Goal: Task Accomplishment & Management: Use online tool/utility

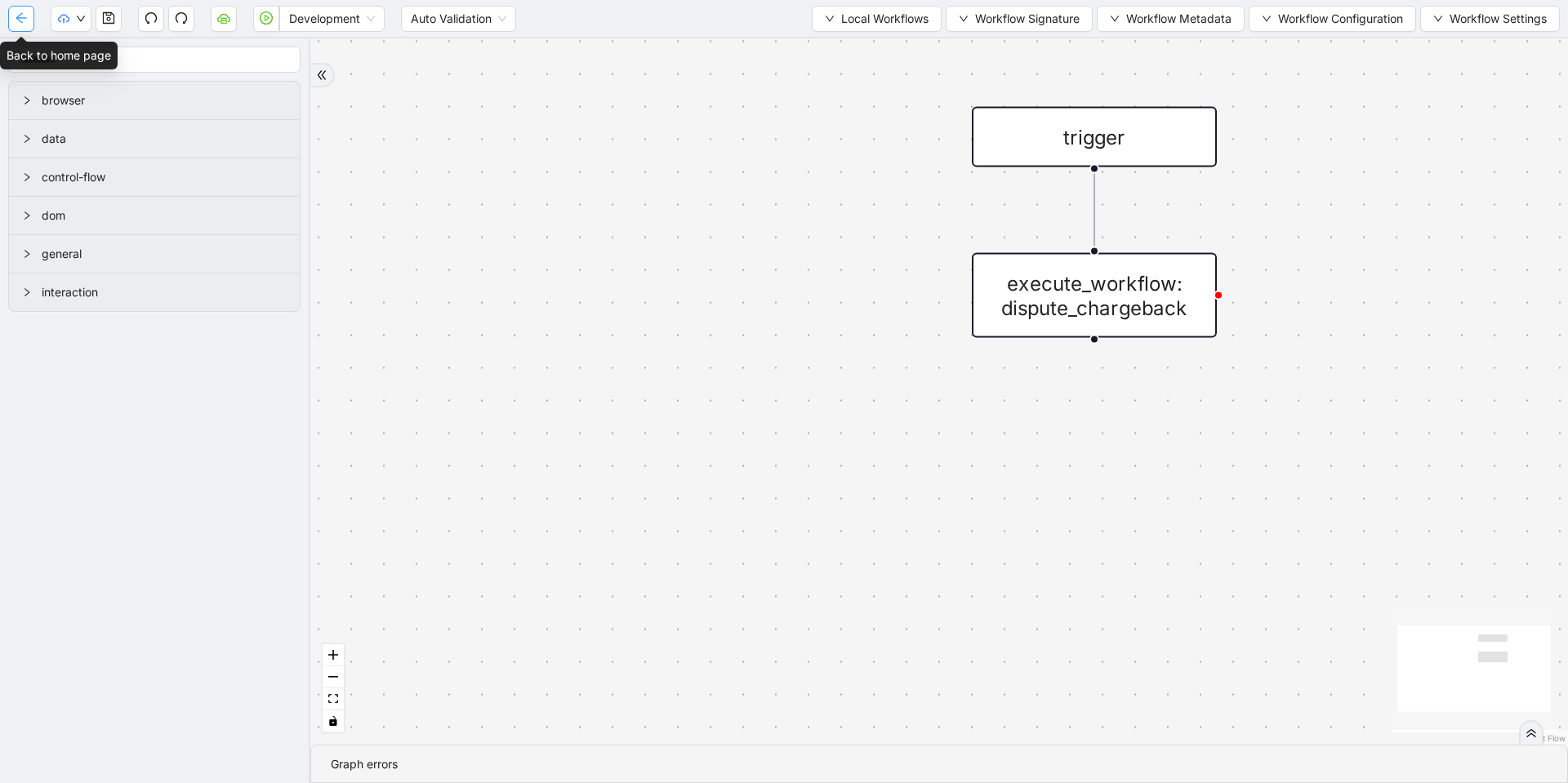
click at [30, 17] on button "button" at bounding box center [21, 18] width 26 height 26
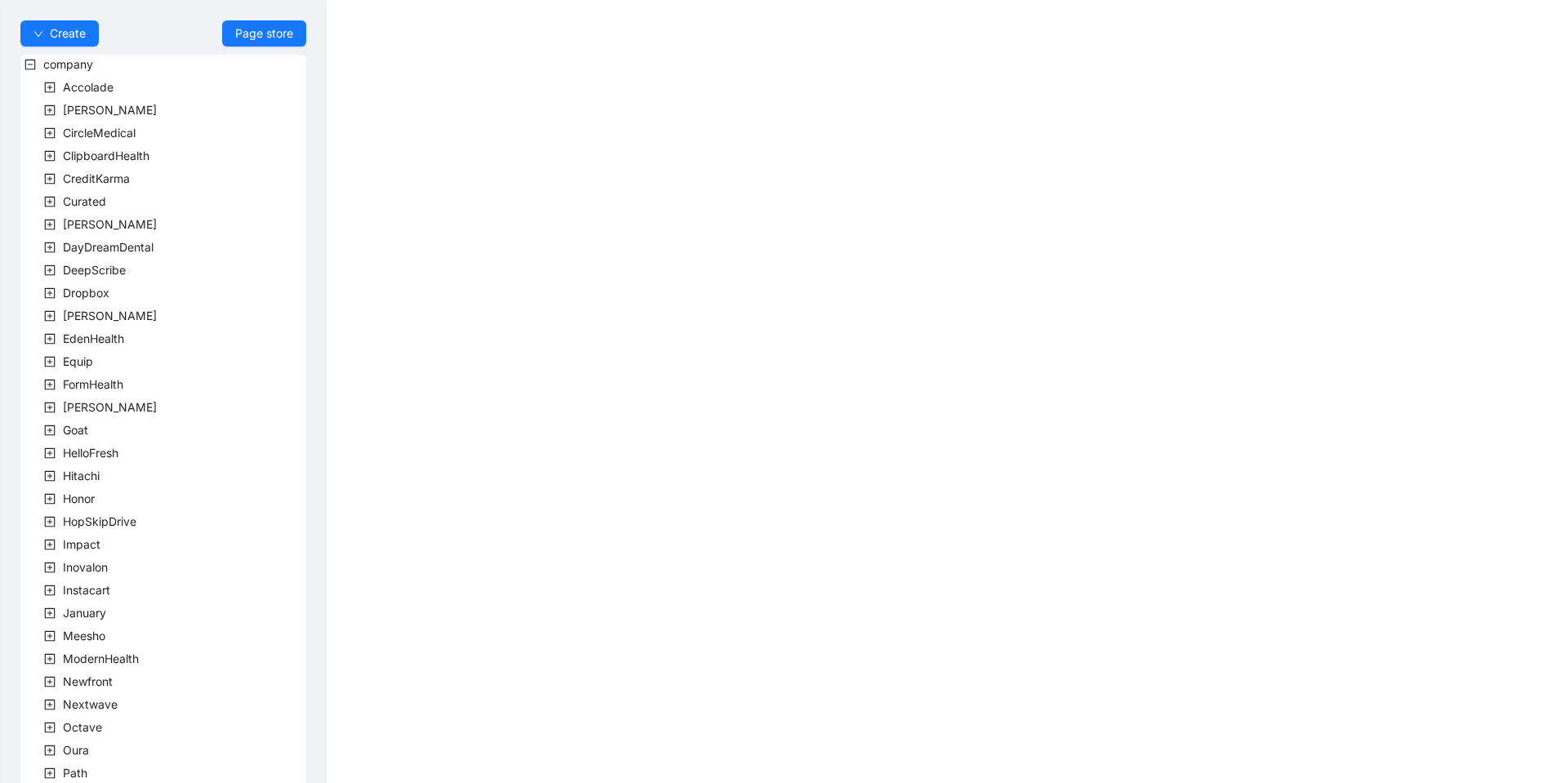
click at [40, 133] on span at bounding box center [50, 133] width 20 height 20
click at [66, 156] on icon "plus-square" at bounding box center [69, 156] width 12 height 12
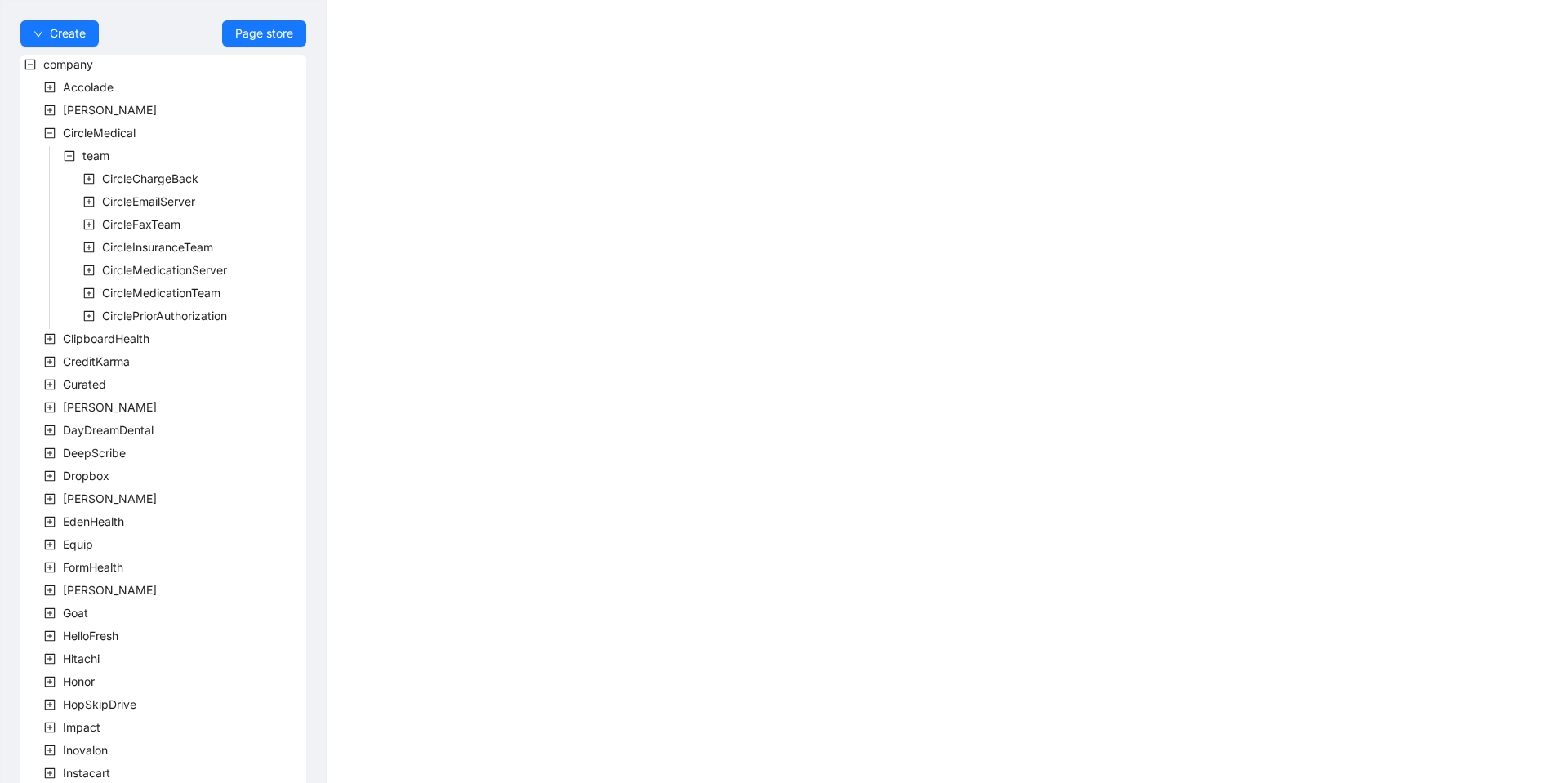
click at [89, 312] on icon "plus-square" at bounding box center [89, 316] width 12 height 12
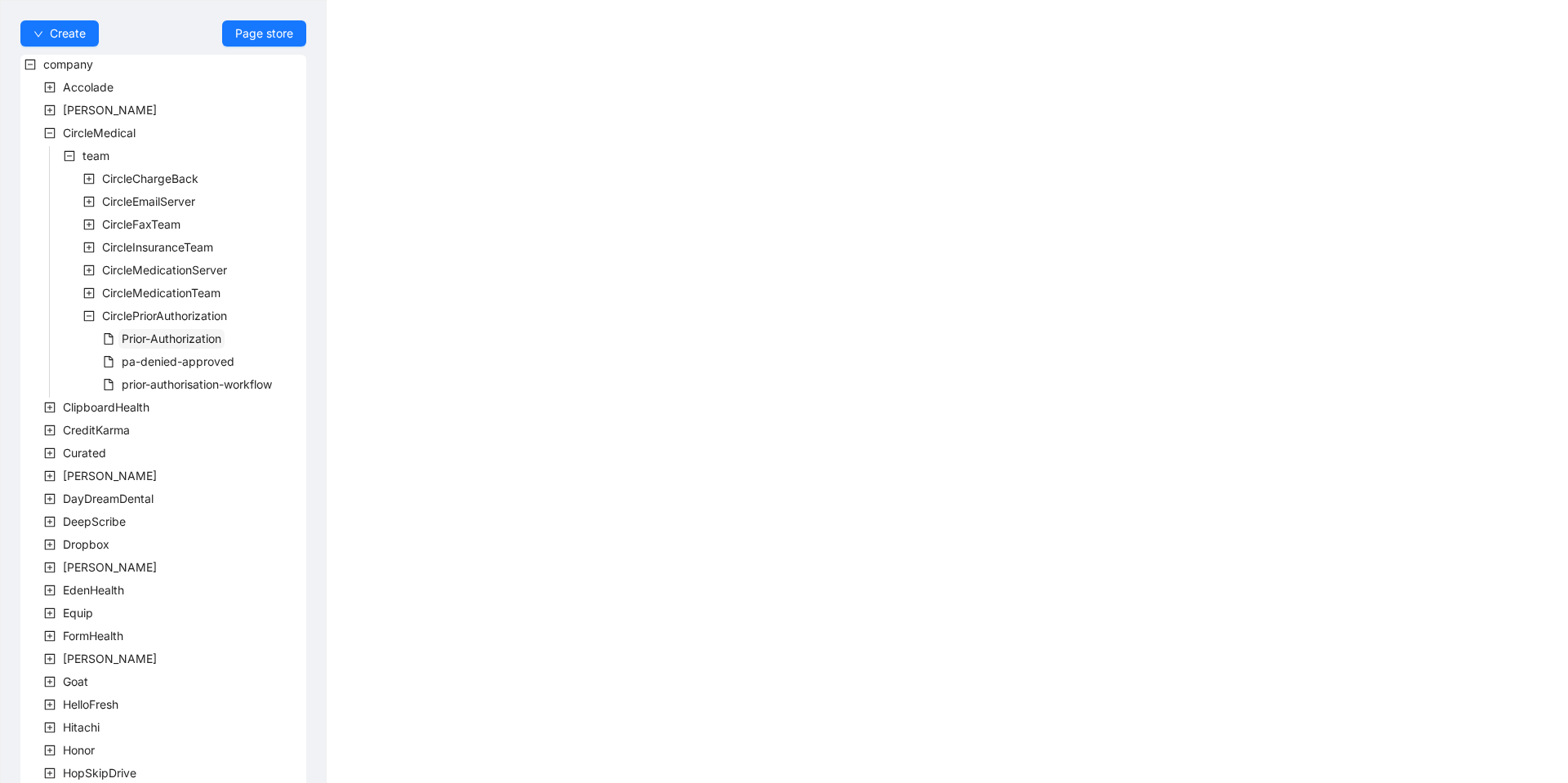
click at [179, 347] on span "Prior-Authorization" at bounding box center [171, 339] width 106 height 20
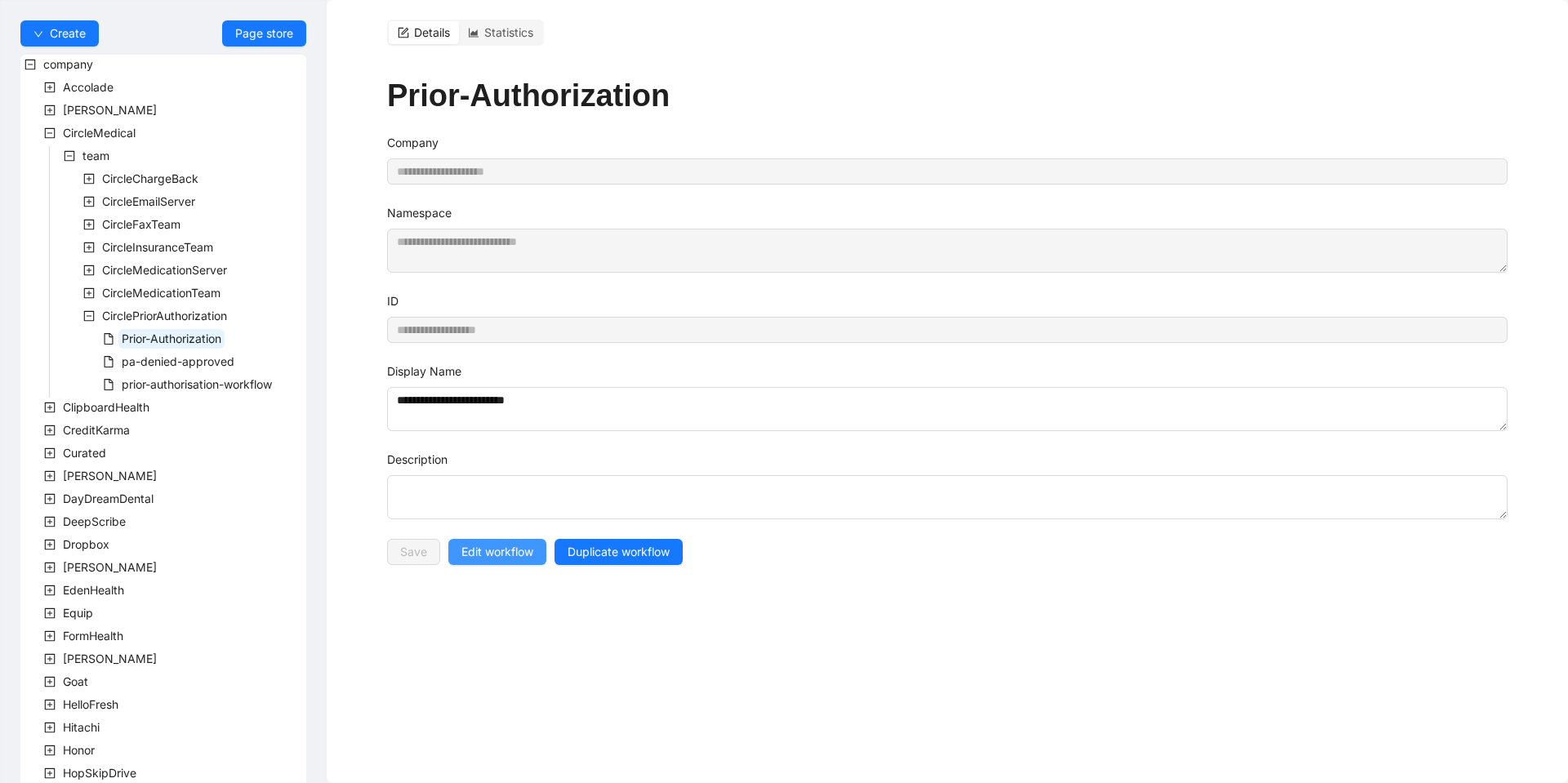
click at [527, 554] on span "Edit workflow" at bounding box center [497, 551] width 72 height 18
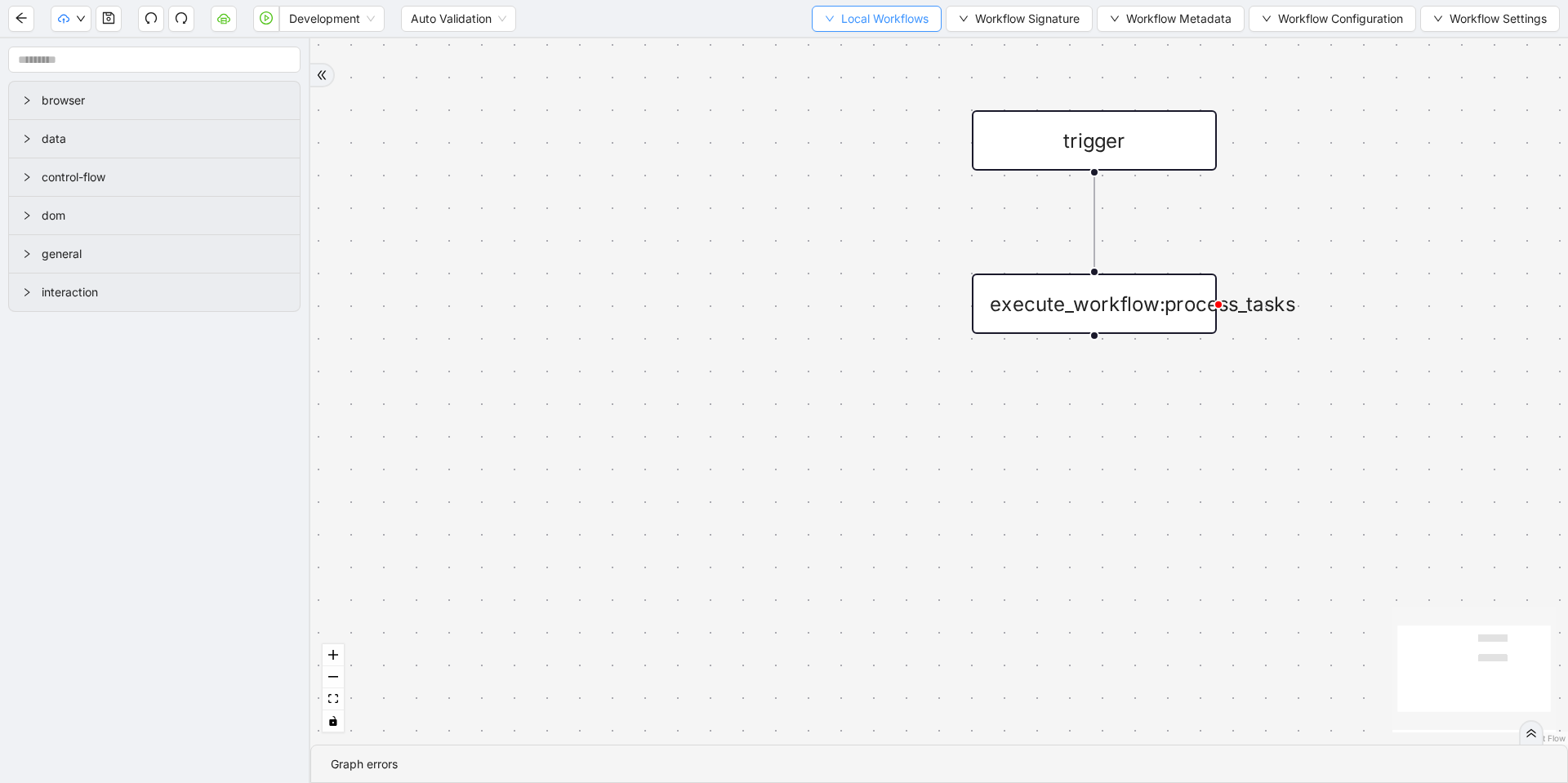
click at [871, 16] on span "Local Workflows" at bounding box center [885, 19] width 88 height 18
click at [699, 99] on div "trigger execute_workflow:process_tasks" at bounding box center [939, 392] width 1258 height 706
click at [821, 44] on span "Select" at bounding box center [868, 51] width 106 height 18
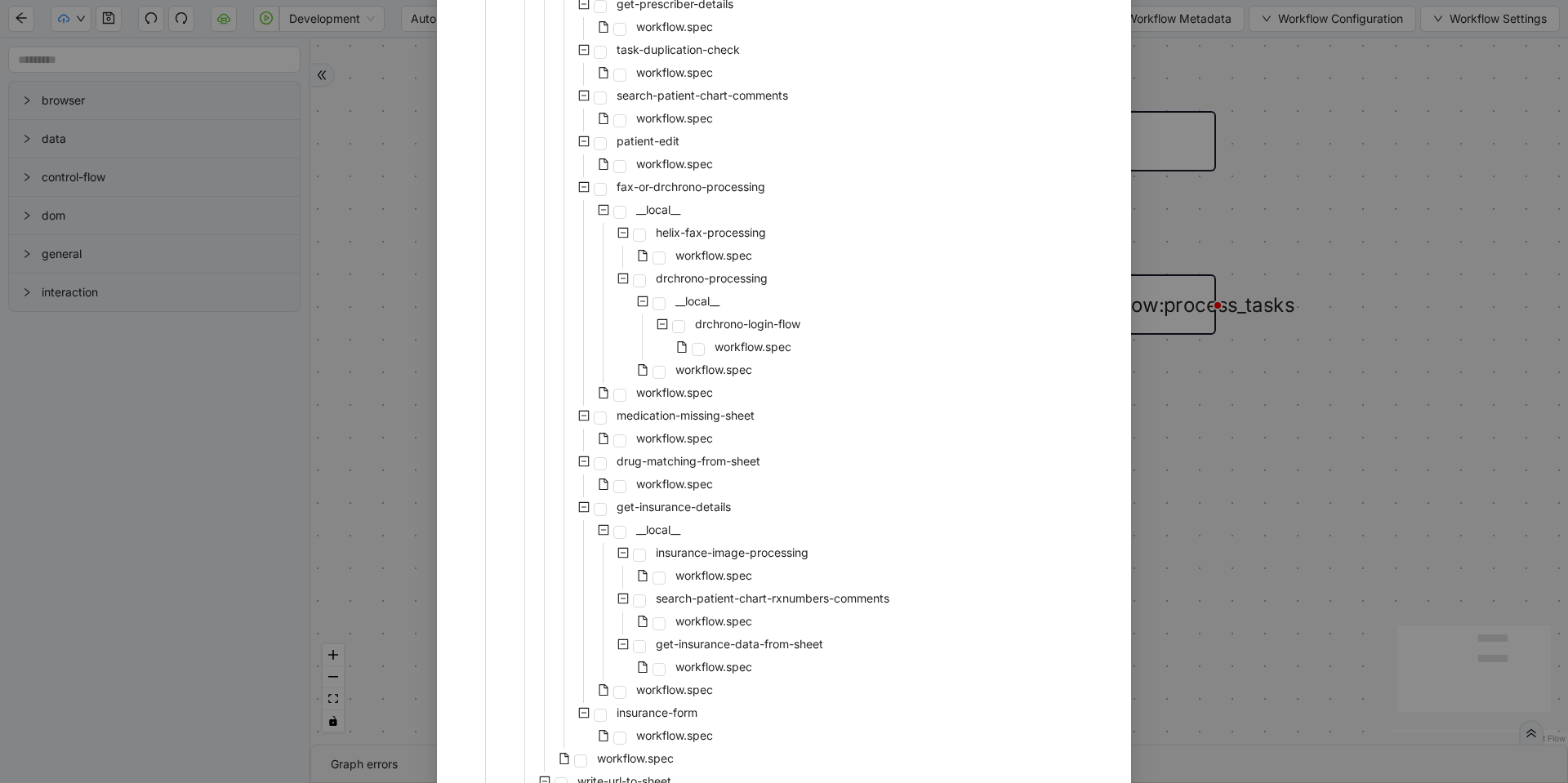
scroll to position [1470, 0]
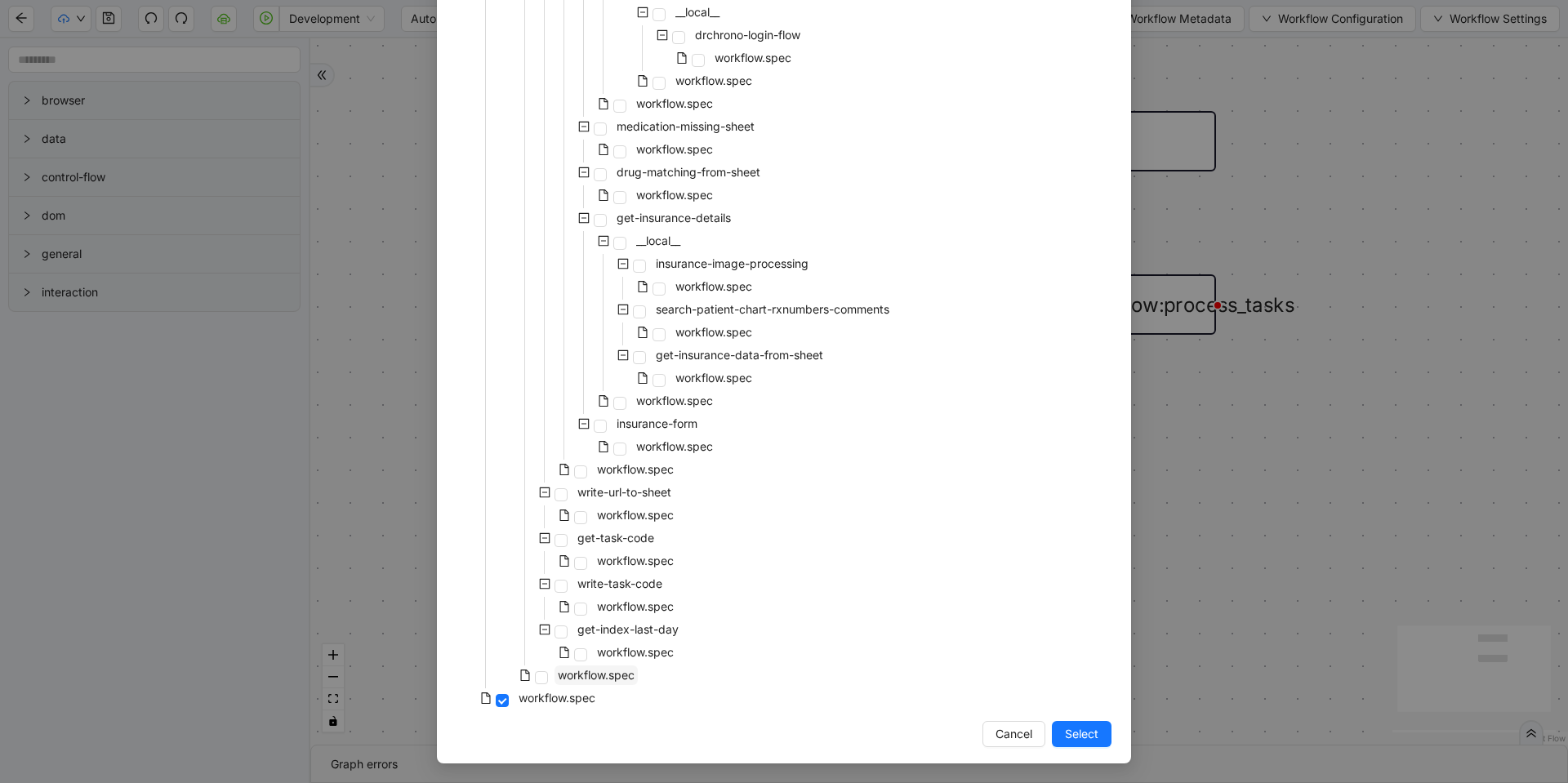
click at [580, 669] on span "workflow.spec" at bounding box center [596, 675] width 77 height 14
click at [1057, 734] on button "Select" at bounding box center [1081, 734] width 60 height 26
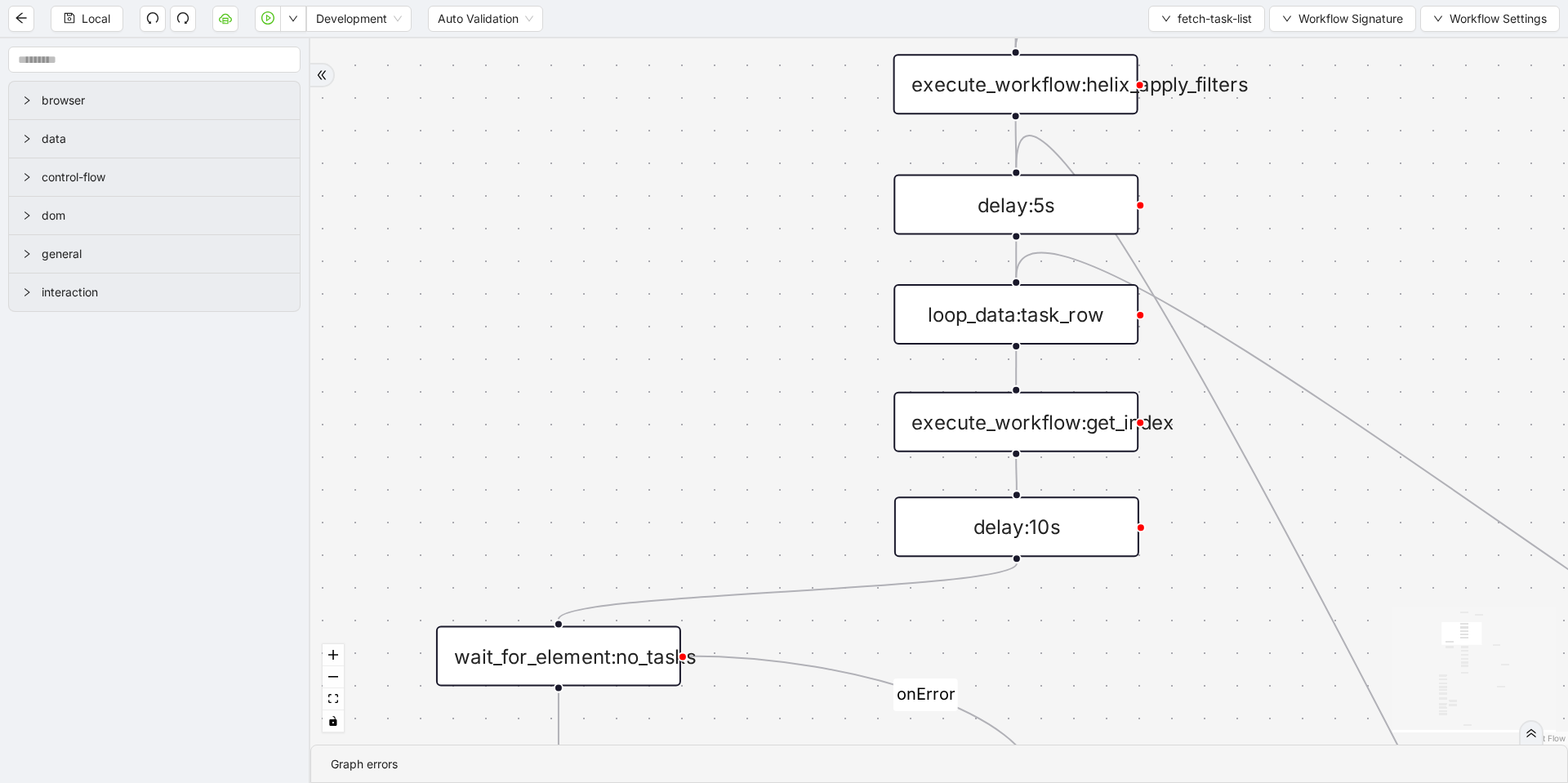
drag, startPoint x: 707, startPoint y: 240, endPoint x: 648, endPoint y: 230, distance: 59.8
click at [648, 230] on div "loopFrom fallback is_PA_needed is_PA_Sent onError onError onError onError trigg…" at bounding box center [939, 392] width 1258 height 706
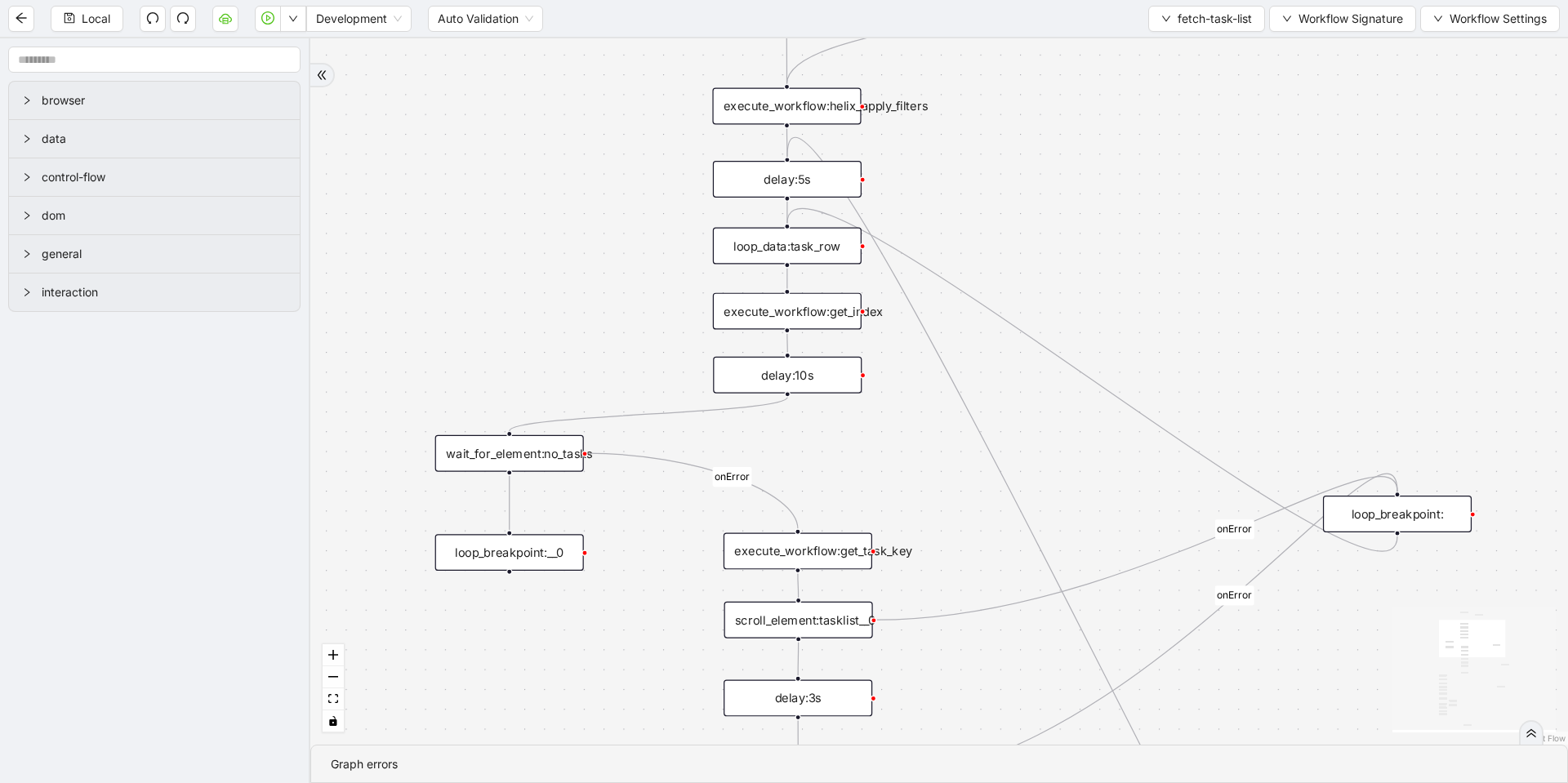
drag, startPoint x: 593, startPoint y: 224, endPoint x: 549, endPoint y: 136, distance: 98.4
click at [549, 136] on div "loopFrom fallback is_PA_needed is_PA_Sent onError onError onError onError trigg…" at bounding box center [939, 392] width 1258 height 706
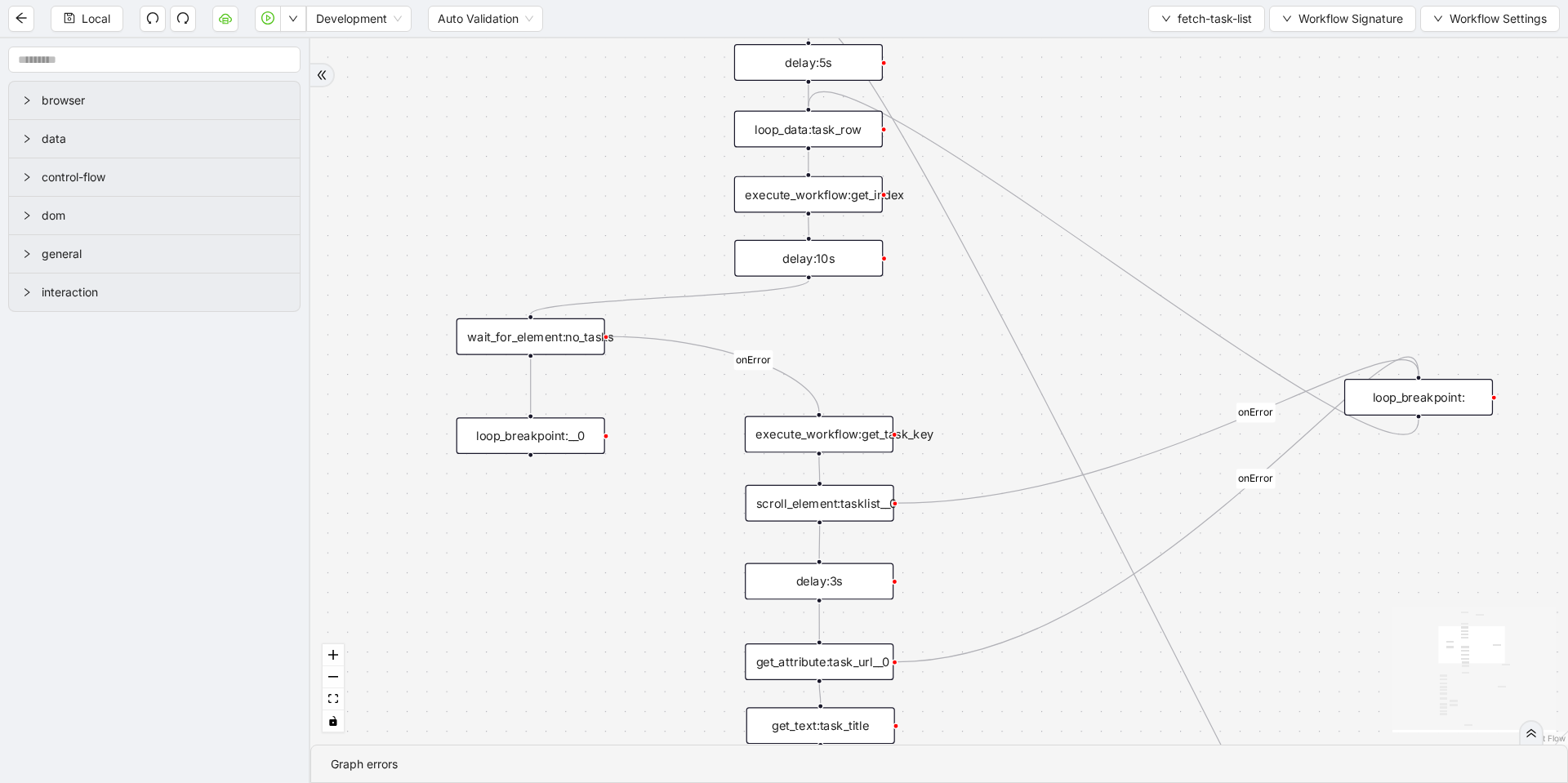
drag, startPoint x: 816, startPoint y: 454, endPoint x: 839, endPoint y: 330, distance: 126.1
click at [839, 330] on div "loopFrom fallback is_PA_needed is_PA_Sent onError onError onError onError trigg…" at bounding box center [939, 392] width 1258 height 706
click at [569, 325] on div "wait_for_element:no_tasks" at bounding box center [532, 326] width 148 height 37
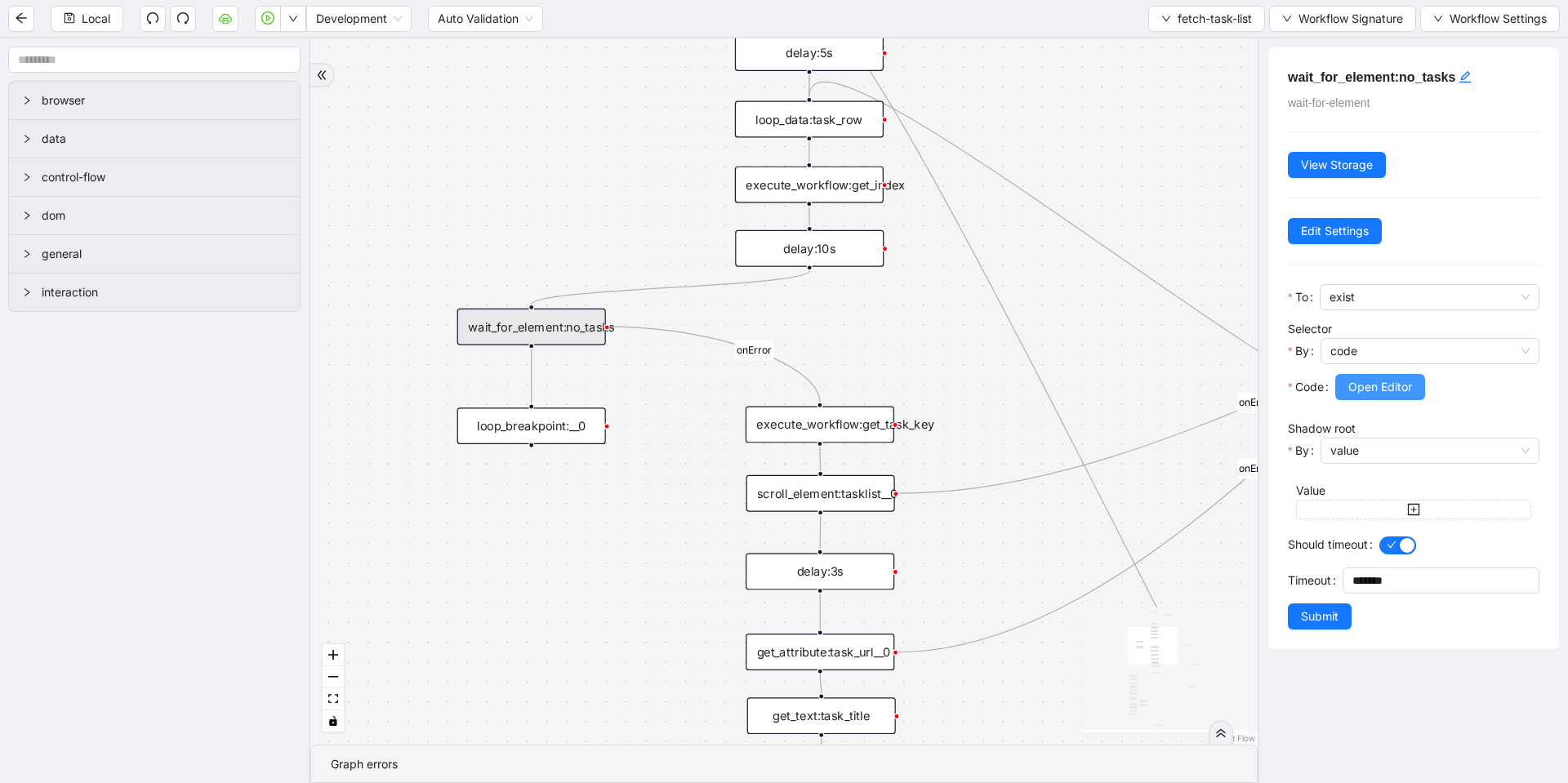
click at [1346, 389] on button "Open Editor" at bounding box center [1379, 386] width 89 height 26
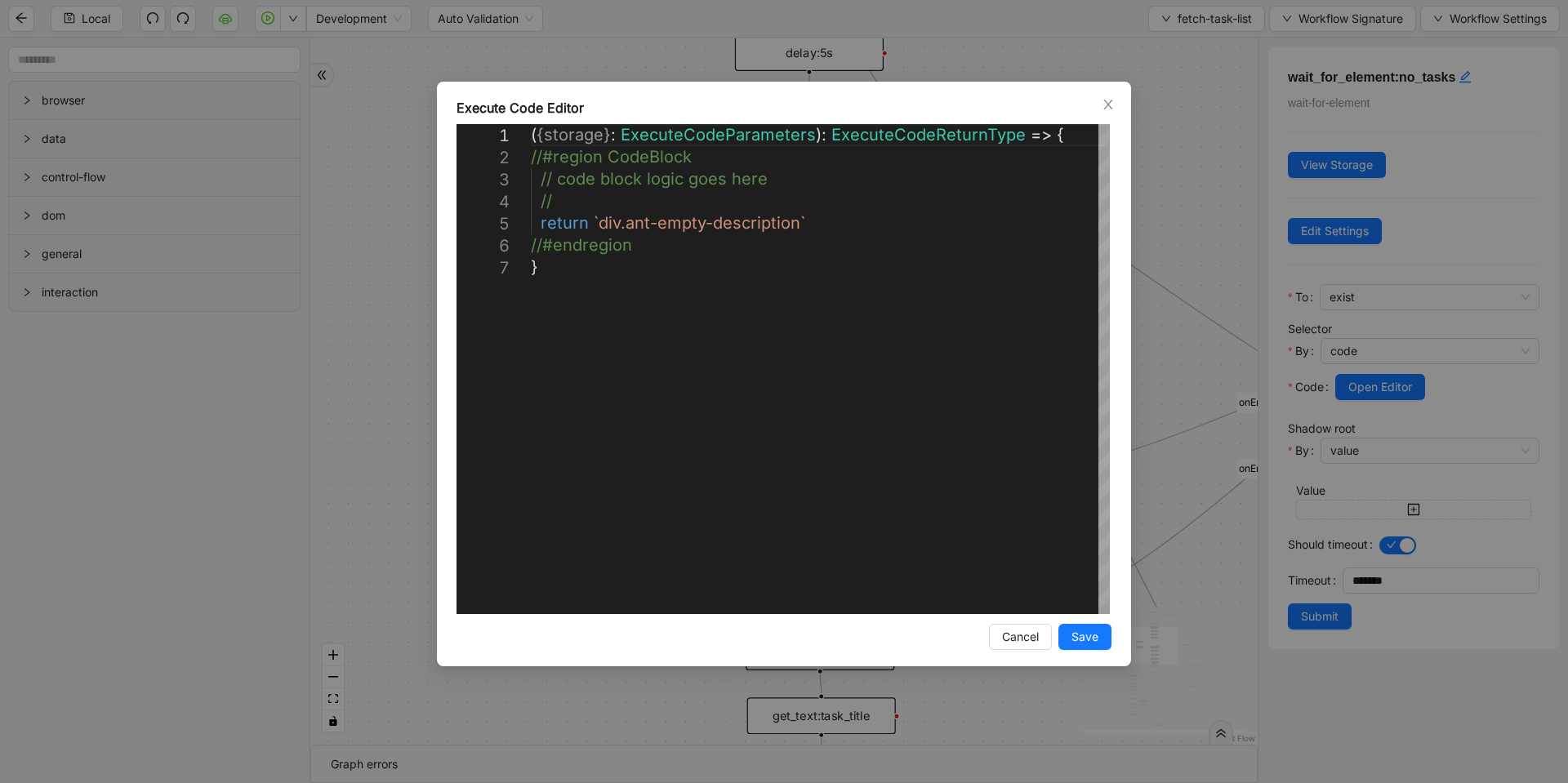
click at [437, 206] on div "**********" at bounding box center [784, 374] width 694 height 585
click at [429, 206] on div "**********" at bounding box center [784, 392] width 1568 height 783
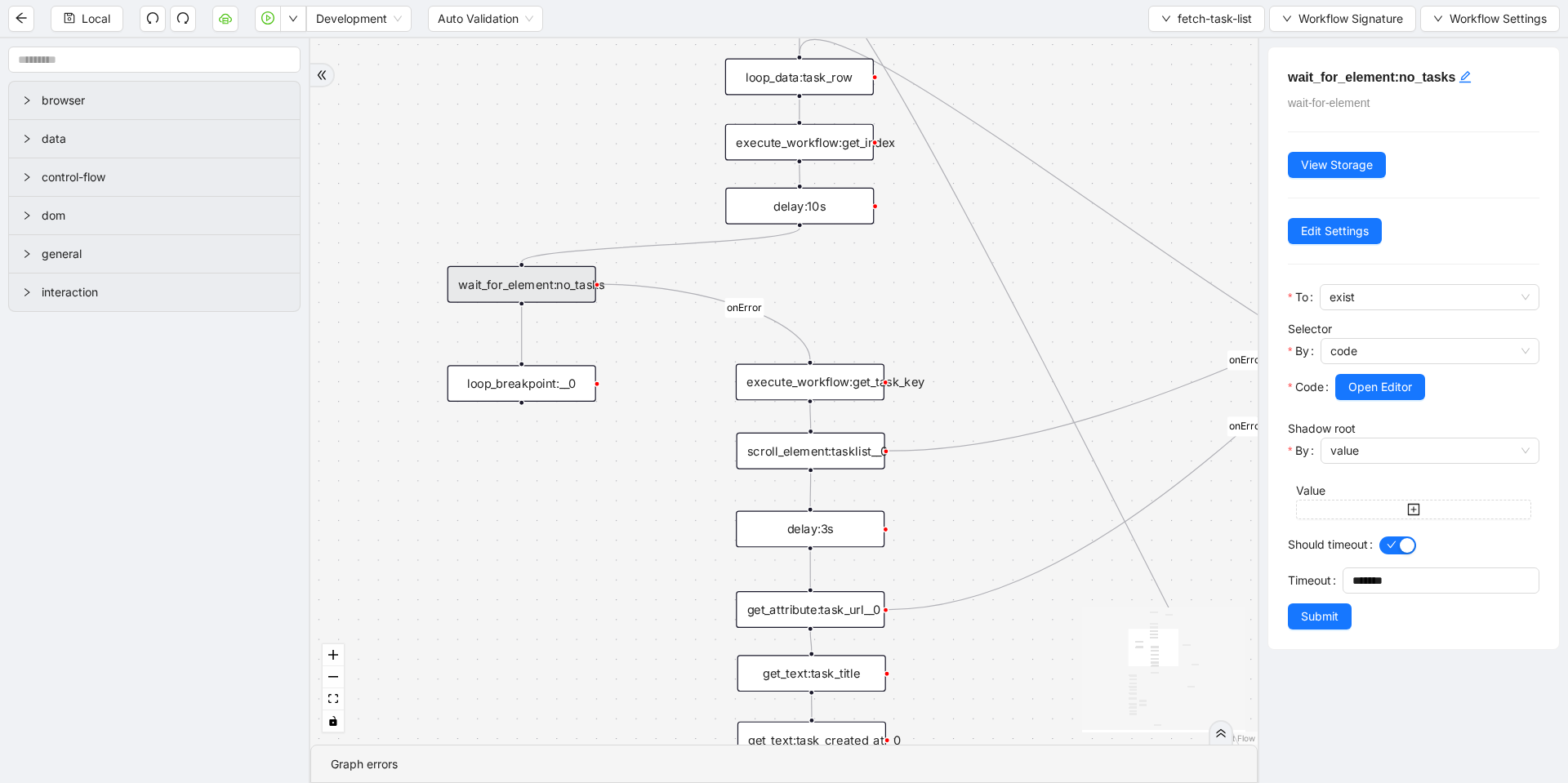
drag, startPoint x: 968, startPoint y: 448, endPoint x: 886, endPoint y: 360, distance: 120.3
click at [946, 372] on div "loopFrom fallback is_PA_needed is_PA_Sent onError onError onError onError trigg…" at bounding box center [784, 392] width 948 height 706
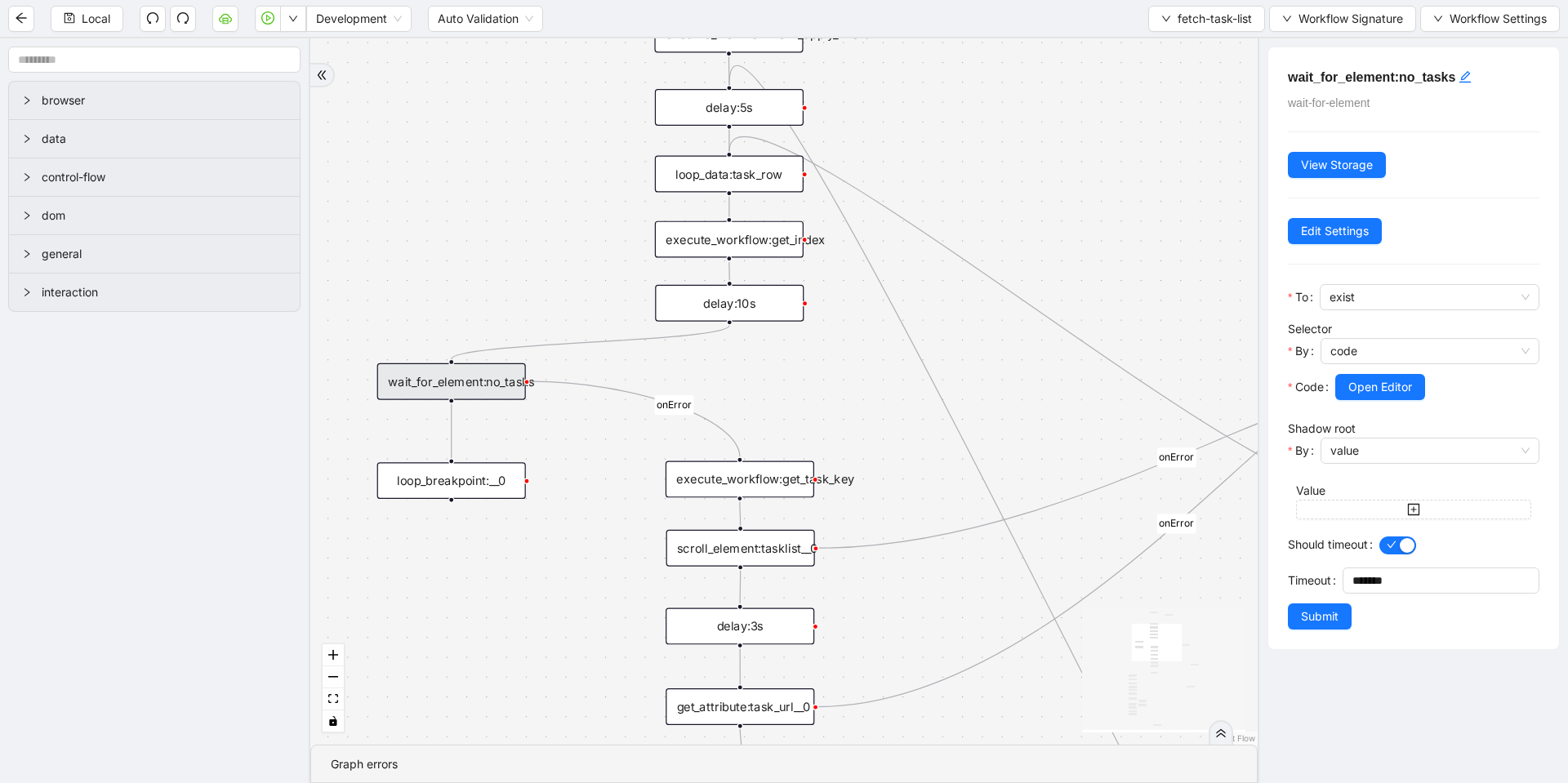
drag, startPoint x: 851, startPoint y: 299, endPoint x: 794, endPoint y: 430, distance: 142.9
click at [794, 430] on div "loopFrom fallback is_PA_needed is_PA_Sent onError onError onError onError trigg…" at bounding box center [784, 392] width 948 height 706
click at [749, 175] on div "loop_data:task_row" at bounding box center [729, 173] width 148 height 37
click at [763, 165] on div "loop_data:task_row" at bounding box center [729, 173] width 148 height 37
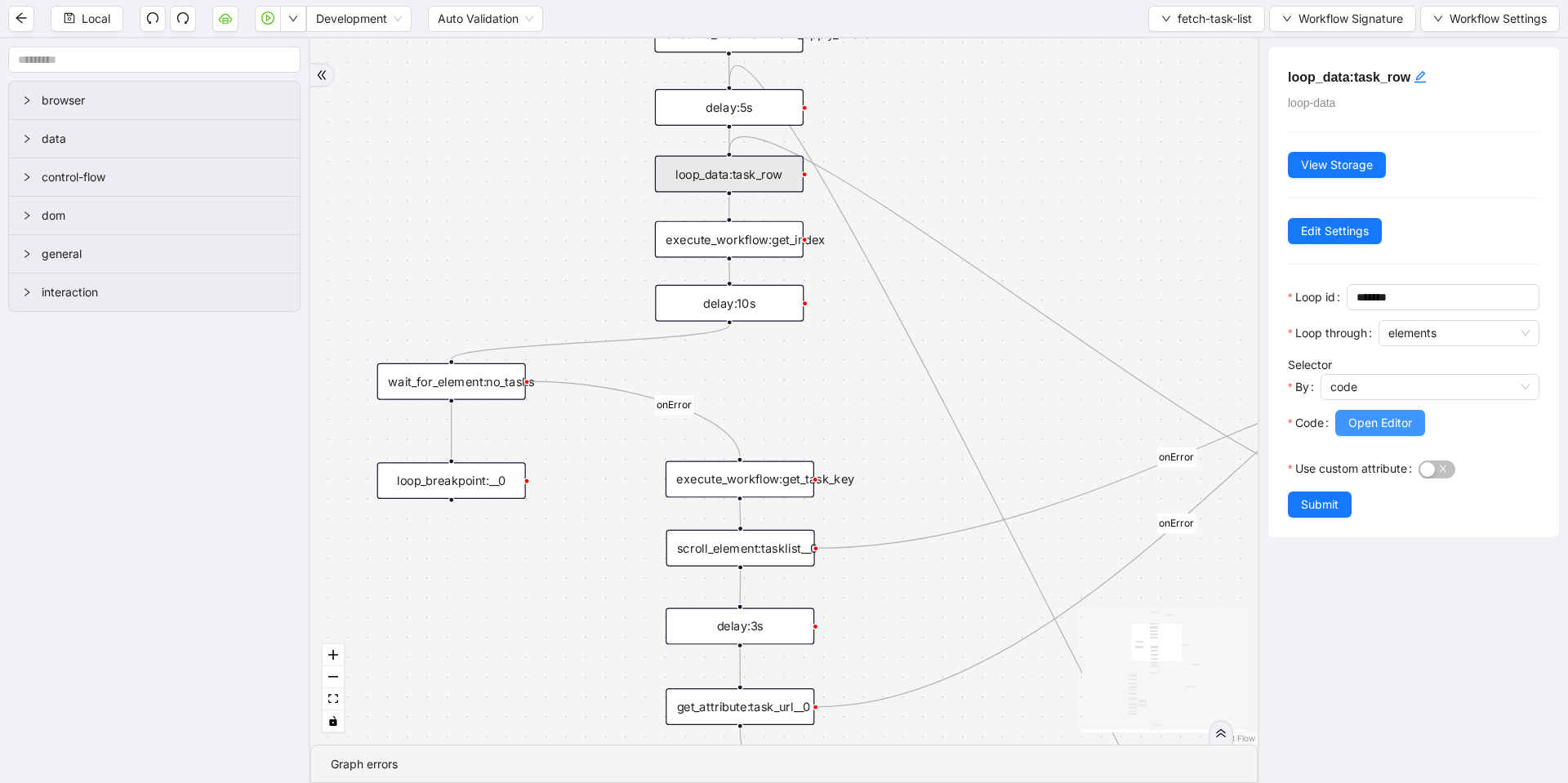
click at [1391, 420] on span "Open Editor" at bounding box center [1379, 423] width 63 height 18
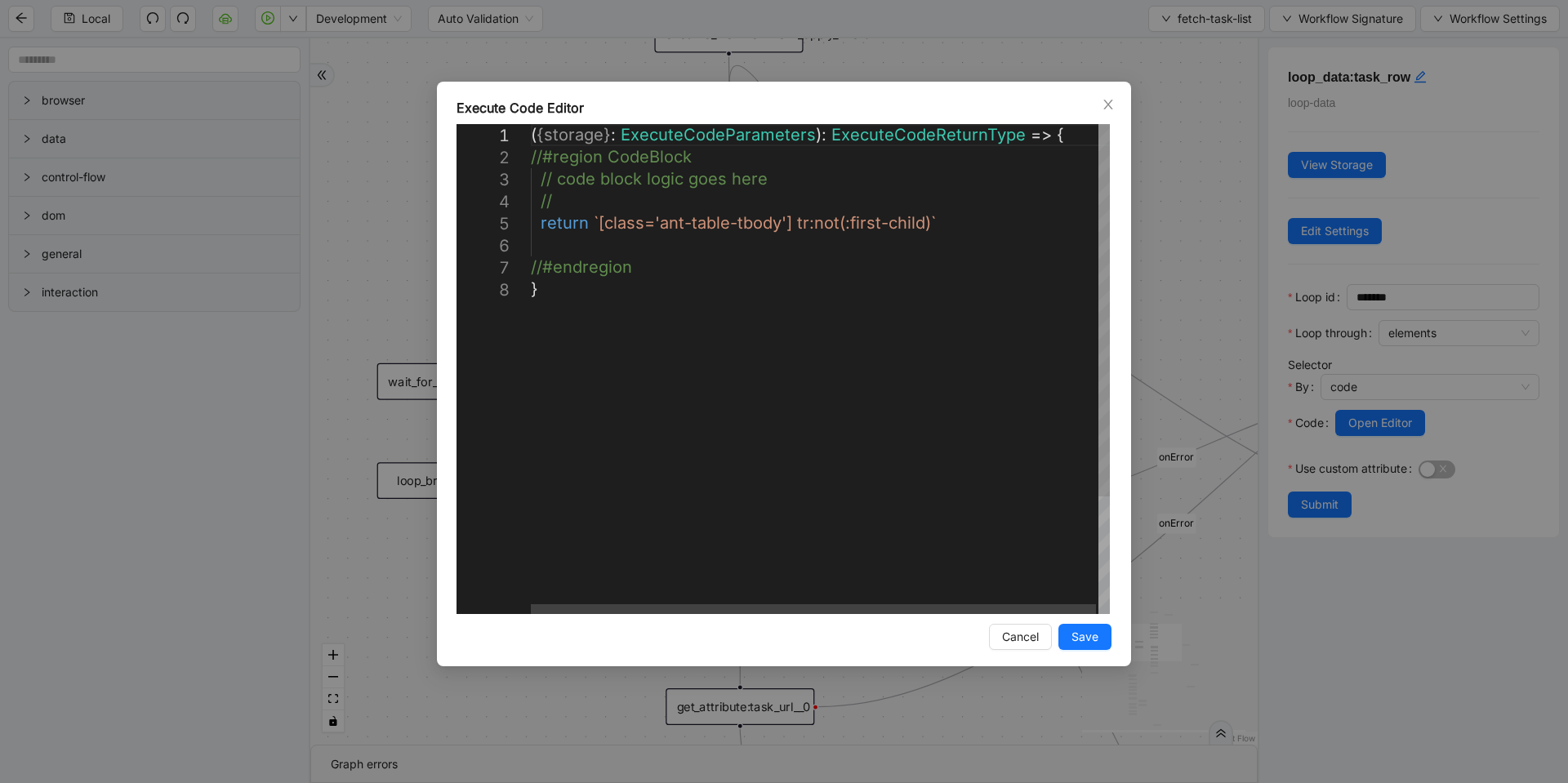
scroll to position [0, 9]
drag, startPoint x: 927, startPoint y: 222, endPoint x: 598, endPoint y: 223, distance: 329.0
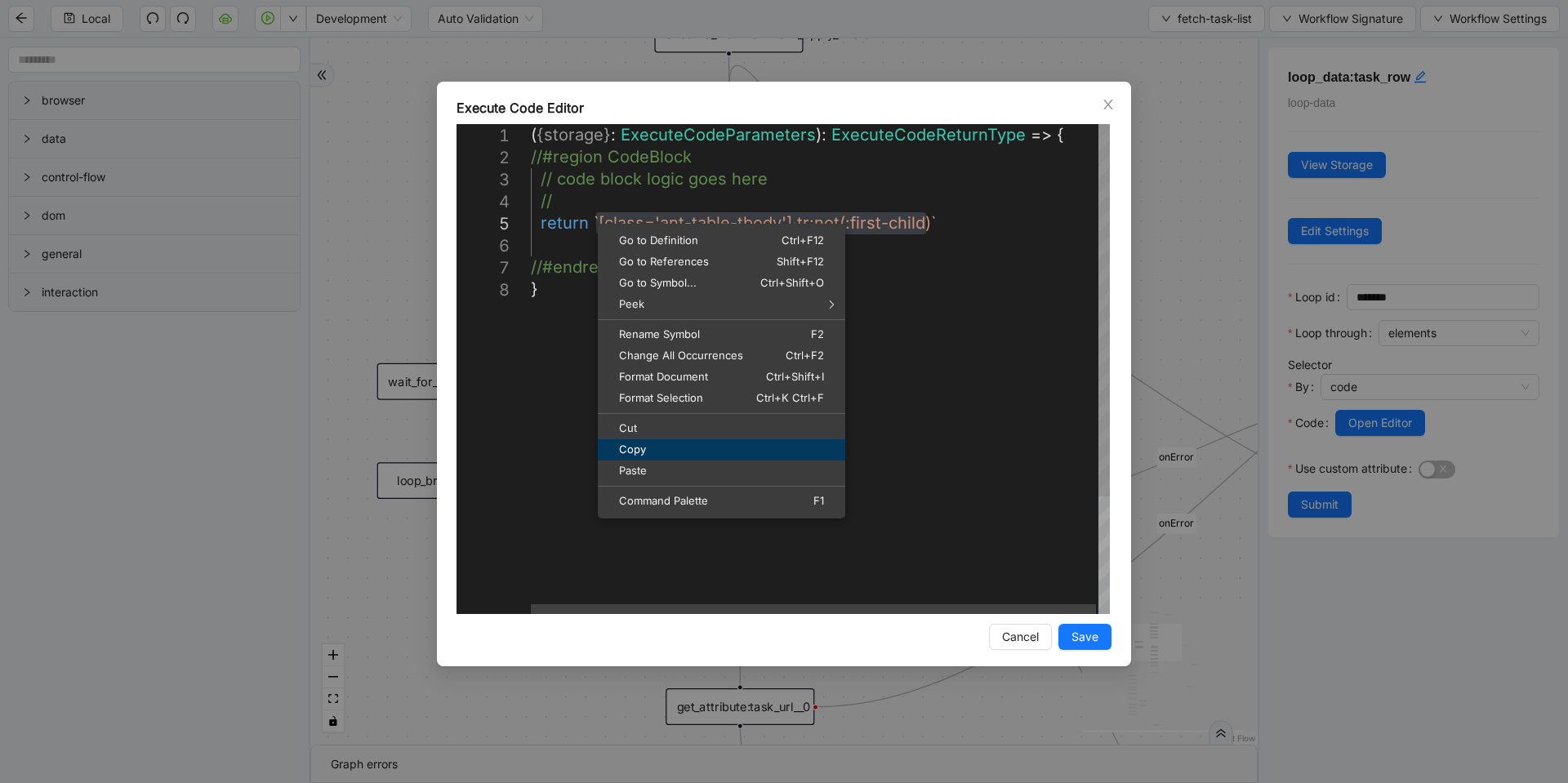
click at [627, 449] on span "Copy" at bounding box center [721, 450] width 248 height 11
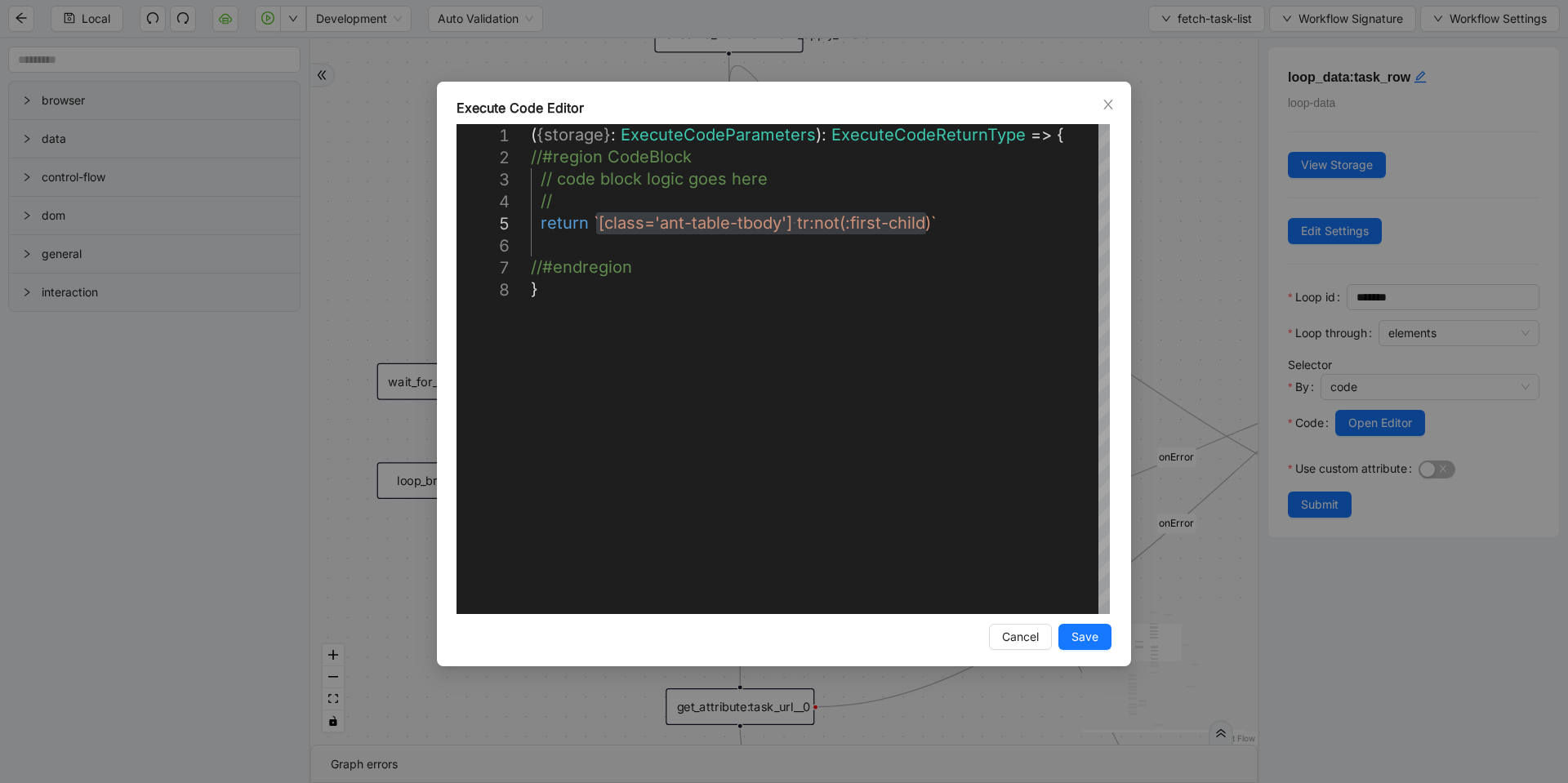
click at [343, 328] on div "**********" at bounding box center [784, 392] width 1568 height 783
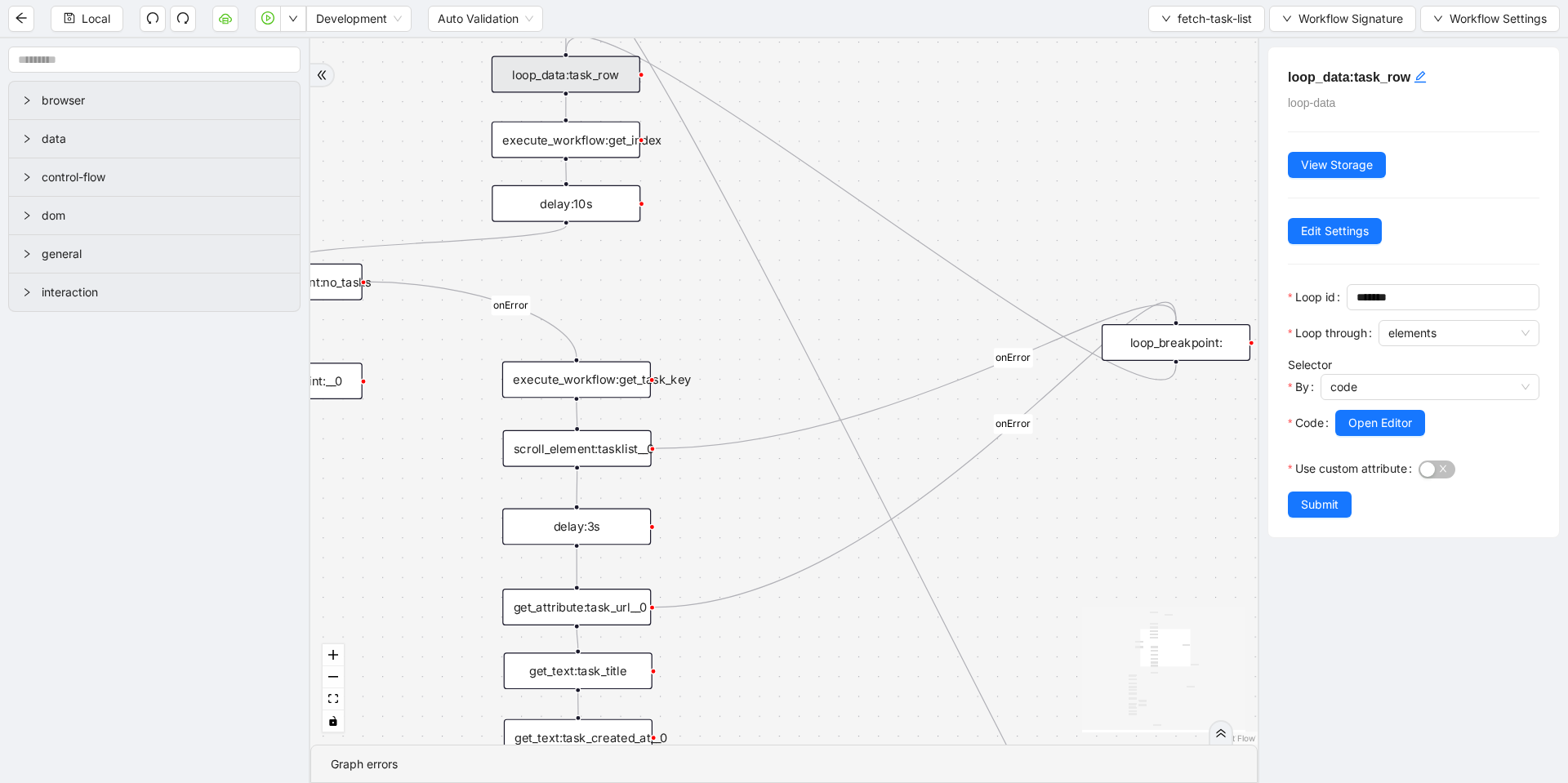
drag, startPoint x: 873, startPoint y: 625, endPoint x: 711, endPoint y: 525, distance: 190.4
click at [711, 525] on div "loopFrom fallback is_PA_needed is_PA_Sent onError onError onError onError trigg…" at bounding box center [784, 392] width 948 height 706
click at [602, 456] on div "scroll_element:tasklist__0" at bounding box center [577, 448] width 148 height 37
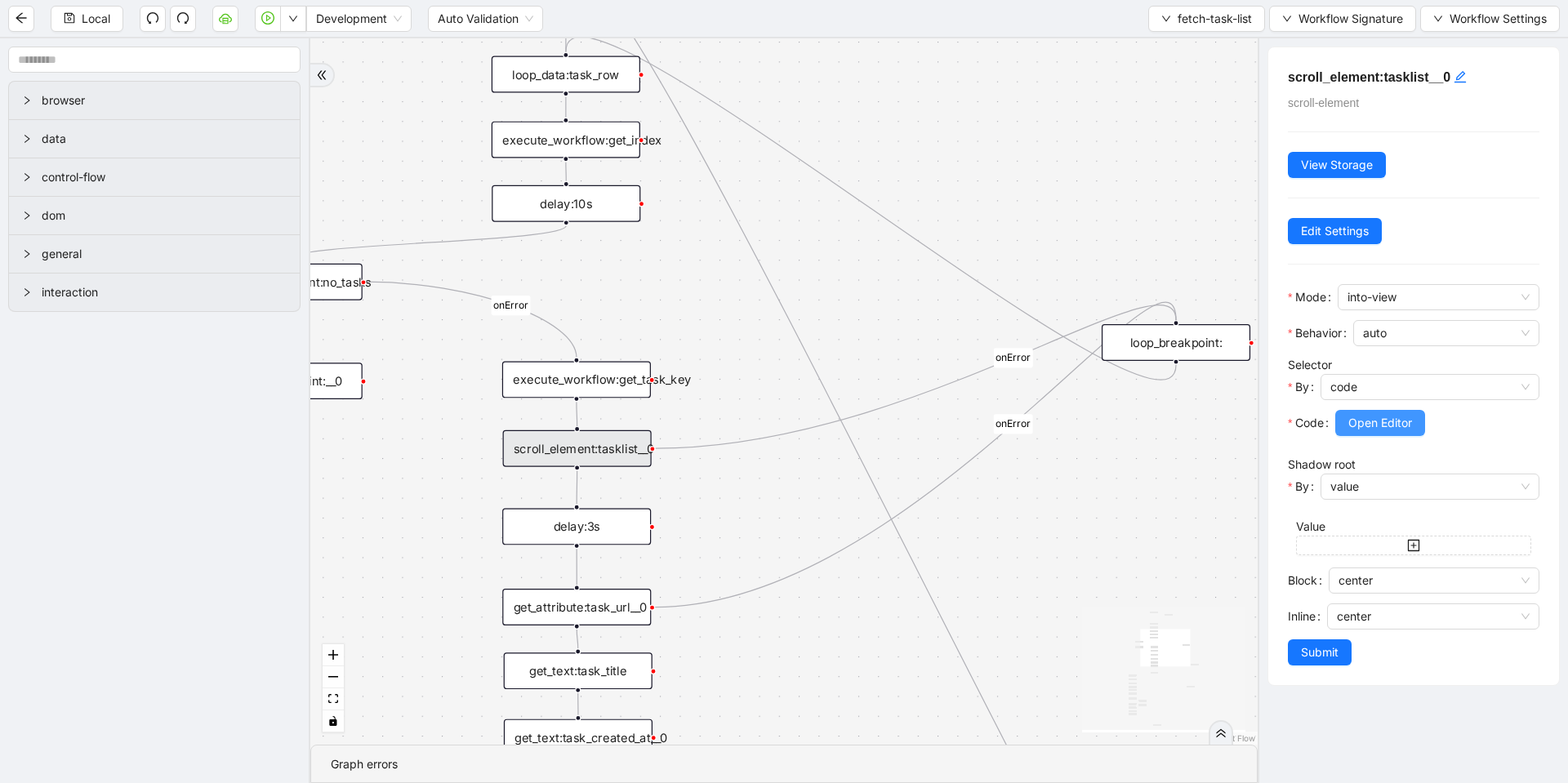
click at [1353, 428] on span "Open Editor" at bounding box center [1379, 423] width 63 height 18
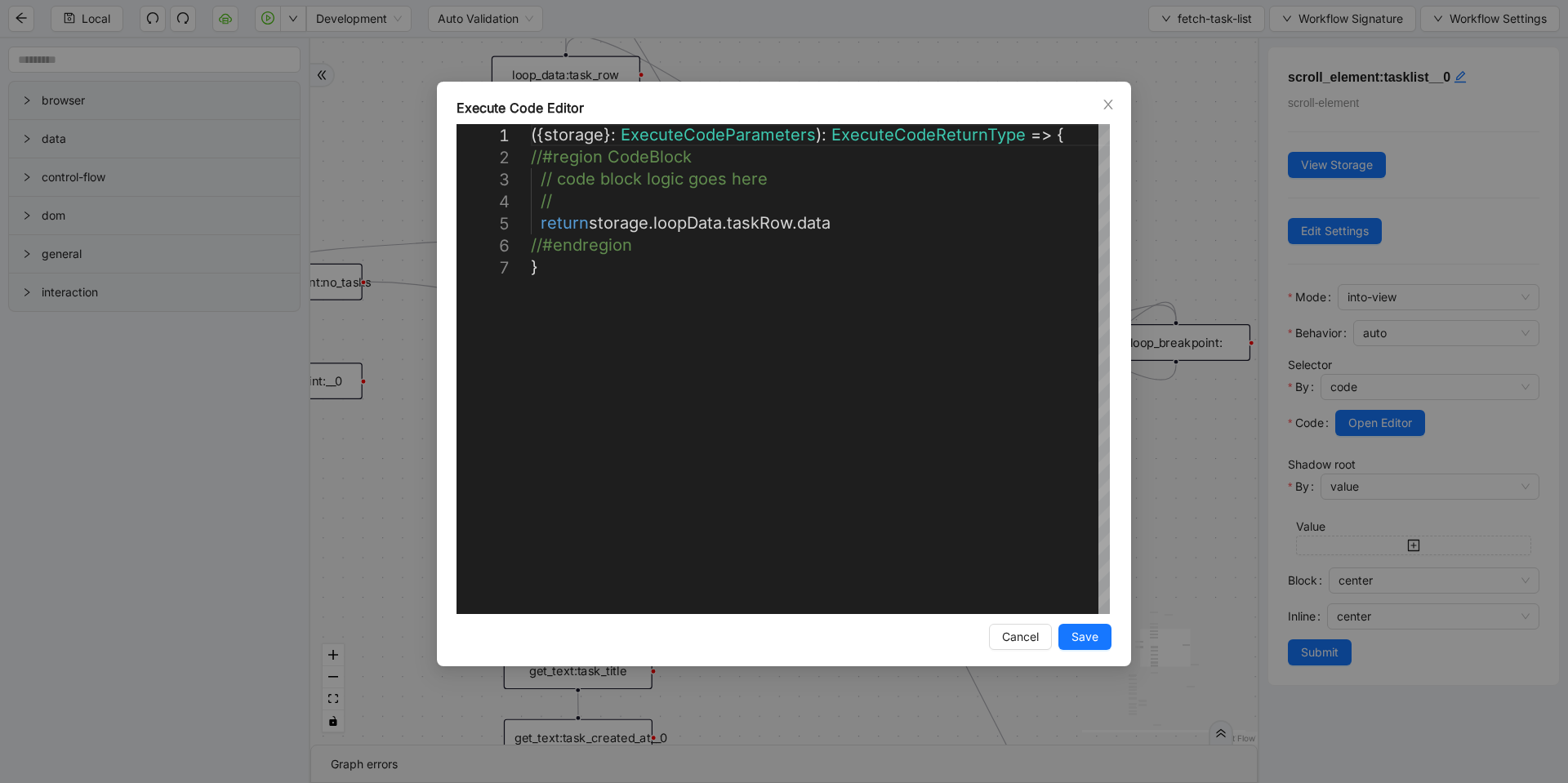
click at [429, 168] on div "**********" at bounding box center [784, 392] width 1568 height 783
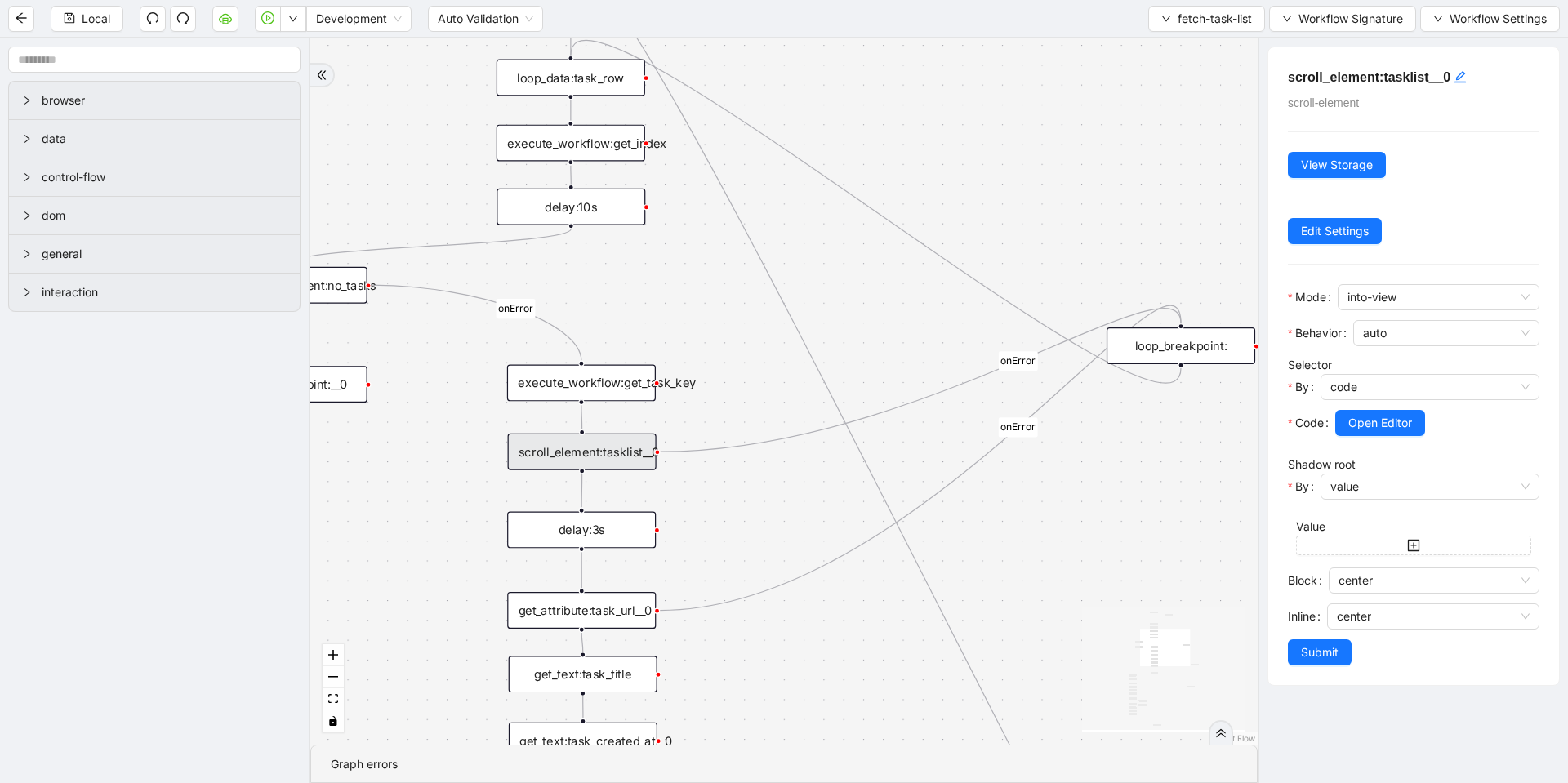
click at [979, 192] on div "loopFrom fallback is_PA_needed is_PA_Sent onError onError onError onError trigg…" at bounding box center [784, 392] width 948 height 706
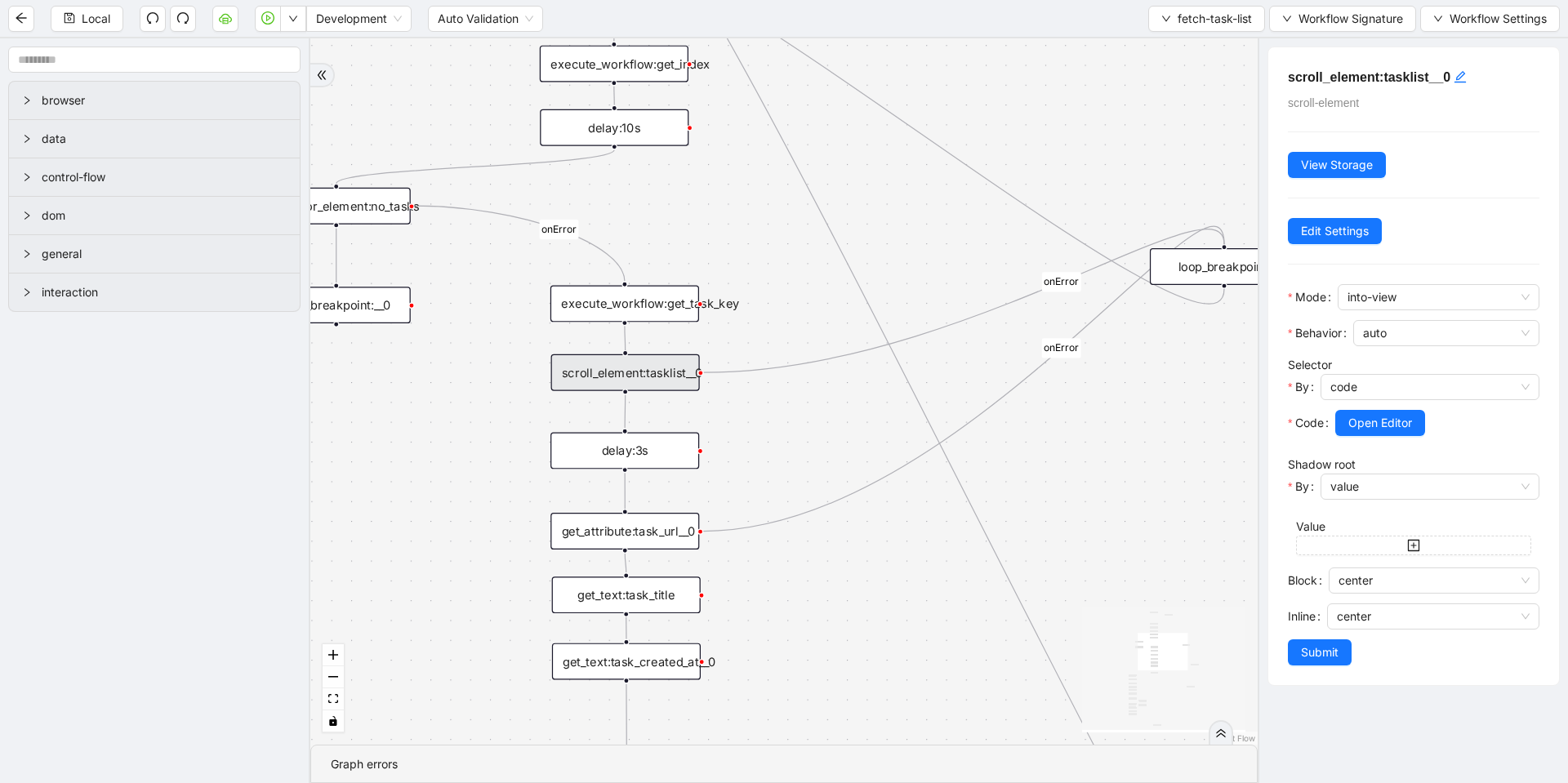
drag, startPoint x: 708, startPoint y: 532, endPoint x: 751, endPoint y: 452, distance: 90.8
click at [751, 452] on div "loopFrom fallback is_PA_needed is_PA_Sent onError onError onError onError trigg…" at bounding box center [784, 392] width 948 height 706
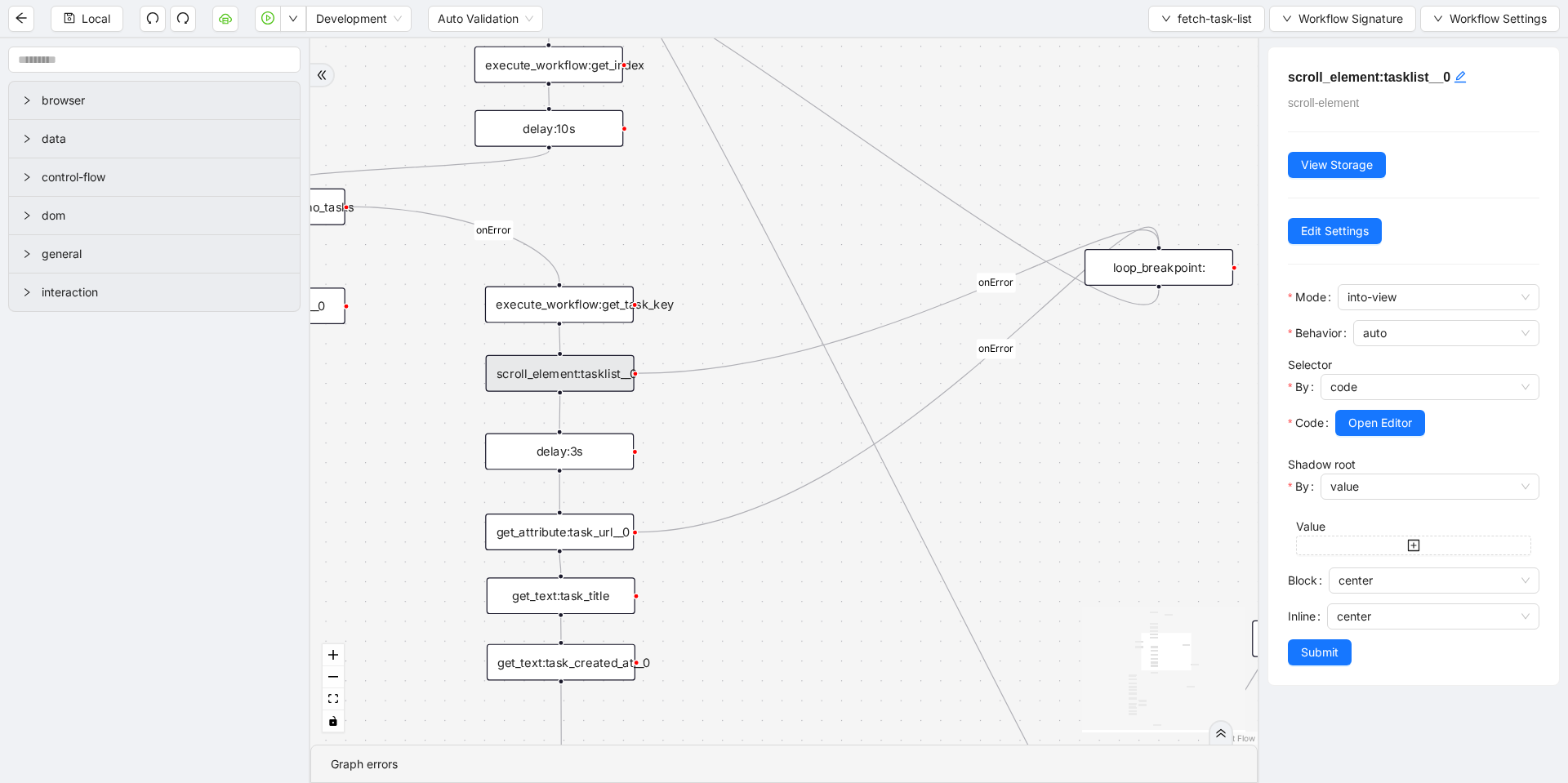
drag, startPoint x: 1159, startPoint y: 367, endPoint x: 1095, endPoint y: 367, distance: 64.0
click at [1095, 367] on div "loopFrom fallback is_PA_needed is_PA_Sent onError onError onError onError trigg…" at bounding box center [784, 392] width 948 height 706
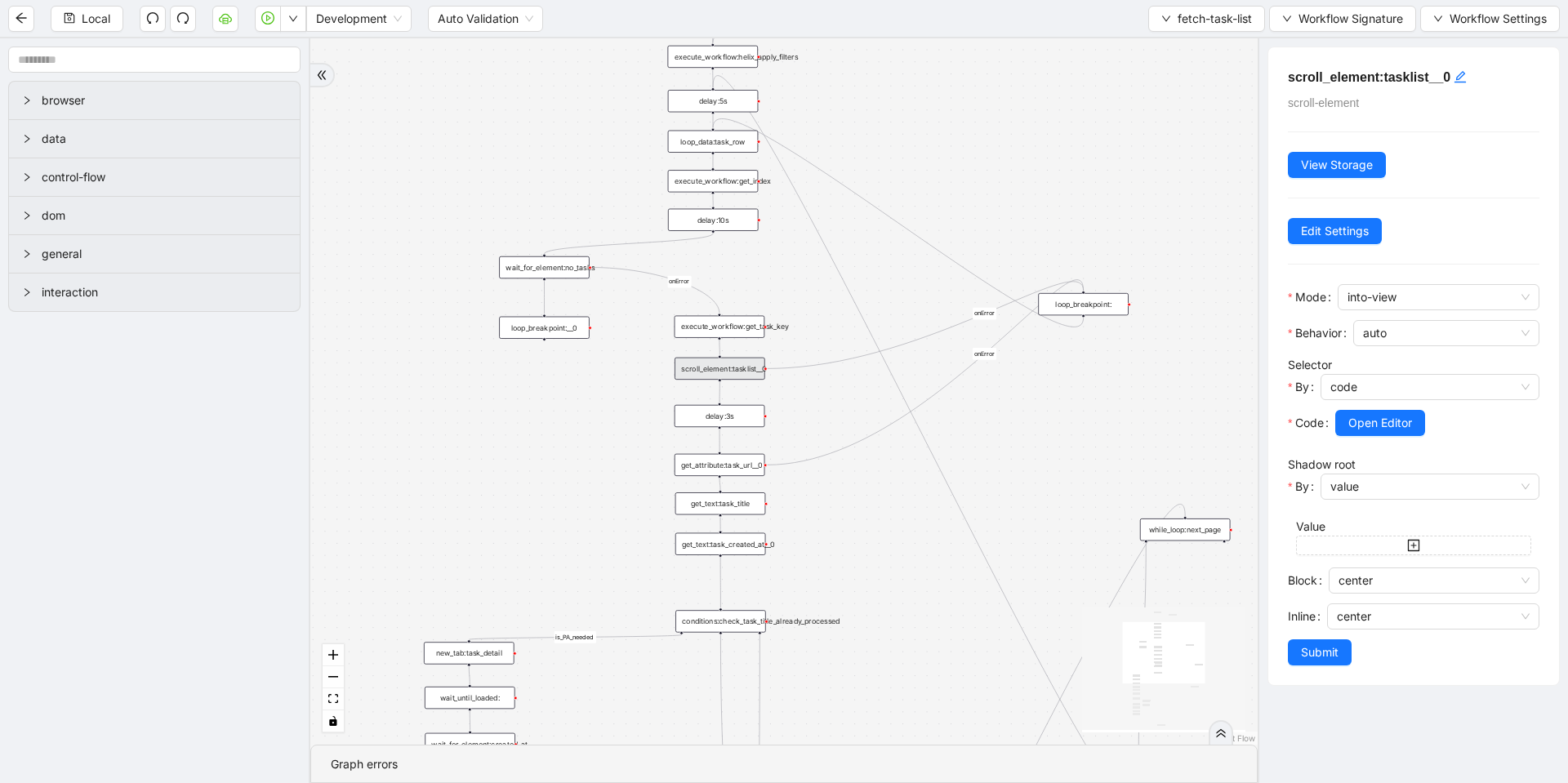
drag, startPoint x: 1084, startPoint y: 391, endPoint x: 1034, endPoint y: 388, distance: 50.1
click at [1034, 388] on div "loopFrom fallback is_PA_needed is_PA_Sent onError onError onError onError trigg…" at bounding box center [784, 392] width 948 height 706
click at [944, 327] on icon "Edge from scroll_element:tasklist__0 to loop_breakpoint:" at bounding box center [925, 325] width 316 height 88
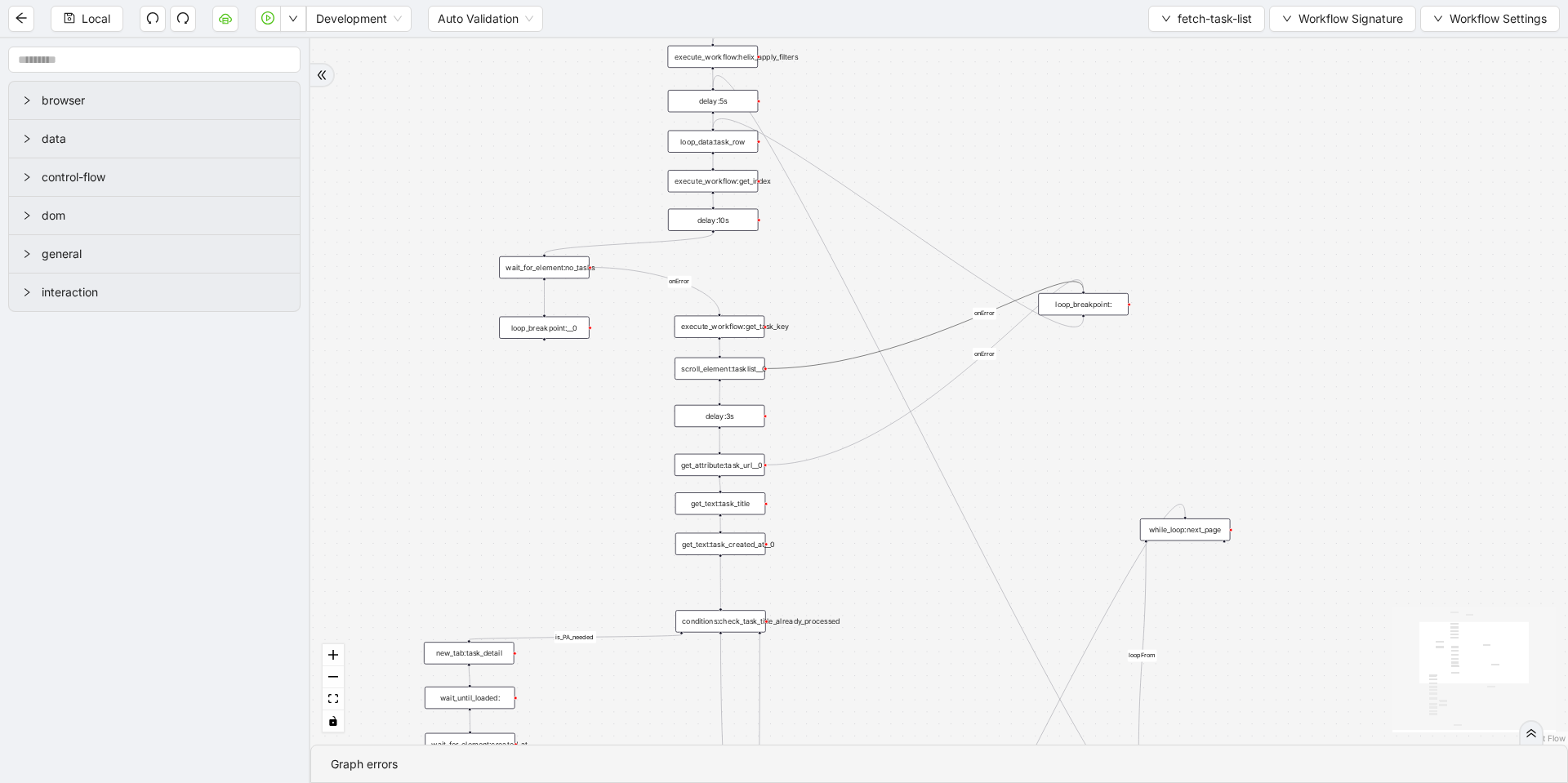
click at [986, 407] on div "loopFrom fallback is_PA_needed is_PA_Sent onError onError onError onError trigg…" at bounding box center [939, 392] width 1258 height 706
click at [962, 373] on icon "Edge from get_attribute:task_url__0 to loop_breakpoint:" at bounding box center [924, 372] width 316 height 185
click at [966, 267] on icon "Edge from loop_breakpoint: to loop_data:task_row" at bounding box center [898, 222] width 371 height 208
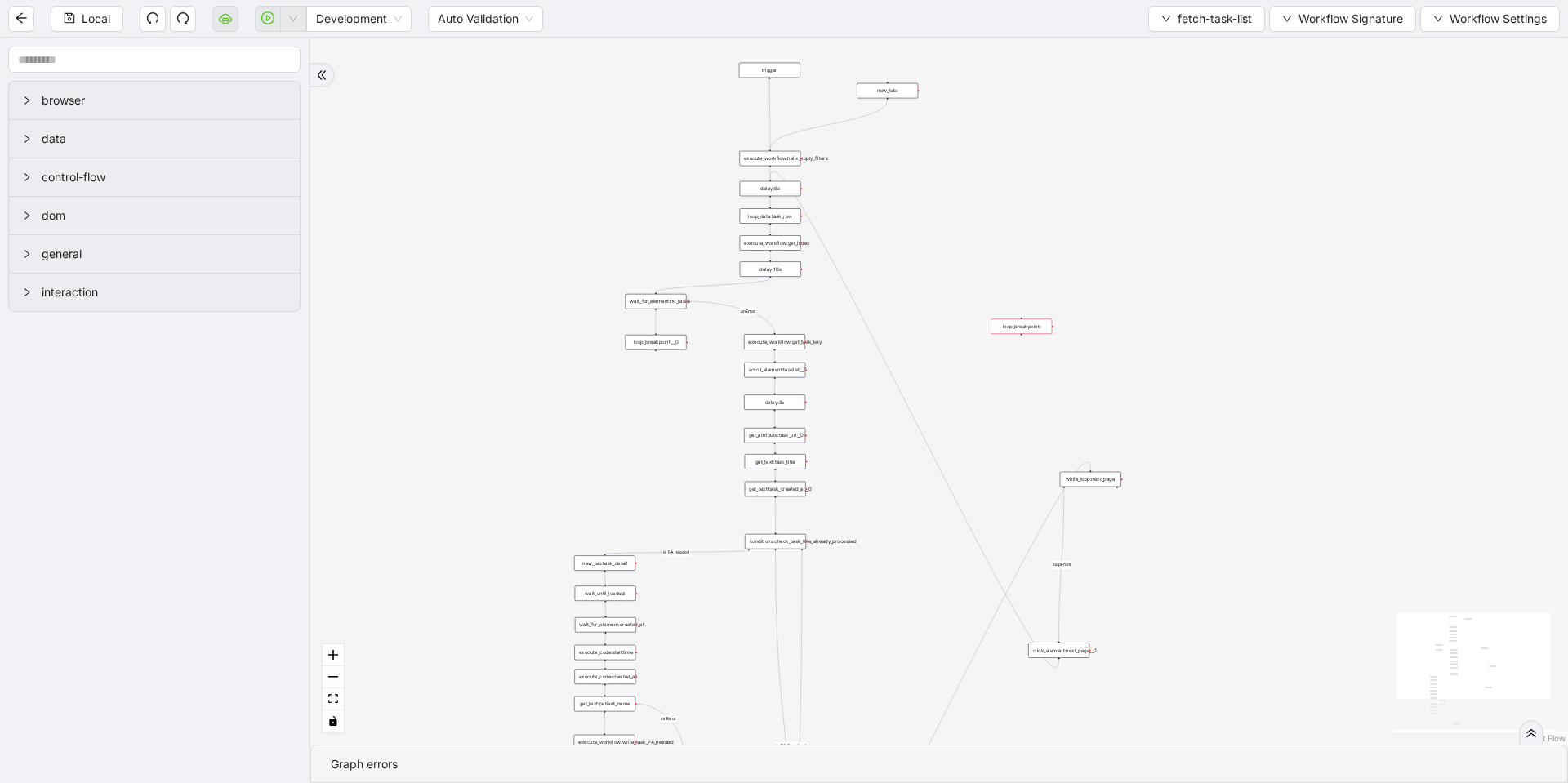
click at [938, 373] on div "loopFrom fallback is_PA_needed is_PA_Sent onError onError trigger scroll_elemen…" at bounding box center [939, 392] width 1258 height 706
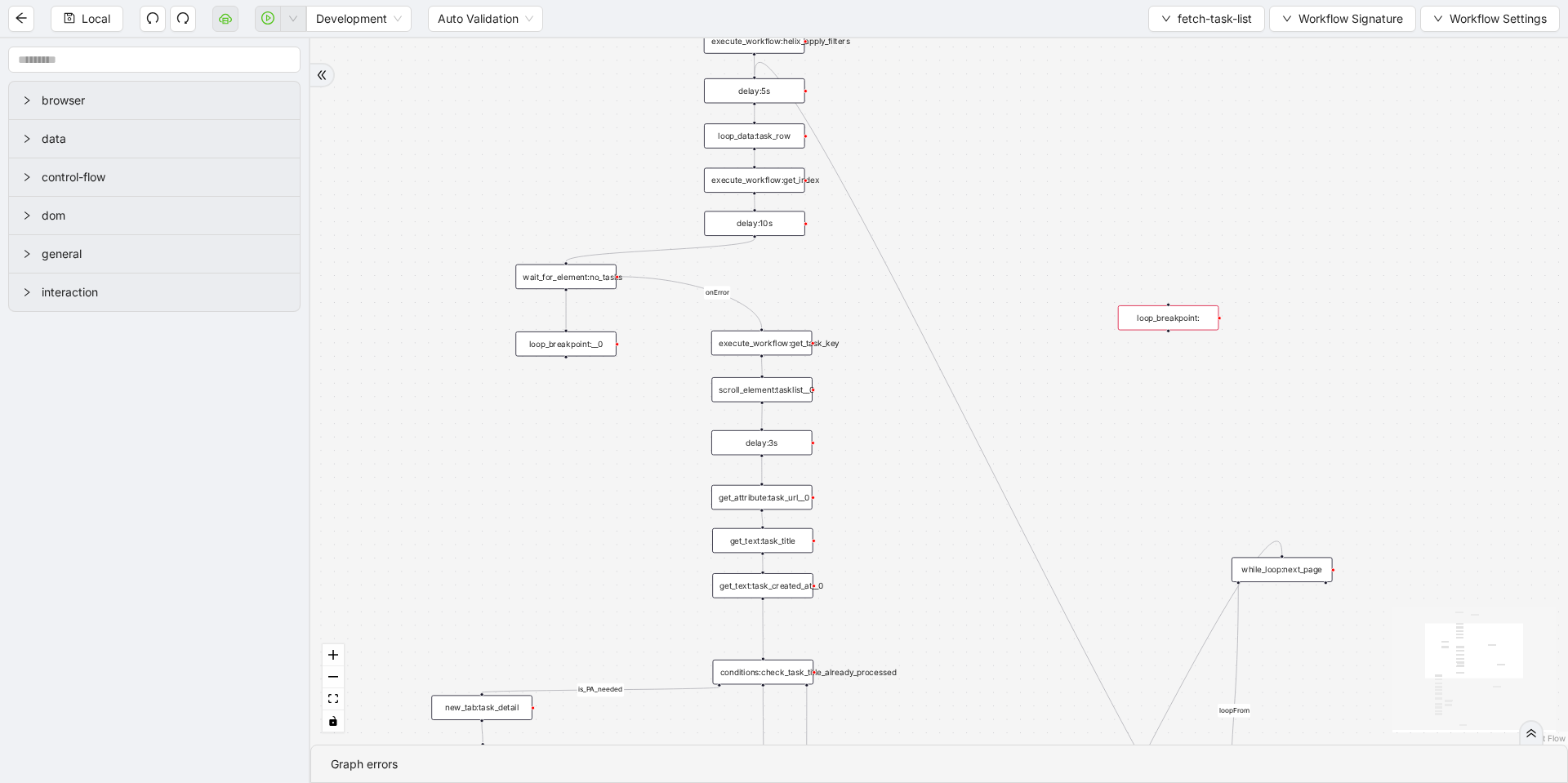
click at [1146, 318] on div "loop_breakpoint:" at bounding box center [1168, 317] width 101 height 24
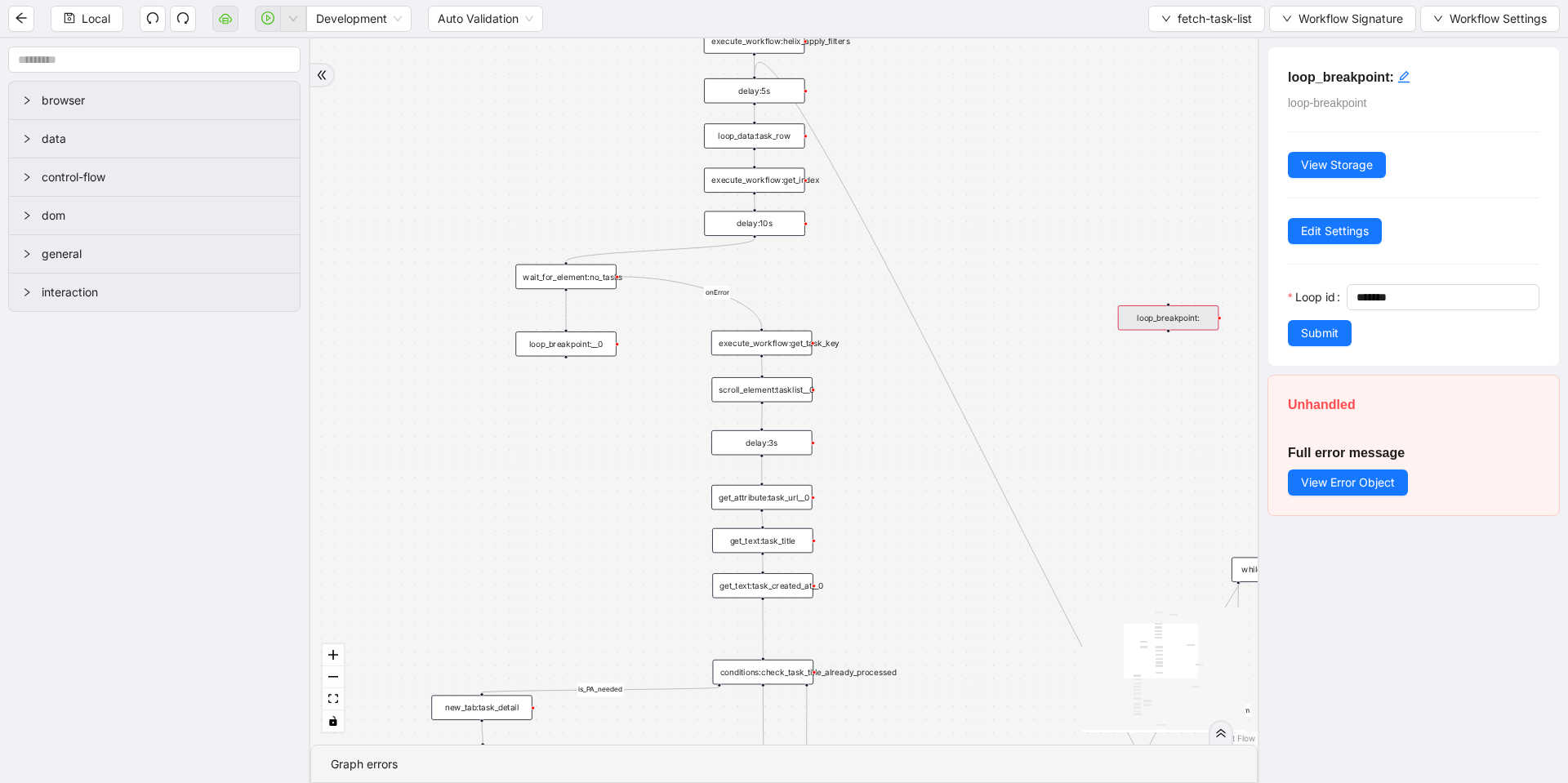
click at [1174, 323] on div "loop_breakpoint:" at bounding box center [1168, 317] width 101 height 24
click at [563, 340] on div "loop_breakpoint:__0" at bounding box center [565, 343] width 101 height 24
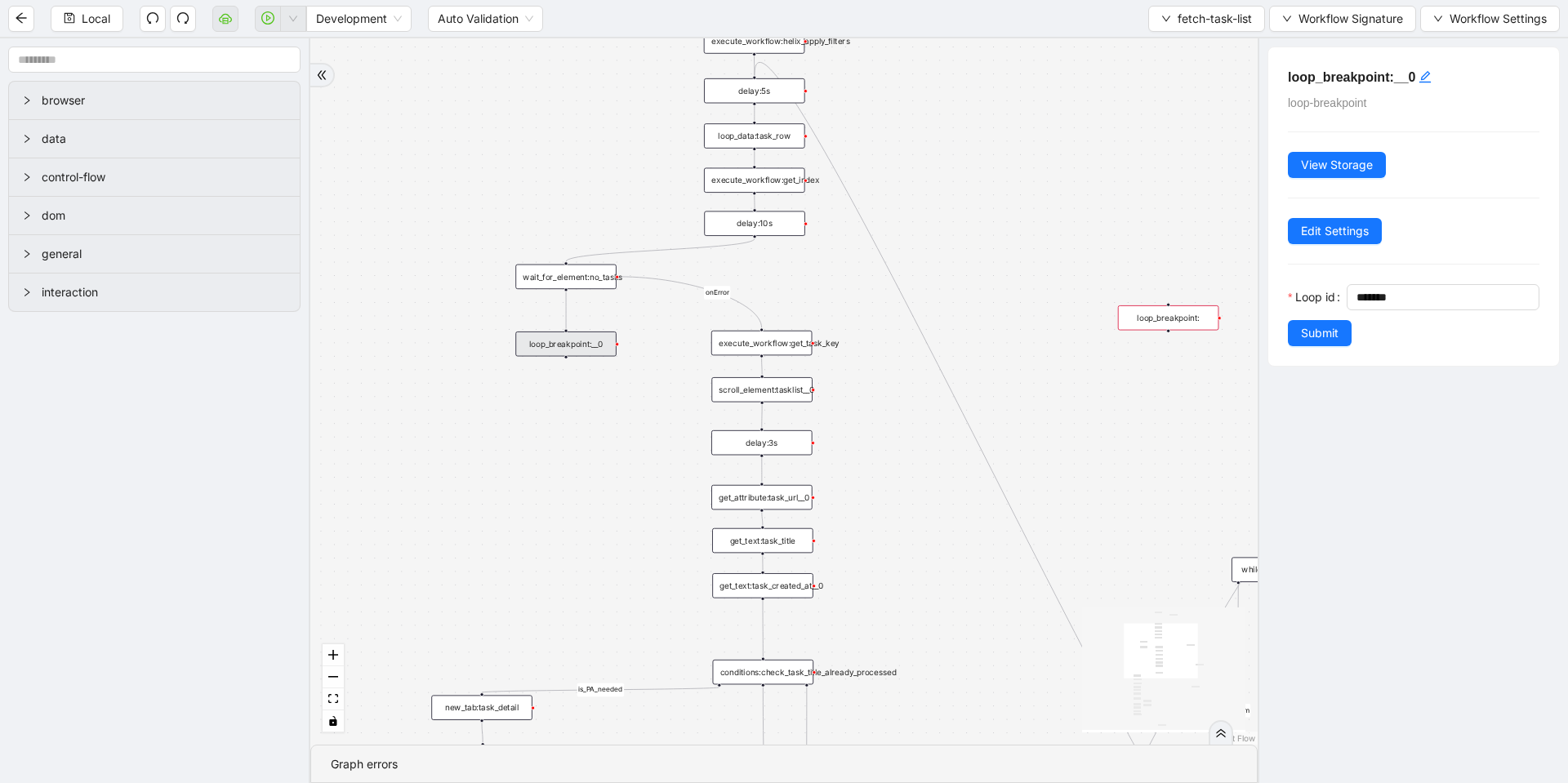
click at [1176, 312] on div "loop_breakpoint:" at bounding box center [1168, 317] width 101 height 24
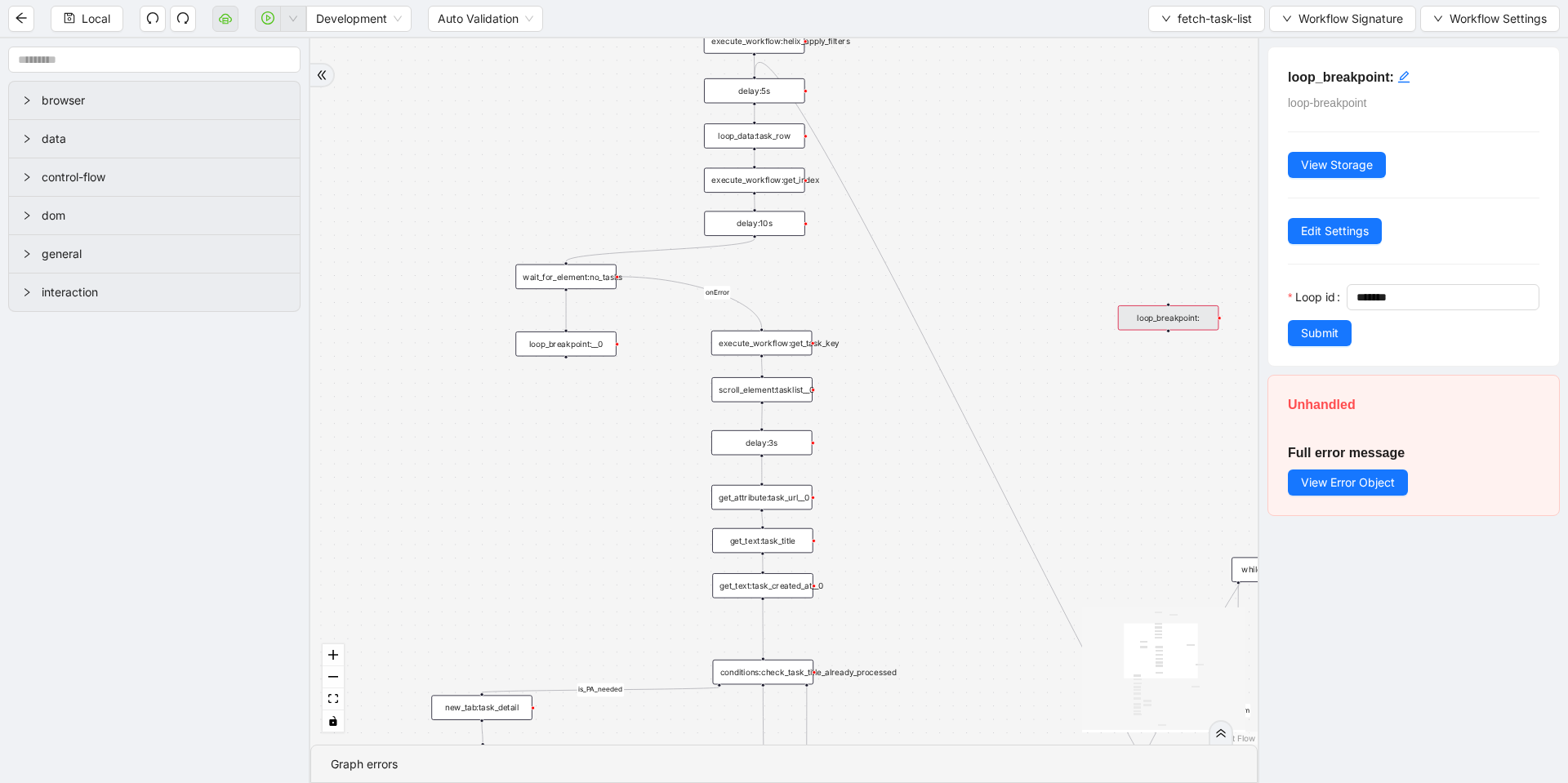
click at [1085, 393] on div "loopFrom fallback is_PA_needed is_PA_Sent onError onError trigger scroll_elemen…" at bounding box center [784, 392] width 948 height 706
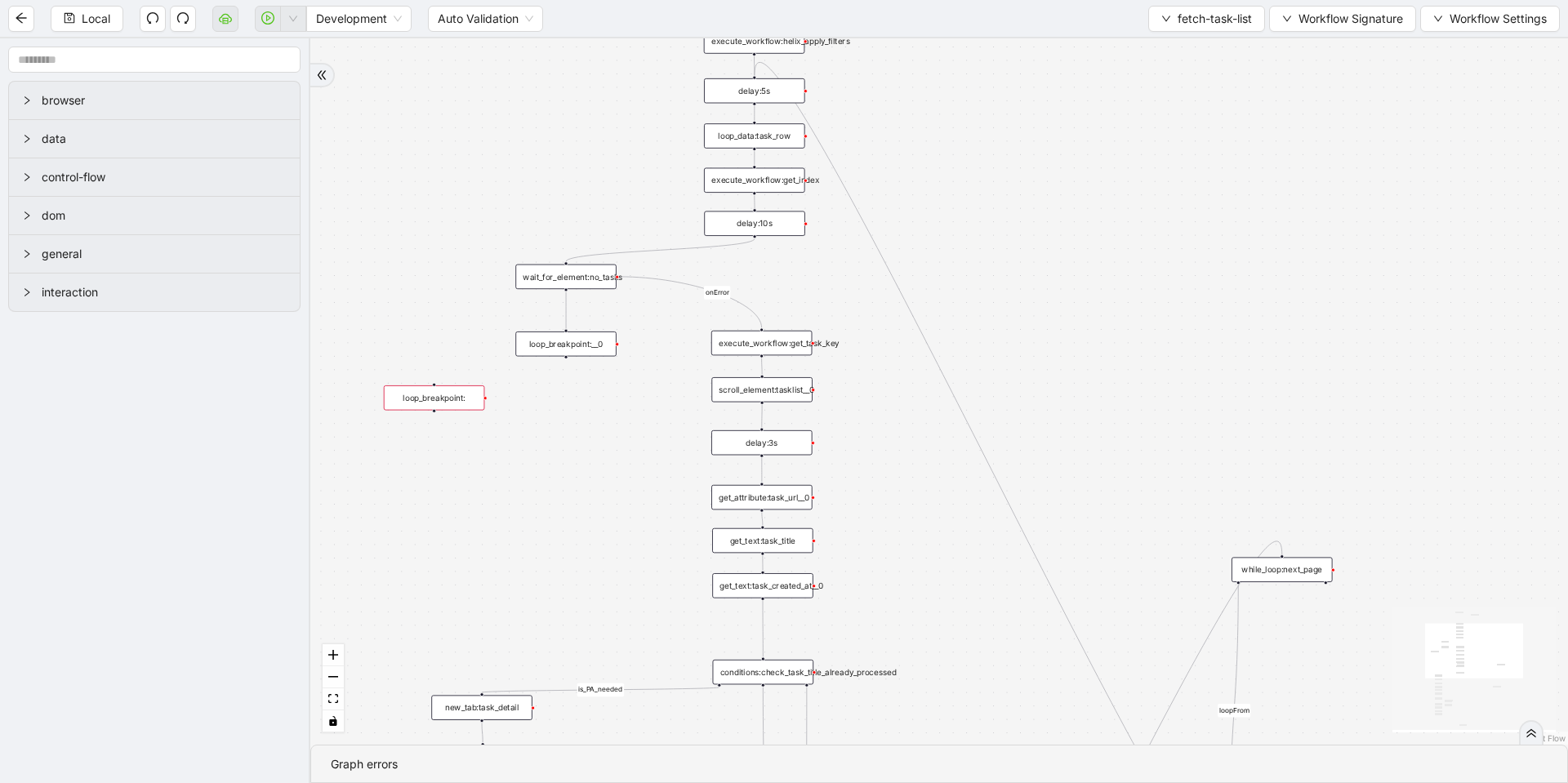
drag, startPoint x: 1145, startPoint y: 321, endPoint x: 411, endPoint y: 400, distance: 738.2
click at [411, 400] on div "loop_breakpoint:" at bounding box center [434, 397] width 101 height 24
drag, startPoint x: 434, startPoint y: 400, endPoint x: 566, endPoint y: 402, distance: 132.0
click at [566, 402] on div "loop_breakpoint:" at bounding box center [566, 399] width 101 height 24
click at [565, 403] on div "loop_breakpoint:" at bounding box center [566, 399] width 101 height 24
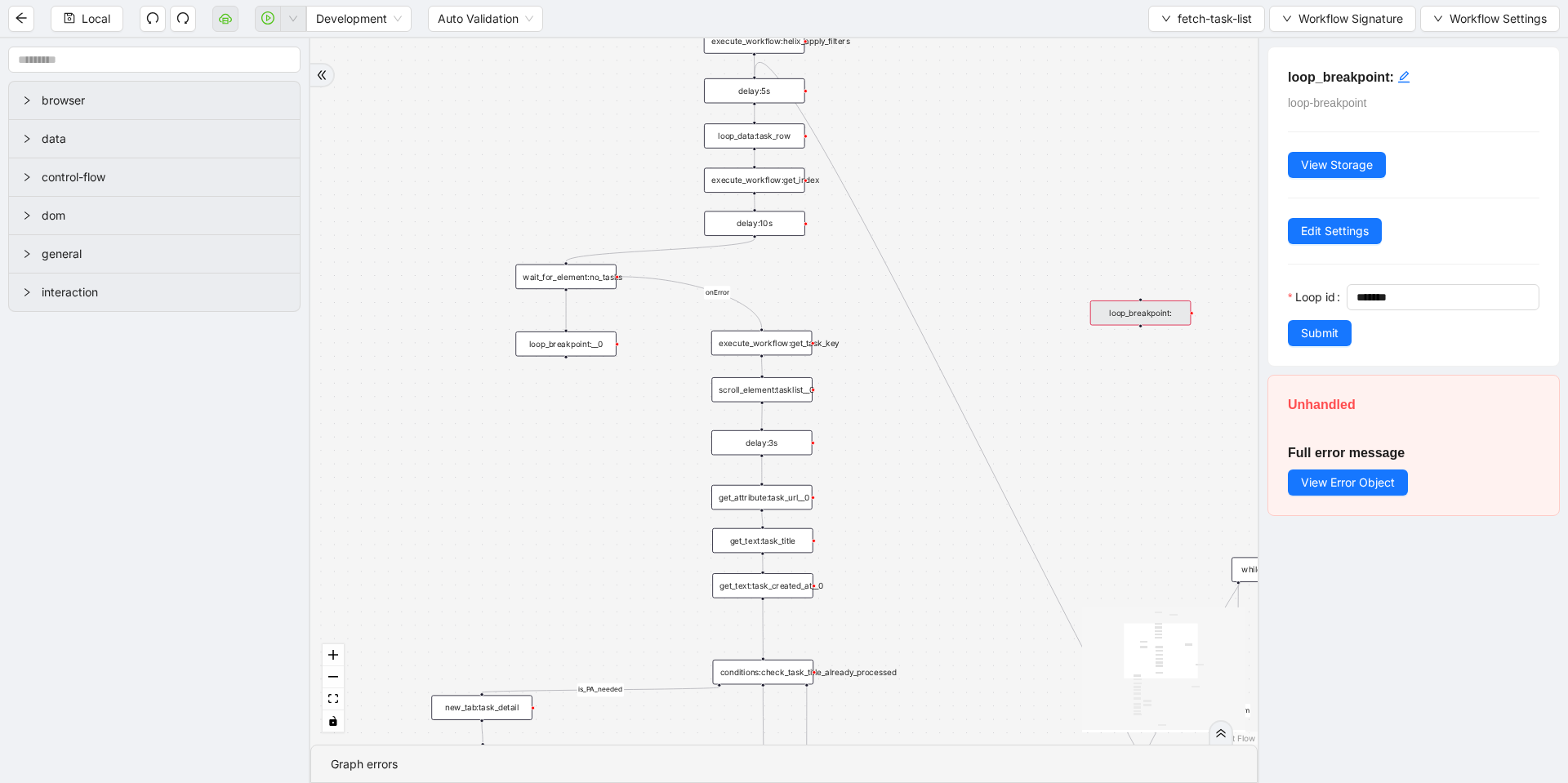
drag, startPoint x: 561, startPoint y: 406, endPoint x: 1134, endPoint y: 311, distance: 580.8
click at [1134, 311] on div "loop_breakpoint:" at bounding box center [1140, 312] width 101 height 24
drag, startPoint x: 813, startPoint y: 442, endPoint x: 1134, endPoint y: 289, distance: 355.6
click at [1134, 289] on div "loopFrom fallback is_PA_needed is_PA_Sent onError onError trigger scroll_elemen…" at bounding box center [784, 392] width 948 height 706
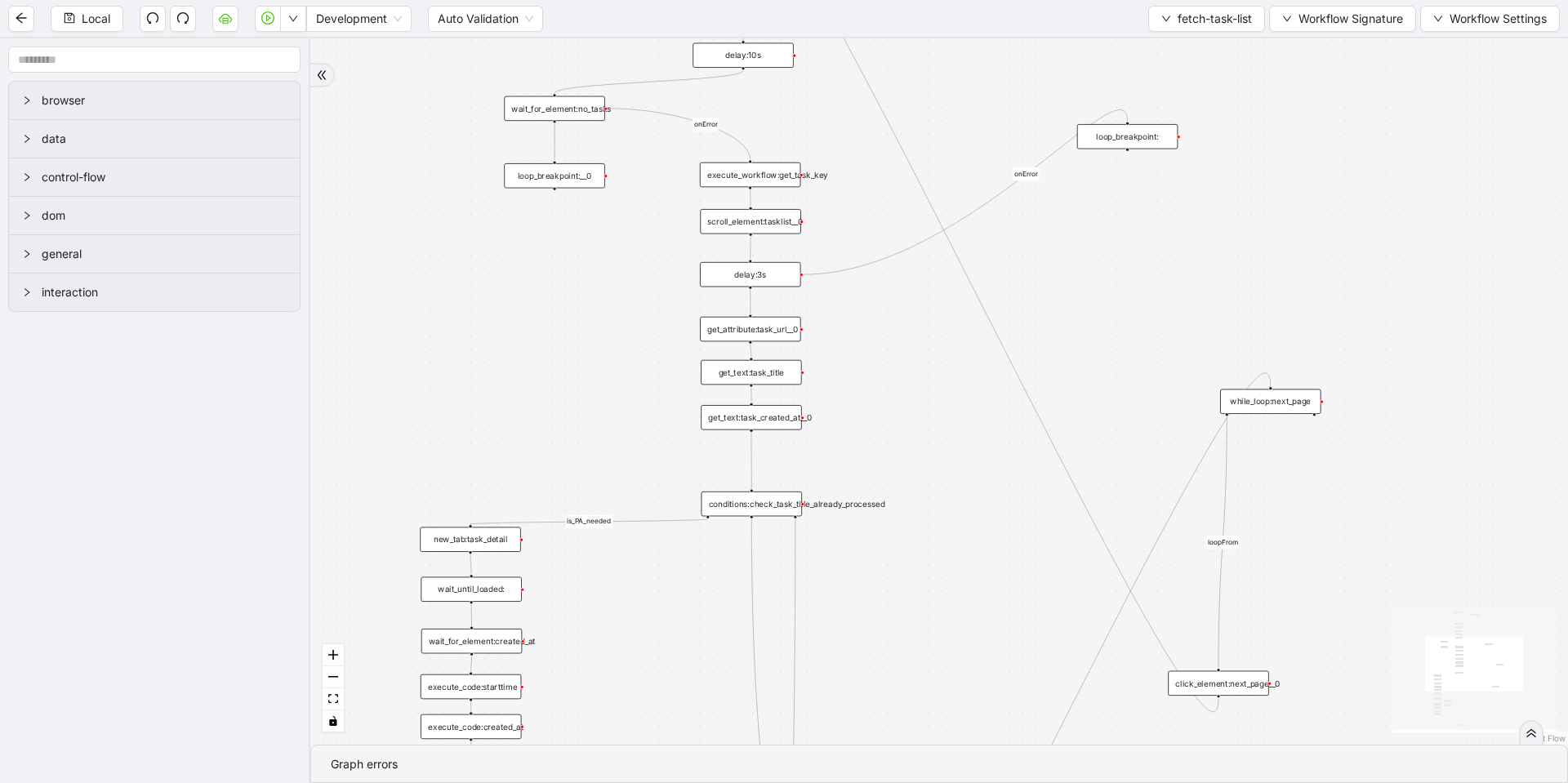
drag, startPoint x: 939, startPoint y: 484, endPoint x: 925, endPoint y: 330, distance: 154.6
click at [925, 330] on div "loopFrom fallback is_PA_needed is_PA_Sent onError onError onError trigger scrol…" at bounding box center [939, 392] width 1258 height 706
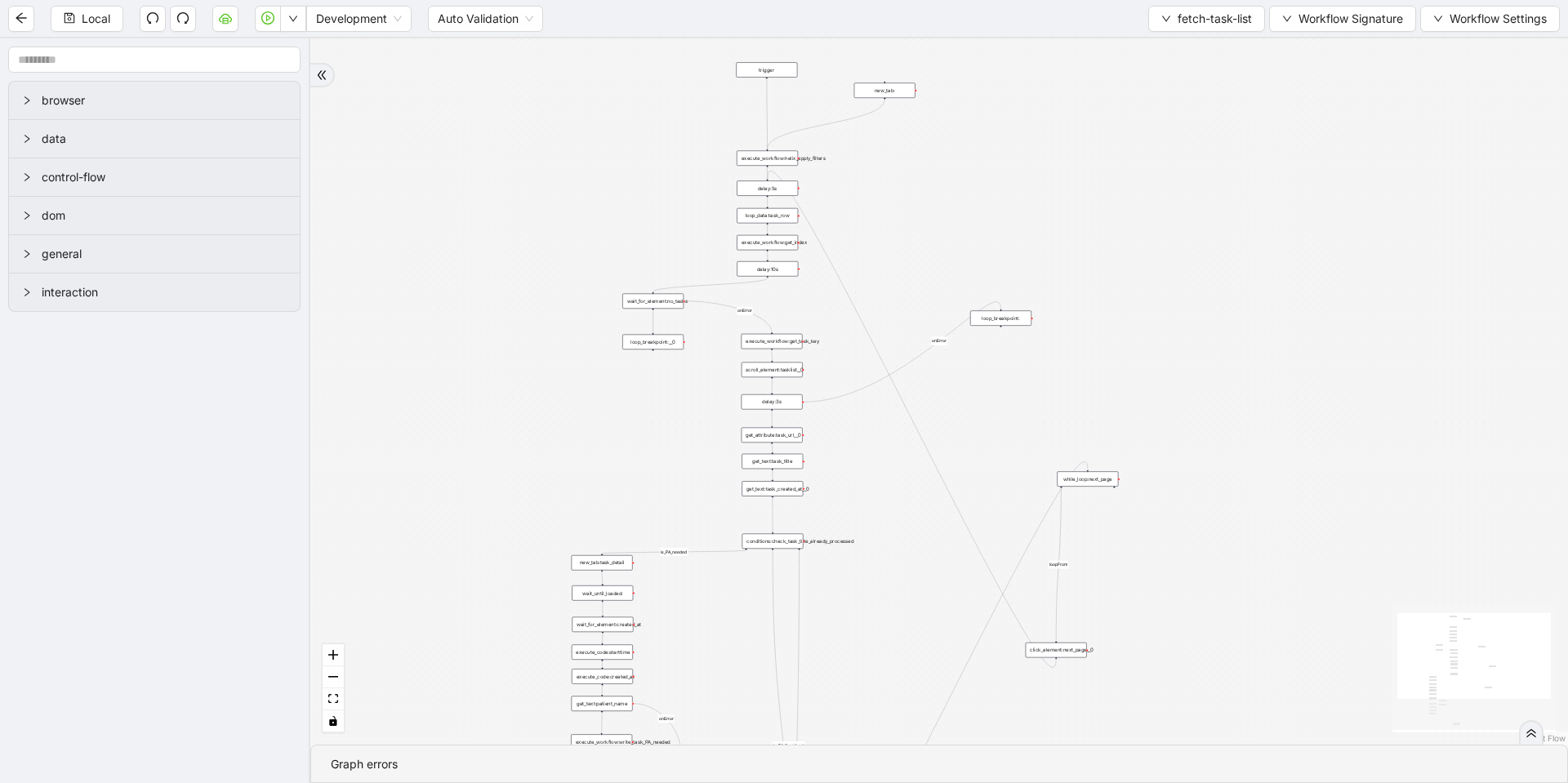
drag, startPoint x: 927, startPoint y: 448, endPoint x: 881, endPoint y: 552, distance: 113.7
click at [881, 552] on div "loopFrom fallback is_PA_needed is_PA_Sent onError onError onError trigger scrol…" at bounding box center [939, 392] width 1258 height 706
drag, startPoint x: 814, startPoint y: 322, endPoint x: 815, endPoint y: 208, distance: 114.0
click at [815, 209] on div "loopFrom fallback is_PA_needed is_PA_Sent onError onError onError trigger scrol…" at bounding box center [939, 392] width 1258 height 706
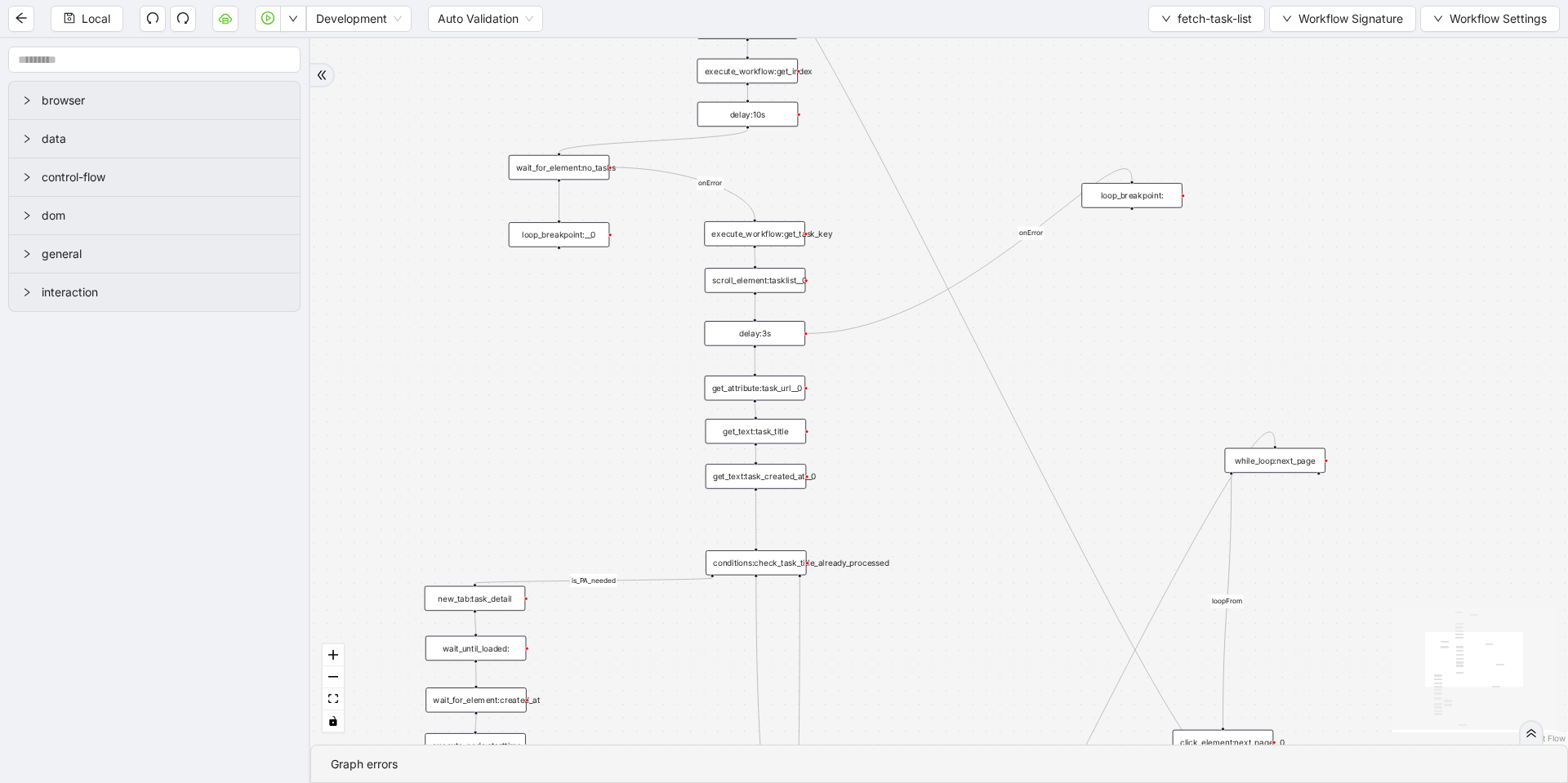
drag, startPoint x: 848, startPoint y: 274, endPoint x: 856, endPoint y: 192, distance: 82.4
click at [856, 192] on div "loopFrom fallback is_PA_needed is_PA_Sent onError onError onError trigger scrol…" at bounding box center [939, 392] width 1258 height 706
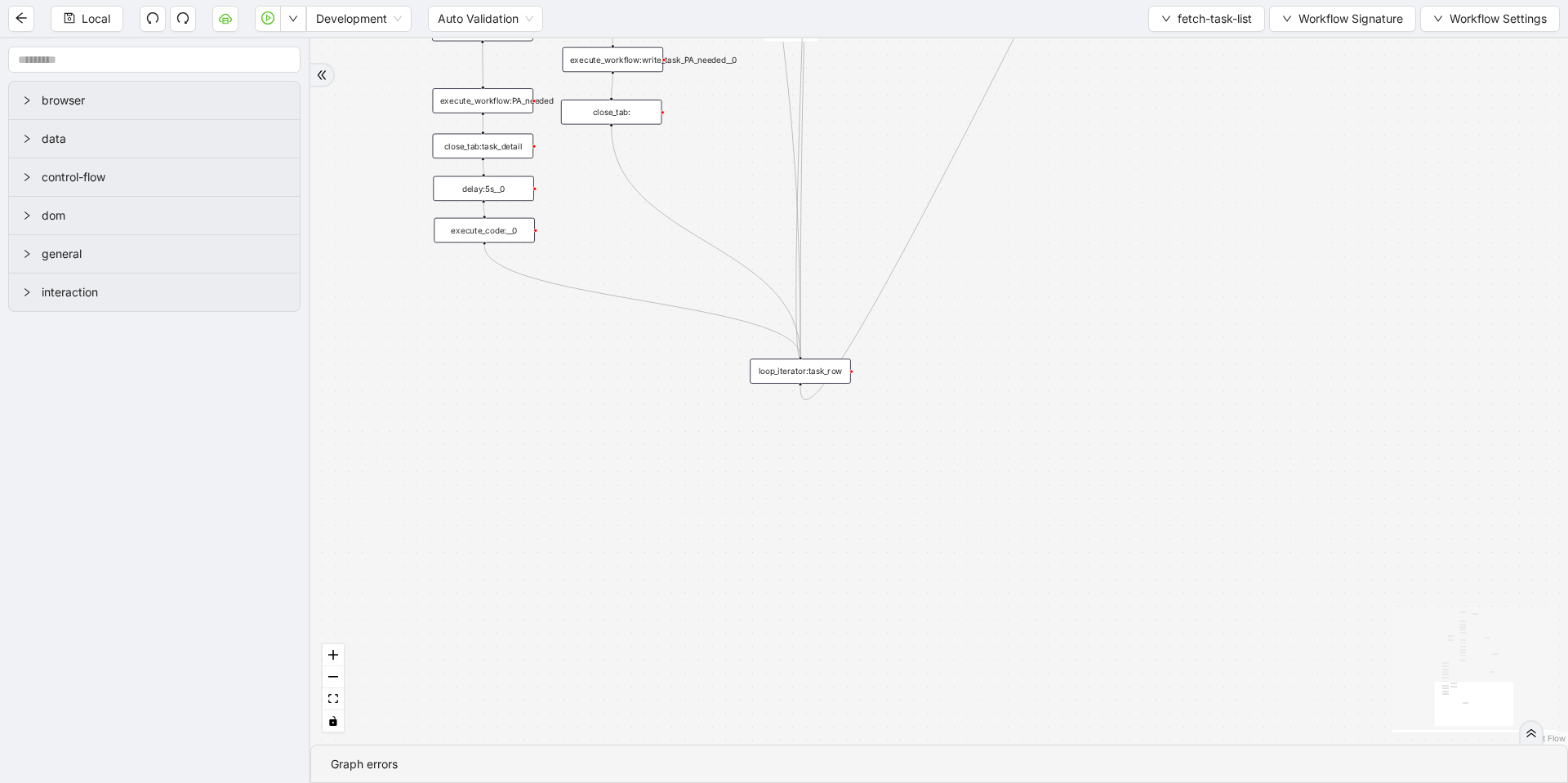
drag, startPoint x: 814, startPoint y: 199, endPoint x: 12, endPoint y: 212, distance: 802.1
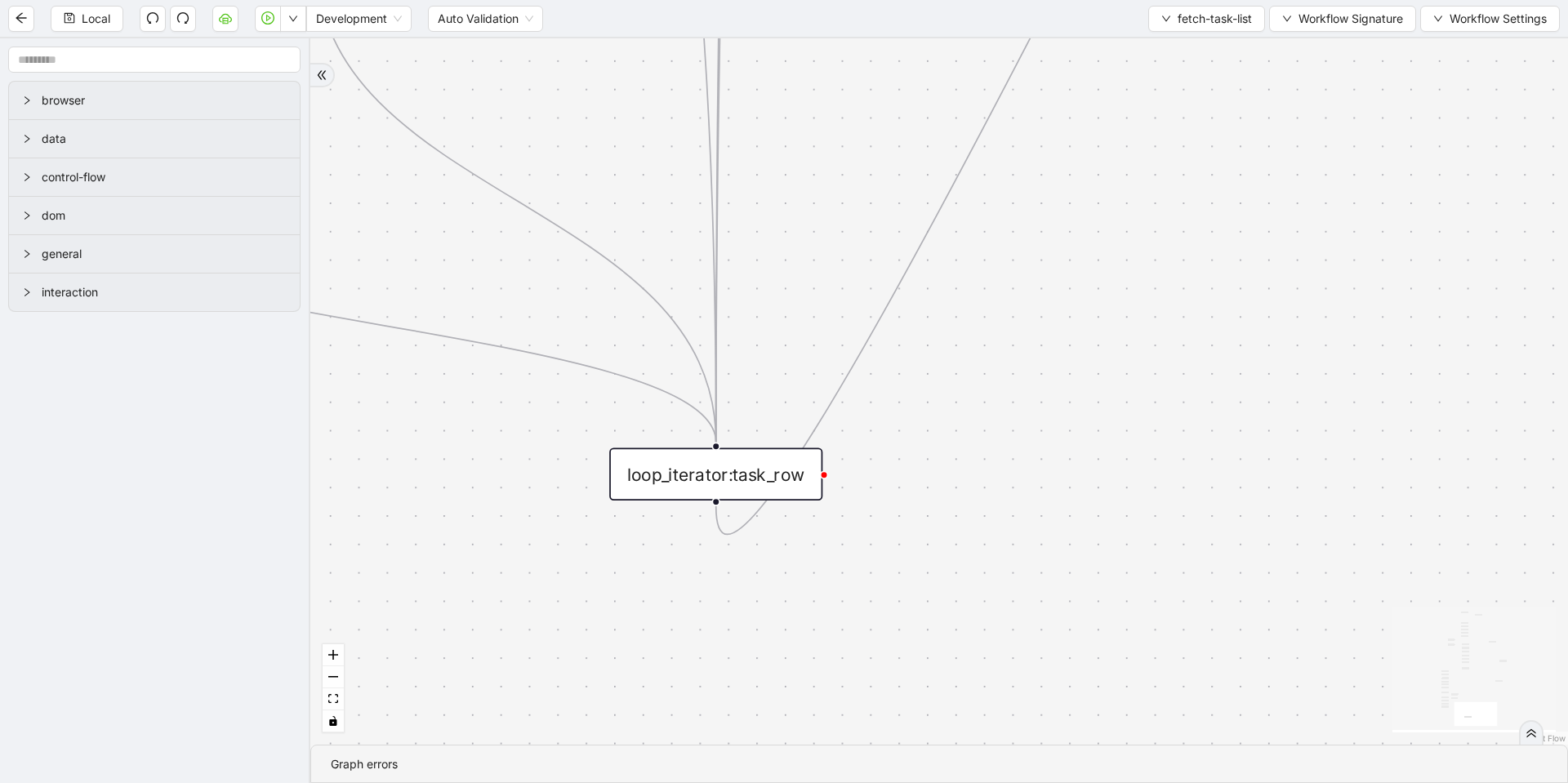
drag, startPoint x: 883, startPoint y: 119, endPoint x: 847, endPoint y: 517, distance: 399.6
click at [846, 564] on div "loopFrom fallback is_PA_needed is_PA_Sent onError onError onError onError trigg…" at bounding box center [939, 392] width 1258 height 706
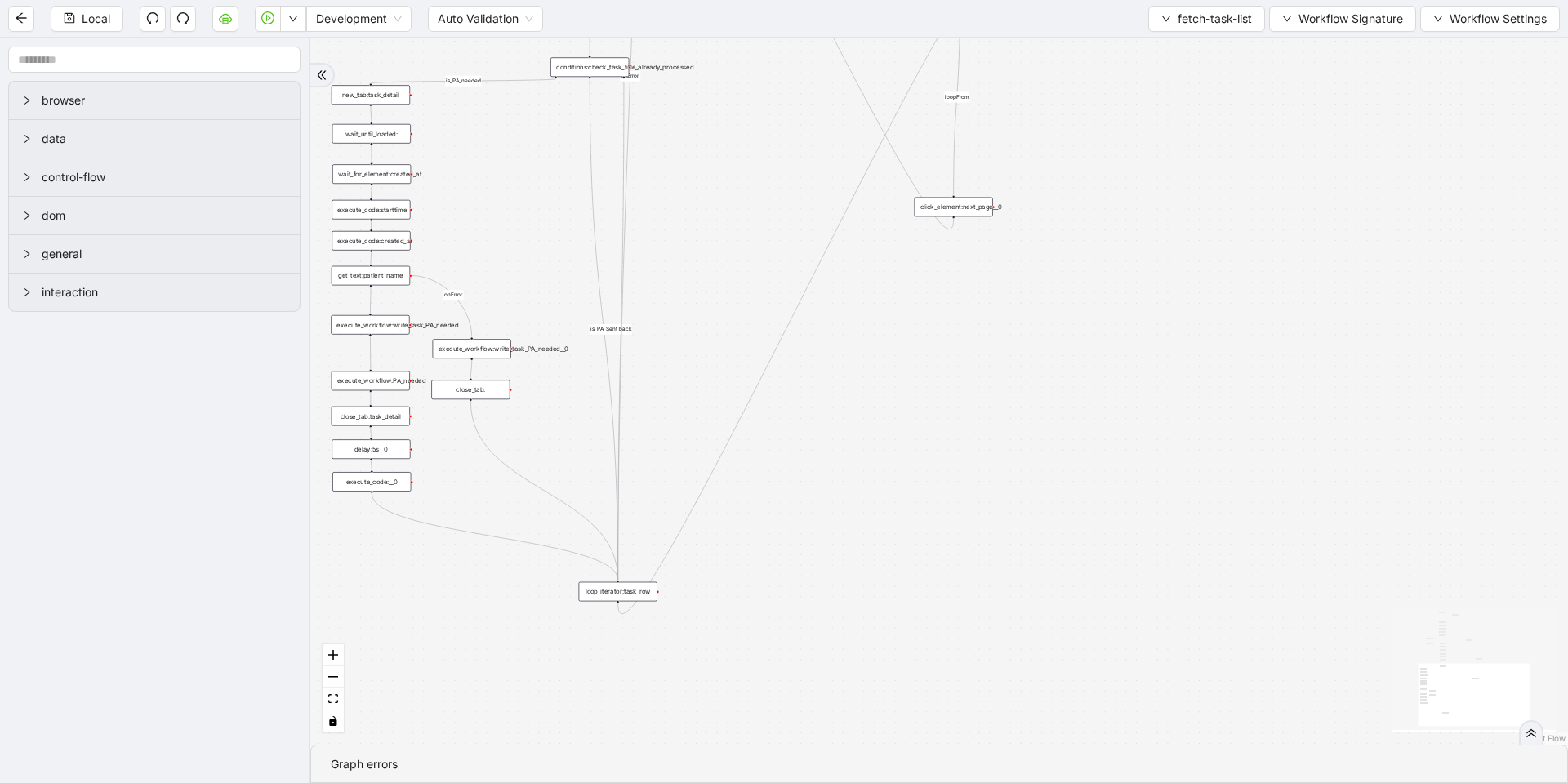
drag, startPoint x: 876, startPoint y: 128, endPoint x: 708, endPoint y: 135, distance: 168.1
click at [708, 135] on div "loopFrom fallback is_PA_needed is_PA_Sent onError onError onError onError trigg…" at bounding box center [939, 392] width 1258 height 706
drag, startPoint x: 654, startPoint y: 589, endPoint x: 791, endPoint y: 585, distance: 137.1
click at [791, 585] on div "loop_iterator:task_row" at bounding box center [780, 589] width 79 height 20
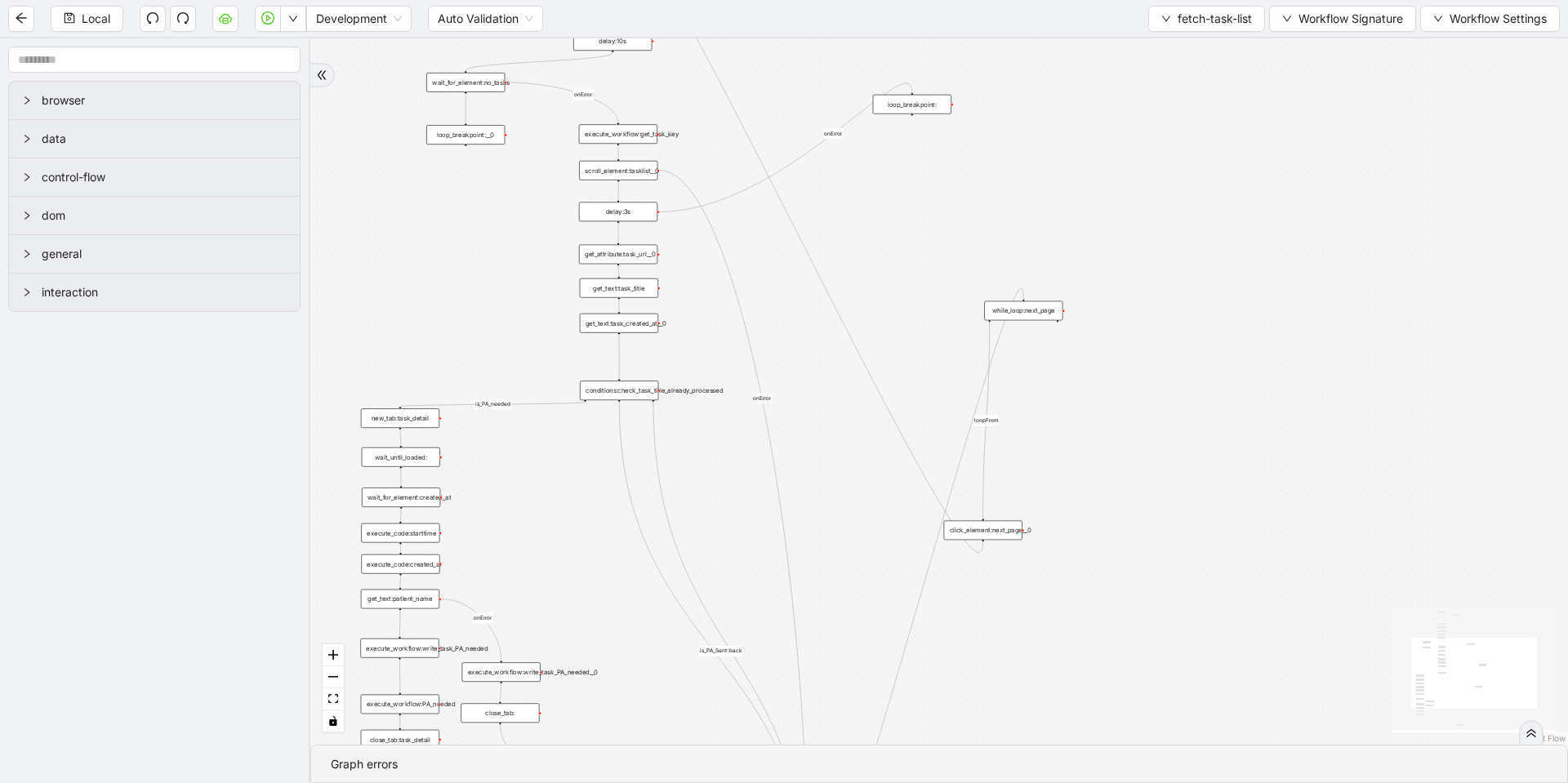
drag, startPoint x: 797, startPoint y: 185, endPoint x: 830, endPoint y: 551, distance: 367.5
click at [830, 551] on div "loopFrom fallback is_PA_needed is_PA_Sent onError onError onError onError trigg…" at bounding box center [939, 392] width 1258 height 706
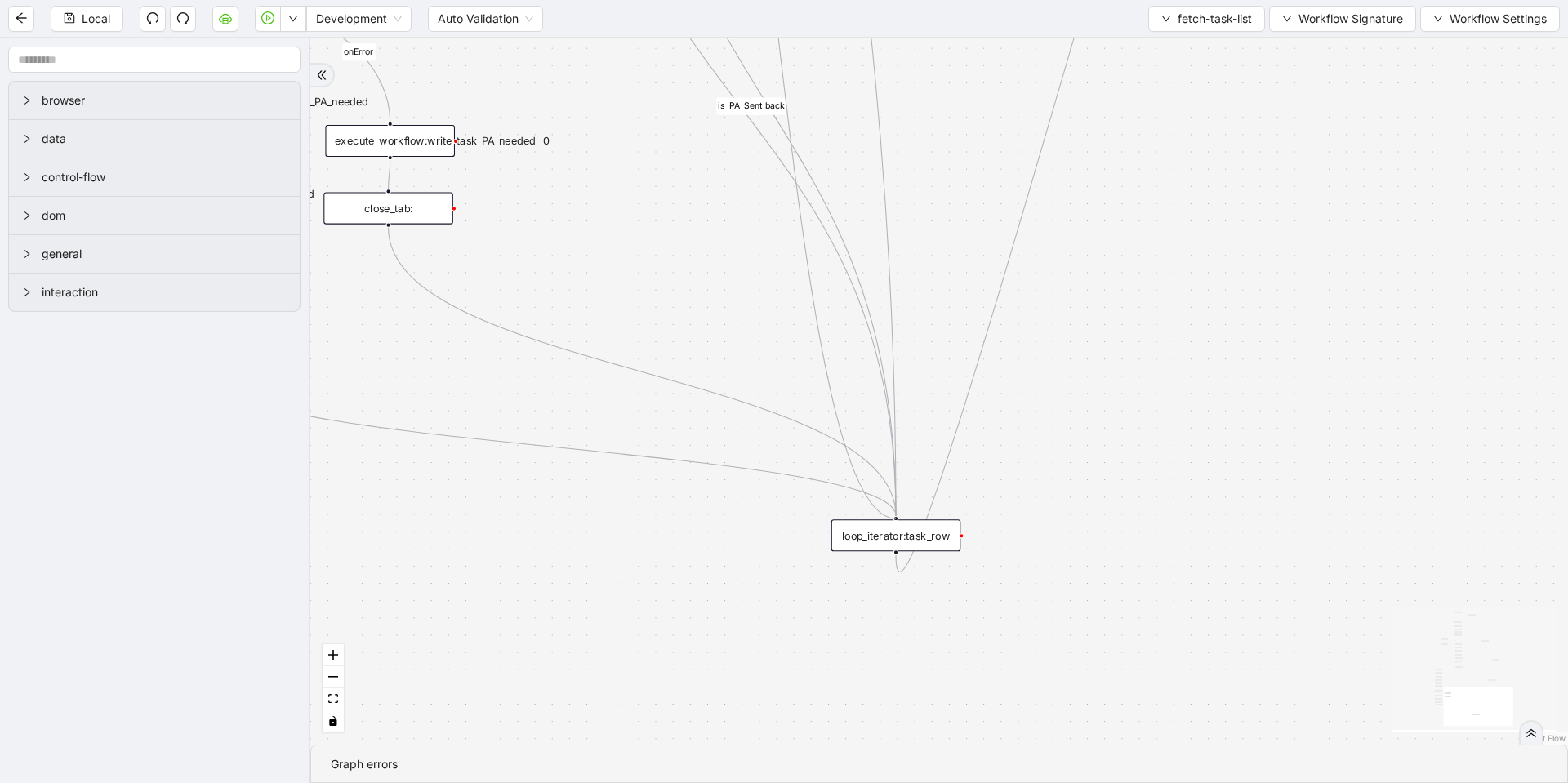
drag, startPoint x: 650, startPoint y: 263, endPoint x: 894, endPoint y: 504, distance: 343.0
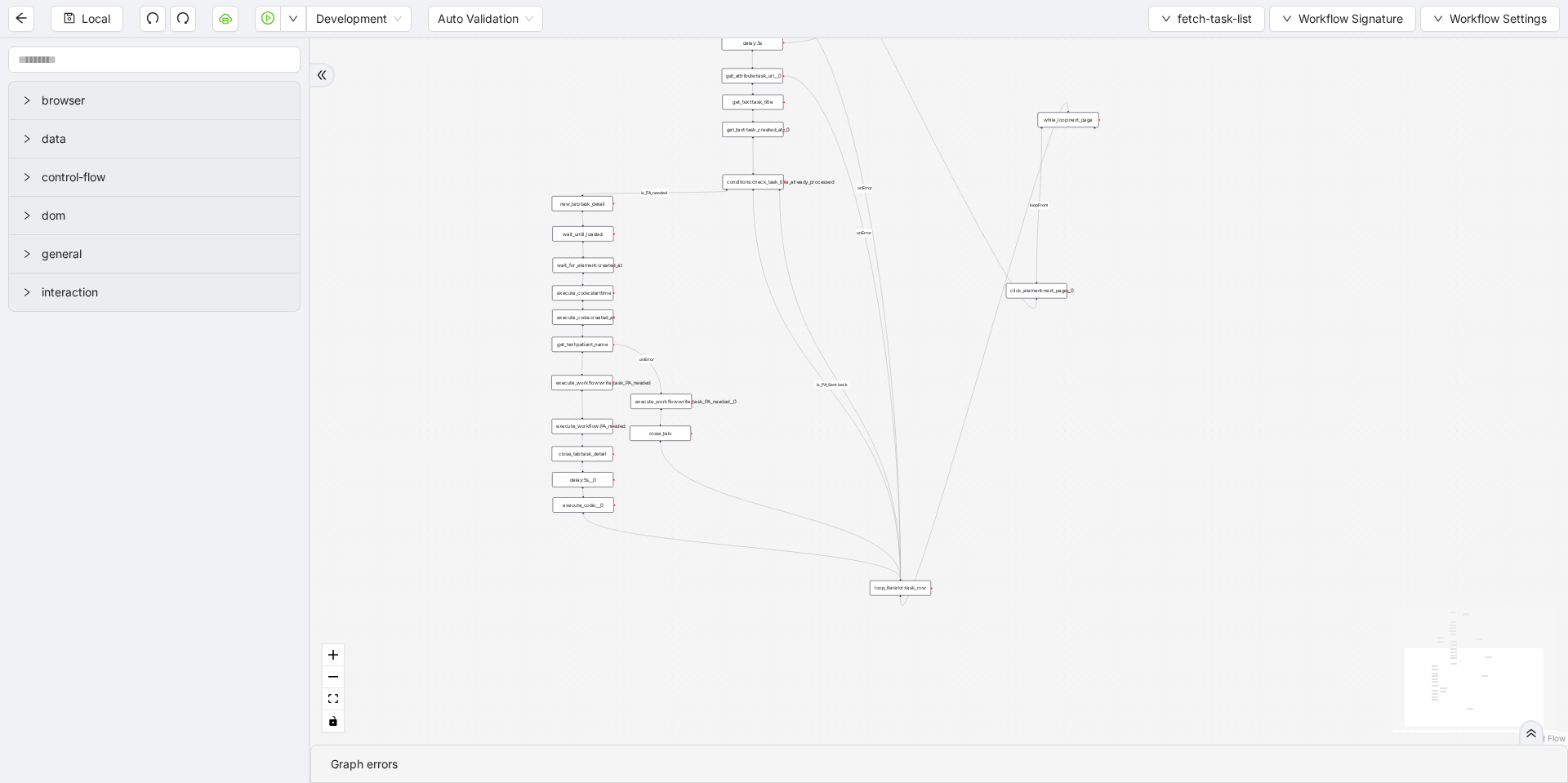
drag, startPoint x: 788, startPoint y: 229, endPoint x: 782, endPoint y: 419, distance: 190.1
click at [782, 419] on div "loopFrom fallback is_PA_needed is_PA_Sent onError onError onError onError onErr…" at bounding box center [939, 392] width 1258 height 706
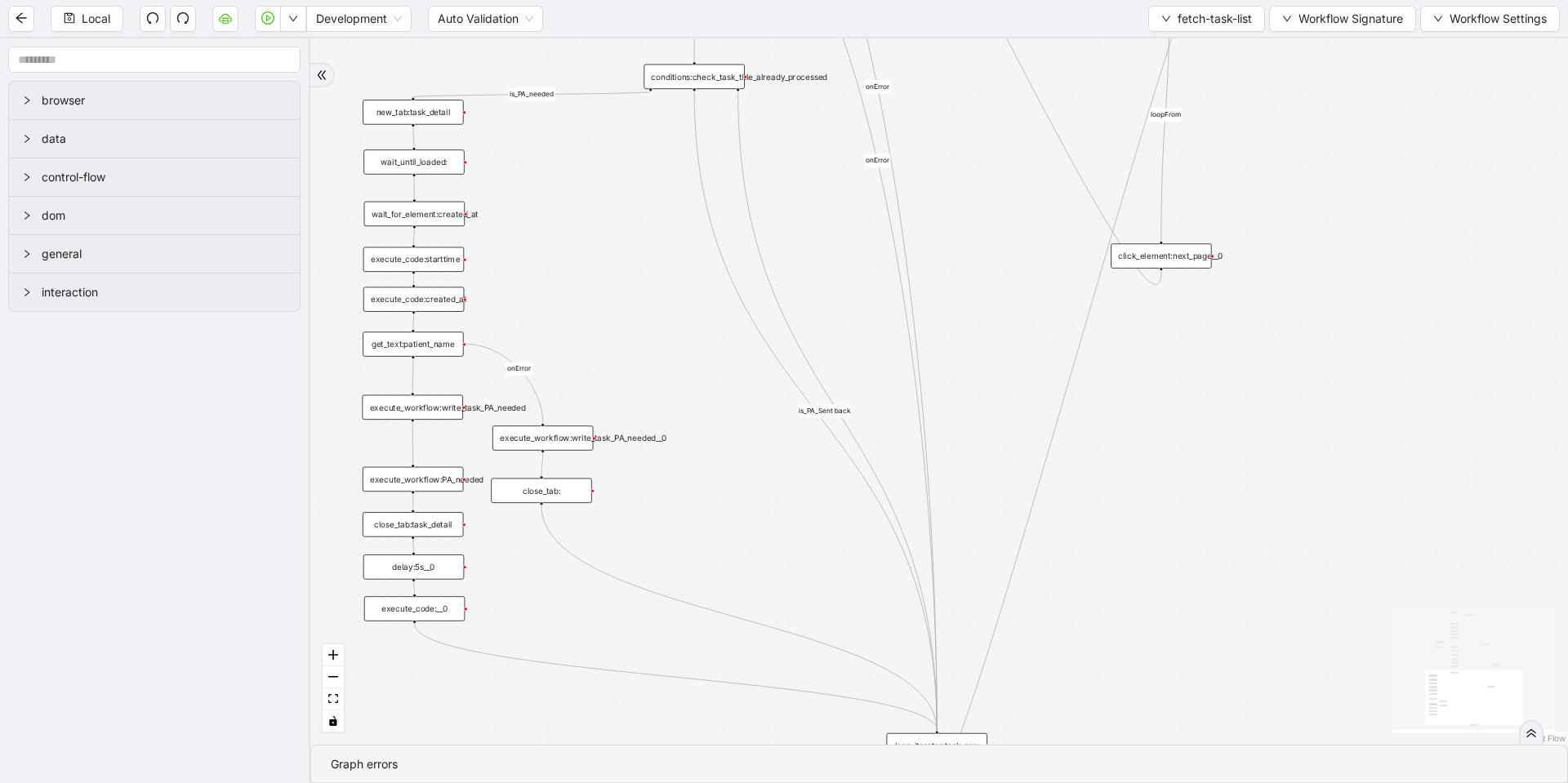
drag, startPoint x: 721, startPoint y: 339, endPoint x: 746, endPoint y: 533, distance: 195.6
click at [746, 533] on div "loopFrom fallback is_PA_needed is_PA_Sent onError onError onError onError onErr…" at bounding box center [939, 392] width 1258 height 706
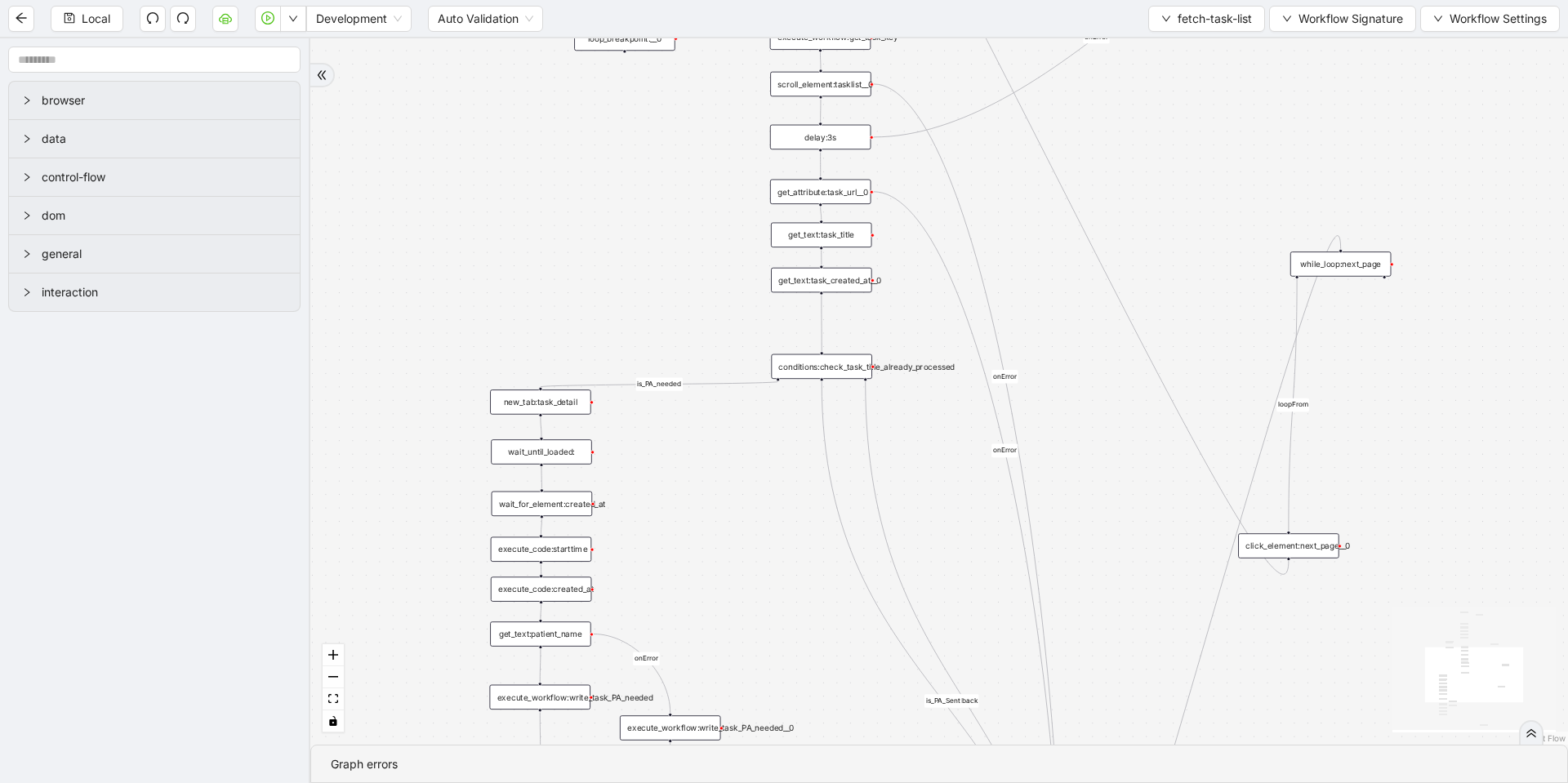
drag, startPoint x: 829, startPoint y: 305, endPoint x: 923, endPoint y: 443, distance: 167.0
click at [923, 443] on div "loopFrom fallback is_PA_needed is_PA_Sent onError onError onError onError onErr…" at bounding box center [939, 392] width 1258 height 706
click at [1169, 21] on button "fetch-task-list" at bounding box center [1206, 18] width 117 height 26
click at [1162, 47] on span "Select" at bounding box center [1202, 51] width 91 height 18
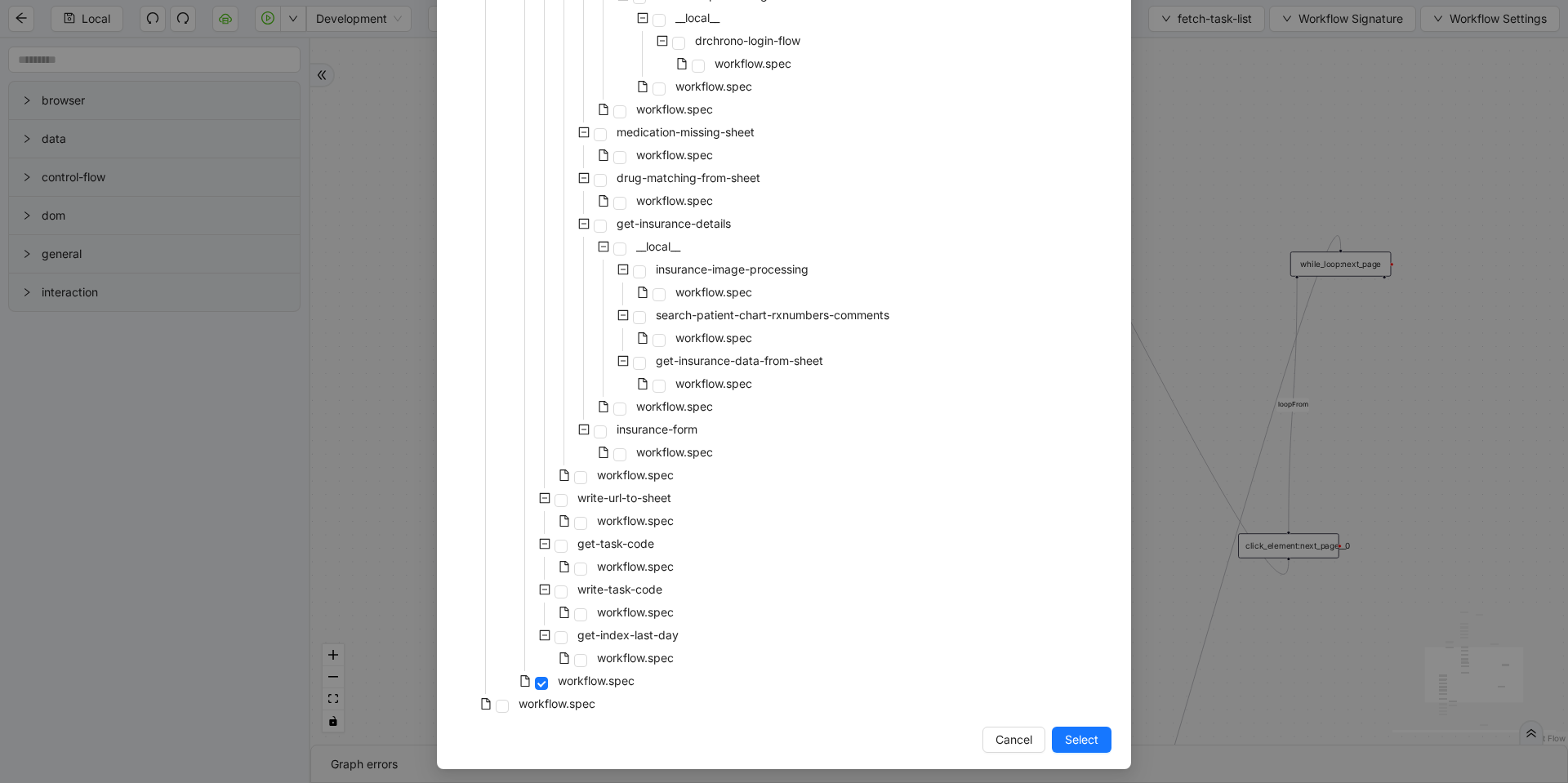
scroll to position [1469, 0]
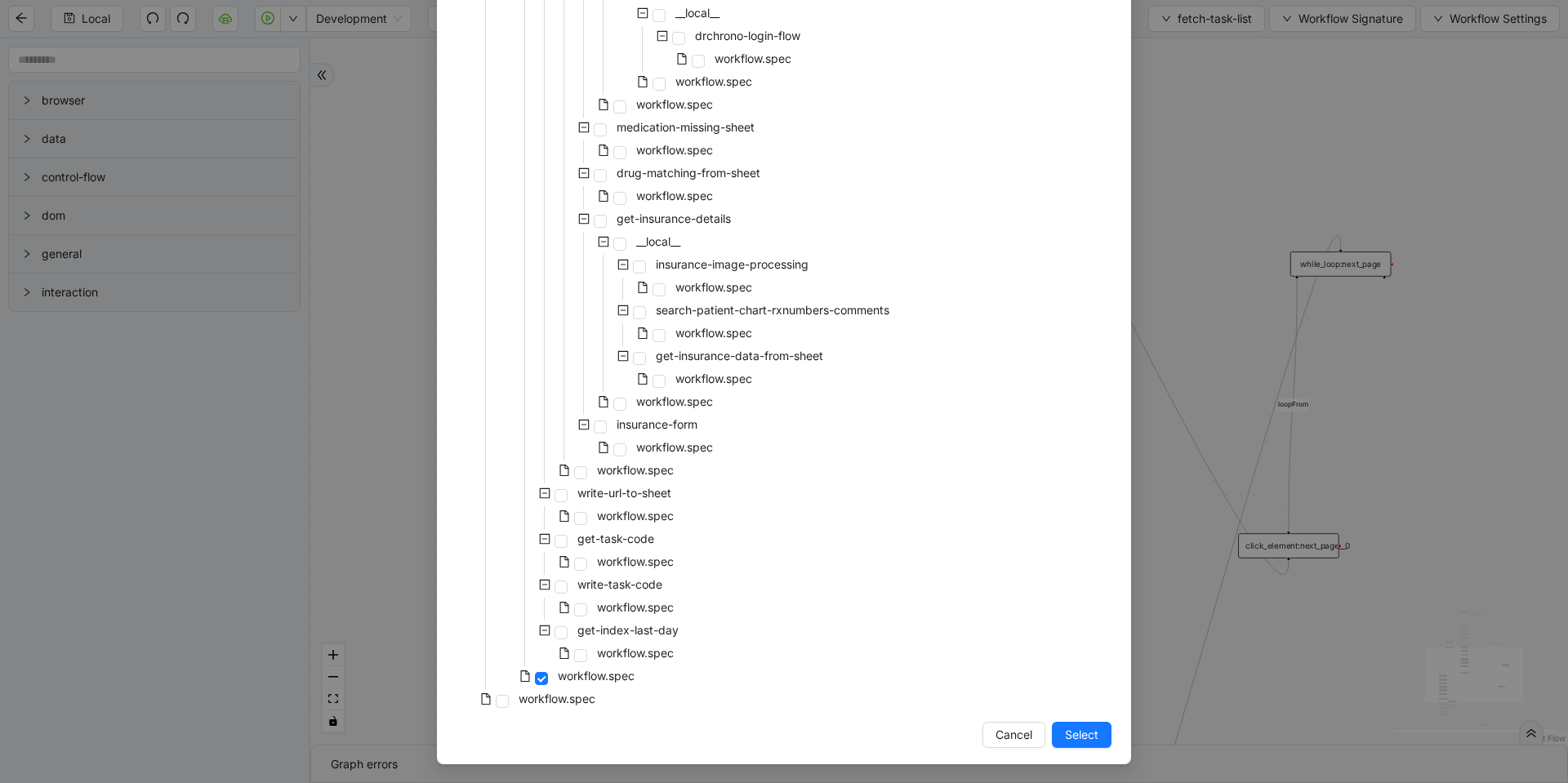
click at [1170, 359] on div "Select Local Workflow Prior-Authorization __local__ fetch-task-list __local__ h…" at bounding box center [784, 392] width 1568 height 783
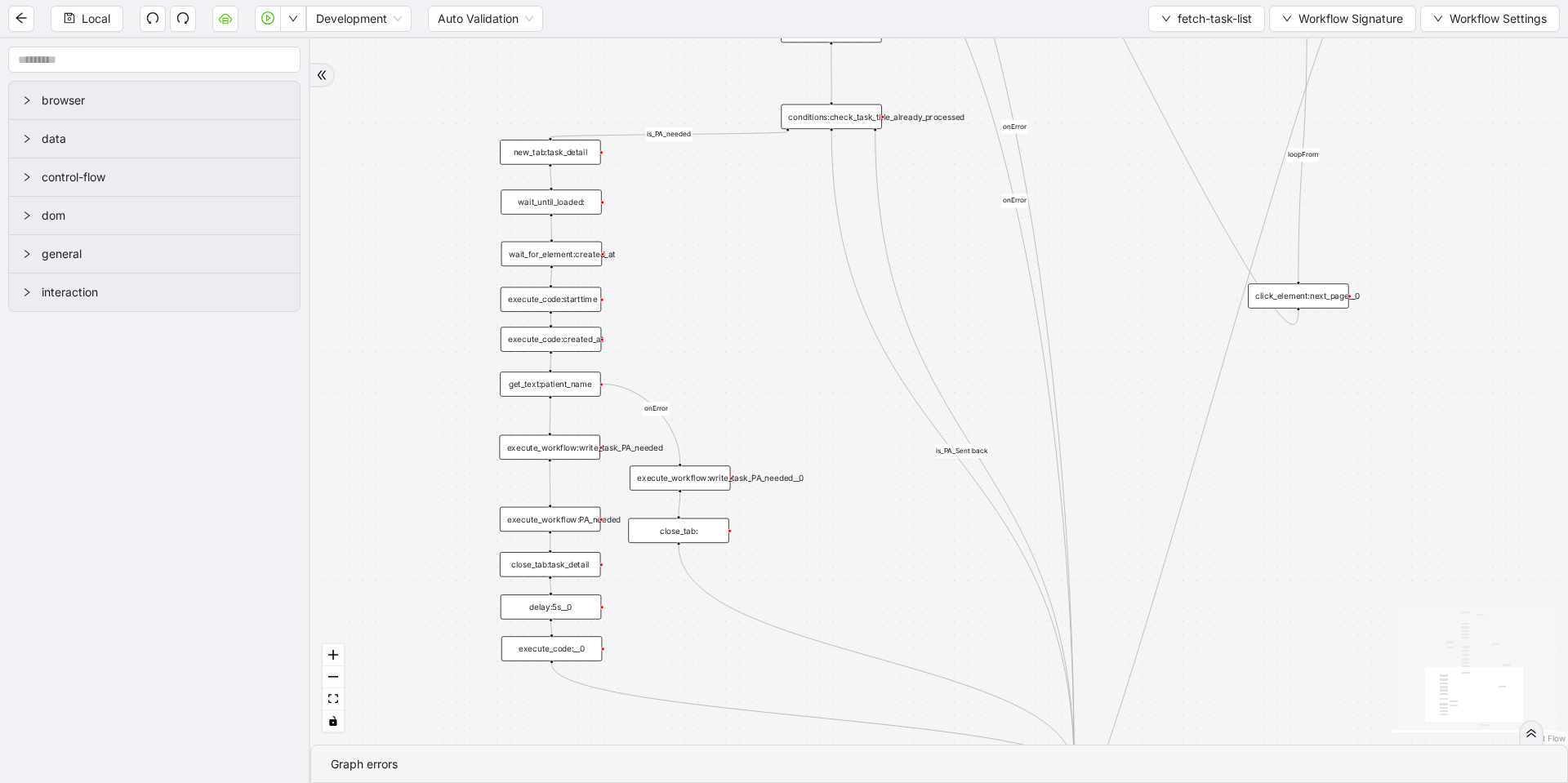
drag, startPoint x: 764, startPoint y: 560, endPoint x: 771, endPoint y: 316, distance: 244.1
click at [771, 316] on div "loopFrom fallback is_PA_needed is_PA_Sent onError onError onError onError onErr…" at bounding box center [939, 392] width 1258 height 706
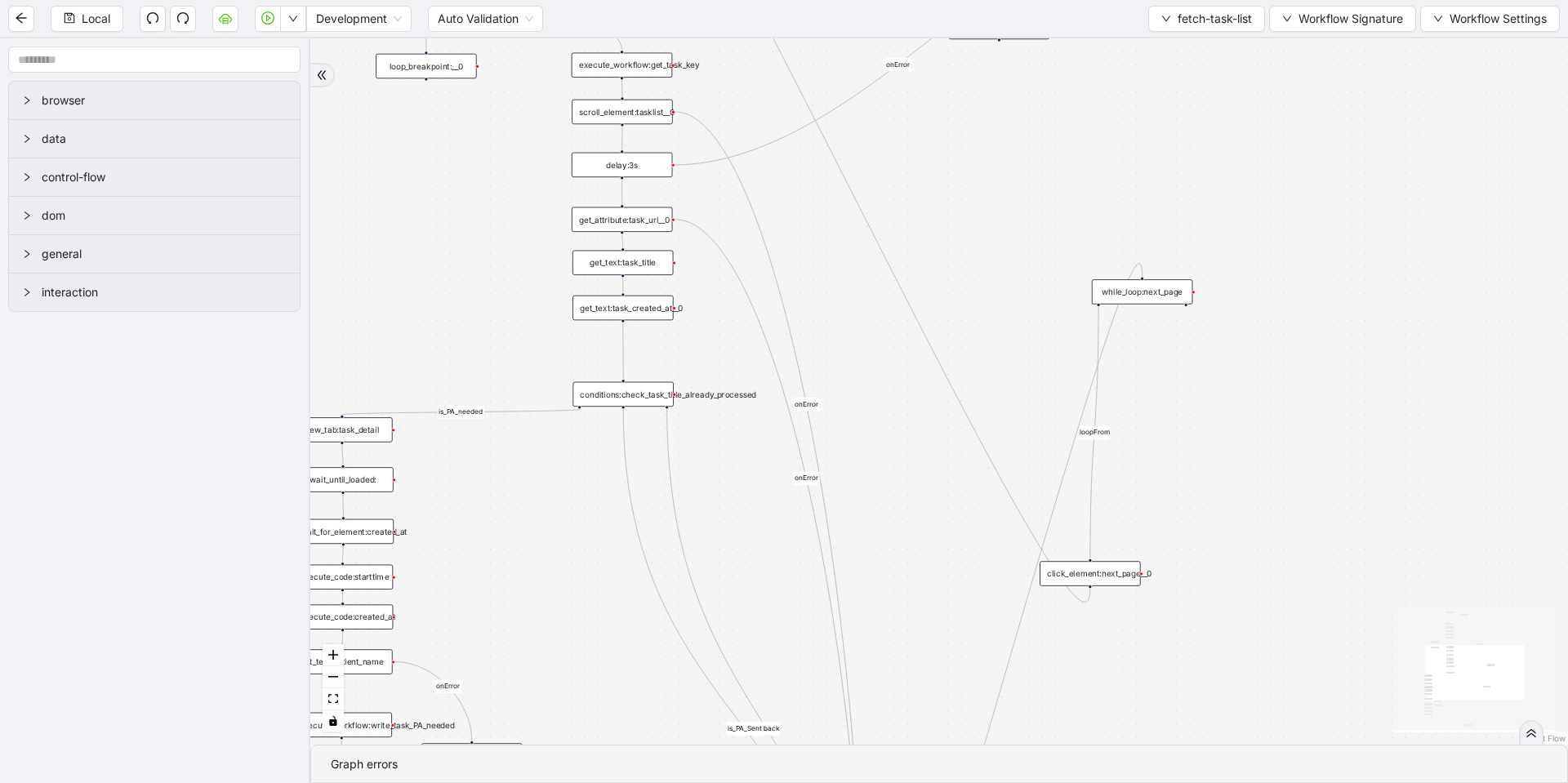
drag, startPoint x: 758, startPoint y: 306, endPoint x: 550, endPoint y: 587, distance: 349.6
click at [550, 587] on div "loopFrom fallback is_PA_needed is_PA_Sent onError onError onError onError onErr…" at bounding box center [939, 392] width 1258 height 706
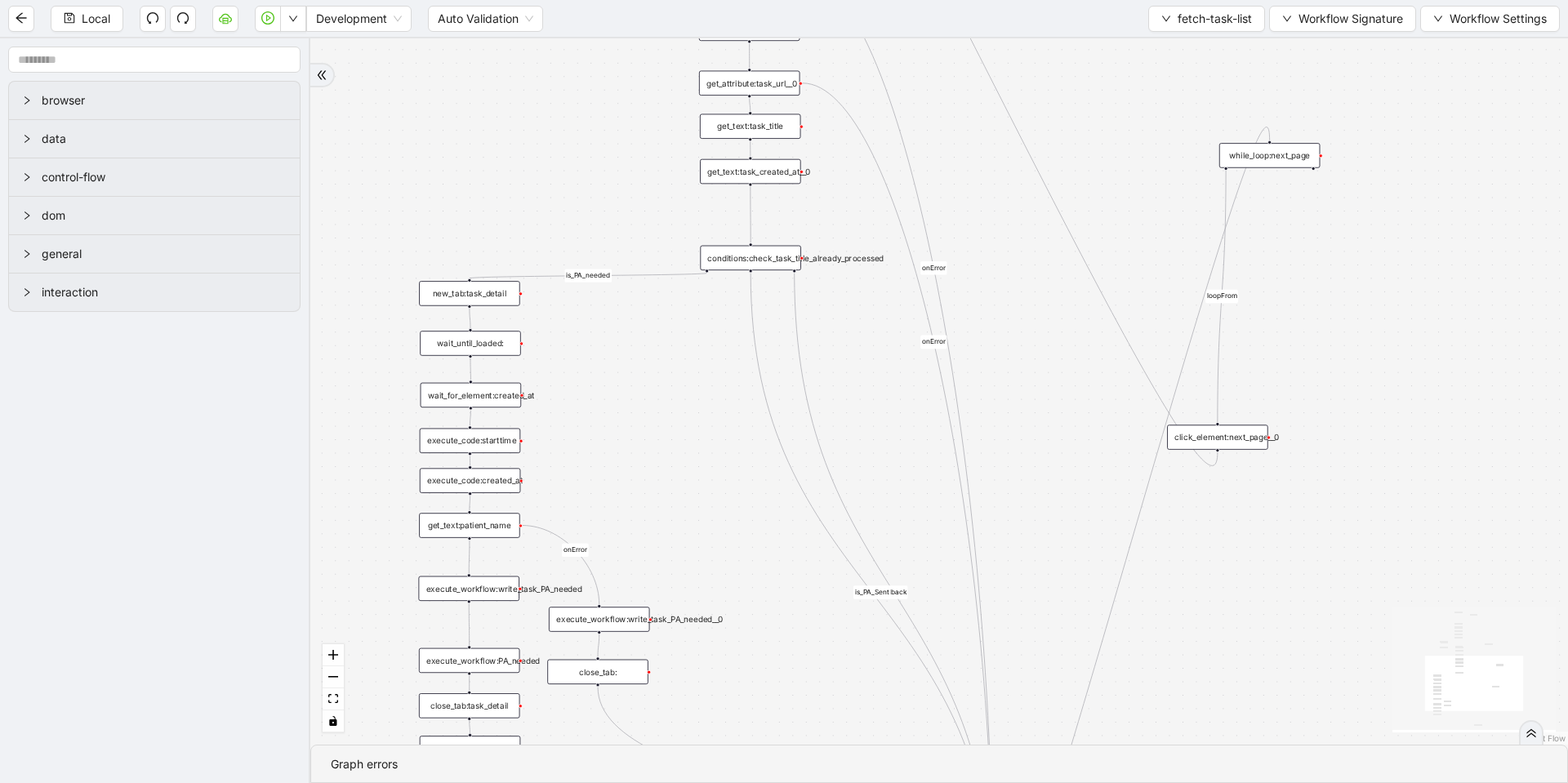
drag, startPoint x: 434, startPoint y: 288, endPoint x: 561, endPoint y: 153, distance: 185.3
click at [561, 153] on div "loopFrom fallback is_PA_needed is_PA_Sent onError onError onError onError onErr…" at bounding box center [939, 392] width 1258 height 706
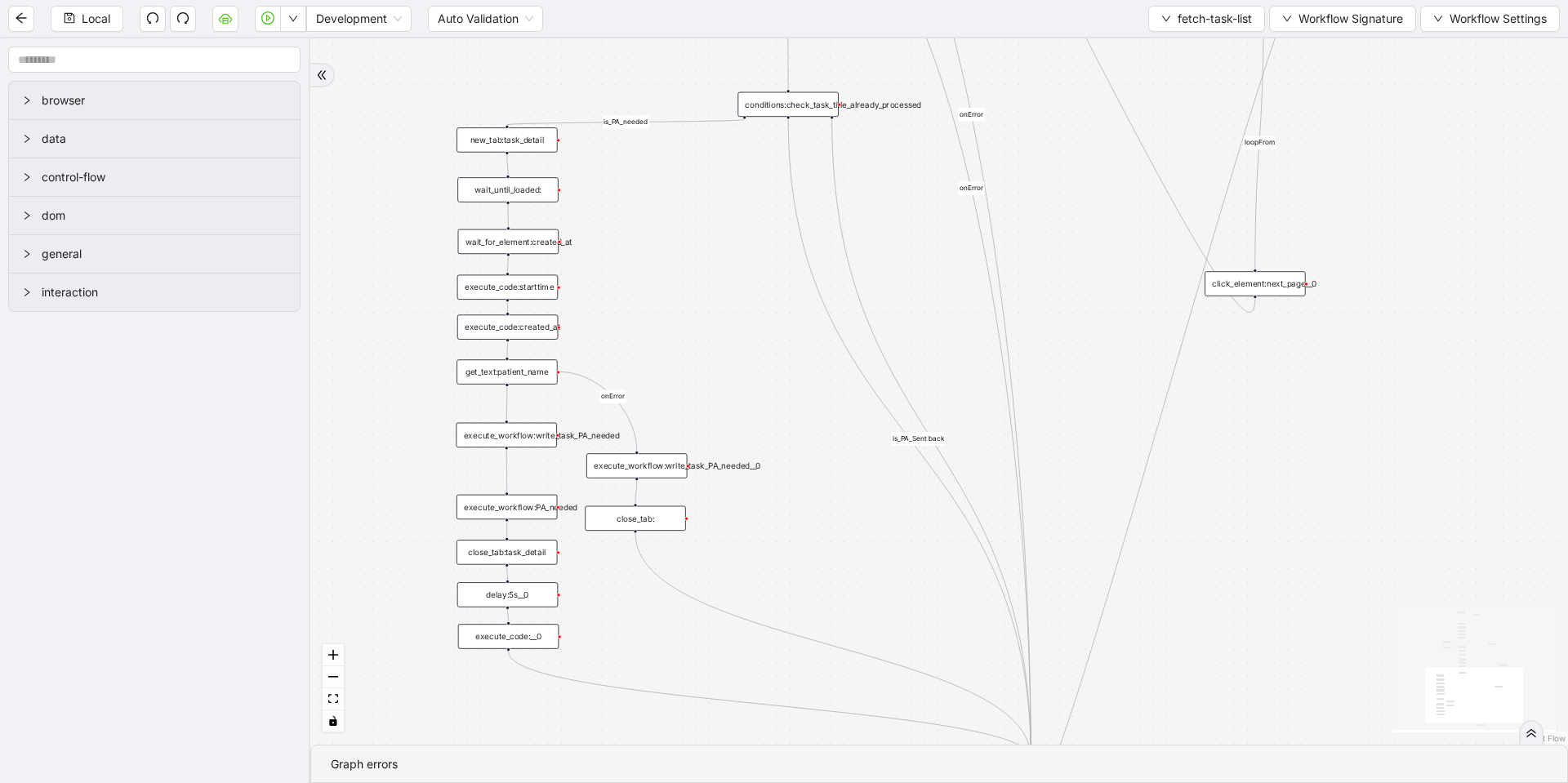
drag, startPoint x: 710, startPoint y: 460, endPoint x: 717, endPoint y: 365, distance: 95.3
click at [717, 365] on div "loopFrom fallback is_PA_needed is_PA_Sent onError onError onError onError onErr…" at bounding box center [939, 392] width 1258 height 706
click at [498, 430] on div "execute_workflow:write_task_PA_needed" at bounding box center [506, 434] width 101 height 24
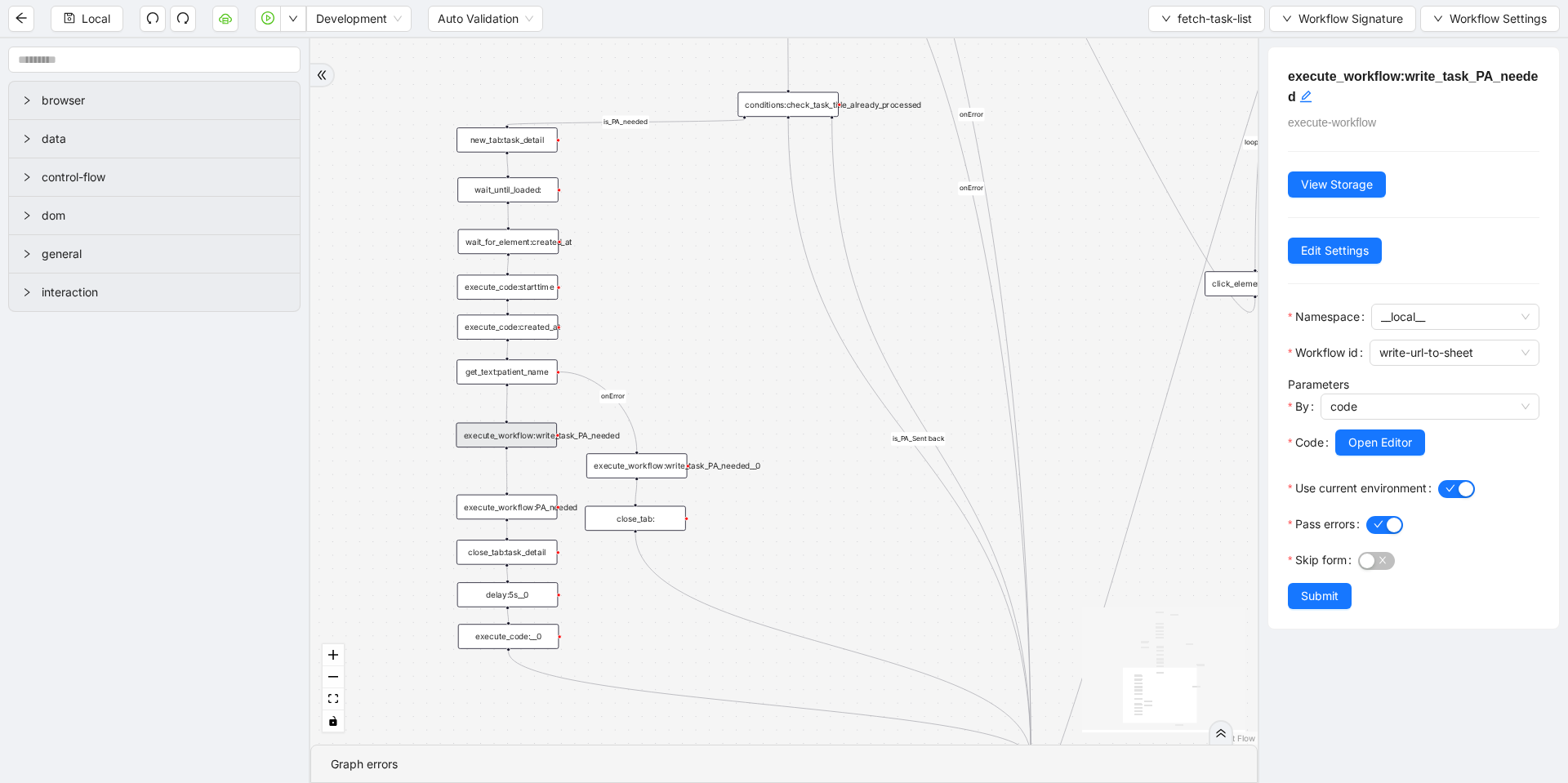
click at [513, 510] on div "execute_workflow:PA_needed" at bounding box center [507, 507] width 101 height 24
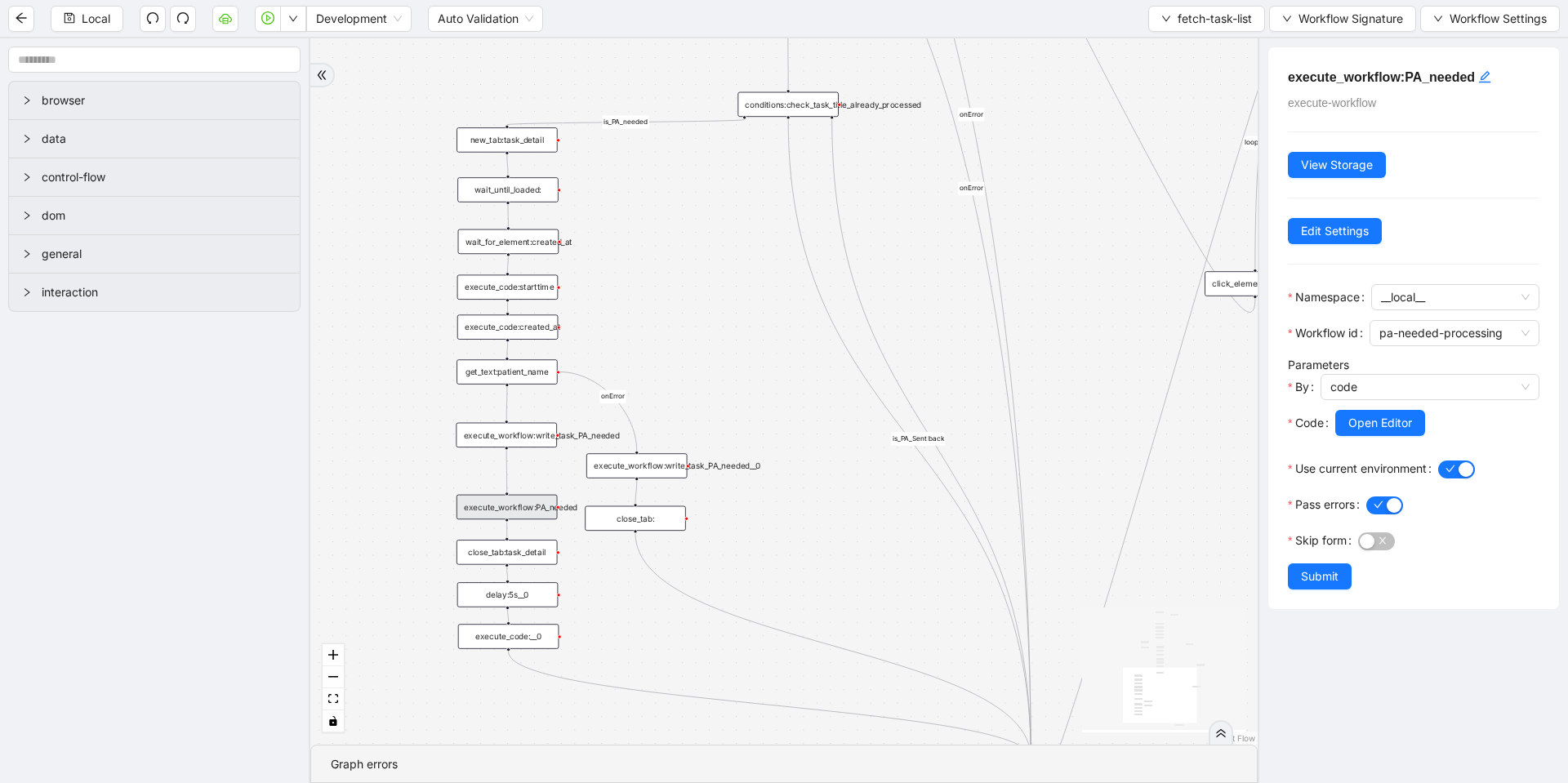
click at [431, 173] on div "loopFrom fallback is_PA_needed is_PA_Sent onError onError onError onError onErr…" at bounding box center [784, 392] width 948 height 706
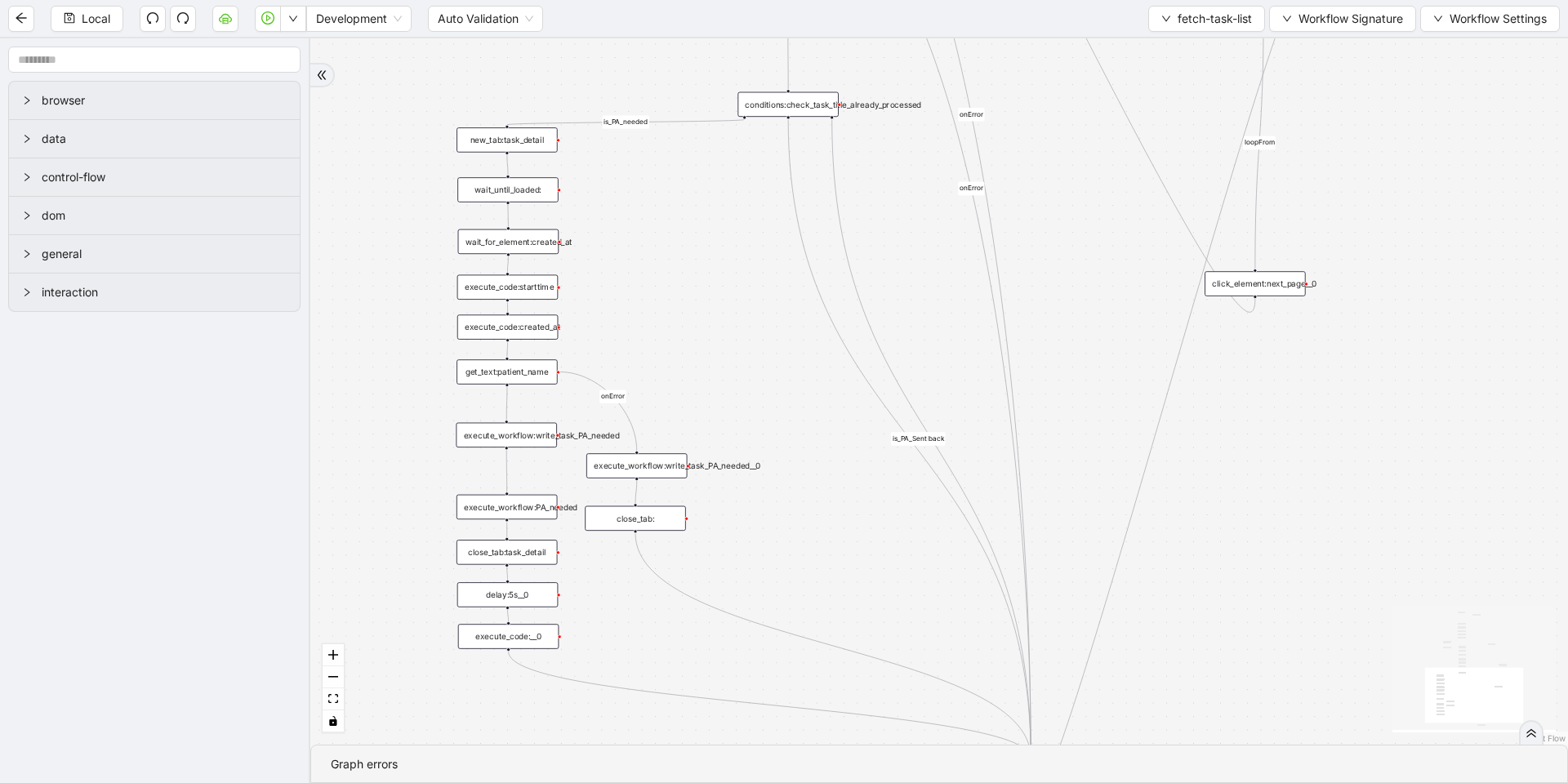
click at [790, 109] on div "conditions:check_task_title_already_processed" at bounding box center [788, 104] width 101 height 24
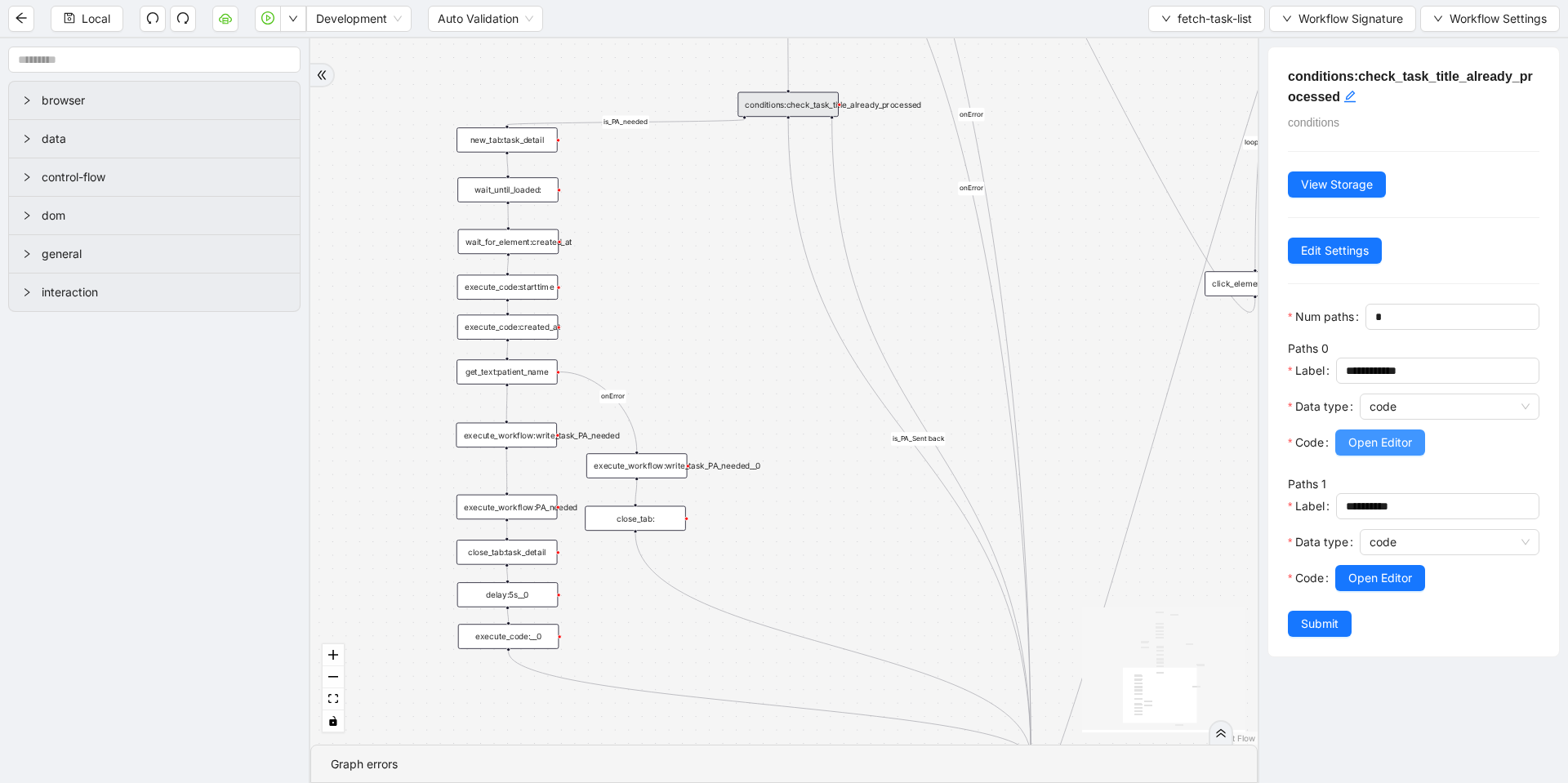
click at [1392, 451] on span "Open Editor" at bounding box center [1379, 442] width 63 height 18
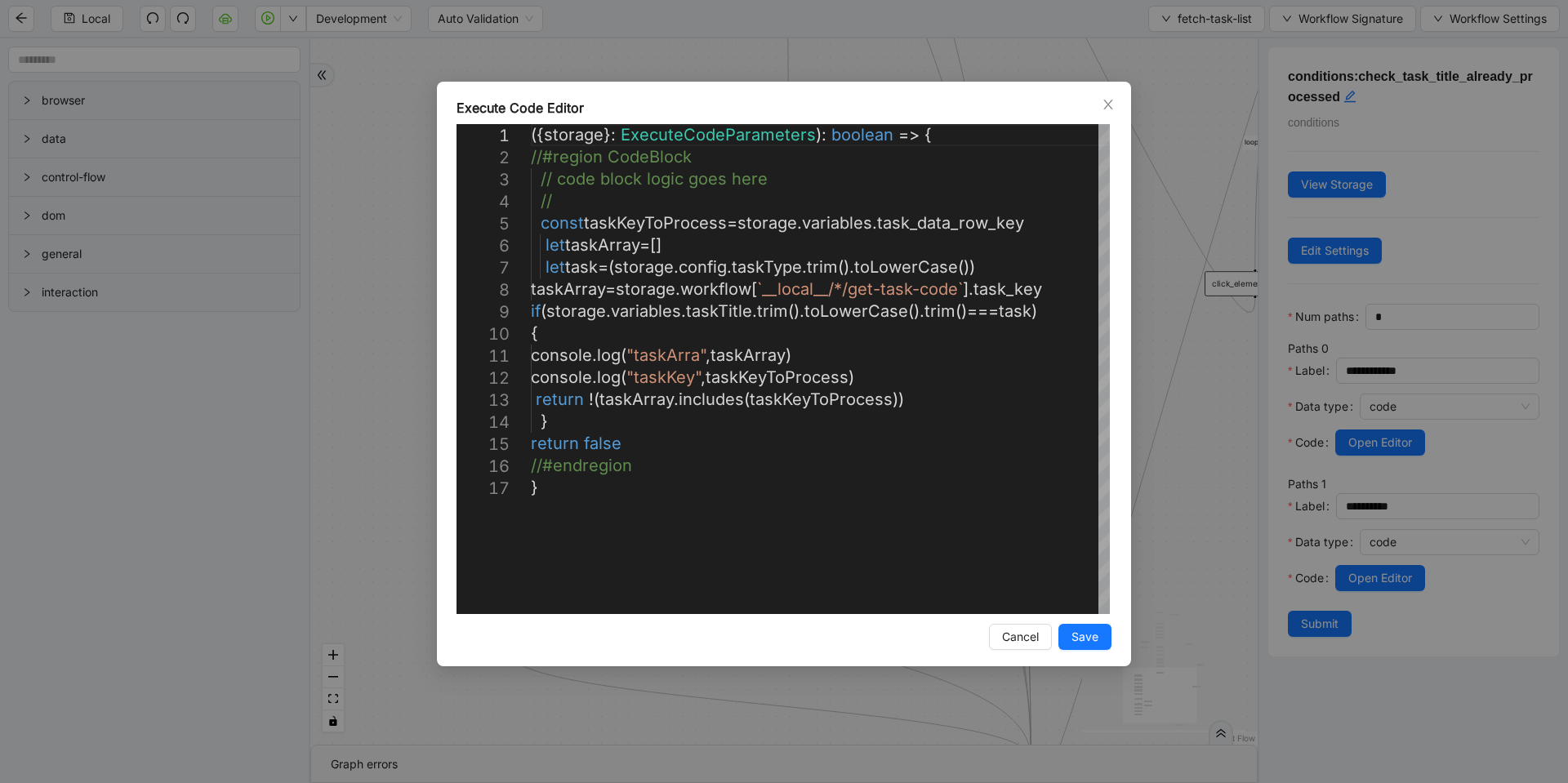
click at [1180, 501] on div "Execute Code Editor 1 2 3 4 5 6 7 8 9 10 11 12 13 14 15 16 17 ({ storage }: Exe…" at bounding box center [784, 392] width 1568 height 783
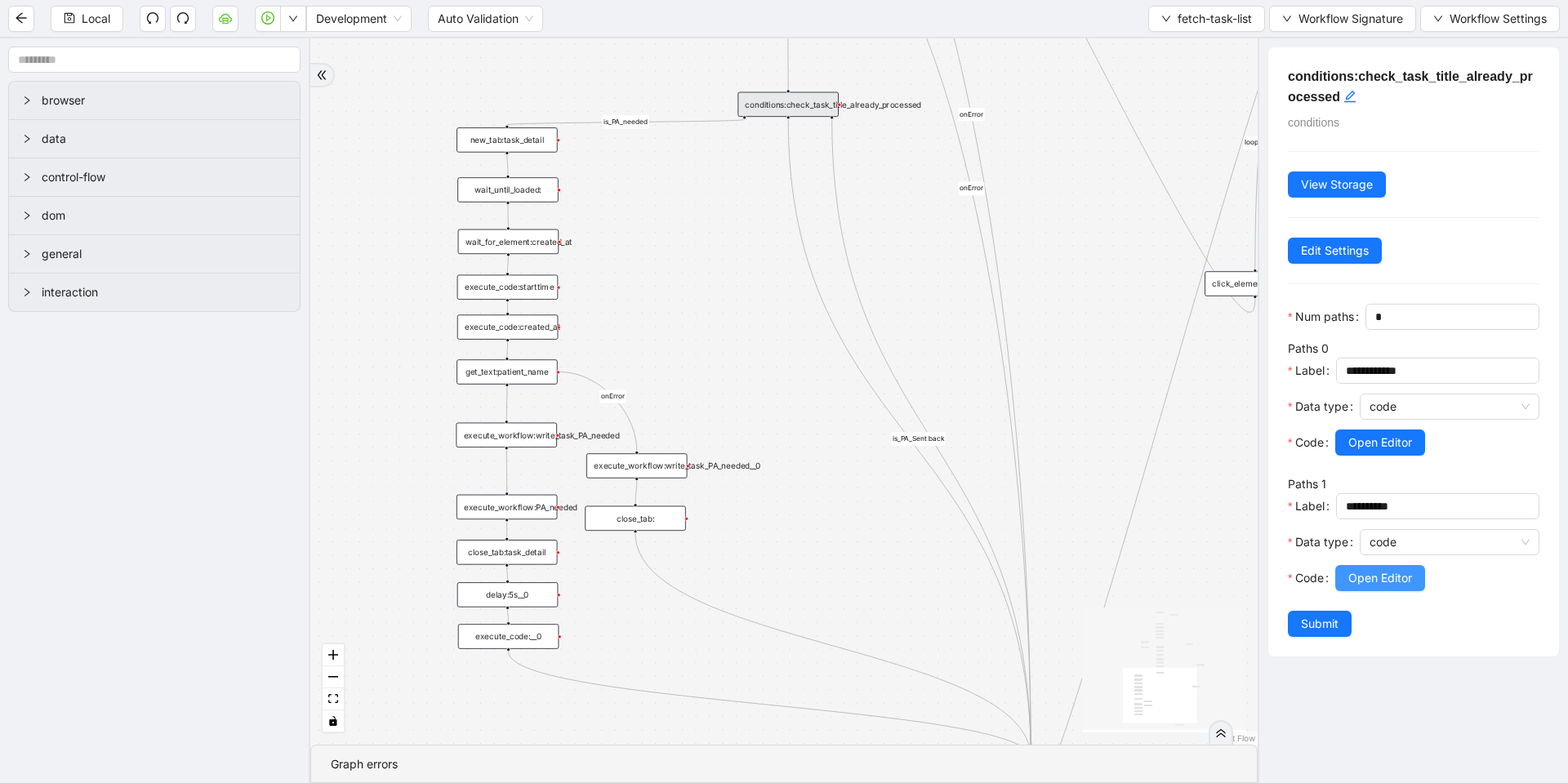
click at [1391, 587] on span "Open Editor" at bounding box center [1379, 578] width 63 height 18
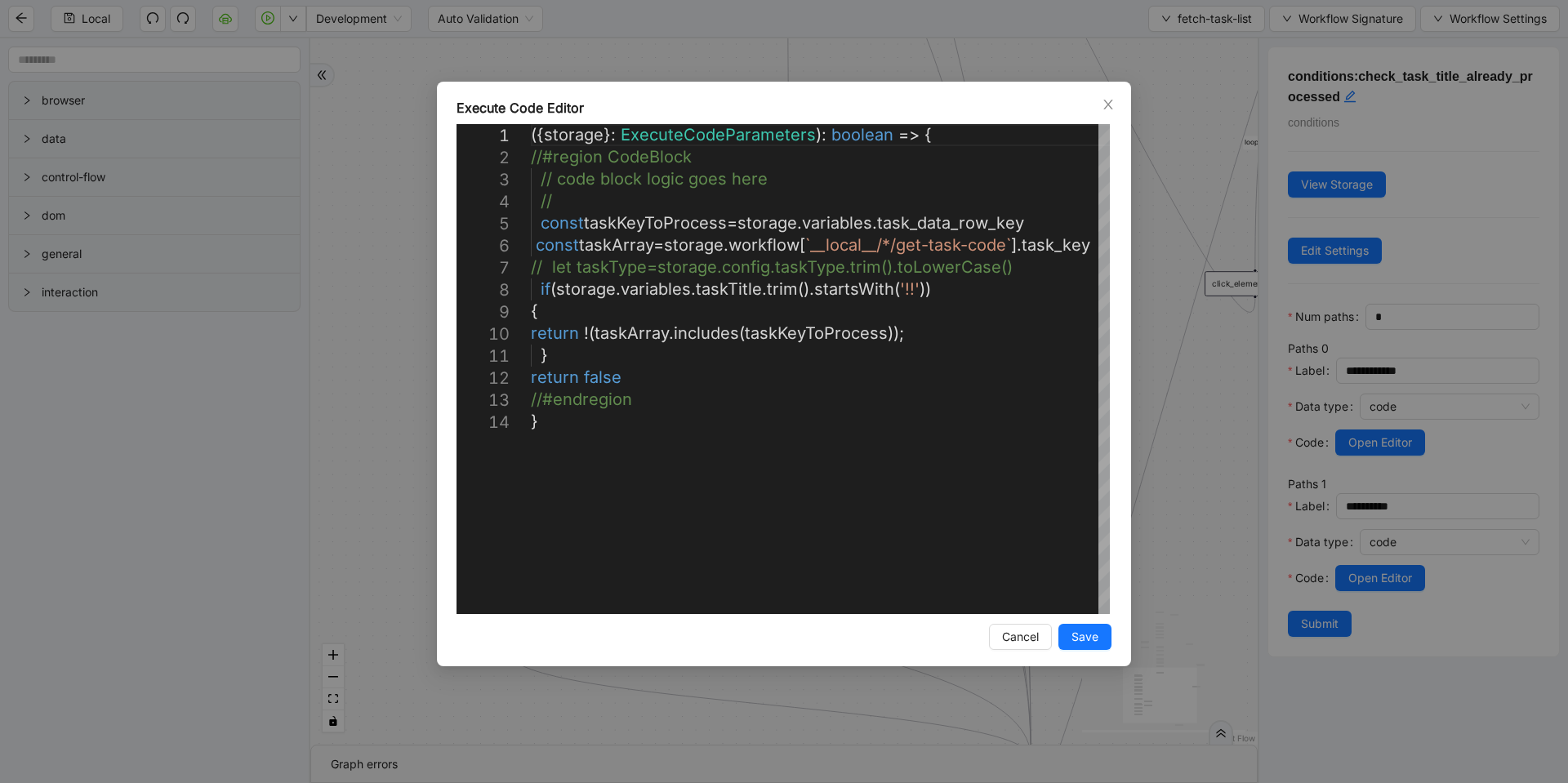
click at [1169, 325] on div "**********" at bounding box center [784, 392] width 1568 height 783
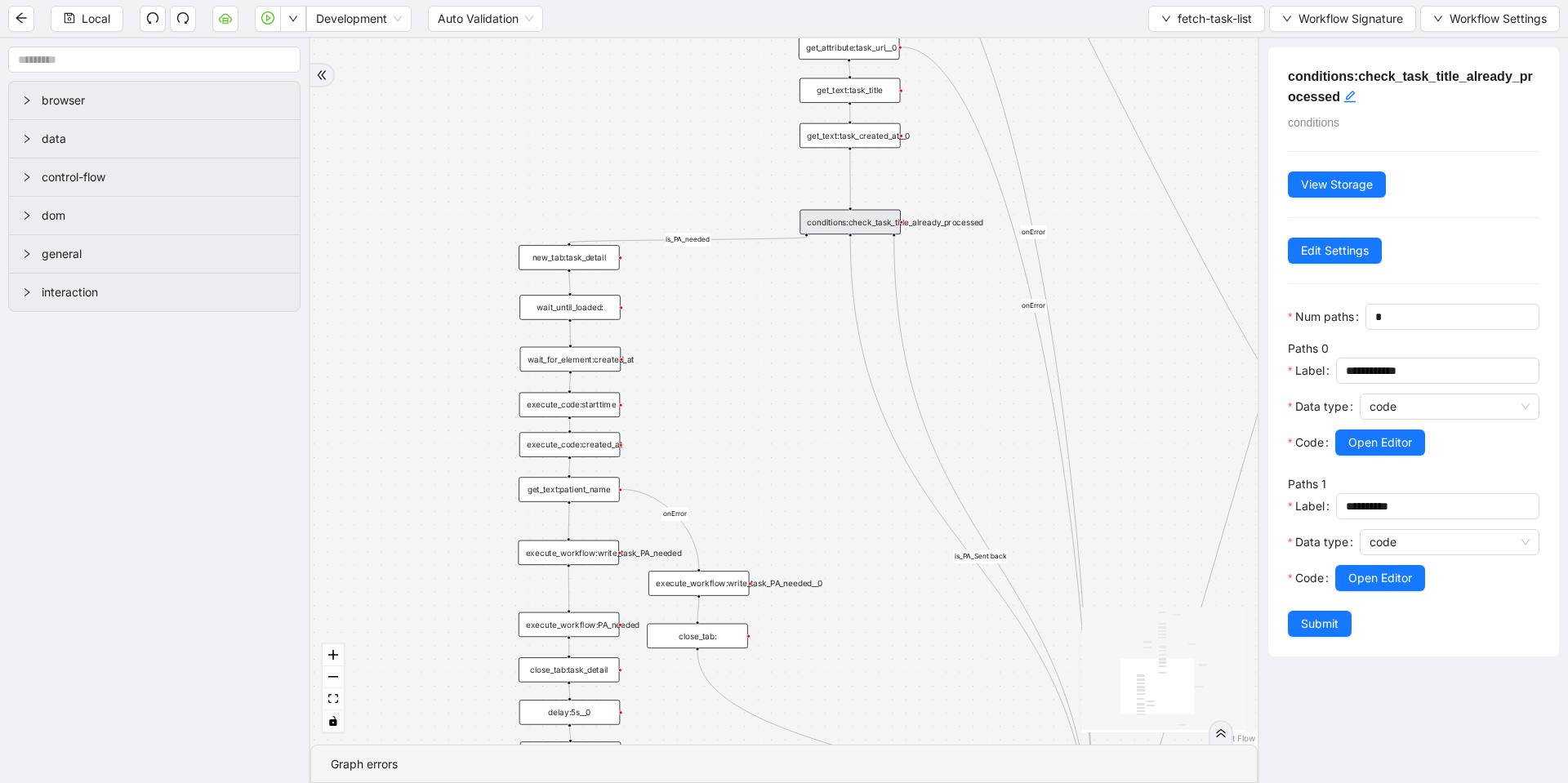
drag, startPoint x: 754, startPoint y: 466, endPoint x: 855, endPoint y: 619, distance: 183.3
click at [855, 619] on div "loopFrom fallback is_PA_needed is_PA_Sent onError onError onError onError onErr…" at bounding box center [784, 392] width 948 height 706
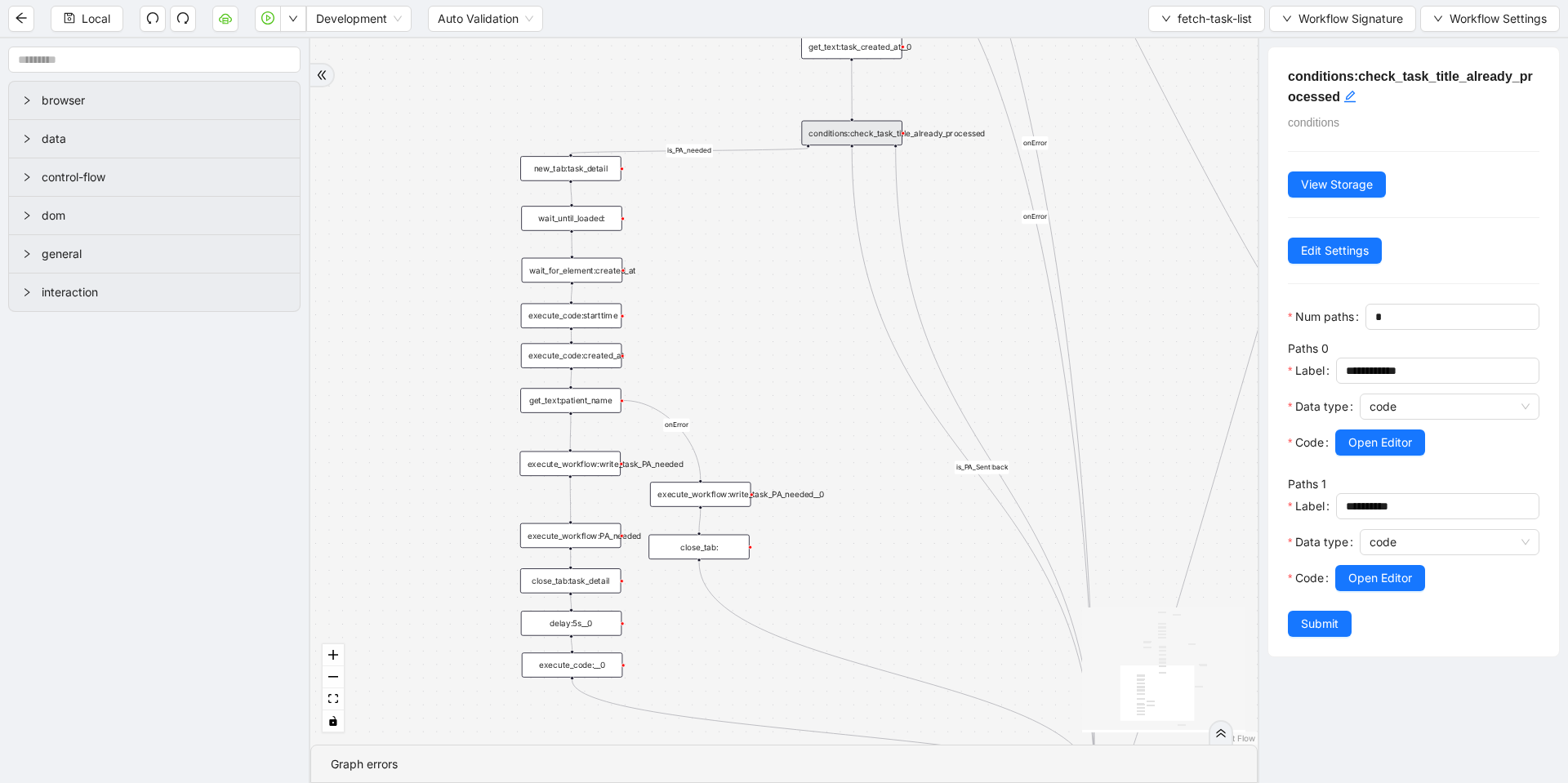
drag, startPoint x: 703, startPoint y: 438, endPoint x: 703, endPoint y: 348, distance: 90.0
click at [703, 348] on div "loopFrom fallback is_PA_needed is_PA_Sent onError onError onError onError onErr…" at bounding box center [784, 392] width 948 height 706
click at [583, 460] on div "execute_workflow:write_task_PA_needed" at bounding box center [569, 462] width 101 height 24
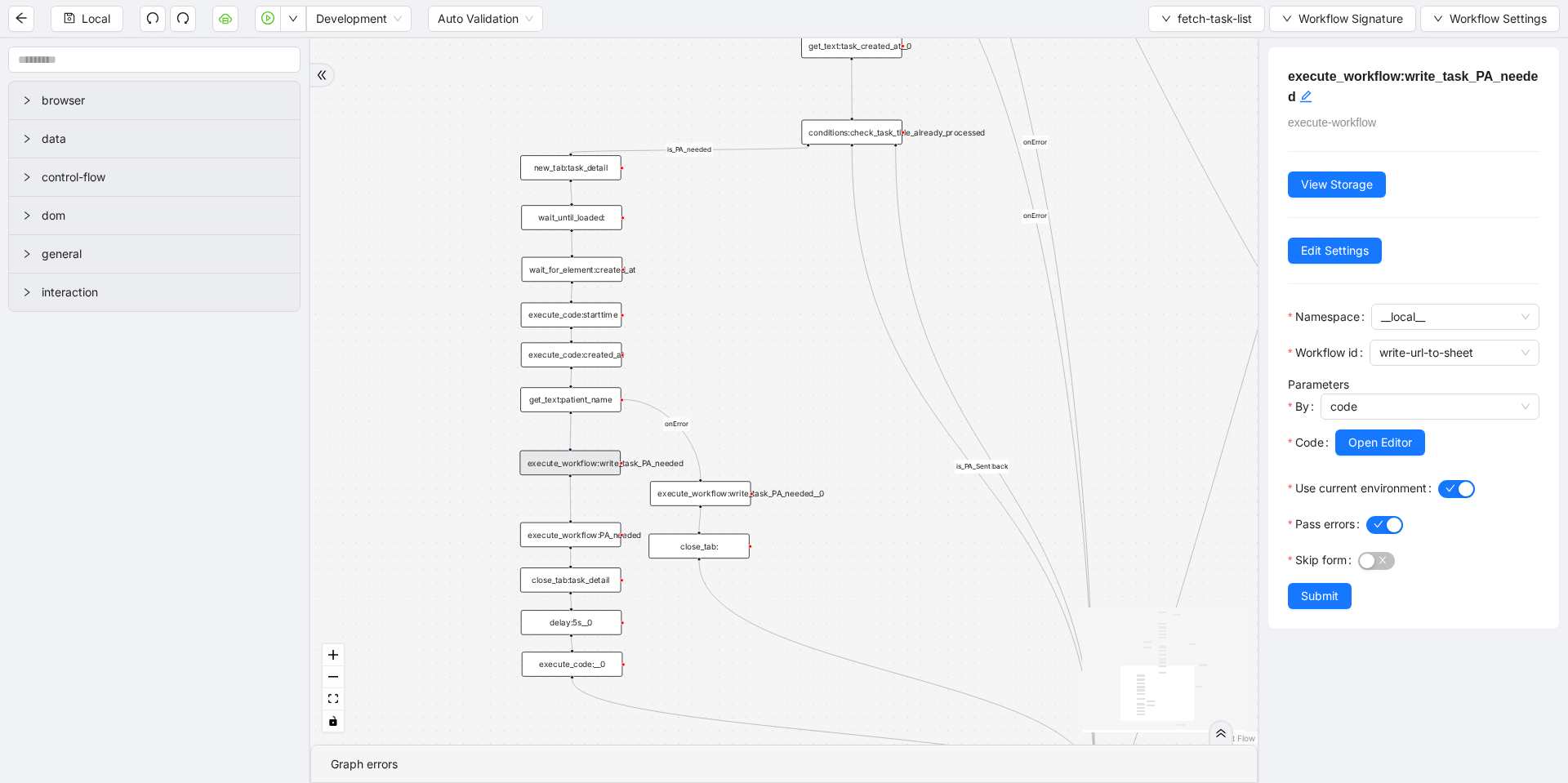
click at [573, 523] on div "execute_workflow:PA_needed" at bounding box center [570, 535] width 101 height 24
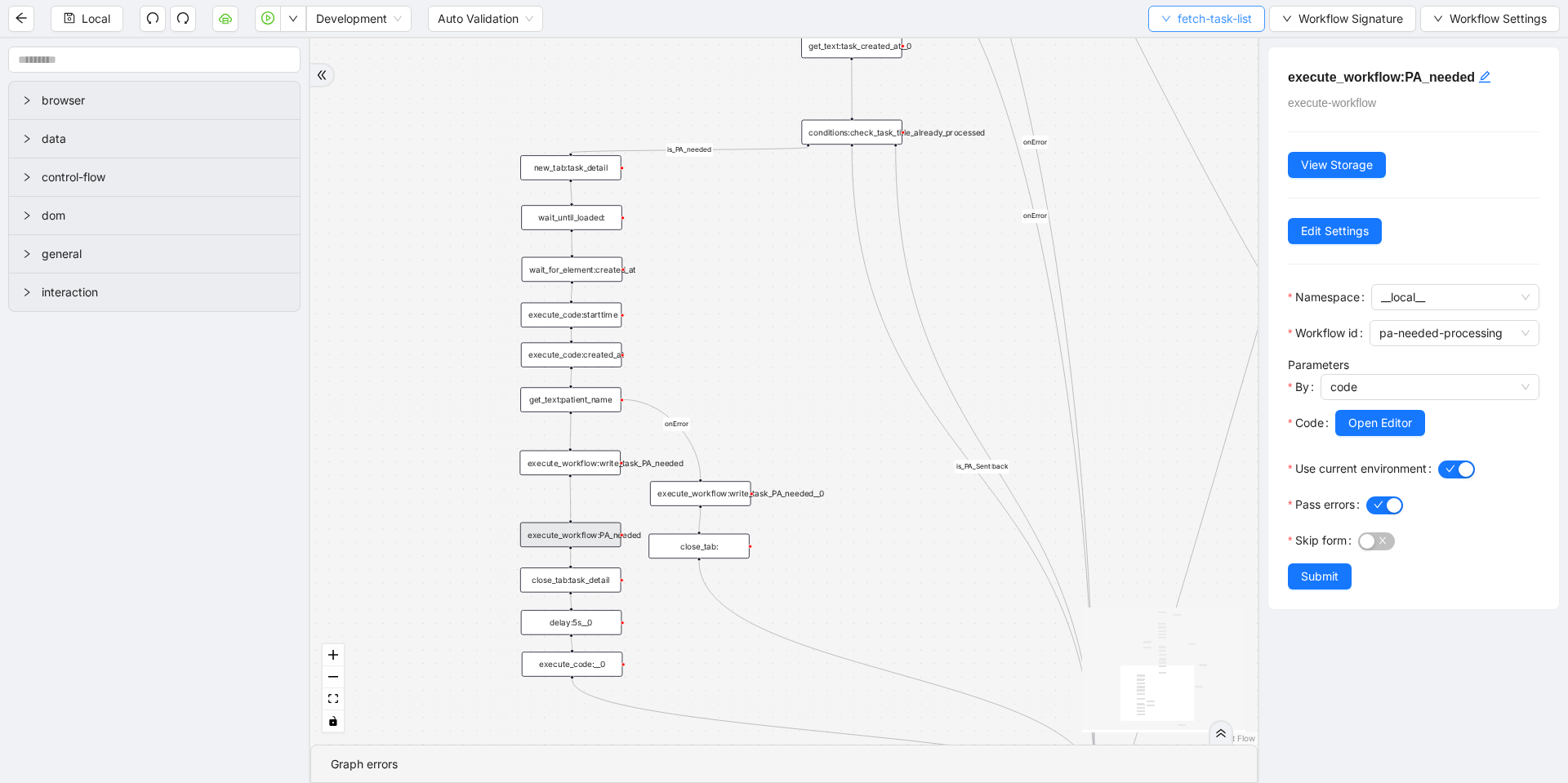
click at [1203, 26] on span "fetch-task-list" at bounding box center [1214, 19] width 74 height 18
click at [1176, 55] on span "Select" at bounding box center [1202, 51] width 91 height 18
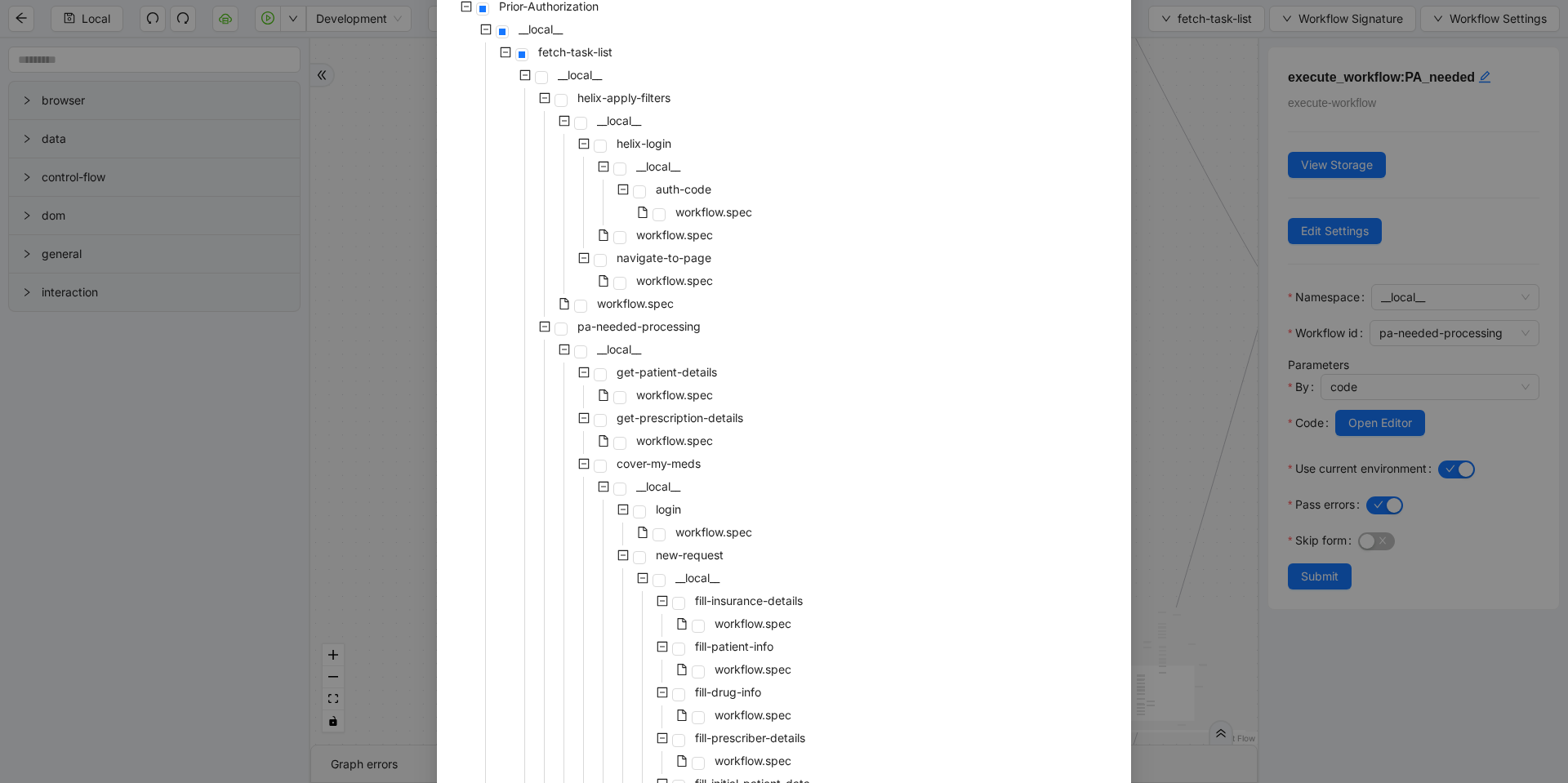
scroll to position [147, 0]
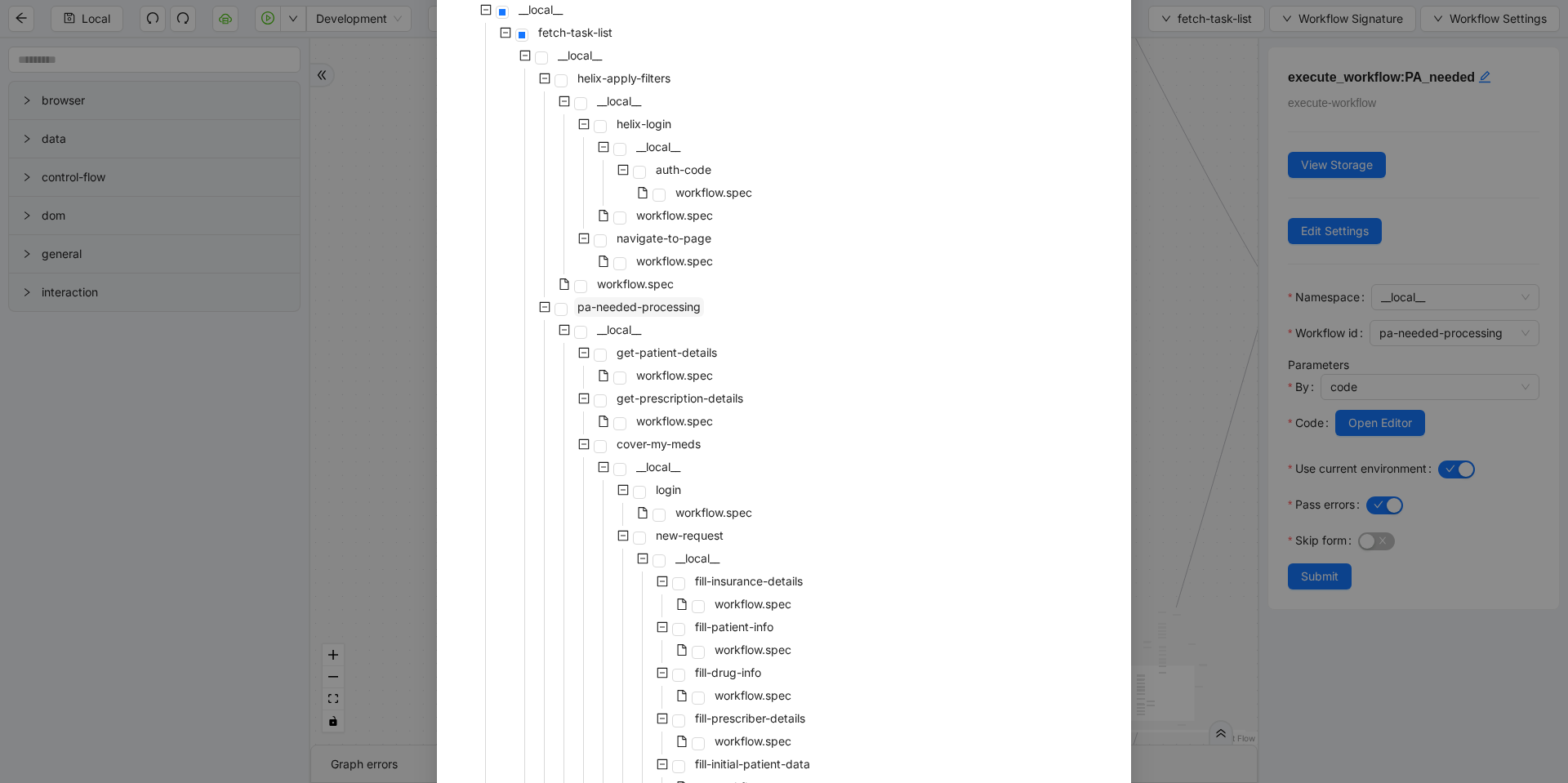
click at [604, 311] on span "pa-needed-processing" at bounding box center [639, 307] width 123 height 14
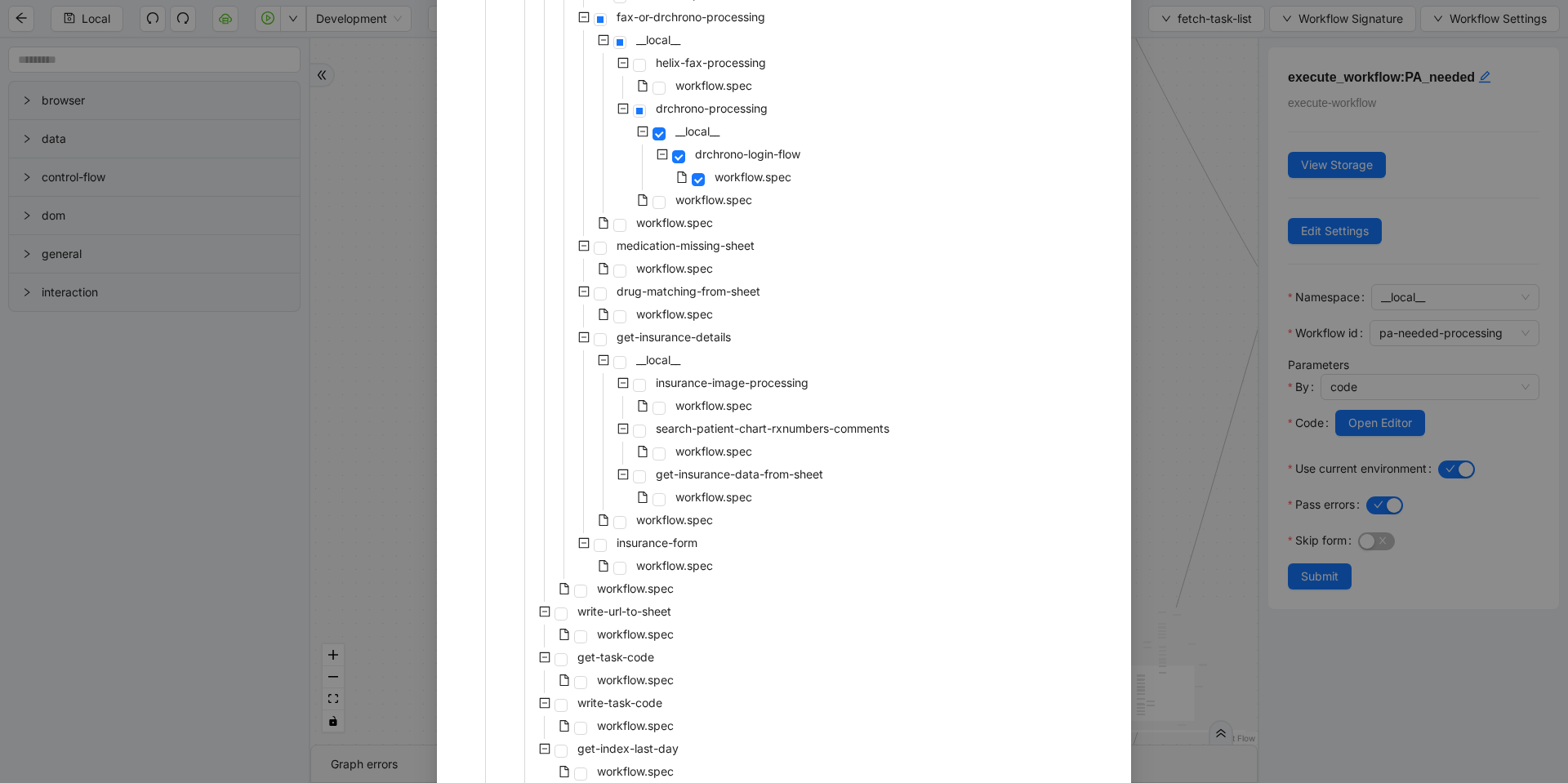
scroll to position [1470, 0]
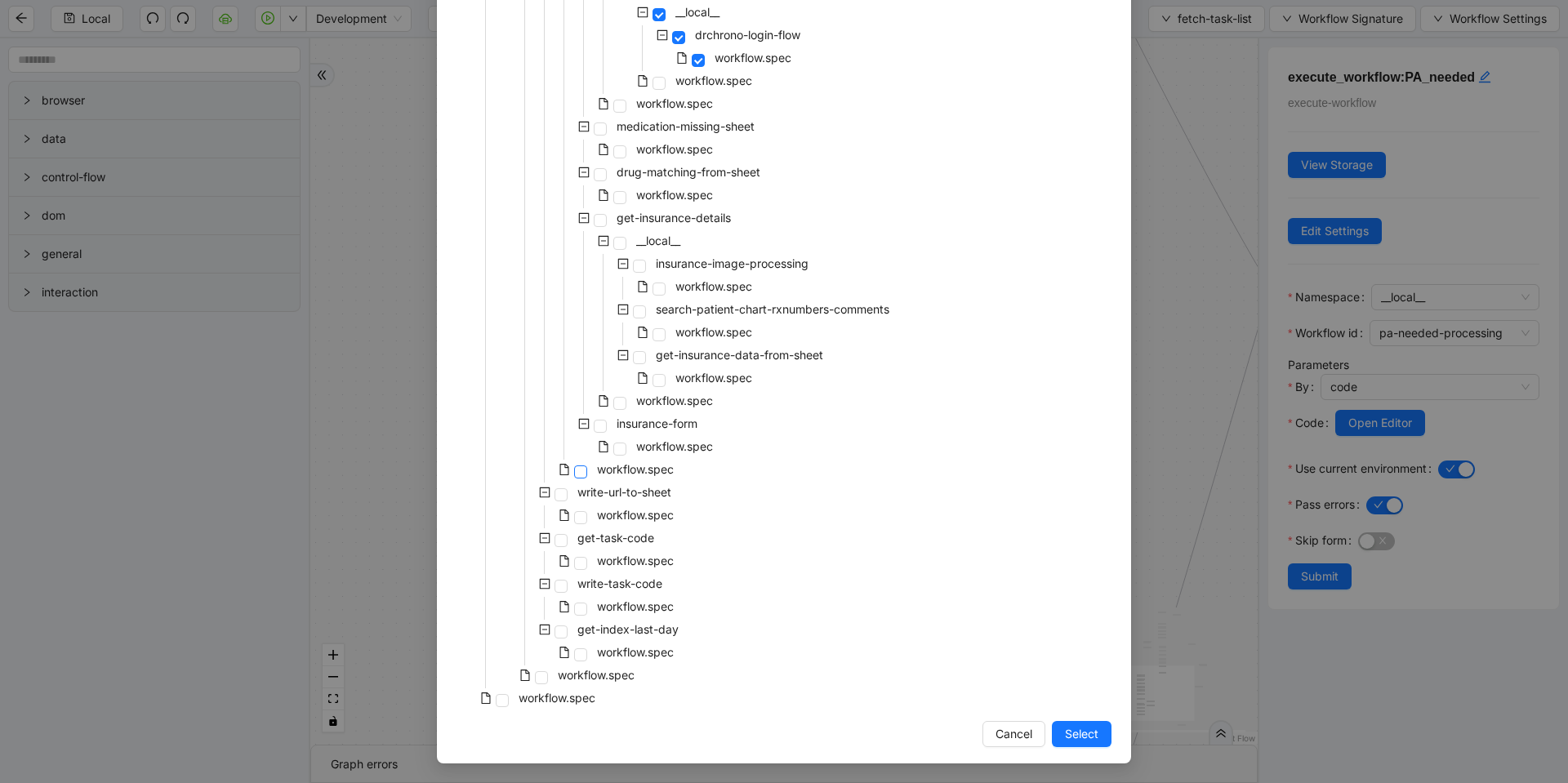
click at [579, 467] on span at bounding box center [580, 472] width 13 height 13
click at [1082, 728] on span "Select" at bounding box center [1081, 734] width 33 height 18
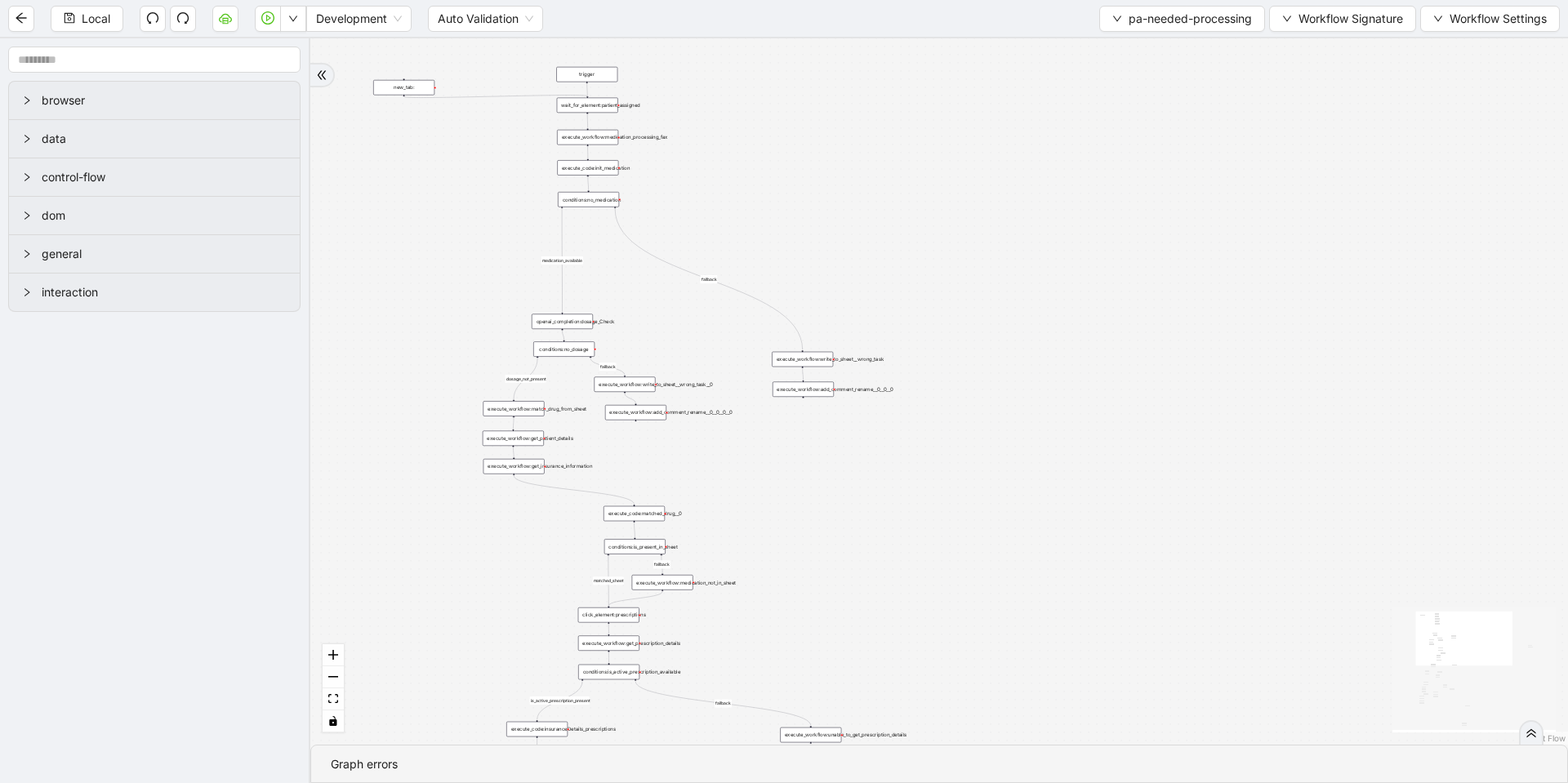
drag, startPoint x: 728, startPoint y: 172, endPoint x: 731, endPoint y: 231, distance: 59.1
click at [731, 231] on div "fallback fallback matched_sheet not_duplicate_task fallback fallback fallback c…" at bounding box center [939, 392] width 1258 height 706
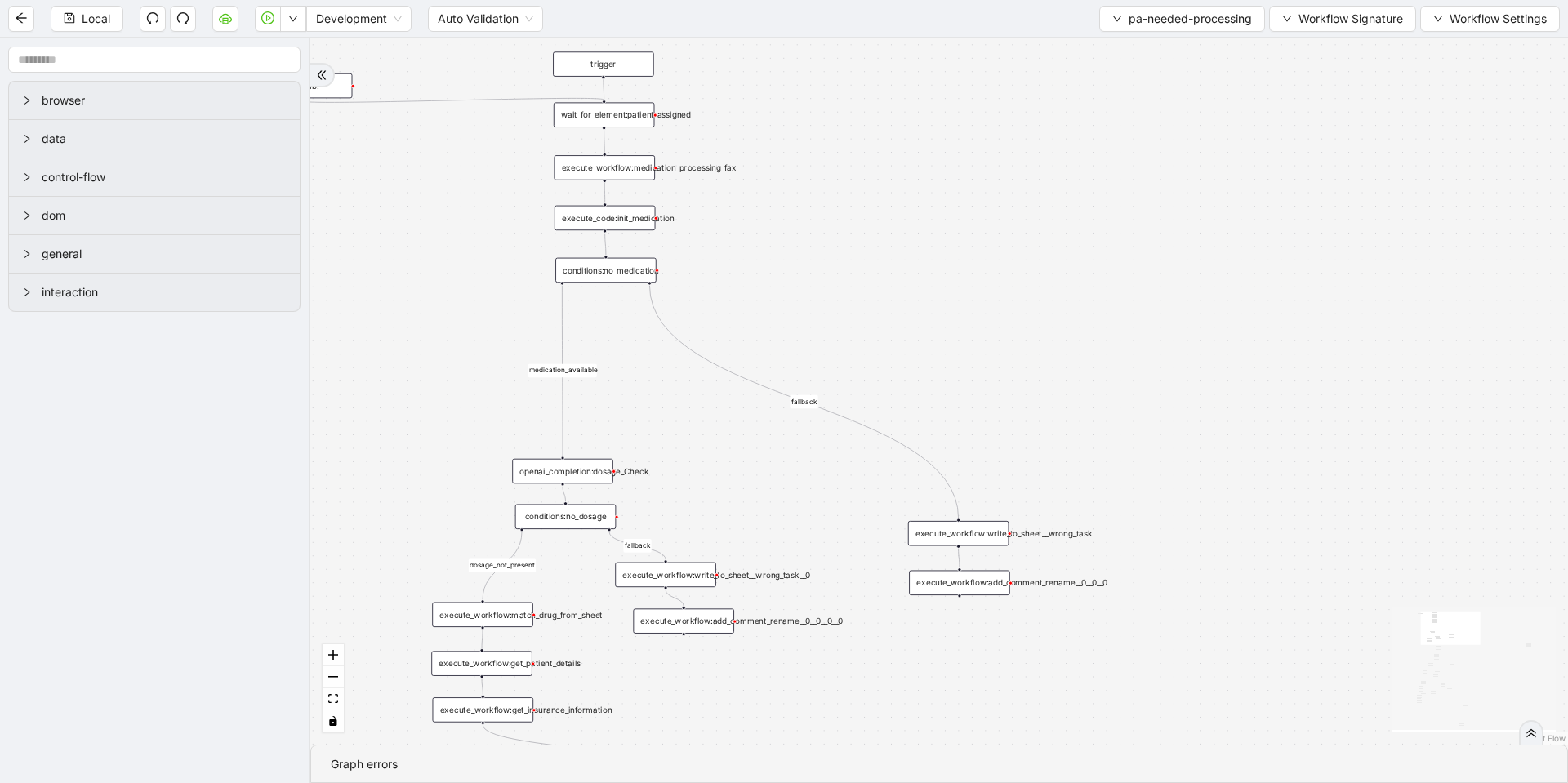
drag, startPoint x: 504, startPoint y: 104, endPoint x: 507, endPoint y: 171, distance: 67.1
click at [507, 171] on div "fallback fallback matched_sheet not_duplicate_task fallback fallback fallback c…" at bounding box center [939, 392] width 1258 height 706
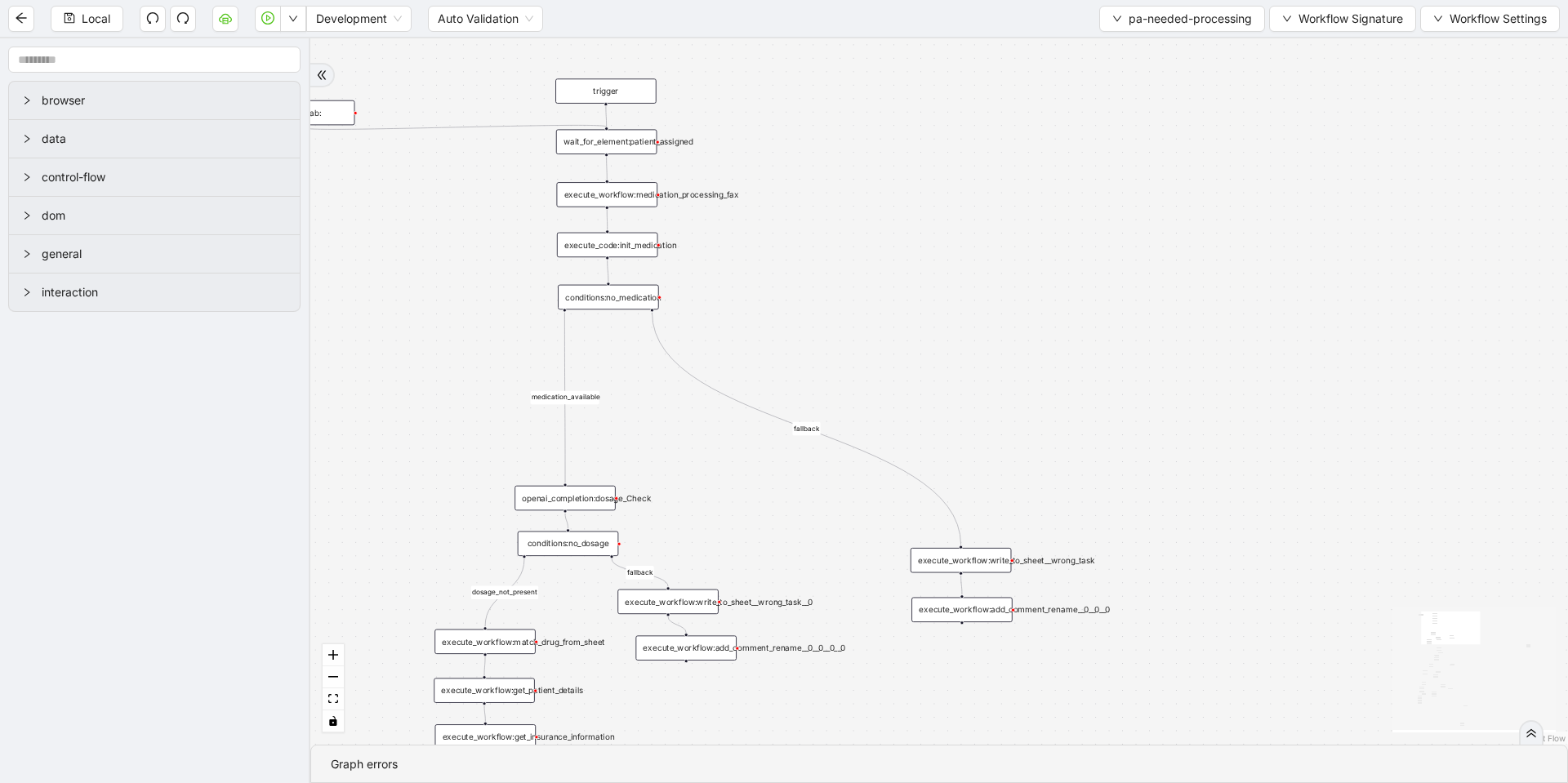
click at [627, 141] on div "wait_for_element:patient_assigned" at bounding box center [606, 140] width 101 height 24
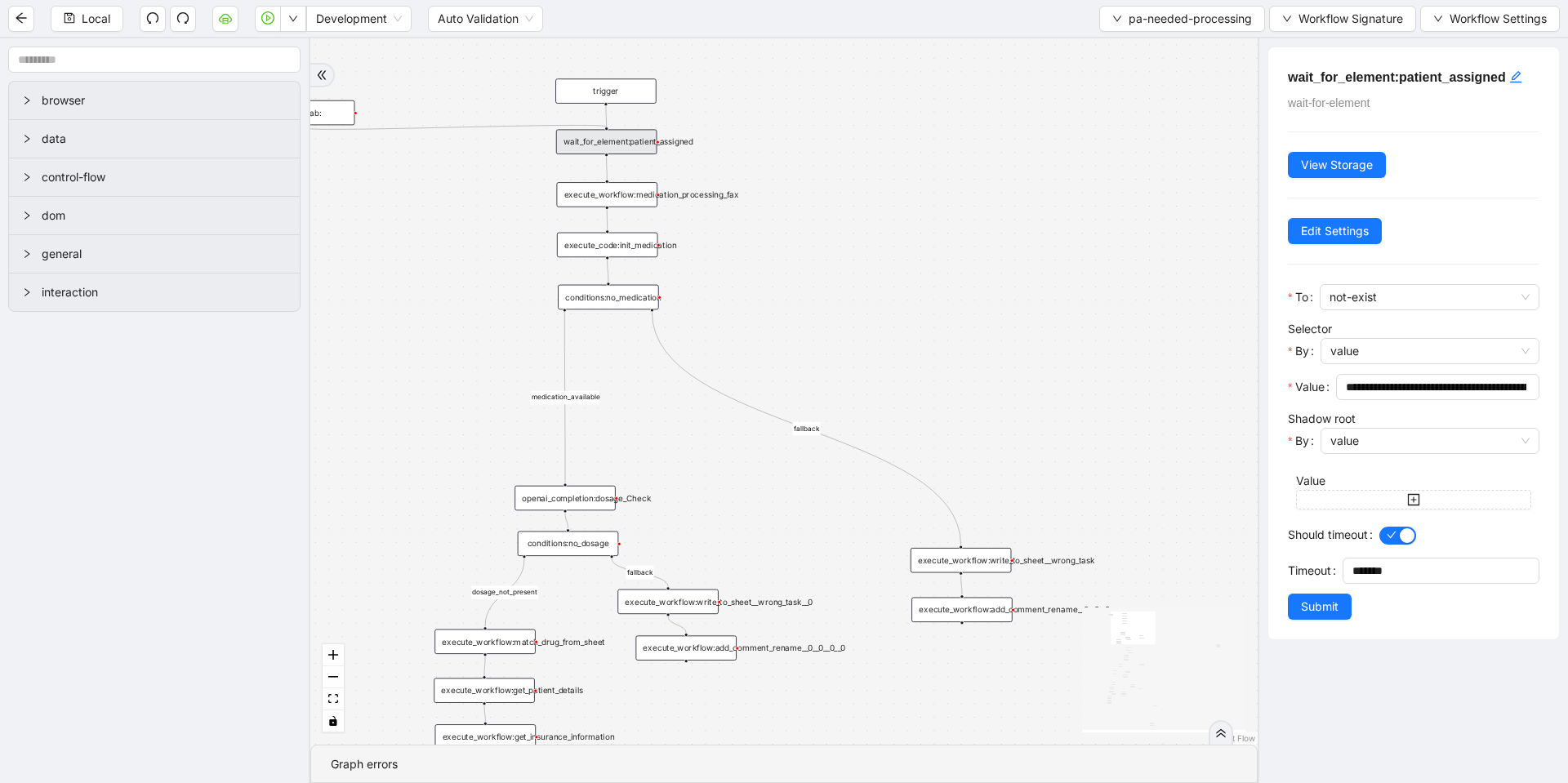
click at [614, 198] on div "execute_workflow:medication_processing_fax" at bounding box center [606, 194] width 101 height 24
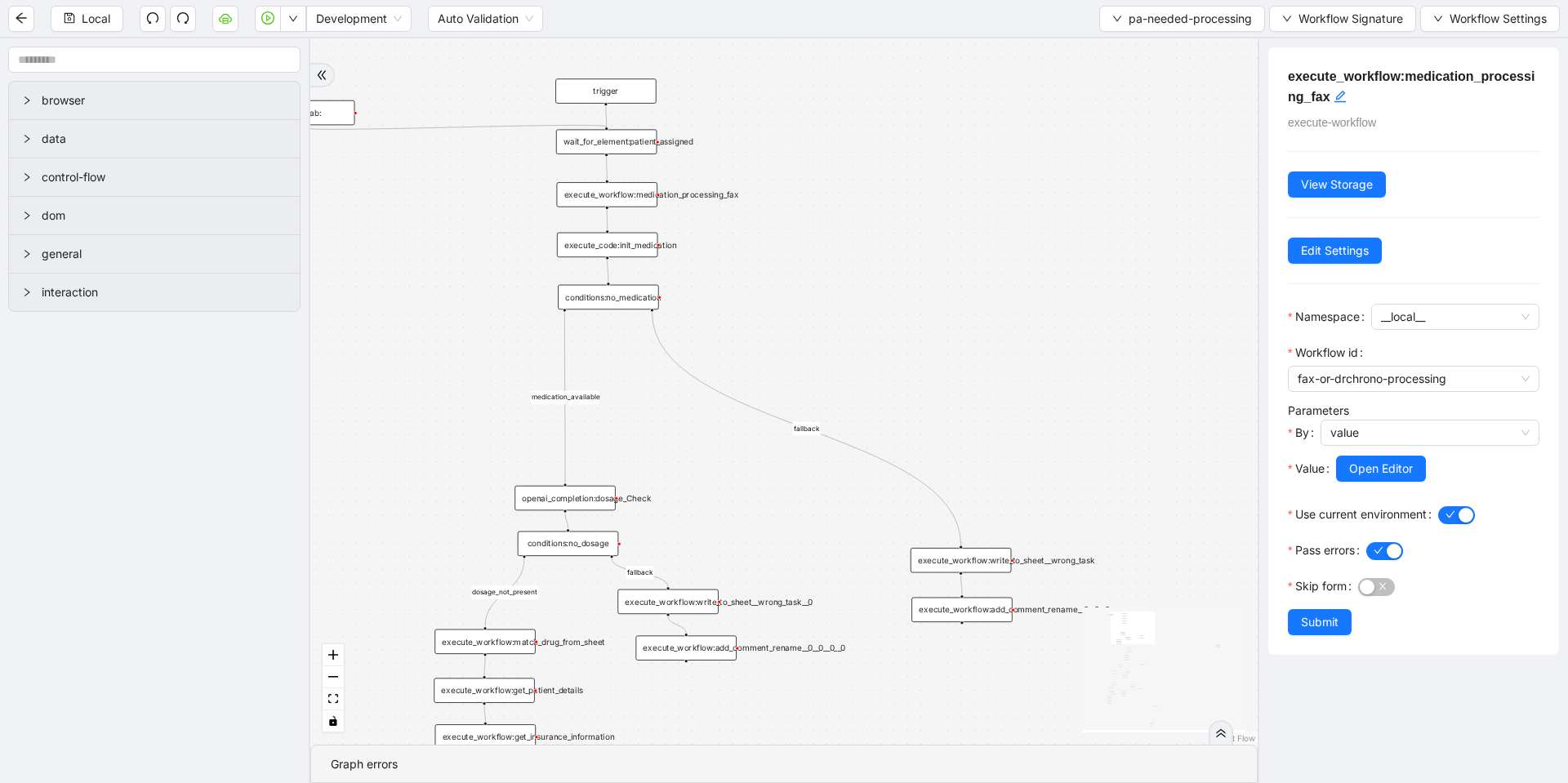
click at [636, 137] on div "wait_for_element:patient_assigned" at bounding box center [606, 140] width 101 height 24
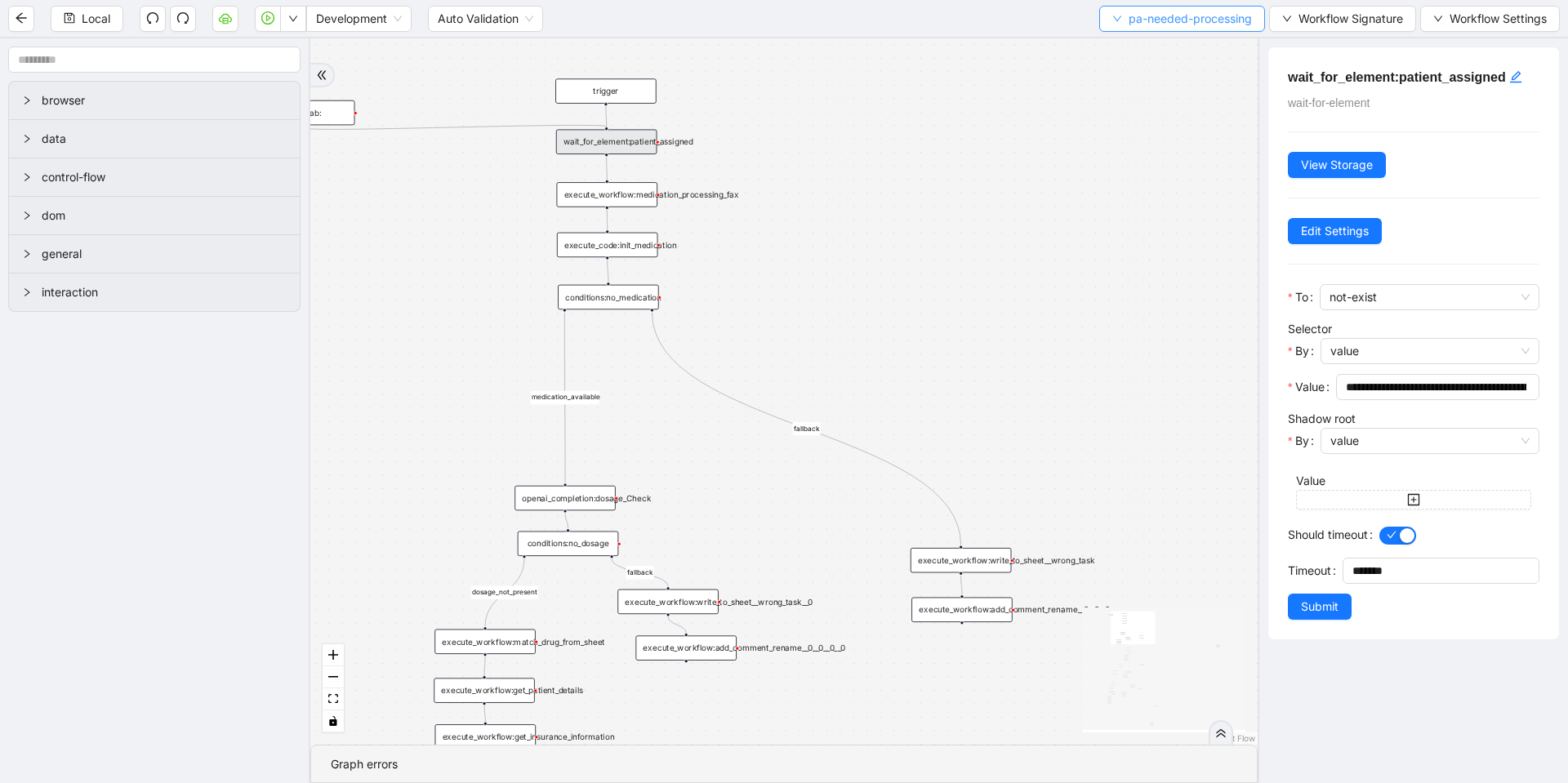
click at [1170, 24] on span "pa-needed-processing" at bounding box center [1190, 19] width 123 height 18
click at [1125, 55] on span "Select" at bounding box center [1178, 51] width 141 height 18
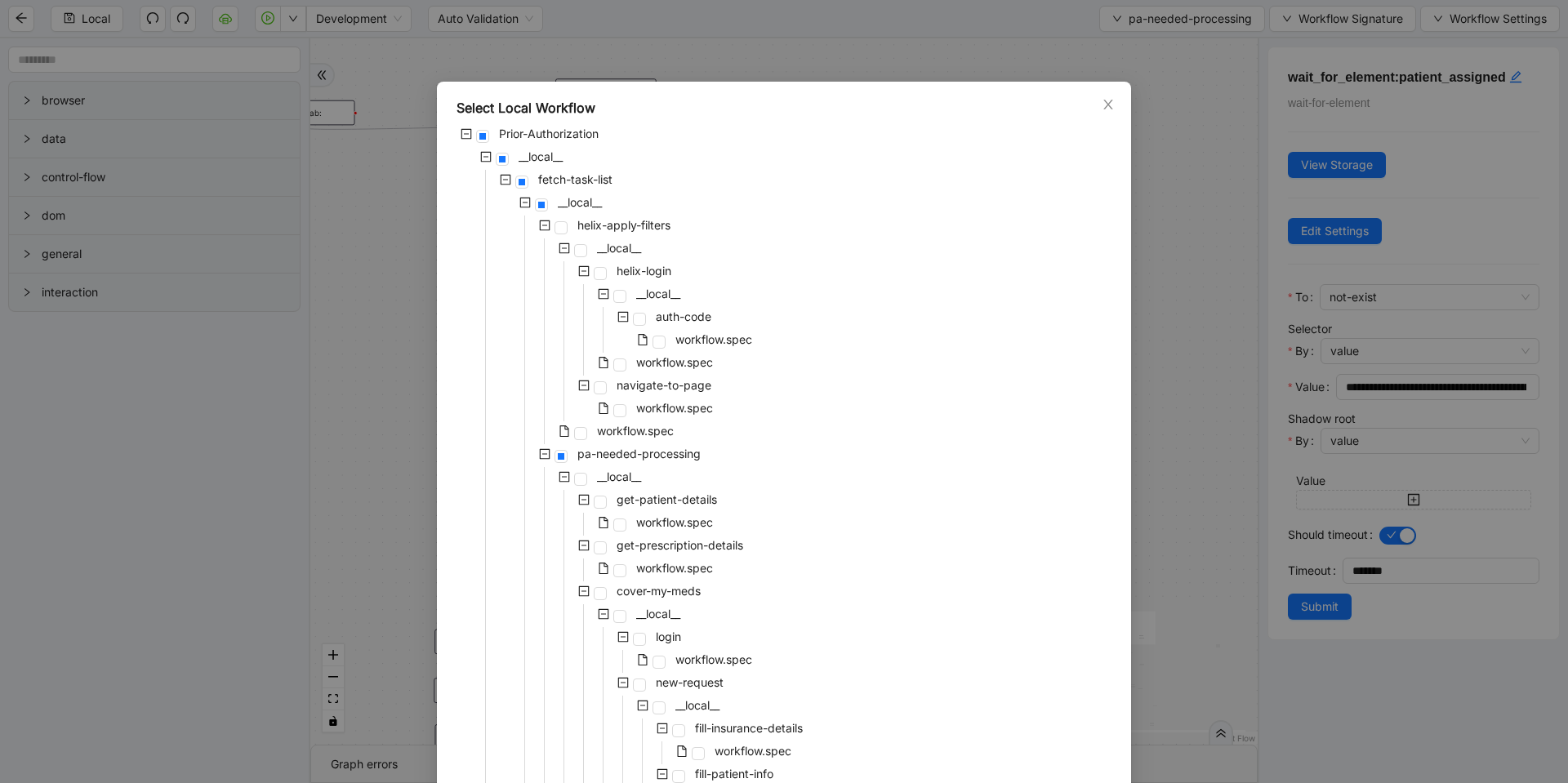
click at [373, 280] on div "Select Local Workflow Prior-Authorization __local__ fetch-task-list __local__ h…" at bounding box center [784, 392] width 1568 height 783
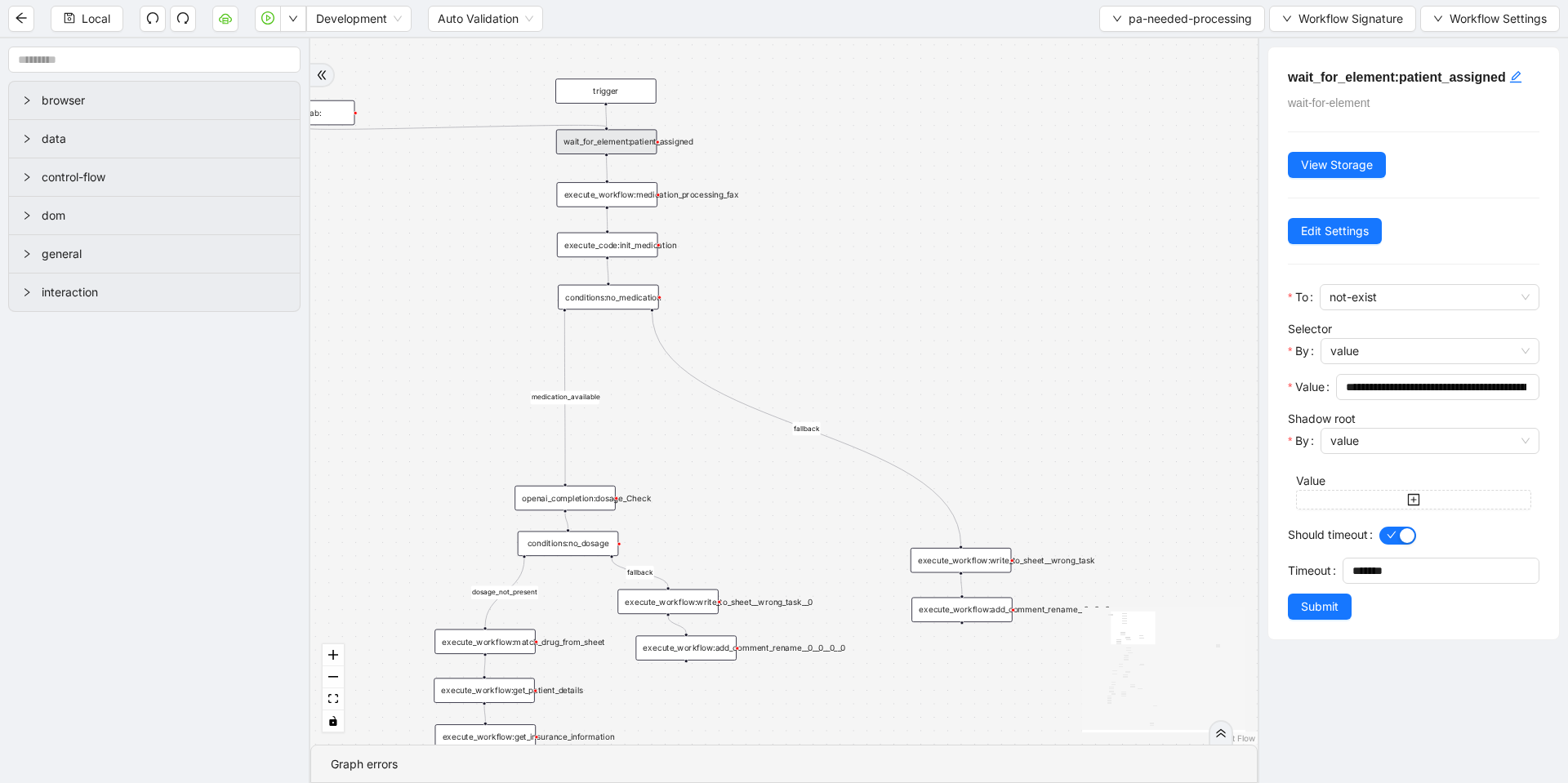
click at [629, 193] on div "execute_workflow:medication_processing_fax" at bounding box center [606, 194] width 101 height 24
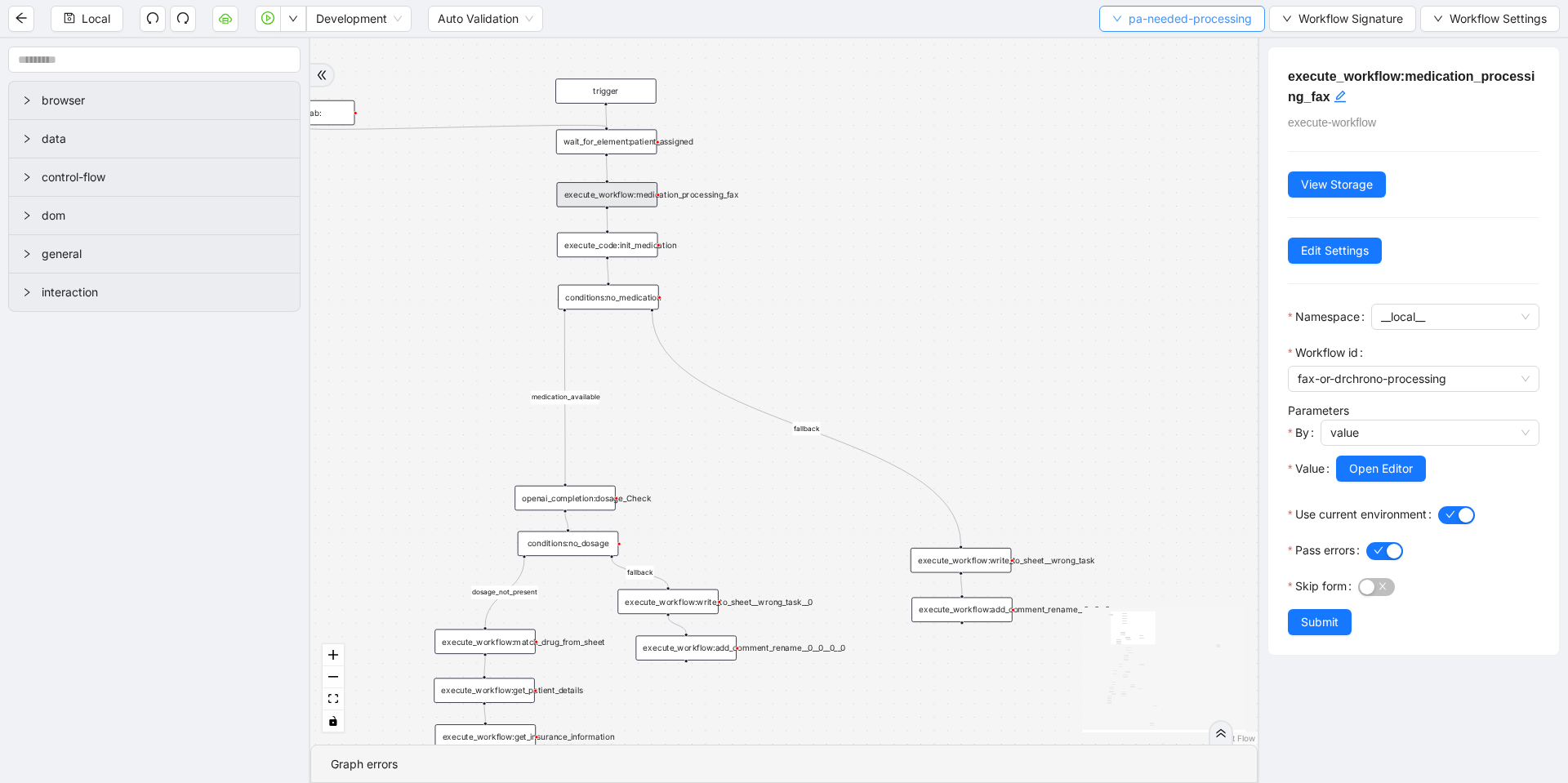
click at [1136, 14] on span "pa-needed-processing" at bounding box center [1190, 19] width 123 height 18
click at [1147, 50] on span "Select" at bounding box center [1178, 51] width 141 height 18
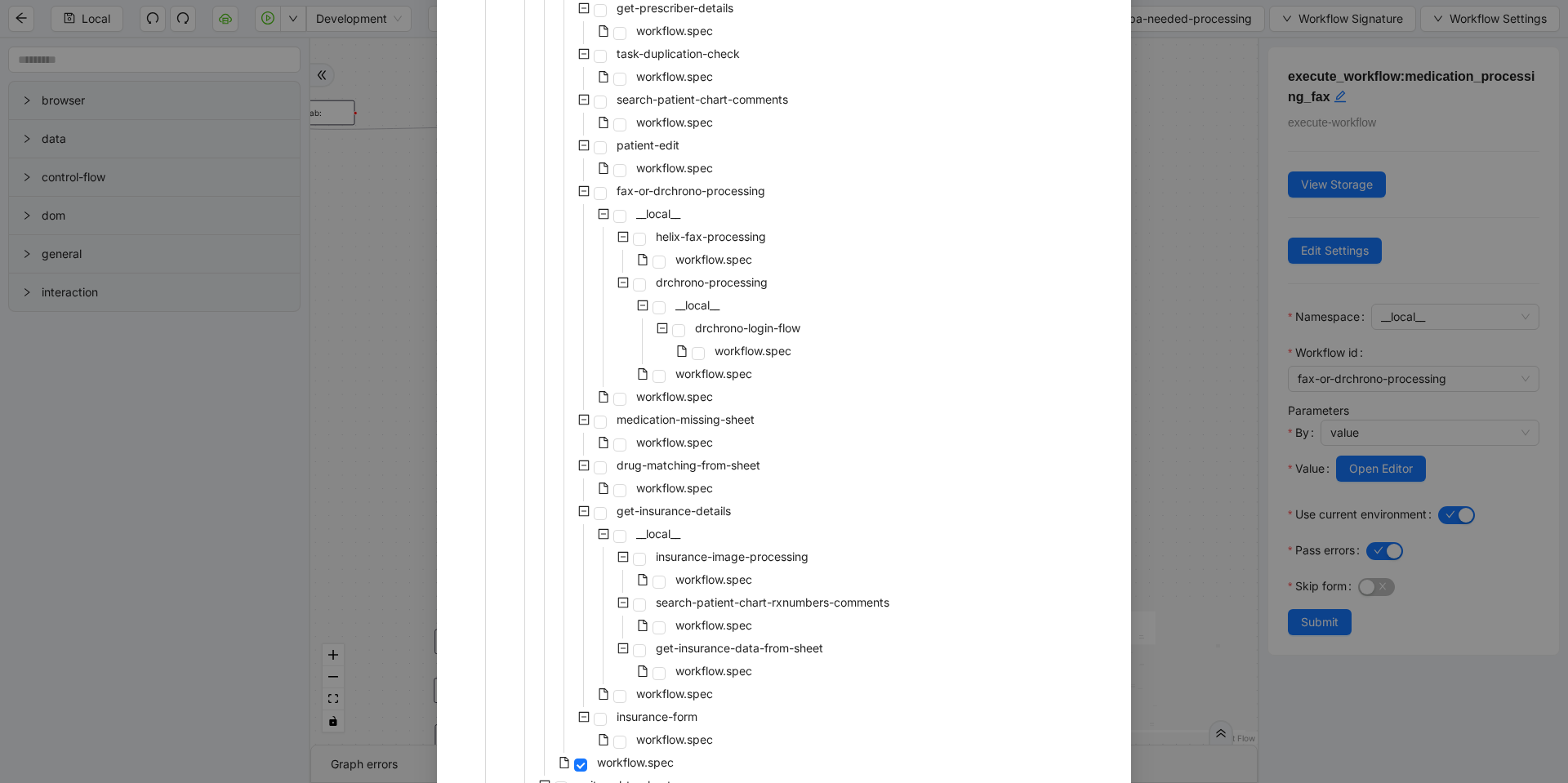
scroll to position [1323, 0]
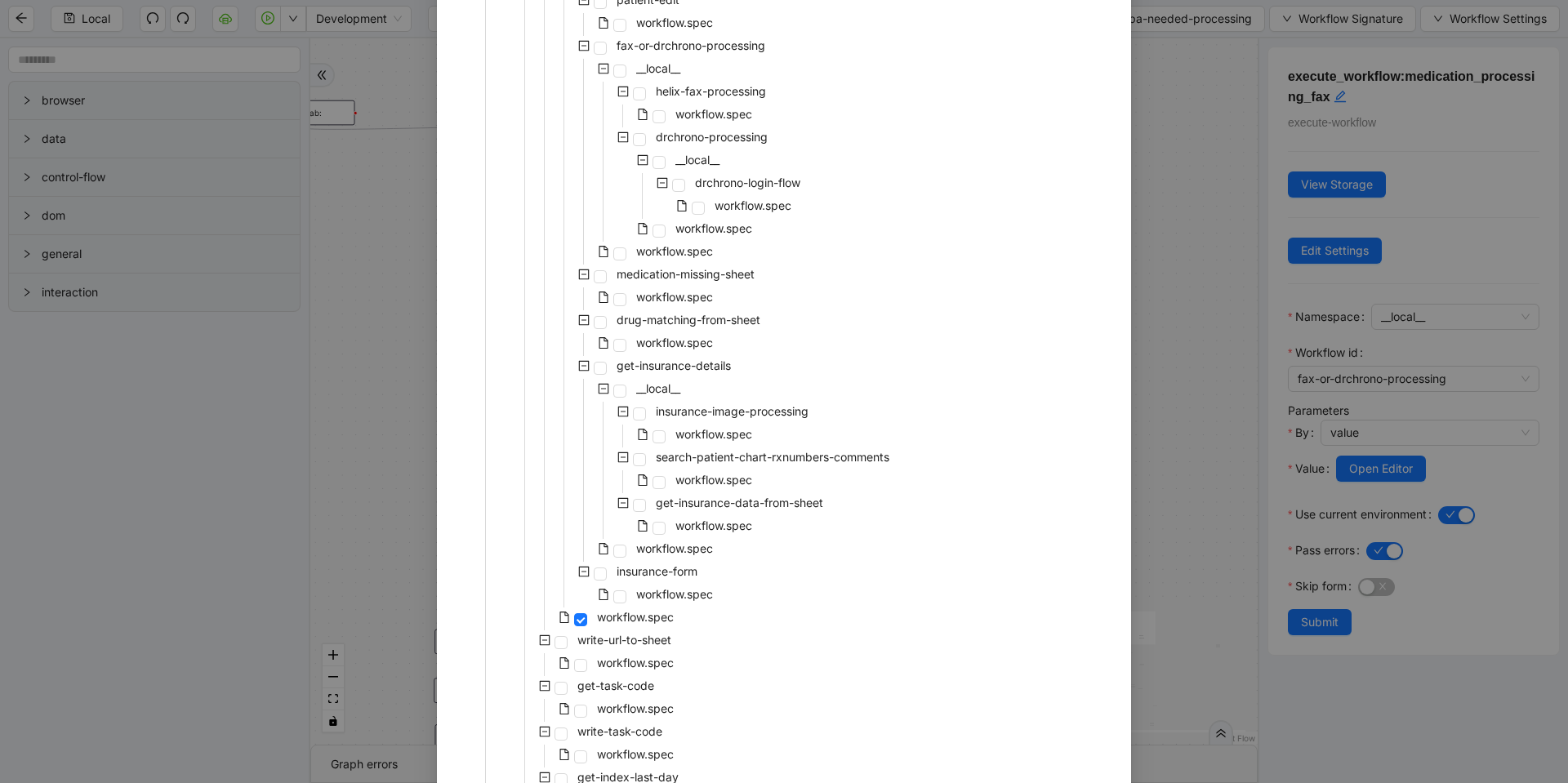
click at [392, 51] on div "Select Local Workflow Prior-Authorization __local__ fetch-task-list __local__ h…" at bounding box center [784, 392] width 1568 height 783
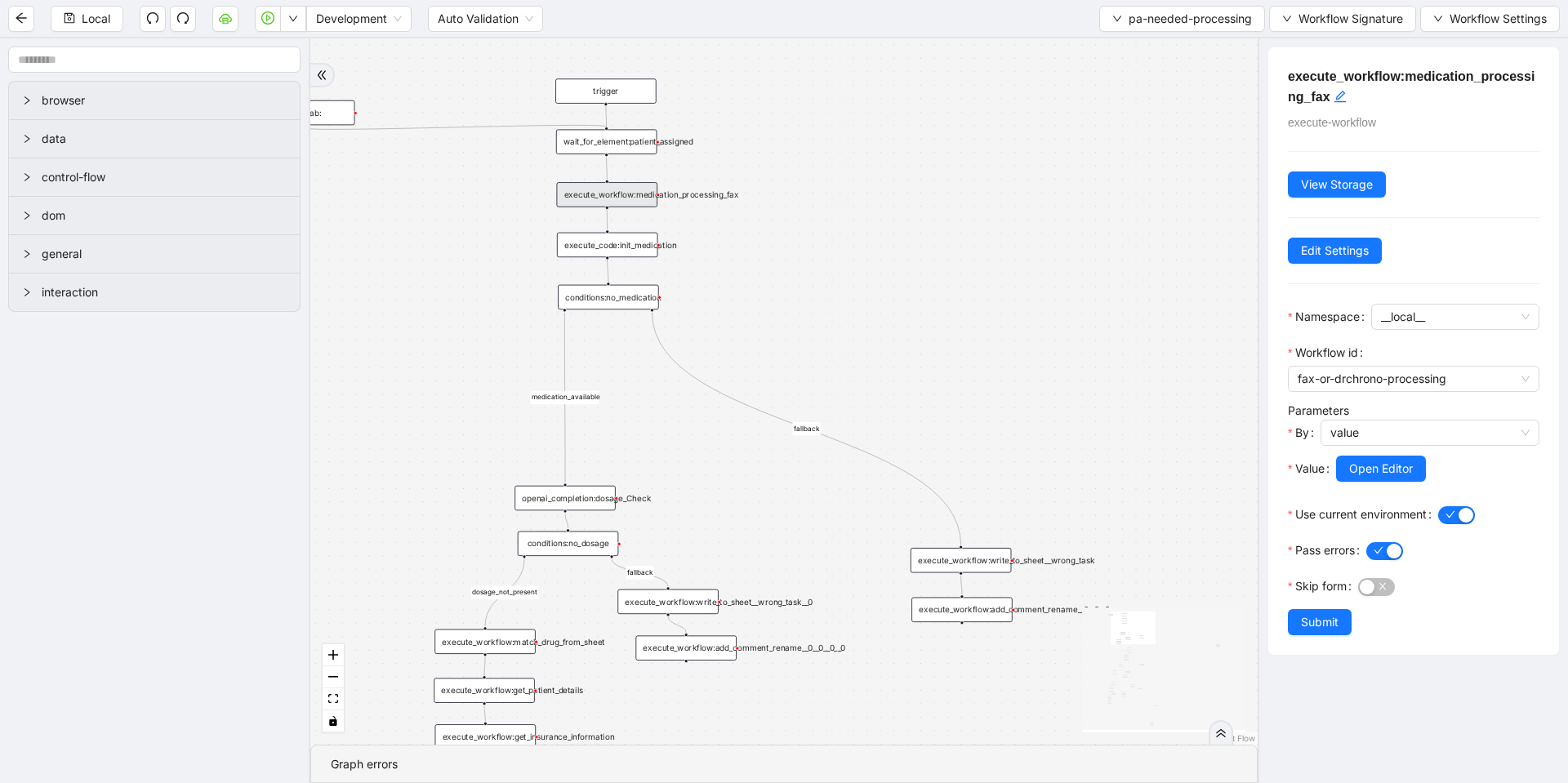
click at [618, 189] on div "execute_workflow:medication_processing_fax" at bounding box center [606, 194] width 101 height 24
click at [1188, 16] on span "pa-needed-processing" at bounding box center [1190, 19] width 123 height 18
click at [1134, 46] on span "Select" at bounding box center [1178, 51] width 141 height 18
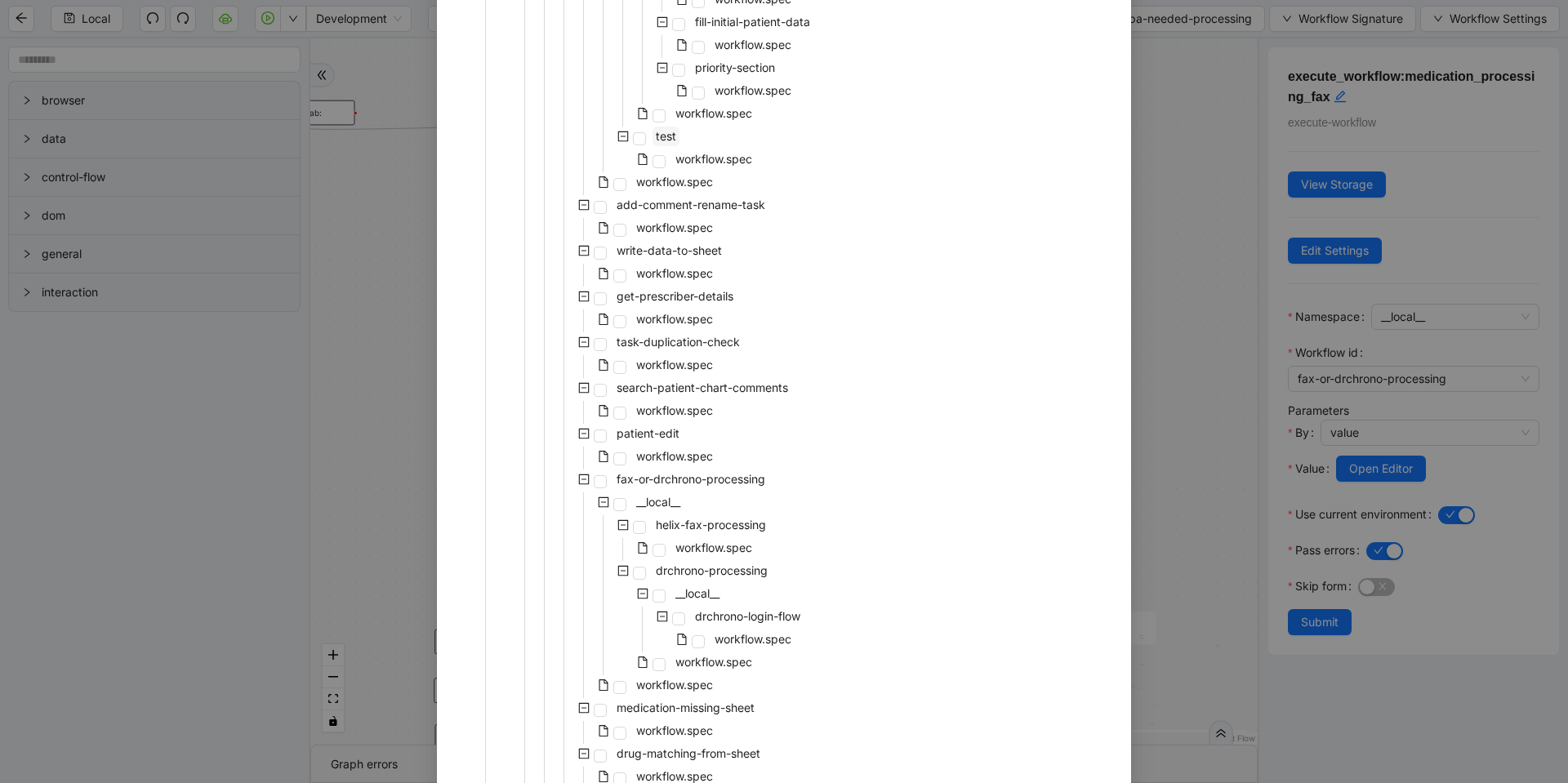
scroll to position [1029, 0]
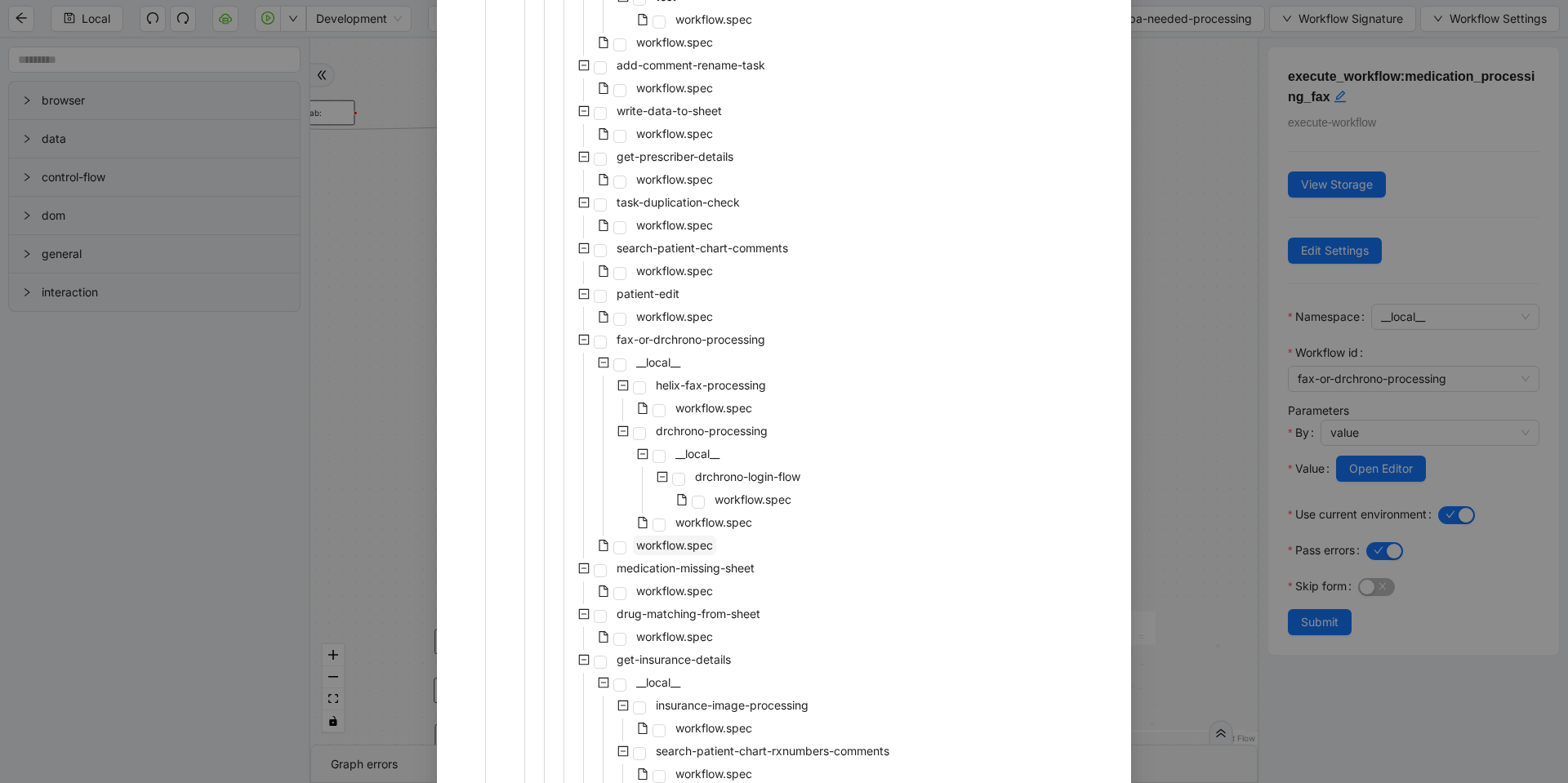
click at [633, 551] on span "workflow.spec" at bounding box center [674, 545] width 83 height 20
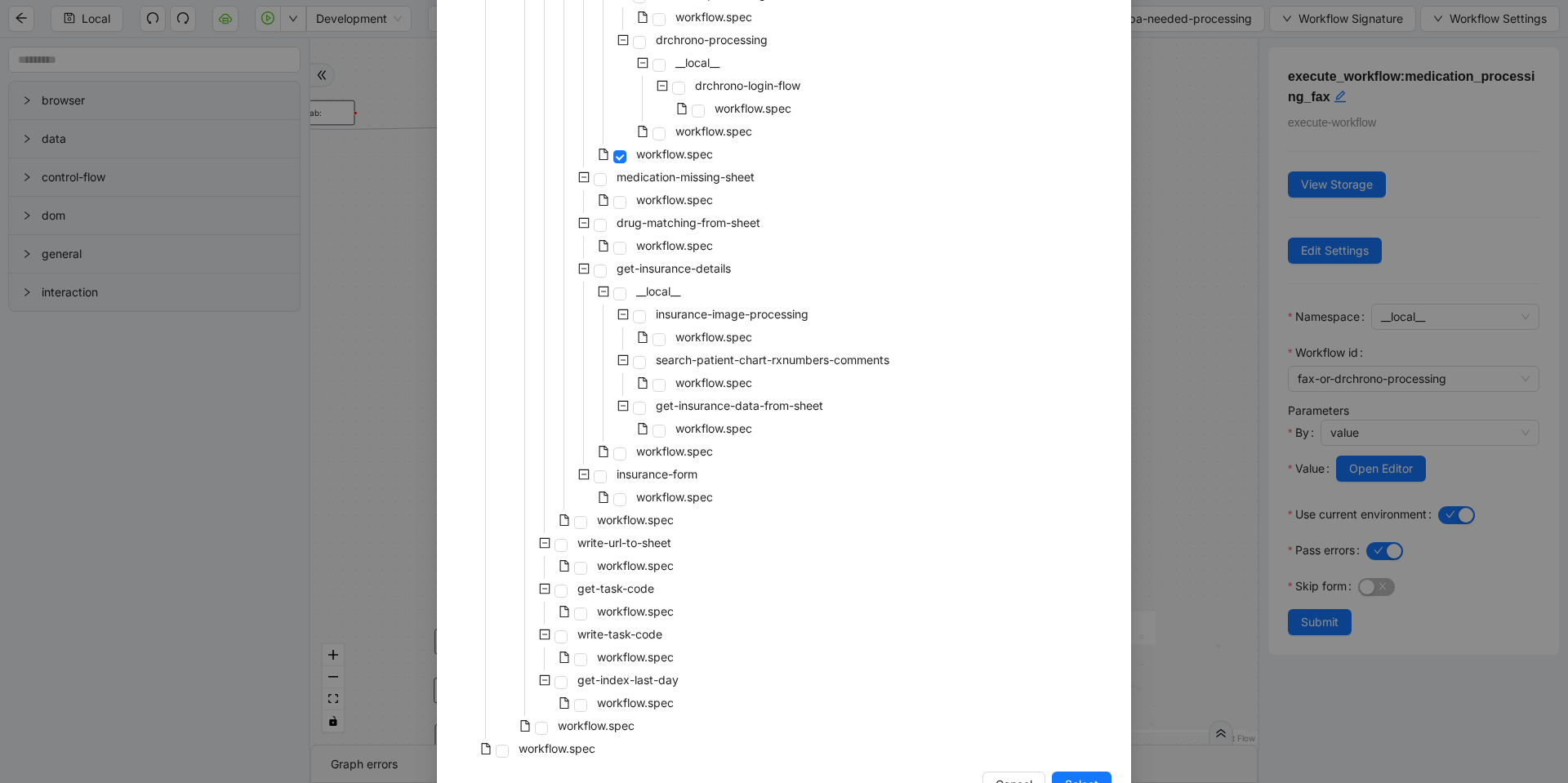
scroll to position [1470, 0]
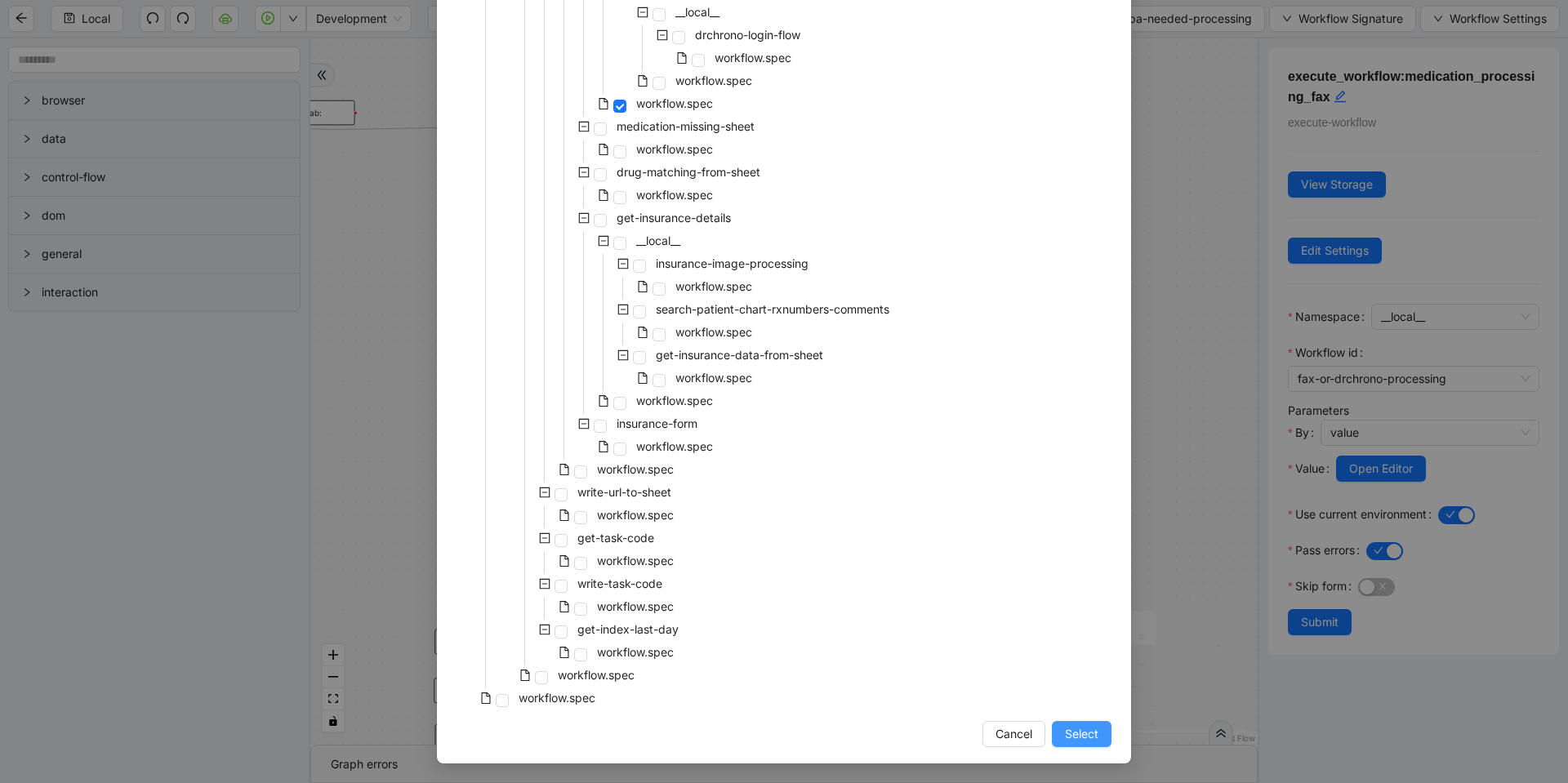
click at [1066, 727] on span "Select" at bounding box center [1081, 734] width 33 height 18
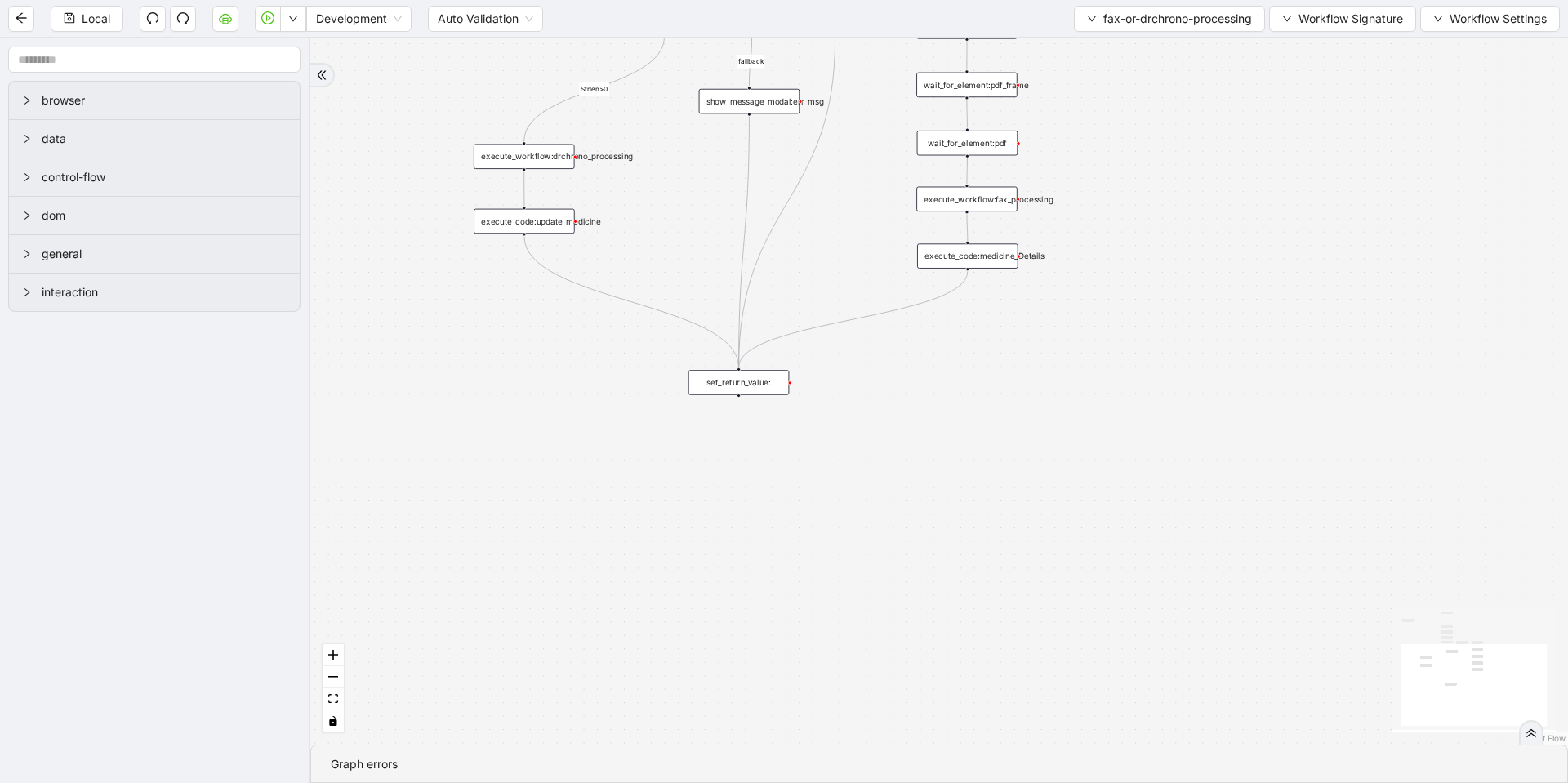
drag, startPoint x: 599, startPoint y: 269, endPoint x: 469, endPoint y: 536, distance: 297.0
click at [469, 536] on div "fallback Strlen>0 onError onError trigger get_attribute:pdf wait_for_element:pd…" at bounding box center [939, 392] width 1258 height 706
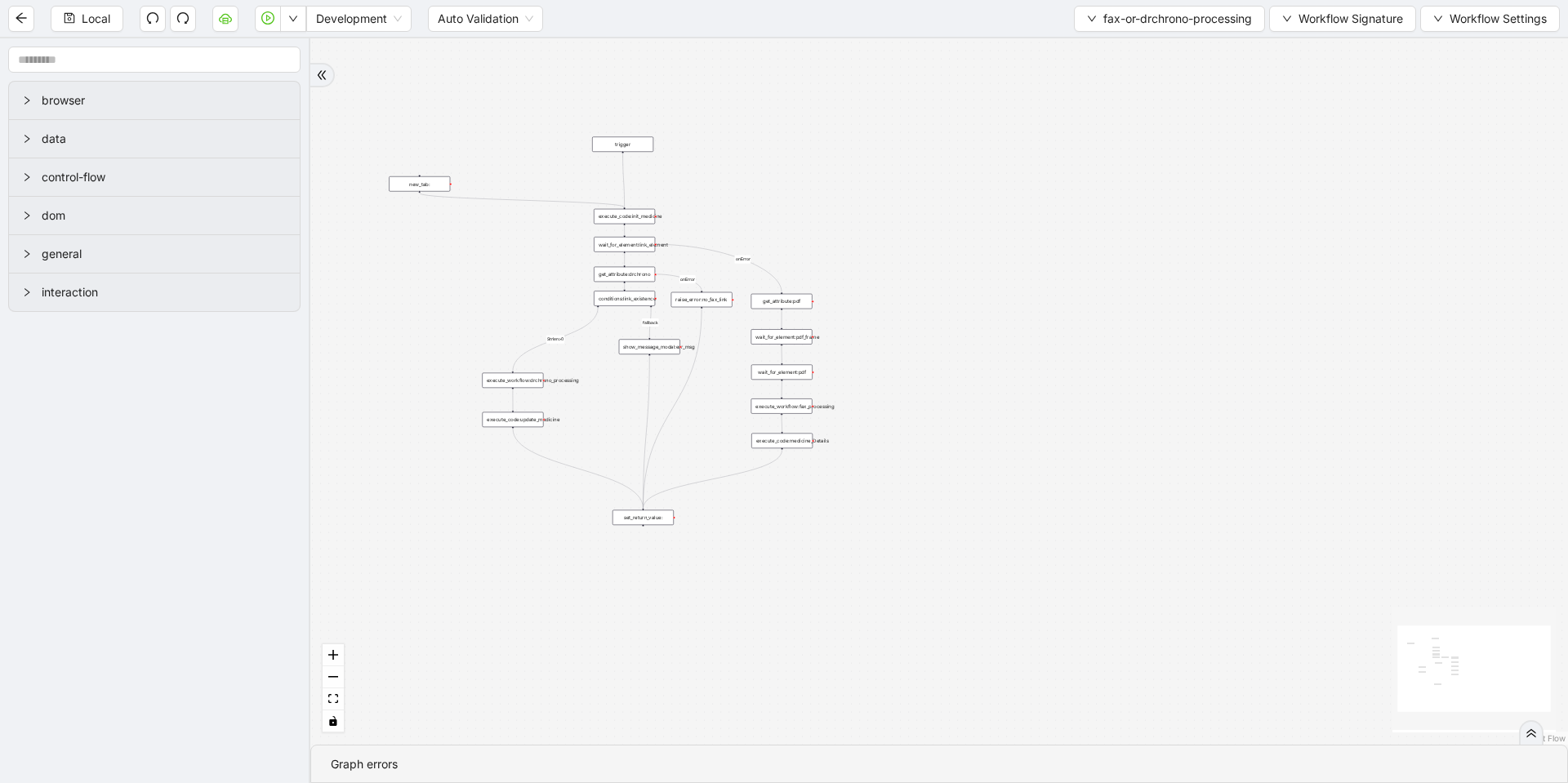
drag, startPoint x: 499, startPoint y: 250, endPoint x: 498, endPoint y: 263, distance: 13.0
click at [498, 263] on div "fallback Strlen>0 onError onError trigger get_attribute:pdf wait_for_element:pd…" at bounding box center [939, 392] width 1258 height 706
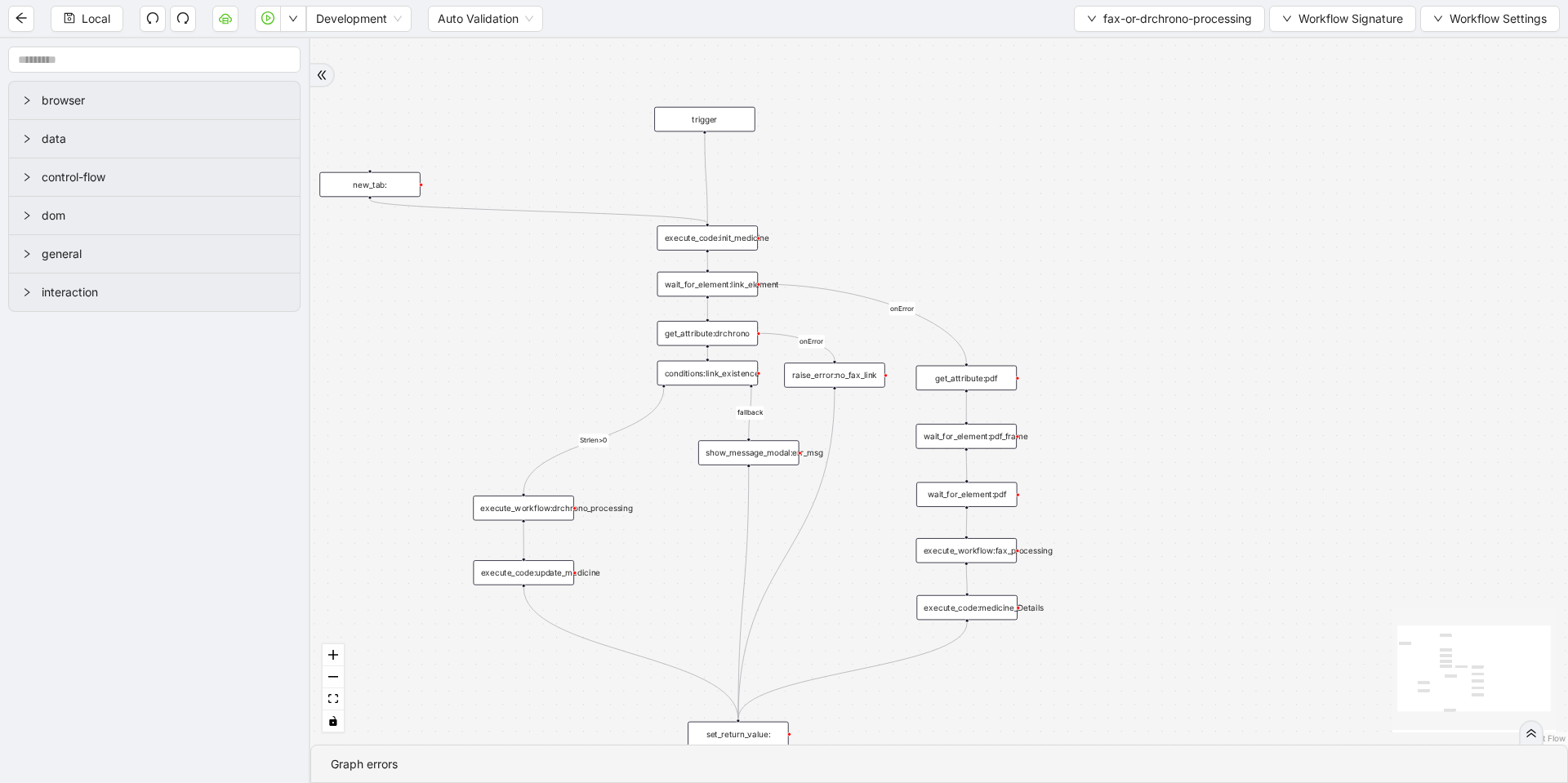
click at [699, 227] on div "execute_code:init_medicine" at bounding box center [706, 237] width 101 height 24
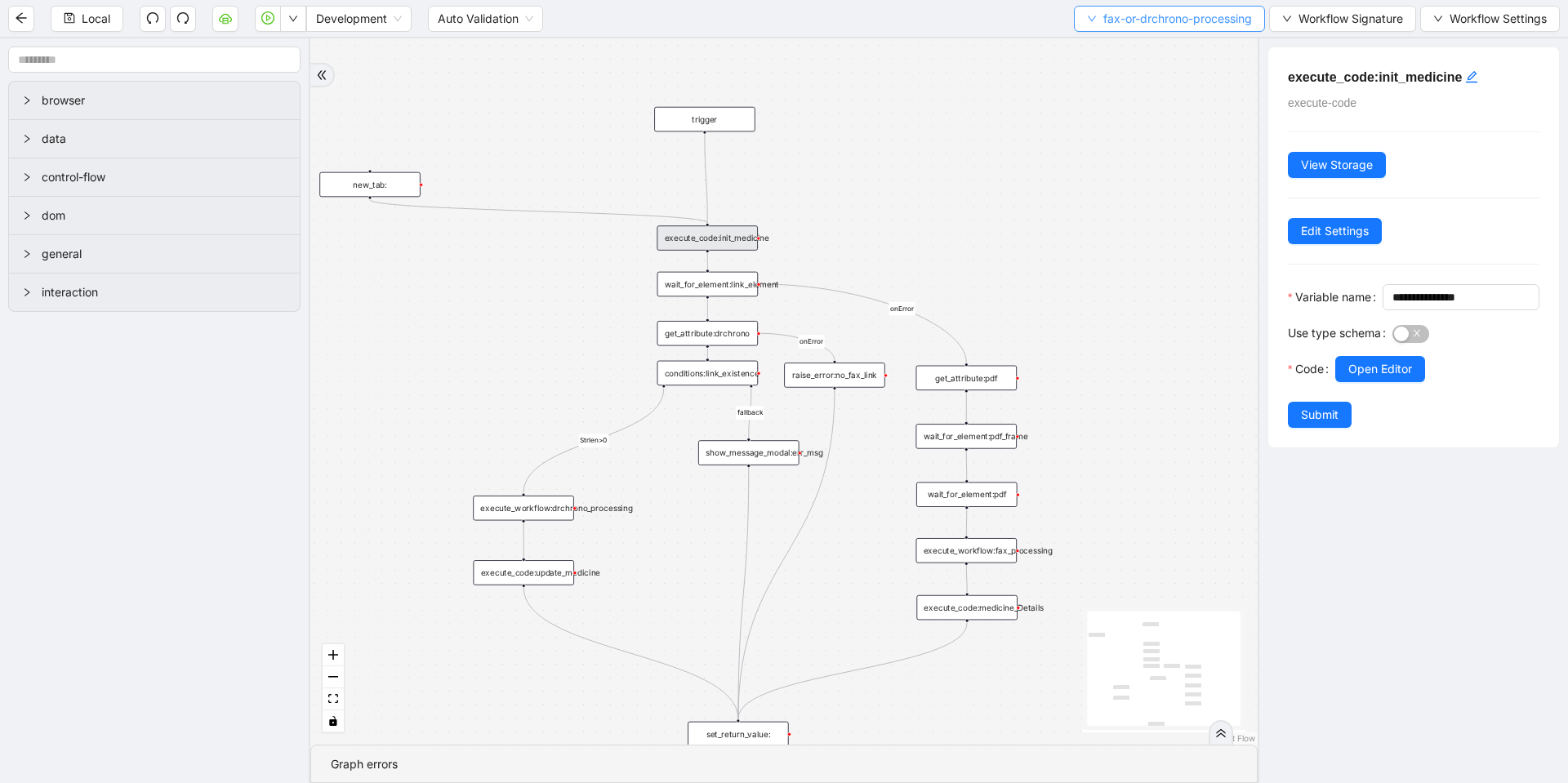
click at [1087, 14] on icon "down" at bounding box center [1092, 19] width 10 height 10
click at [1085, 54] on span "Select" at bounding box center [1164, 51] width 168 height 18
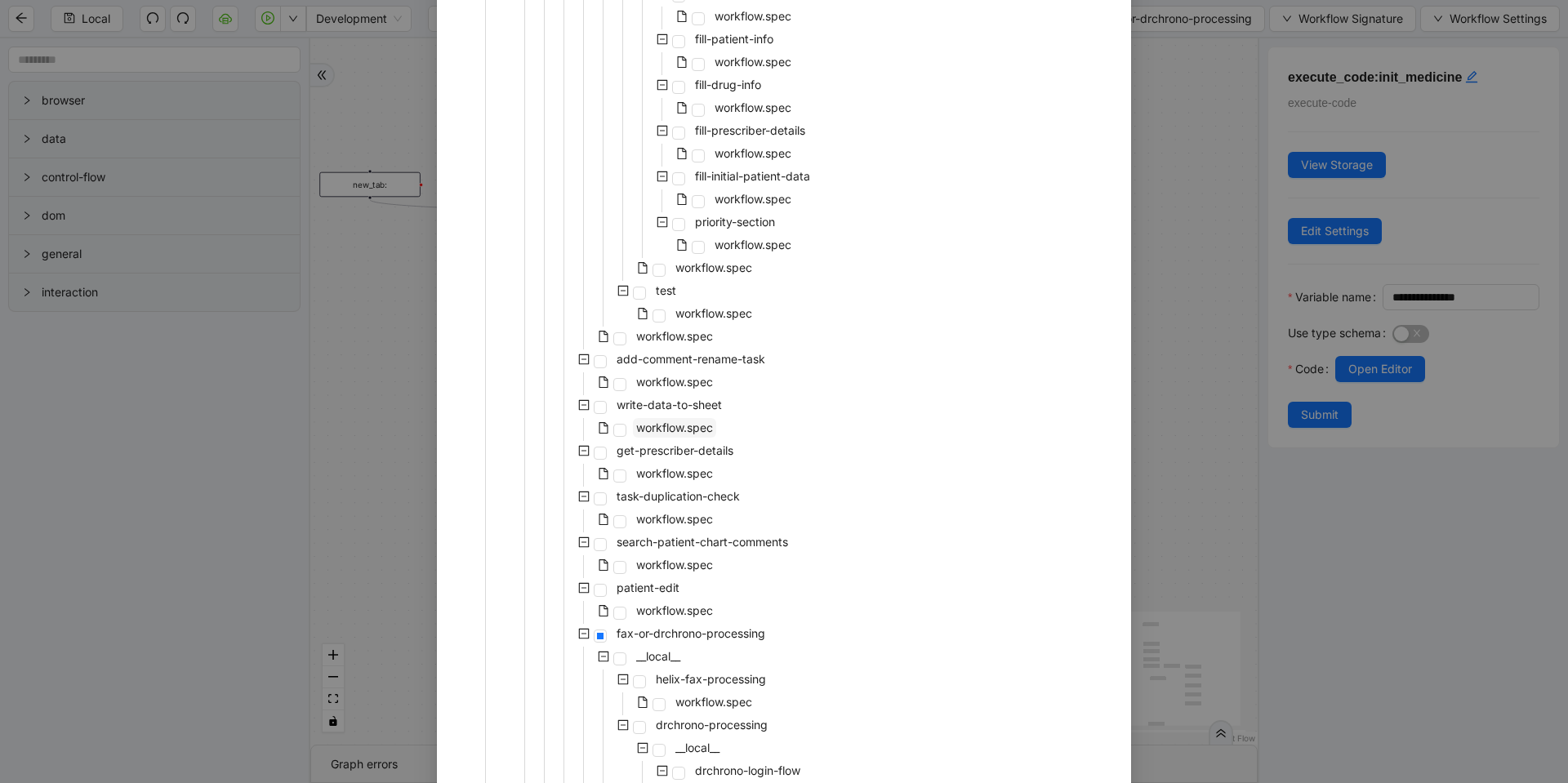
scroll to position [1323, 0]
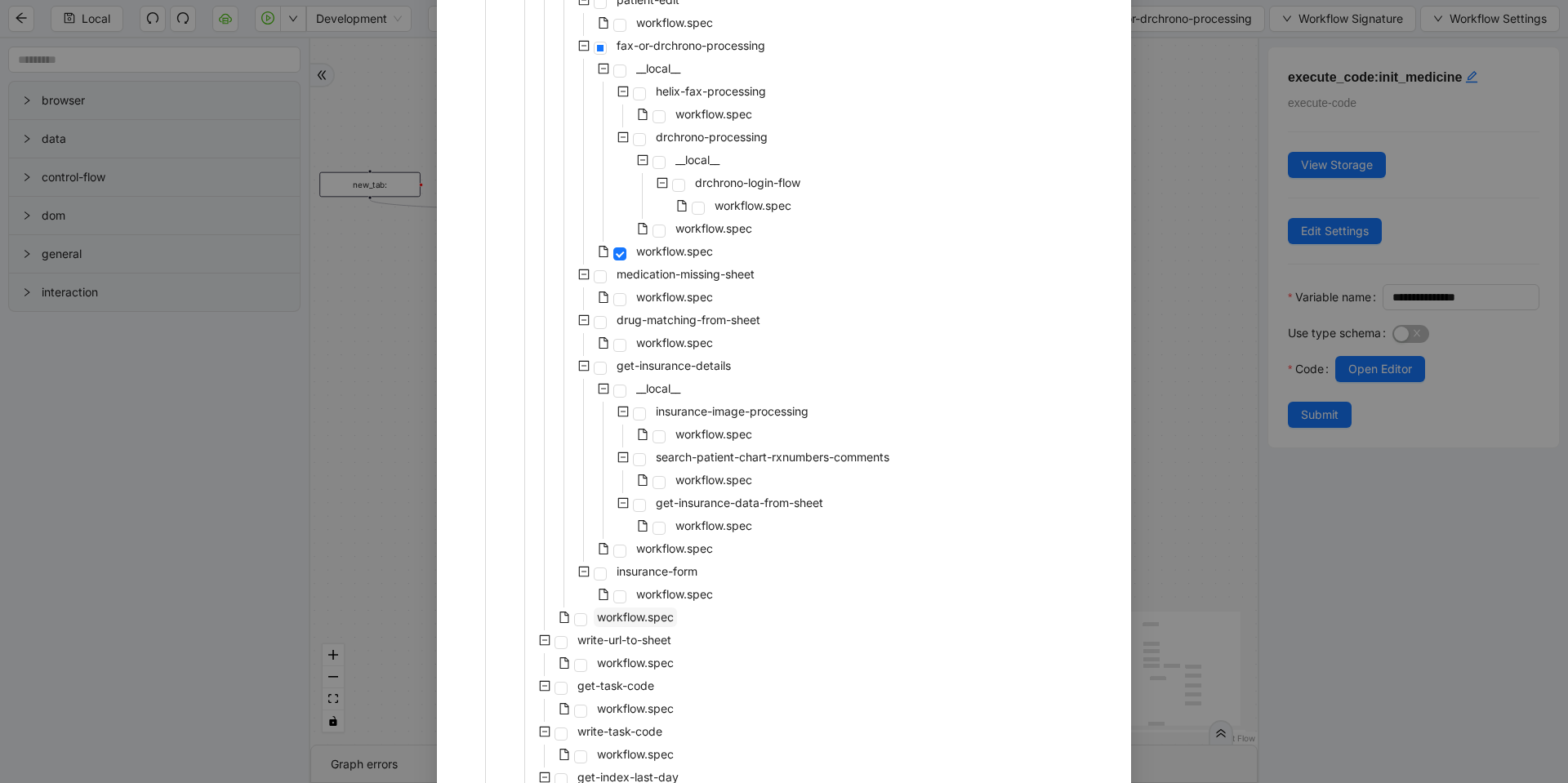
click at [608, 620] on span "workflow.spec" at bounding box center [636, 617] width 77 height 14
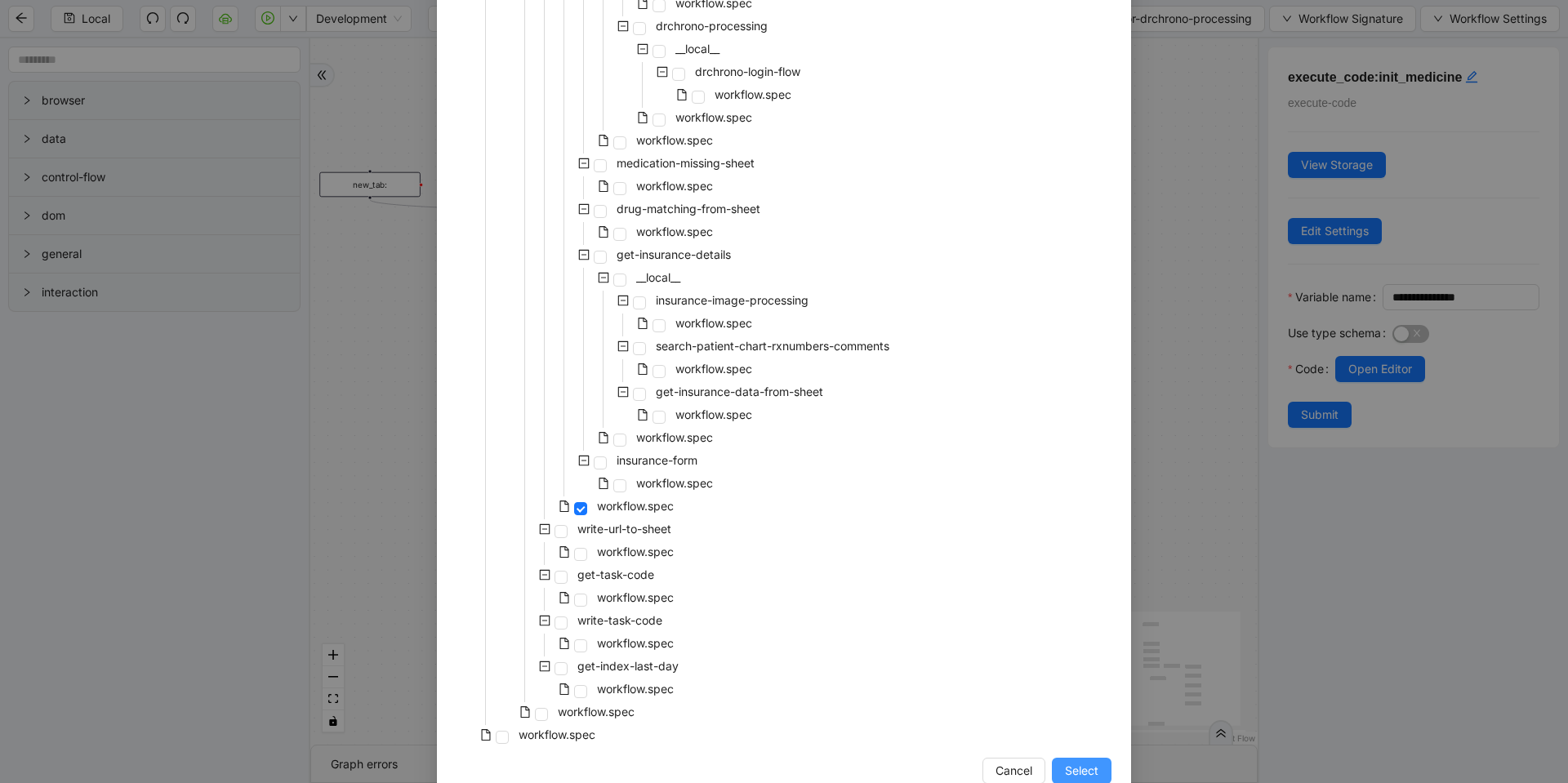
scroll to position [1470, 0]
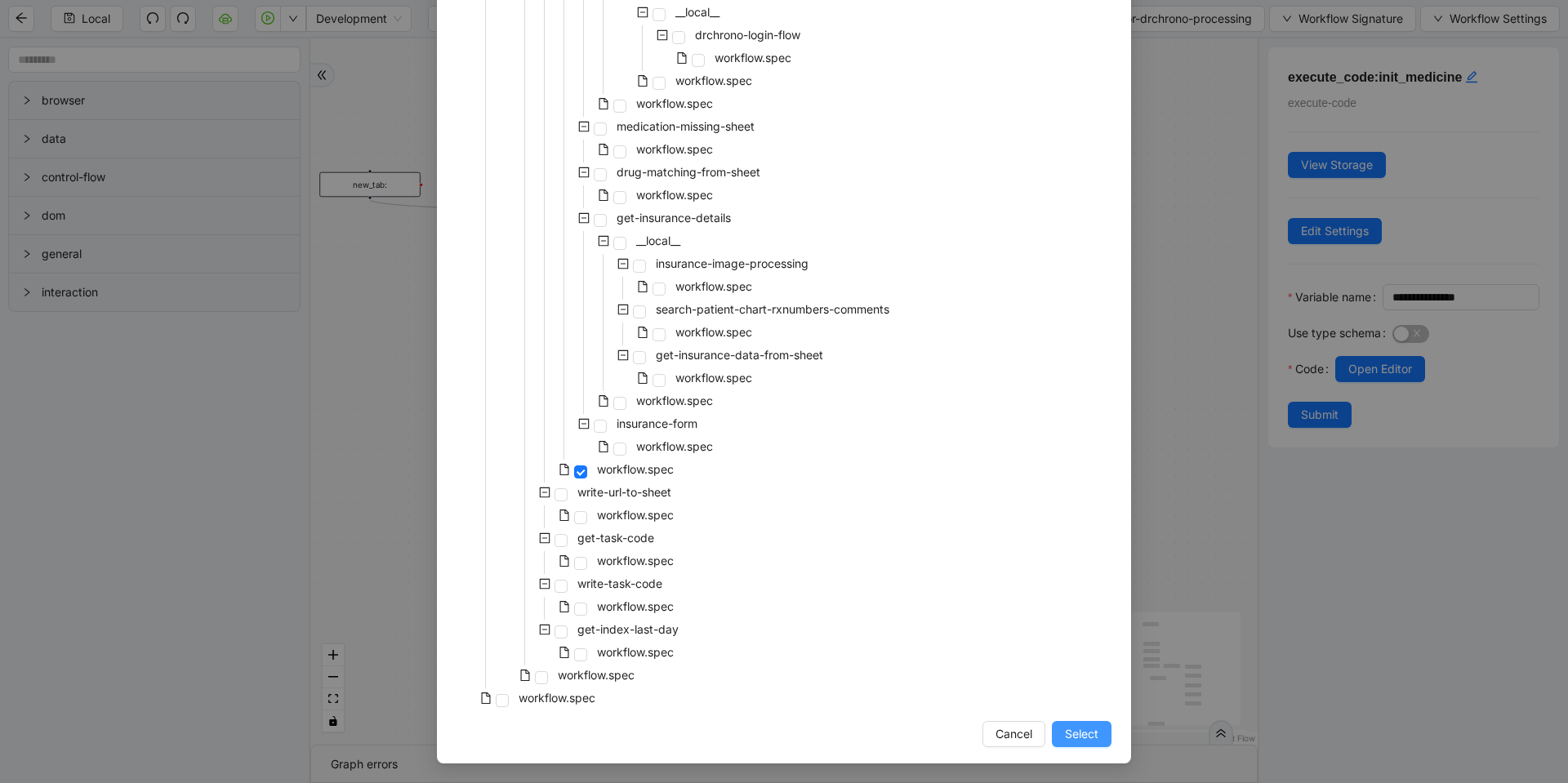
click at [1065, 737] on span "Select" at bounding box center [1081, 734] width 33 height 18
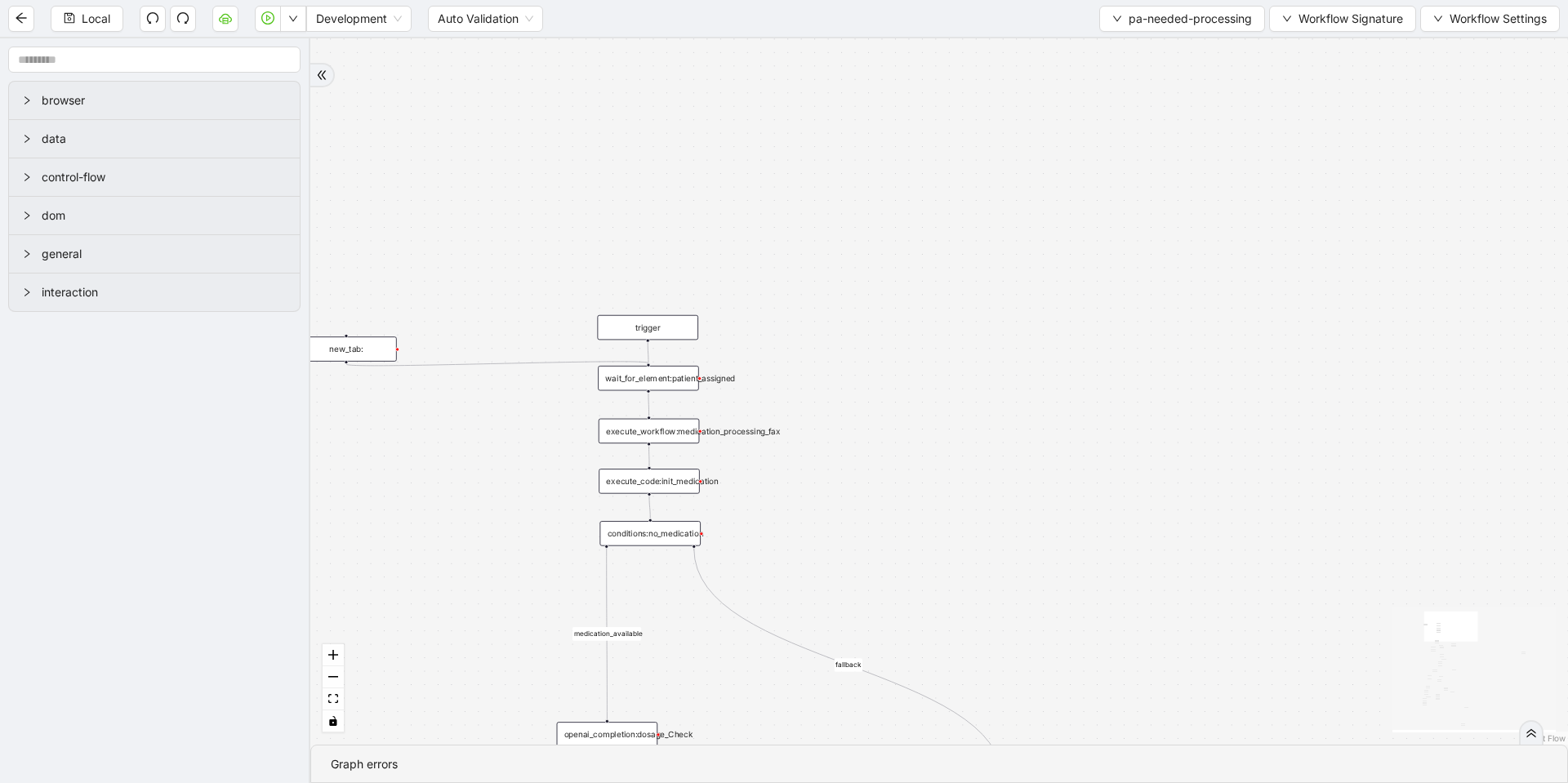
drag, startPoint x: 955, startPoint y: 459, endPoint x: 1051, endPoint y: 202, distance: 274.3
click at [1051, 202] on div "fallback fallback matched_sheet not_duplicate_task fallback fallback fallback c…" at bounding box center [939, 392] width 1258 height 706
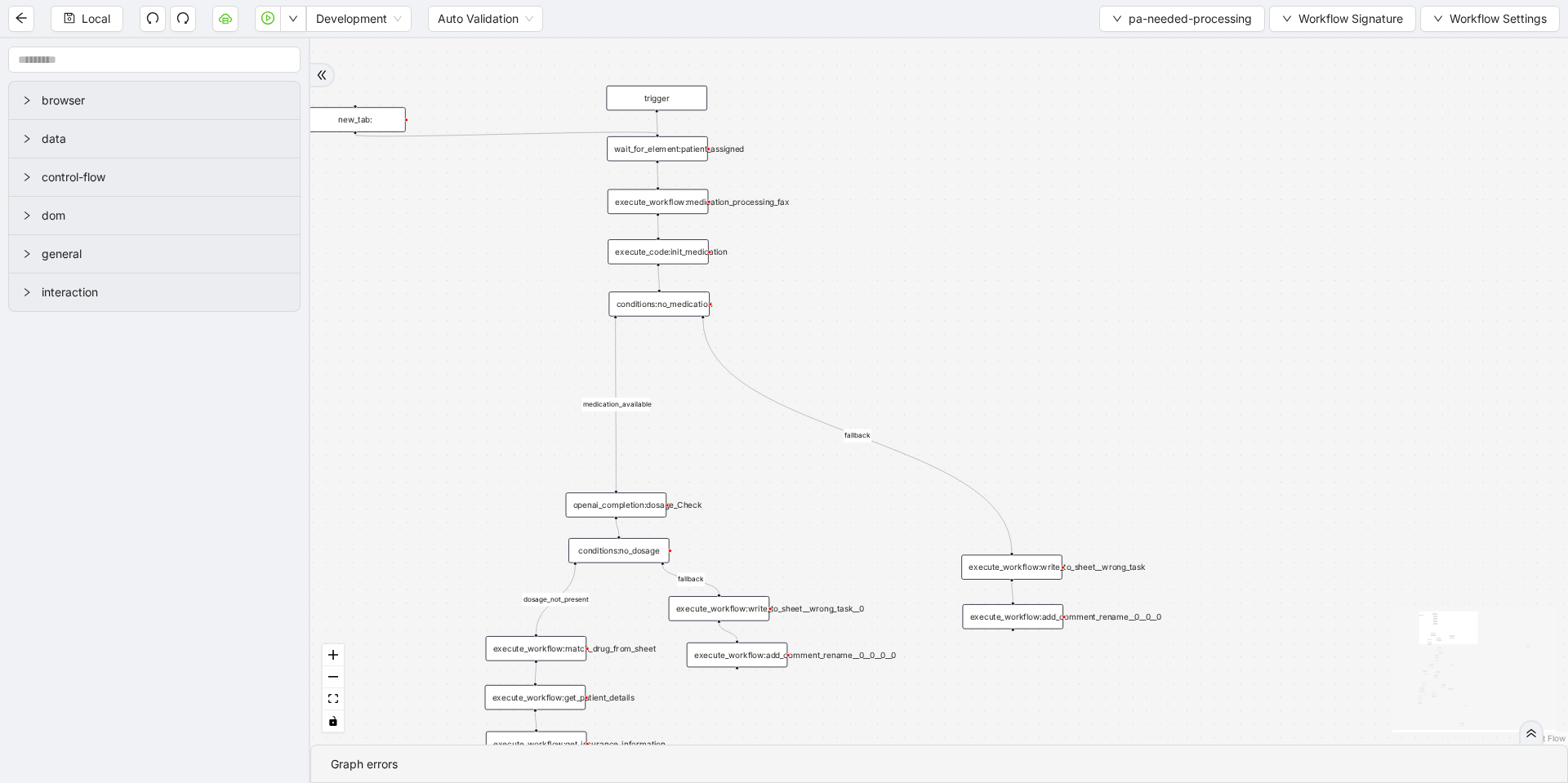
drag, startPoint x: 968, startPoint y: 487, endPoint x: 964, endPoint y: 334, distance: 153.1
click at [964, 334] on div "fallback fallback matched_sheet not_duplicate_task fallback fallback fallback c…" at bounding box center [939, 392] width 1258 height 706
click at [676, 306] on div "conditions:no_medication" at bounding box center [658, 303] width 101 height 24
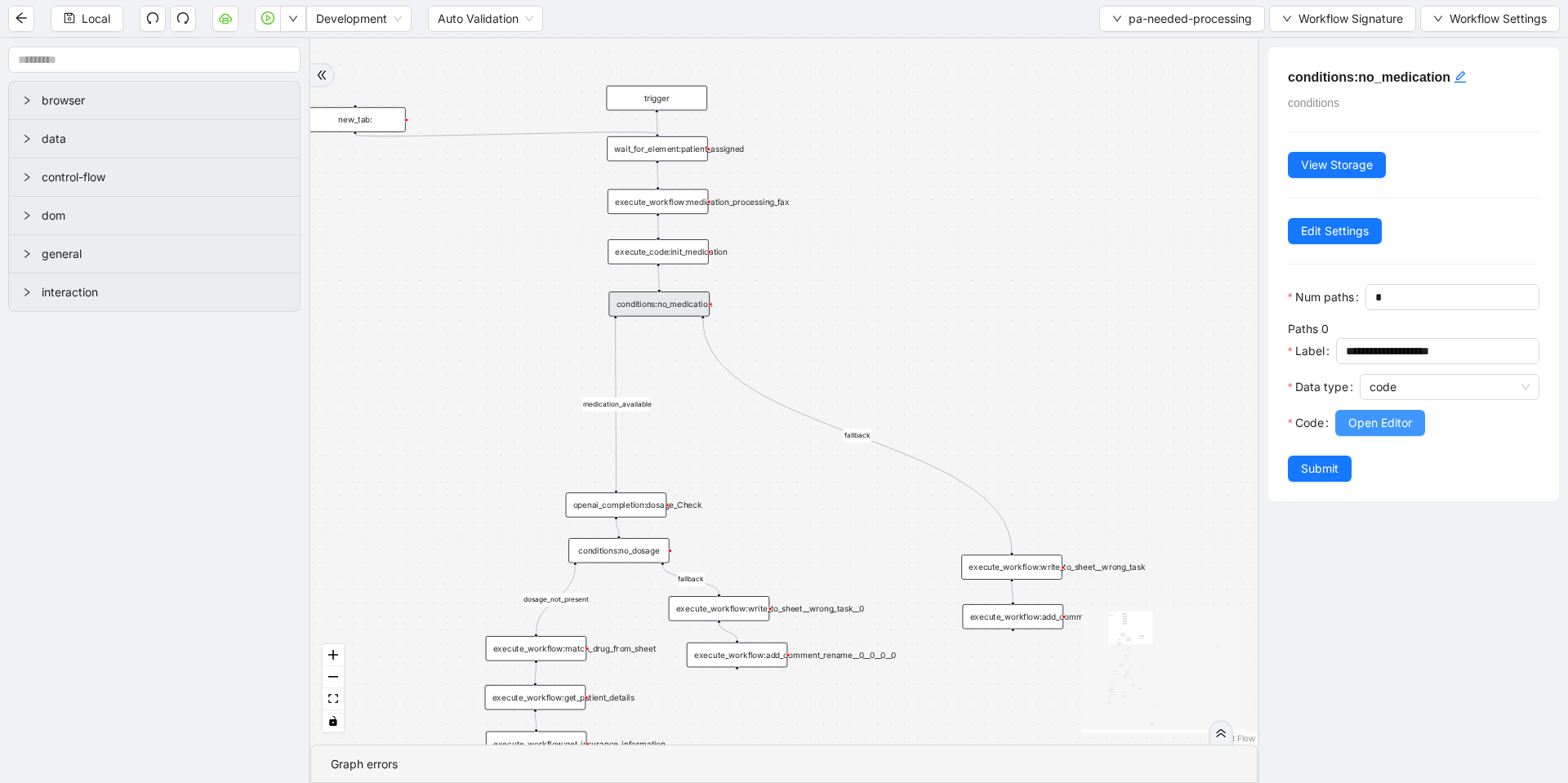
click at [1339, 436] on button "Open Editor" at bounding box center [1379, 423] width 89 height 26
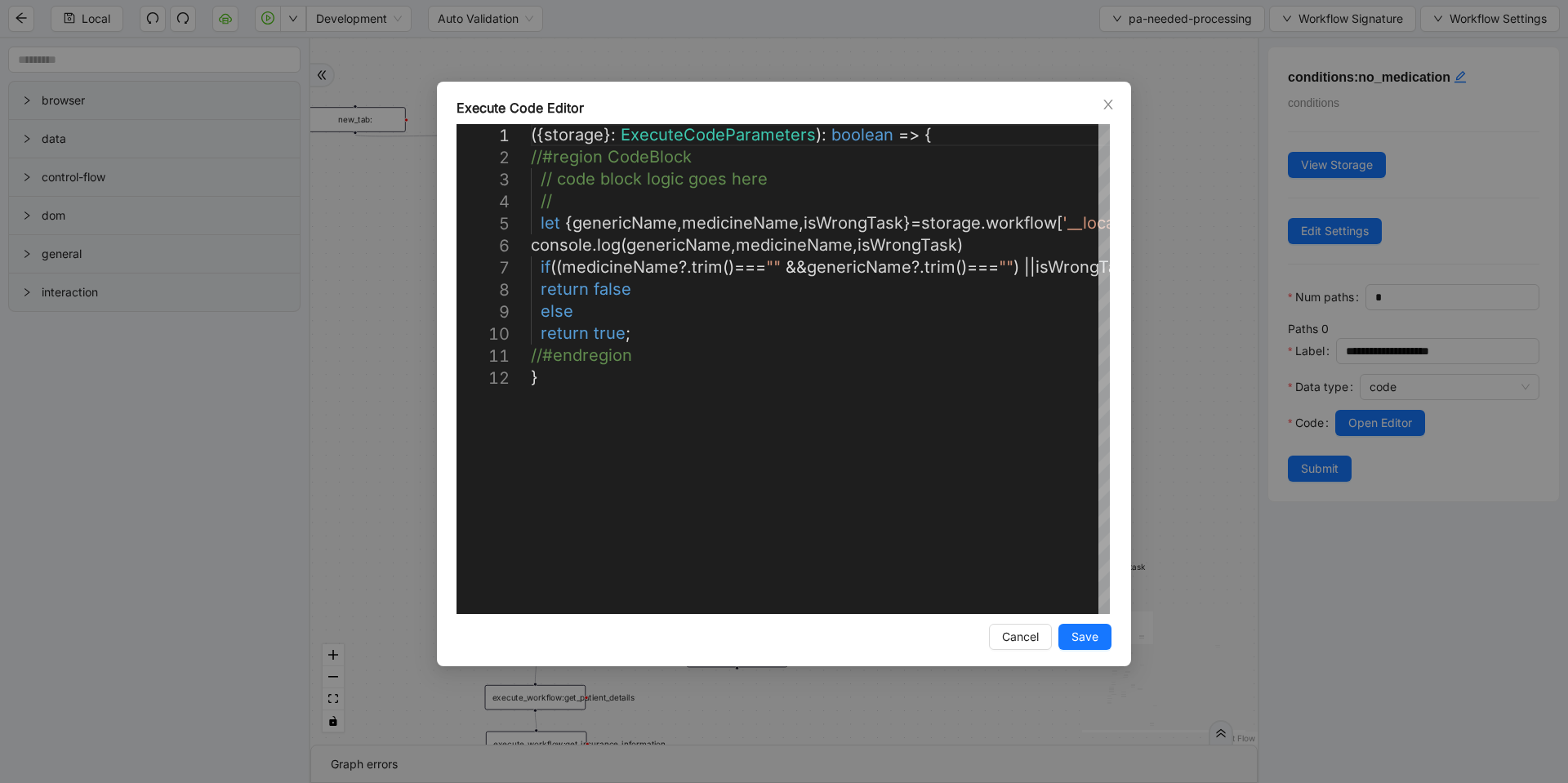
click at [926, 55] on div "**********" at bounding box center [784, 392] width 1568 height 783
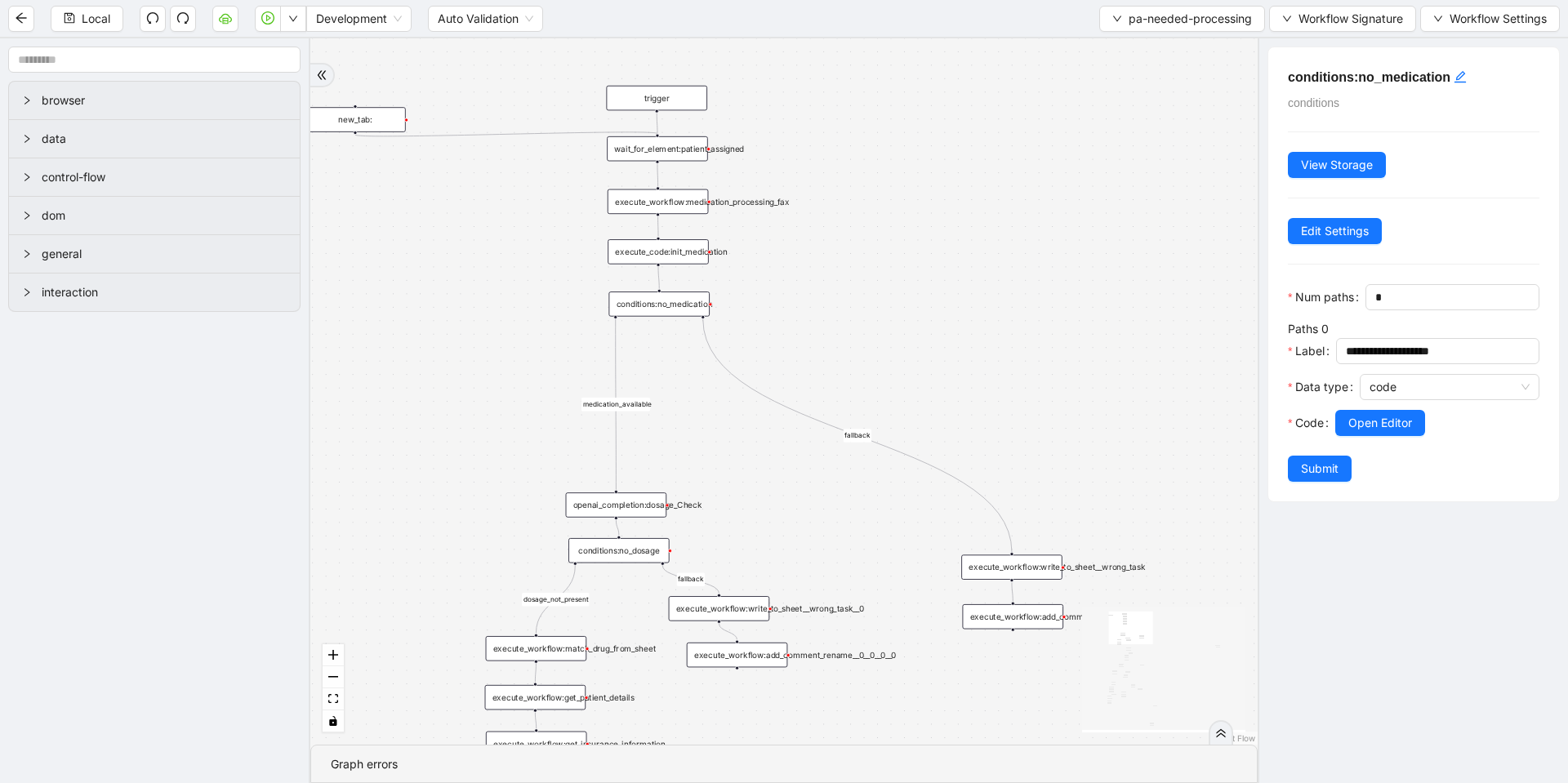
click at [692, 198] on div "execute_workflow:medication_processing_fax" at bounding box center [658, 201] width 101 height 24
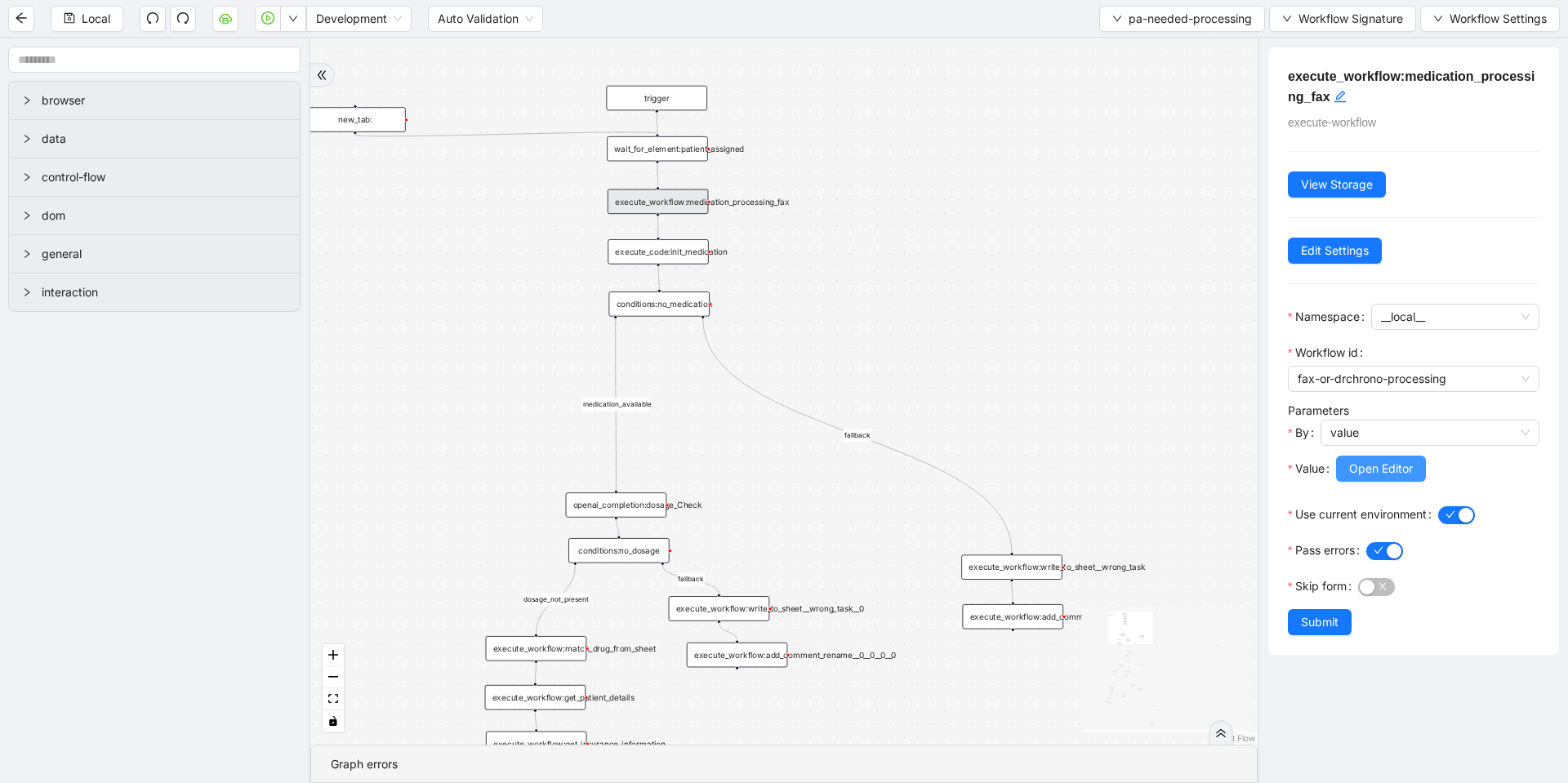
click at [1377, 472] on span "Open Editor" at bounding box center [1380, 468] width 63 height 18
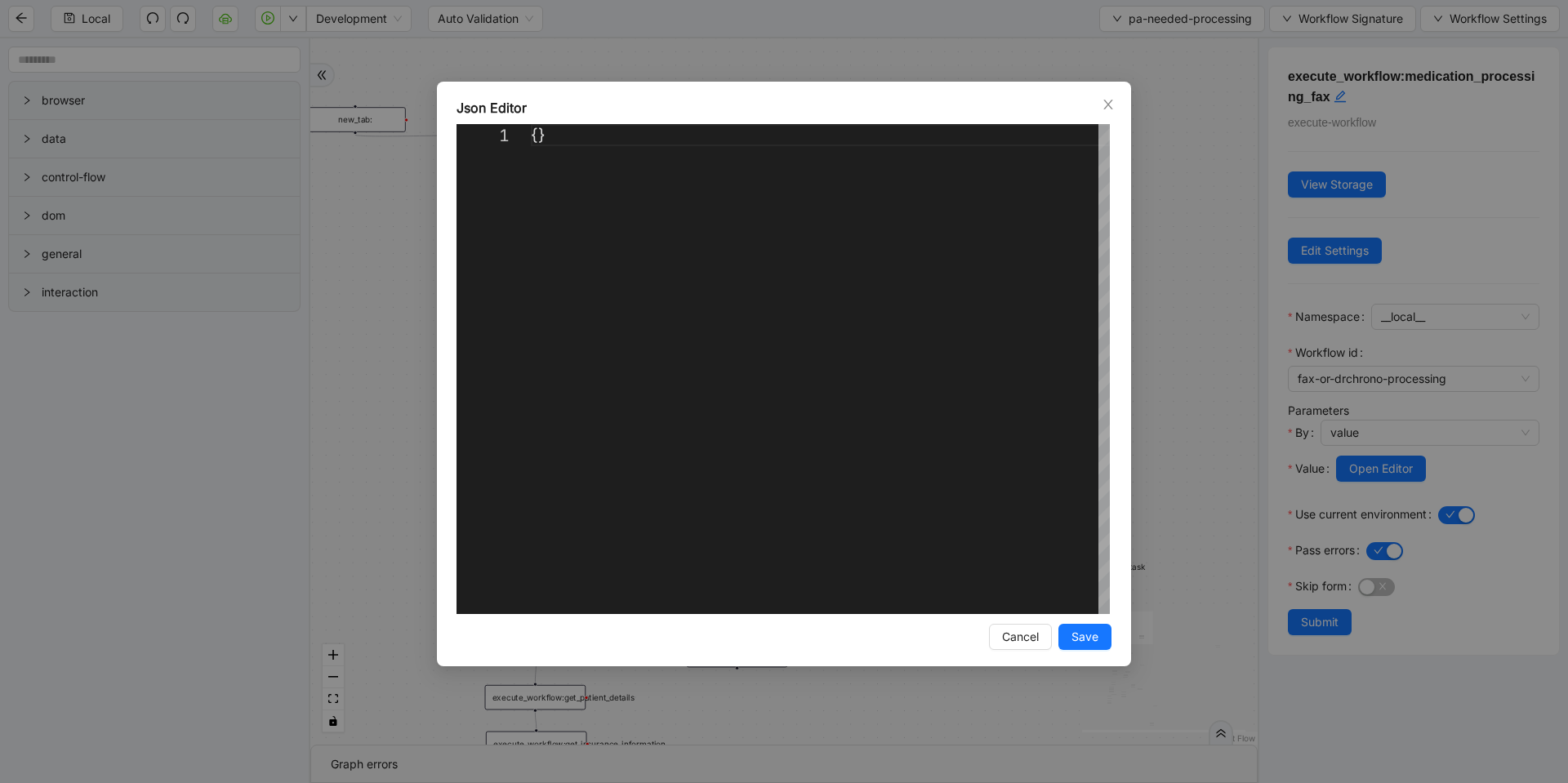
click at [924, 42] on div "Json Editor 1 {} ** Enter to Rename, Shift+Enter to Preview Cancel Save" at bounding box center [784, 392] width 1568 height 783
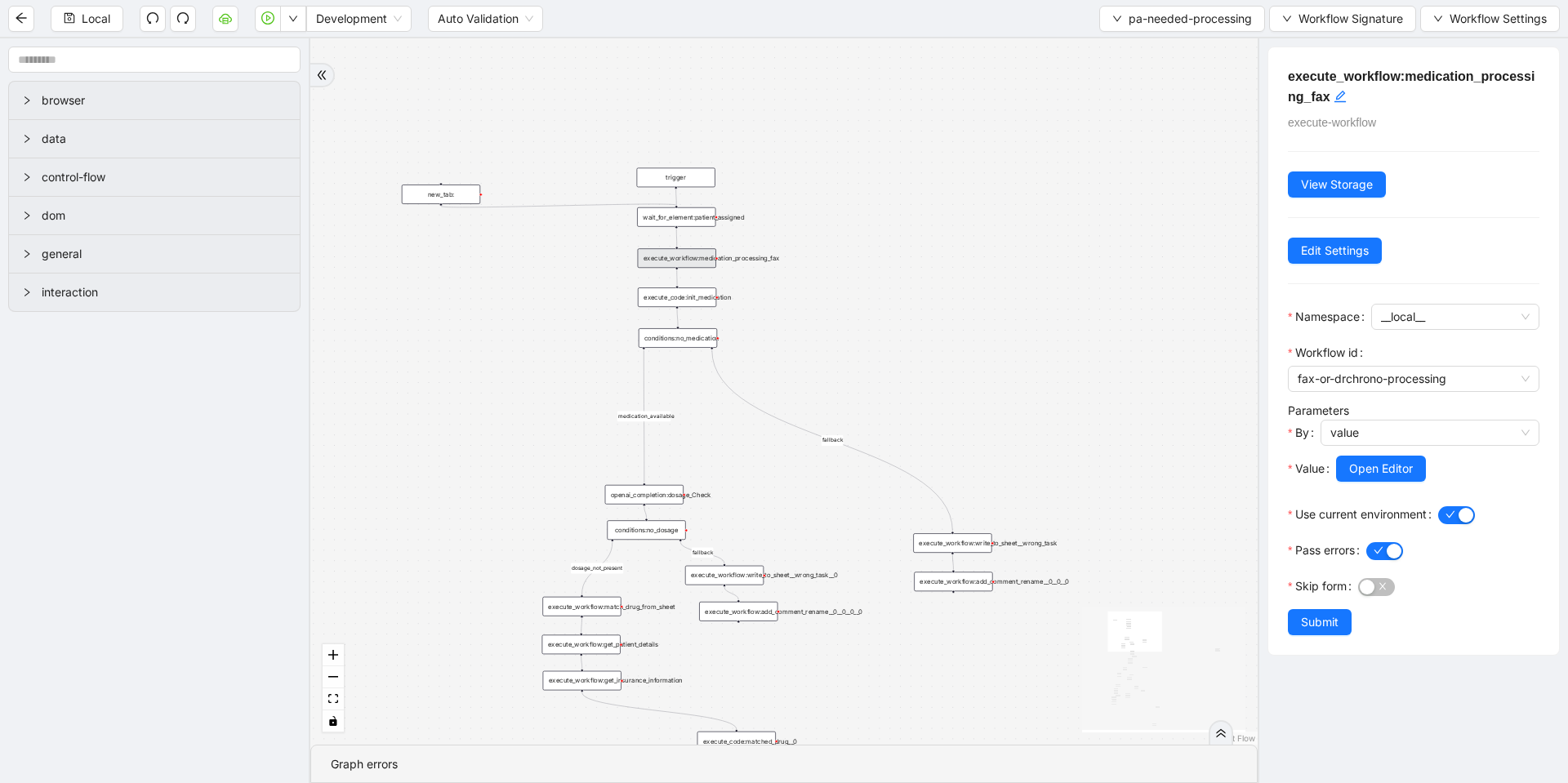
drag, startPoint x: 815, startPoint y: 147, endPoint x: 826, endPoint y: 217, distance: 70.9
click at [826, 217] on div "fallback fallback matched_sheet not_duplicate_task fallback fallback fallback c…" at bounding box center [784, 392] width 948 height 706
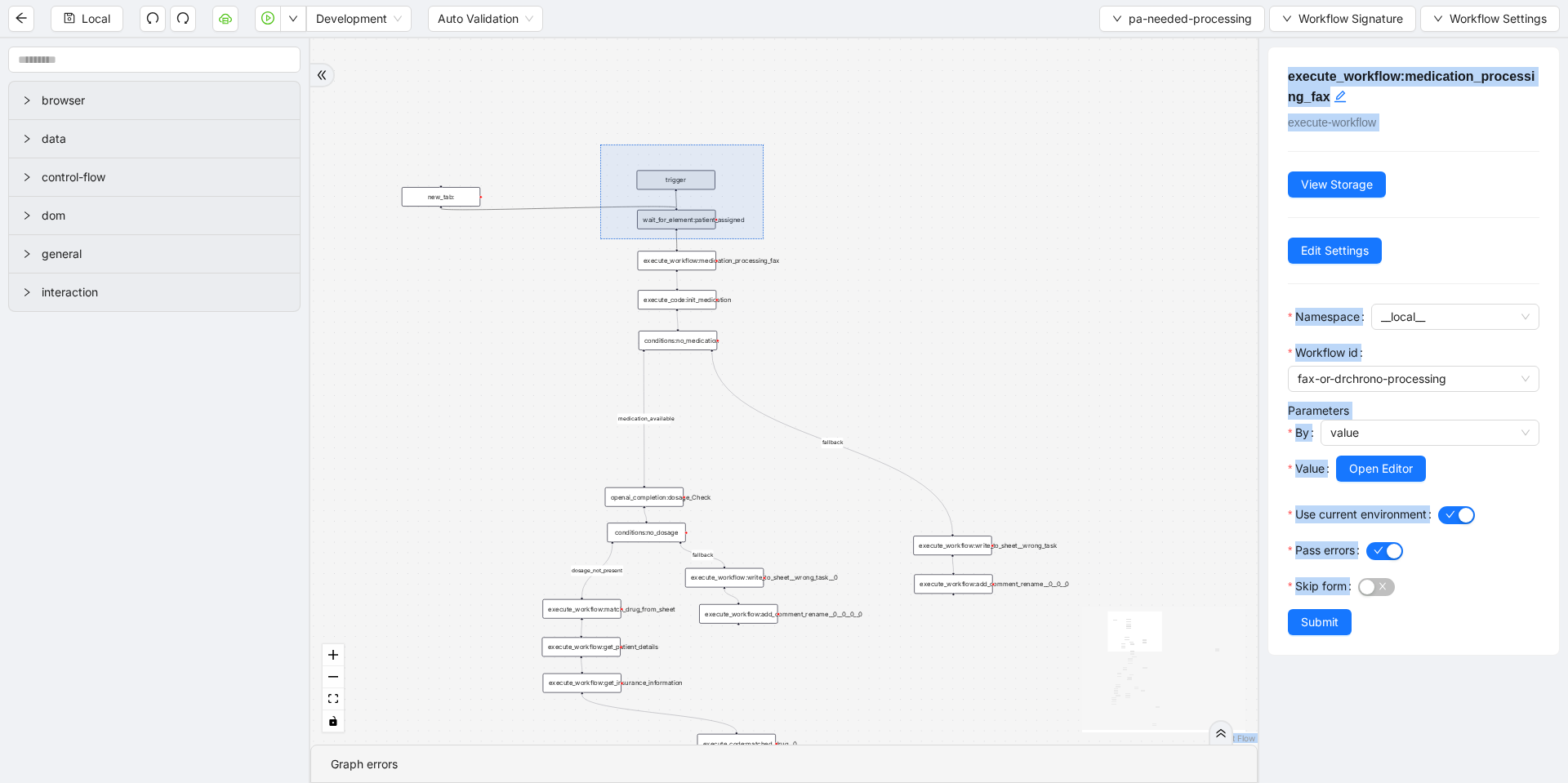
drag, startPoint x: 600, startPoint y: 145, endPoint x: 763, endPoint y: 240, distance: 188.7
click at [763, 240] on div "fallback fallback matched_sheet not_duplicate_task fallback fallback fallback c…" at bounding box center [784, 392] width 948 height 706
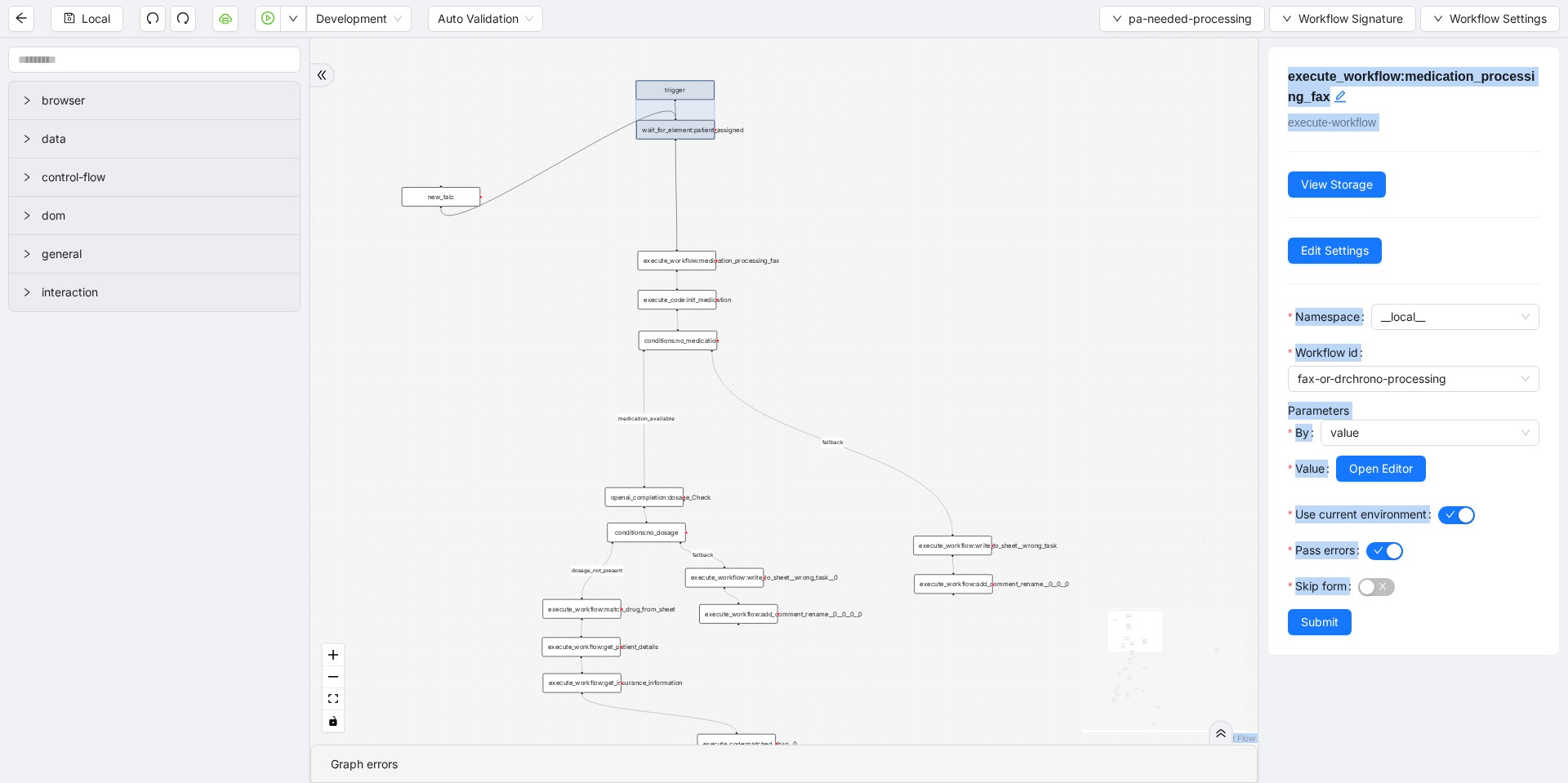
drag, startPoint x: 693, startPoint y: 210, endPoint x: 693, endPoint y: 130, distance: 80.0
click at [693, 130] on div at bounding box center [676, 110] width 80 height 59
click at [860, 190] on div "fallback fallback matched_sheet not_duplicate_task fallback fallback fallback c…" at bounding box center [784, 392] width 948 height 706
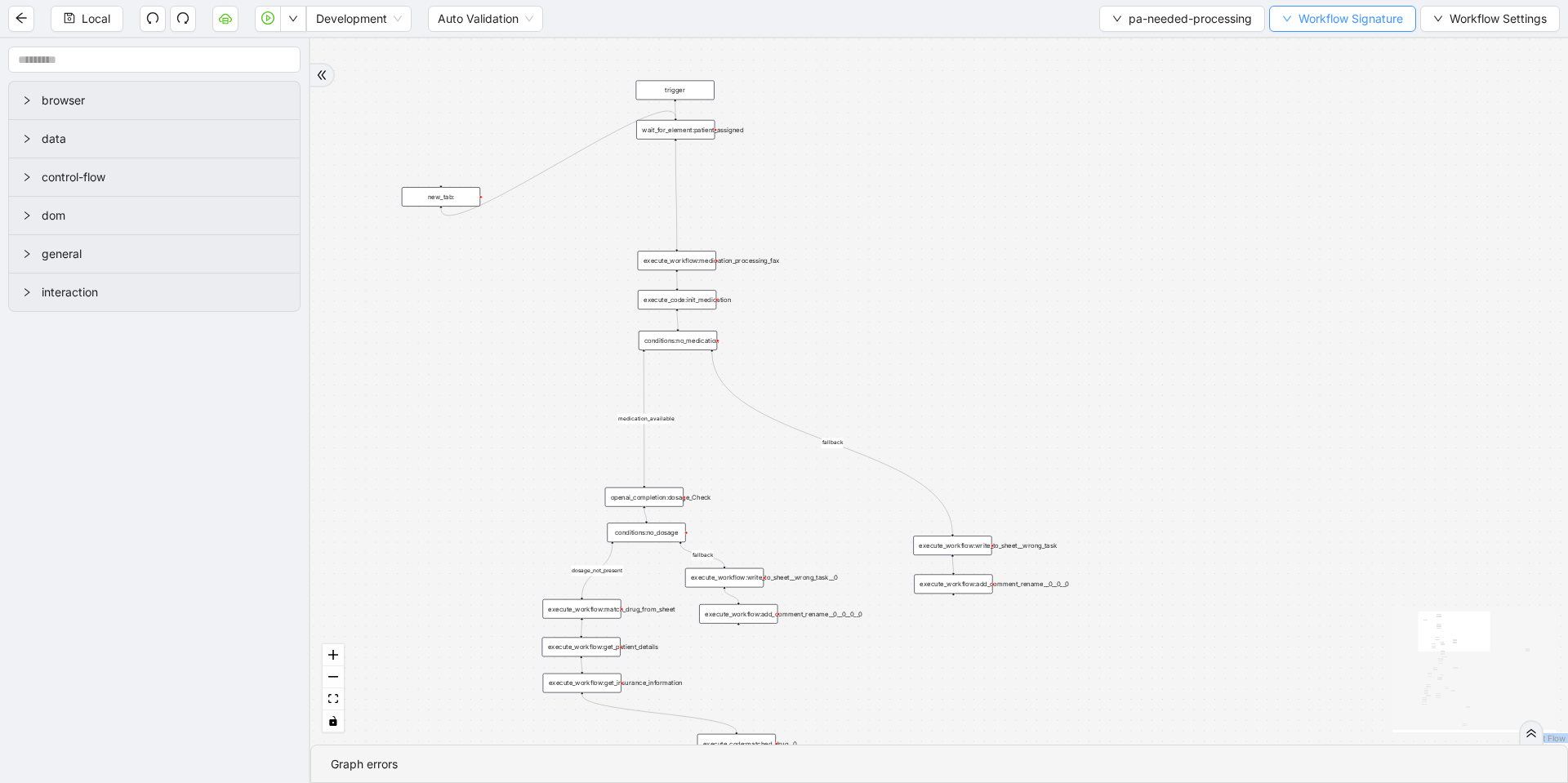
click at [1351, 29] on button "Workflow Signature" at bounding box center [1342, 18] width 147 height 26
click at [1299, 190] on li "Type" at bounding box center [1340, 181] width 129 height 26
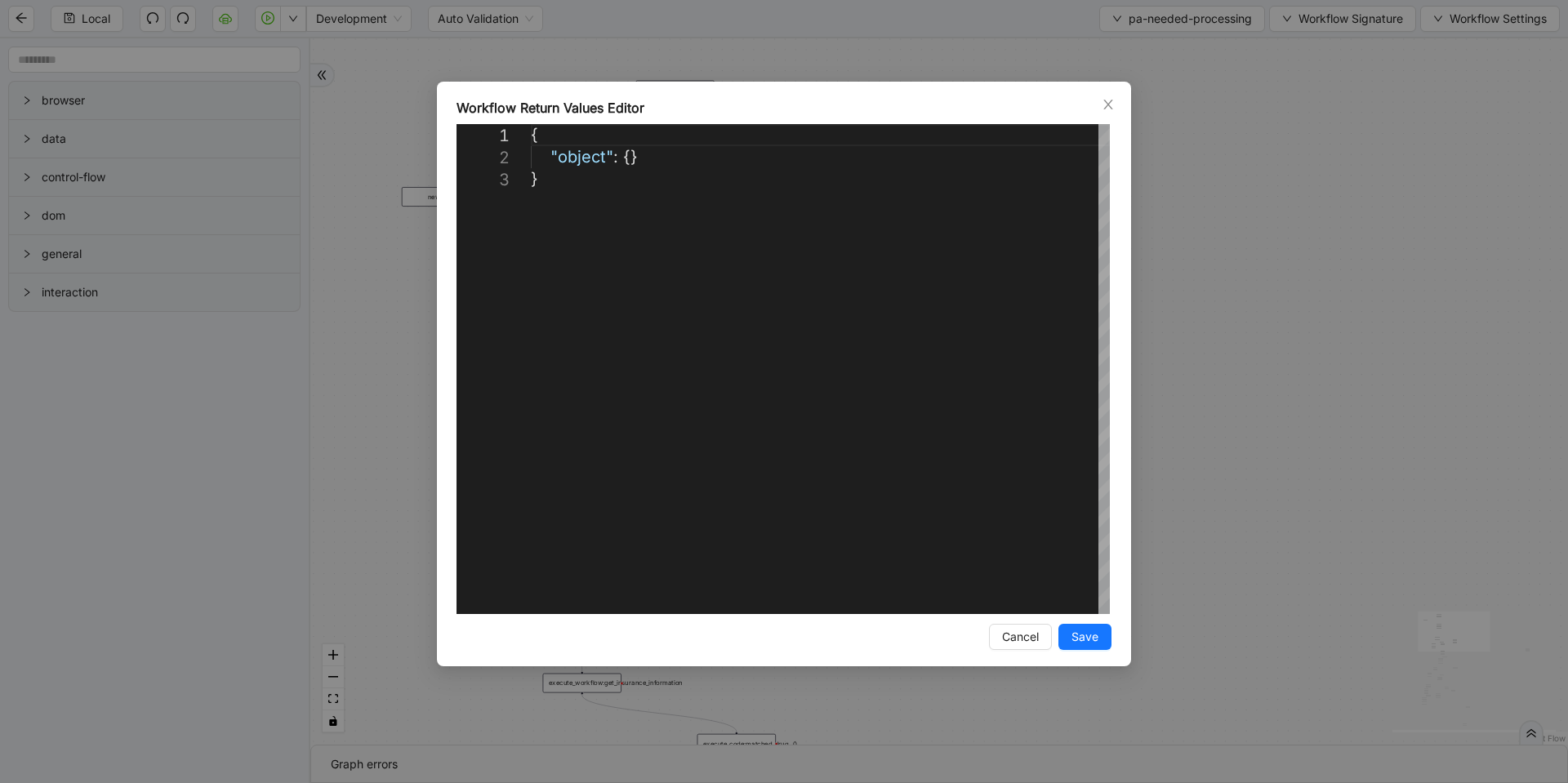
click at [1208, 229] on div "**********" at bounding box center [784, 392] width 1568 height 783
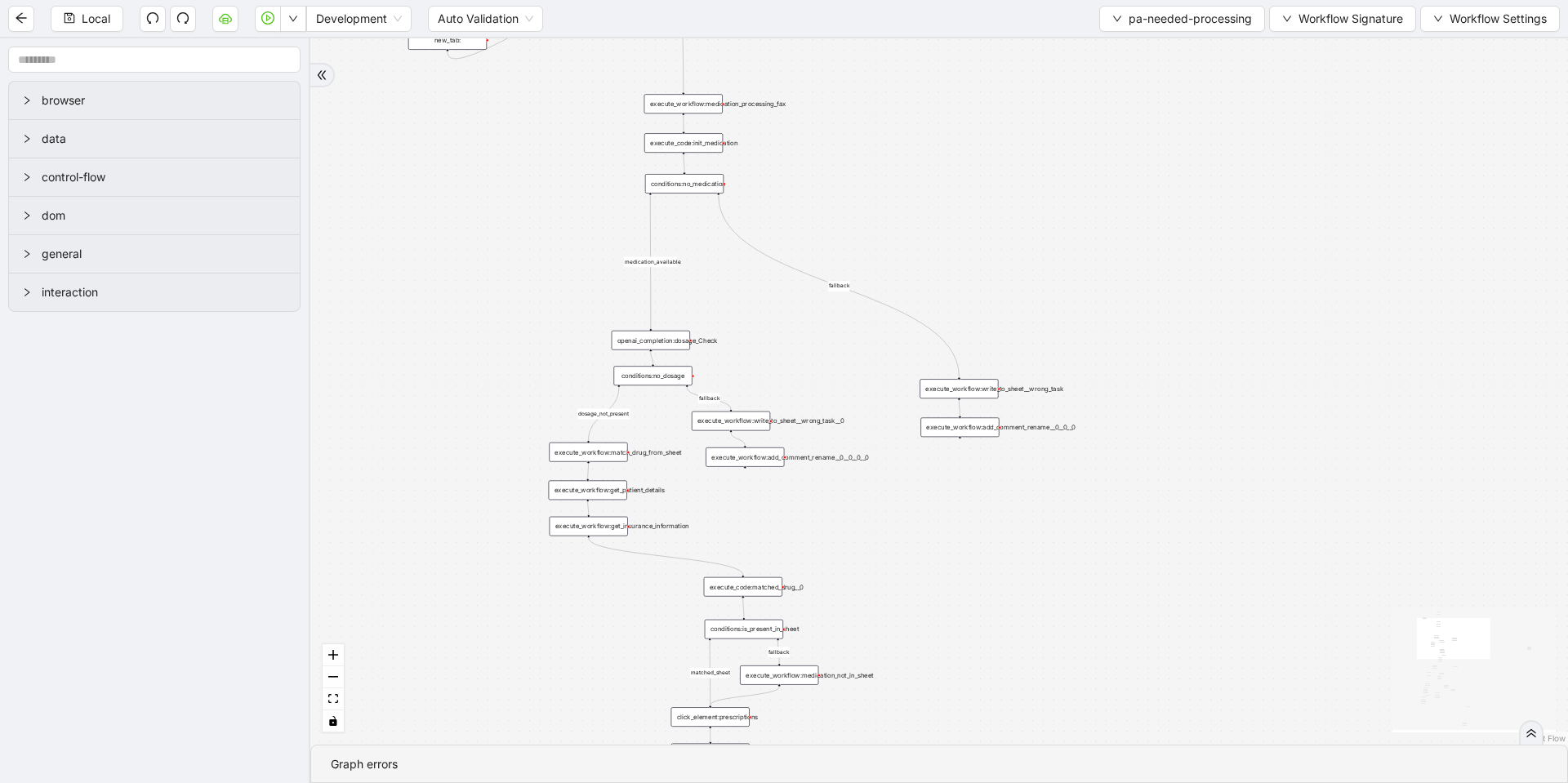
drag, startPoint x: 1007, startPoint y: 254, endPoint x: 1014, endPoint y: 83, distance: 171.1
click at [1014, 83] on div "fallback fallback matched_sheet not_duplicate_task fallback fallback fallback c…" at bounding box center [939, 392] width 1258 height 706
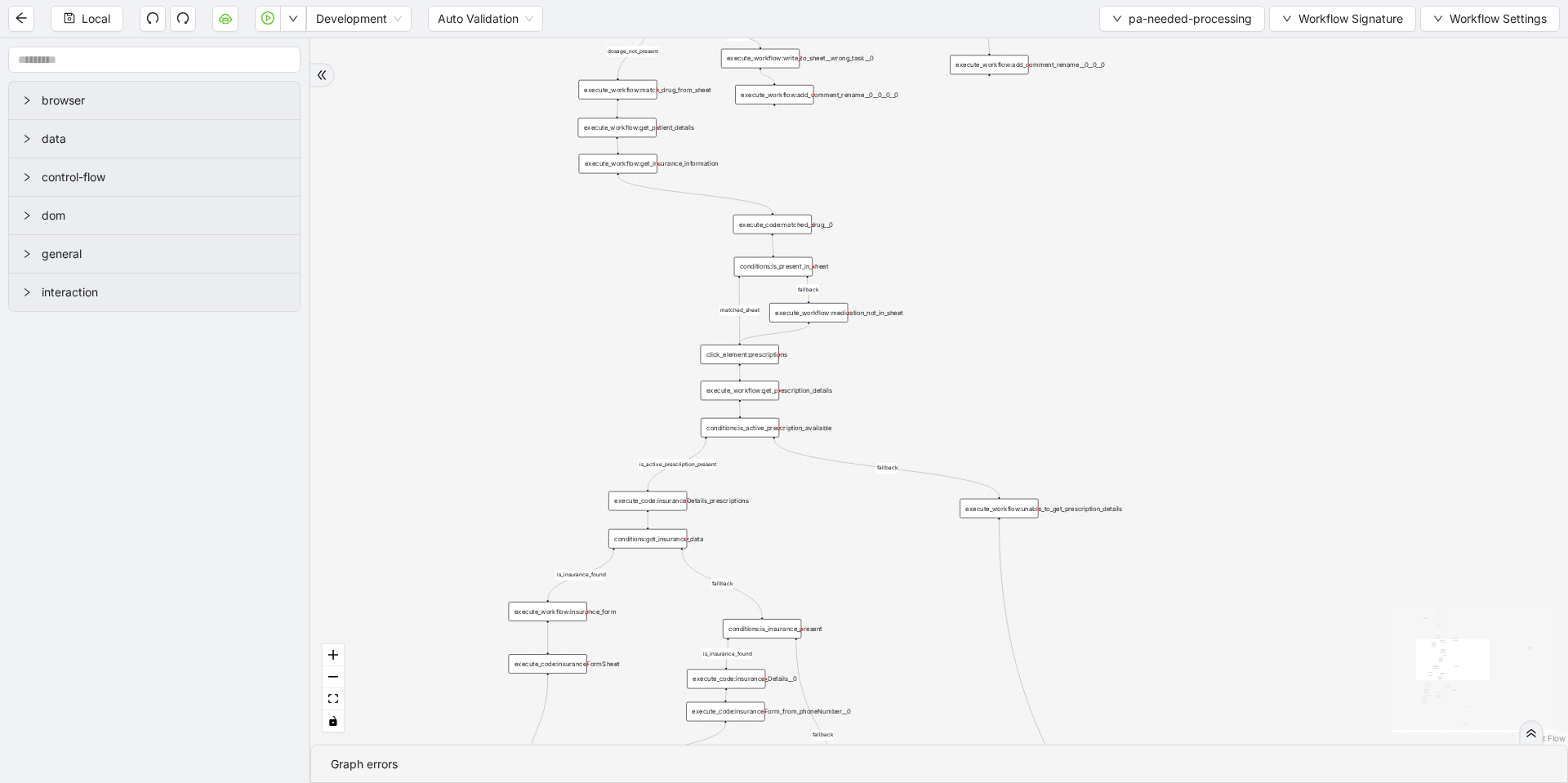
drag, startPoint x: 1011, startPoint y: 484, endPoint x: 1041, endPoint y: 139, distance: 346.3
click at [1041, 139] on div "fallback fallback matched_sheet not_duplicate_task fallback fallback fallback c…" at bounding box center [939, 392] width 1258 height 706
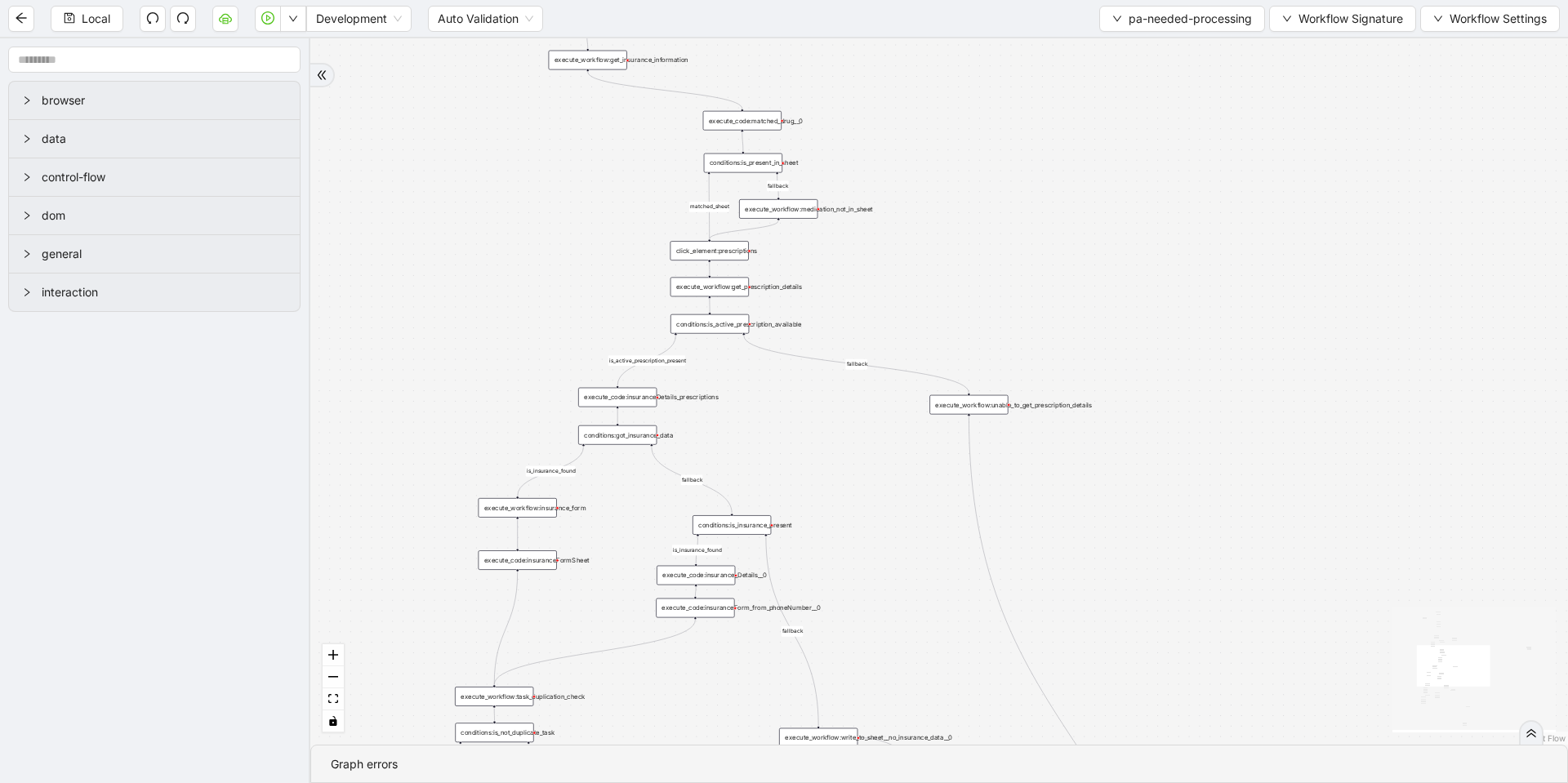
drag, startPoint x: 923, startPoint y: 629, endPoint x: 871, endPoint y: 636, distance: 52.5
click at [869, 639] on div "fallback fallback matched_sheet not_duplicate_task fallback fallback fallback c…" at bounding box center [939, 392] width 1258 height 706
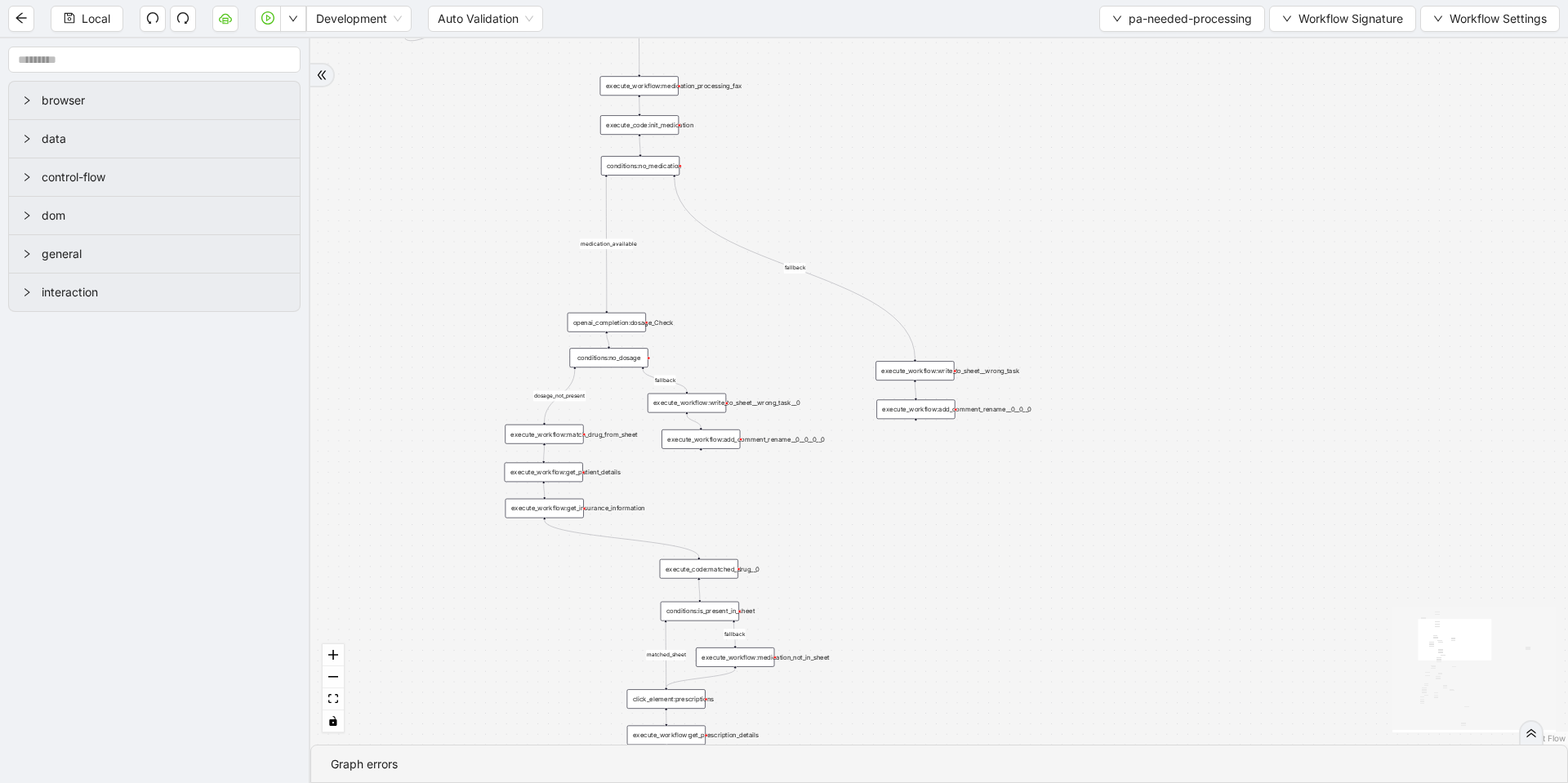
drag, startPoint x: 992, startPoint y: 200, endPoint x: 965, endPoint y: 585, distance: 385.9
click at [965, 585] on div "fallback fallback matched_sheet not_duplicate_task fallback fallback fallback c…" at bounding box center [939, 392] width 1258 height 706
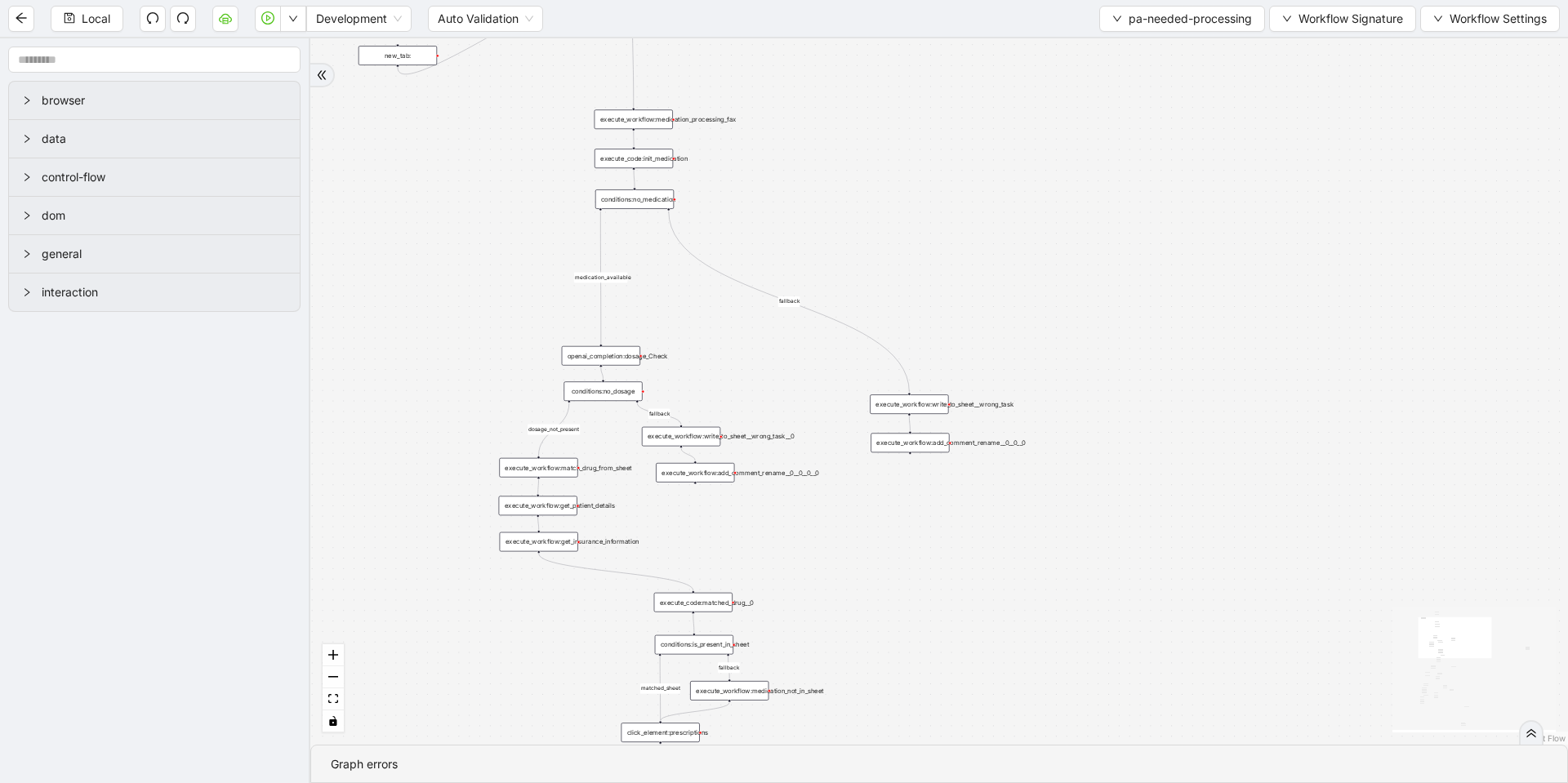
drag, startPoint x: 932, startPoint y: 240, endPoint x: 932, endPoint y: 354, distance: 114.0
click at [934, 356] on div "fallback fallback matched_sheet not_duplicate_task fallback fallback fallback c…" at bounding box center [939, 392] width 1258 height 706
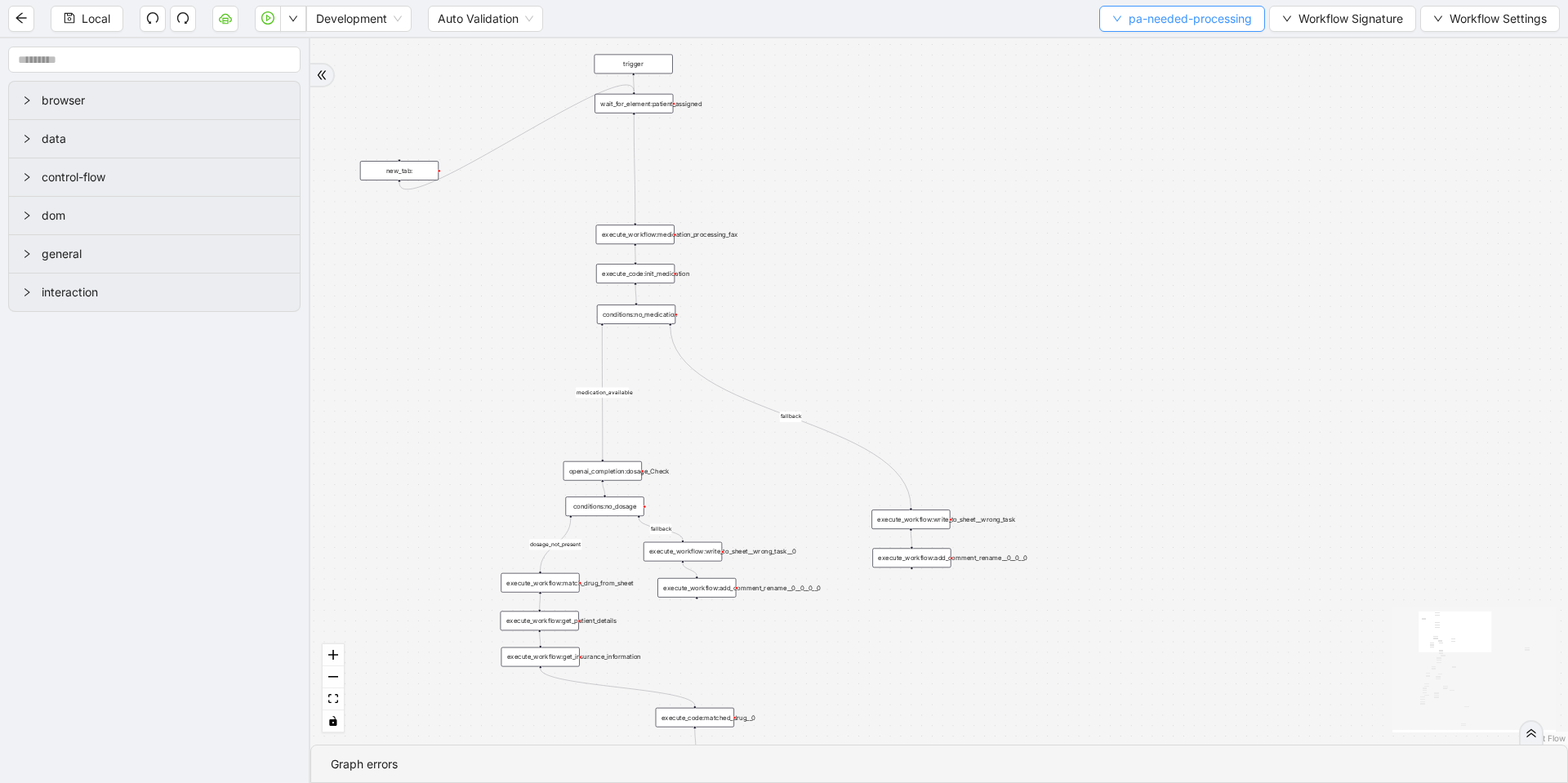
click at [1192, 28] on button "pa-needed-processing" at bounding box center [1181, 18] width 165 height 26
click at [1158, 52] on span "Select" at bounding box center [1178, 51] width 141 height 18
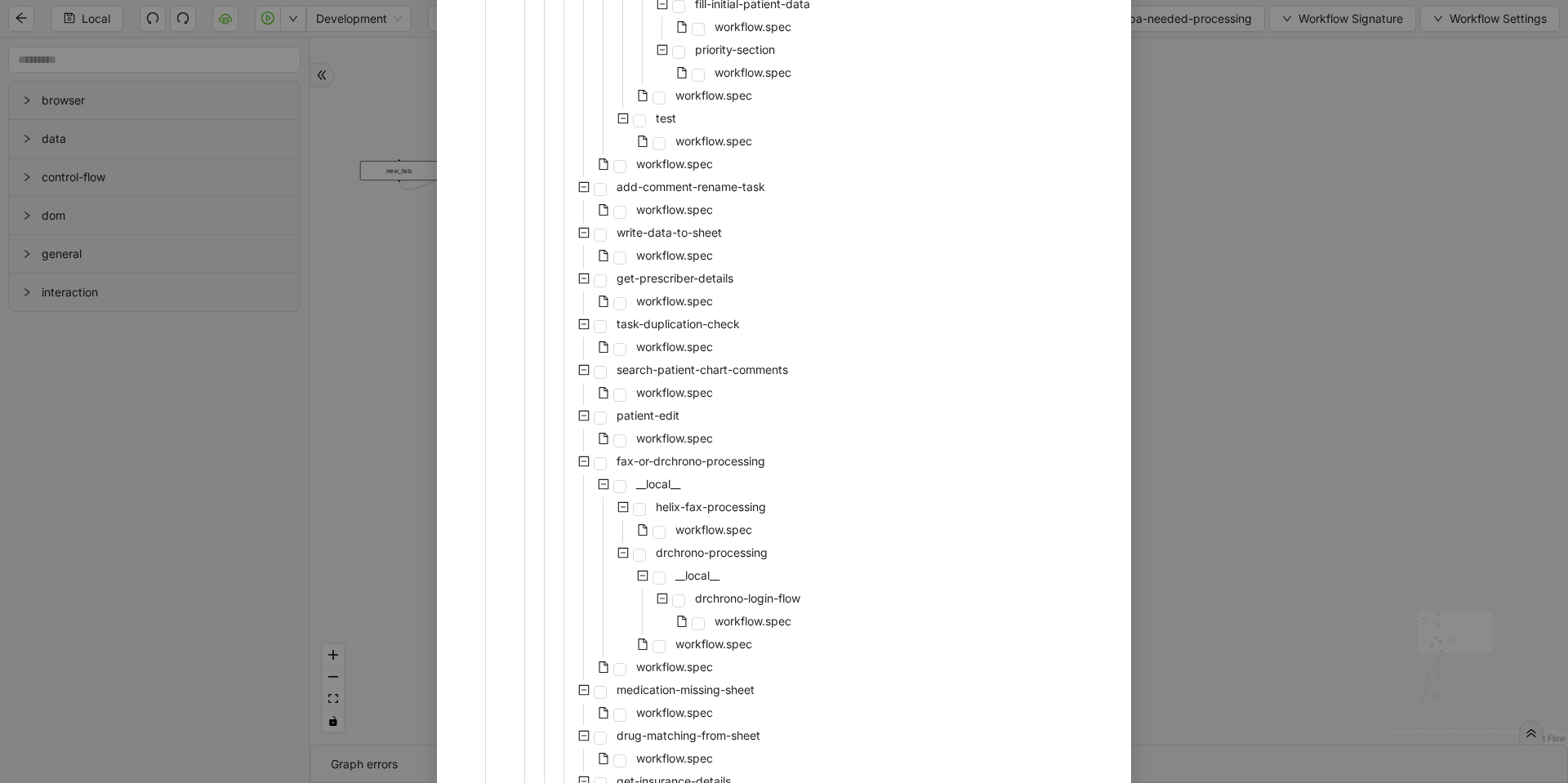
scroll to position [736, 0]
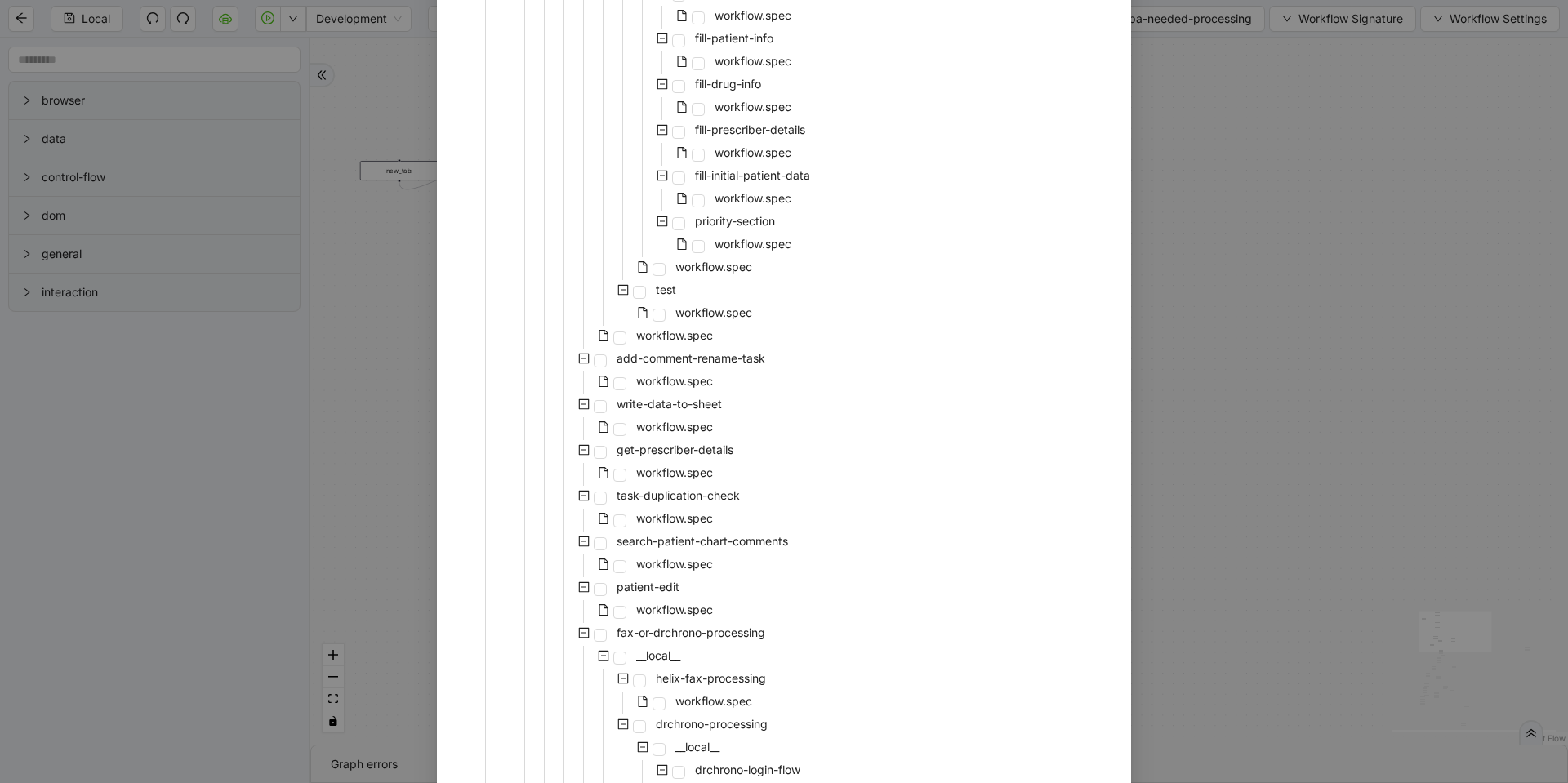
click at [1344, 427] on div "Select Local Workflow Prior-Authorization __local__ fetch-task-list __local__ h…" at bounding box center [784, 392] width 1568 height 783
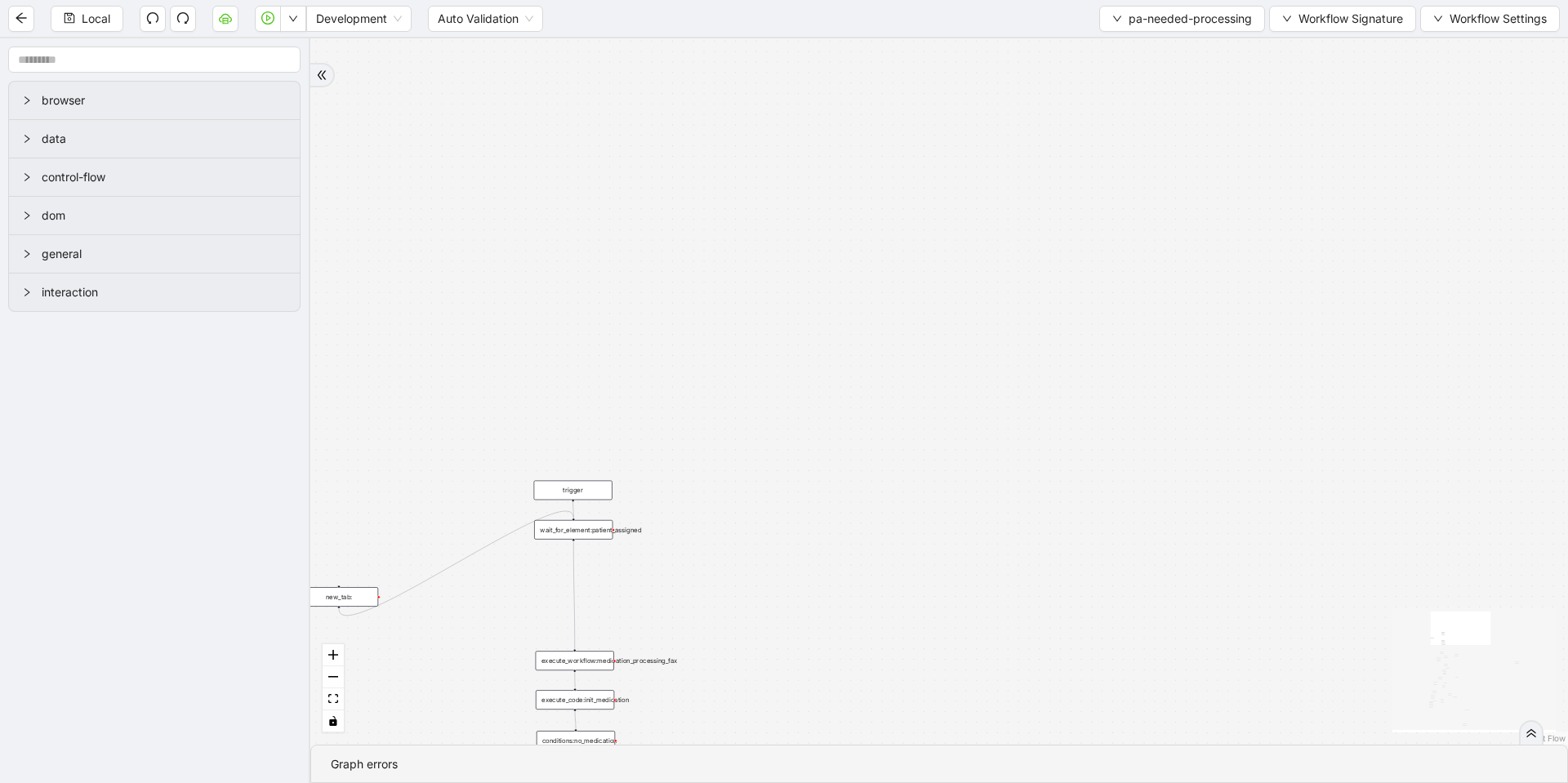
drag, startPoint x: 982, startPoint y: 342, endPoint x: 949, endPoint y: 701, distance: 360.5
click at [949, 701] on div "fallback fallback matched_sheet not_duplicate_task fallback fallback fallback c…" at bounding box center [939, 392] width 1258 height 706
click at [1134, 10] on span "pa-needed-processing" at bounding box center [1190, 19] width 123 height 18
click at [1124, 42] on span "Select" at bounding box center [1178, 51] width 141 height 18
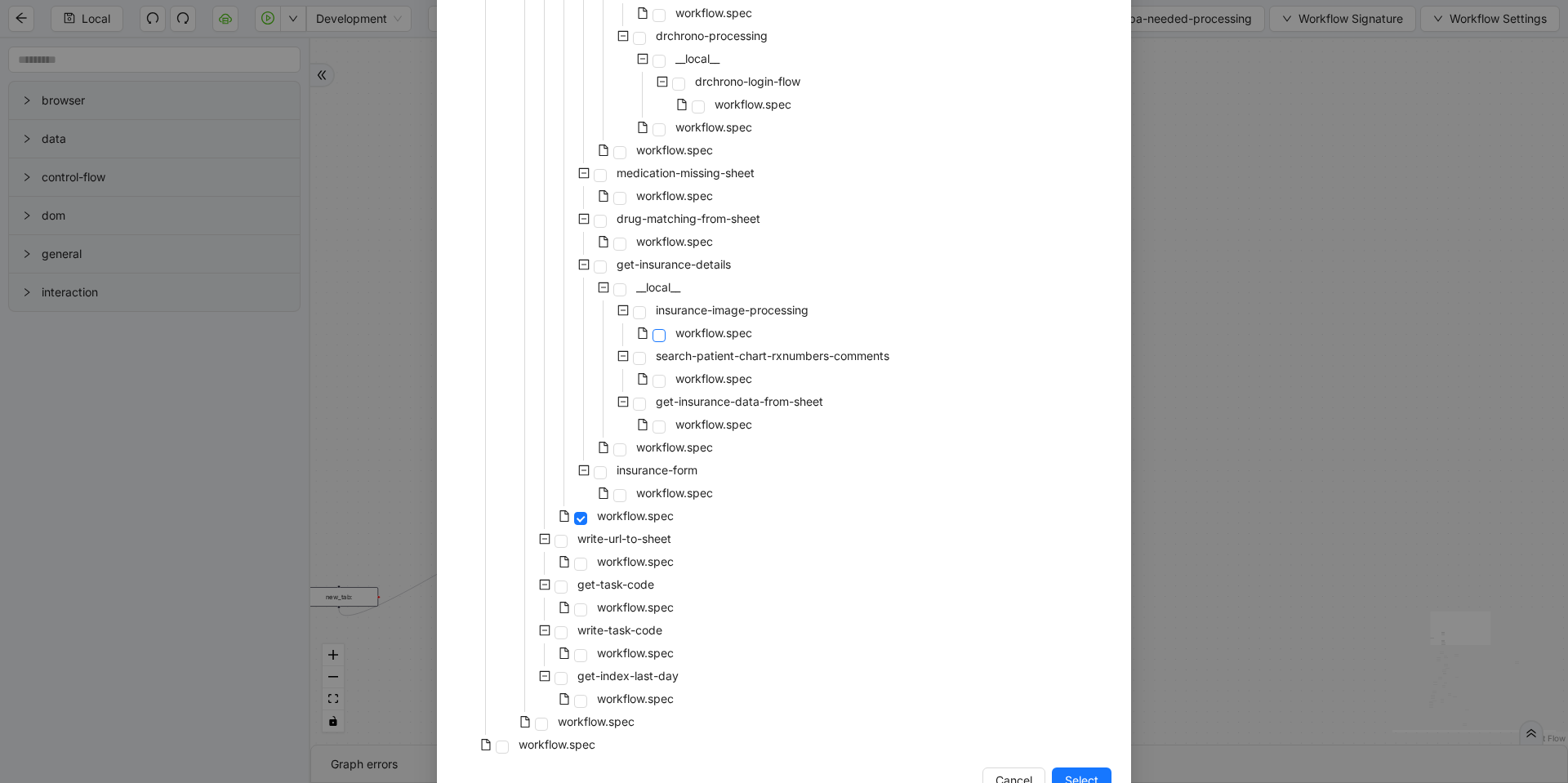
scroll to position [1449, 0]
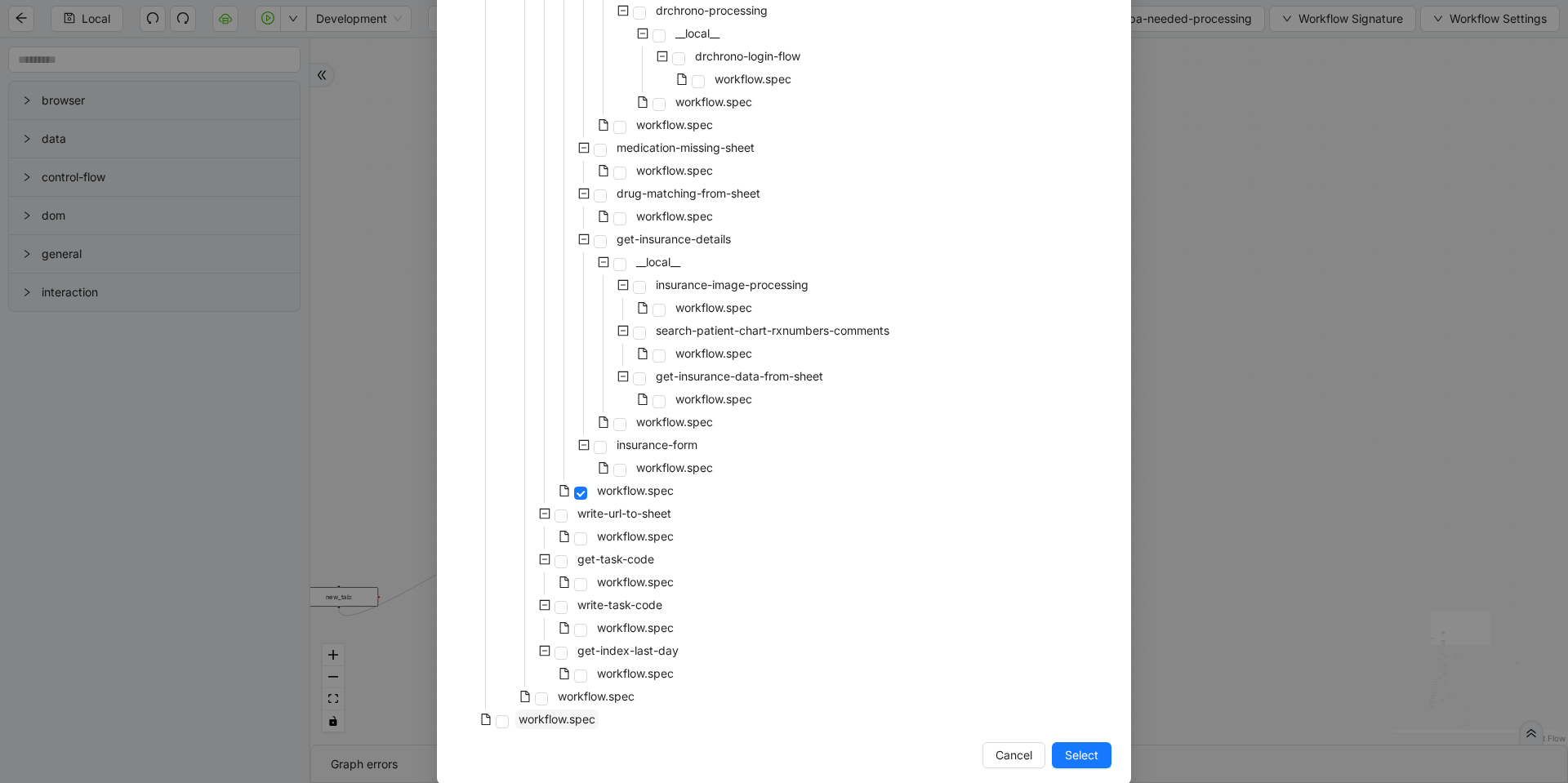
click at [583, 717] on span "workflow.spec" at bounding box center [557, 719] width 77 height 14
click at [585, 701] on span "workflow.spec" at bounding box center [596, 696] width 77 height 14
click at [1094, 759] on button "Select" at bounding box center [1081, 754] width 60 height 26
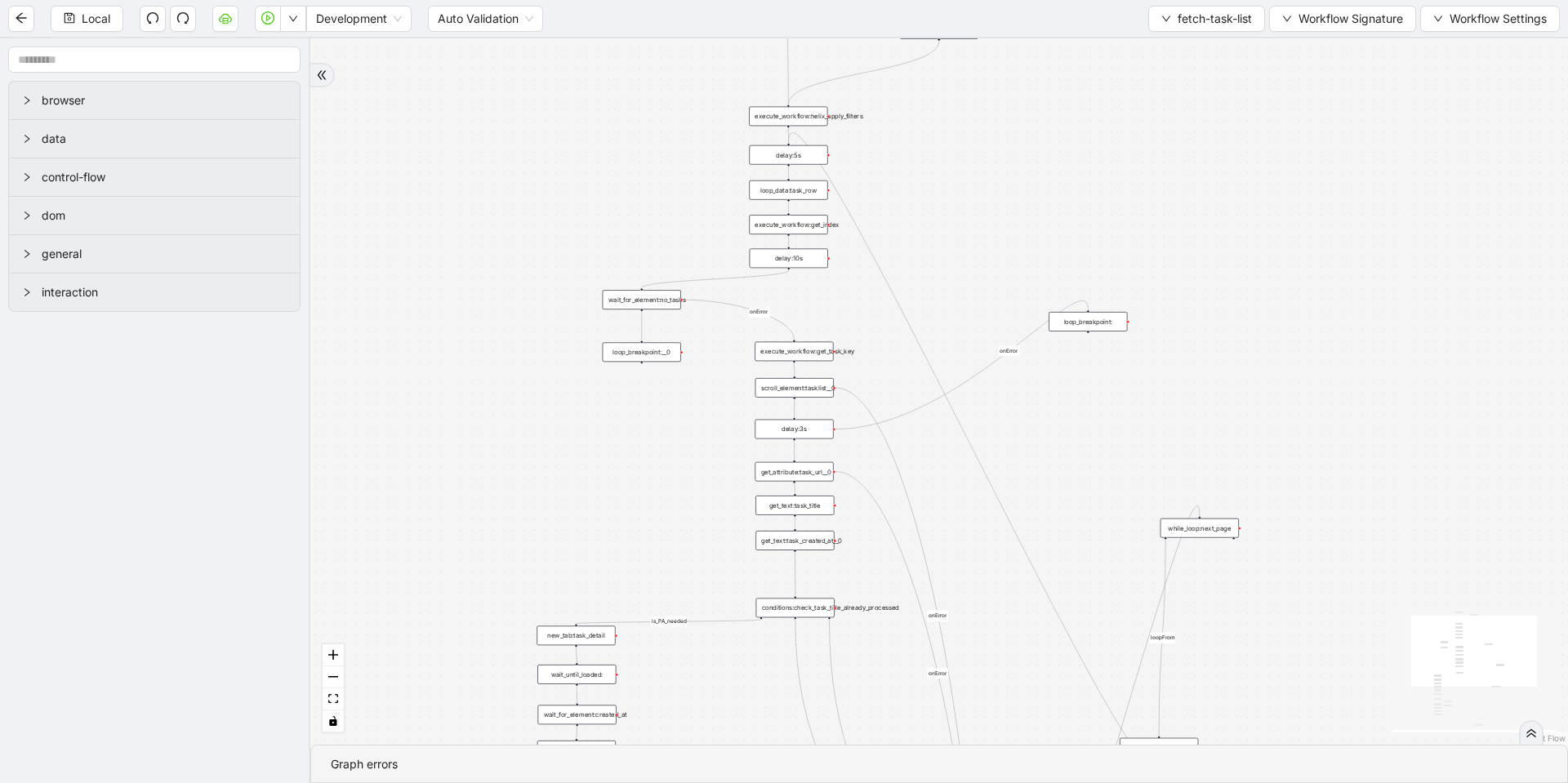
drag, startPoint x: 1042, startPoint y: 460, endPoint x: 979, endPoint y: 204, distance: 263.6
click at [979, 204] on div "loopFrom fallback is_PA_needed is_PA_Sent onError onError onError onError onErr…" at bounding box center [939, 392] width 1258 height 706
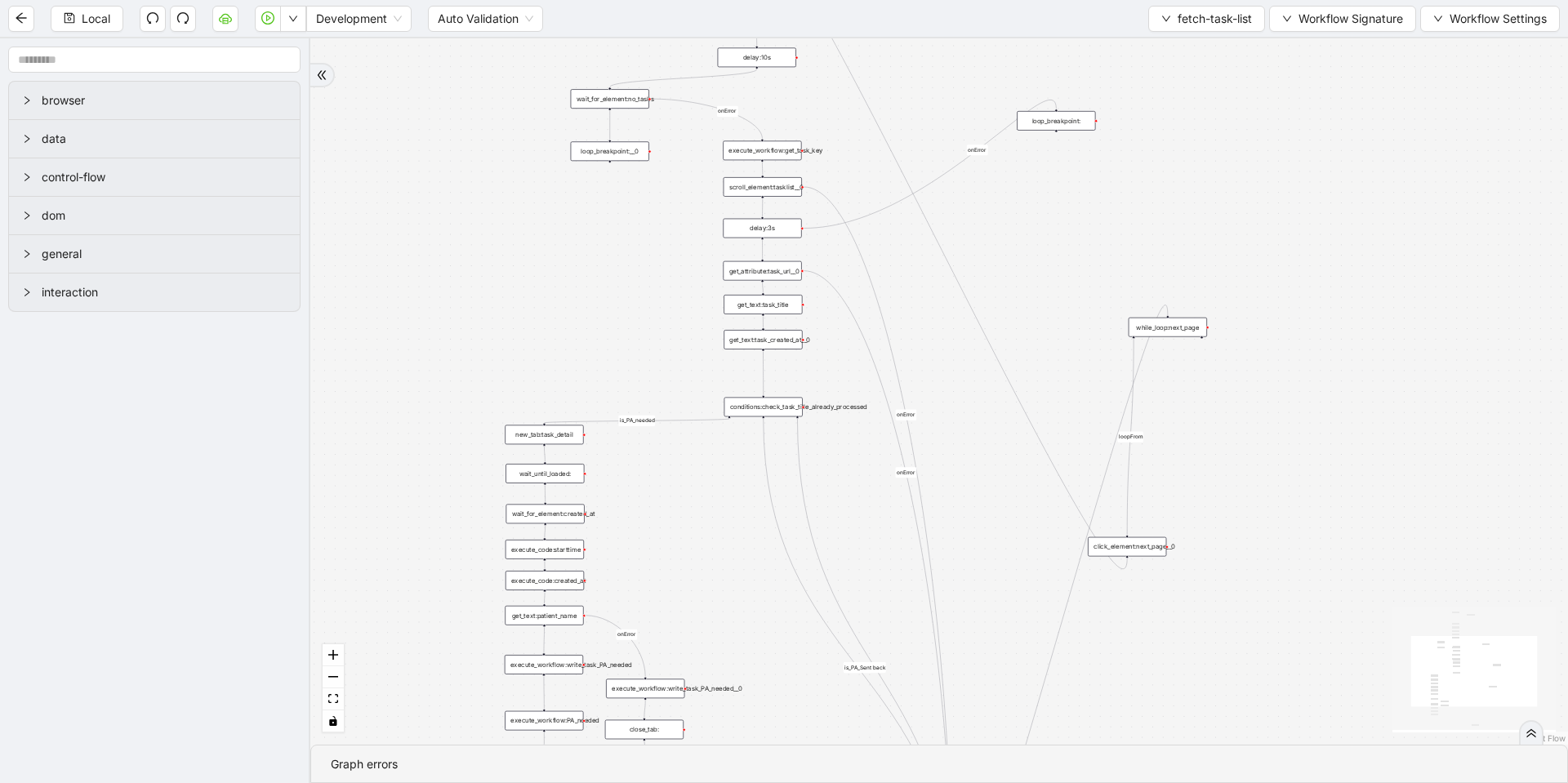
drag, startPoint x: 624, startPoint y: 536, endPoint x: 595, endPoint y: 351, distance: 187.3
click at [595, 351] on div "loopFrom fallback is_PA_needed is_PA_Sent onError onError onError onError onErr…" at bounding box center [939, 392] width 1258 height 706
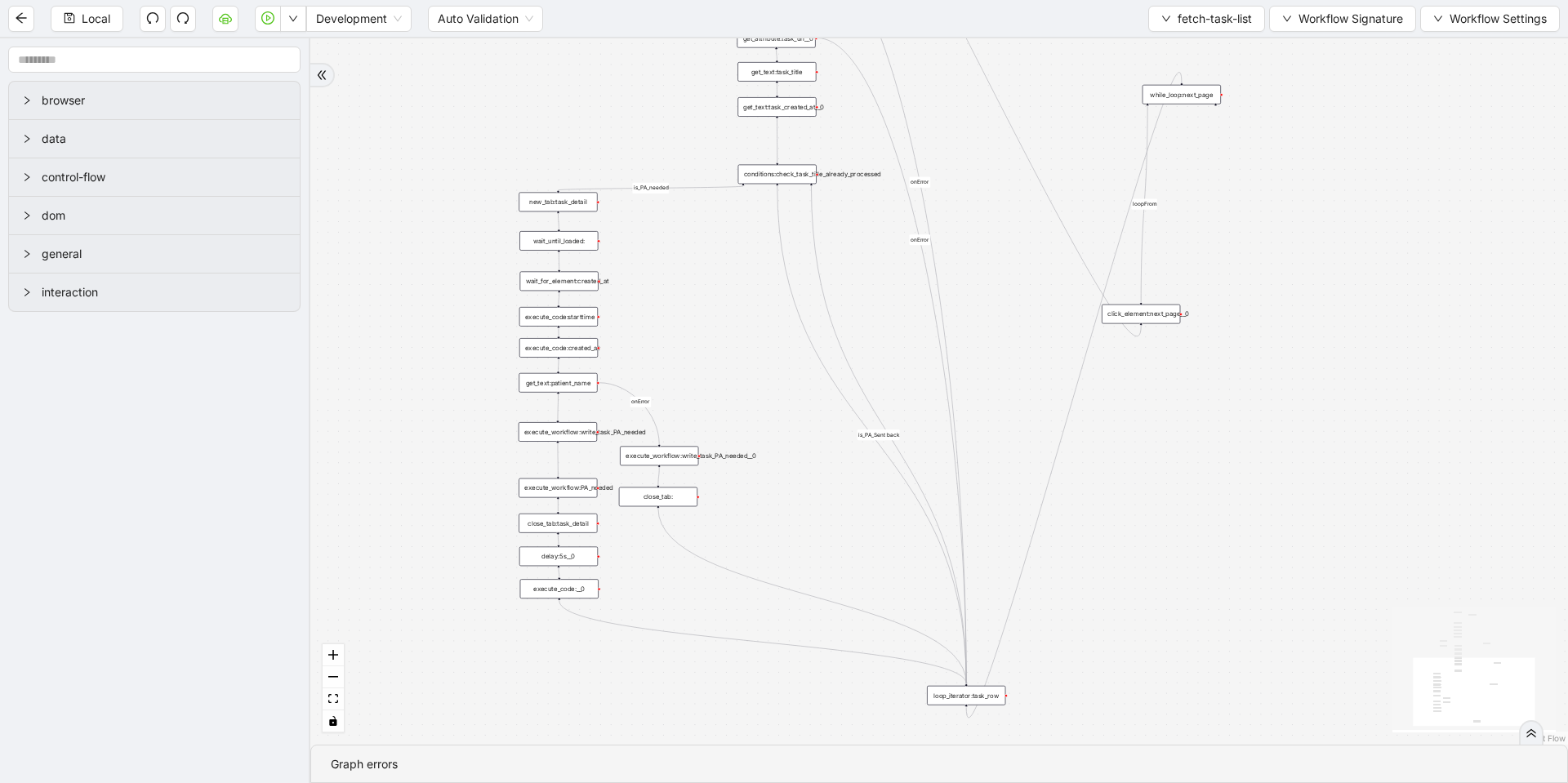
drag, startPoint x: 674, startPoint y: 459, endPoint x: 679, endPoint y: 267, distance: 192.1
click at [681, 269] on div "loopFrom fallback is_PA_needed is_PA_Sent onError onError onError onError onErr…" at bounding box center [939, 392] width 1258 height 706
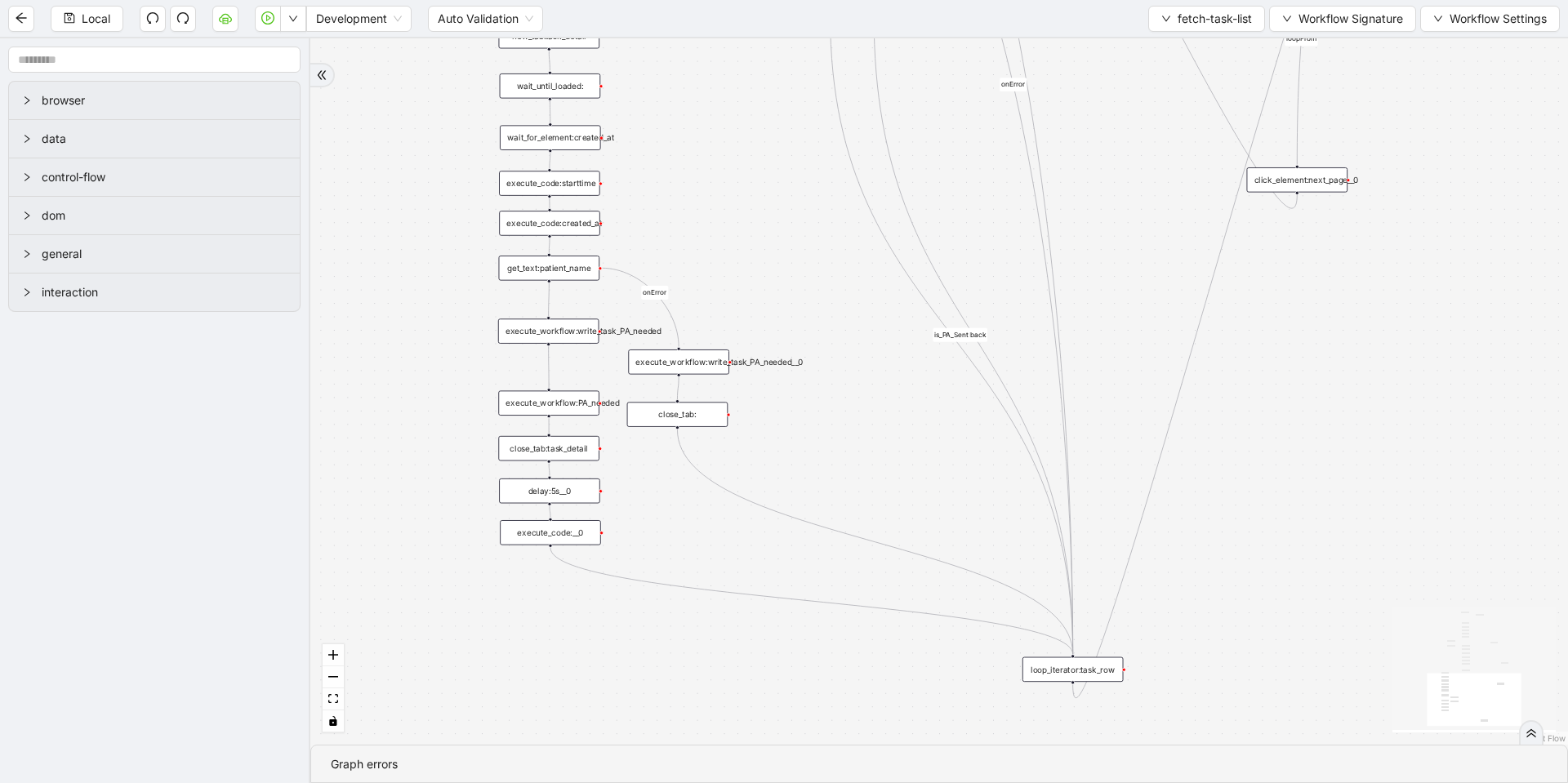
drag, startPoint x: 675, startPoint y: 391, endPoint x: 669, endPoint y: 260, distance: 131.1
click at [669, 260] on div "loopFrom fallback is_PA_needed is_PA_Sent onError onError onError onError onErr…" at bounding box center [939, 392] width 1258 height 706
click at [577, 327] on div "execute_workflow:write_task_PA_needed" at bounding box center [548, 330] width 101 height 24
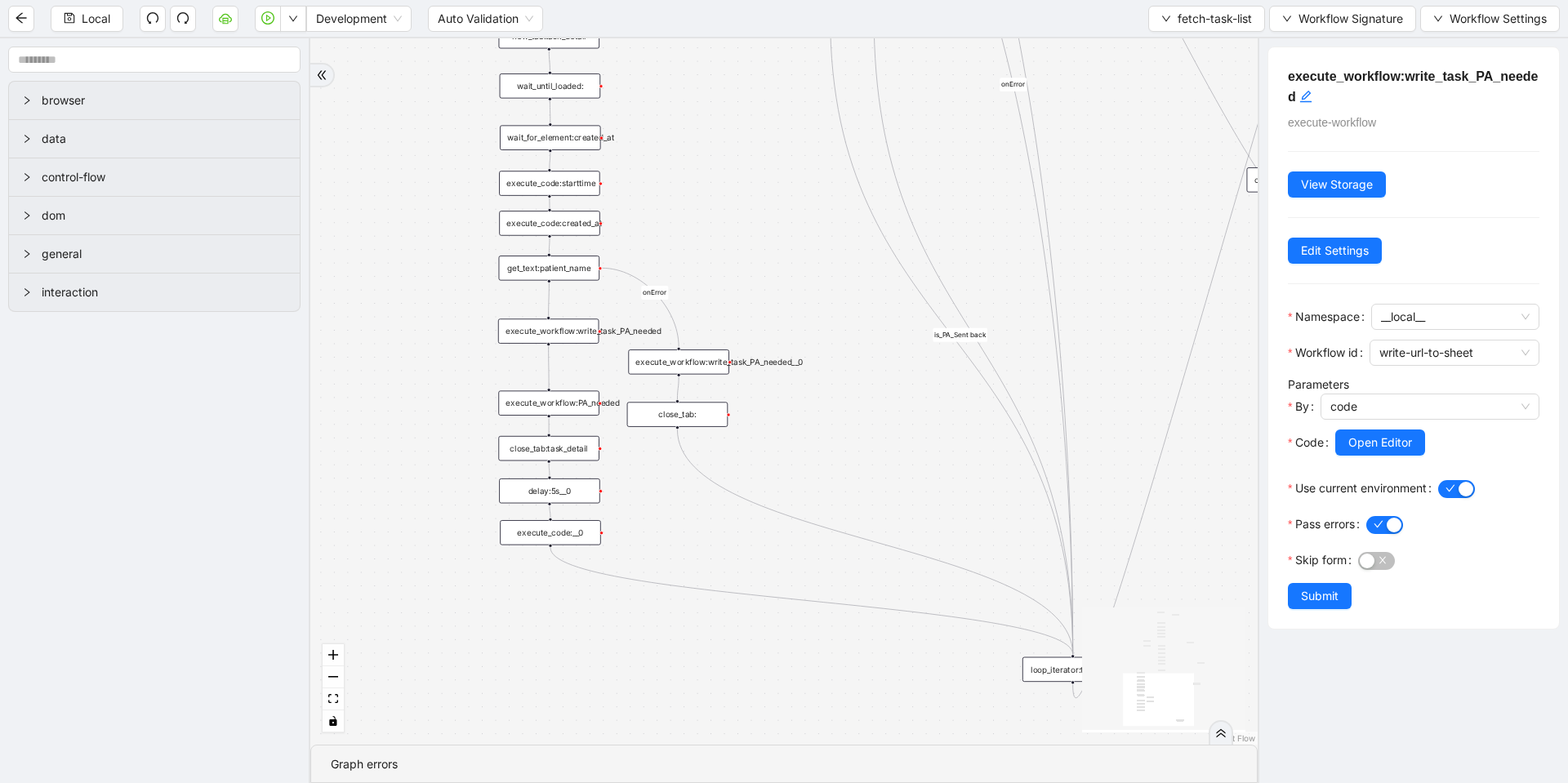
click at [704, 364] on div "execute_workflow:write_task_PA_needed__0" at bounding box center [678, 361] width 101 height 24
drag, startPoint x: 704, startPoint y: 364, endPoint x: 765, endPoint y: 335, distance: 67.5
click at [765, 335] on div "execute_workflow:write_task_PA_needed__0" at bounding box center [738, 333] width 101 height 24
drag, startPoint x: 683, startPoint y: 415, endPoint x: 745, endPoint y: 400, distance: 63.8
click at [745, 400] on div "close_tab:" at bounding box center [739, 400] width 101 height 24
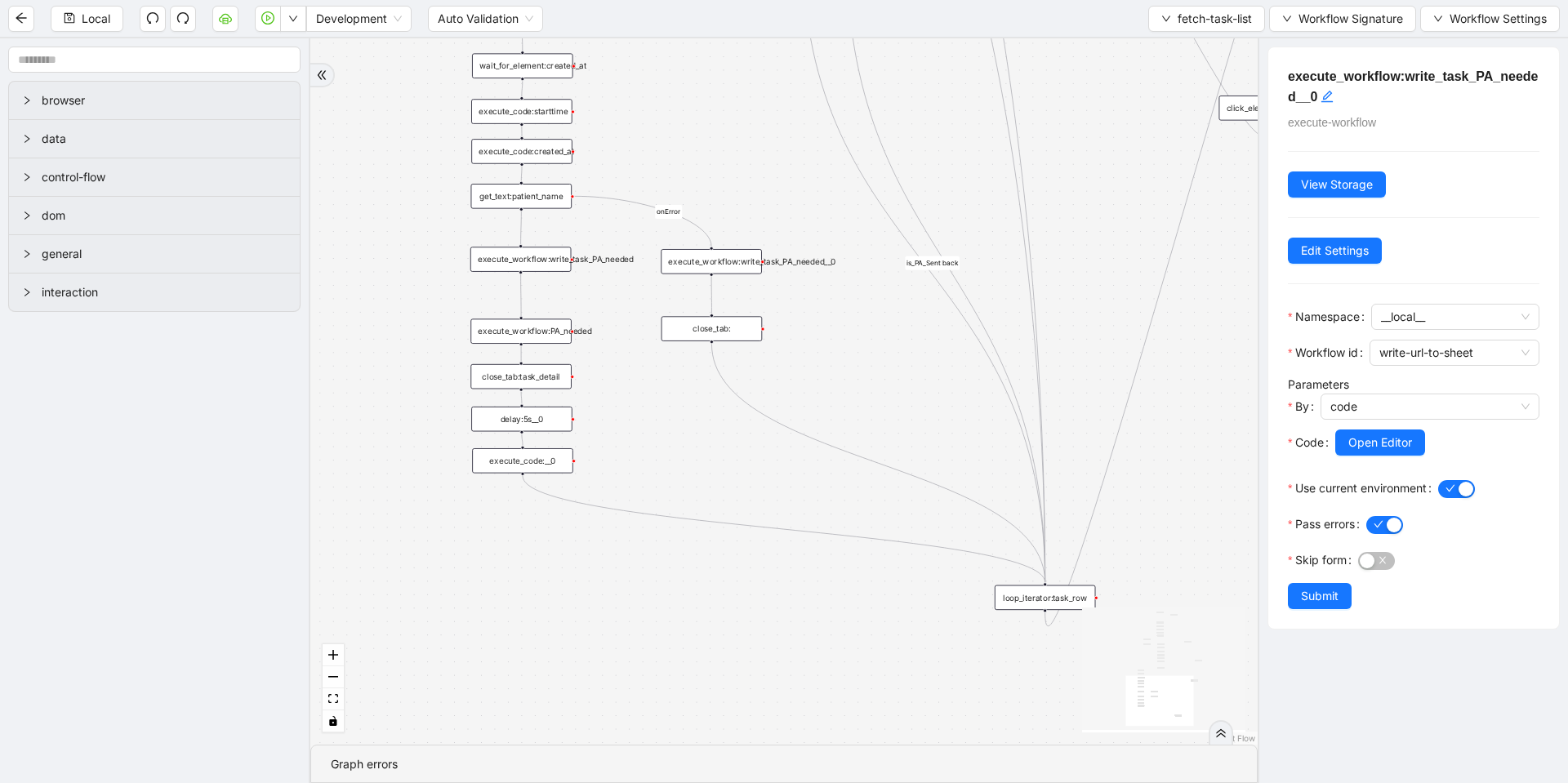
drag, startPoint x: 668, startPoint y: 493, endPoint x: 640, endPoint y: 420, distance: 78.2
click at [640, 420] on div "loopFrom fallback is_PA_needed is_PA_Sent onError onError onError onError onErr…" at bounding box center [784, 392] width 948 height 706
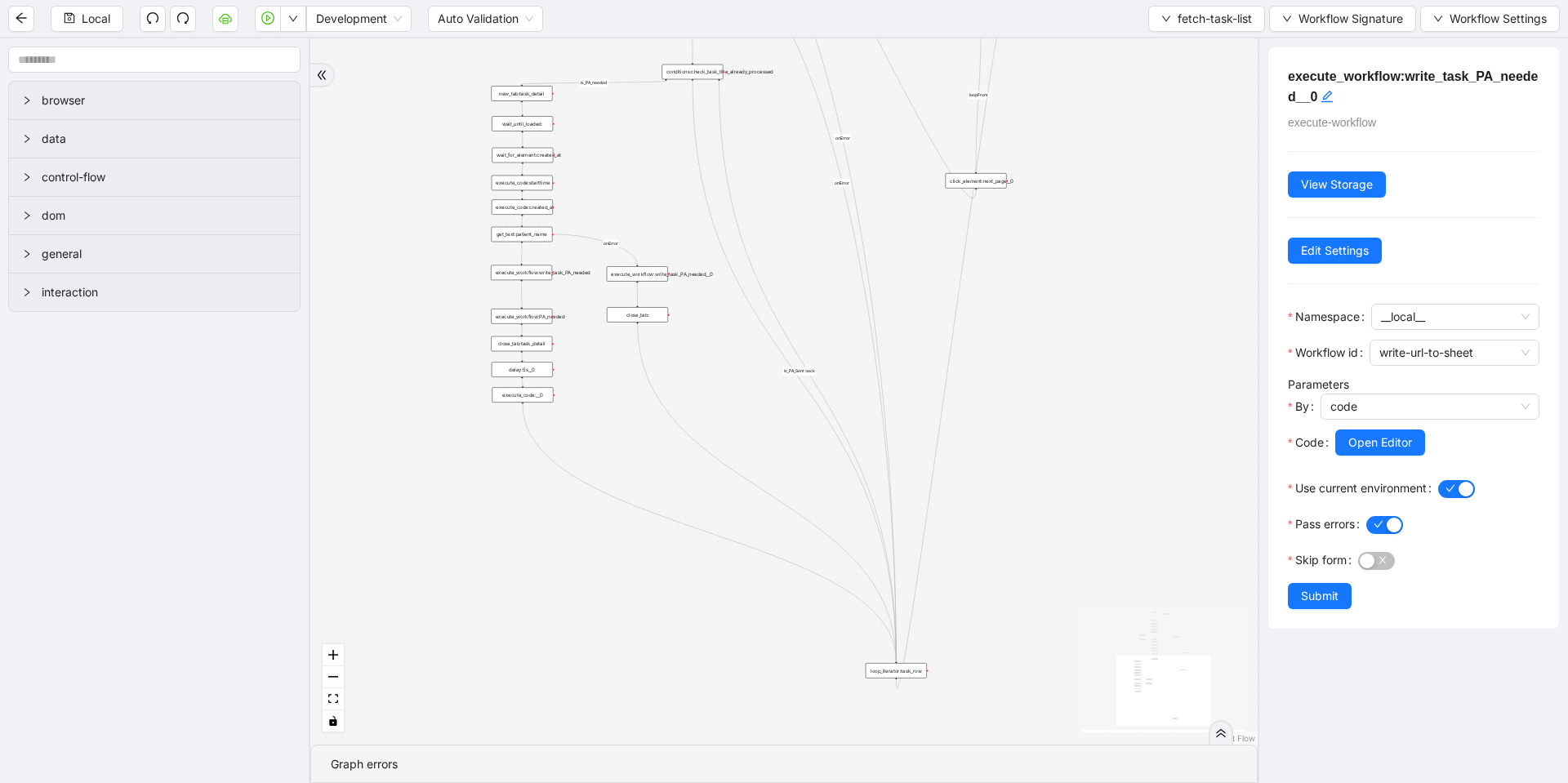
drag, startPoint x: 838, startPoint y: 542, endPoint x: 895, endPoint y: 669, distance: 139.2
click at [895, 669] on div "loop_iterator:task_row" at bounding box center [896, 670] width 62 height 15
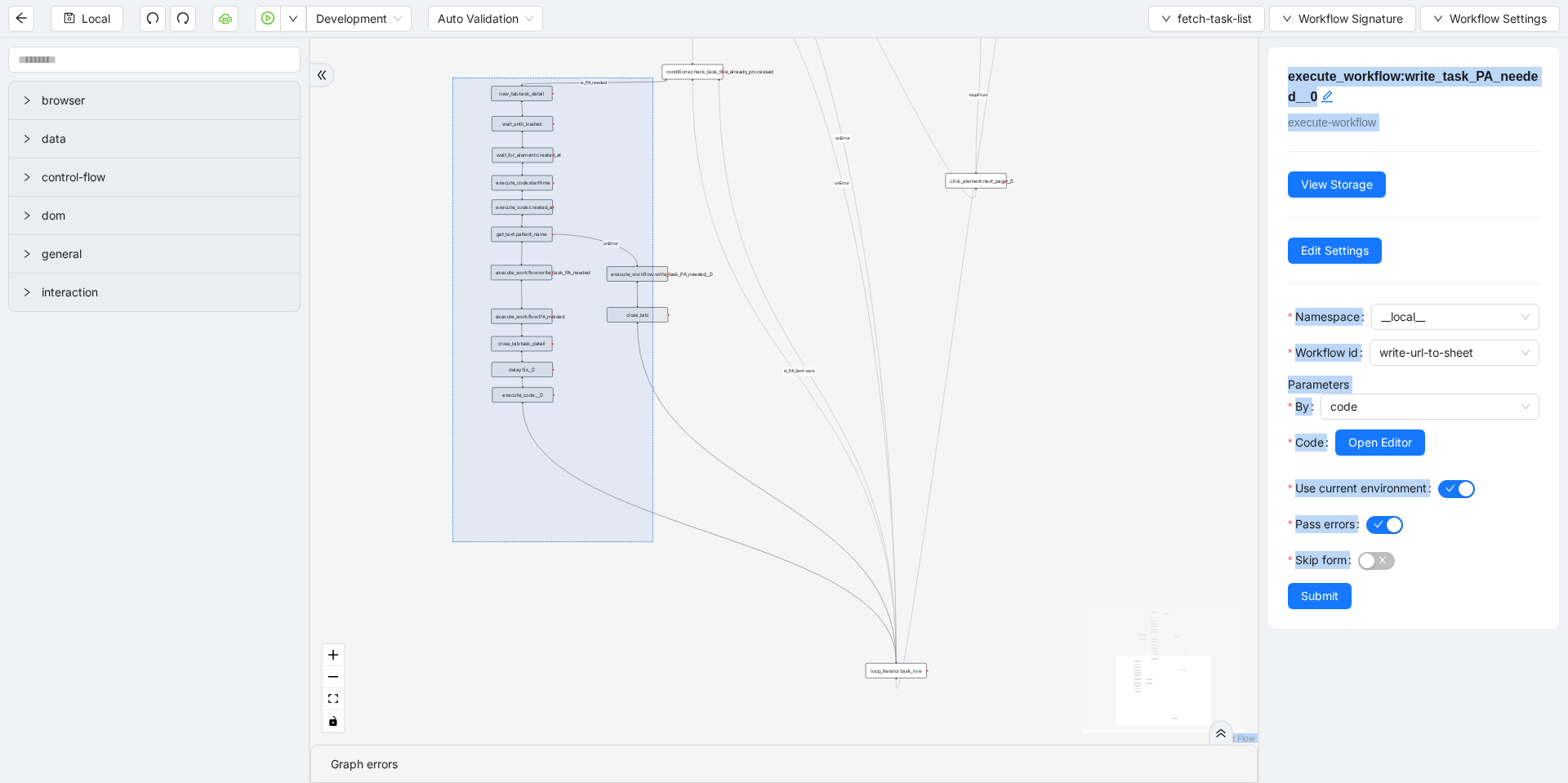
drag, startPoint x: 452, startPoint y: 78, endPoint x: 652, endPoint y: 543, distance: 506.2
click at [652, 543] on div "loopFrom fallback is_PA_needed is_PA_Sent onError onError onError onError onErr…" at bounding box center [784, 392] width 948 height 706
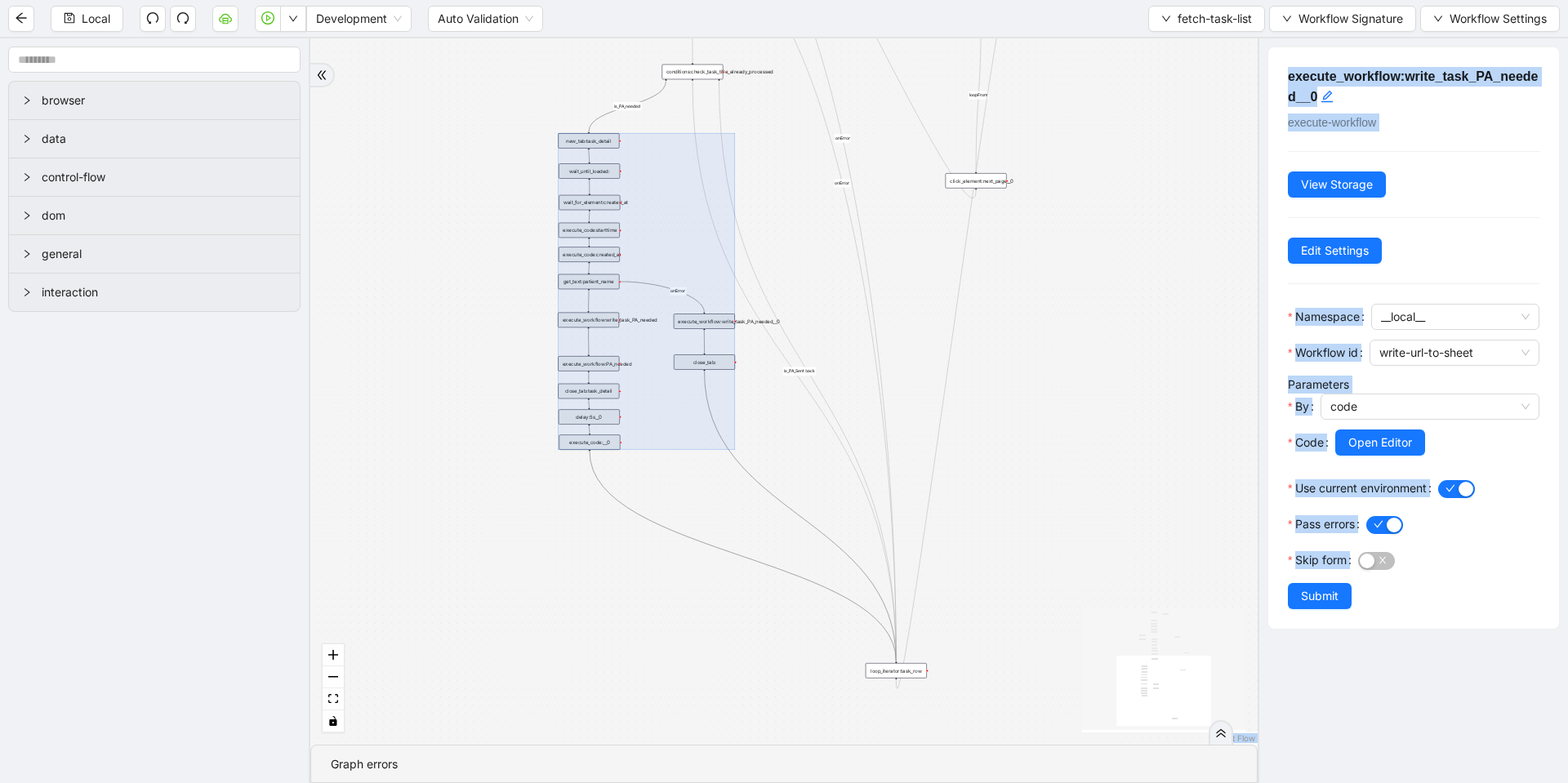
drag, startPoint x: 580, startPoint y: 146, endPoint x: 647, endPoint y: 174, distance: 72.6
click at [647, 174] on div at bounding box center [646, 291] width 177 height 316
click at [483, 540] on div "loopFrom fallback is_PA_needed is_PA_Sent onError onError onError onError onErr…" at bounding box center [784, 392] width 948 height 706
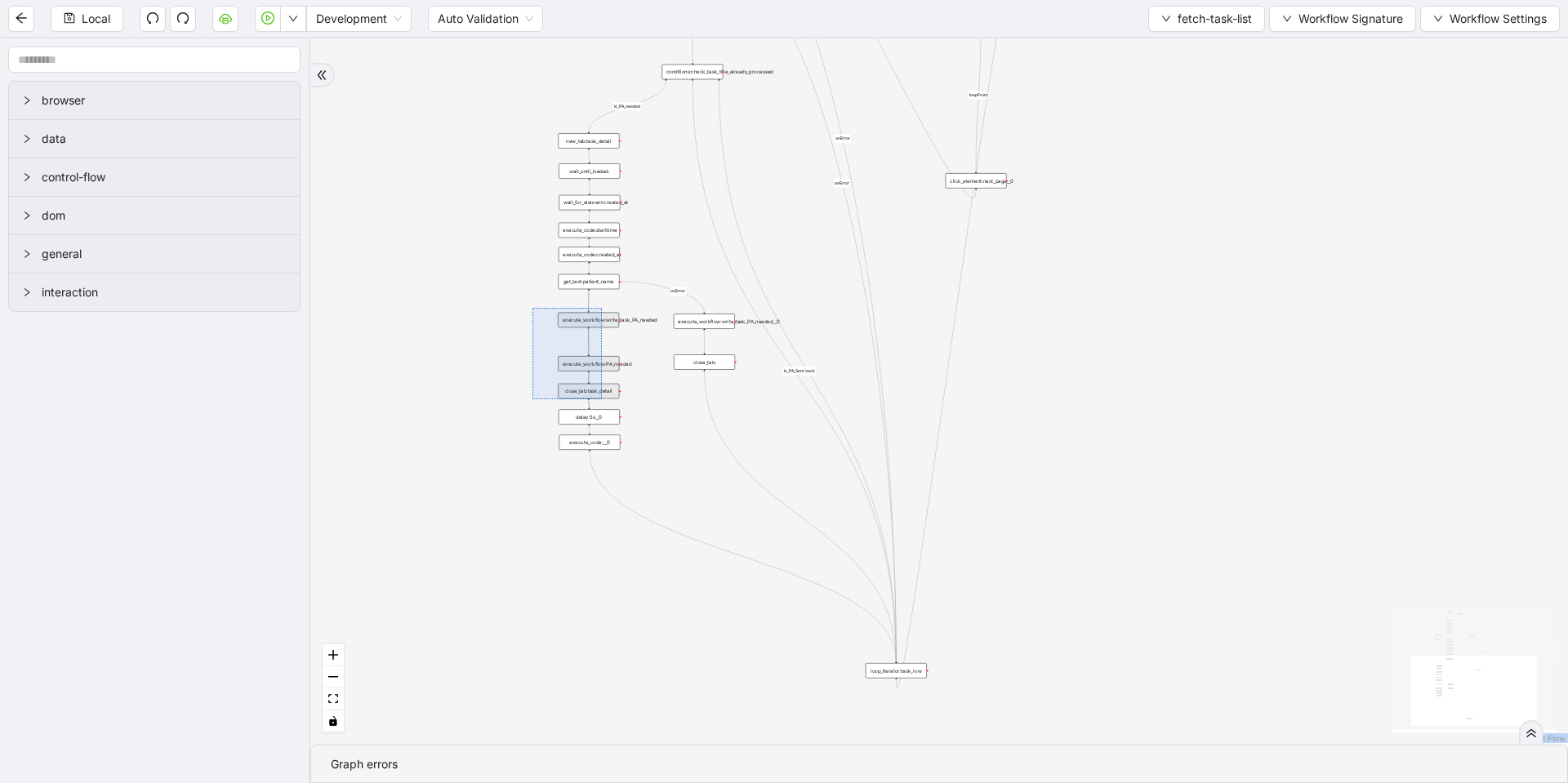
drag, startPoint x: 533, startPoint y: 307, endPoint x: 602, endPoint y: 400, distance: 115.8
click at [602, 400] on div "loopFrom fallback is_PA_needed is_PA_Sent onError onError onError onError onErr…" at bounding box center [939, 392] width 1258 height 706
click at [529, 340] on div "loopFrom fallback is_PA_needed is_PA_Sent onError onError onError onError onErr…" at bounding box center [939, 392] width 1258 height 706
drag, startPoint x: 534, startPoint y: 353, endPoint x: 649, endPoint y: 488, distance: 177.3
click at [649, 488] on div "loopFrom fallback is_PA_needed is_PA_Sent onError onError onError onError onErr…" at bounding box center [939, 392] width 1258 height 706
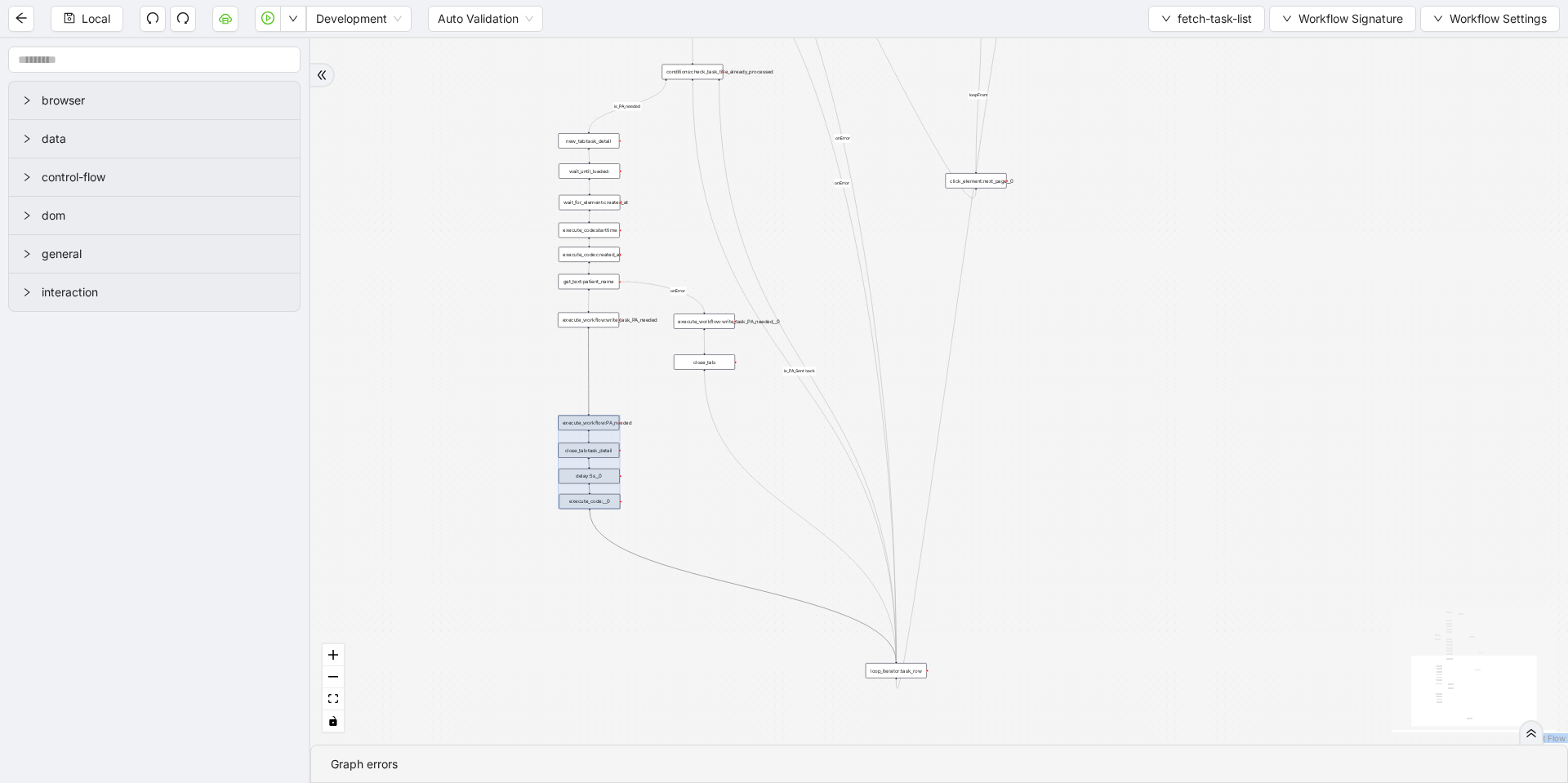
click at [602, 389] on div "loopFrom fallback is_PA_needed is_PA_Sent onError onError onError onError onErr…" at bounding box center [939, 392] width 1258 height 706
click at [589, 373] on icon "Edge from execute_workflow:write_task_PA_needed to execute_workflow:PA_needed" at bounding box center [589, 371] width 0 height 84
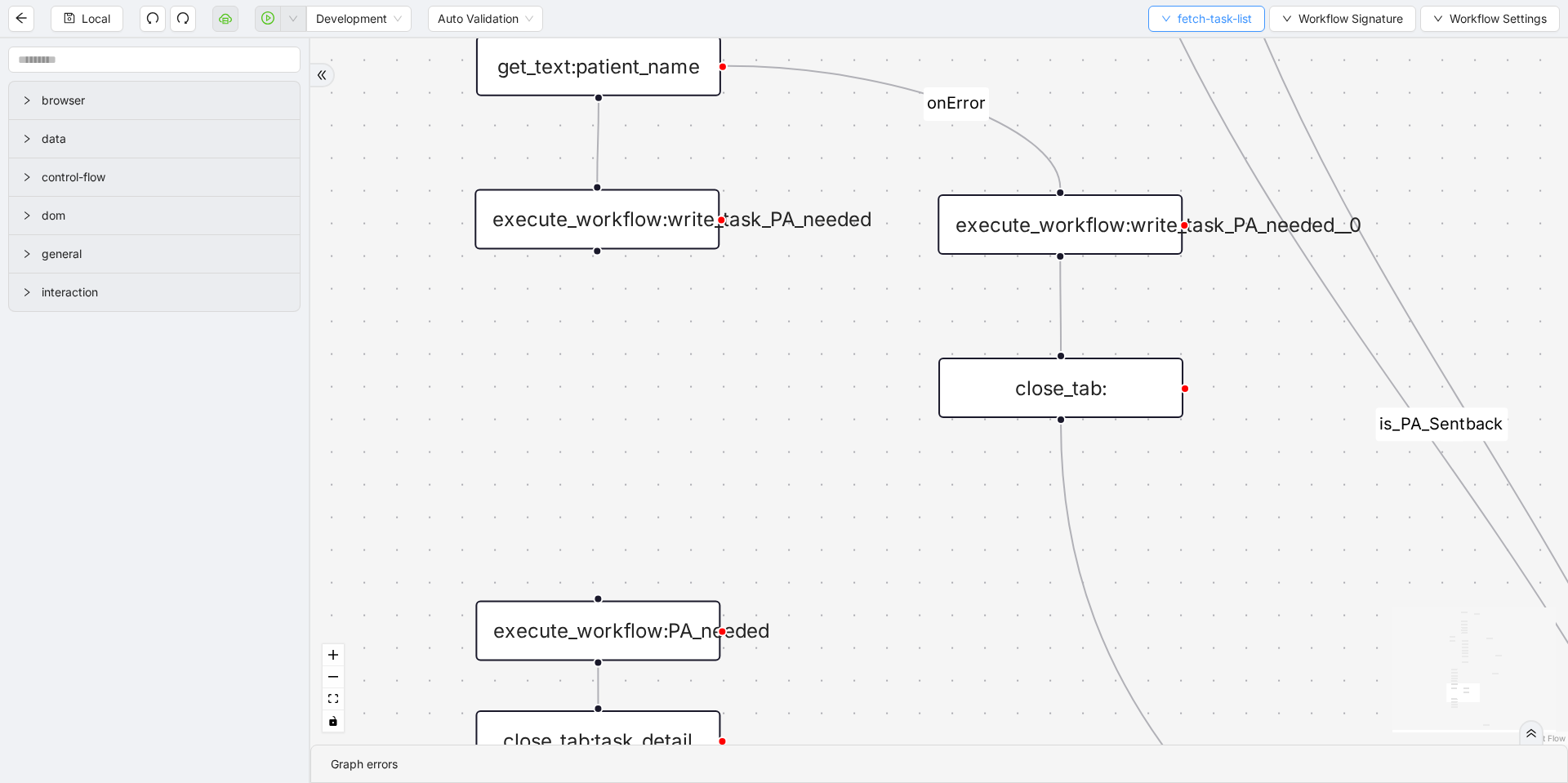
click at [1163, 19] on icon "down" at bounding box center [1166, 19] width 10 height 10
click at [1165, 40] on li "Select" at bounding box center [1202, 50] width 111 height 26
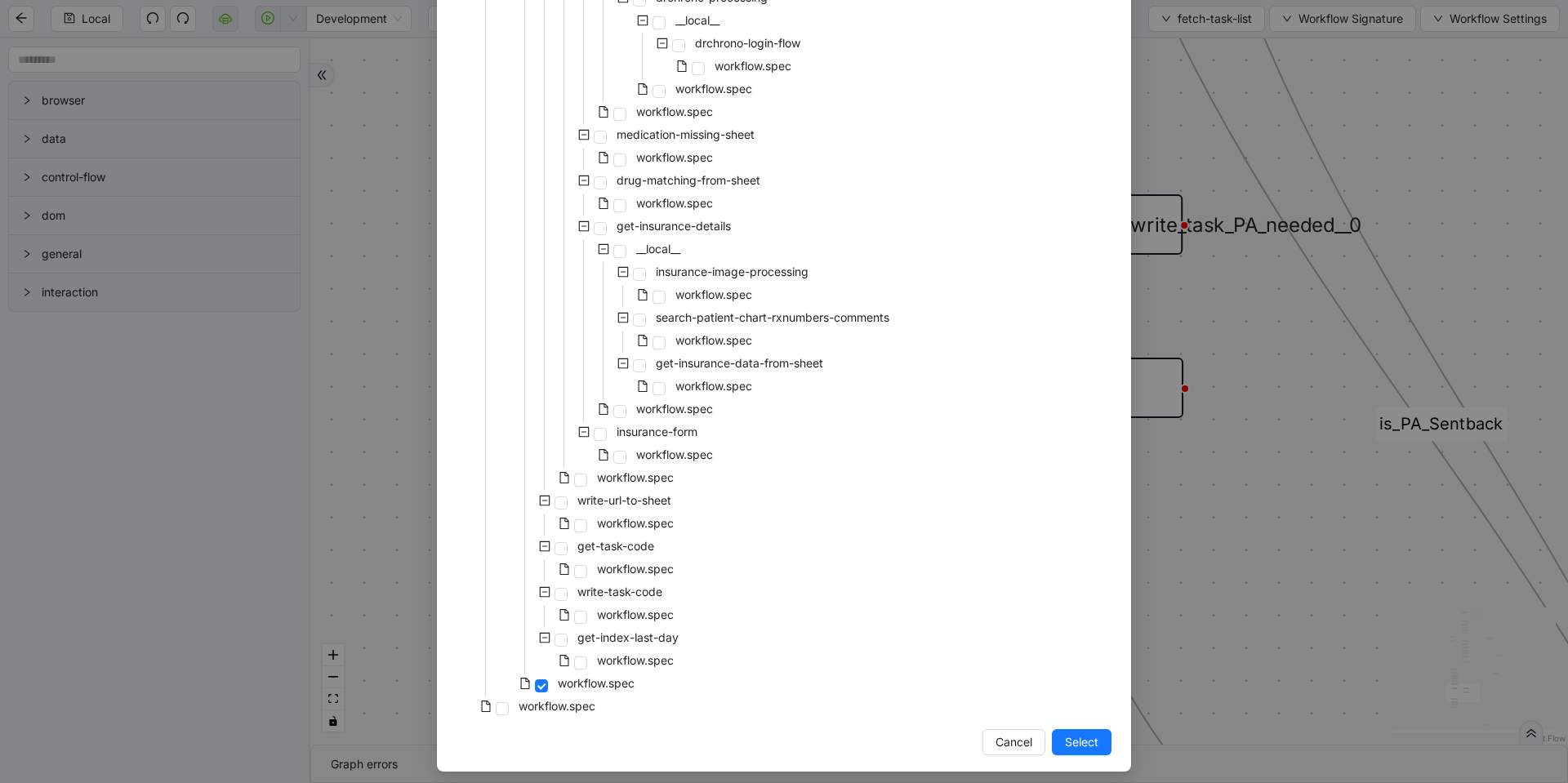
scroll to position [1469, 0]
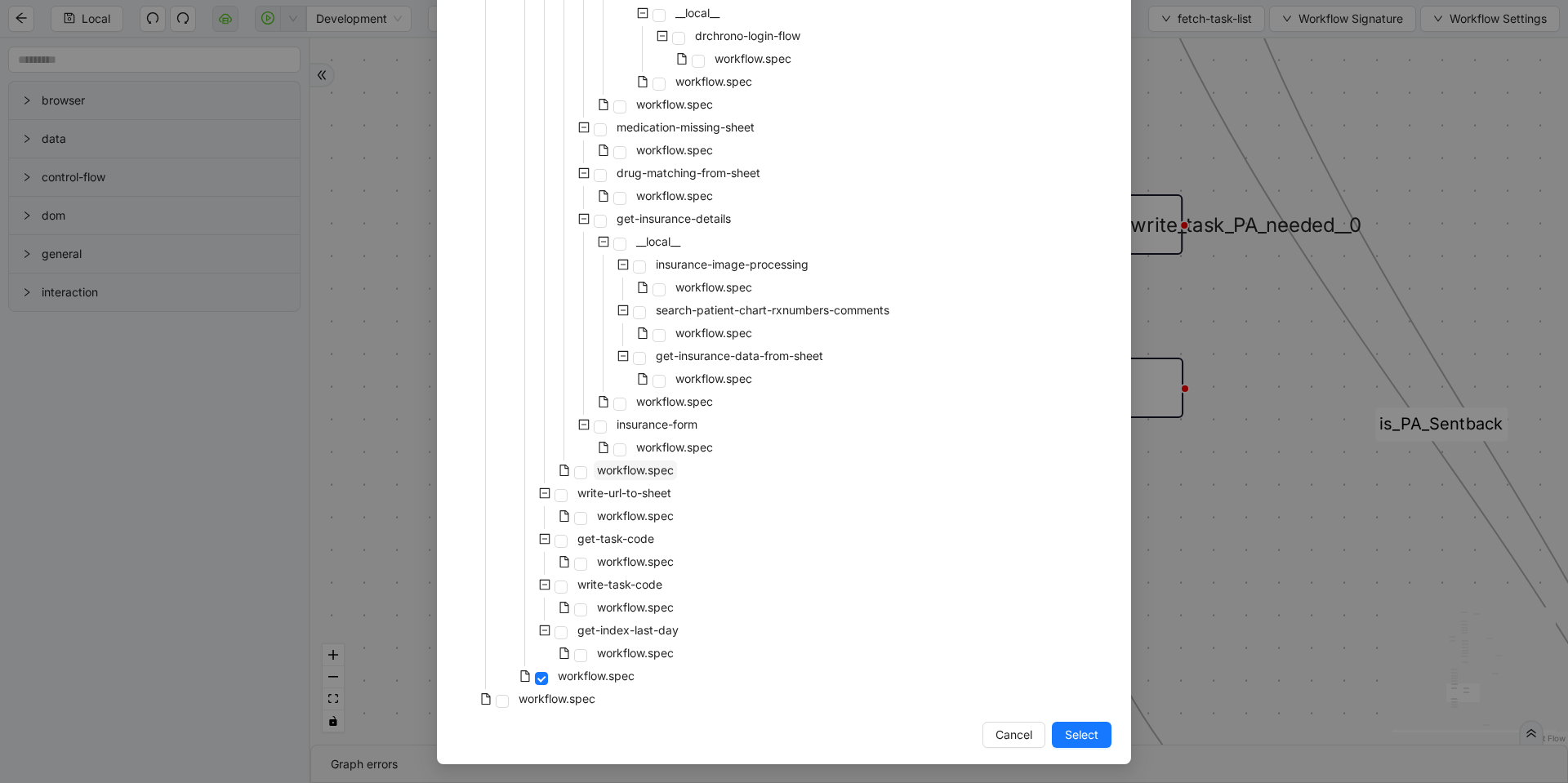
click at [600, 471] on span "workflow.spec" at bounding box center [636, 470] width 77 height 14
drag, startPoint x: 1087, startPoint y: 741, endPoint x: 744, endPoint y: 517, distance: 409.7
click at [1085, 741] on span "Select" at bounding box center [1081, 735] width 33 height 18
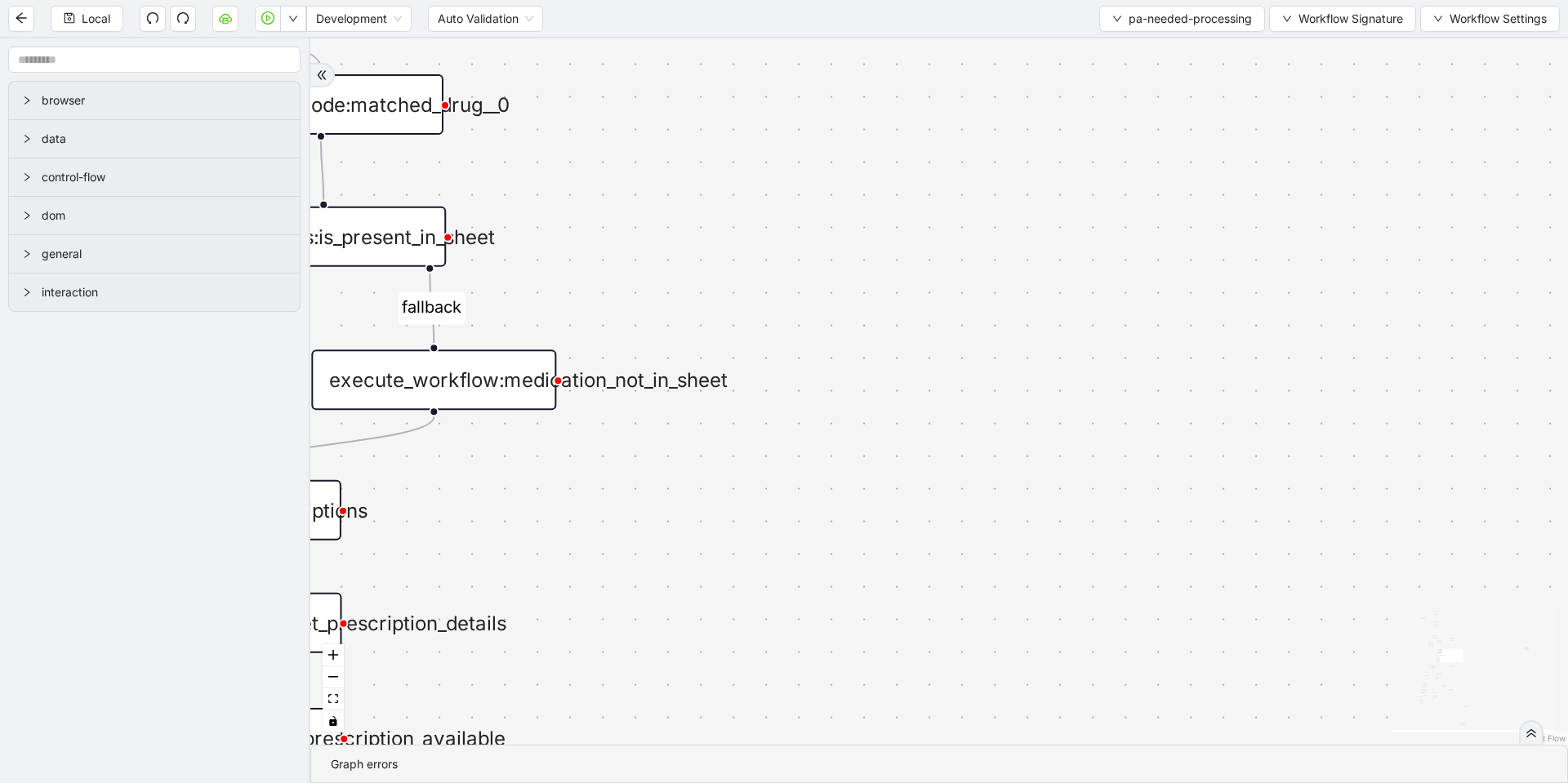
drag, startPoint x: 570, startPoint y: 508, endPoint x: 701, endPoint y: 526, distance: 132.2
click at [701, 526] on div "fallback fallback matched_sheet not_duplicate_task fallback fallback fallback c…" at bounding box center [939, 392] width 1258 height 706
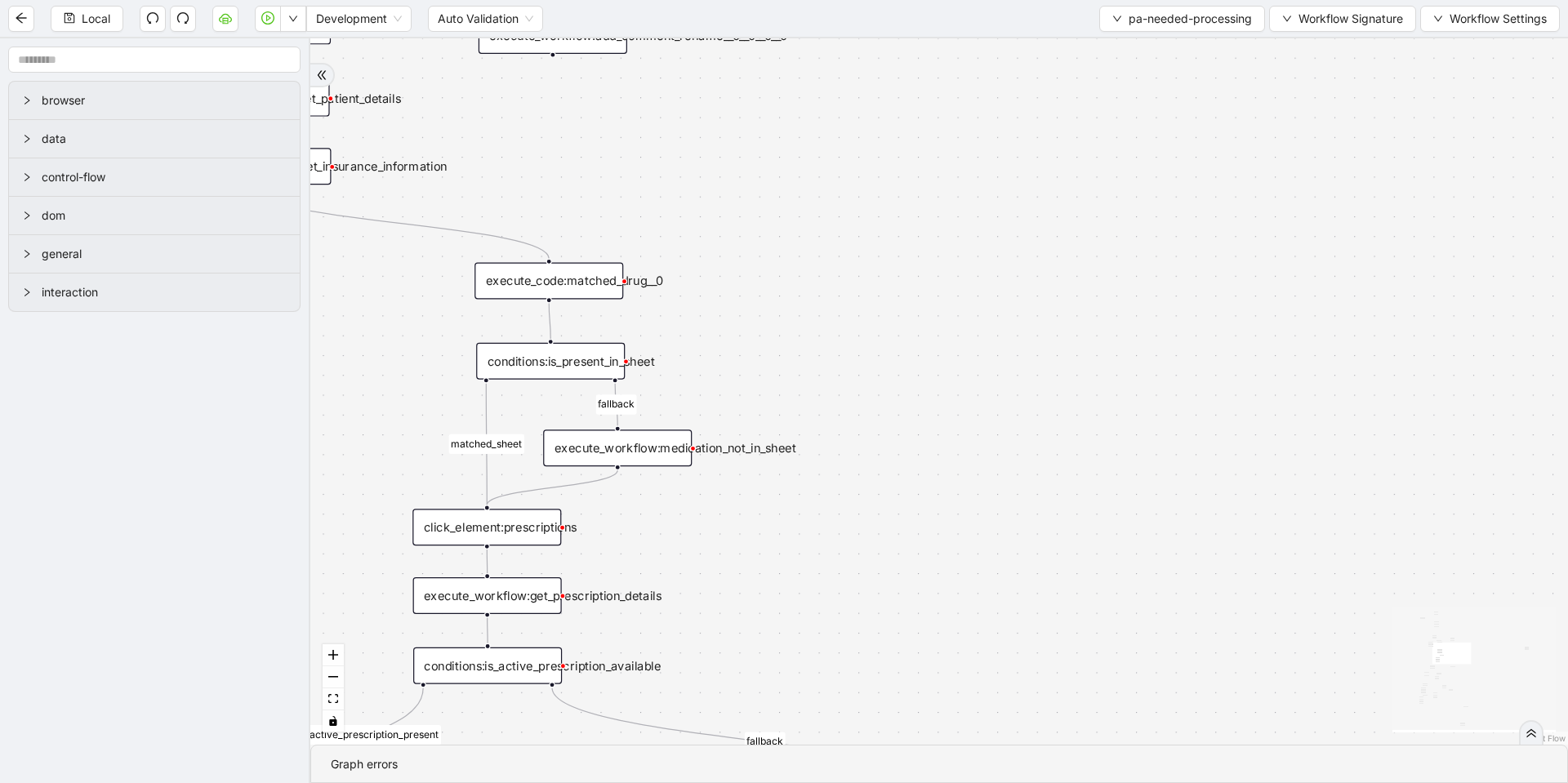
drag, startPoint x: 1149, startPoint y: 169, endPoint x: 1151, endPoint y: 244, distance: 75.0
click at [1151, 244] on div "fallback fallback matched_sheet not_duplicate_task fallback fallback fallback c…" at bounding box center [939, 392] width 1258 height 706
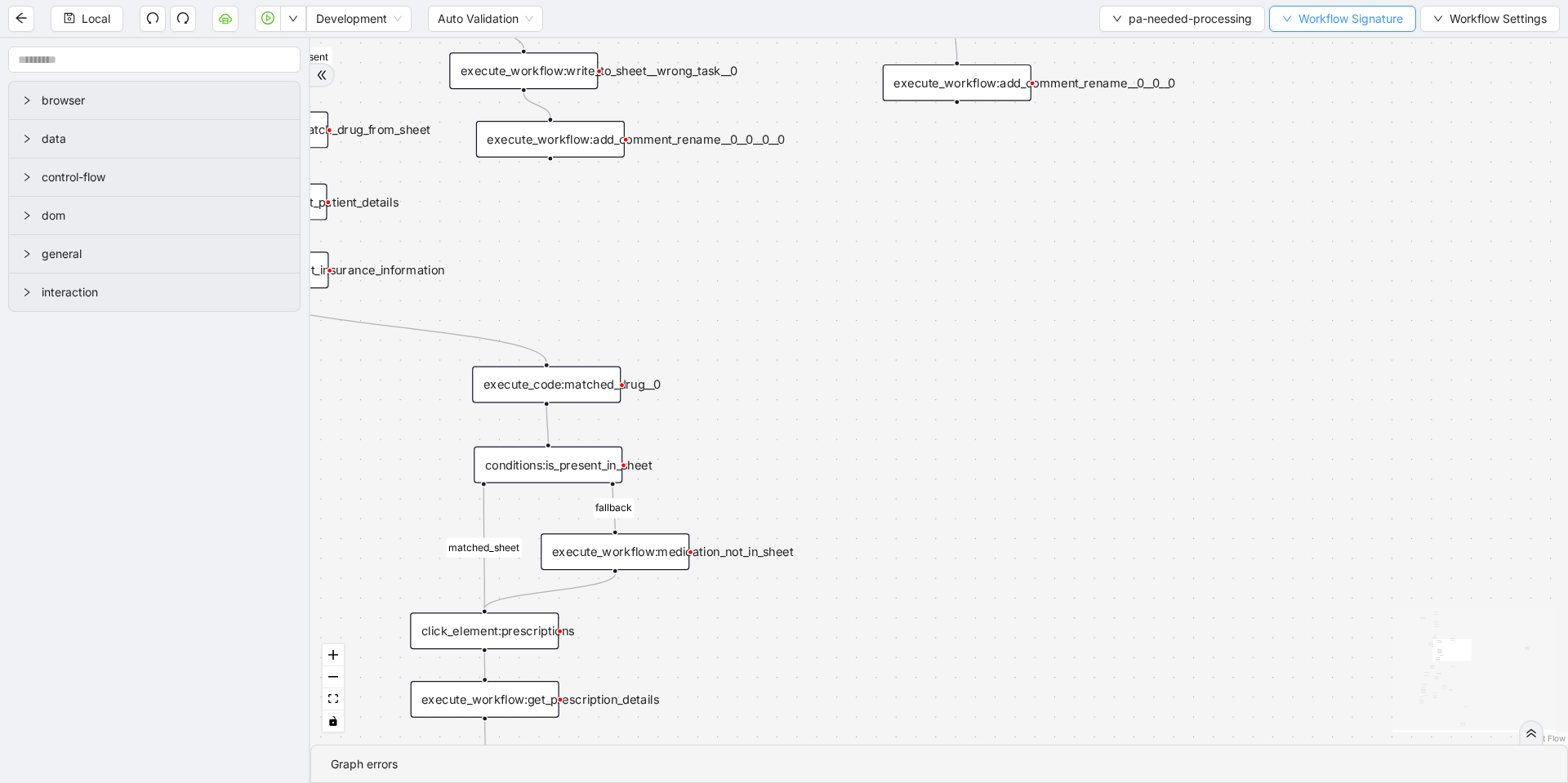
click at [1305, 13] on span "Workflow Signature" at bounding box center [1350, 19] width 105 height 18
click at [1307, 177] on span "Type" at bounding box center [1340, 181] width 109 height 18
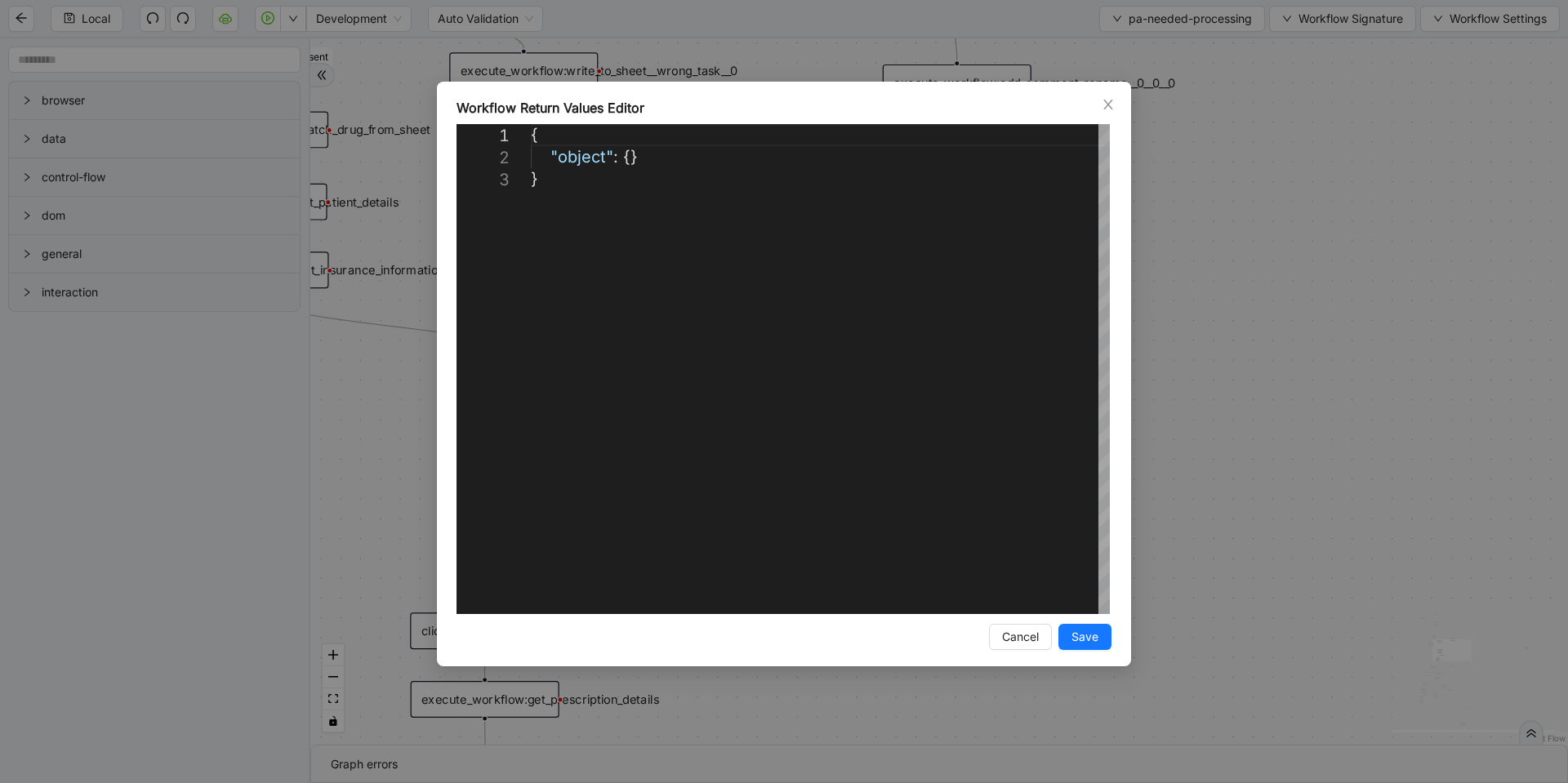
click at [1269, 203] on div "**********" at bounding box center [784, 392] width 1568 height 783
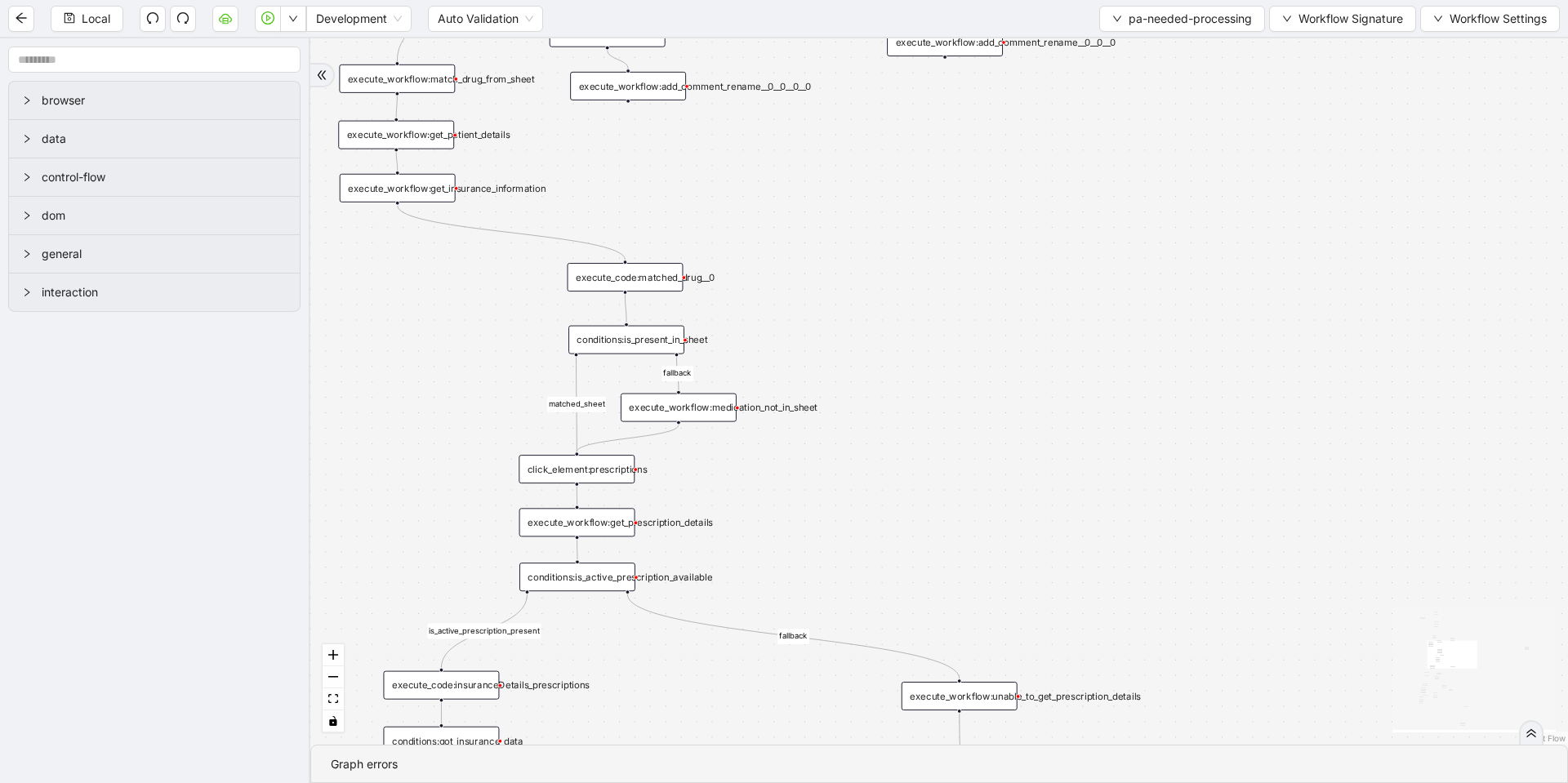
drag, startPoint x: 847, startPoint y: 431, endPoint x: 860, endPoint y: 269, distance: 162.5
click at [859, 270] on div "fallback fallback matched_sheet not_duplicate_task fallback fallback fallback c…" at bounding box center [939, 392] width 1258 height 706
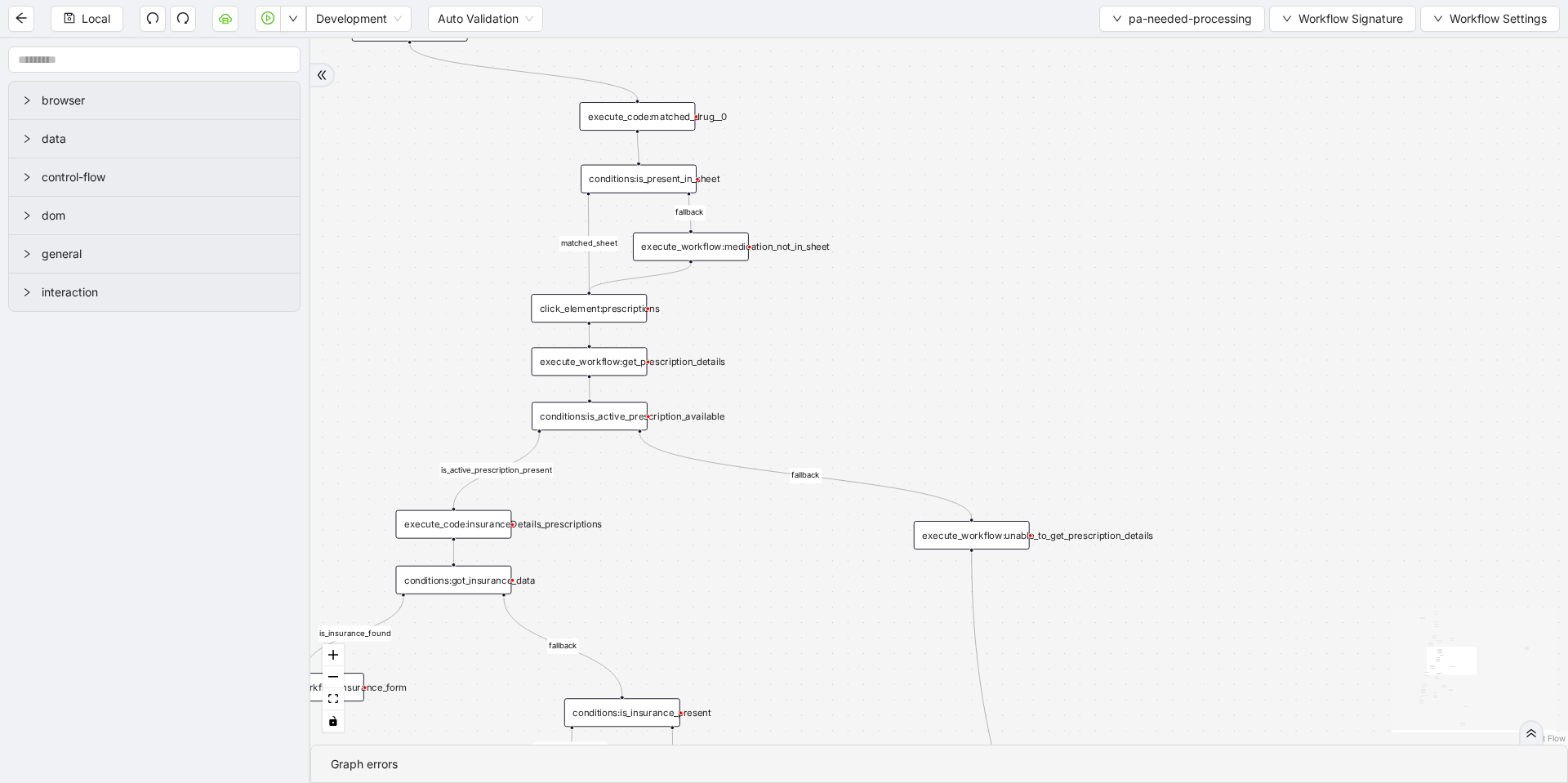
drag, startPoint x: 806, startPoint y: 636, endPoint x: 813, endPoint y: 324, distance: 312.1
click at [813, 325] on div "fallback fallback matched_sheet not_duplicate_task fallback fallback fallback c…" at bounding box center [939, 392] width 1258 height 706
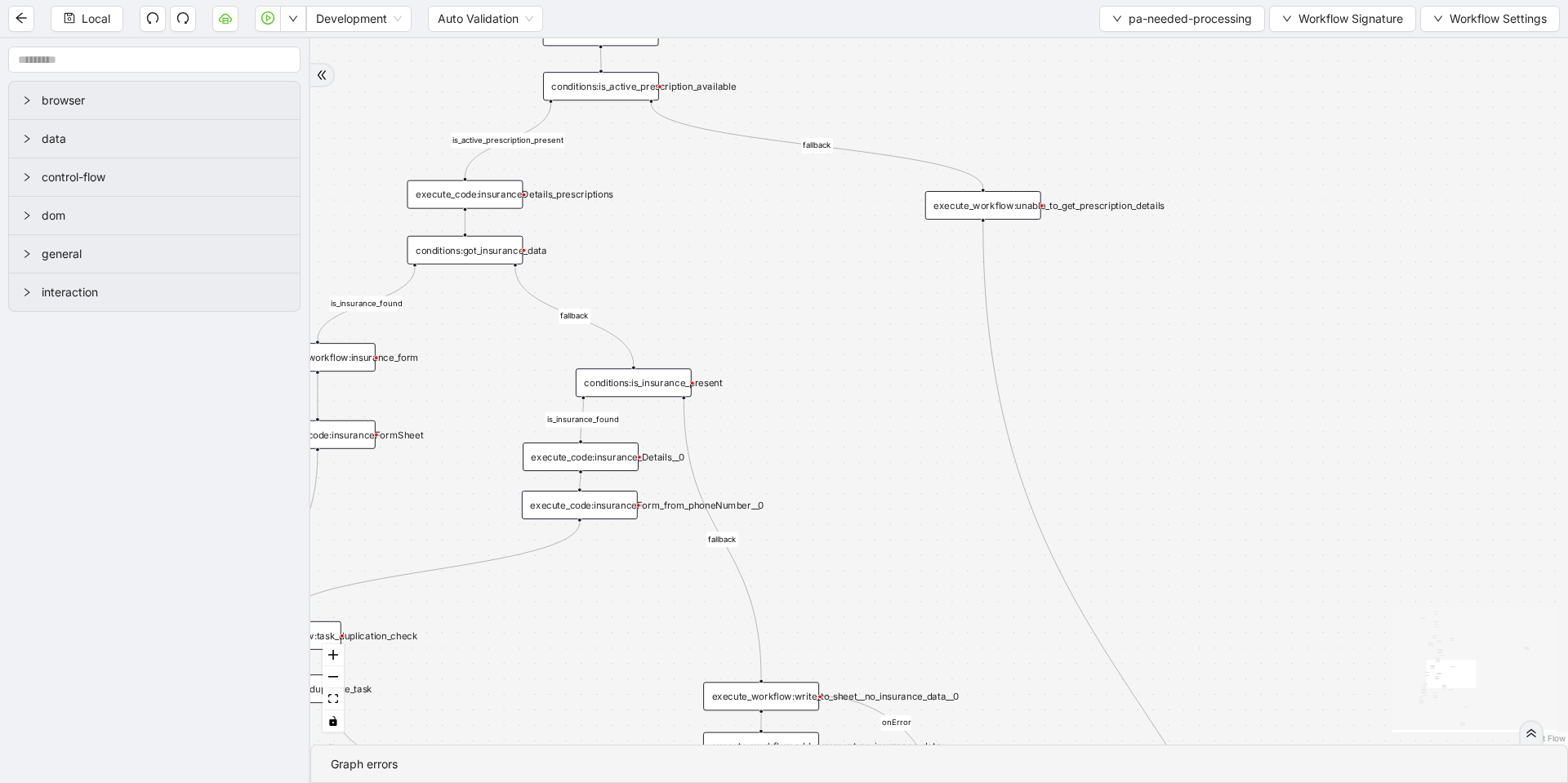
drag, startPoint x: 780, startPoint y: 597, endPoint x: 801, endPoint y: 438, distance: 160.4
click at [798, 443] on div "fallback fallback matched_sheet not_duplicate_task fallback fallback fallback c…" at bounding box center [939, 392] width 1258 height 706
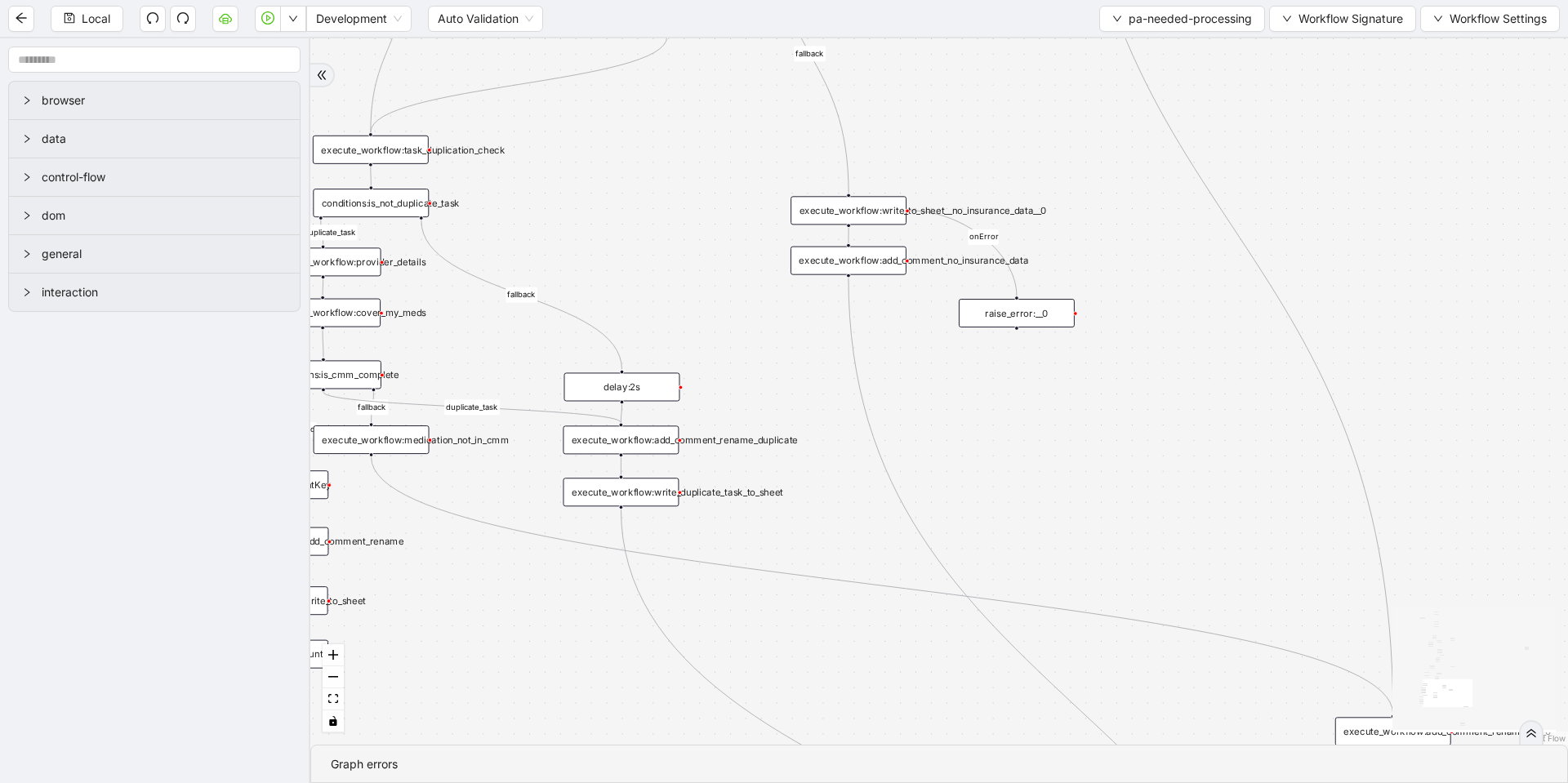
drag, startPoint x: 589, startPoint y: 613, endPoint x: 660, endPoint y: 269, distance: 351.3
click at [660, 269] on div "fallback fallback matched_sheet not_duplicate_task fallback fallback fallback c…" at bounding box center [939, 392] width 1258 height 706
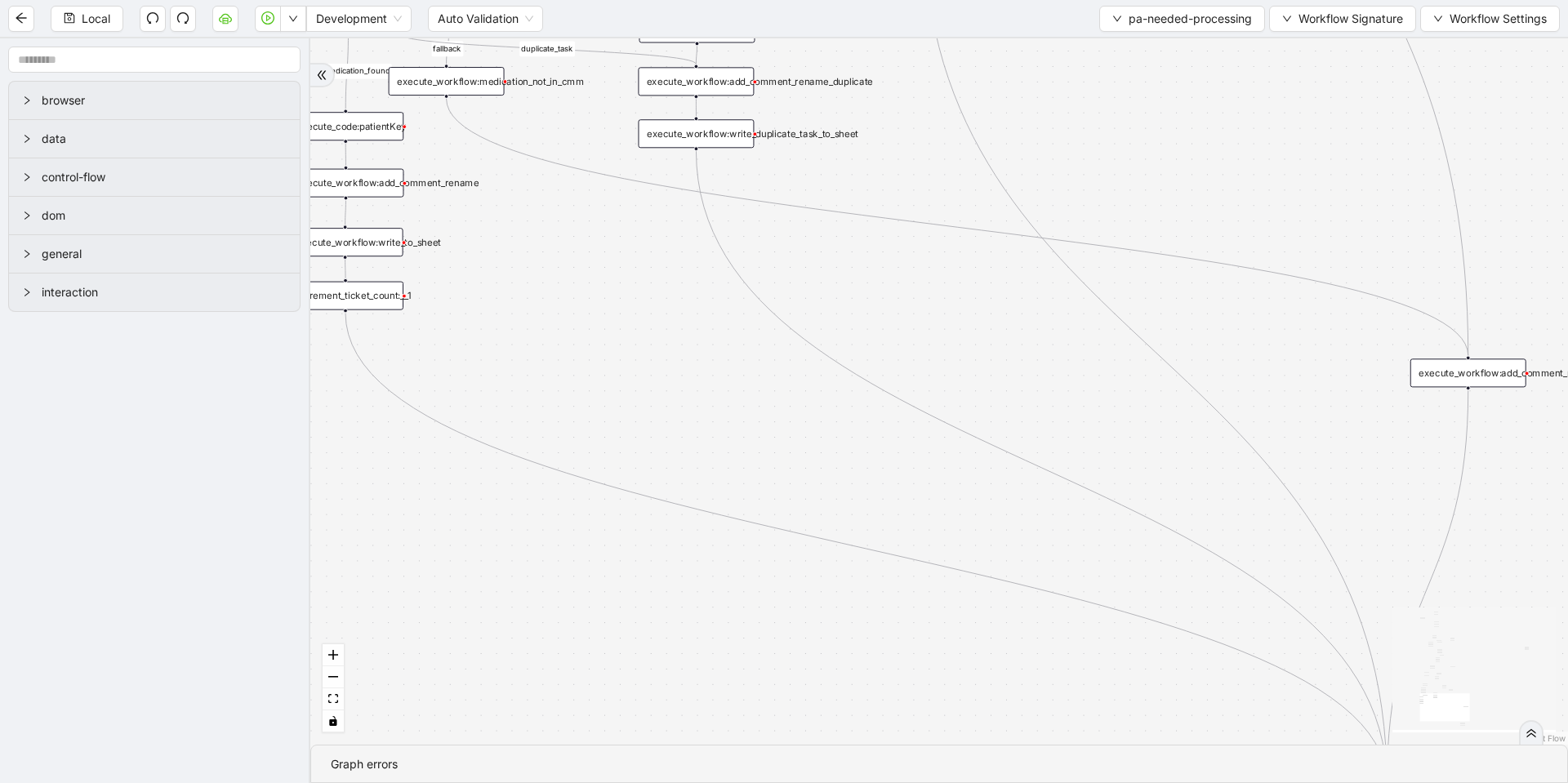
drag, startPoint x: 533, startPoint y: 602, endPoint x: 548, endPoint y: 346, distance: 256.4
click at [552, 347] on div "fallback fallback matched_sheet not_duplicate_task fallback fallback fallback c…" at bounding box center [939, 392] width 1258 height 706
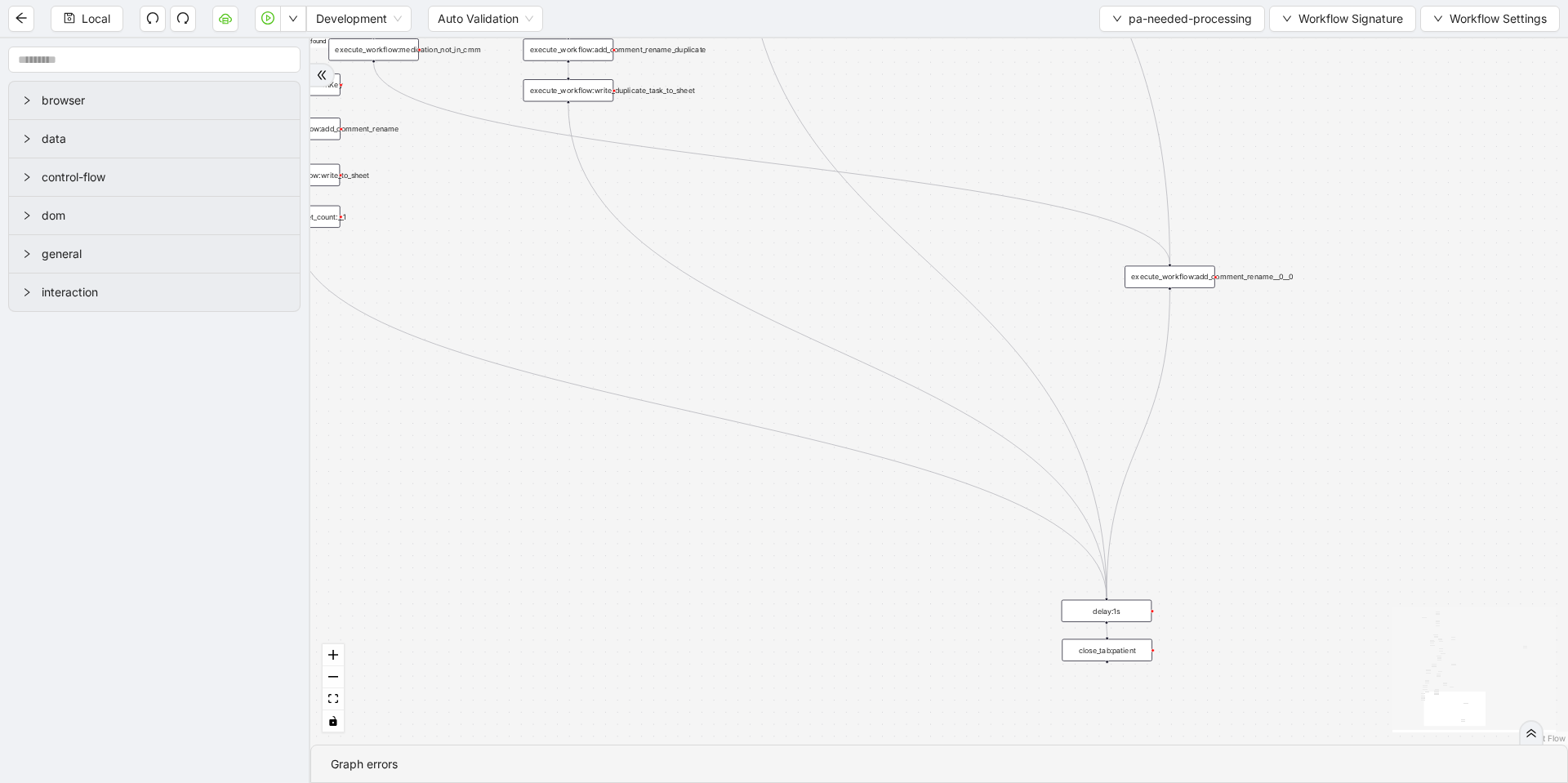
drag, startPoint x: 724, startPoint y: 585, endPoint x: 630, endPoint y: 601, distance: 95.4
click at [631, 601] on div "fallback fallback matched_sheet not_duplicate_task fallback fallback fallback c…" at bounding box center [939, 392] width 1258 height 706
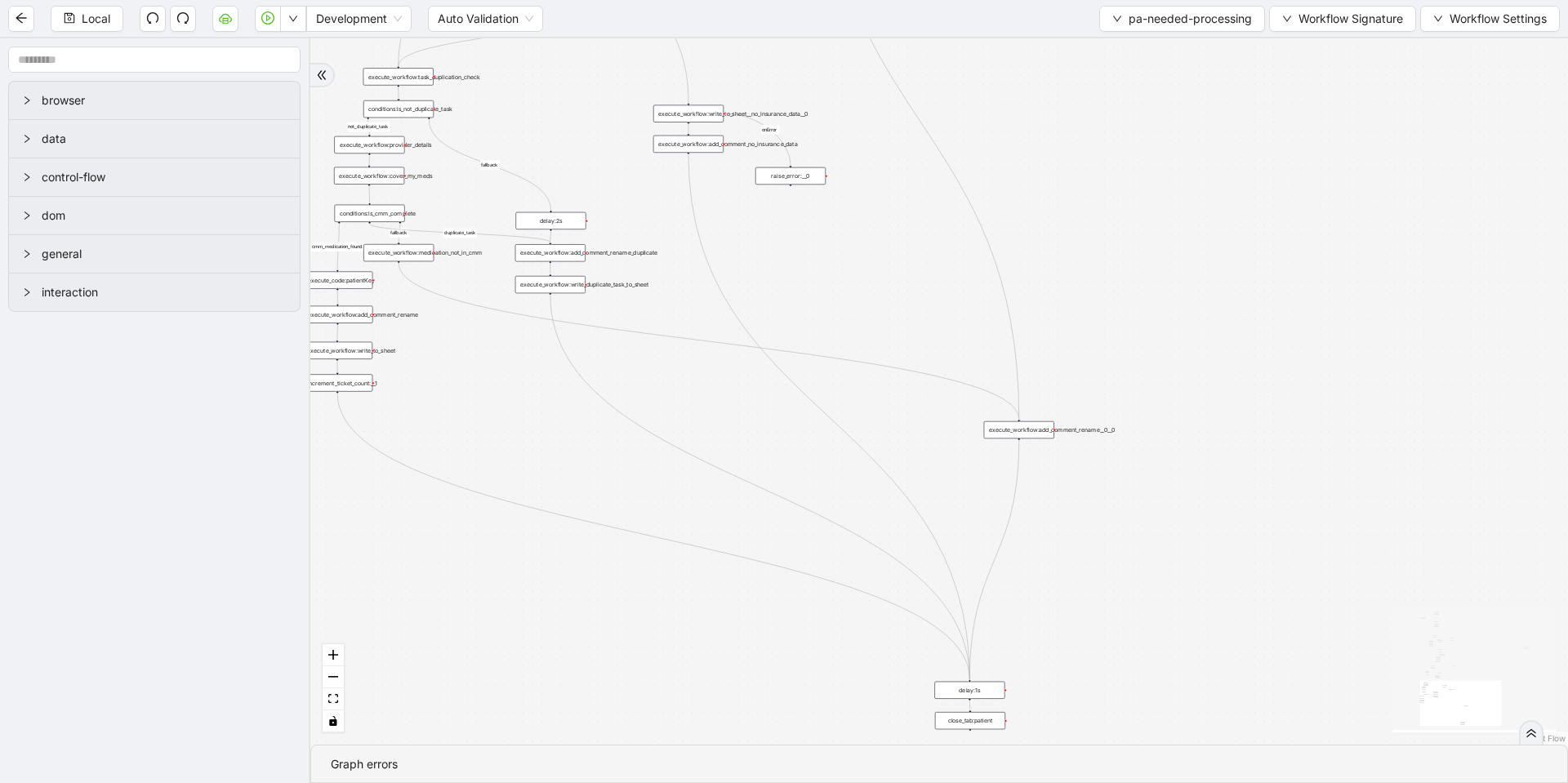
click at [483, 446] on div "fallback fallback matched_sheet not_duplicate_task fallback fallback fallback c…" at bounding box center [939, 392] width 1258 height 706
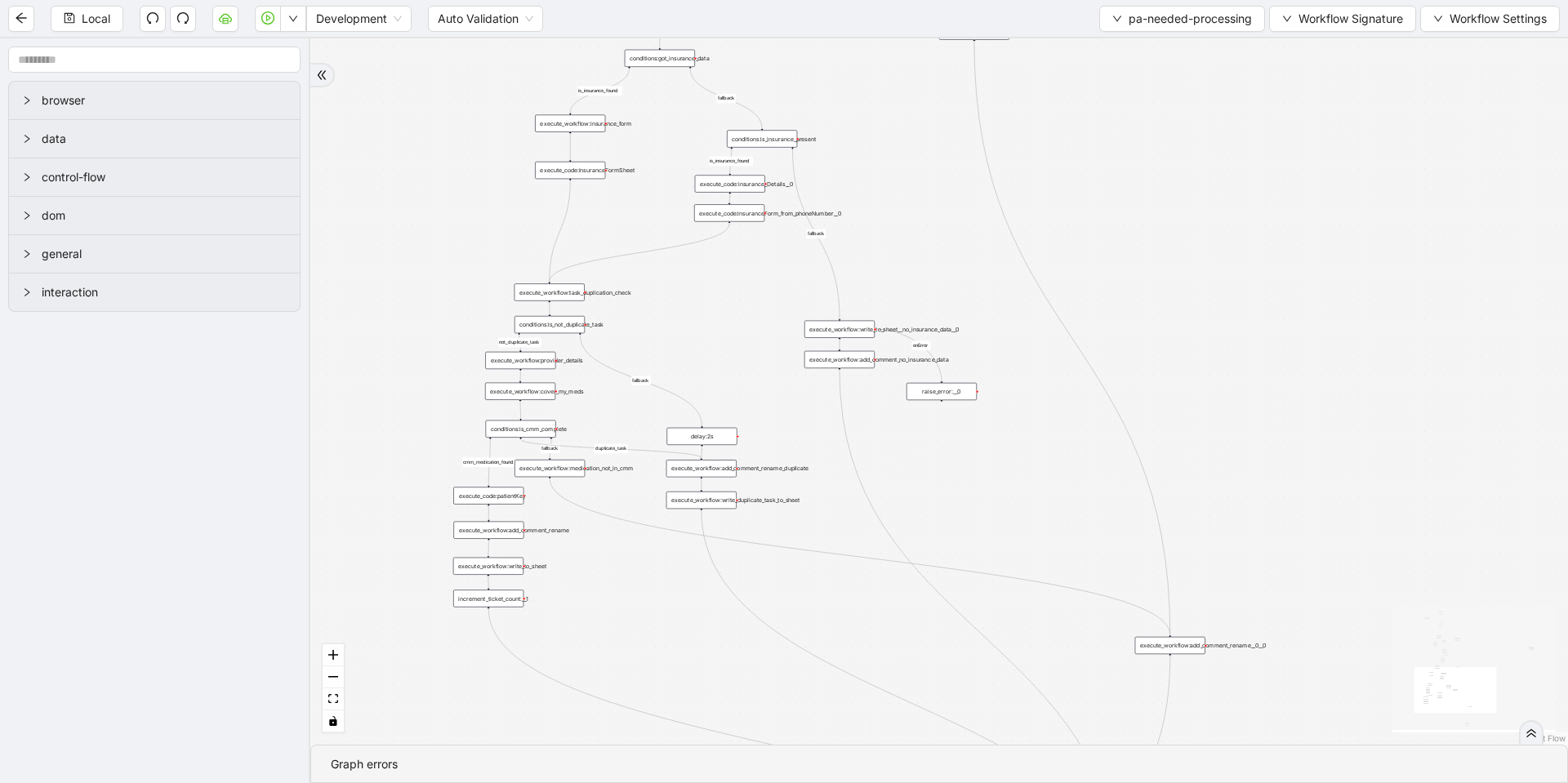
drag, startPoint x: 759, startPoint y: 278, endPoint x: 881, endPoint y: 460, distance: 219.1
click at [900, 483] on div "fallback fallback matched_sheet not_duplicate_task fallback fallback fallback c…" at bounding box center [939, 392] width 1258 height 706
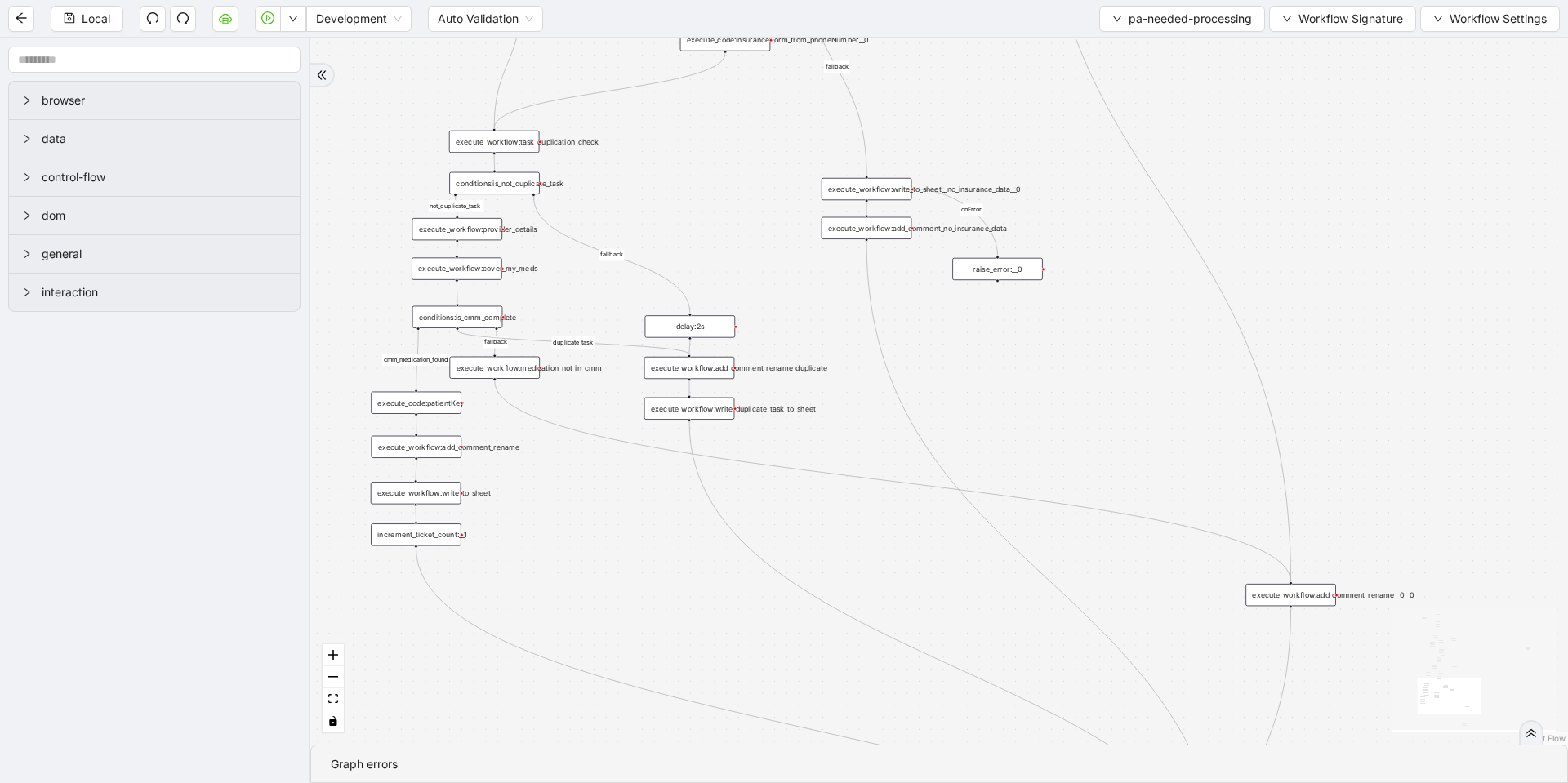
drag, startPoint x: 602, startPoint y: 681, endPoint x: 596, endPoint y: 526, distance: 155.1
click at [596, 526] on div "fallback fallback matched_sheet not_duplicate_task fallback fallback fallback c…" at bounding box center [939, 392] width 1258 height 706
click at [513, 358] on div "execute_workflow:medication_not_in_cmm" at bounding box center [493, 367] width 90 height 22
click at [523, 367] on div "execute_workflow:medication_not_in_cmm" at bounding box center [493, 367] width 90 height 22
click at [523, 445] on div "fallback fallback matched_sheet not_duplicate_task fallback fallback fallback c…" at bounding box center [939, 392] width 1258 height 706
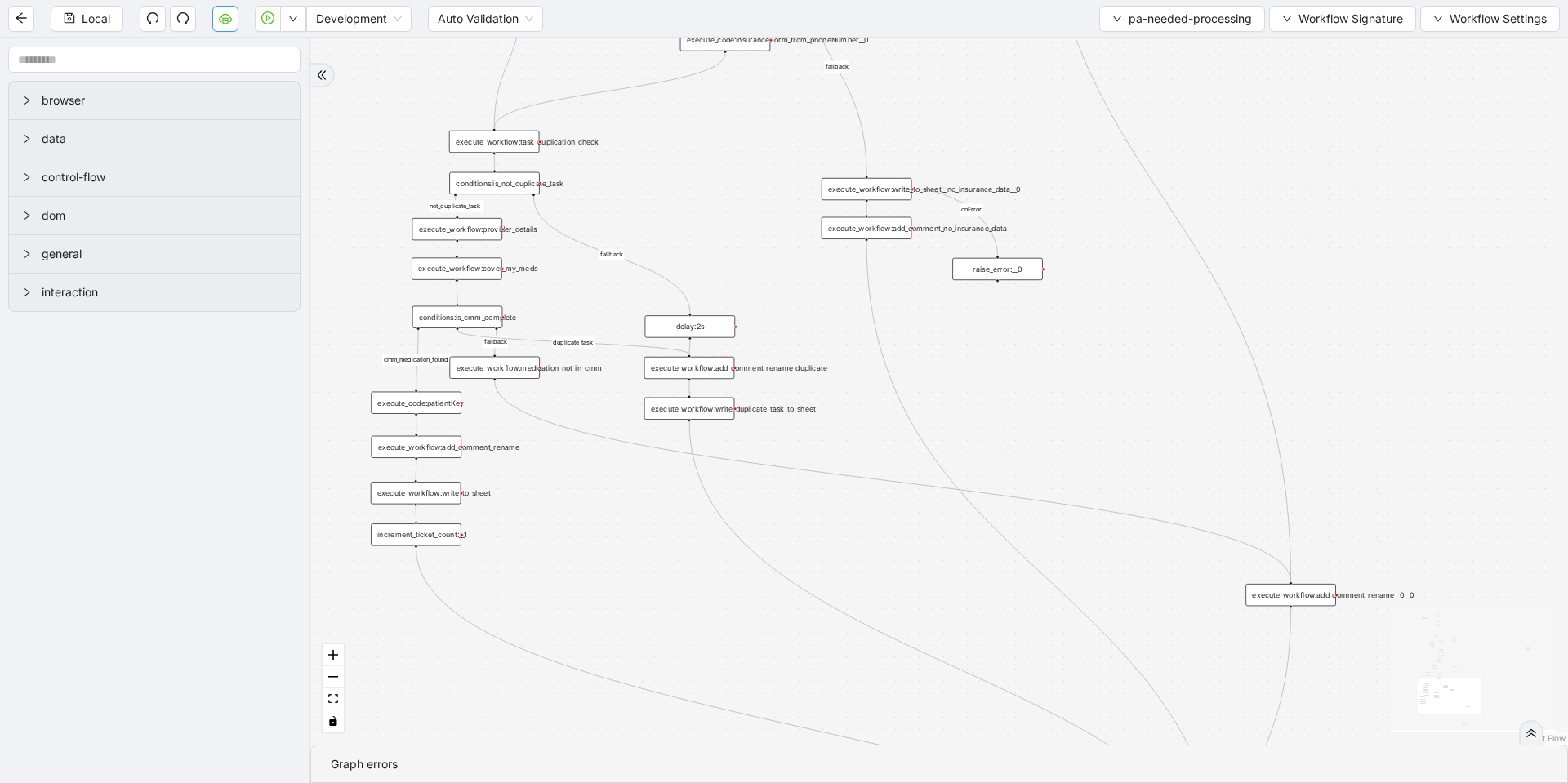
click at [698, 448] on div "fallback fallback matched_sheet not_duplicate_task fallback fallback fallback c…" at bounding box center [939, 392] width 1258 height 706
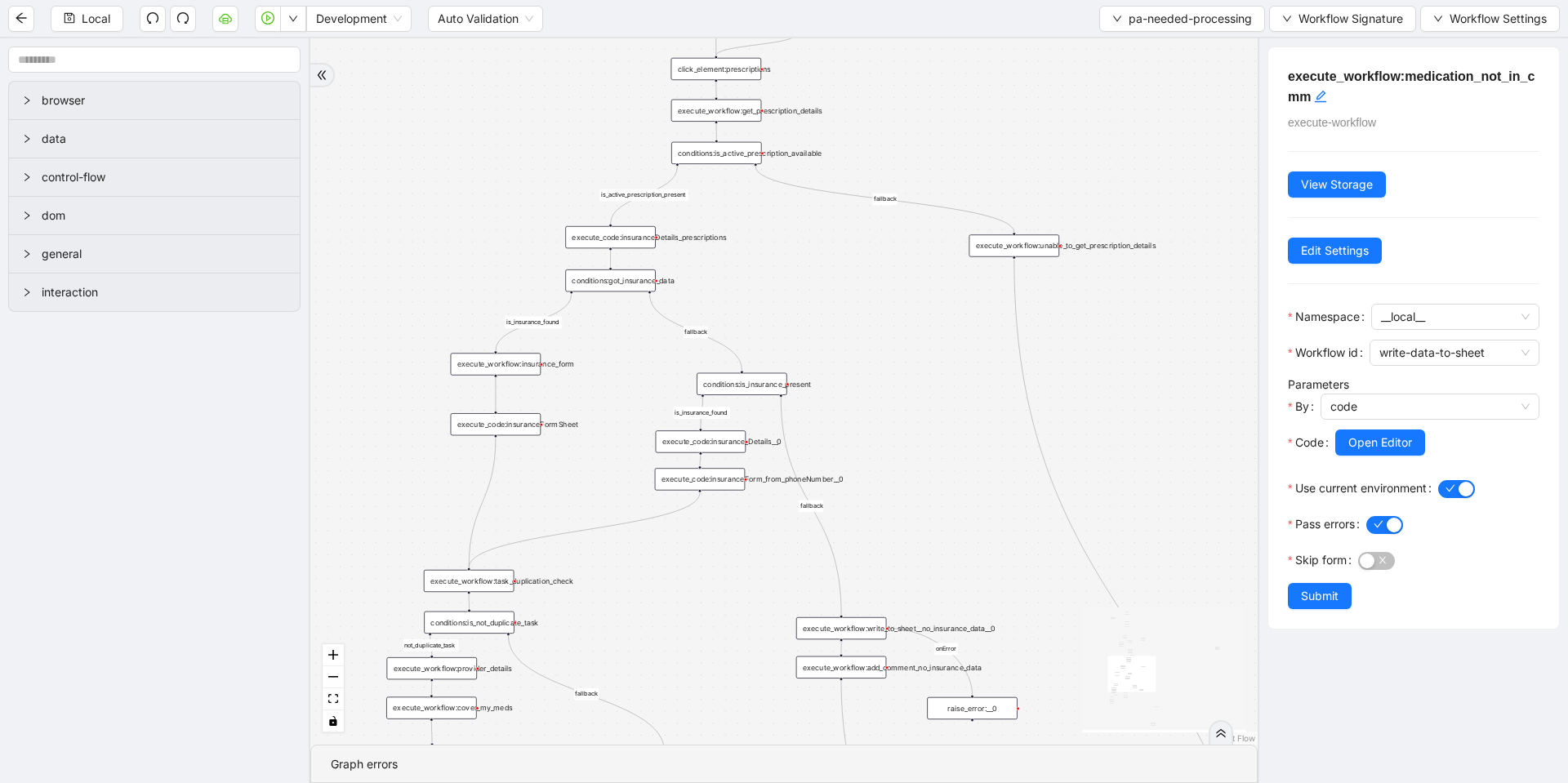
drag, startPoint x: 653, startPoint y: 392, endPoint x: 657, endPoint y: 600, distance: 208.0
click at [657, 600] on div "fallback fallback matched_sheet not_duplicate_task fallback fallback fallback c…" at bounding box center [784, 392] width 948 height 706
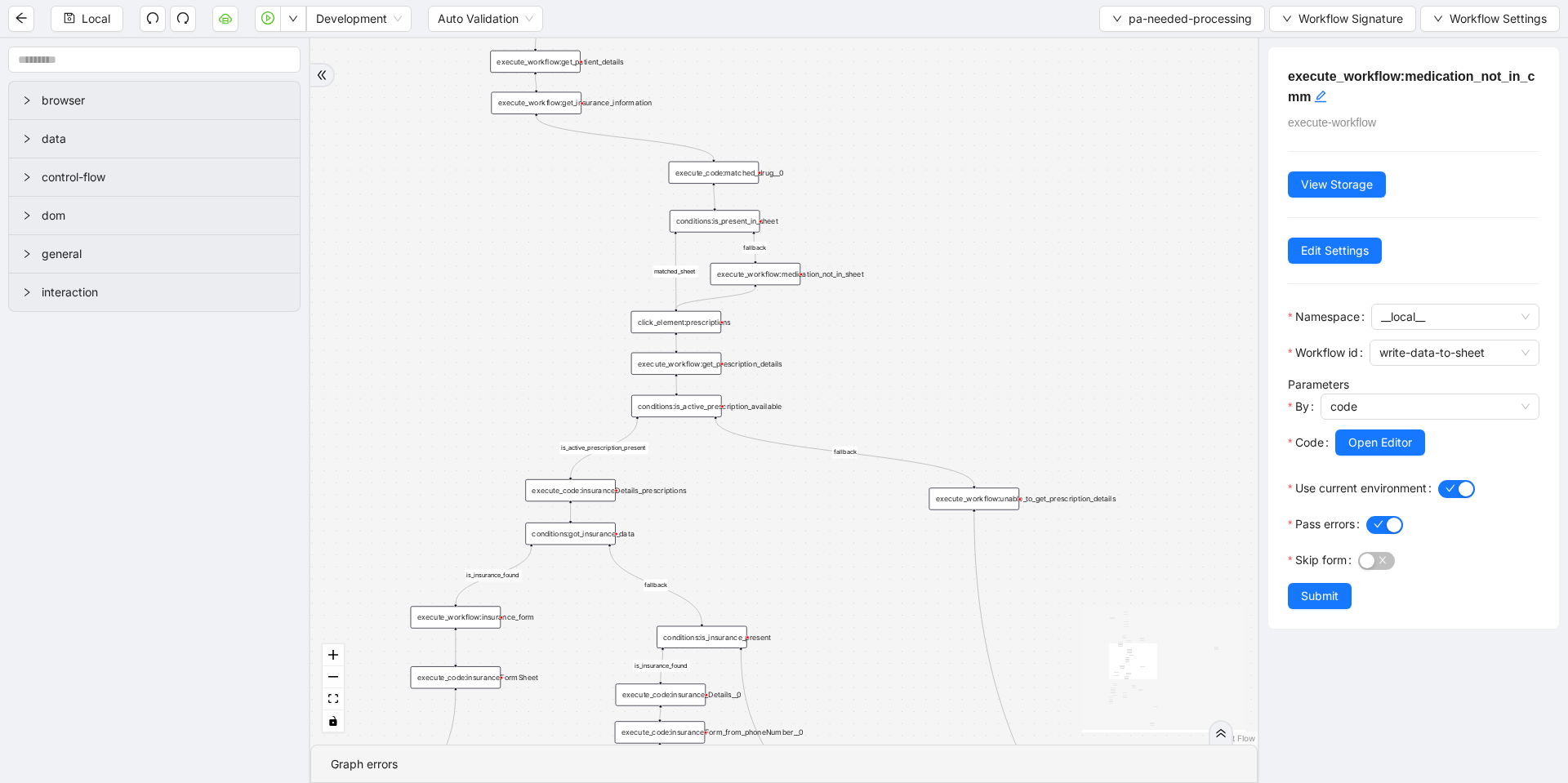
drag, startPoint x: 881, startPoint y: 313, endPoint x: 837, endPoint y: 576, distance: 266.7
click at [837, 576] on div "fallback fallback matched_sheet not_duplicate_task fallback fallback fallback c…" at bounding box center [784, 392] width 948 height 706
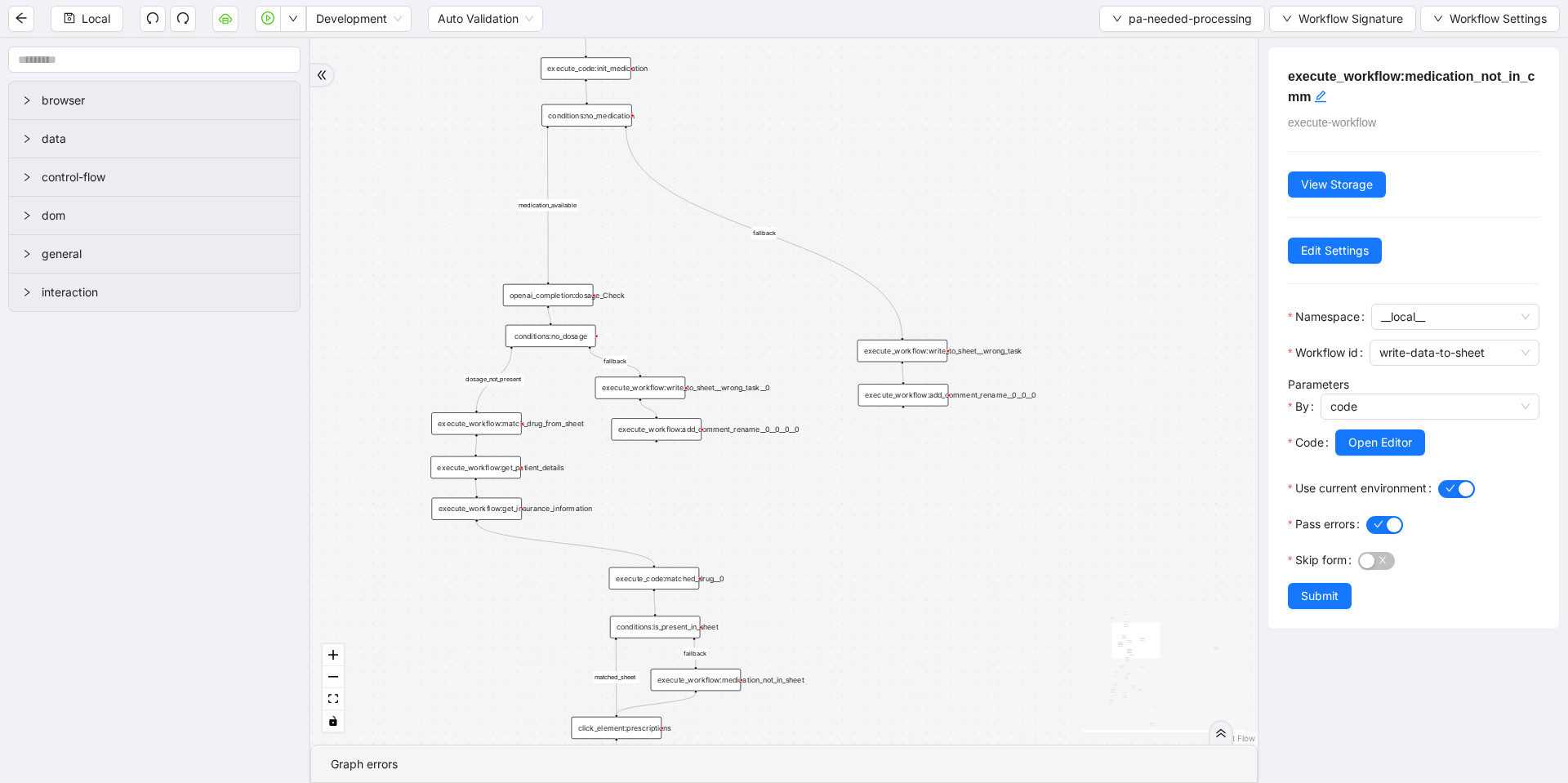
drag, startPoint x: 932, startPoint y: 318, endPoint x: 881, endPoint y: 642, distance: 328.0
click at [881, 642] on div "fallback fallback matched_sheet not_duplicate_task fallback fallback fallback c…" at bounding box center [784, 392] width 948 height 706
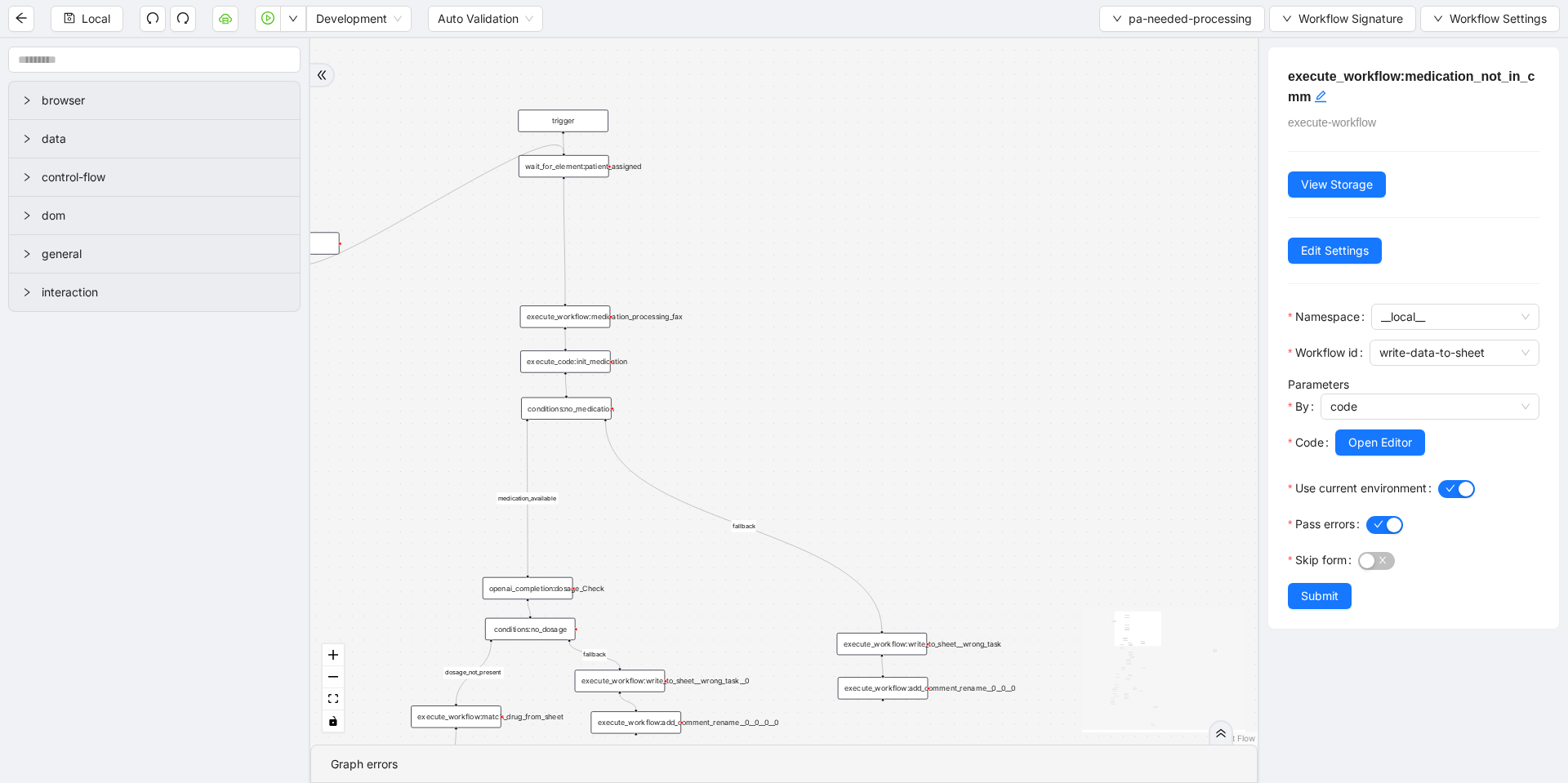
drag, startPoint x: 941, startPoint y: 206, endPoint x: 922, endPoint y: 487, distance: 281.6
click at [922, 487] on div "fallback fallback matched_sheet not_duplicate_task fallback fallback fallback c…" at bounding box center [784, 392] width 948 height 706
drag, startPoint x: 561, startPoint y: 168, endPoint x: 561, endPoint y: 257, distance: 89.0
click at [561, 257] on div "wait_for_element:patient_assigned" at bounding box center [565, 255] width 90 height 22
drag, startPoint x: 574, startPoint y: 127, endPoint x: 576, endPoint y: 206, distance: 79.0
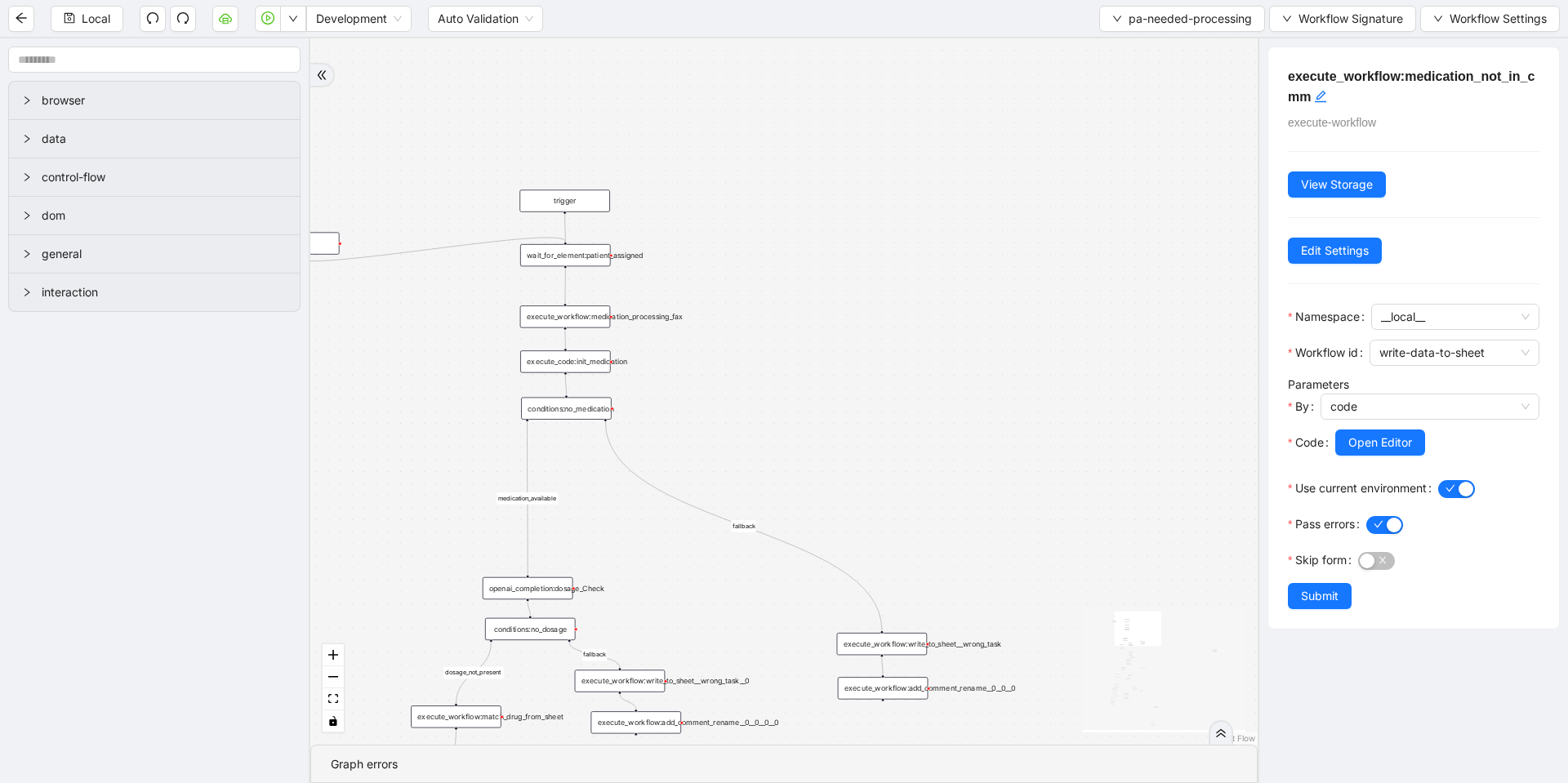
click at [576, 206] on div "trigger" at bounding box center [564, 200] width 90 height 22
click at [1159, 20] on span "pa-needed-processing" at bounding box center [1190, 19] width 123 height 18
click at [1147, 42] on span "Select" at bounding box center [1178, 51] width 141 height 18
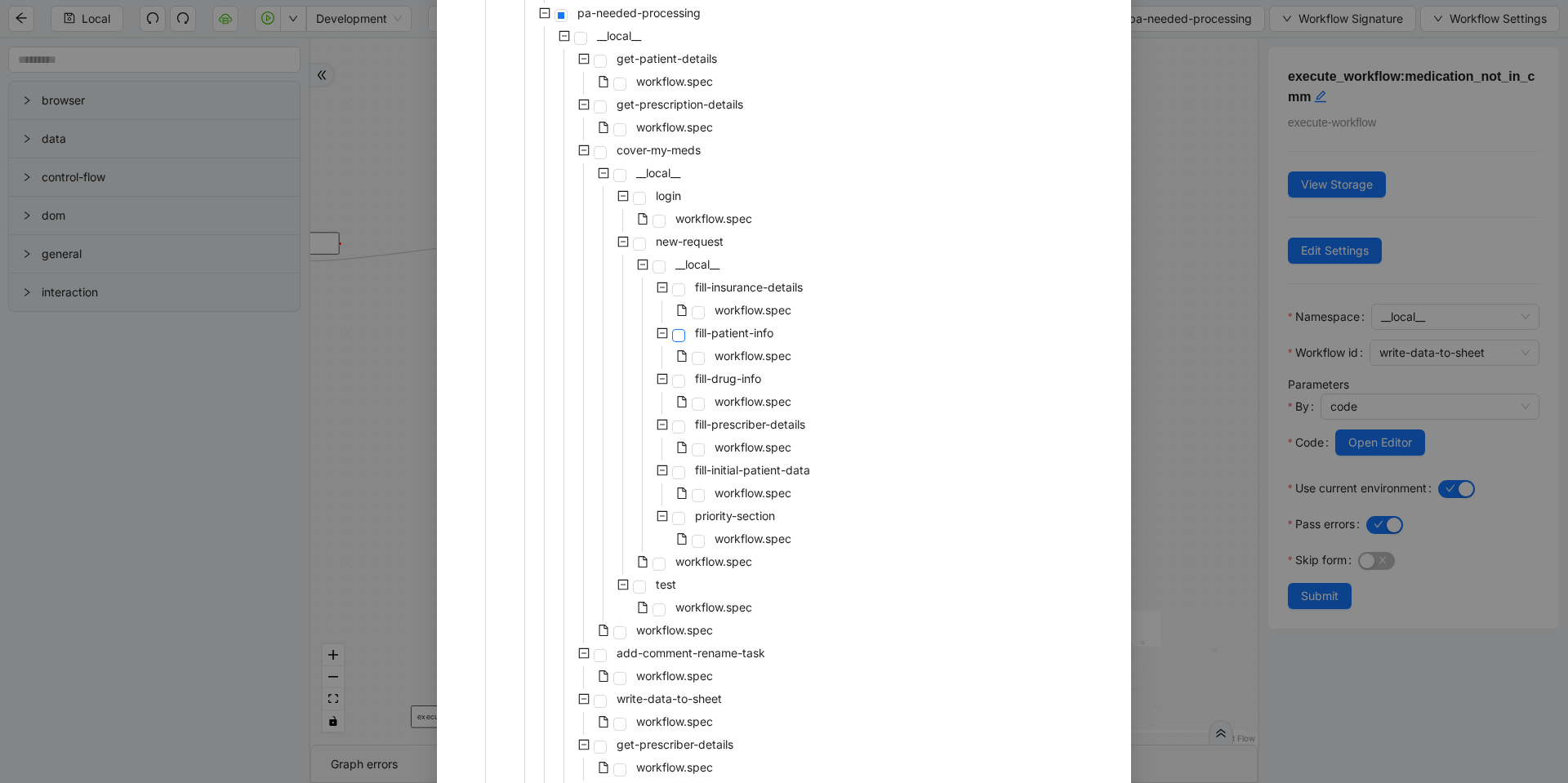
scroll to position [1175, 0]
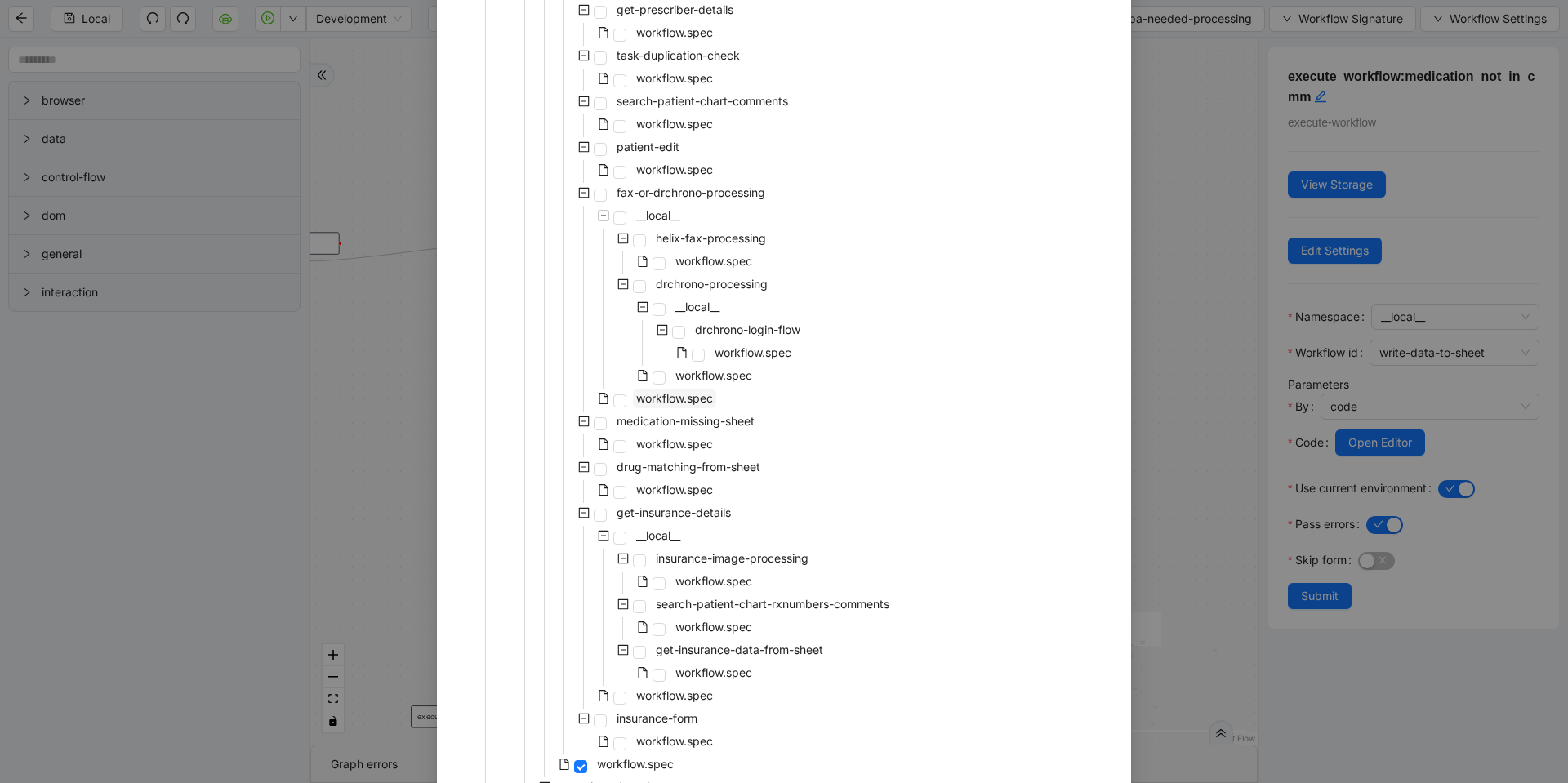
click at [645, 398] on span "workflow.spec" at bounding box center [675, 399] width 77 height 14
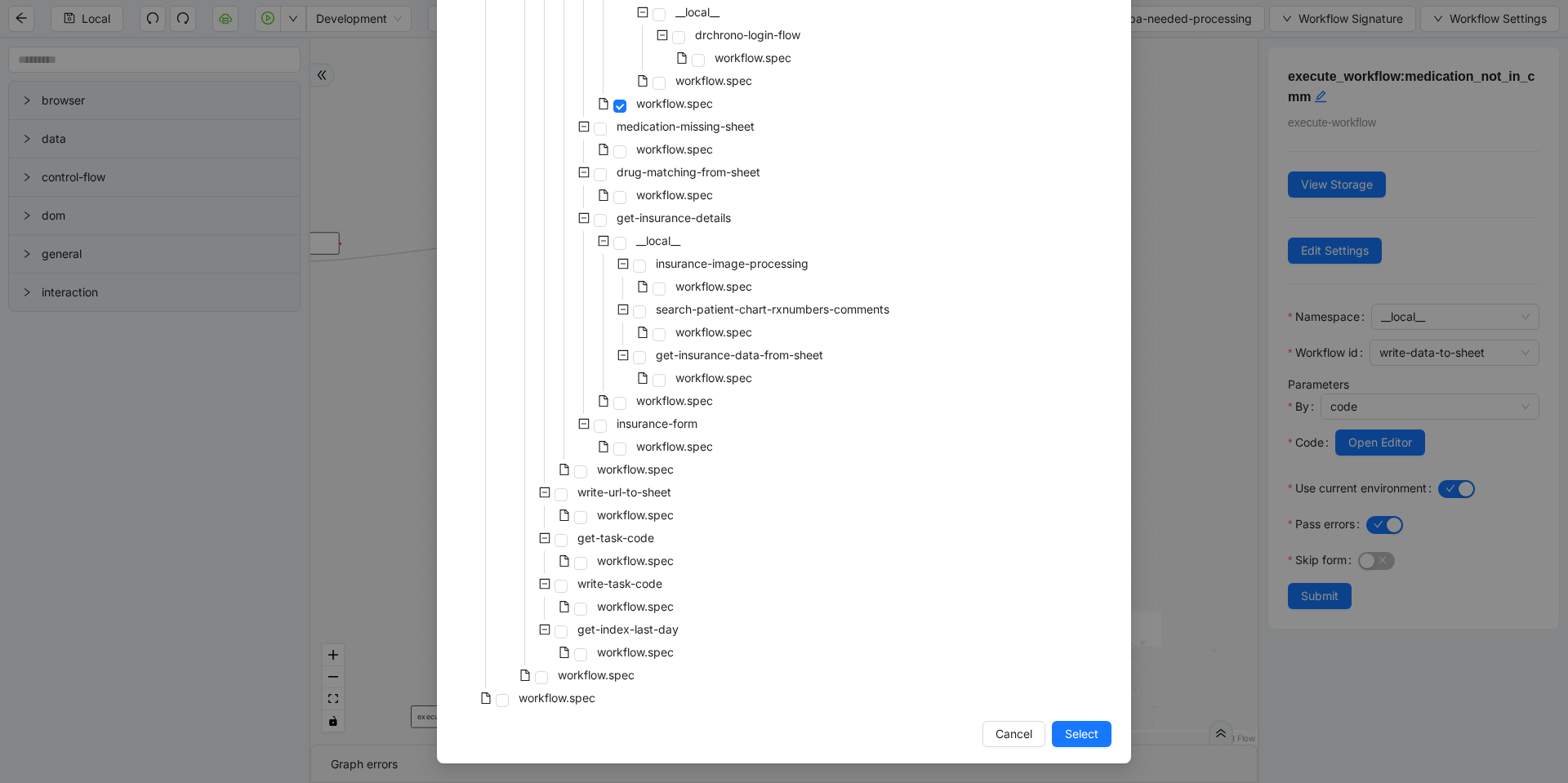
drag, startPoint x: 1066, startPoint y: 724, endPoint x: 693, endPoint y: 357, distance: 523.3
click at [1066, 725] on span "Select" at bounding box center [1081, 734] width 33 height 18
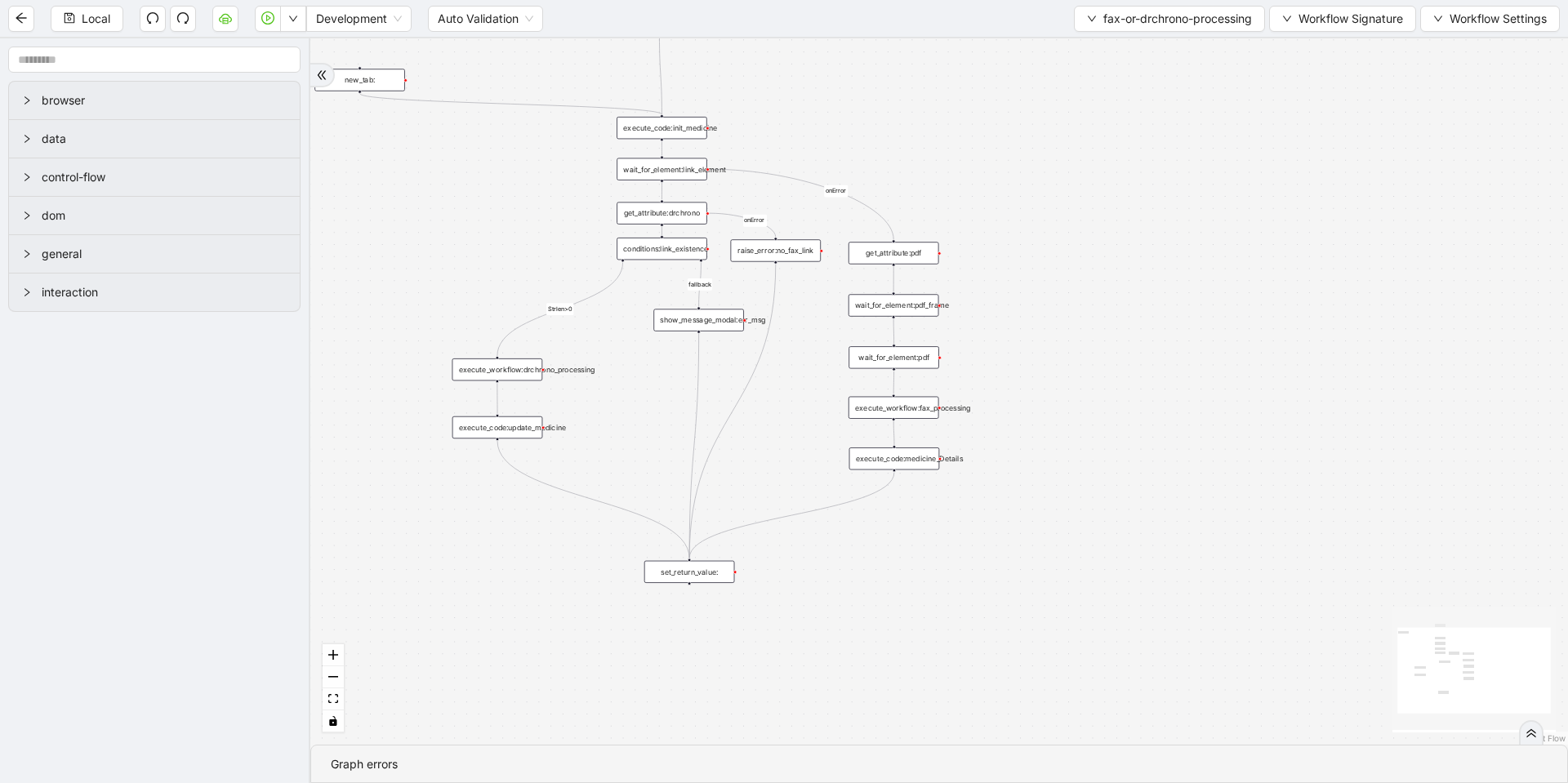
drag, startPoint x: 823, startPoint y: 317, endPoint x: 804, endPoint y: 381, distance: 66.8
click at [804, 381] on div "fallback Strlen>0 onError onError trigger get_attribute:pdf wait_for_element:pd…" at bounding box center [939, 392] width 1258 height 706
click at [648, 171] on div "wait_for_element:link_element" at bounding box center [662, 169] width 90 height 22
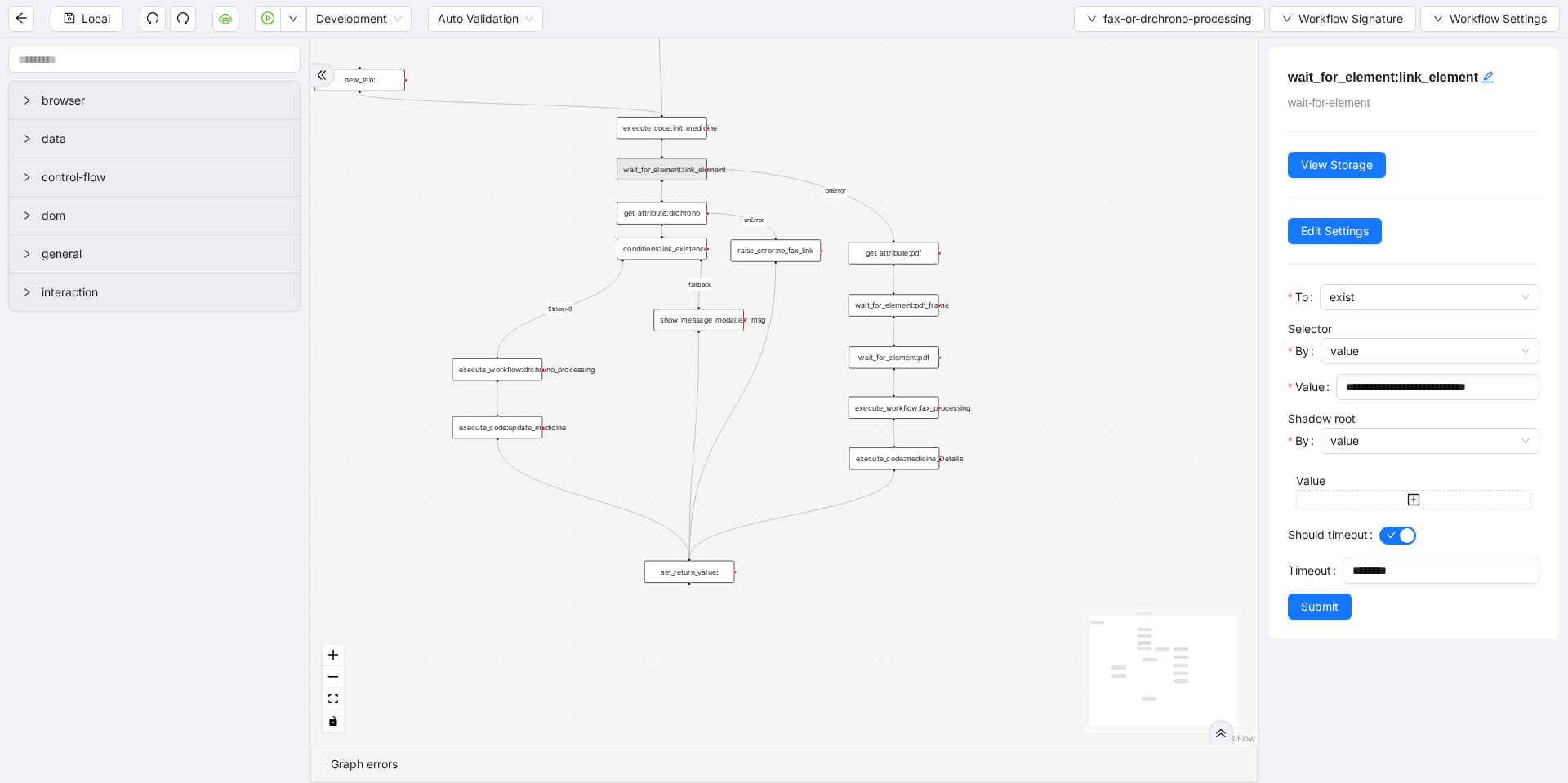
click at [704, 575] on div "set_return_value:" at bounding box center [689, 572] width 90 height 22
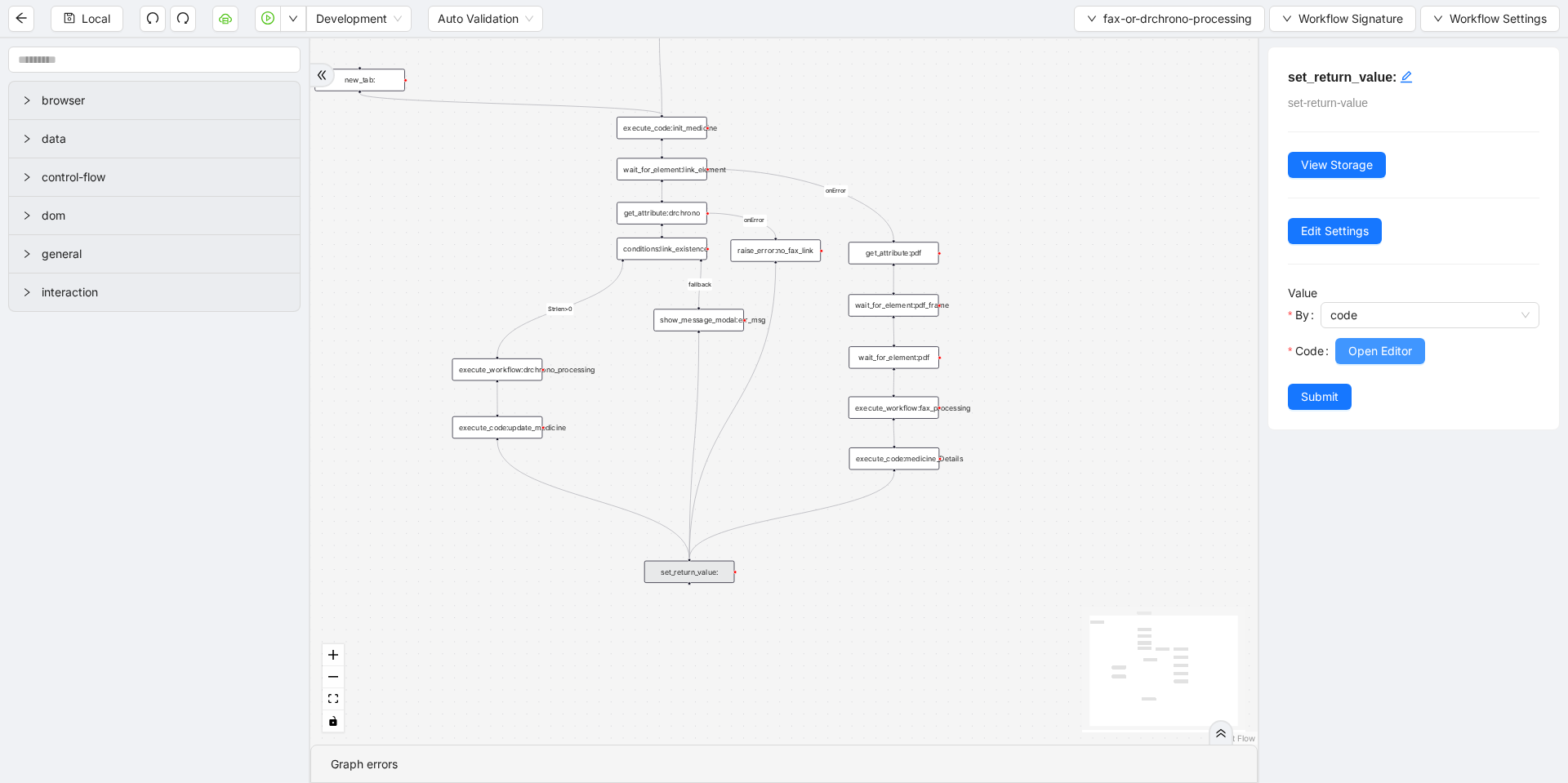
click at [1374, 338] on button "Open Editor" at bounding box center [1379, 350] width 89 height 26
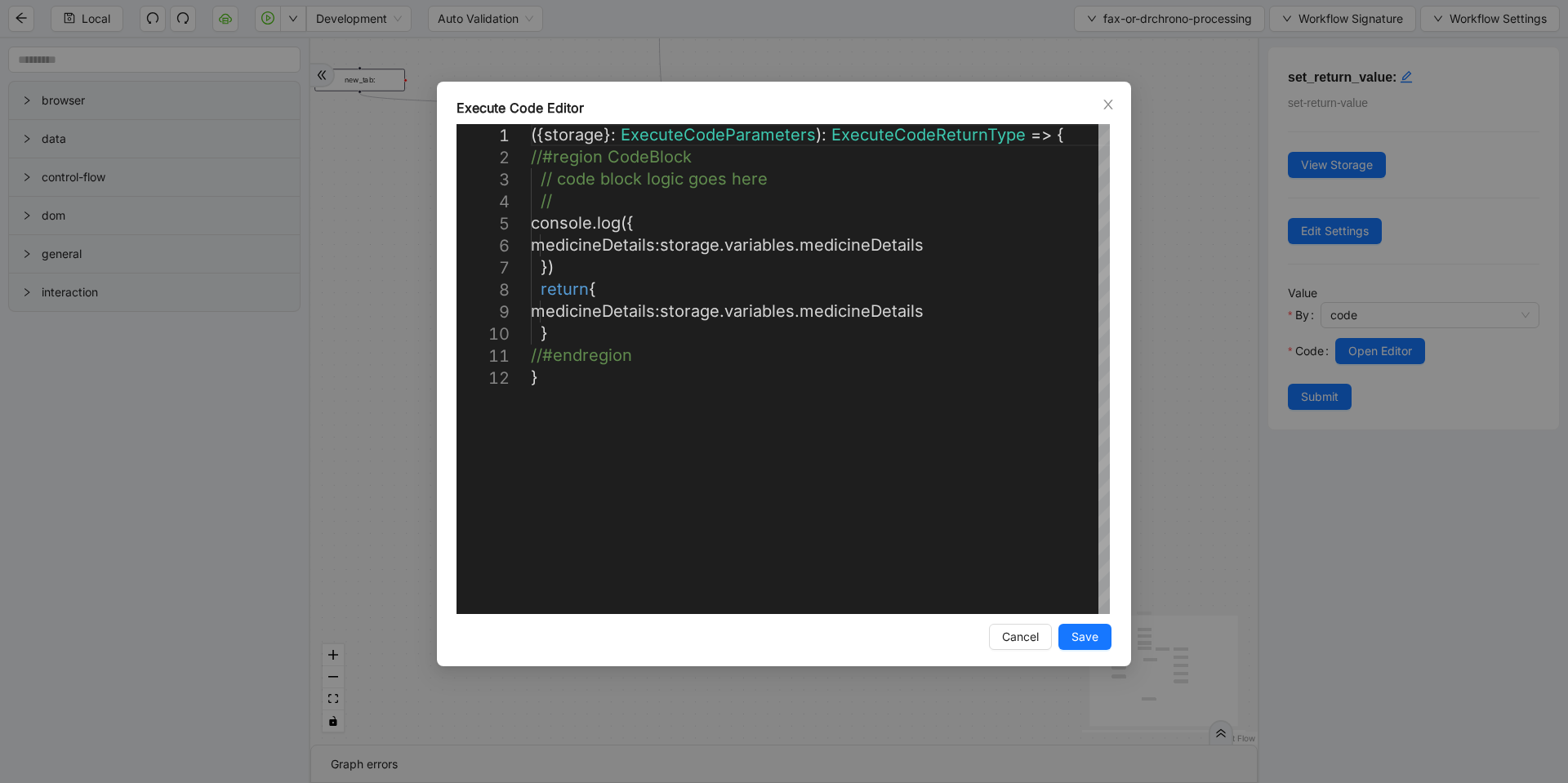
click at [1201, 222] on div "**********" at bounding box center [784, 392] width 1568 height 783
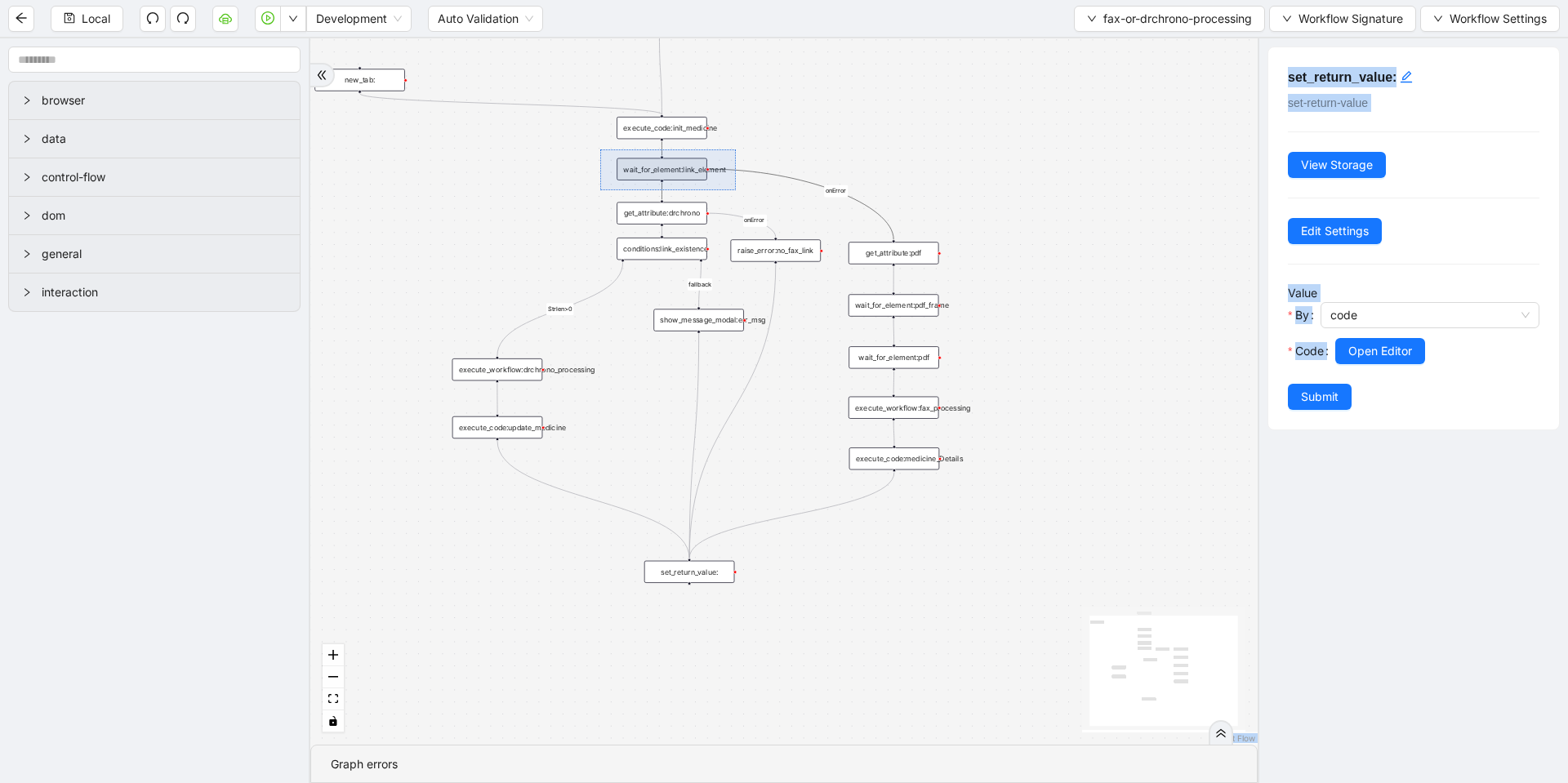
drag, startPoint x: 600, startPoint y: 149, endPoint x: 736, endPoint y: 190, distance: 142.0
click at [736, 190] on div "fallback Strlen>0 onError onError trigger get_attribute:pdf wait_for_element:pd…" at bounding box center [784, 392] width 948 height 706
click at [929, 250] on div "get_attribute:pdf" at bounding box center [893, 252] width 90 height 22
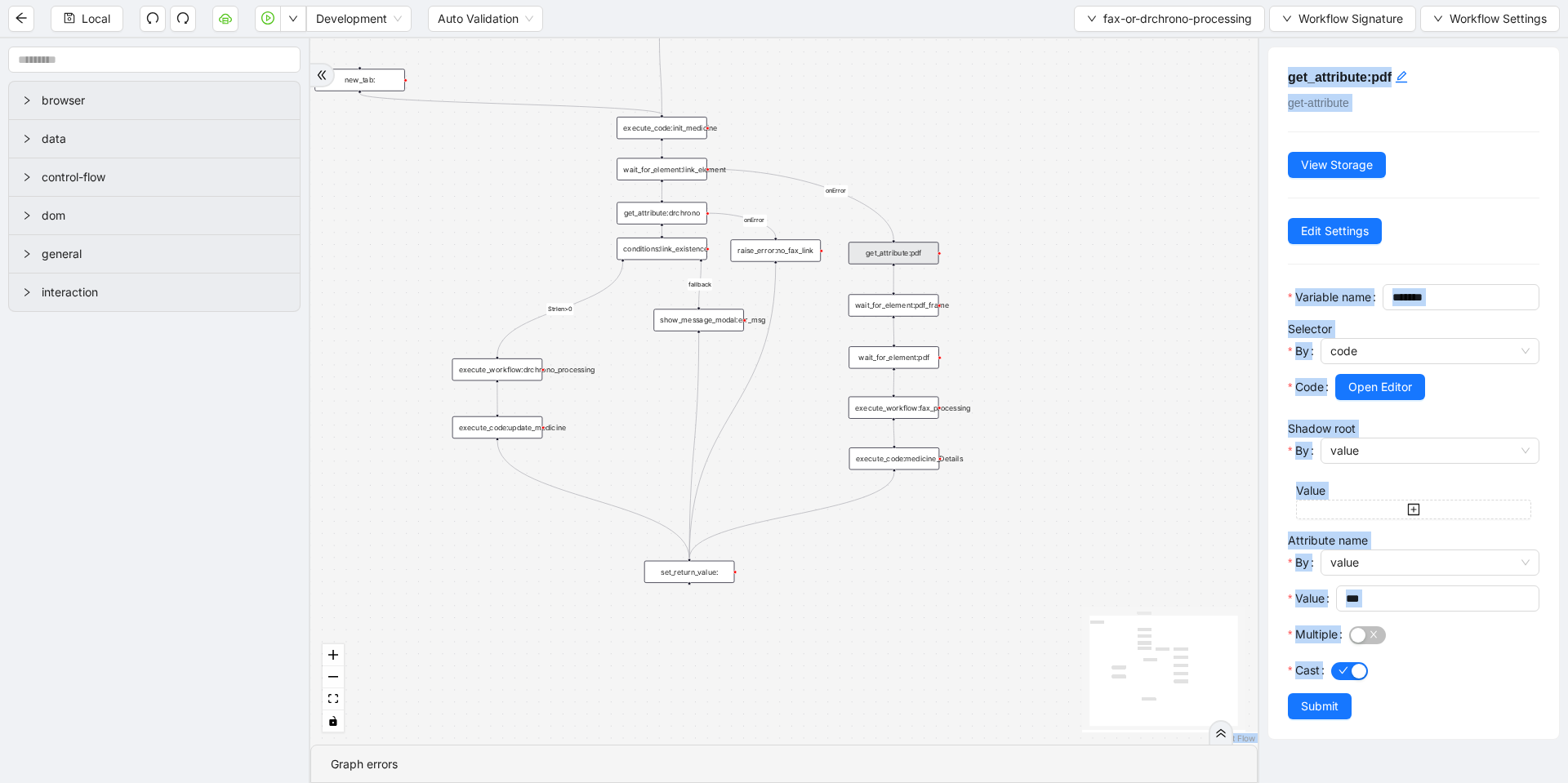
click at [1439, 419] on div at bounding box center [1437, 410] width 204 height 20
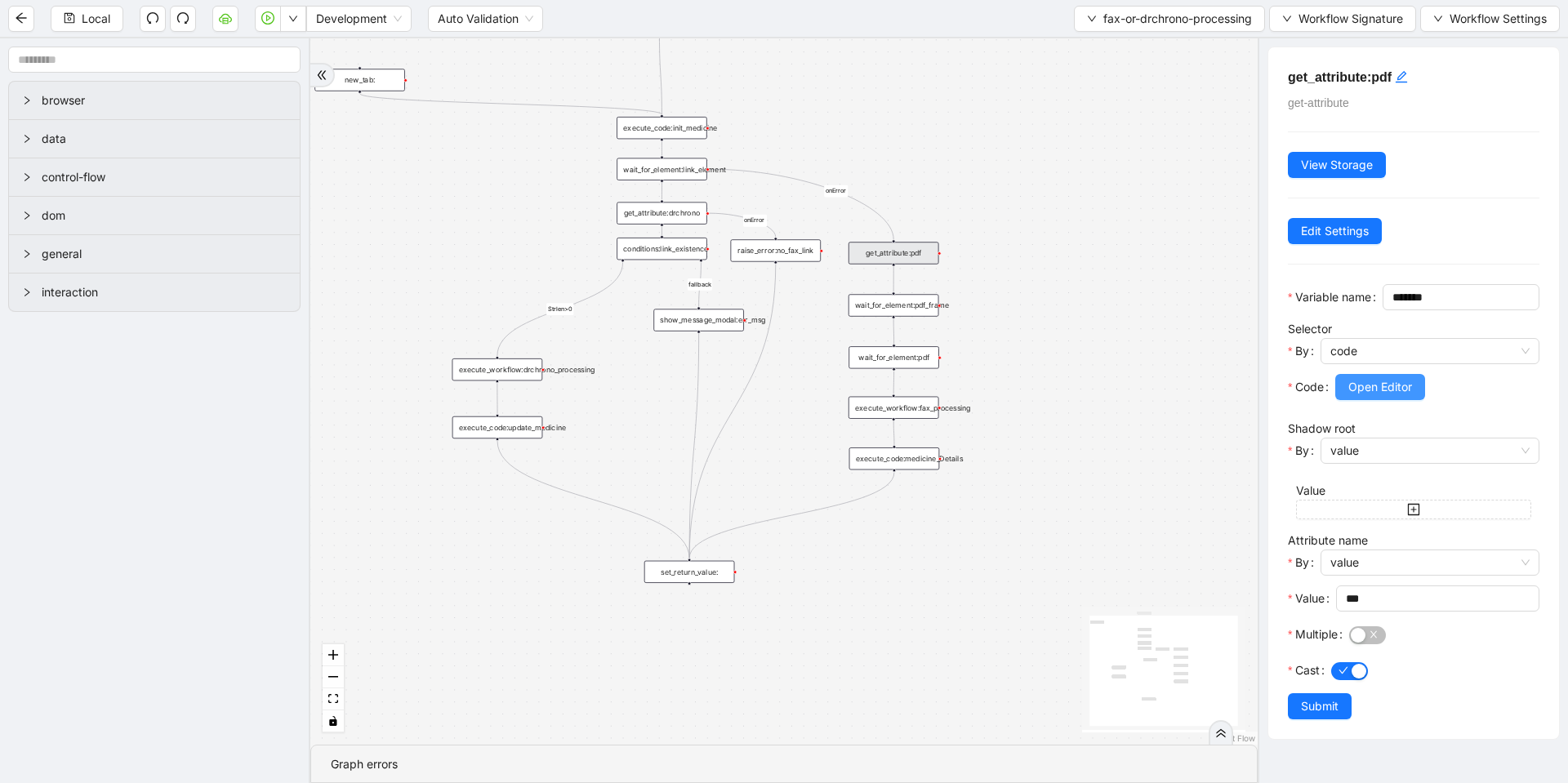
click at [1344, 400] on button "Open Editor" at bounding box center [1379, 386] width 89 height 26
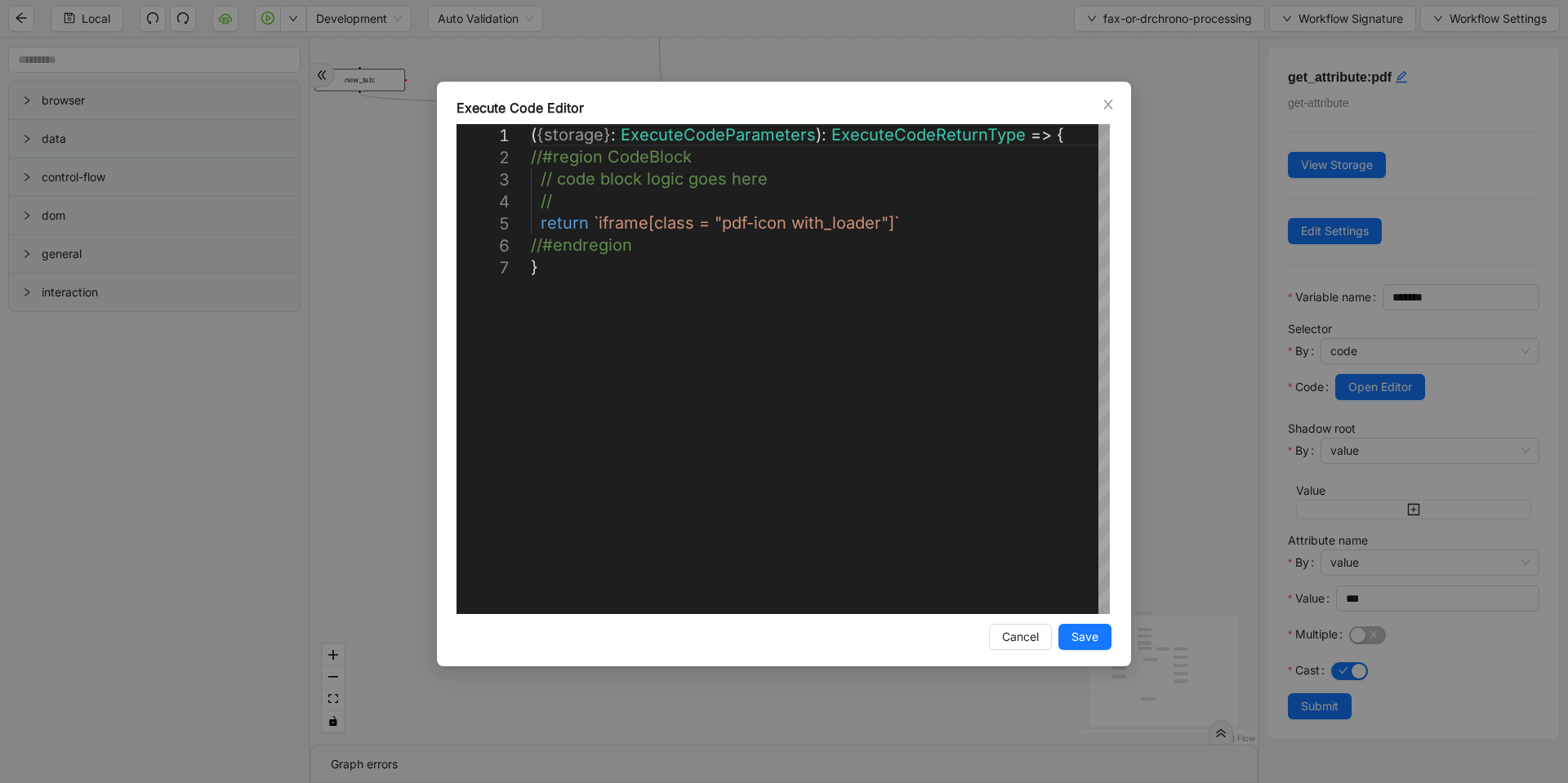
click at [1200, 318] on div "**********" at bounding box center [784, 392] width 1568 height 783
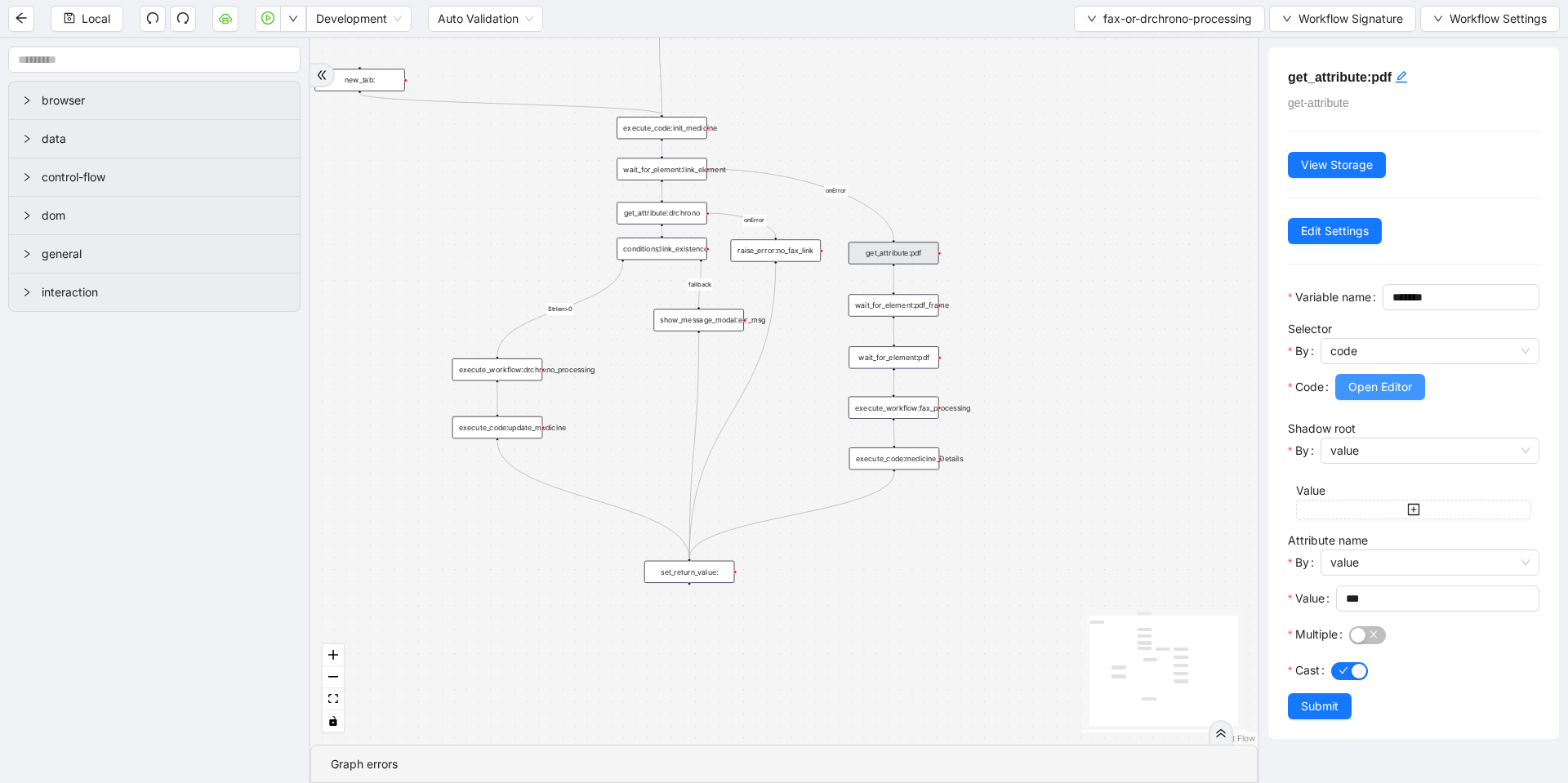
click at [1390, 396] on span "Open Editor" at bounding box center [1379, 387] width 63 height 18
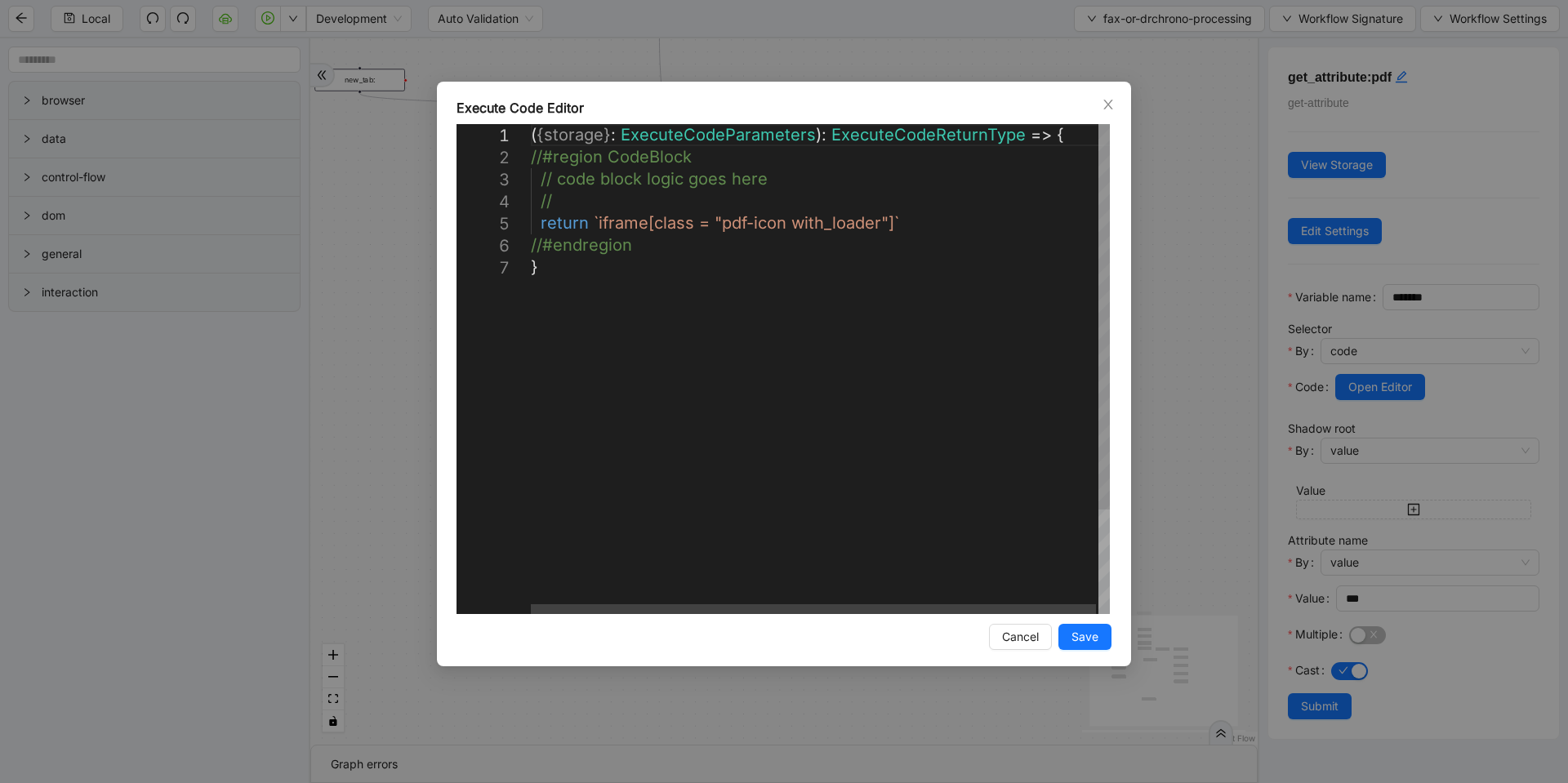
scroll to position [0, 9]
drag, startPoint x: 903, startPoint y: 215, endPoint x: 589, endPoint y: 225, distance: 314.2
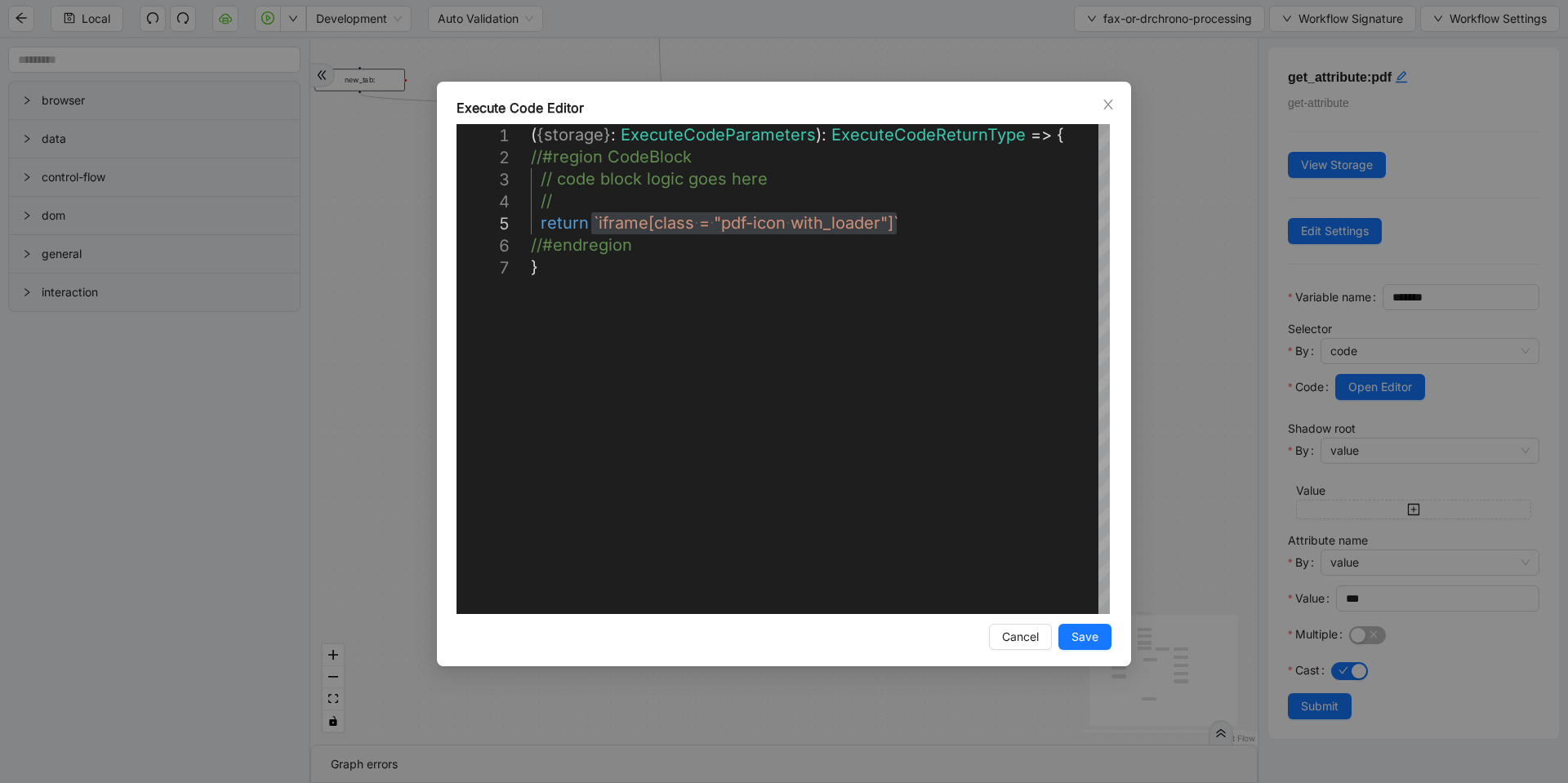
click at [544, 55] on div "**********" at bounding box center [784, 392] width 1568 height 783
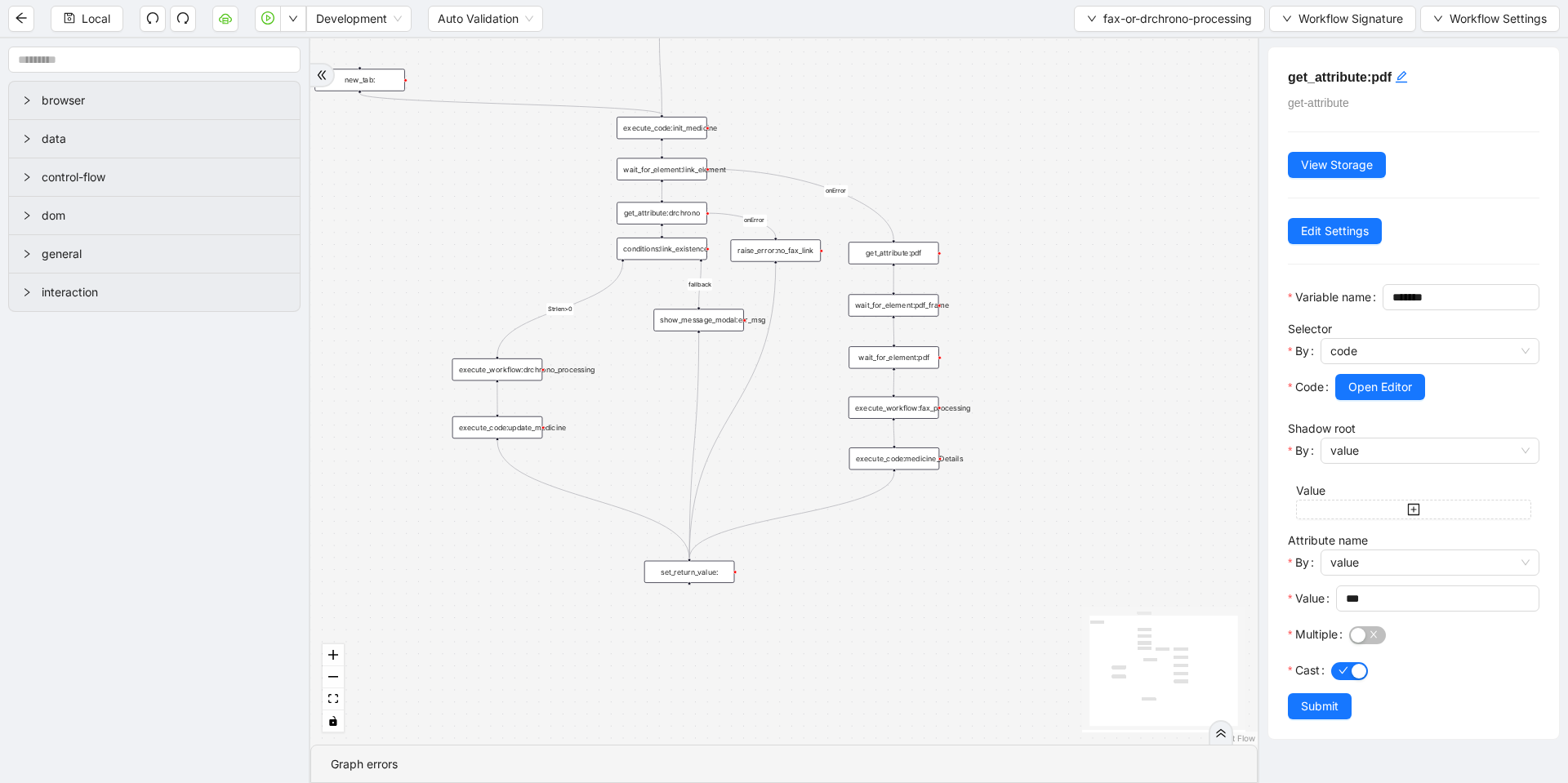
click at [683, 164] on div "wait_for_element:link_element" at bounding box center [662, 169] width 90 height 22
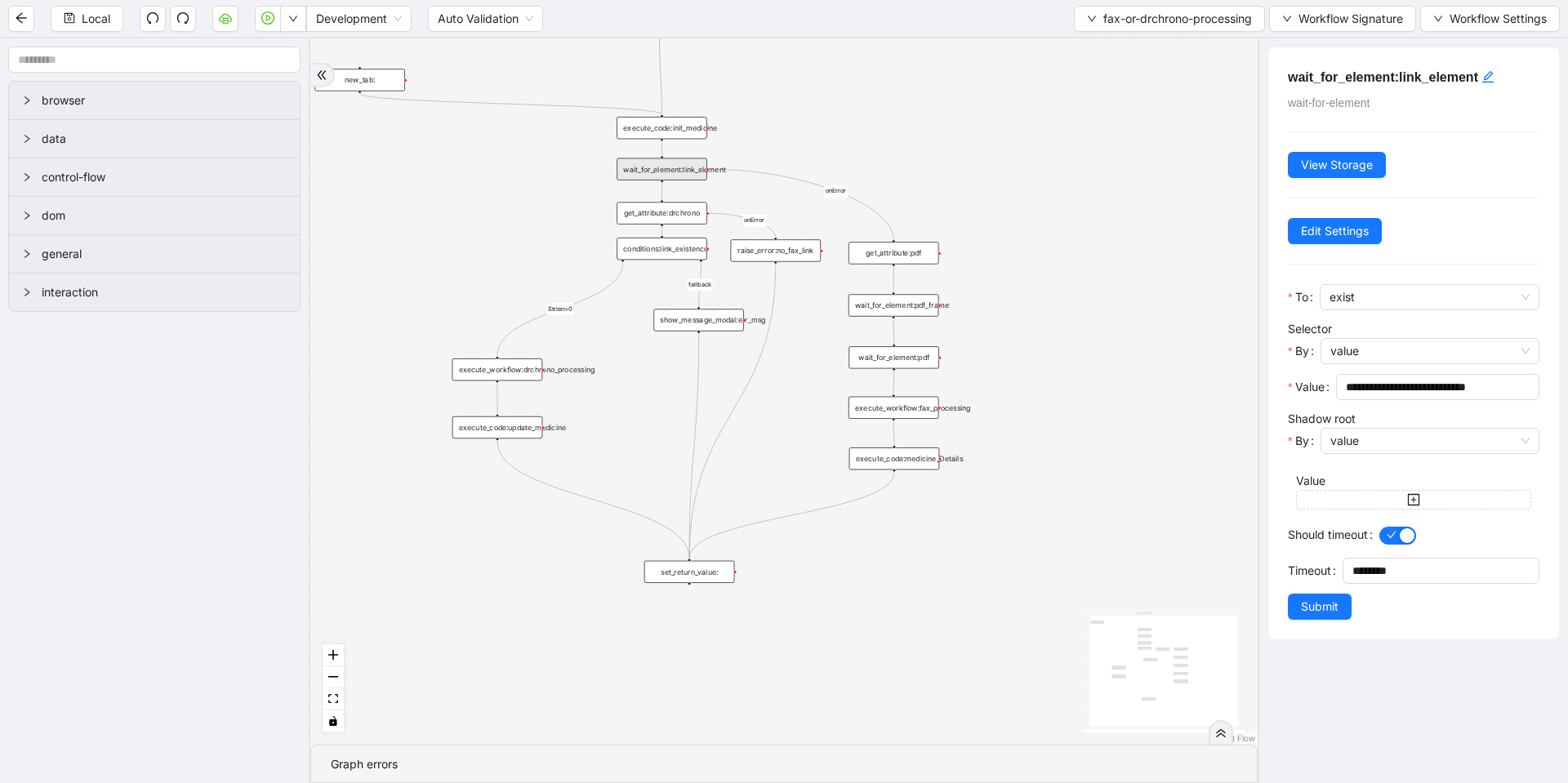
click at [656, 167] on div "wait_for_element:link_element" at bounding box center [662, 169] width 90 height 22
drag, startPoint x: 683, startPoint y: 164, endPoint x: 655, endPoint y: 174, distance: 29.7
click at [655, 169] on div "wait_for_element:link_element" at bounding box center [662, 169] width 90 height 22
click at [681, 175] on div "wait_for_element:link_element" at bounding box center [661, 171] width 90 height 22
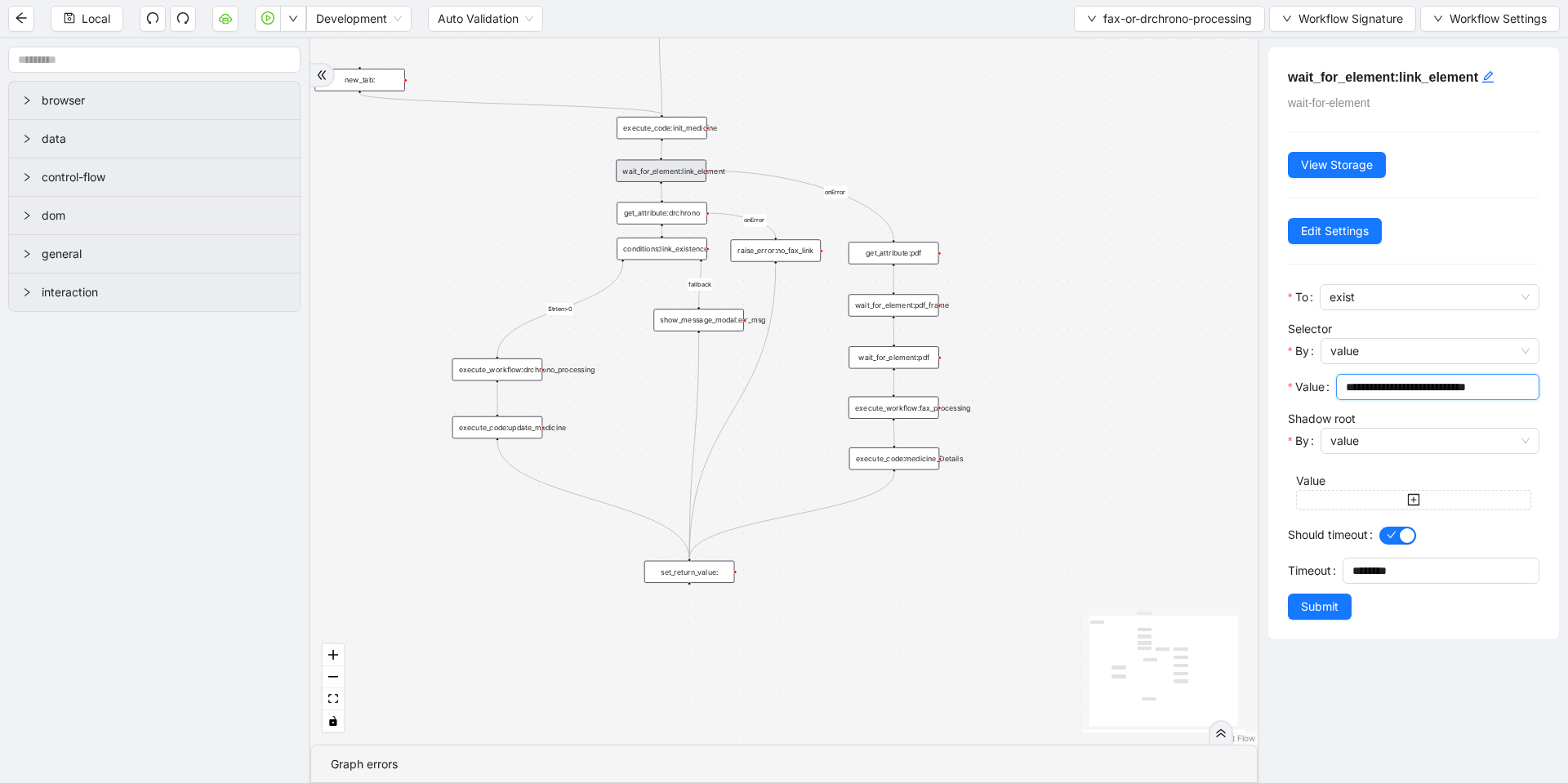
click at [1487, 379] on input "**********" at bounding box center [1436, 387] width 181 height 18
click at [926, 130] on div "fallback Strlen>0 onError onError trigger get_attribute:pdf wait_for_element:pd…" at bounding box center [784, 392] width 948 height 706
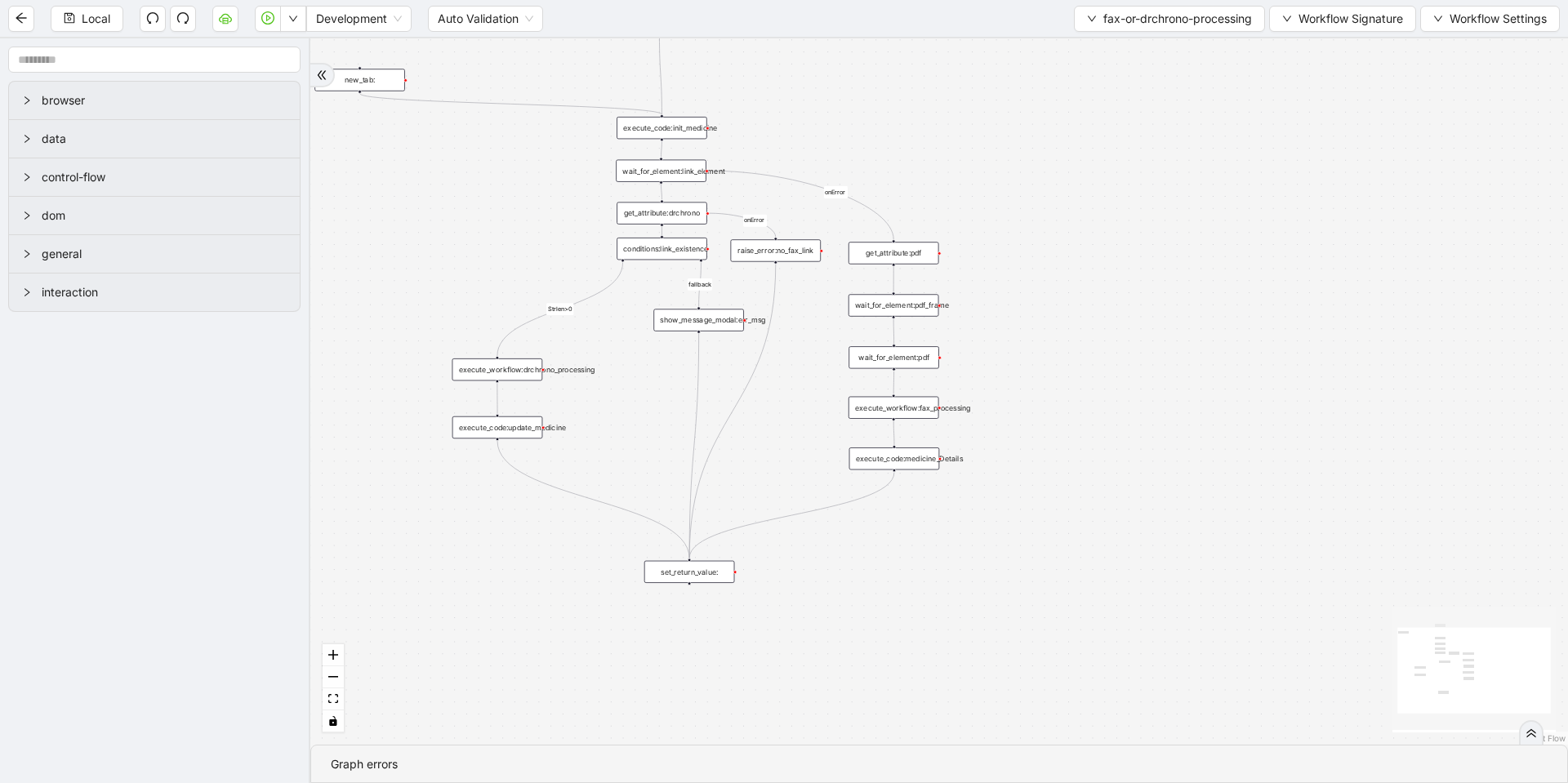
click at [663, 162] on div "wait_for_element:link_element" at bounding box center [661, 171] width 90 height 22
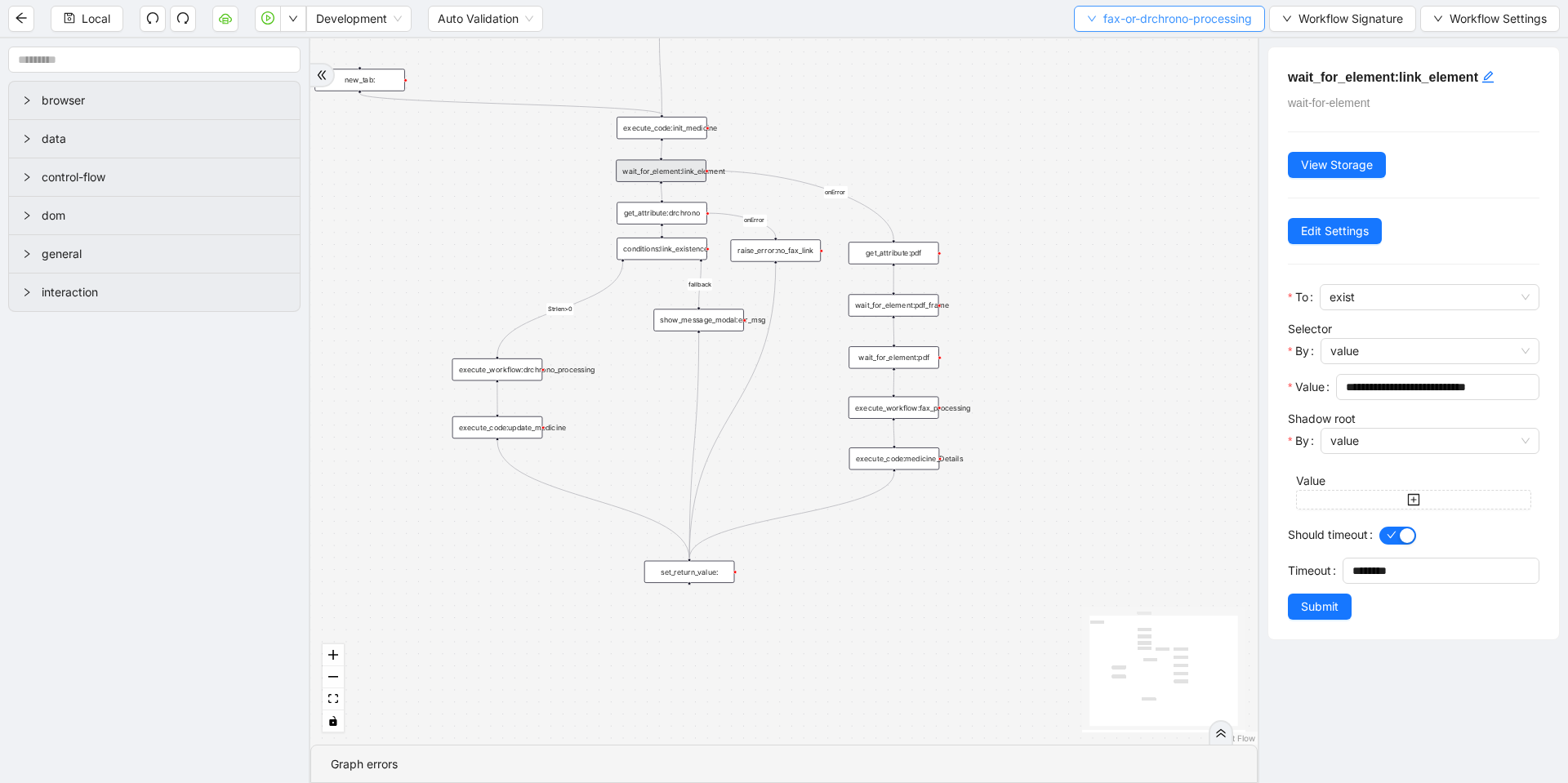
click at [1125, 20] on span "fax-or-drchrono-processing" at bounding box center [1177, 19] width 148 height 18
click at [1127, 52] on span "Select" at bounding box center [1164, 51] width 168 height 18
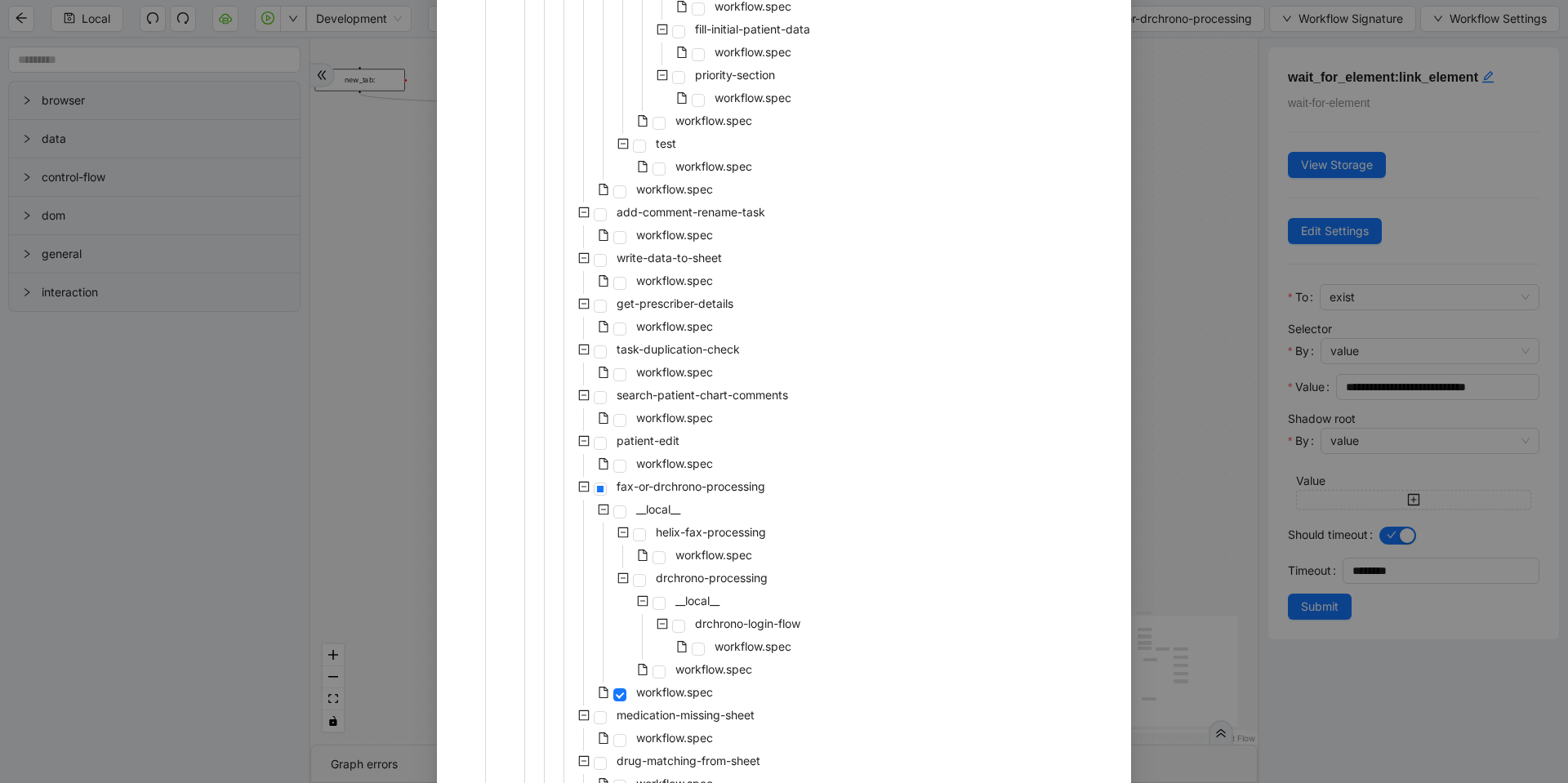
scroll to position [1470, 0]
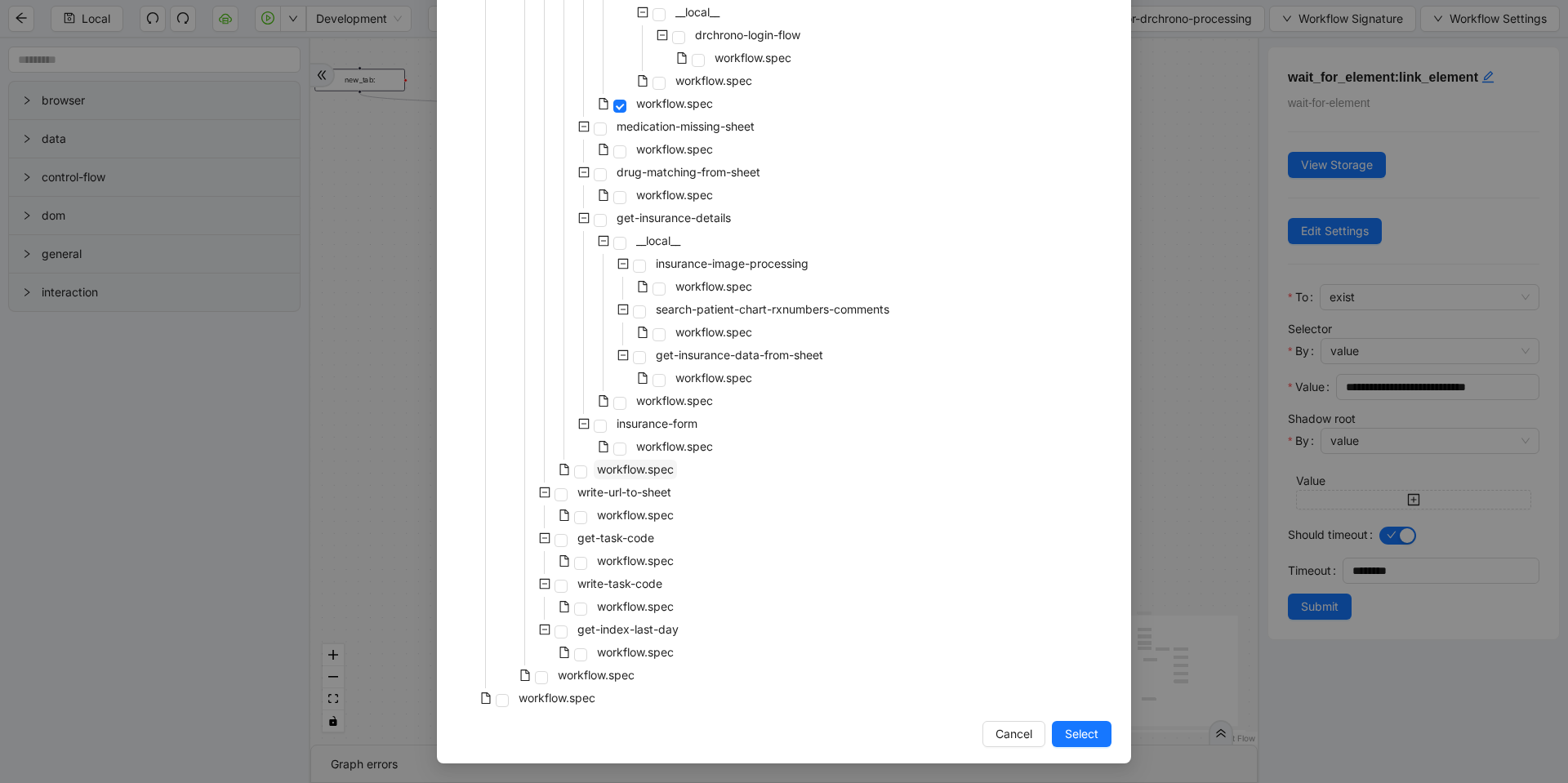
click at [611, 476] on span "workflow.spec" at bounding box center [636, 469] width 77 height 14
click at [1051, 730] on button "Select" at bounding box center [1081, 734] width 60 height 26
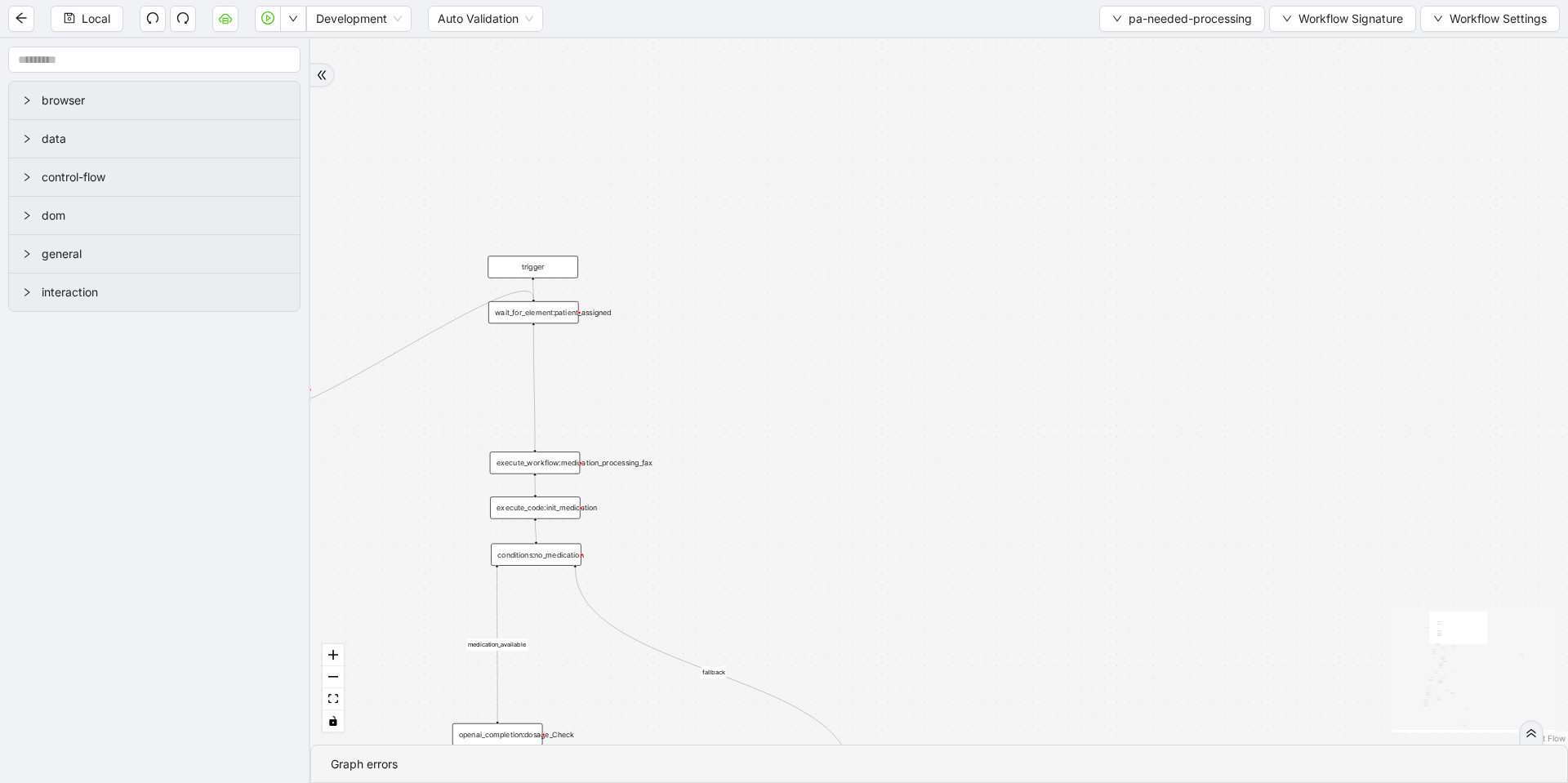
click at [962, 377] on div "fallback fallback matched_sheet not_duplicate_task fallback fallback fallback c…" at bounding box center [939, 392] width 1258 height 706
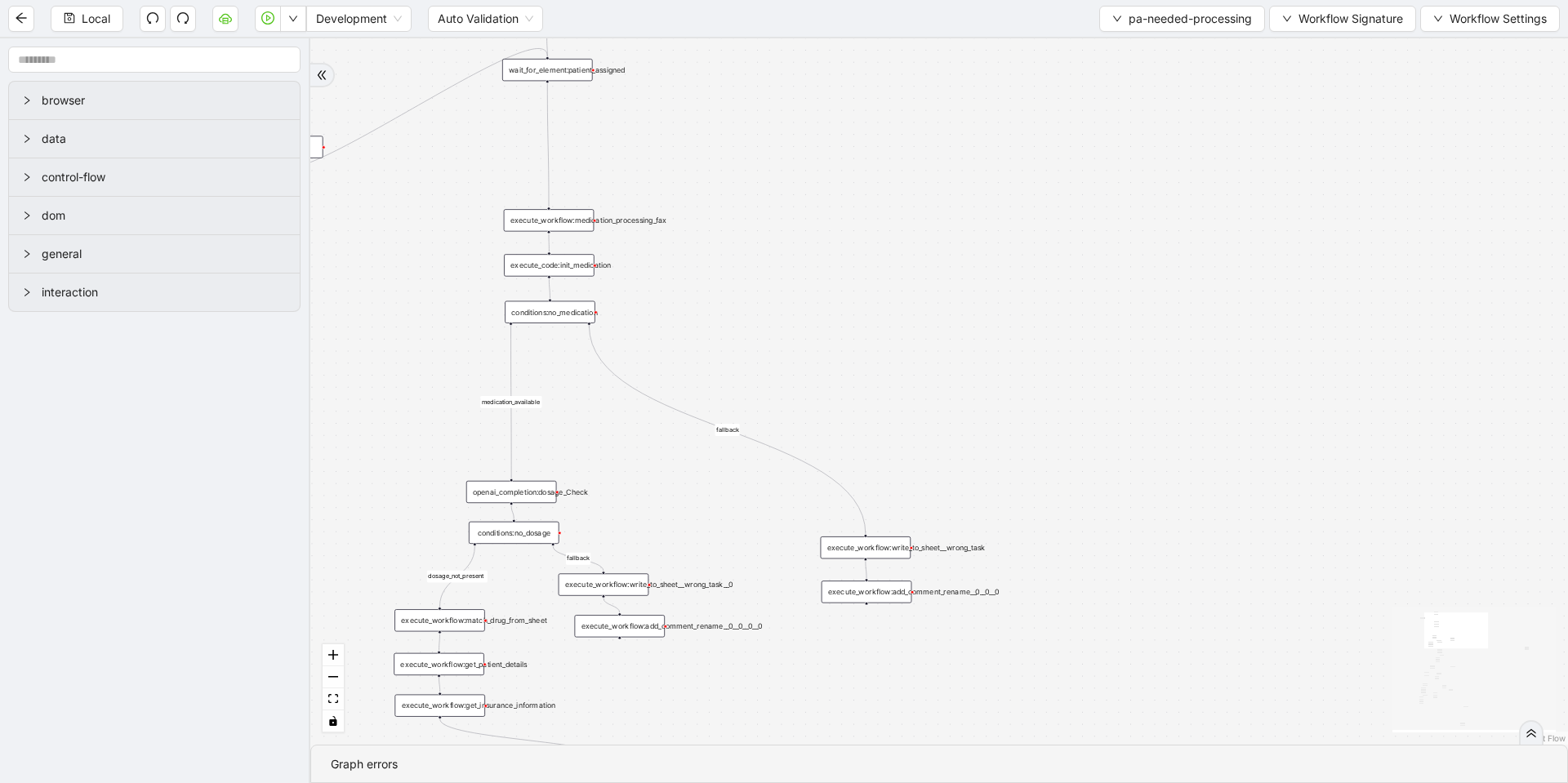
drag, startPoint x: 911, startPoint y: 530, endPoint x: 925, endPoint y: 288, distance: 242.4
click at [925, 288] on div "fallback fallback matched_sheet not_duplicate_task fallback fallback fallback c…" at bounding box center [939, 392] width 1258 height 706
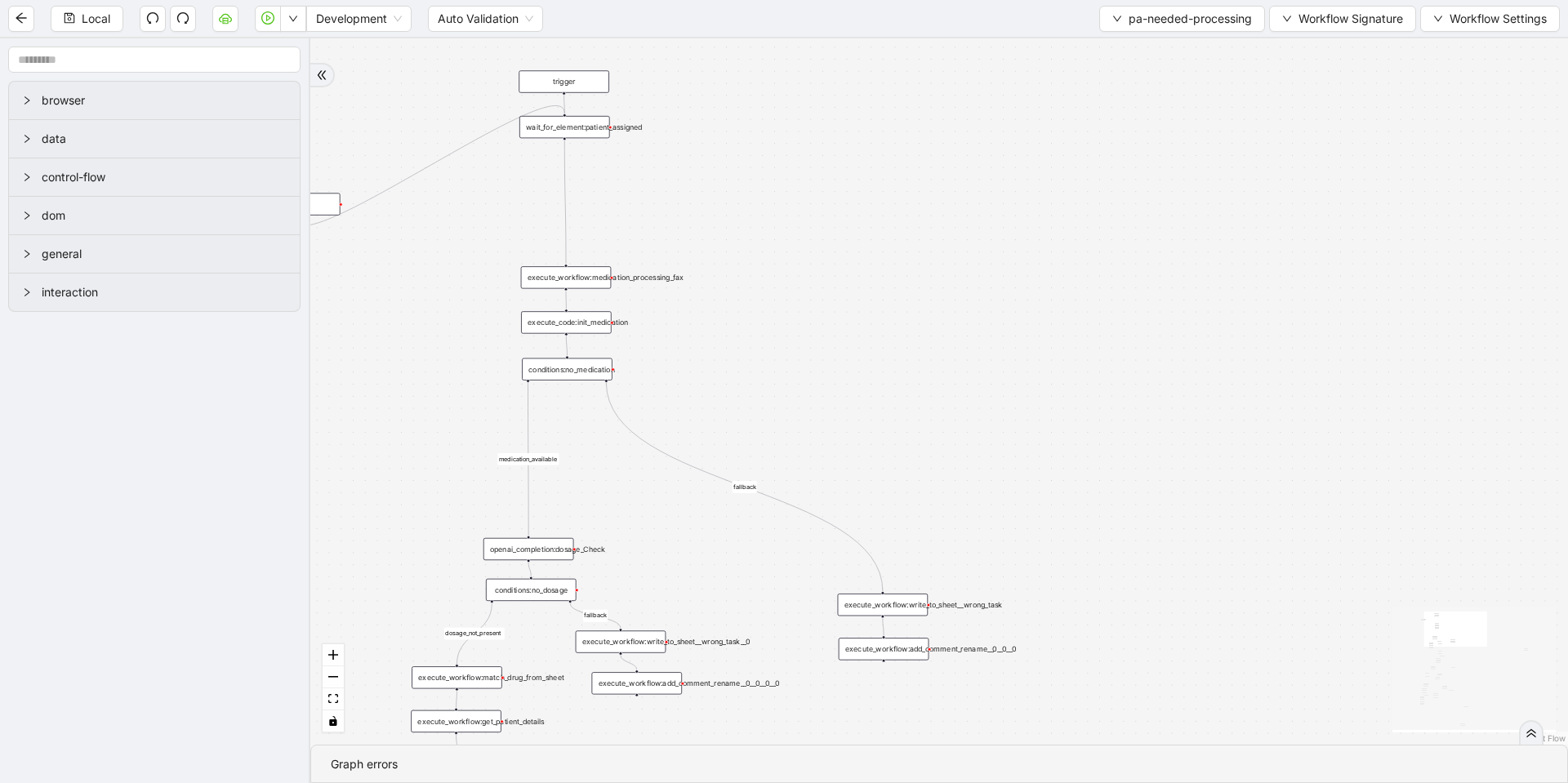
drag, startPoint x: 861, startPoint y: 342, endPoint x: 1216, endPoint y: 173, distance: 393.2
click at [870, 354] on div "fallback fallback matched_sheet not_duplicate_task fallback fallback fallback c…" at bounding box center [939, 392] width 1258 height 706
click at [1167, 27] on button "pa-needed-processing" at bounding box center [1181, 18] width 165 height 26
click at [1141, 55] on span "Select" at bounding box center [1178, 51] width 141 height 18
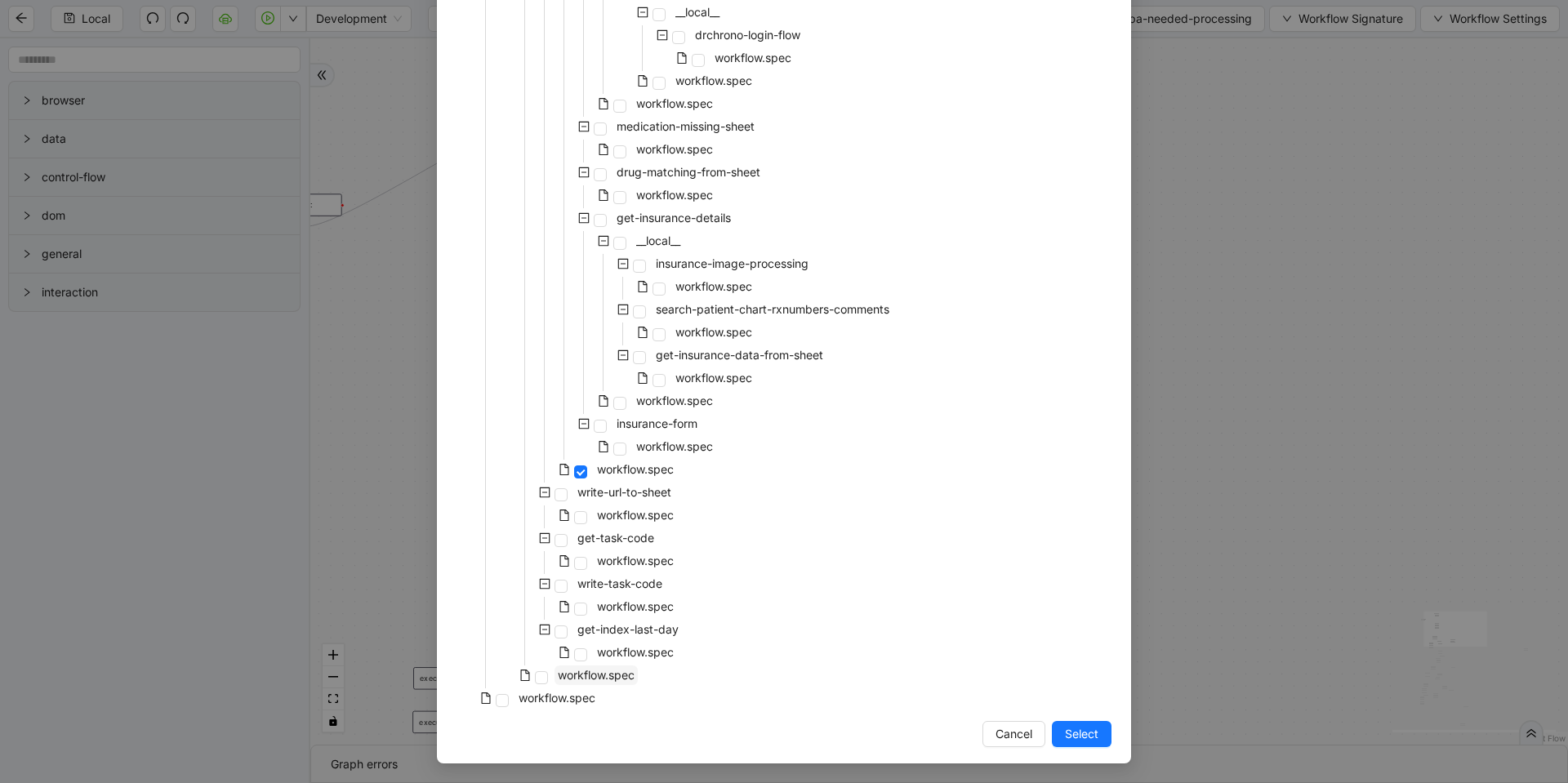
click at [601, 670] on span "workflow.spec" at bounding box center [596, 675] width 77 height 14
click at [1057, 730] on button "Select" at bounding box center [1081, 734] width 60 height 26
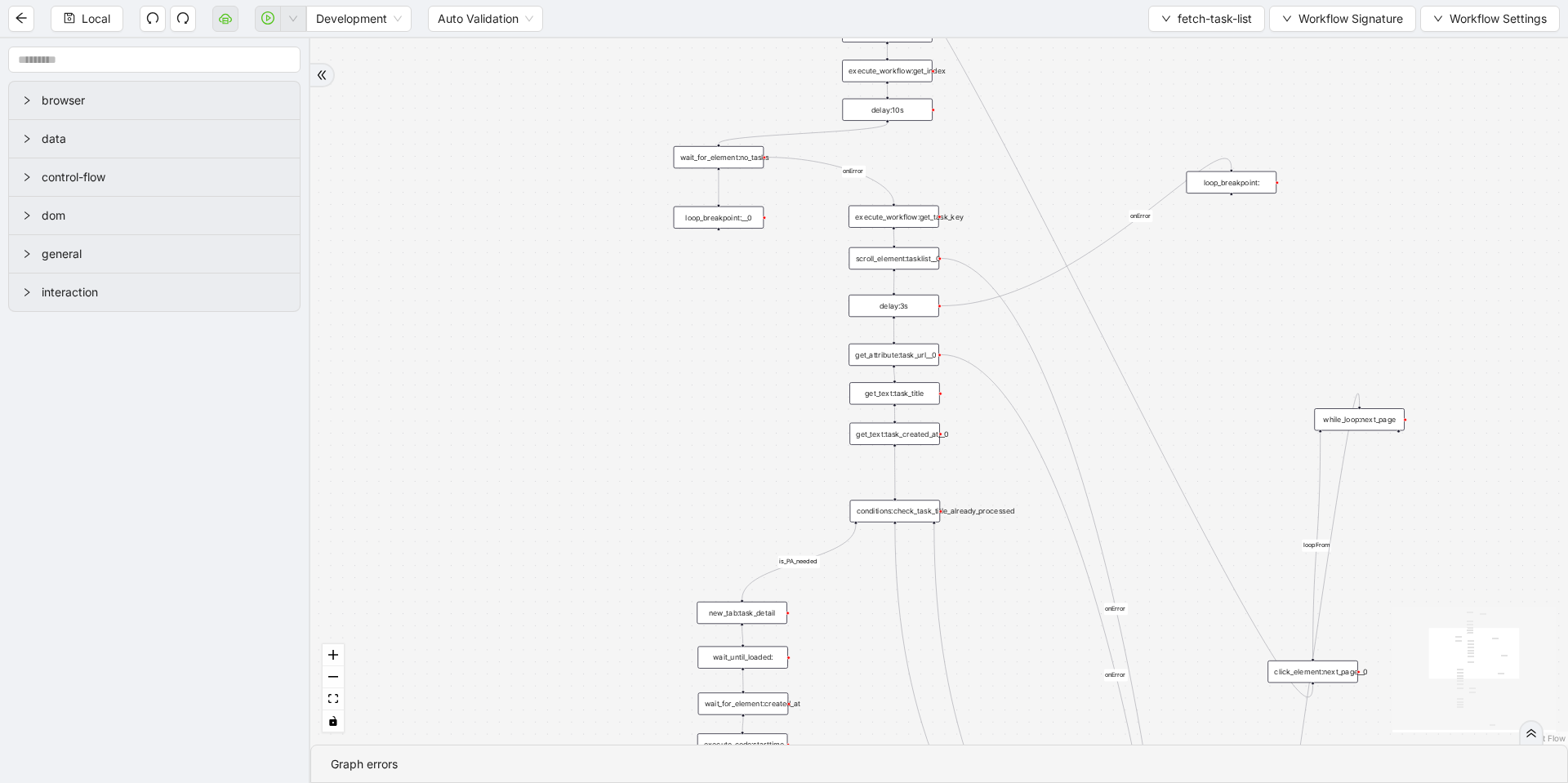
click at [429, 331] on div "loopFrom fallback is_PA_needed is_PA_Sent onError onError onError onError onErr…" at bounding box center [939, 392] width 1258 height 706
click at [487, 303] on div "loopFrom fallback is_PA_needed is_PA_Sent onError onError onError onError onErr…" at bounding box center [939, 392] width 1258 height 706
click at [487, 312] on div "loopFrom fallback is_PA_needed is_PA_Sent onError onError onError onError onErr…" at bounding box center [939, 392] width 1258 height 706
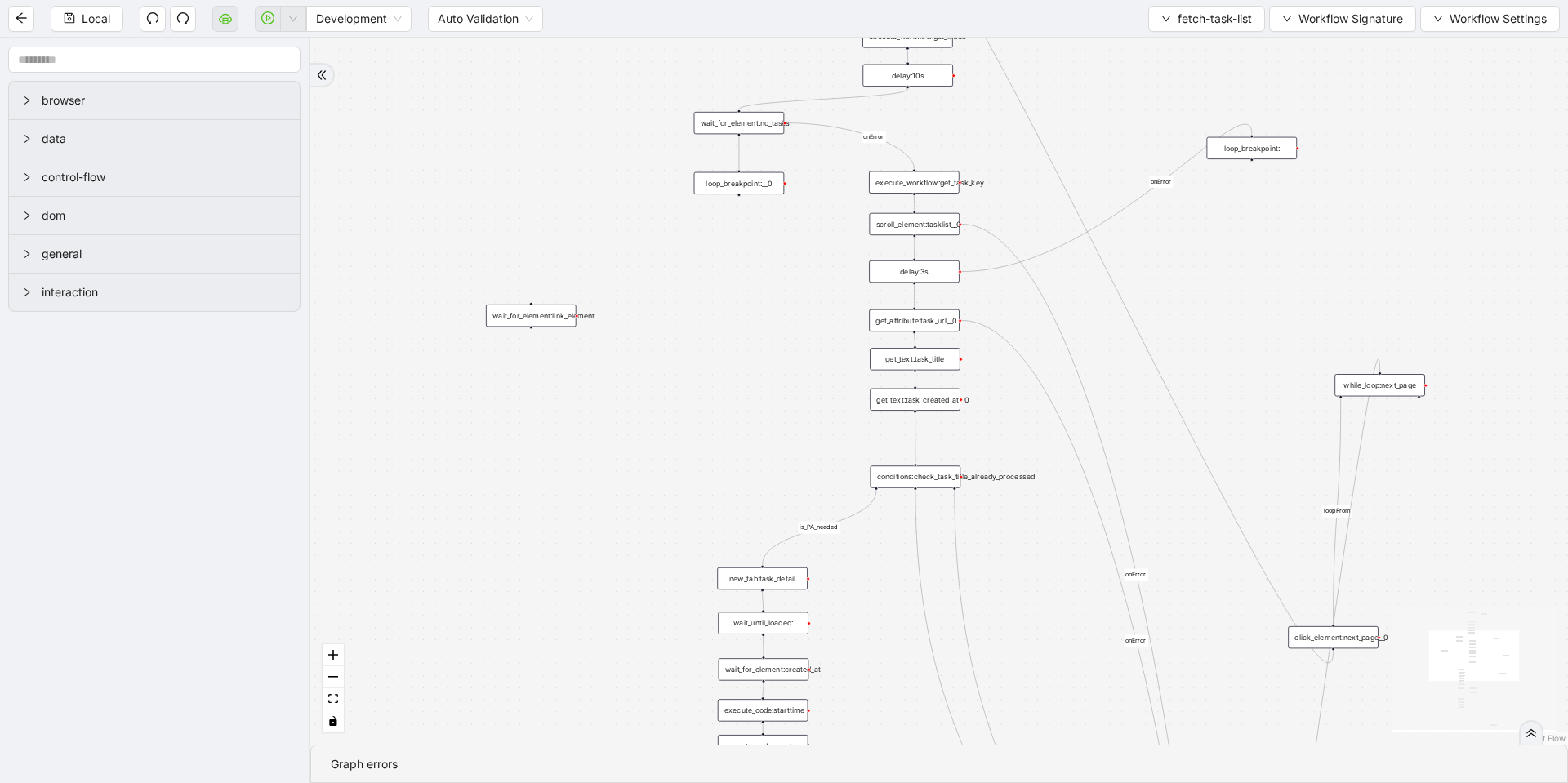
drag, startPoint x: 492, startPoint y: 315, endPoint x: 527, endPoint y: 315, distance: 35.0
click at [527, 315] on div "wait_for_element:link_element" at bounding box center [530, 316] width 90 height 22
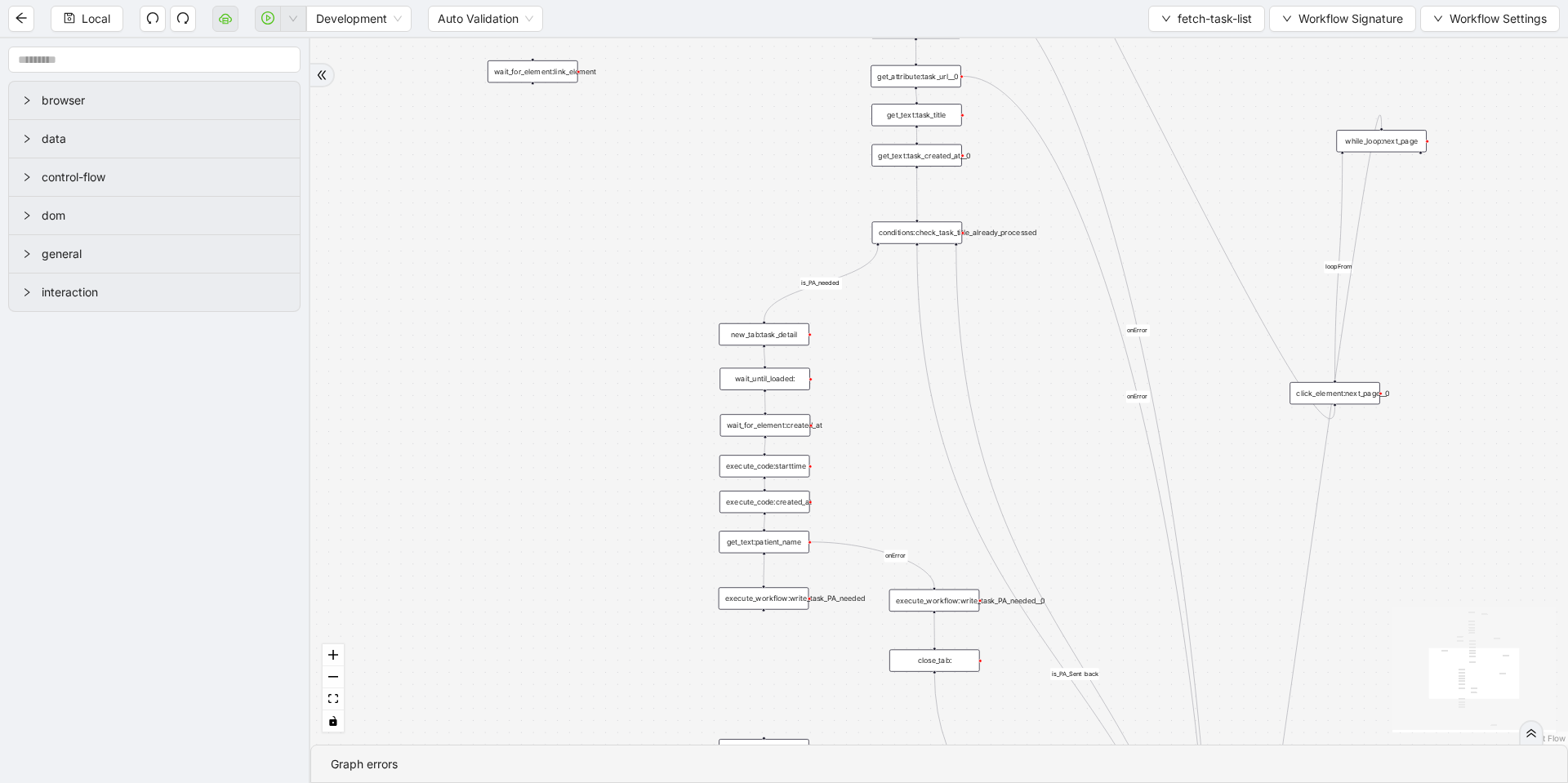
drag, startPoint x: 569, startPoint y: 382, endPoint x: 569, endPoint y: 240, distance: 142.0
click at [569, 243] on div "loopFrom fallback is_PA_needed is_PA_Sent onError onError onError onError onErr…" at bounding box center [939, 392] width 1258 height 706
drag, startPoint x: 530, startPoint y: 62, endPoint x: 533, endPoint y: 608, distance: 546.0
click at [527, 566] on div "wait_for_element:link_element" at bounding box center [528, 554] width 90 height 22
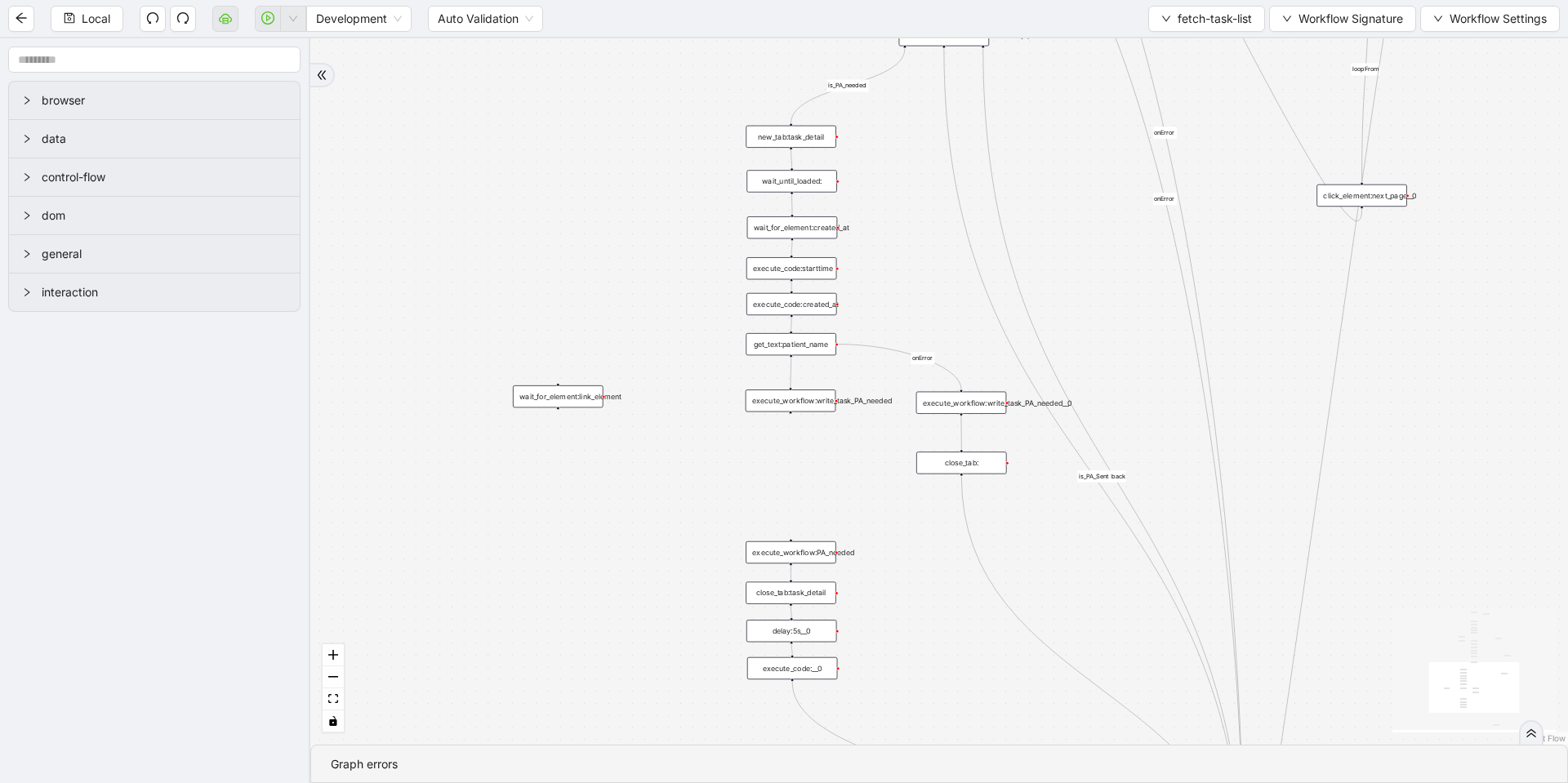
drag, startPoint x: 635, startPoint y: 533, endPoint x: 641, endPoint y: 483, distance: 50.4
click at [641, 488] on div "loopFrom fallback is_PA_needed is_PA_Sent onError onError onError onError onErr…" at bounding box center [939, 392] width 1258 height 706
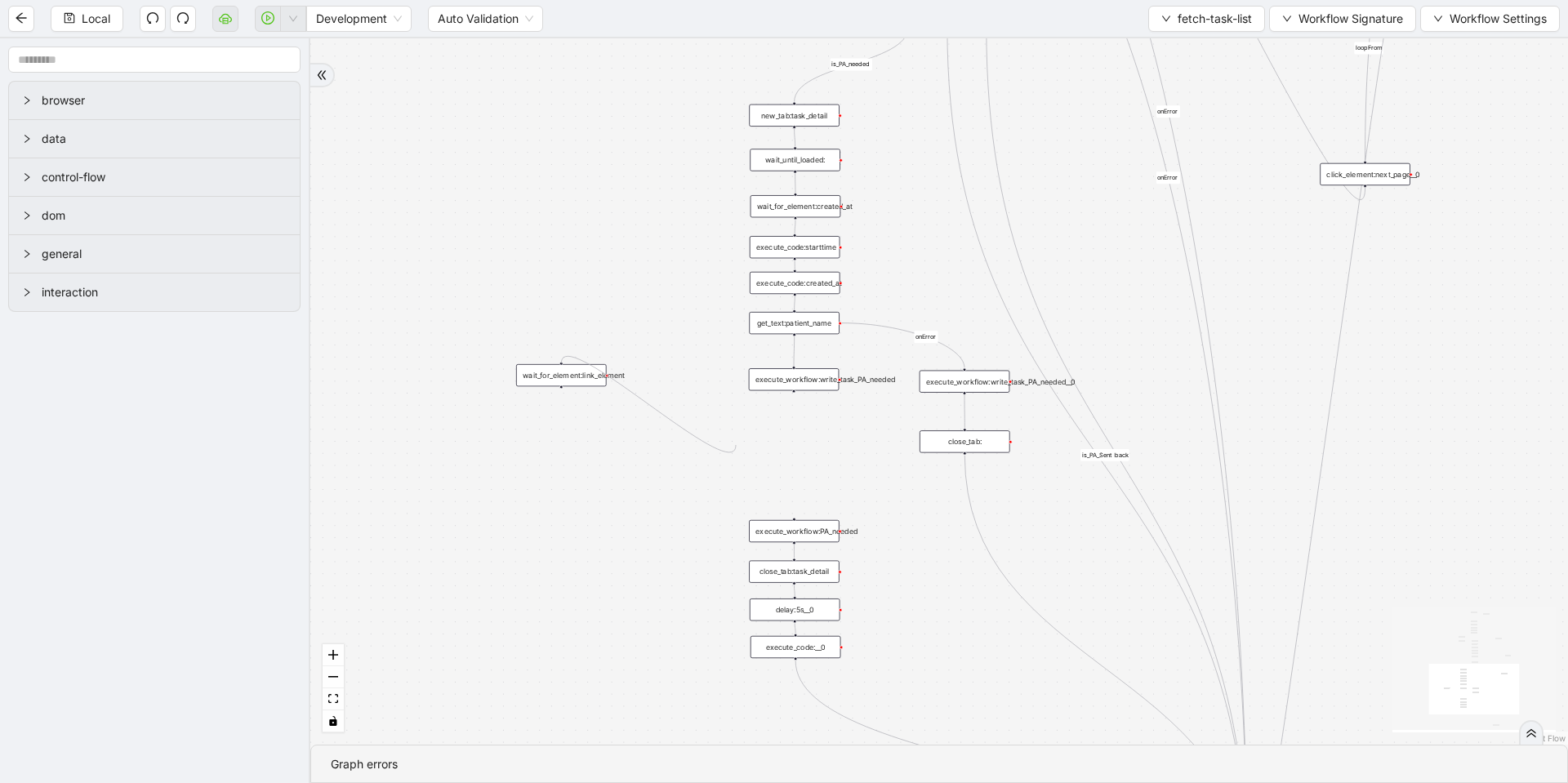
drag, startPoint x: 561, startPoint y: 363, endPoint x: 734, endPoint y: 445, distance: 191.4
click at [737, 446] on div "loopFrom fallback is_PA_needed is_PA_Sent onError onError onError onError onErr…" at bounding box center [939, 392] width 1258 height 706
drag, startPoint x: 615, startPoint y: 404, endPoint x: 738, endPoint y: 439, distance: 127.9
click at [738, 439] on div "wait_for_element:link_element" at bounding box center [724, 440] width 90 height 22
drag, startPoint x: 724, startPoint y: 429, endPoint x: 796, endPoint y: 390, distance: 81.9
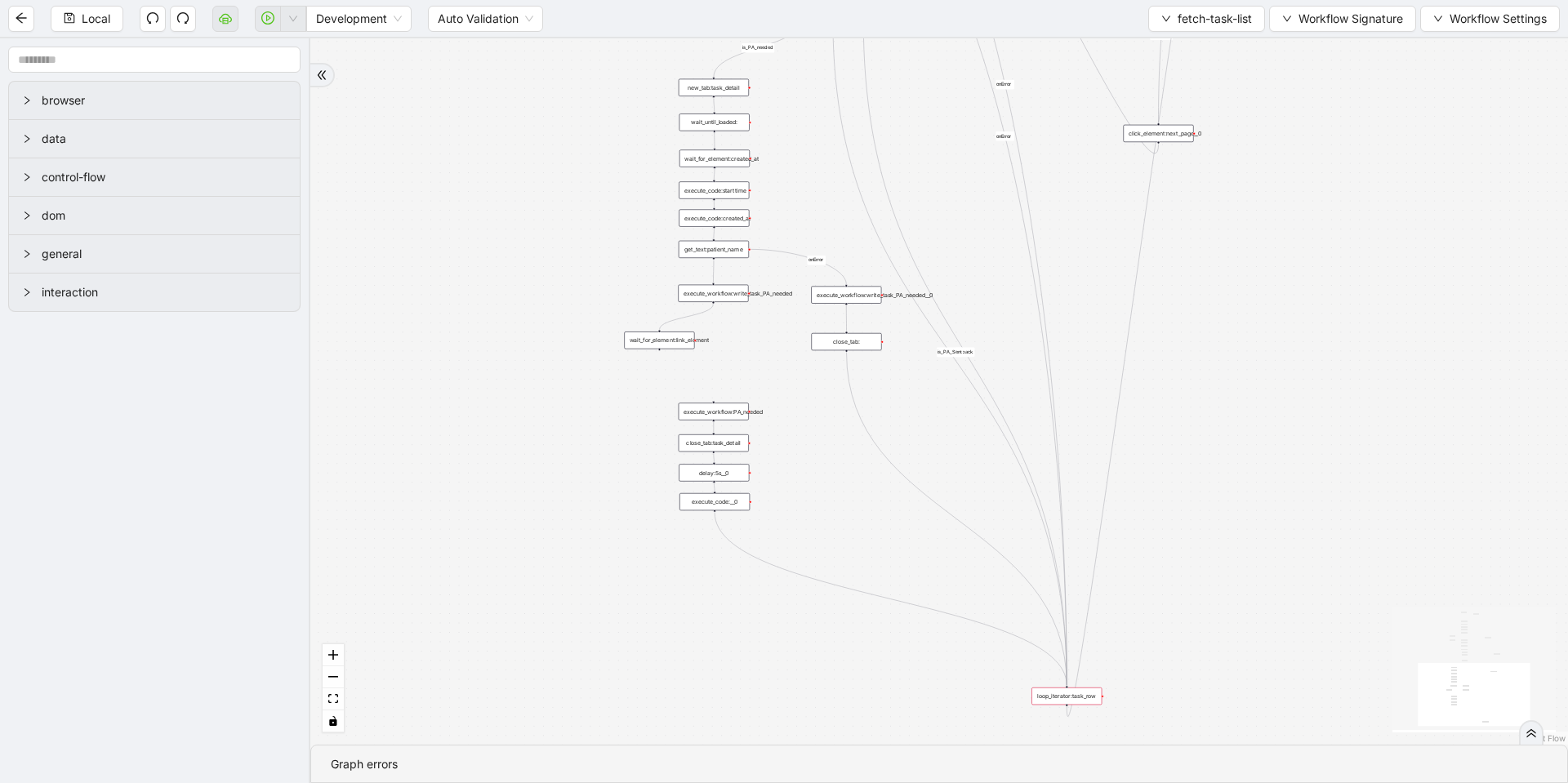
drag, startPoint x: 1002, startPoint y: 273, endPoint x: 935, endPoint y: 166, distance: 126.2
click at [935, 166] on div "loopFrom fallback is_PA_needed is_PA_Sent onError onError onError onError onErr…" at bounding box center [939, 392] width 1258 height 706
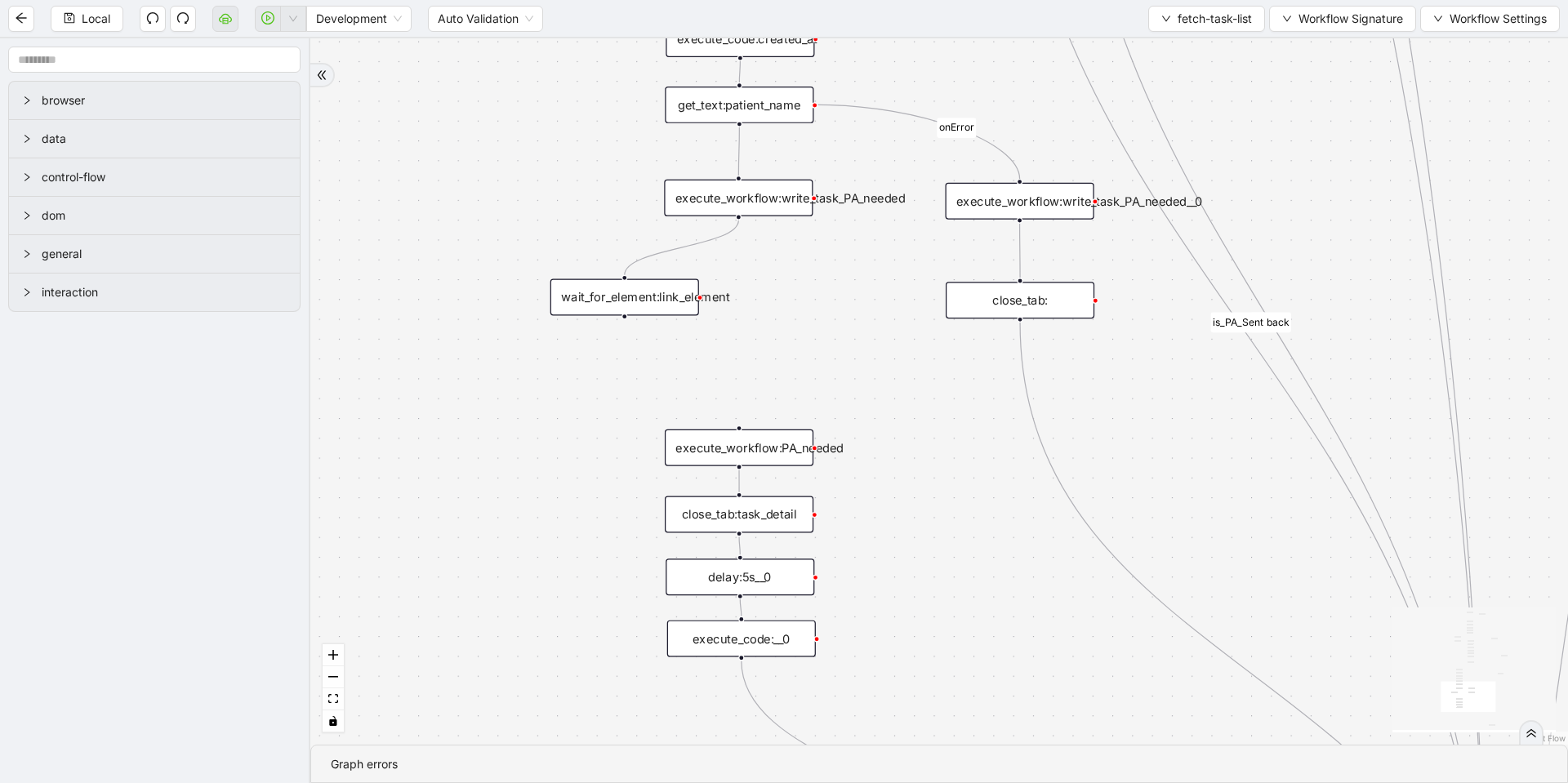
drag, startPoint x: 764, startPoint y: 398, endPoint x: 611, endPoint y: 349, distance: 160.7
click at [613, 349] on div "loopFrom fallback is_PA_needed is_PA_Sent onError onError onError onError onErr…" at bounding box center [939, 392] width 1258 height 706
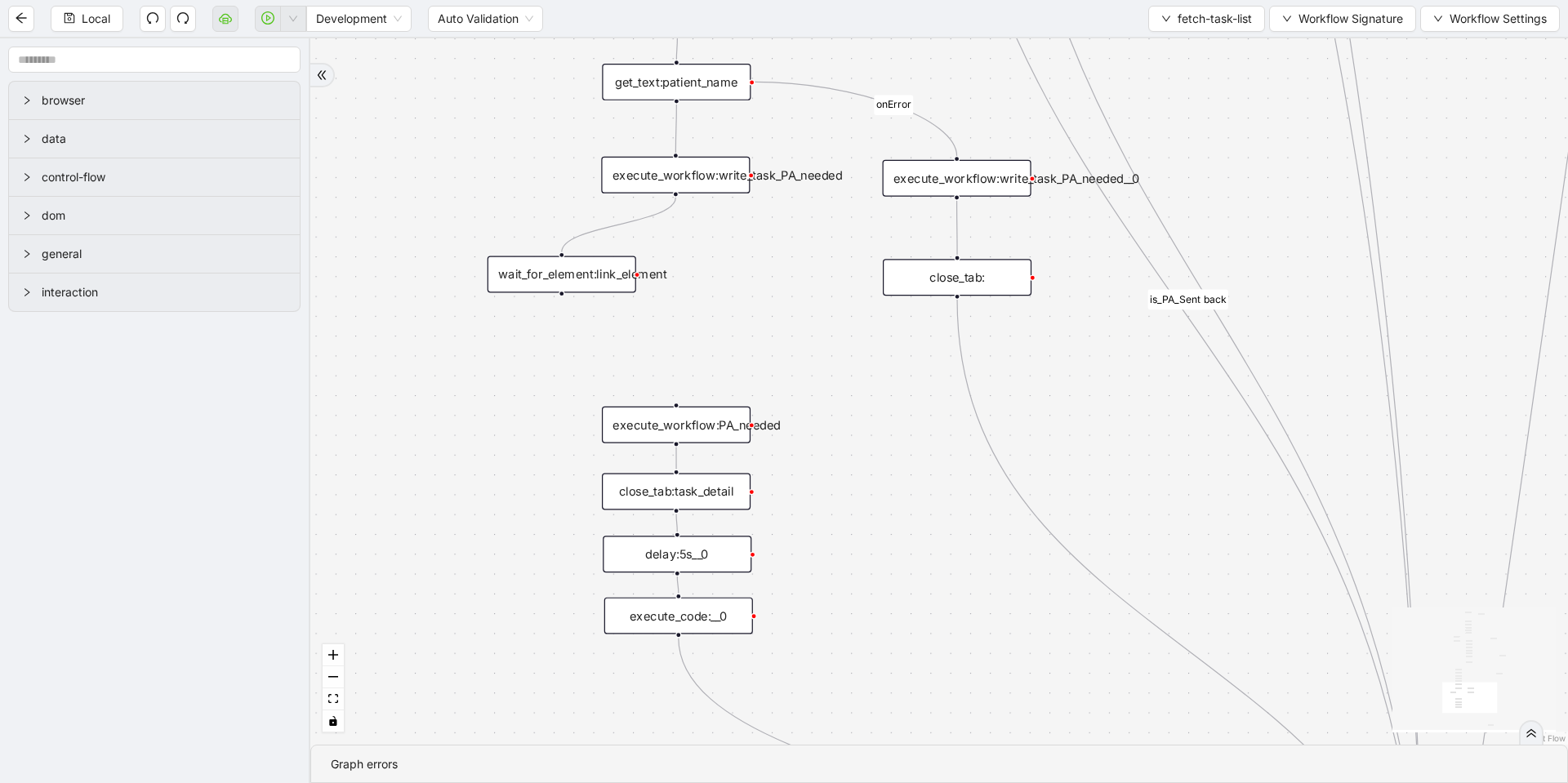
click at [557, 294] on div "loopFrom fallback is_PA_needed is_PA_Sent onError onError onError onError onErr…" at bounding box center [939, 392] width 1258 height 706
drag, startPoint x: 636, startPoint y: 271, endPoint x: 683, endPoint y: 297, distance: 53.7
click at [683, 297] on div "loopFrom fallback is_PA_needed is_PA_Sent onError onError onError onError onErr…" at bounding box center [939, 392] width 1258 height 706
click at [649, 312] on div "loopFrom fallback is_PA_needed is_PA_Sent onError onError onError onError onErr…" at bounding box center [939, 392] width 1258 height 706
click at [34, 62] on input "text" at bounding box center [154, 59] width 292 height 26
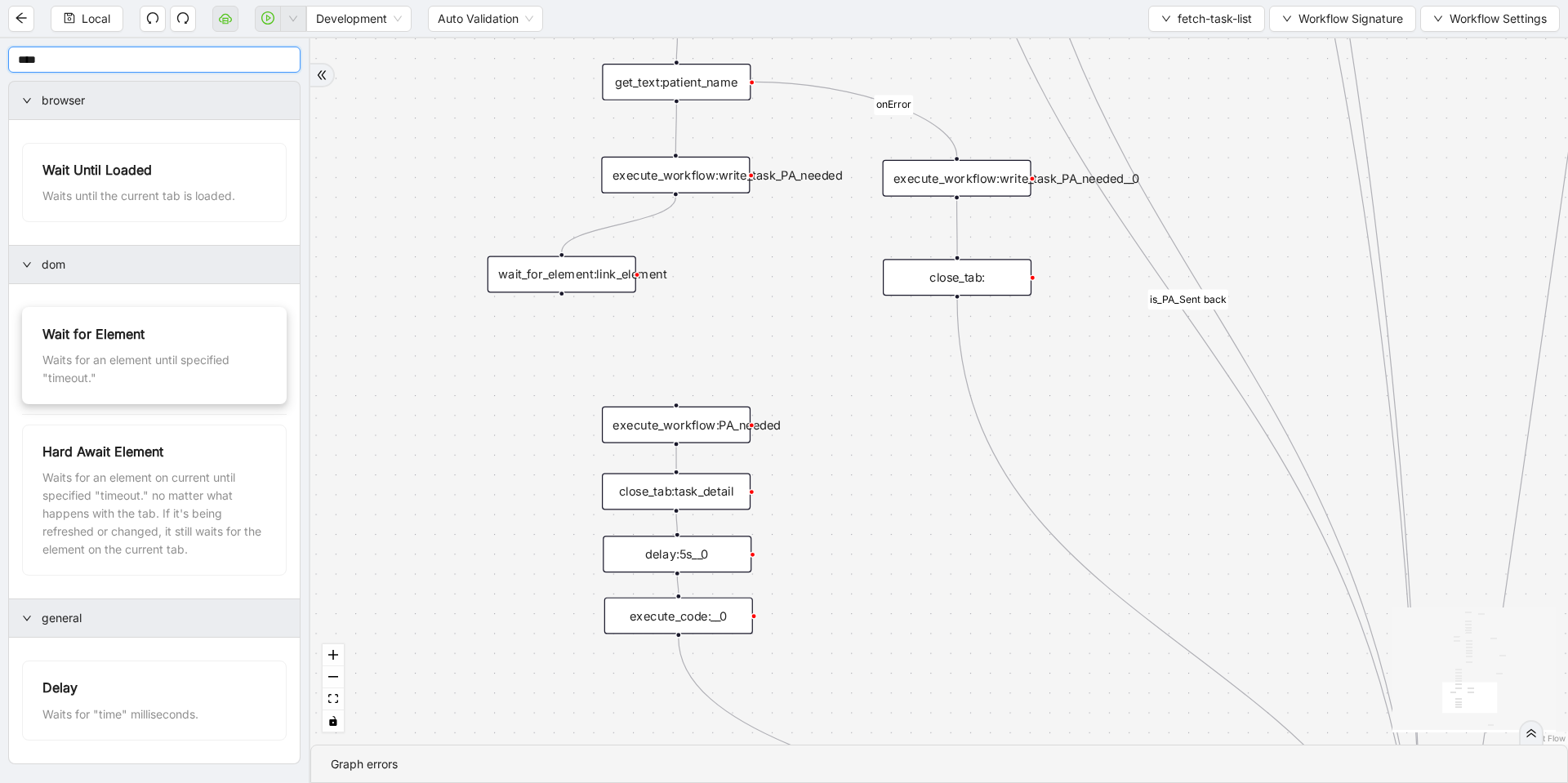
type input "****"
click at [778, 314] on div "wait_for_element:" at bounding box center [777, 318] width 148 height 37
click at [789, 317] on div "wait_for_element:" at bounding box center [777, 318] width 148 height 37
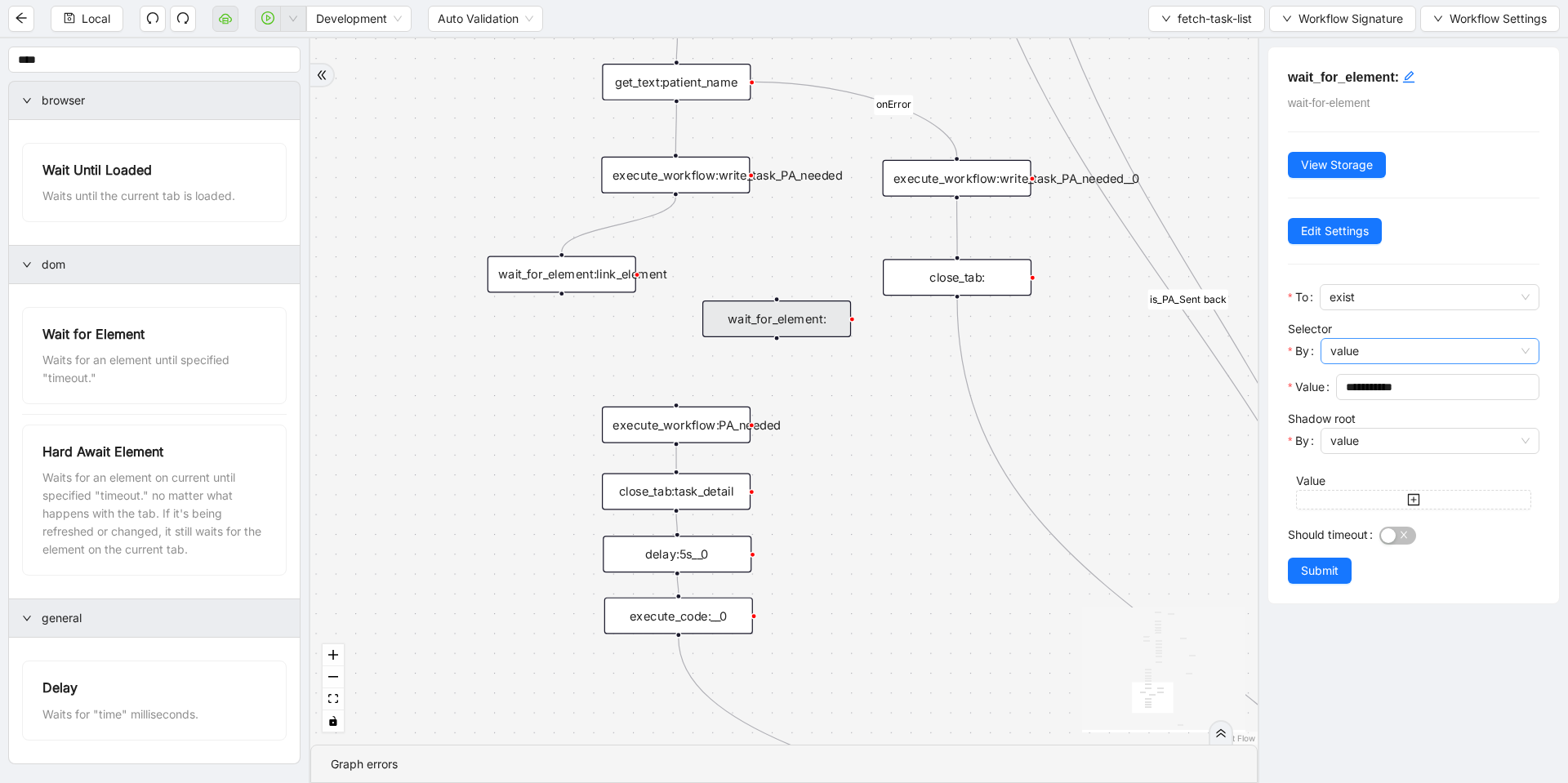
click at [1362, 354] on span "value" at bounding box center [1429, 350] width 199 height 24
click at [1362, 417] on div "code" at bounding box center [1425, 409] width 181 height 18
click at [1353, 391] on span "Open Editor" at bounding box center [1379, 387] width 63 height 18
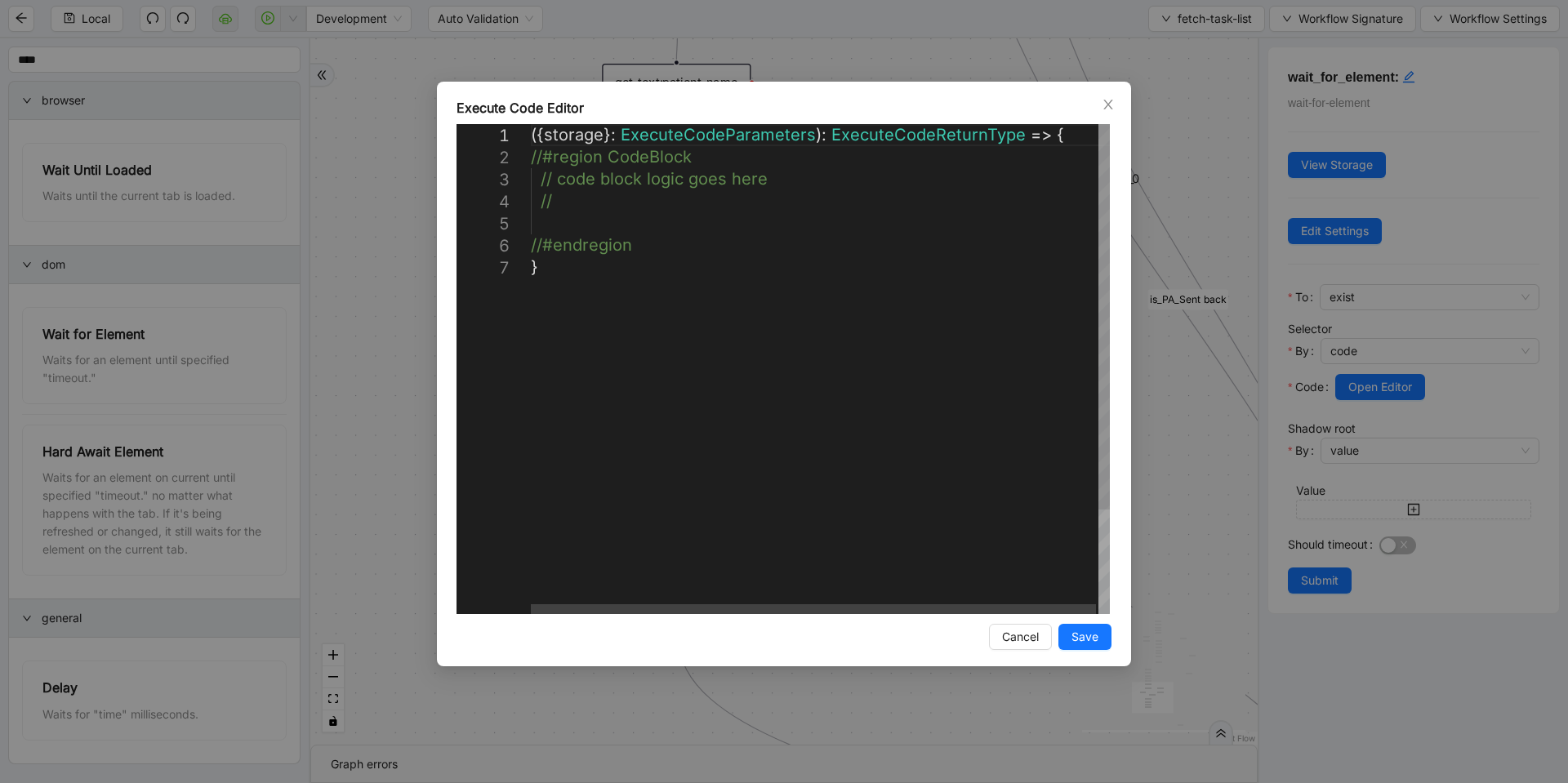
click at [570, 224] on div "({ storage }: ExecuteCodeParameters ): ExecuteCodeReturnType => { //#region Cod…" at bounding box center [822, 435] width 581 height 622
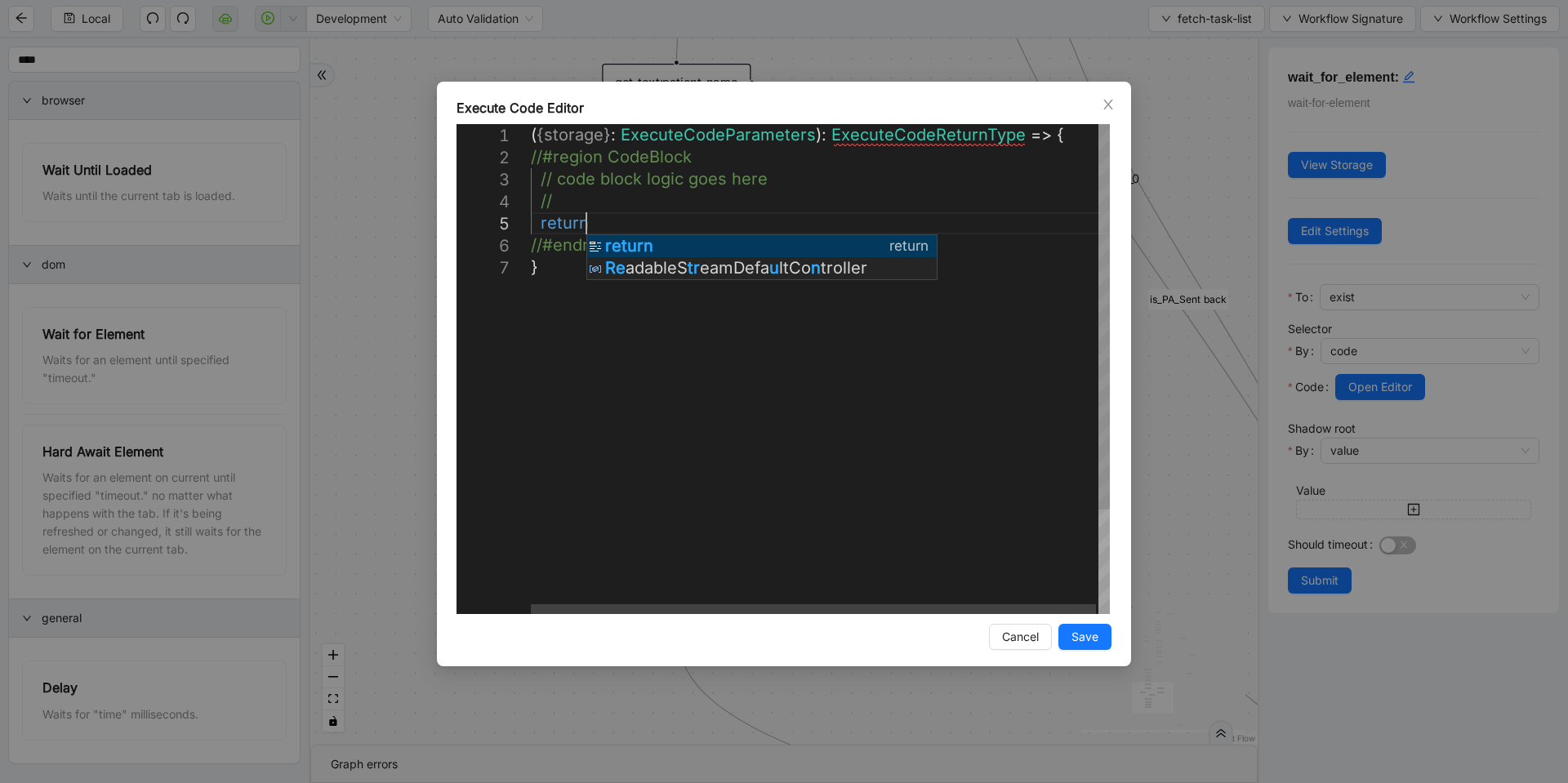
scroll to position [89, 88]
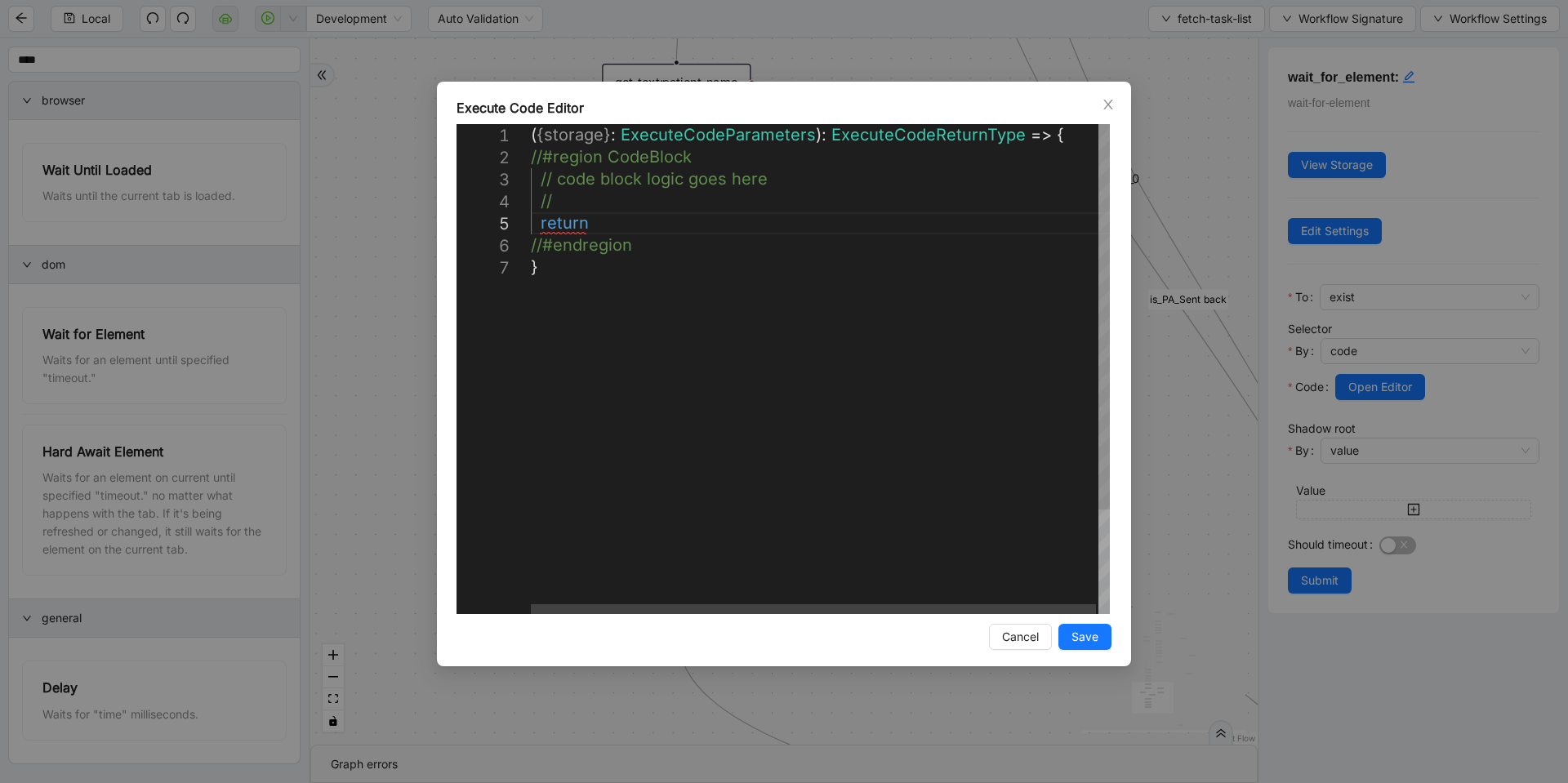
paste textarea "**********"
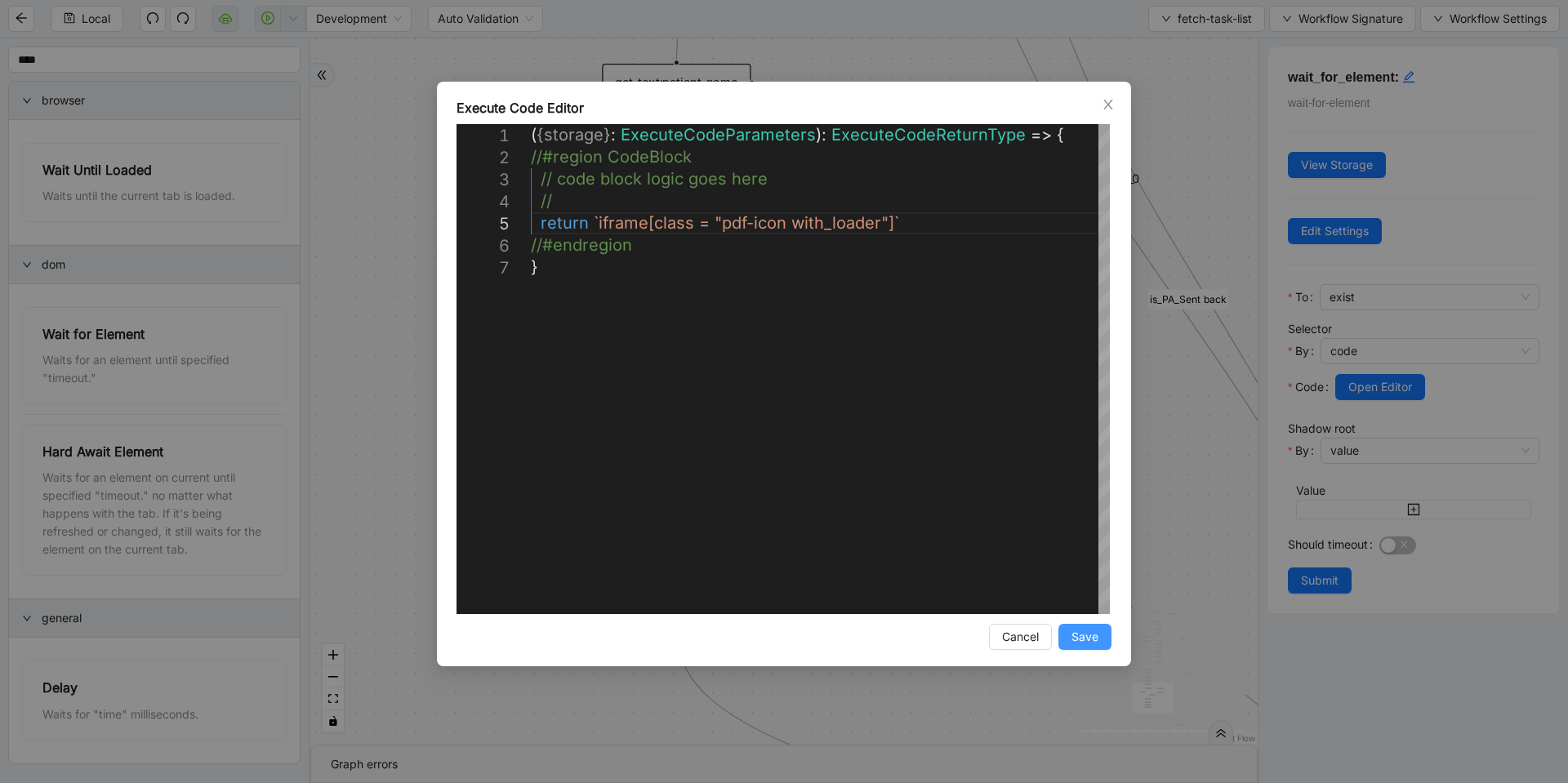
type textarea "**********"
click at [1066, 642] on button "Save" at bounding box center [1084, 636] width 53 height 26
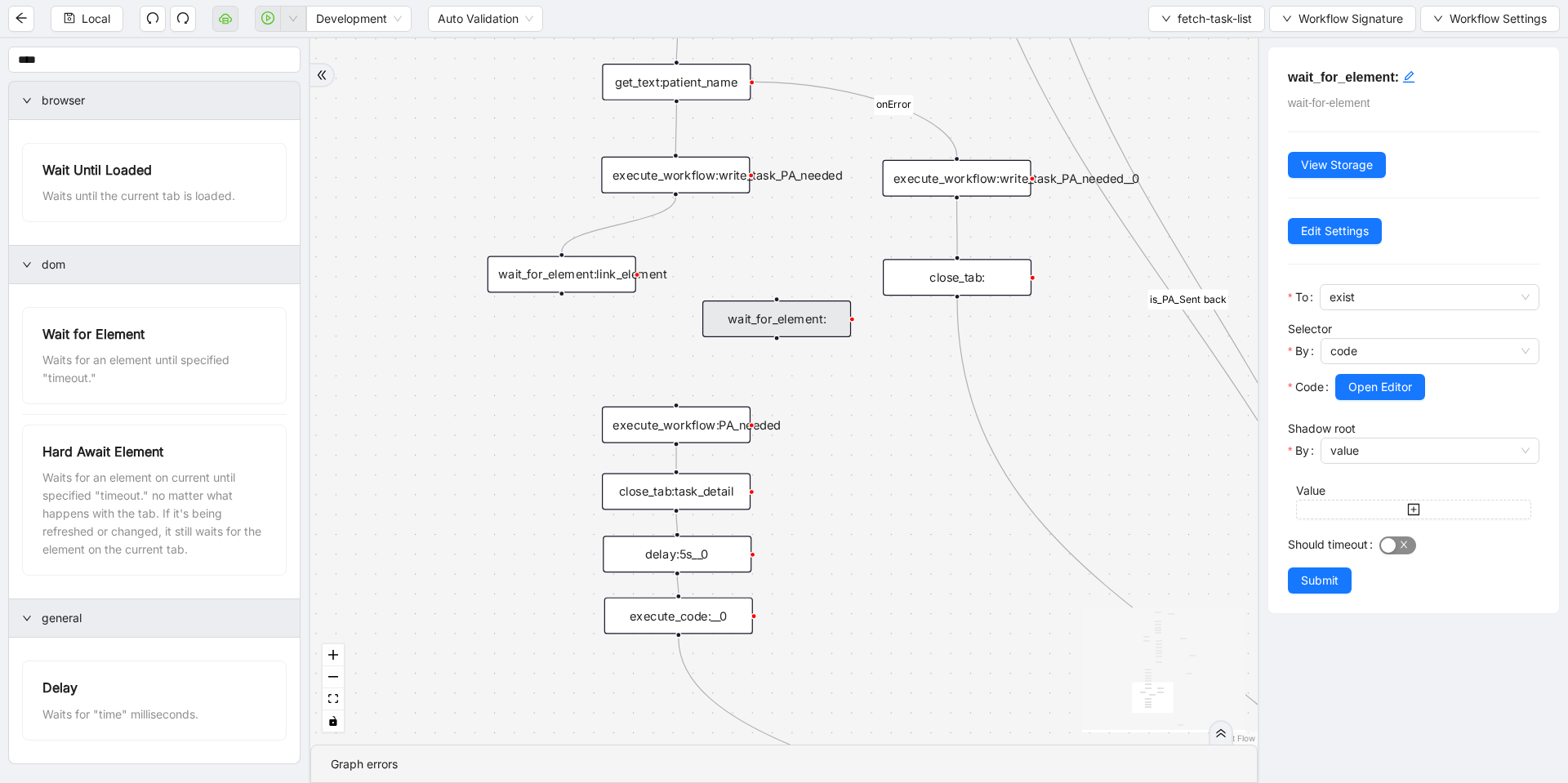
click at [1387, 542] on div "button" at bounding box center [1388, 545] width 14 height 14
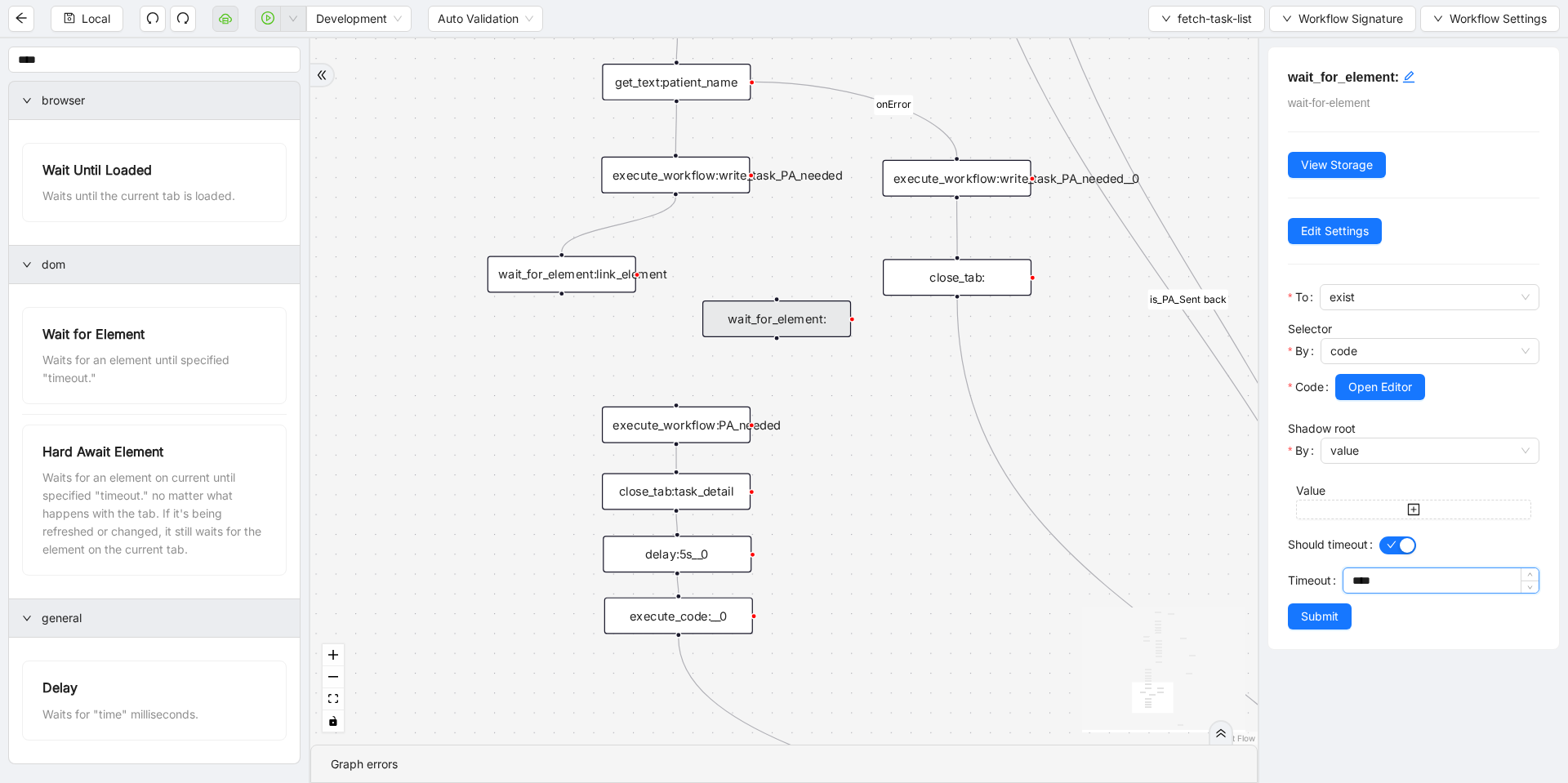
click at [1353, 574] on input "****" at bounding box center [1446, 580] width 186 height 24
type input "********"
click at [1405, 79] on icon "edit" at bounding box center [1408, 76] width 12 height 12
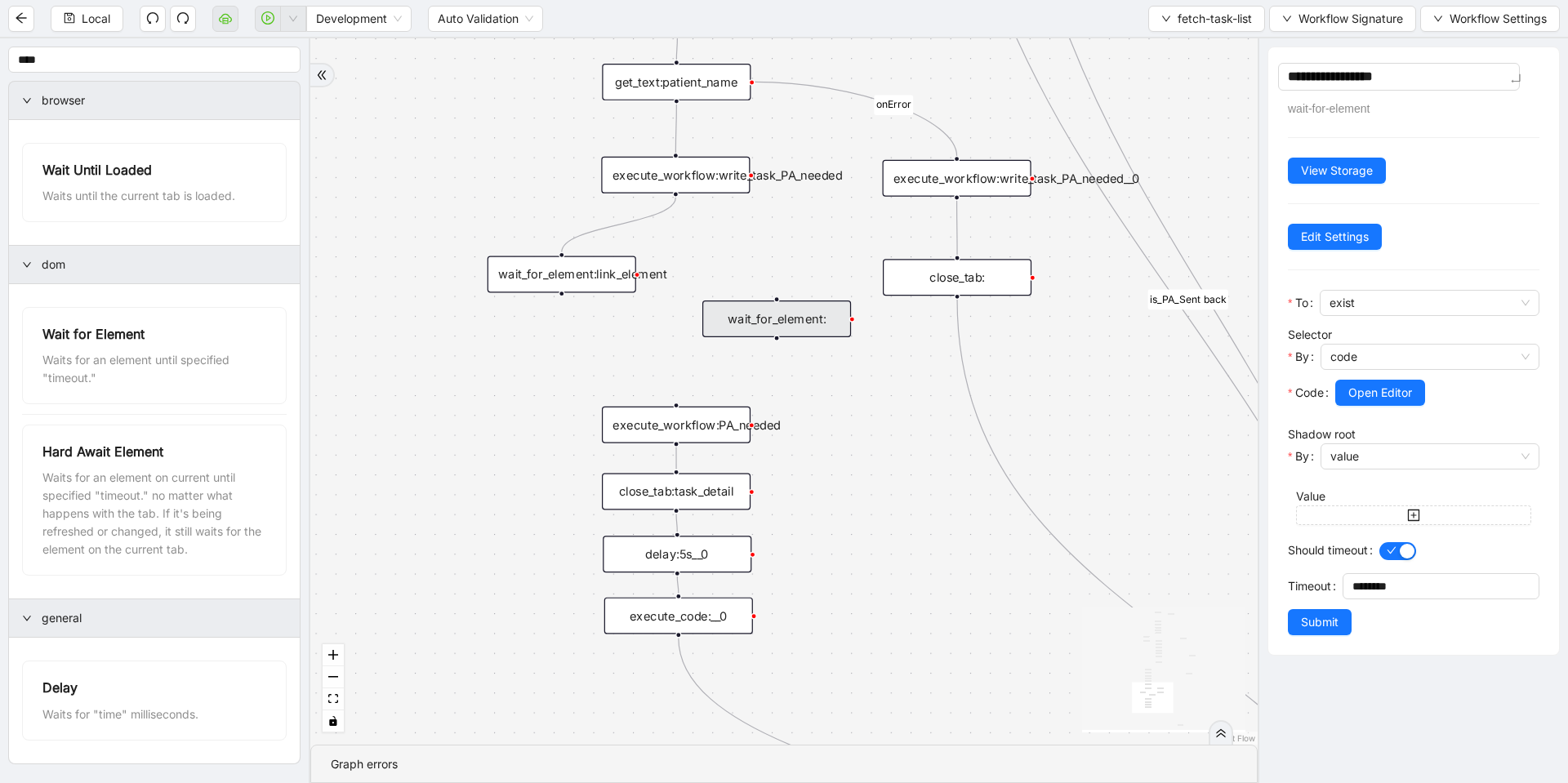
type textarea "**********"
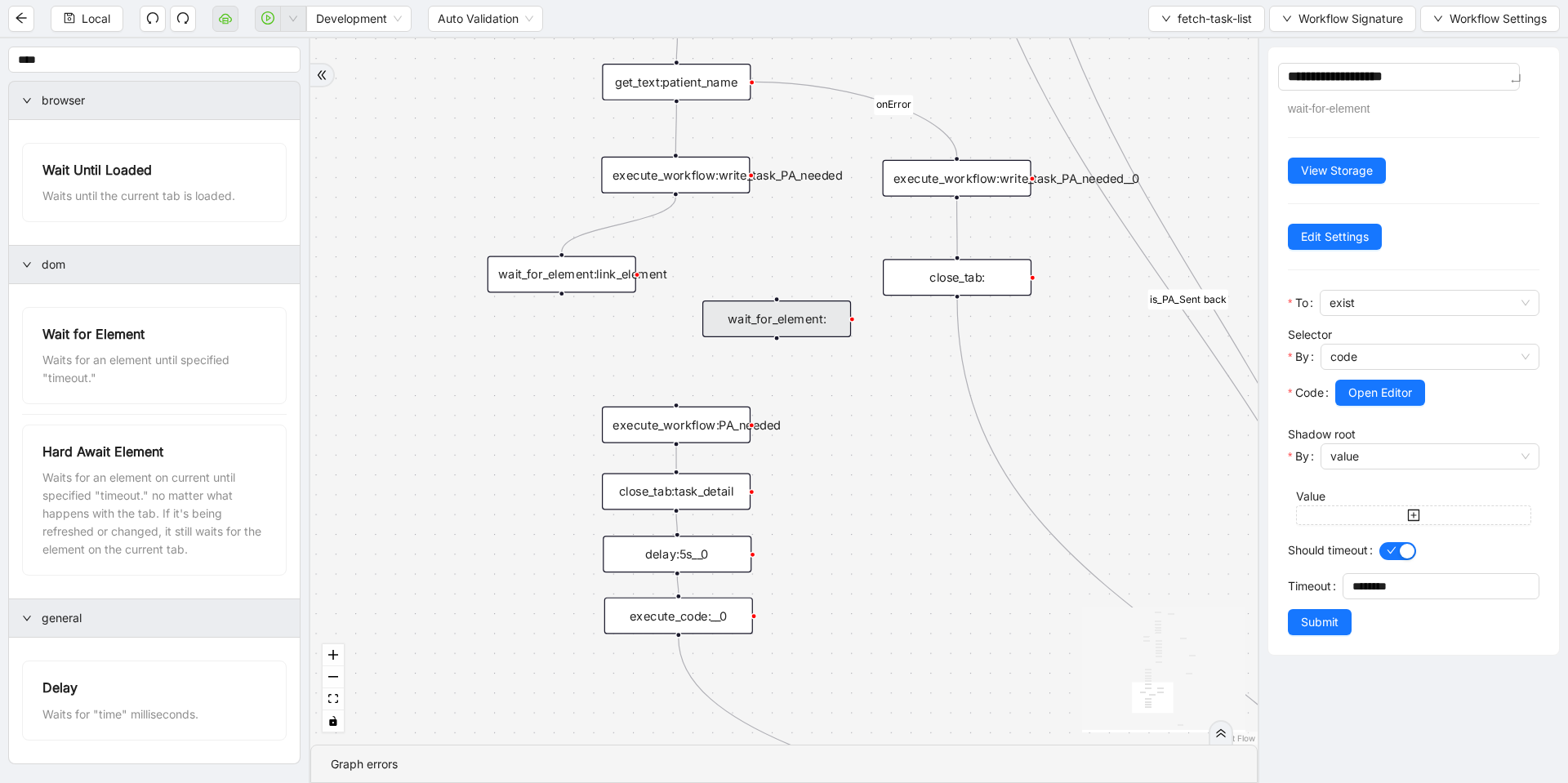
type textarea "**********"
click at [1345, 618] on button "Submit" at bounding box center [1319, 621] width 63 height 26
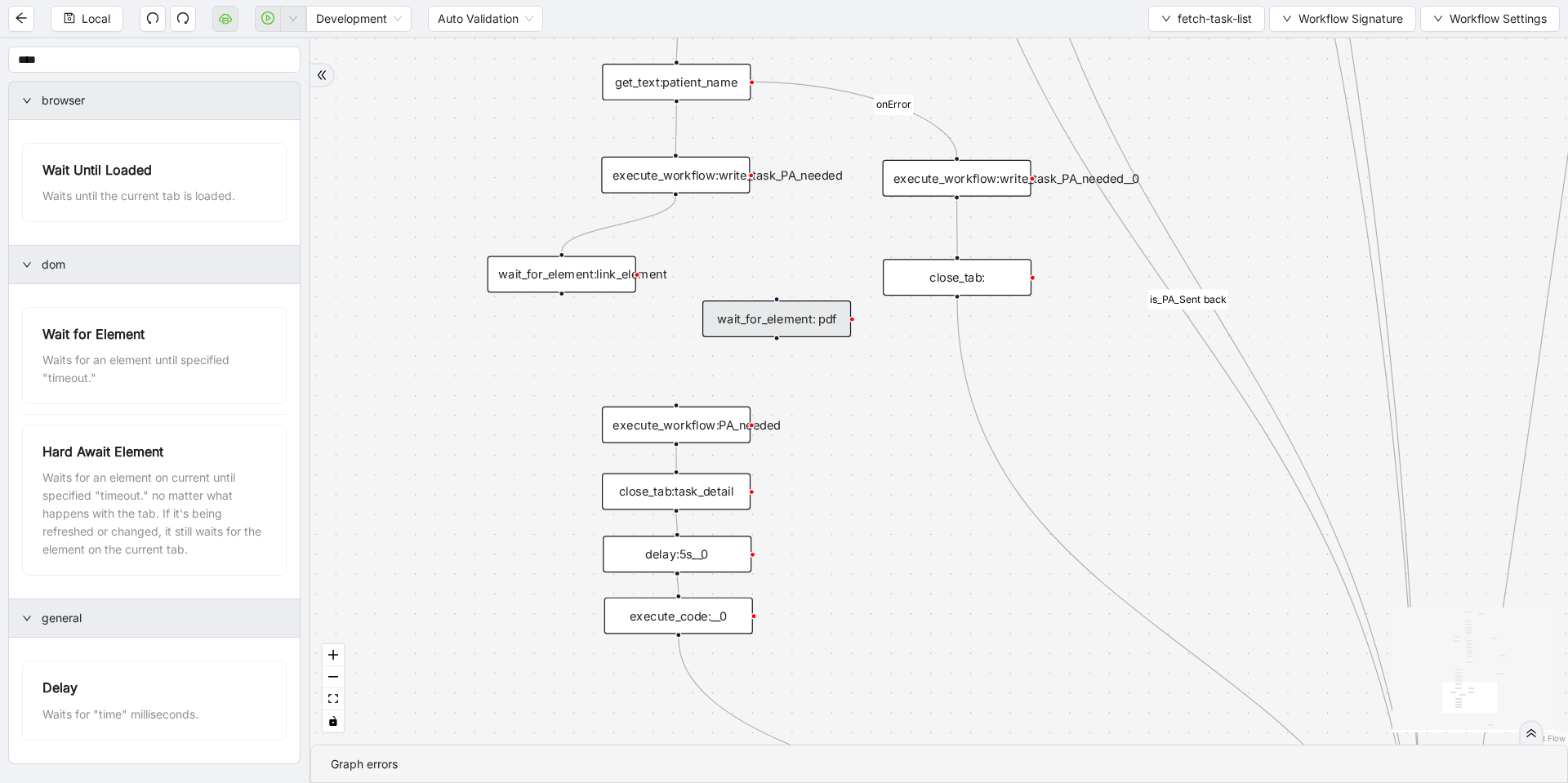
click at [576, 272] on div "wait_for_element:link_element" at bounding box center [561, 274] width 148 height 37
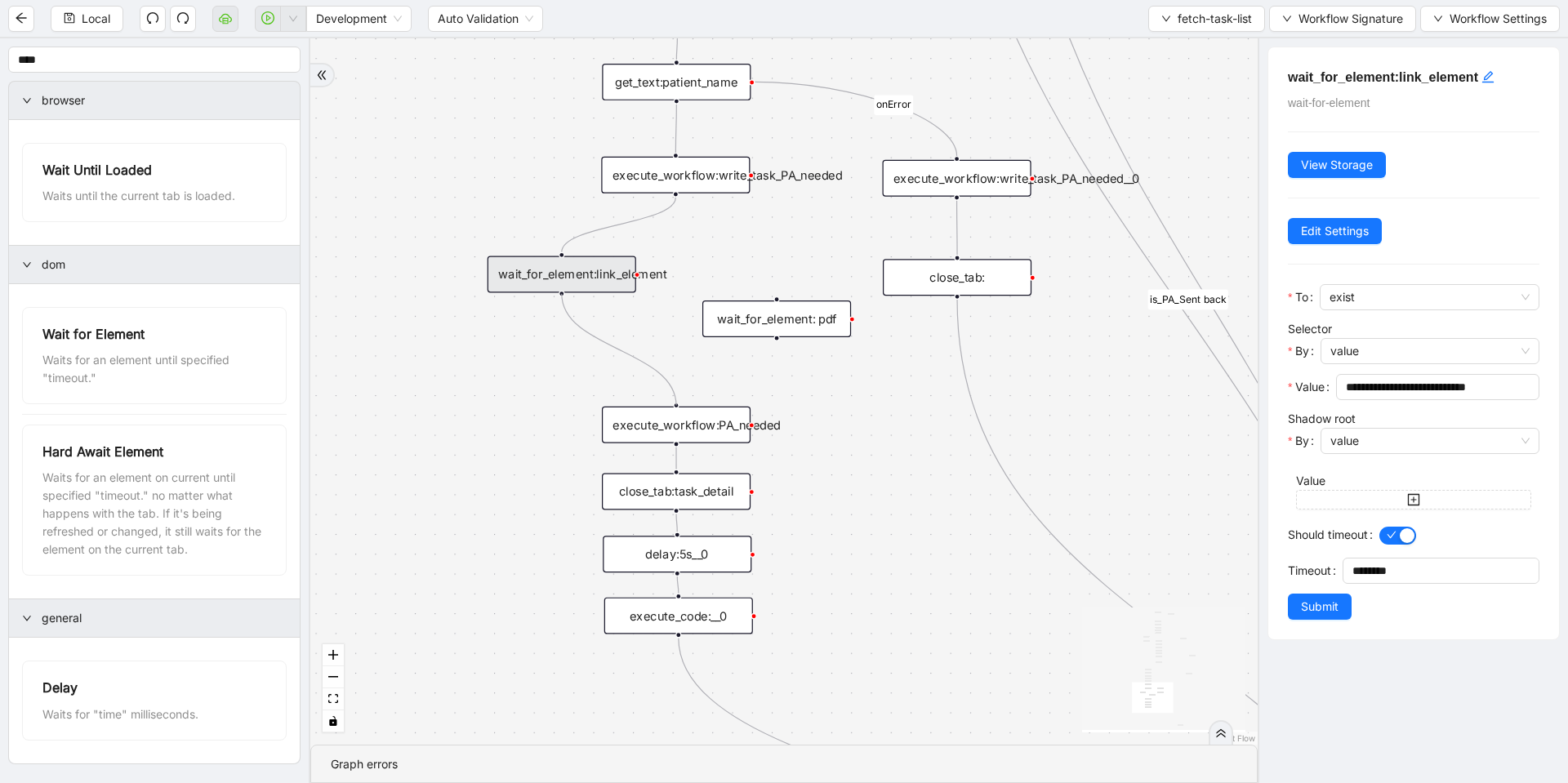
drag, startPoint x: 562, startPoint y: 295, endPoint x: 935, endPoint y: 106, distance: 418.2
click at [679, 400] on div "loopFrom fallback is_PA_needed is_PA_Sent onError onError onError onError onErr…" at bounding box center [784, 392] width 948 height 706
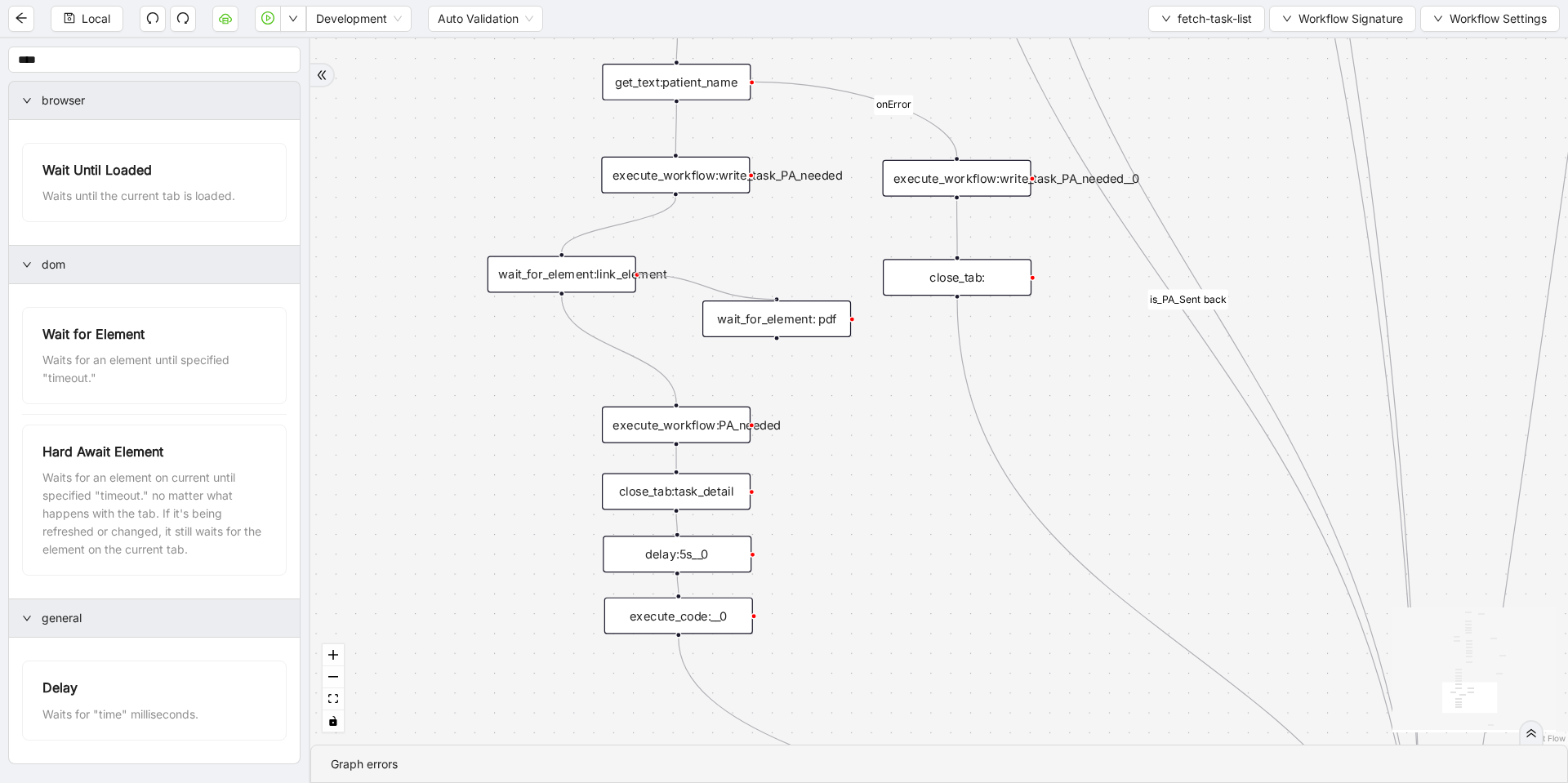
drag, startPoint x: 635, startPoint y: 271, endPoint x: 780, endPoint y: 290, distance: 146.2
click at [780, 290] on div "loopFrom fallback is_PA_needed is_PA_Sent onError onError onError onError onErr…" at bounding box center [939, 392] width 1258 height 706
drag, startPoint x: 774, startPoint y: 338, endPoint x: 677, endPoint y: 428, distance: 132.3
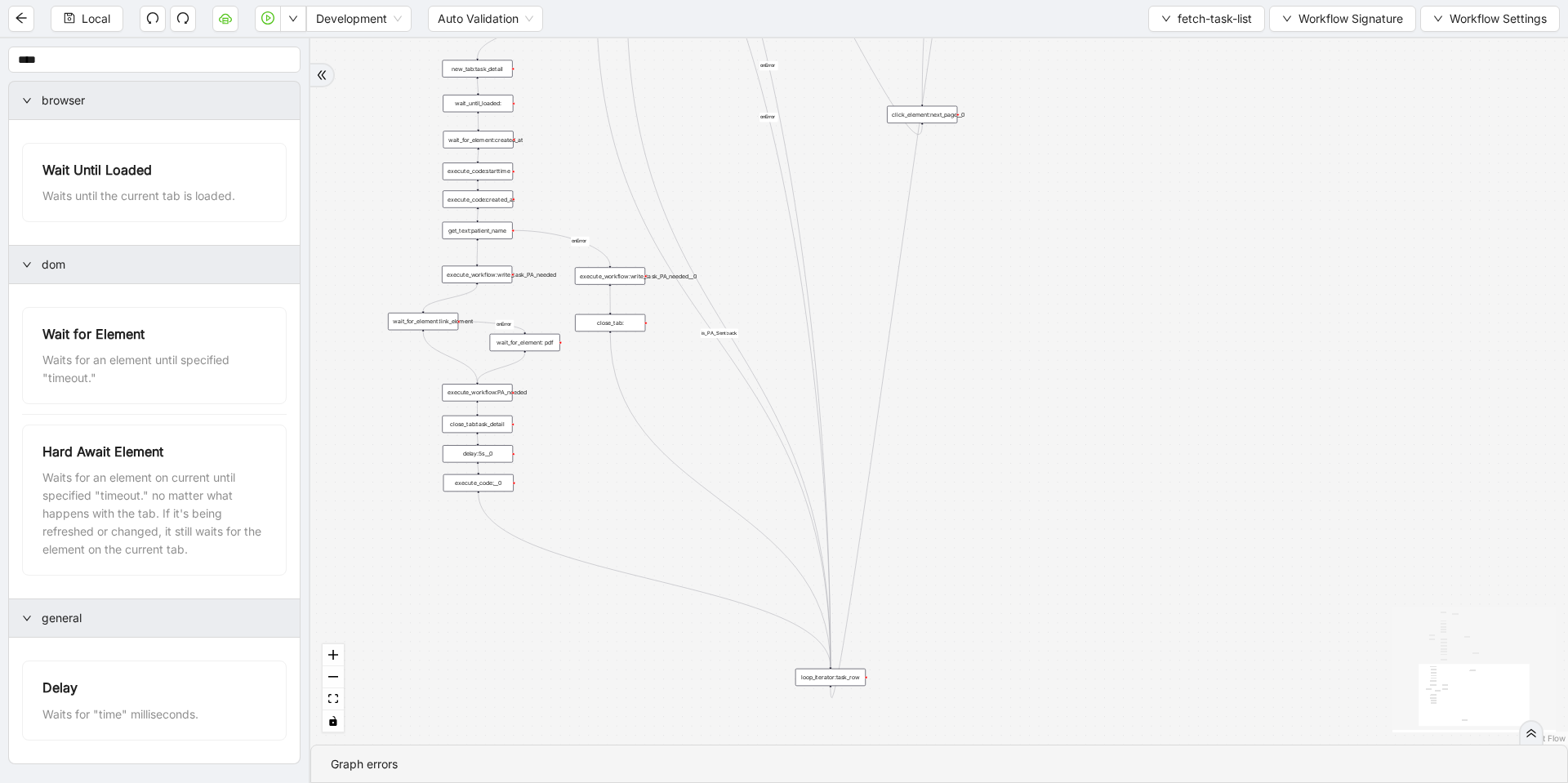
drag, startPoint x: 831, startPoint y: 561, endPoint x: 559, endPoint y: 474, distance: 285.6
click at [559, 474] on div "loopFrom fallback is_PA_needed is_PA_Sent onError onError onError onError onErr…" at bounding box center [939, 392] width 1258 height 706
click at [495, 484] on div "execute_code:__0" at bounding box center [478, 483] width 71 height 17
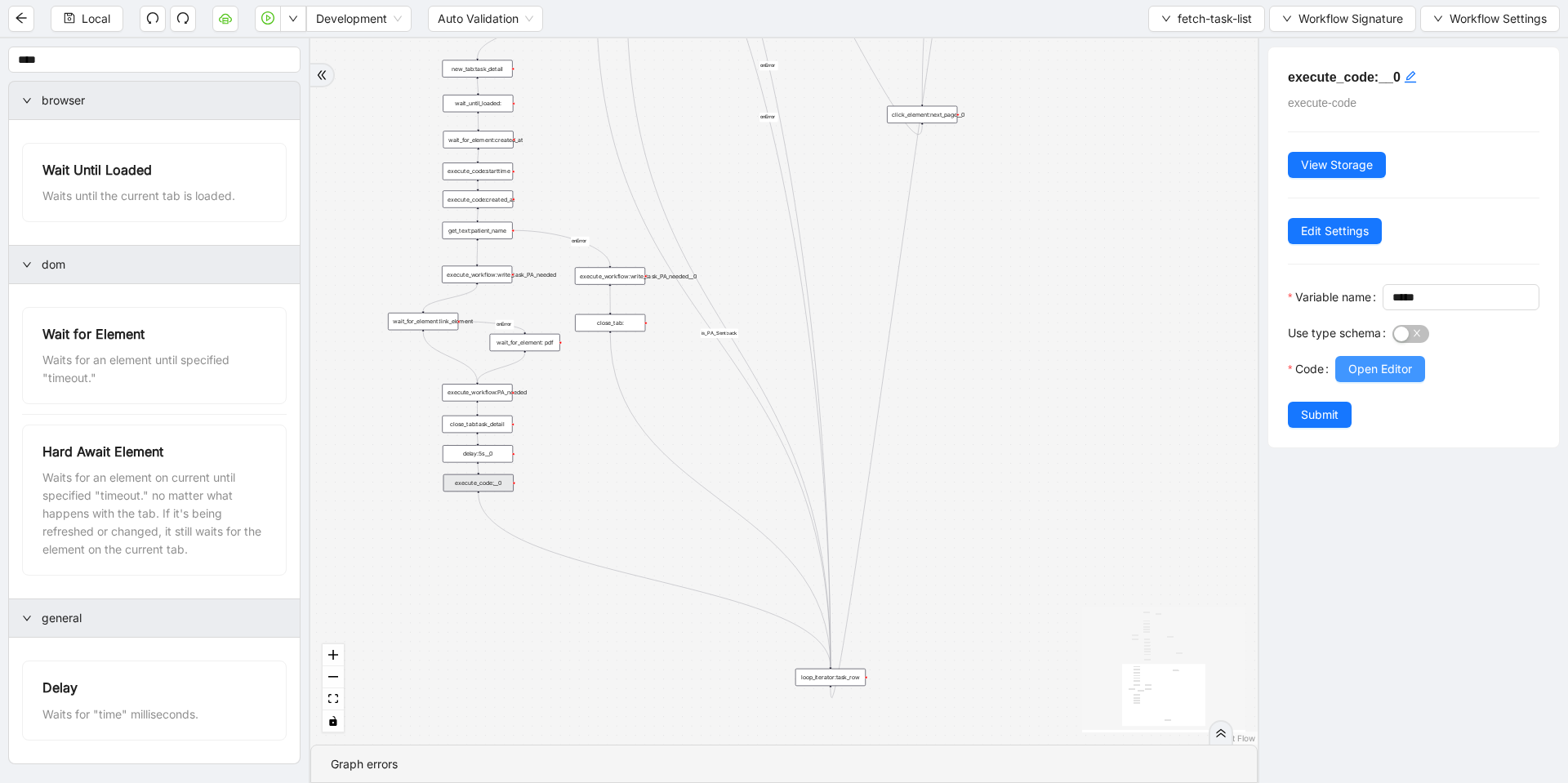
click at [1394, 378] on span "Open Editor" at bounding box center [1379, 369] width 63 height 18
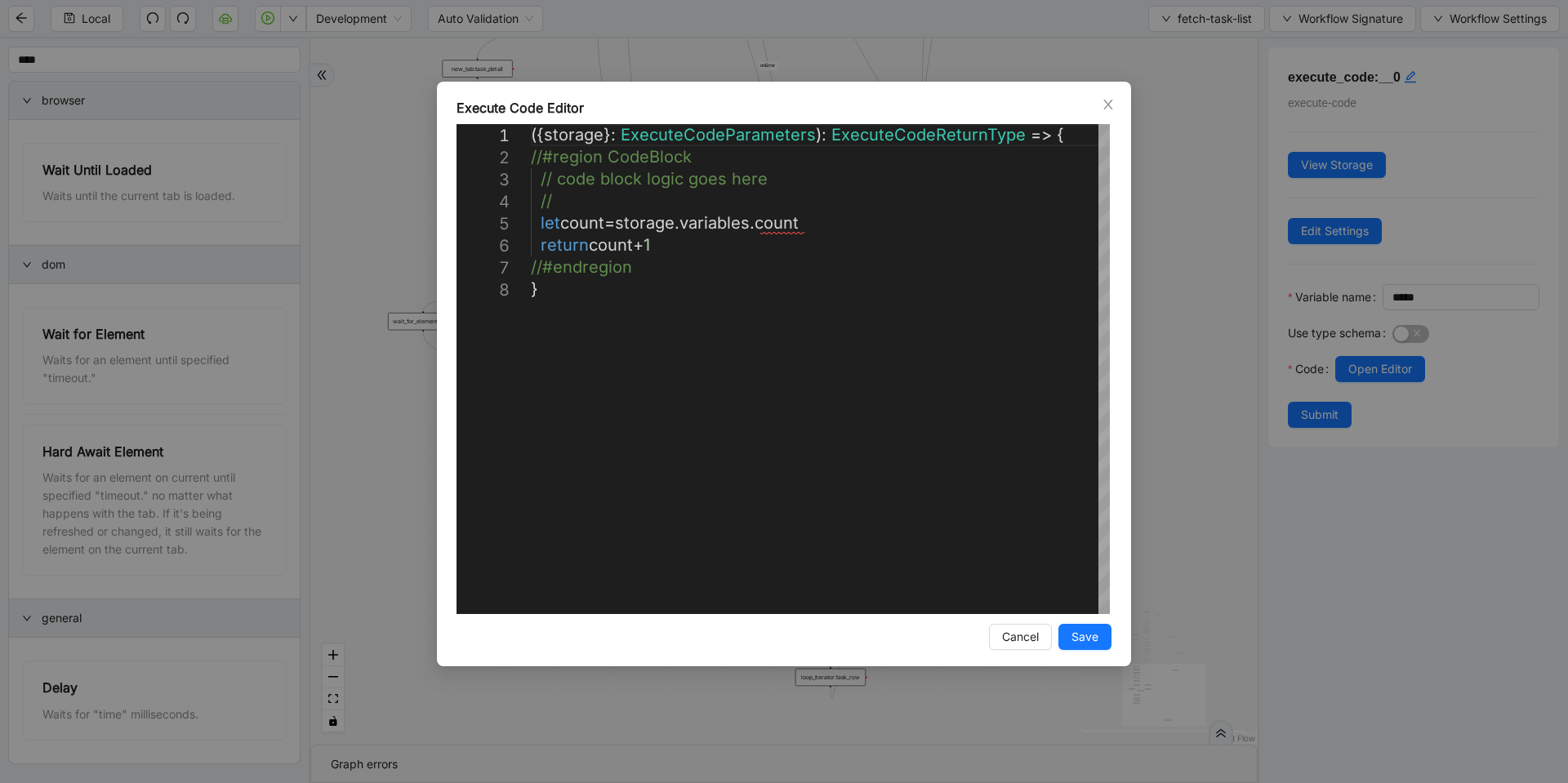
click at [1243, 368] on div "**********" at bounding box center [784, 392] width 1568 height 783
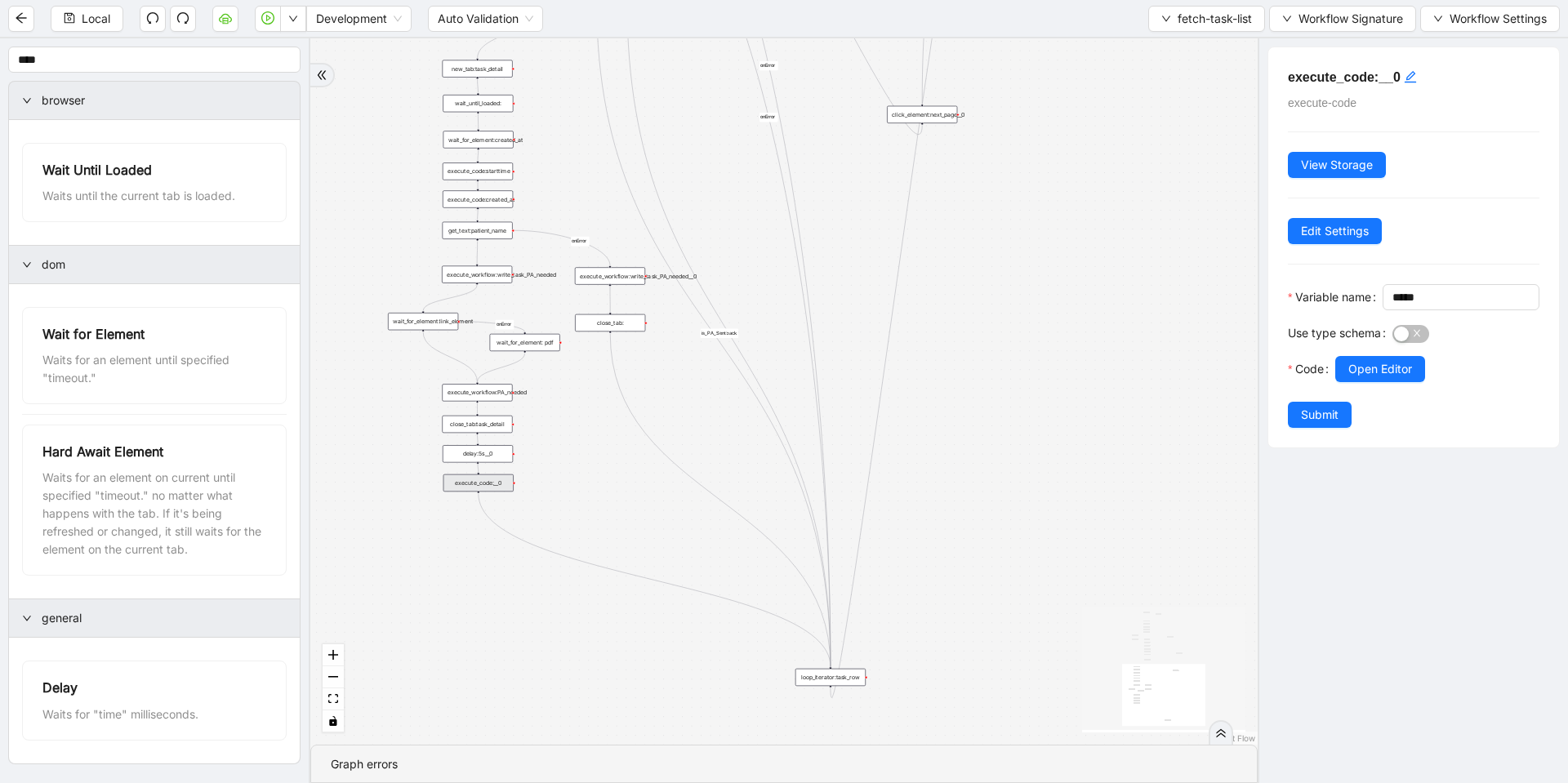
click at [524, 343] on div "wait_for_element: pdf" at bounding box center [525, 342] width 71 height 17
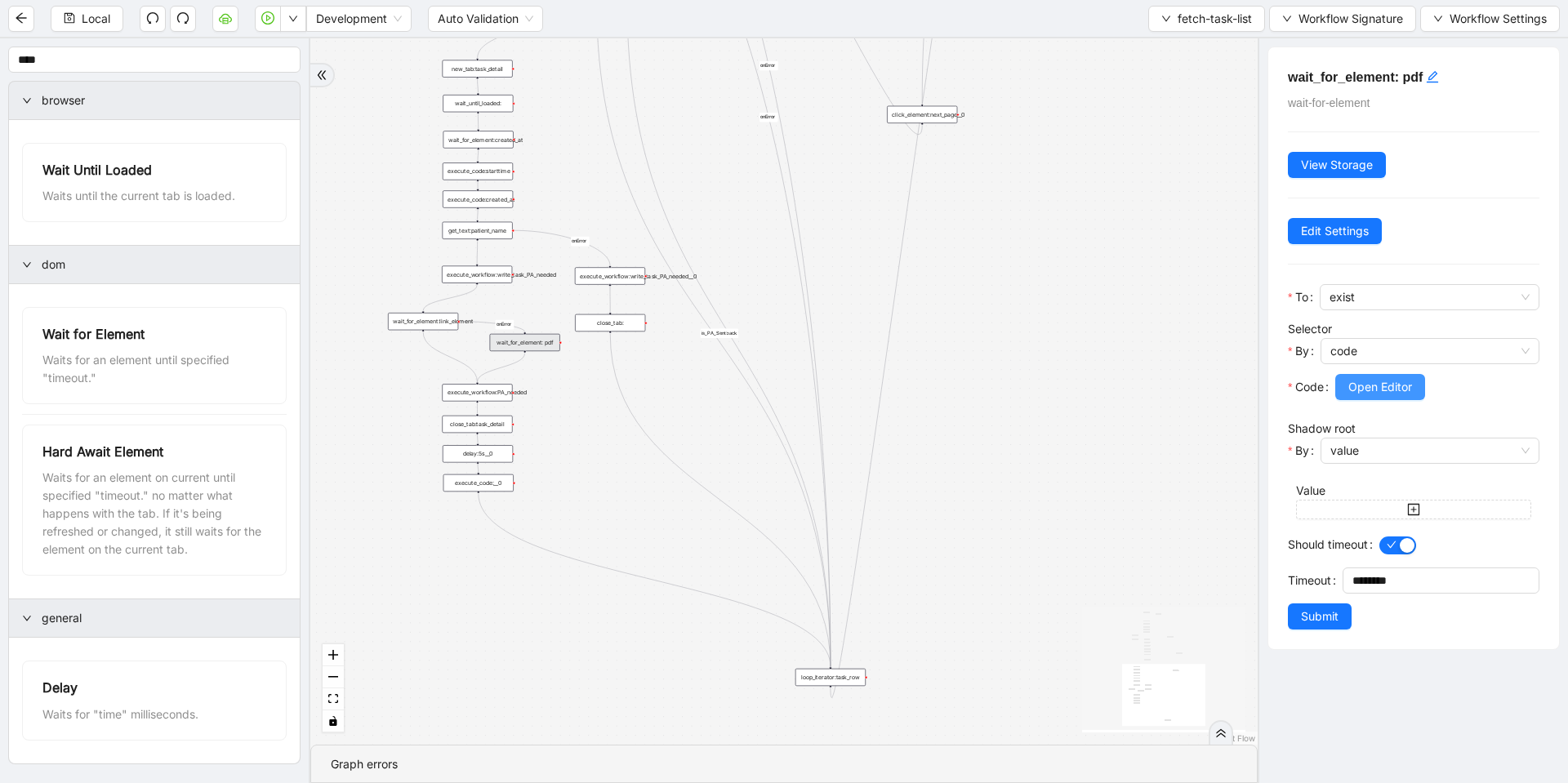
click at [1387, 387] on span "Open Editor" at bounding box center [1379, 387] width 63 height 18
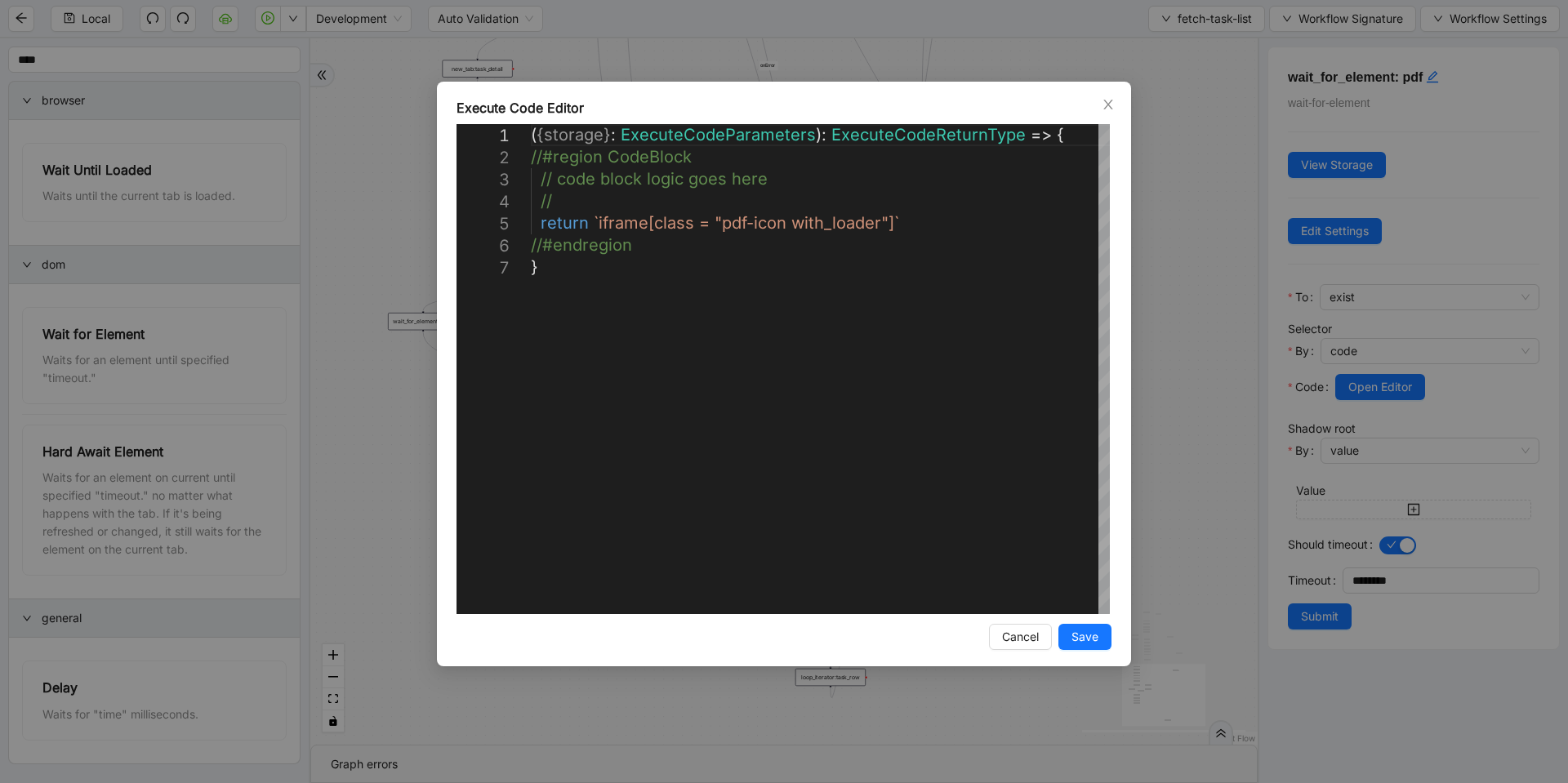
click at [1206, 294] on div "**********" at bounding box center [784, 392] width 1568 height 783
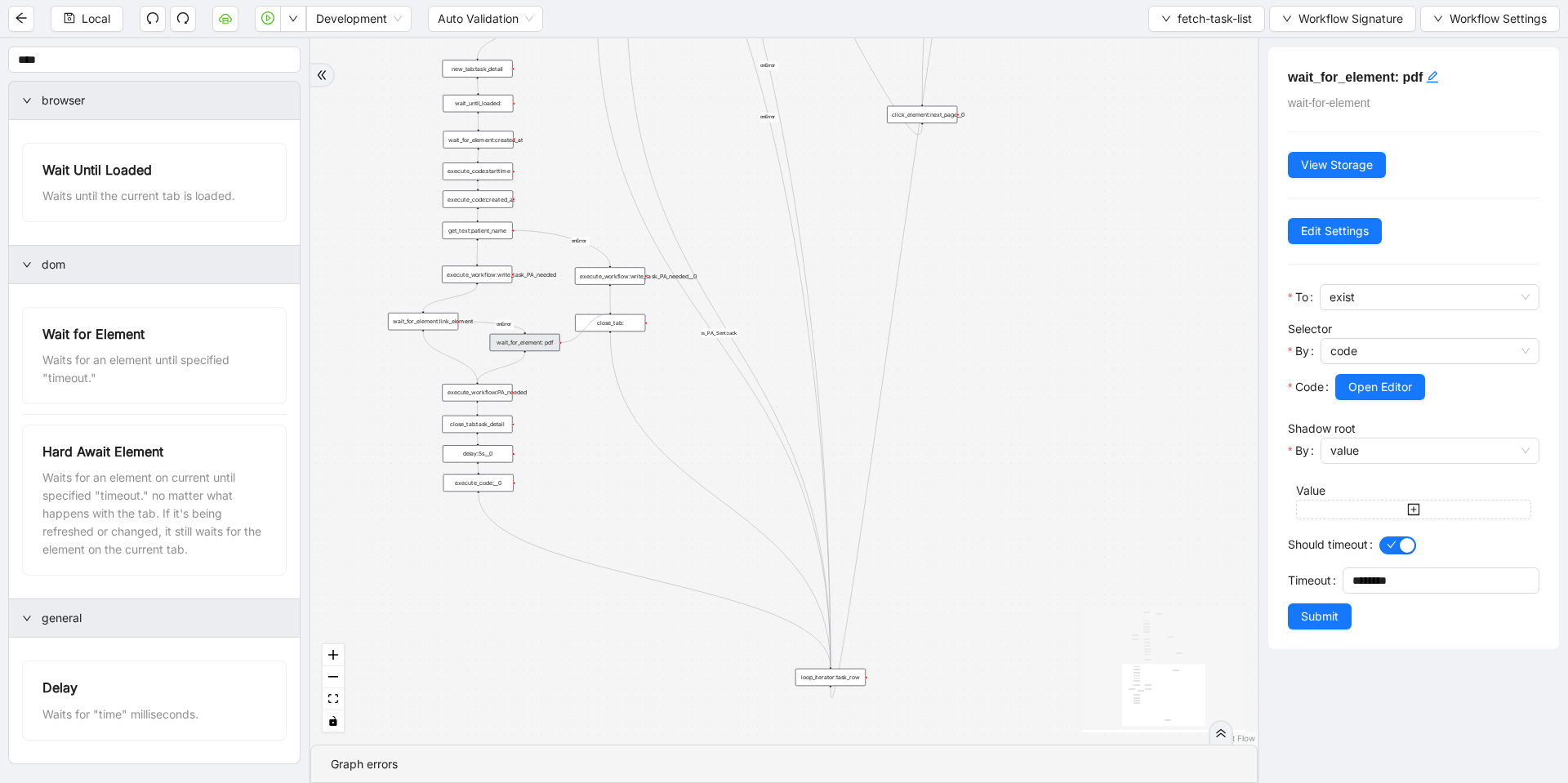
drag, startPoint x: 559, startPoint y: 341, endPoint x: 608, endPoint y: 309, distance: 58.5
click at [607, 275] on div "execute_workflow:write_task_PA_needed__0" at bounding box center [610, 275] width 71 height 17
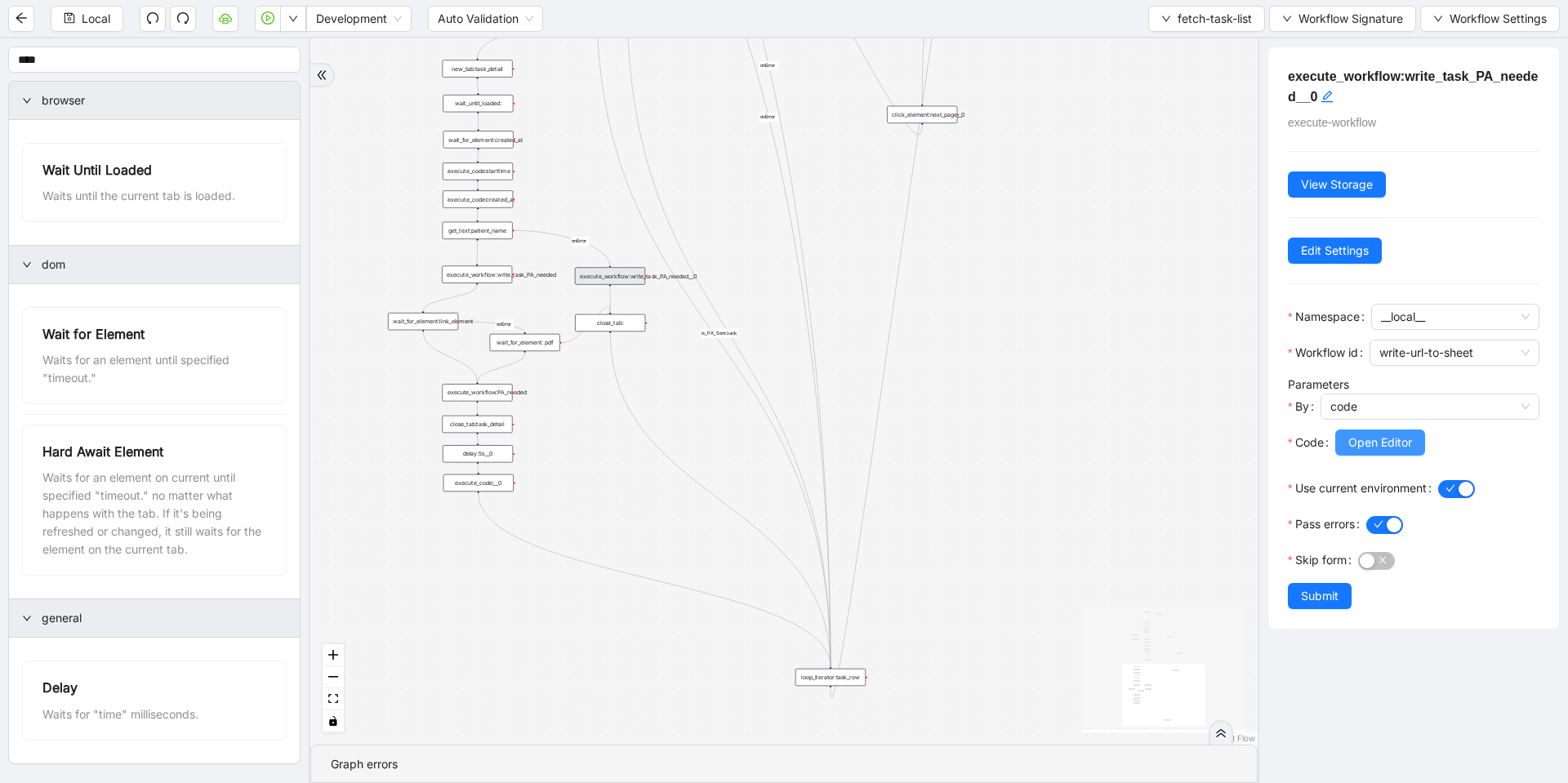
drag, startPoint x: 1431, startPoint y: 447, endPoint x: 1404, endPoint y: 448, distance: 27.0
click at [1430, 447] on div "Open Editor" at bounding box center [1437, 442] width 204 height 26
click at [1392, 448] on span "Open Editor" at bounding box center [1379, 442] width 63 height 18
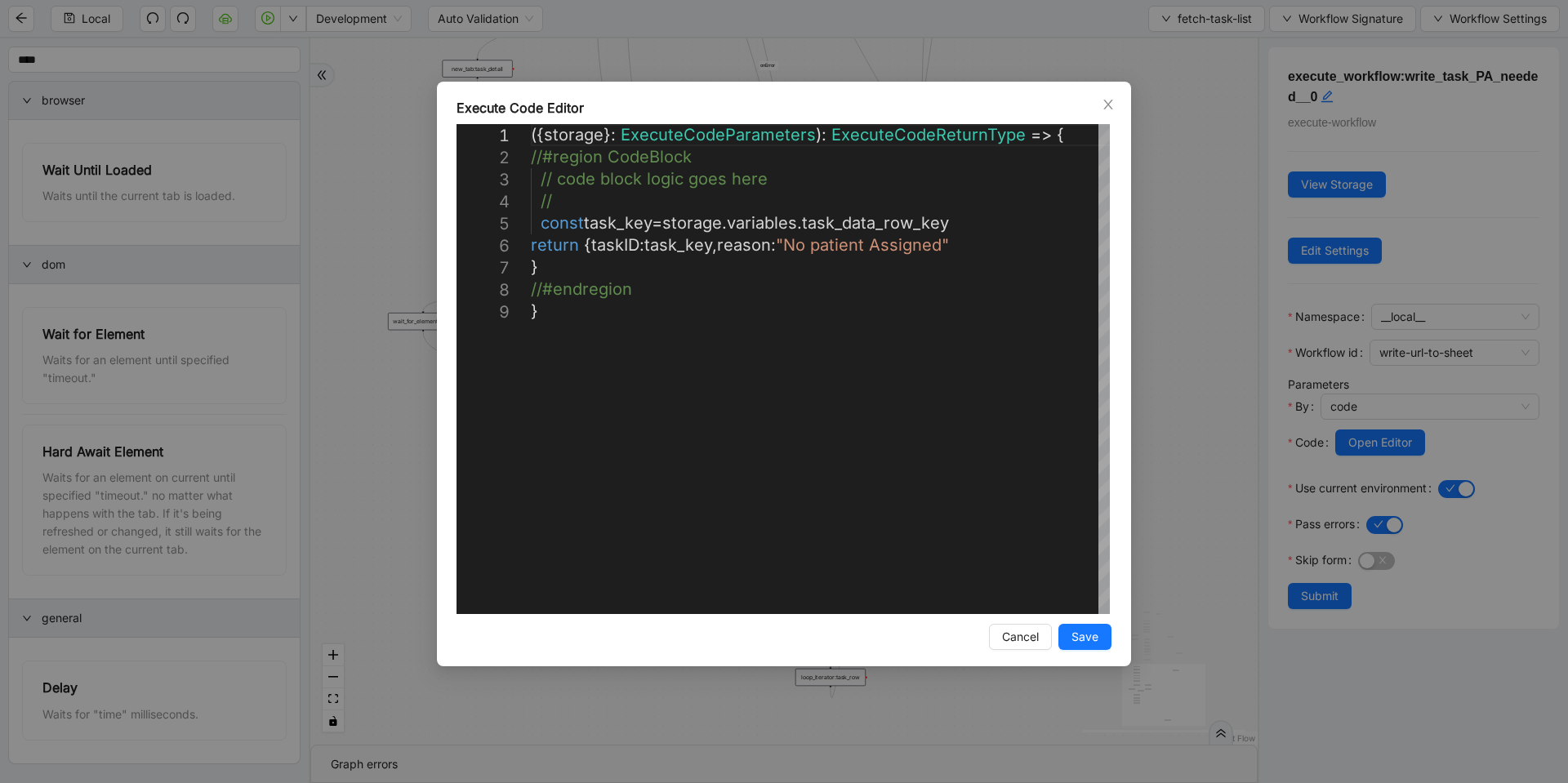
click at [1176, 373] on div "**********" at bounding box center [784, 392] width 1568 height 783
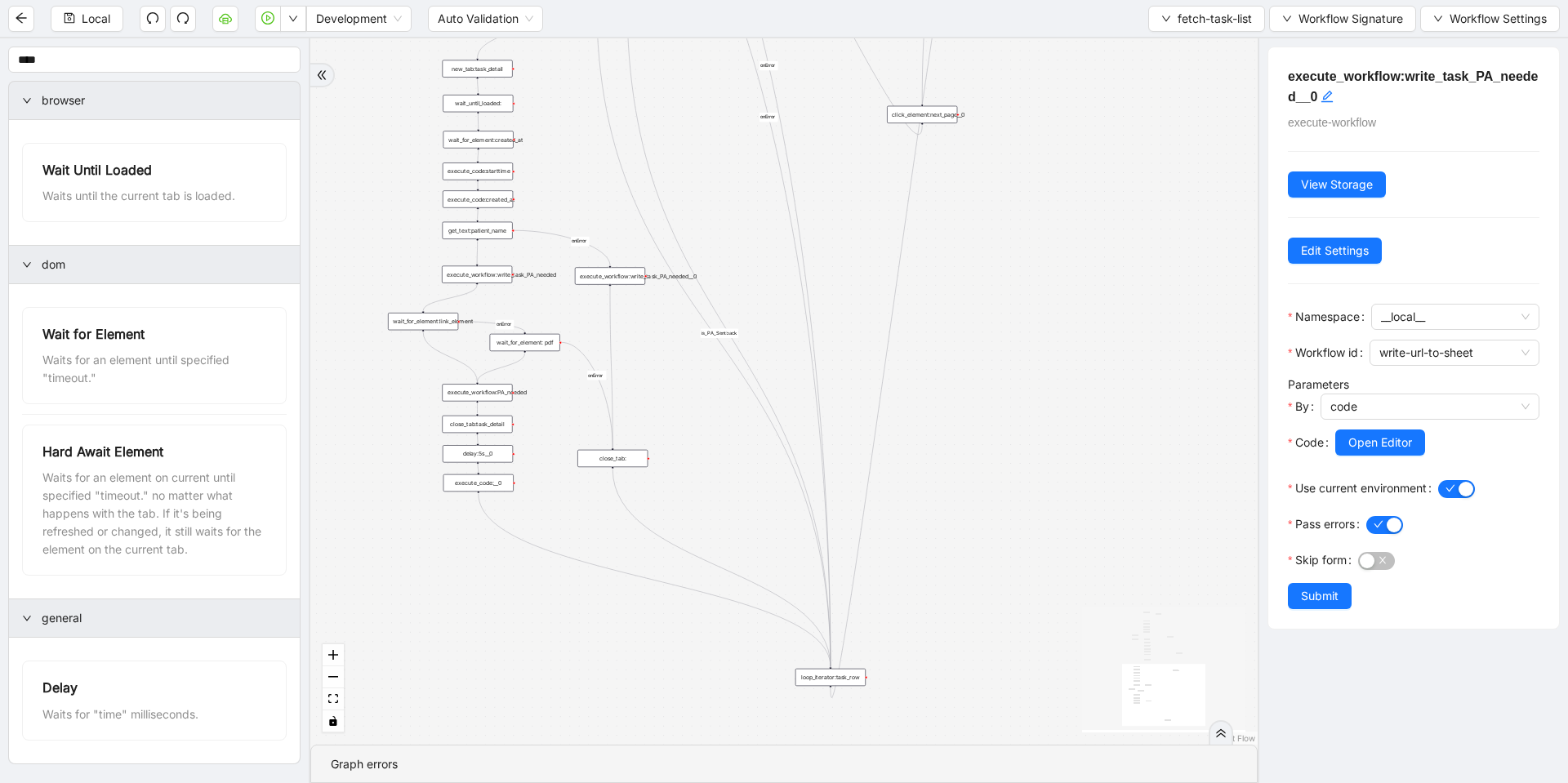
drag, startPoint x: 614, startPoint y: 321, endPoint x: 617, endPoint y: 457, distance: 136.0
click at [617, 457] on div "close_tab:" at bounding box center [612, 458] width 71 height 17
click at [63, 27] on button "Local" at bounding box center [87, 18] width 72 height 26
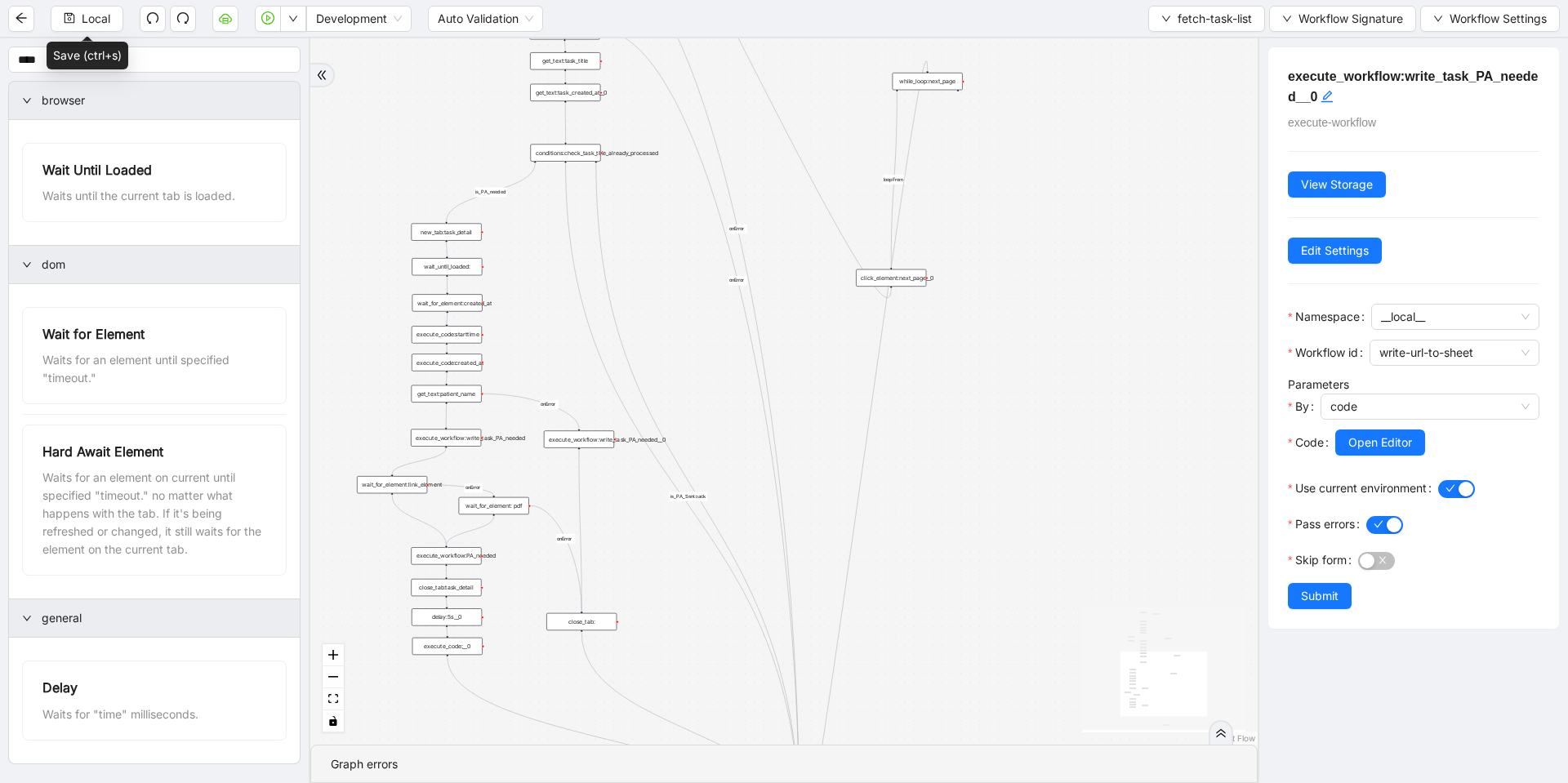
drag, startPoint x: 1053, startPoint y: 386, endPoint x: 1038, endPoint y: 486, distance: 101.1
click at [1038, 486] on div "loopFrom fallback is_PA_needed is_PA_Sent onError onError onError onError onErr…" at bounding box center [784, 392] width 948 height 706
click at [565, 161] on div "conditions:check_task_title_already_processed" at bounding box center [559, 166] width 71 height 17
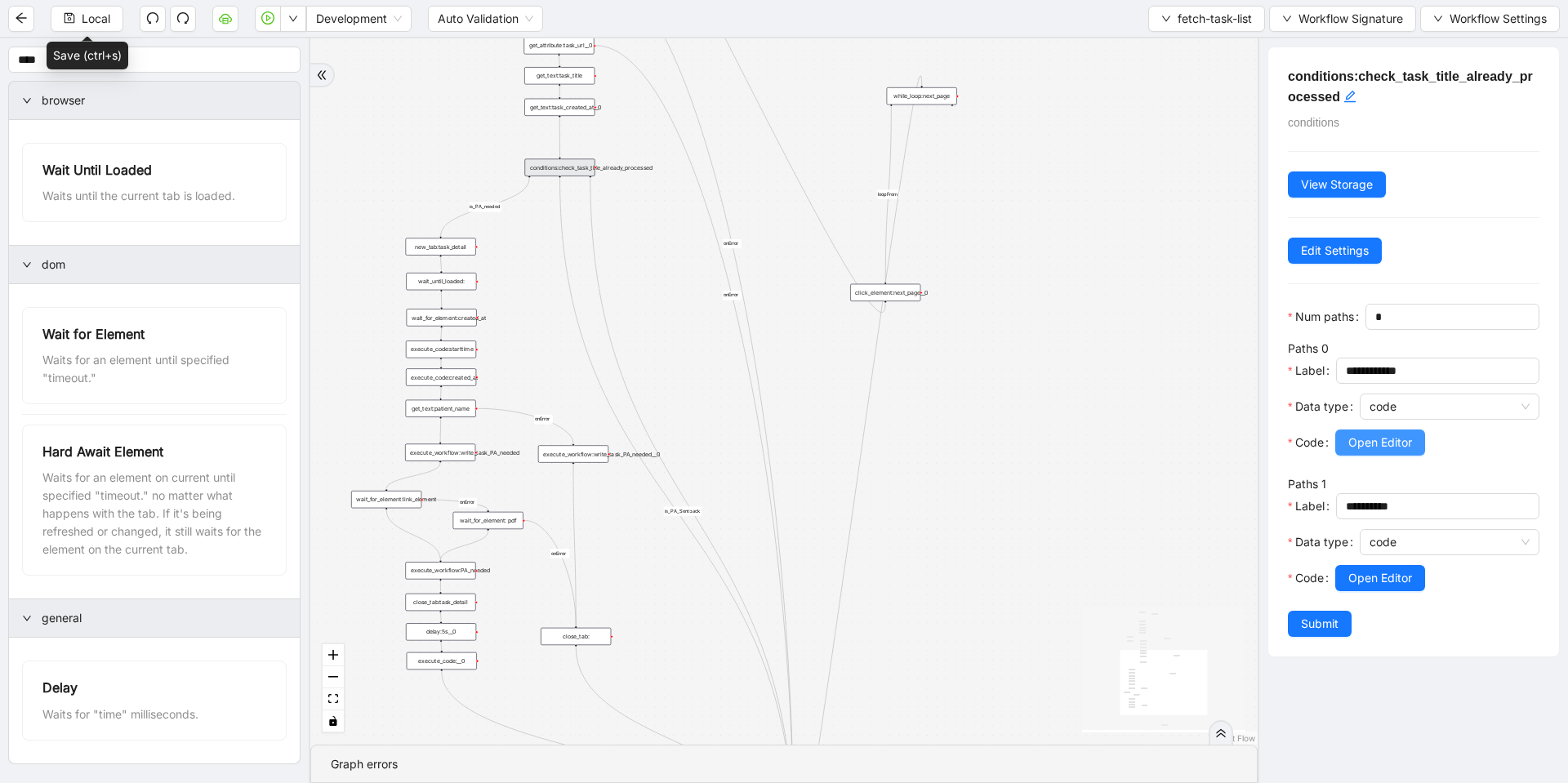
click at [1376, 451] on span "Open Editor" at bounding box center [1379, 442] width 63 height 18
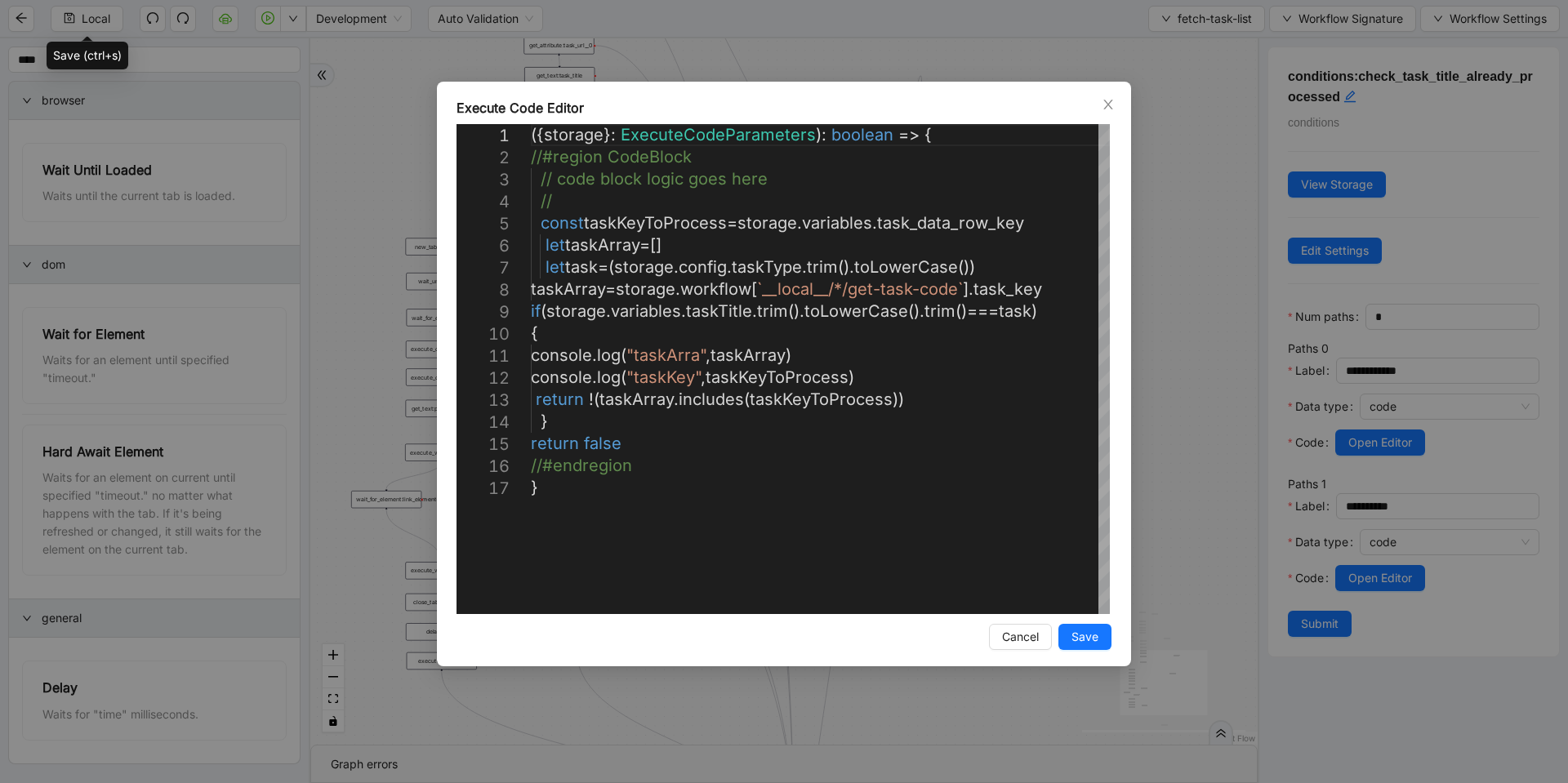
click at [1149, 265] on div "Execute Code Editor 1 2 3 4 5 6 7 8 9 10 11 12 13 14 15 16 17 ({ storage }: Exe…" at bounding box center [784, 392] width 1568 height 783
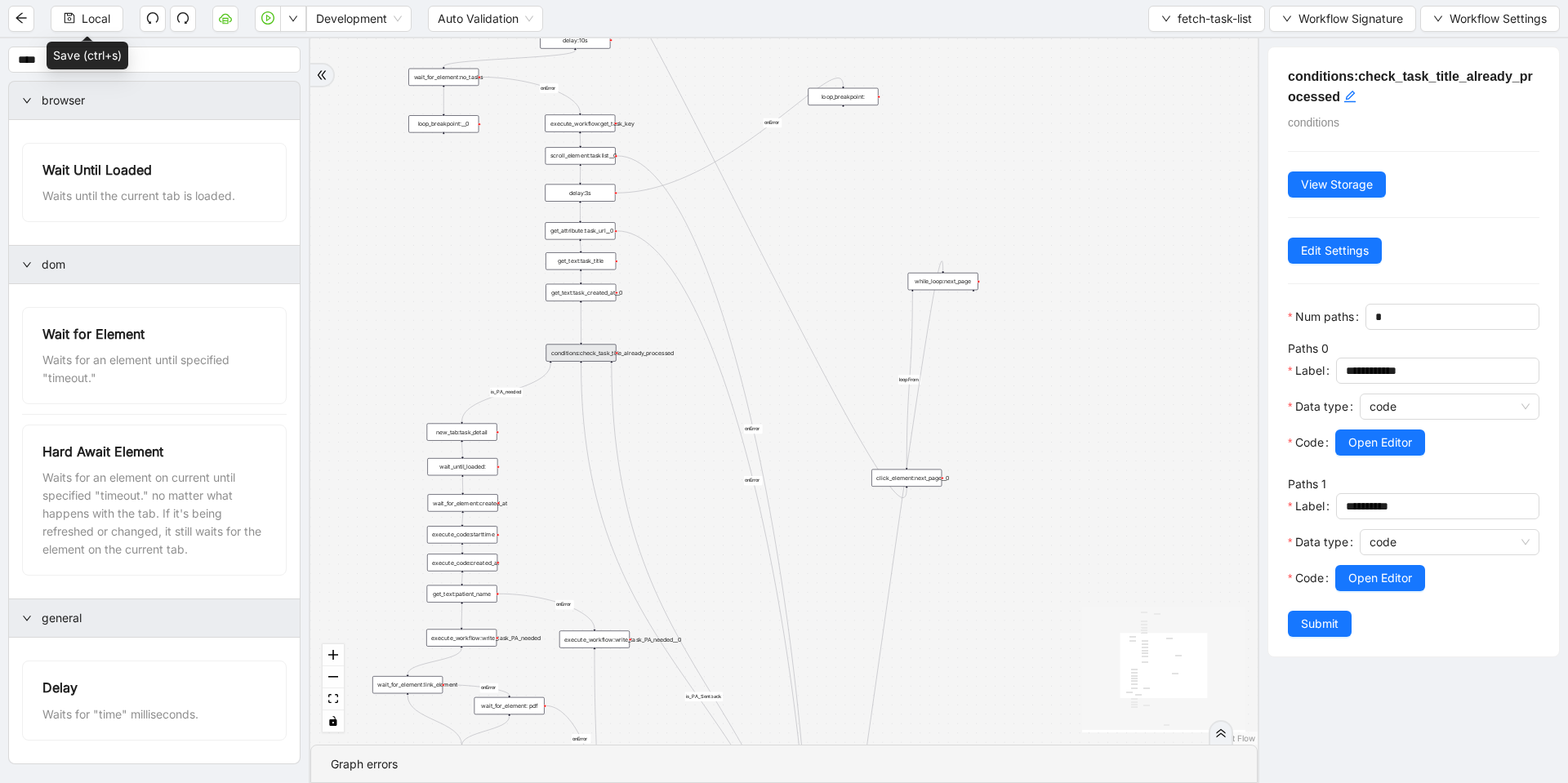
drag, startPoint x: 999, startPoint y: 160, endPoint x: 1016, endPoint y: 333, distance: 173.8
click at [1017, 334] on div "loopFrom fallback is_PA_needed is_PA_Sent onError onError onError onError onErr…" at bounding box center [784, 392] width 948 height 706
click at [586, 341] on div "conditions:check_task_title_already_processed" at bounding box center [577, 341] width 71 height 17
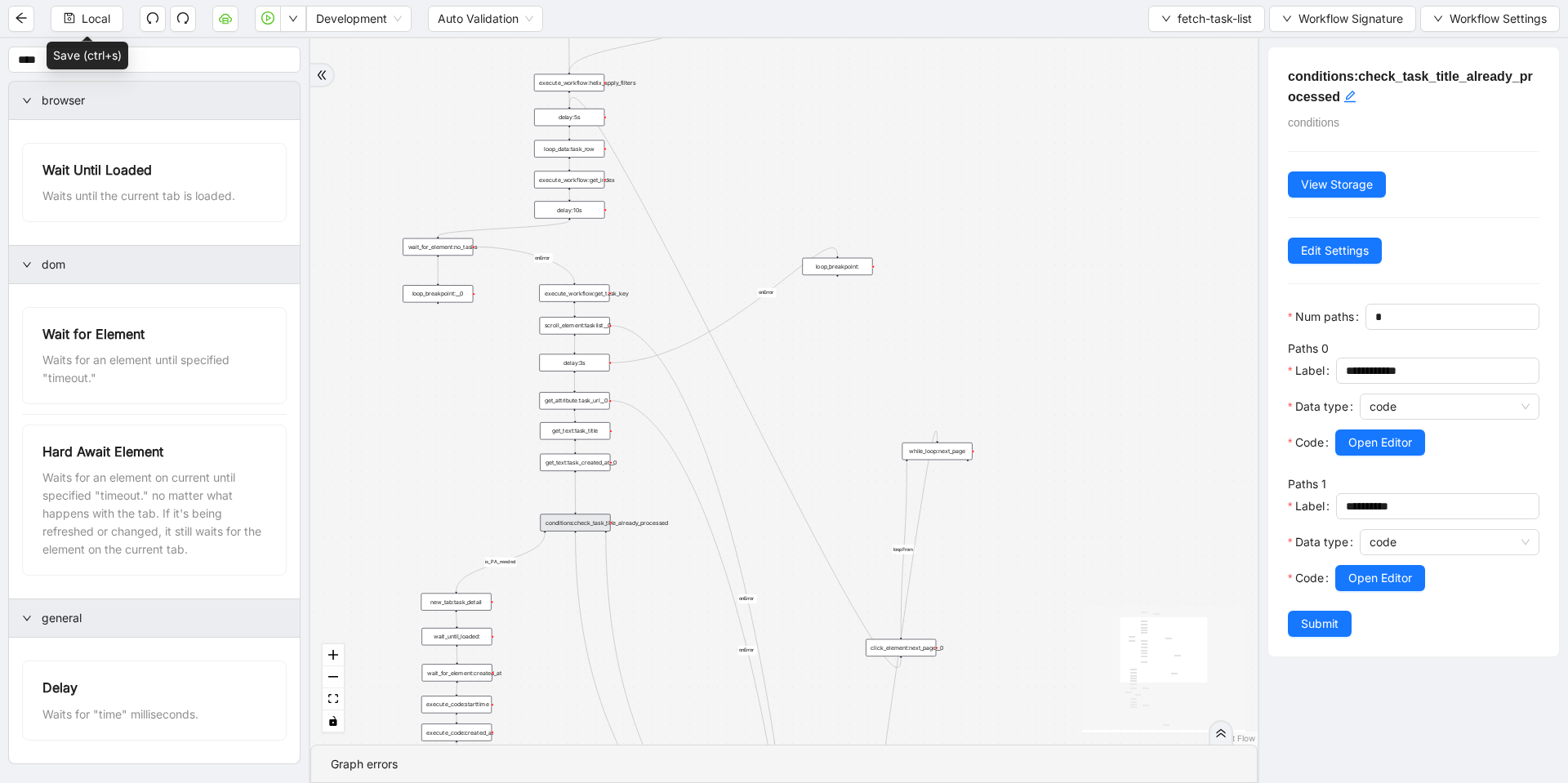
drag, startPoint x: 1076, startPoint y: 293, endPoint x: 1073, endPoint y: 481, distance: 188.0
click at [1073, 481] on div "loopFrom fallback is_PA_needed is_PA_Sent onError onError onError onError onErr…" at bounding box center [784, 392] width 948 height 706
drag, startPoint x: 1024, startPoint y: 267, endPoint x: 1036, endPoint y: 203, distance: 65.1
click at [1036, 203] on div "loopFrom fallback is_PA_needed is_PA_Sent onError onError onError onError onErr…" at bounding box center [784, 392] width 948 height 706
click at [590, 420] on div "get_text:task_title" at bounding box center [584, 417] width 71 height 17
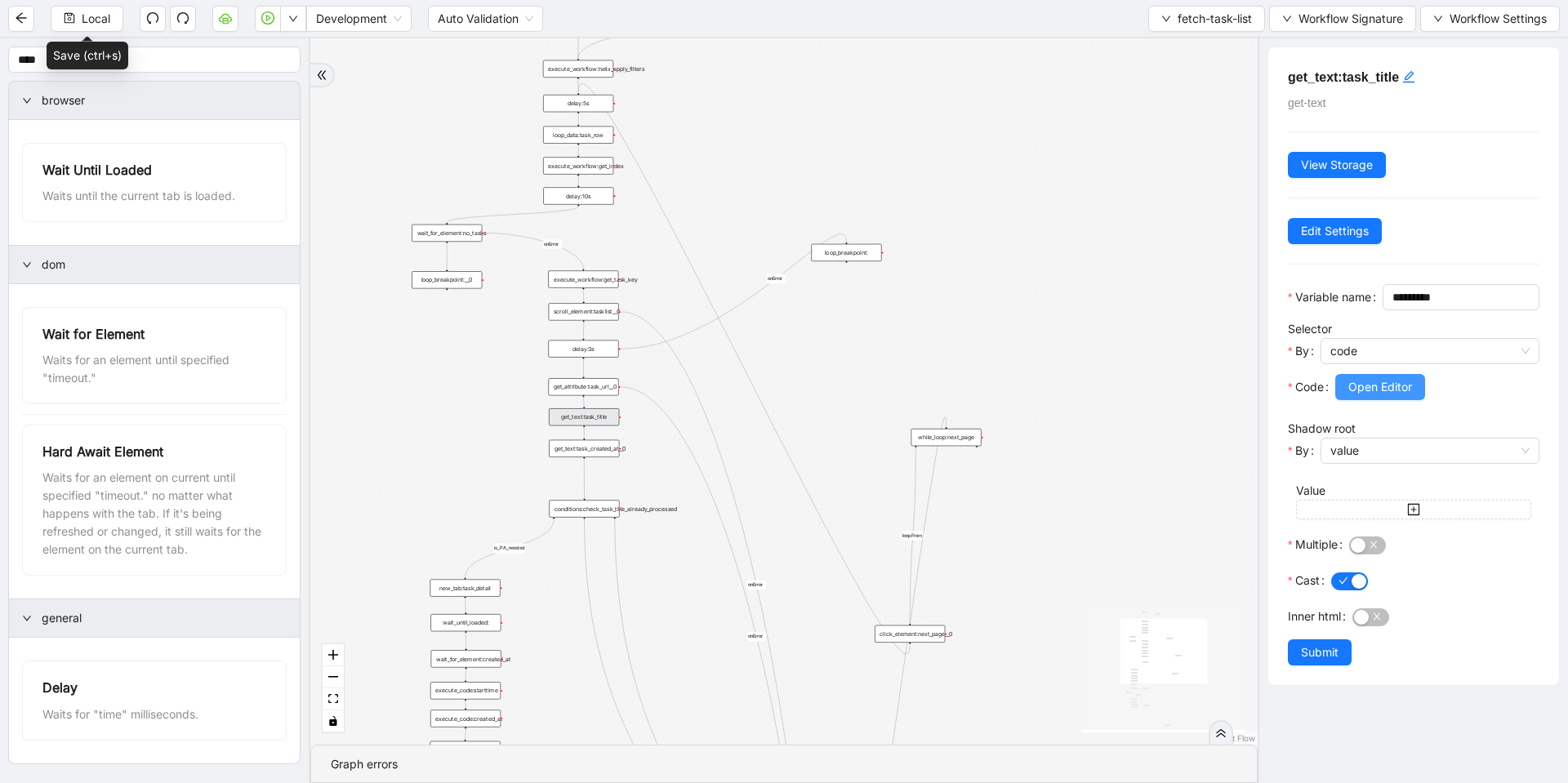
click at [1388, 396] on span "Open Editor" at bounding box center [1379, 387] width 63 height 18
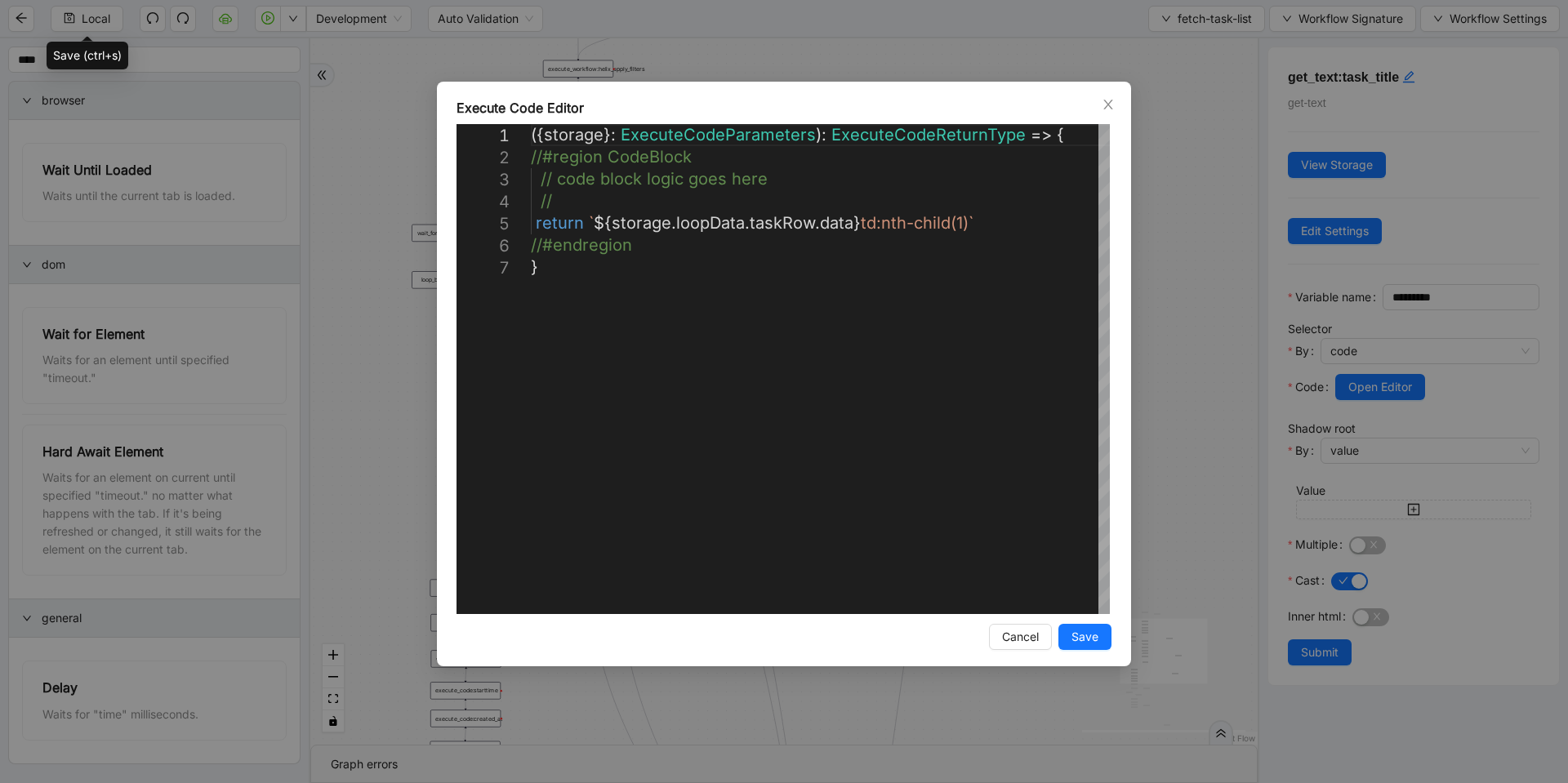
click at [1155, 326] on div "**********" at bounding box center [784, 392] width 1568 height 783
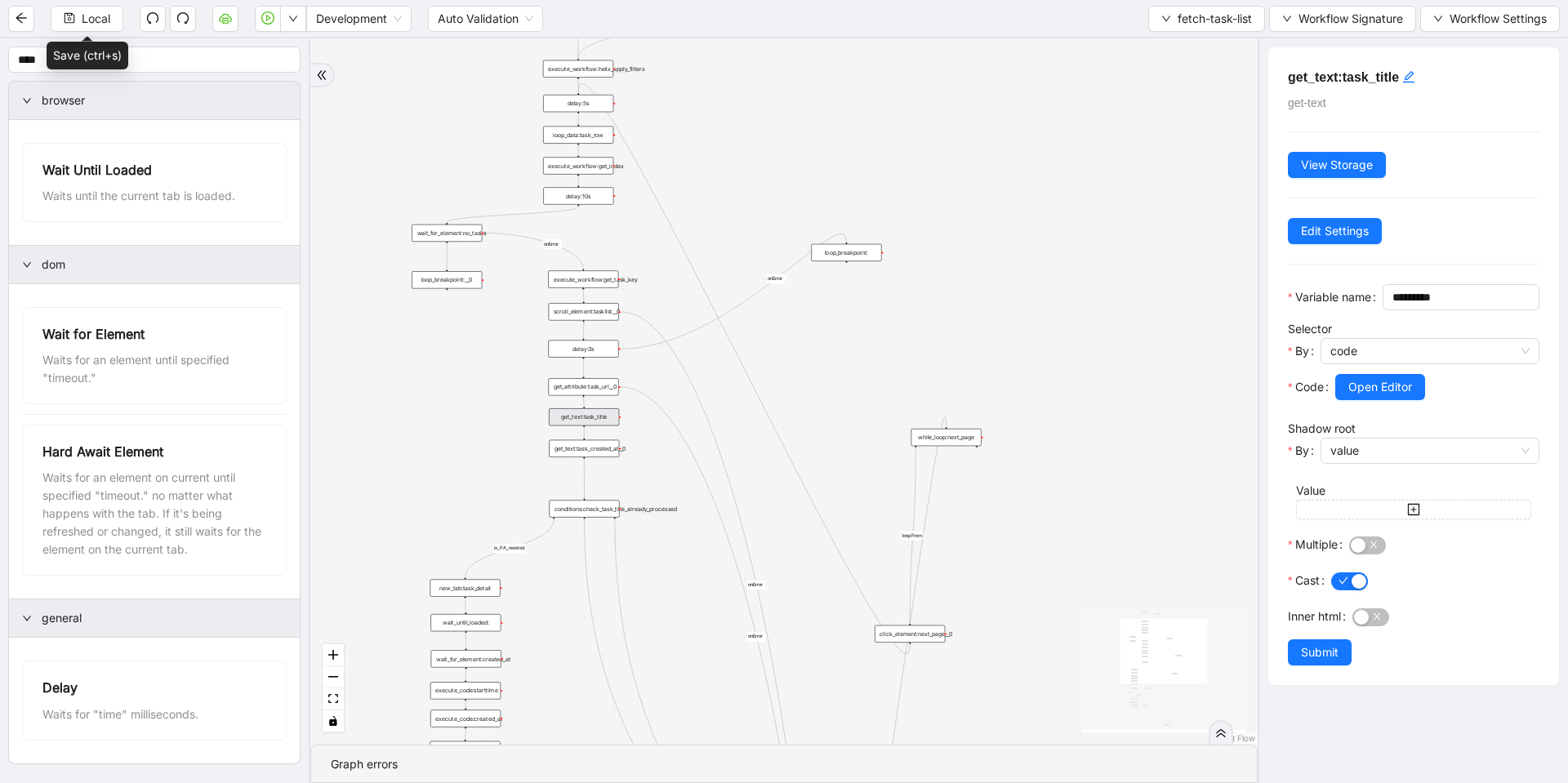
click at [580, 513] on div "conditions:check_task_title_already_processed" at bounding box center [584, 508] width 71 height 17
click at [579, 514] on div "conditions:check_task_title_already_processed" at bounding box center [583, 508] width 71 height 17
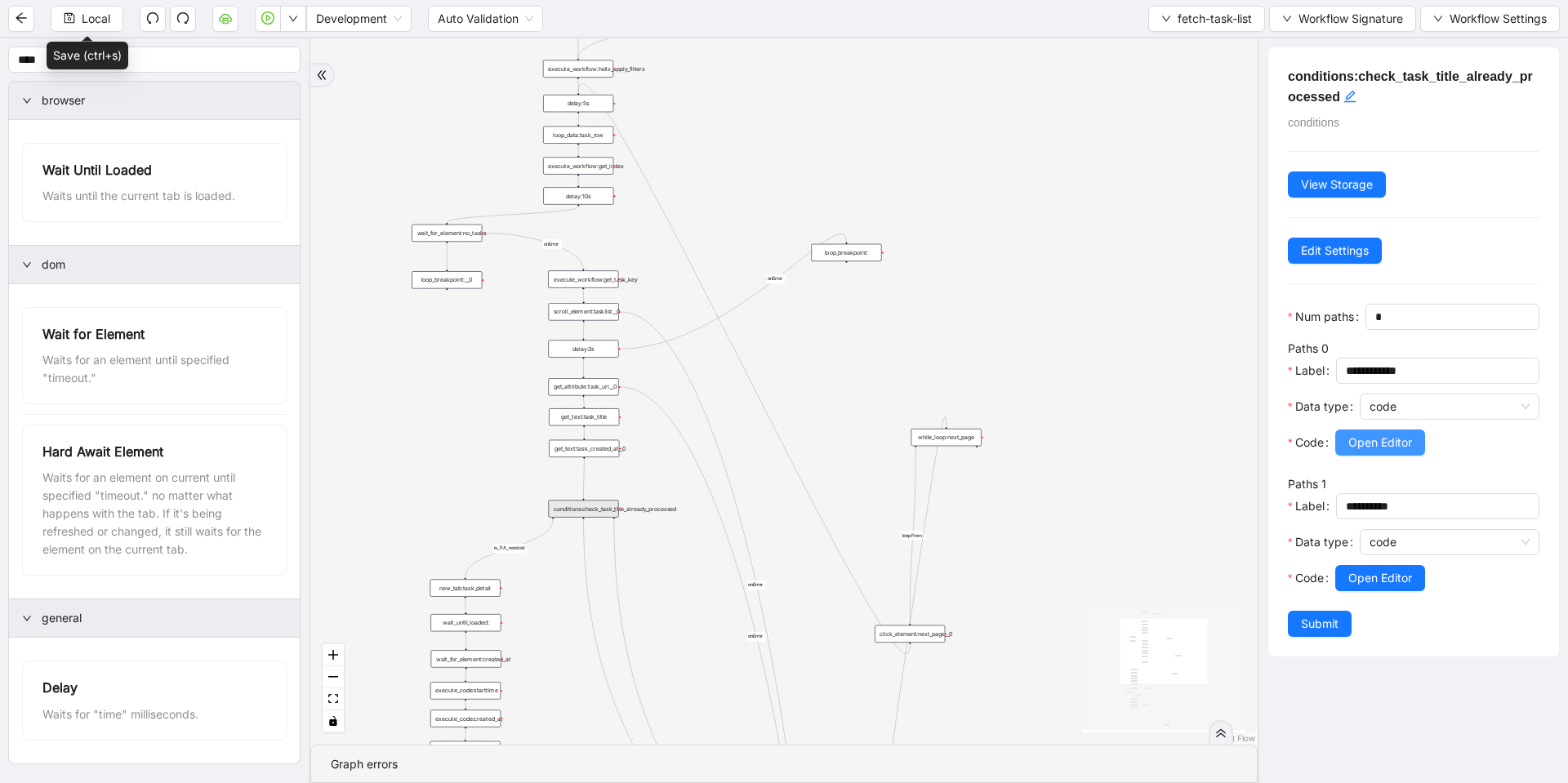
click at [1370, 451] on span "Open Editor" at bounding box center [1379, 442] width 63 height 18
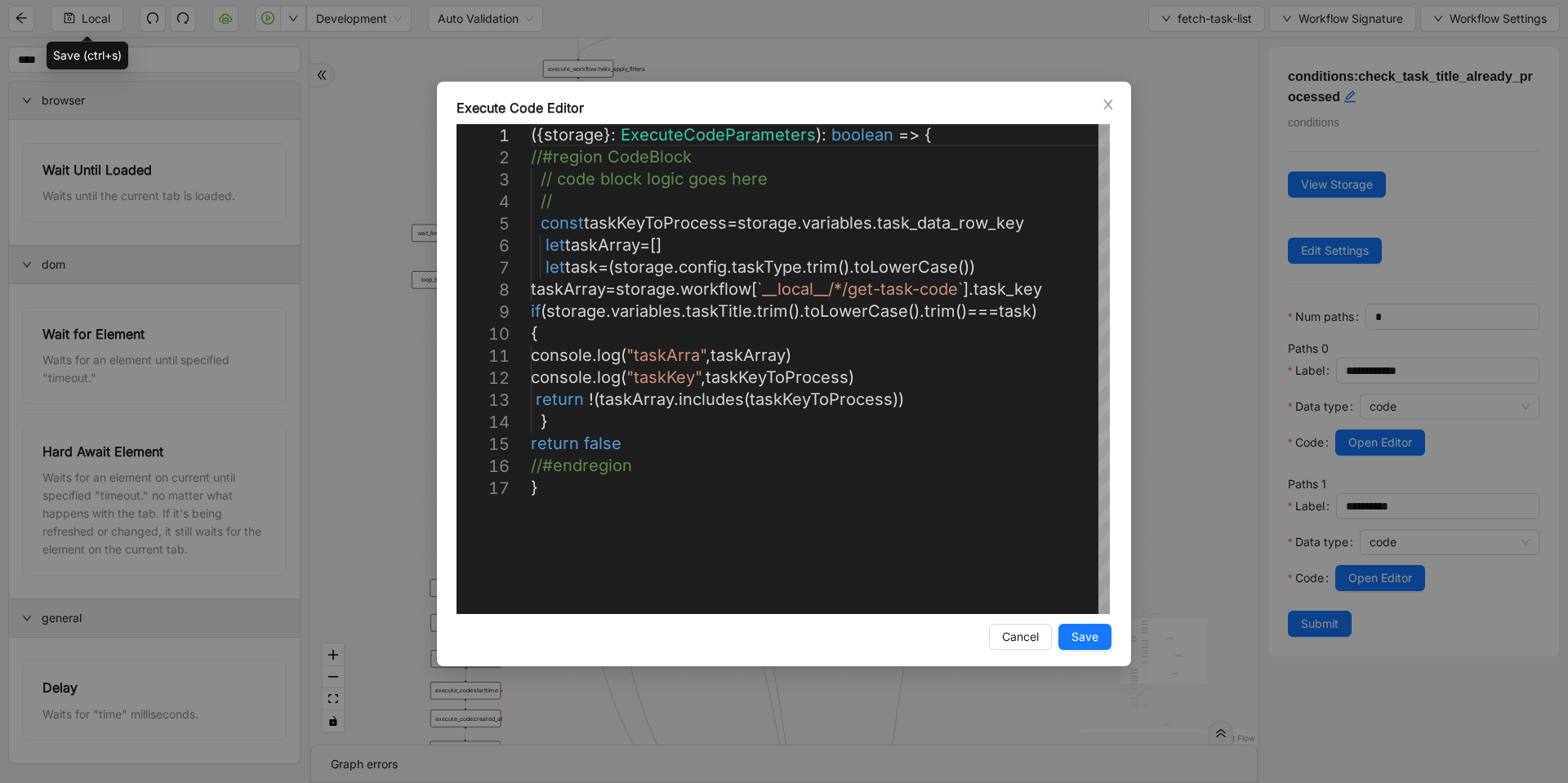
click at [1197, 240] on div "Execute Code Editor 1 2 3 4 5 6 7 8 9 10 11 12 13 14 15 16 17 ({ storage }: Exe…" at bounding box center [784, 392] width 1568 height 783
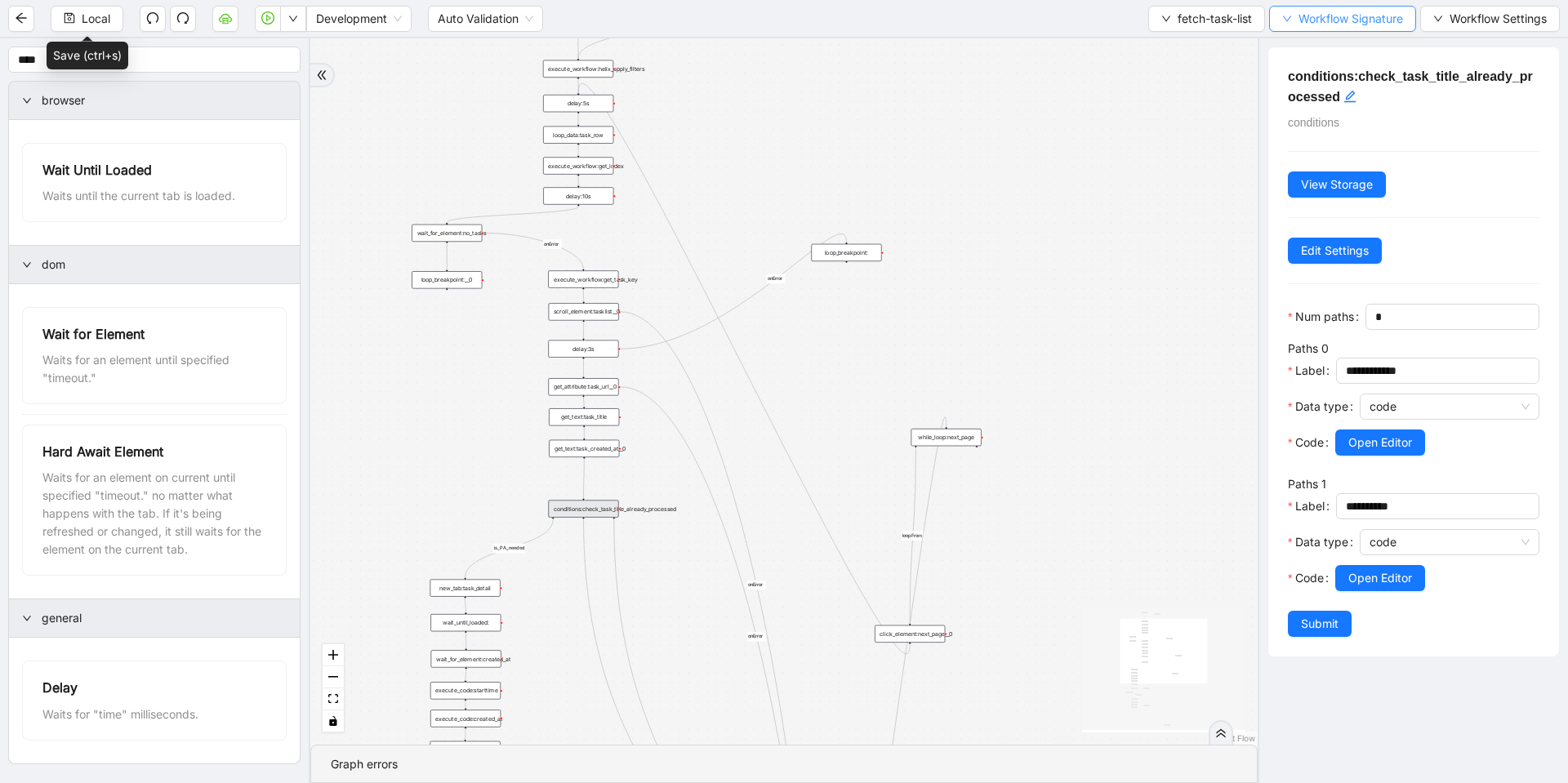
click at [1330, 14] on span "Workflow Signature" at bounding box center [1350, 19] width 105 height 18
click at [1304, 78] on span "Type" at bounding box center [1340, 77] width 109 height 18
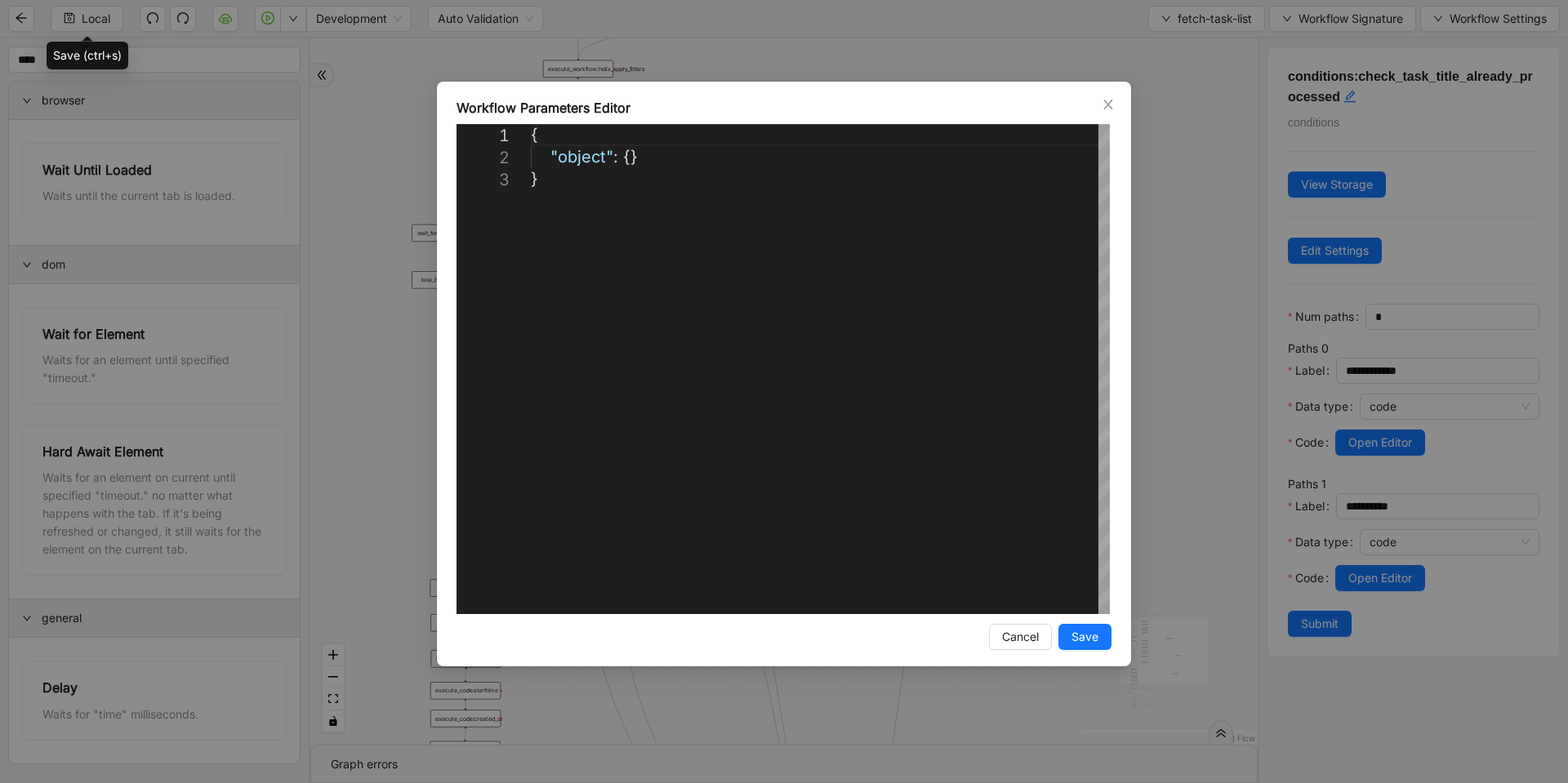
click at [1255, 130] on div "**********" at bounding box center [784, 392] width 1568 height 783
click at [1187, 21] on span "fetch-task-list" at bounding box center [1214, 19] width 74 height 18
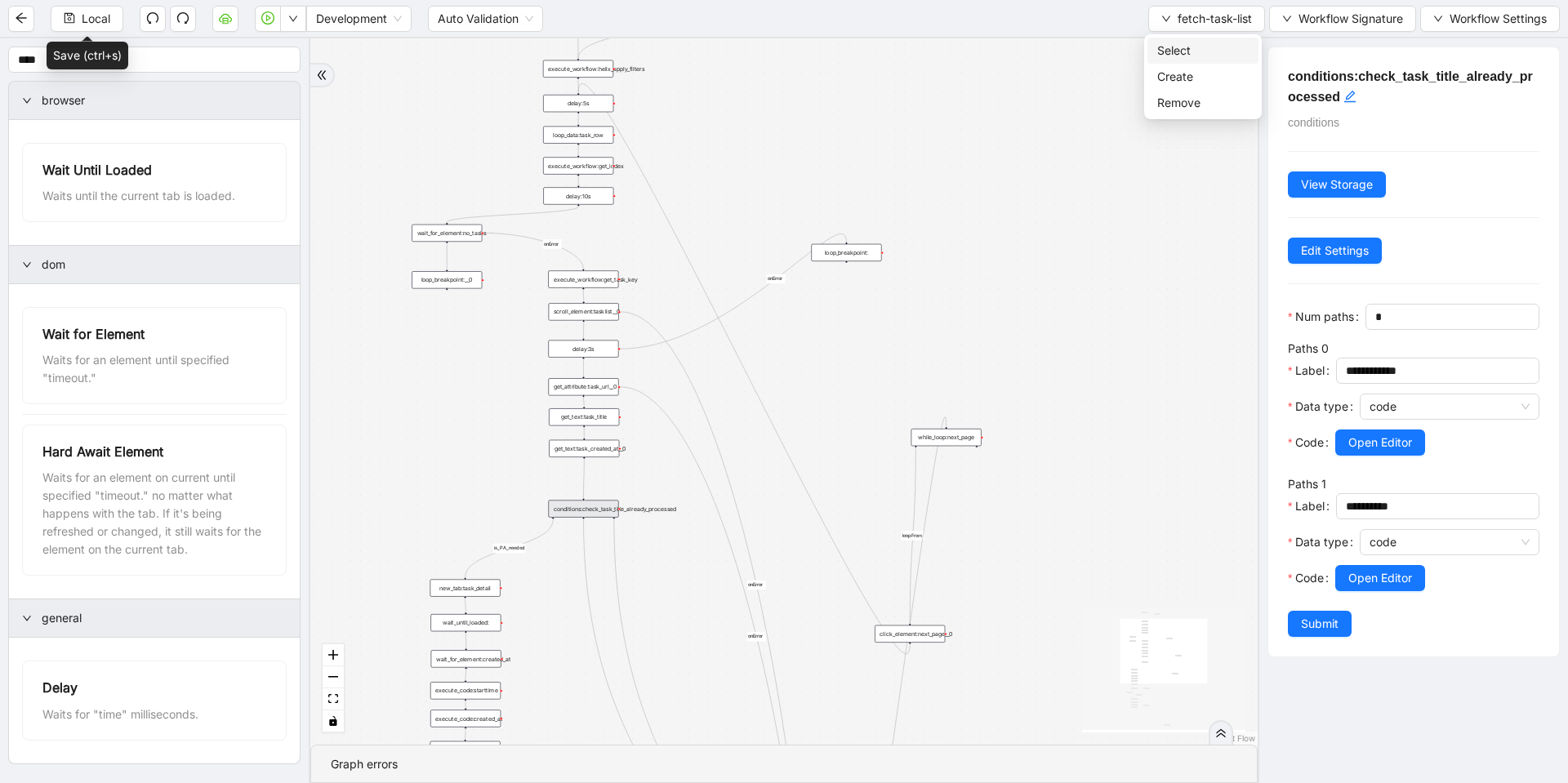
click at [1164, 56] on span "Select" at bounding box center [1202, 51] width 91 height 18
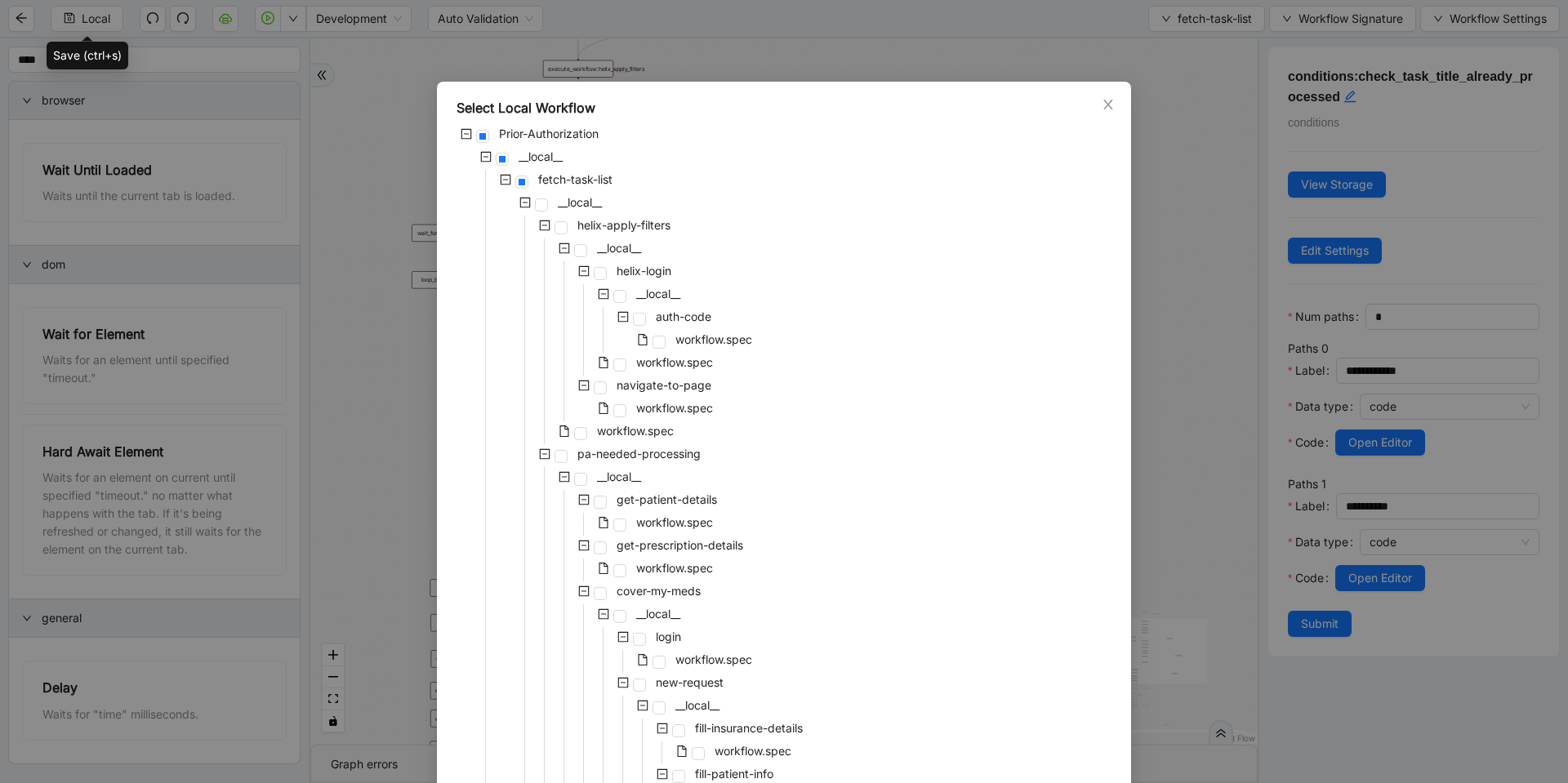
click at [948, 36] on div "Select Local Workflow Prior-Authorization __local__ fetch-task-list __local__ h…" at bounding box center [784, 392] width 1568 height 783
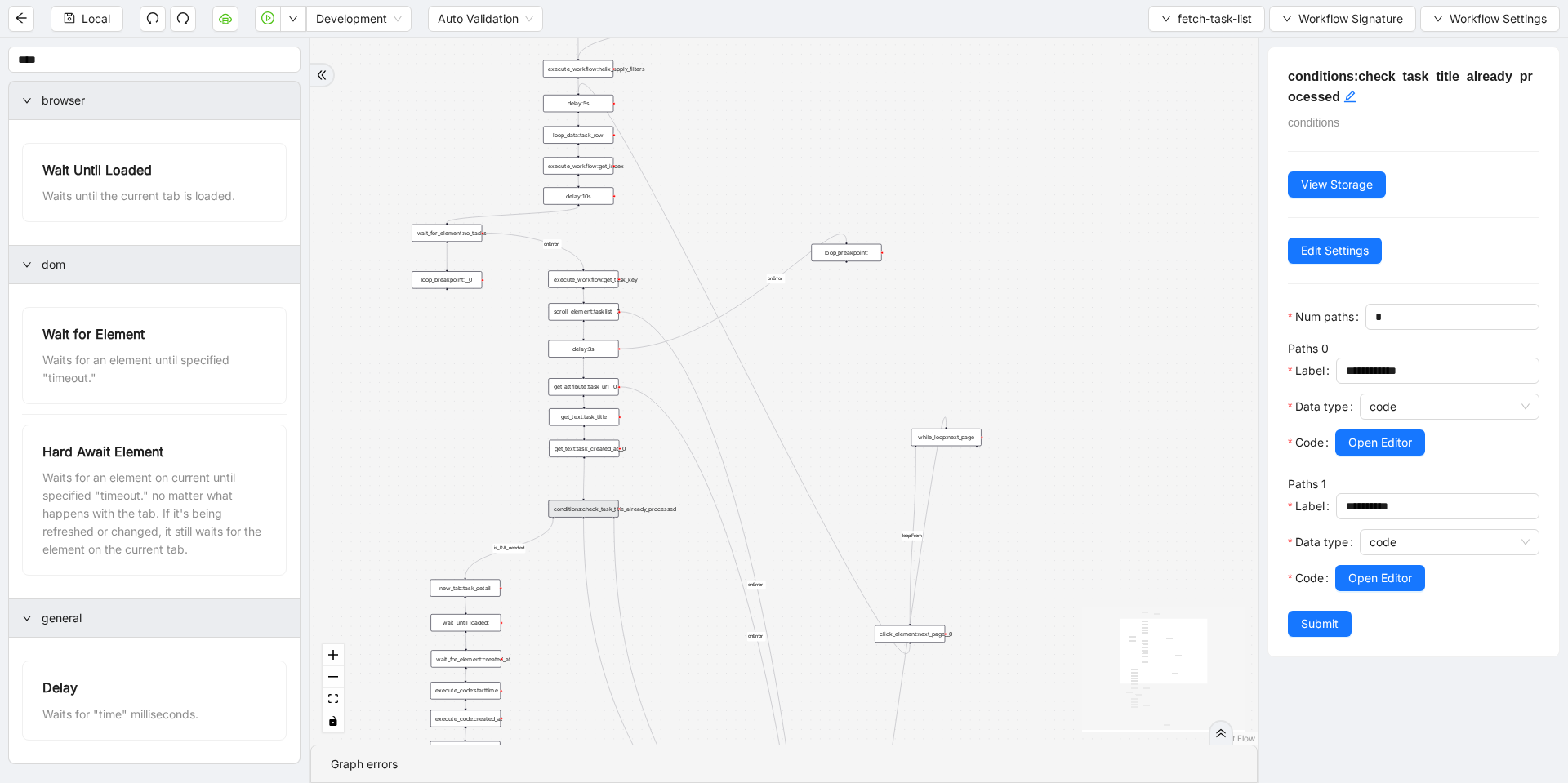
click at [1203, 4] on div "Local Development Auto Validation fetch-task-list Workflow Signature Workflow S…" at bounding box center [784, 18] width 1568 height 37
click at [1191, 13] on span "fetch-task-list" at bounding box center [1214, 19] width 74 height 18
click at [1185, 42] on span "Select" at bounding box center [1202, 51] width 91 height 18
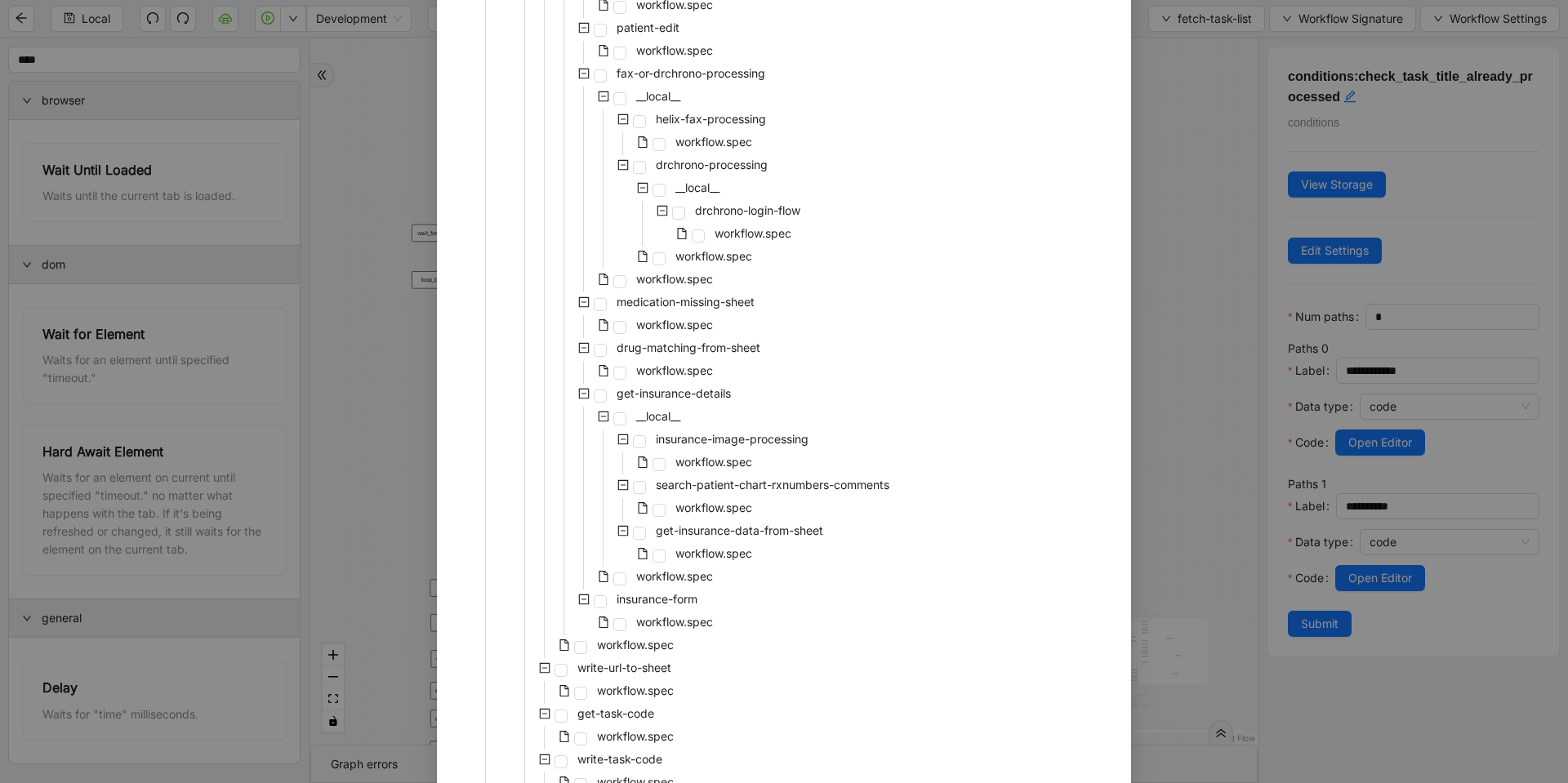
scroll to position [1469, 0]
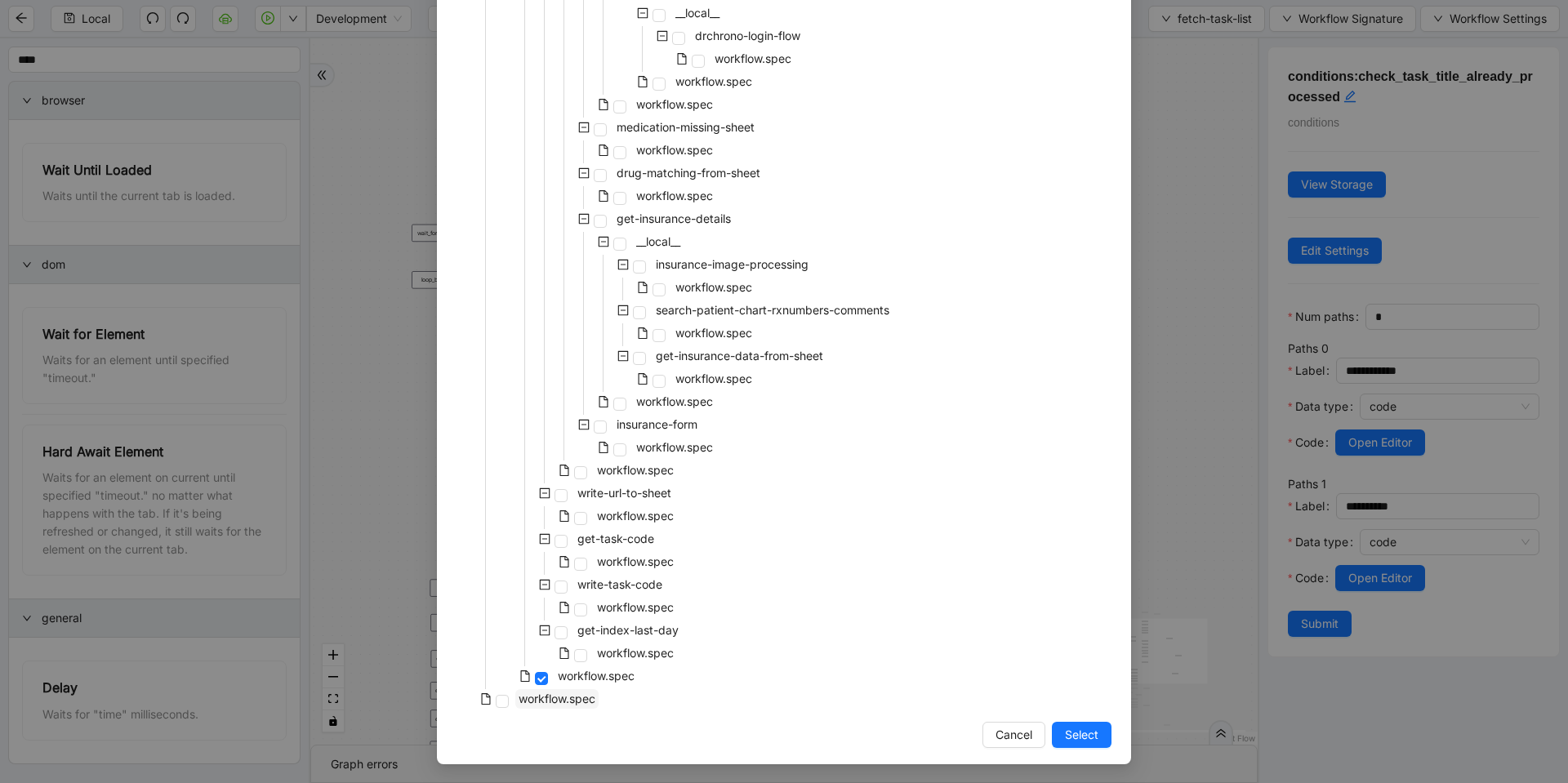
click at [582, 695] on span "workflow.spec" at bounding box center [557, 699] width 77 height 14
click at [1065, 738] on span "Select" at bounding box center [1081, 735] width 33 height 18
click at [1073, 743] on div "loopFrom fallback is_PA_needed is_PA_Sent onError onError onError onError onErr…" at bounding box center [784, 392] width 948 height 706
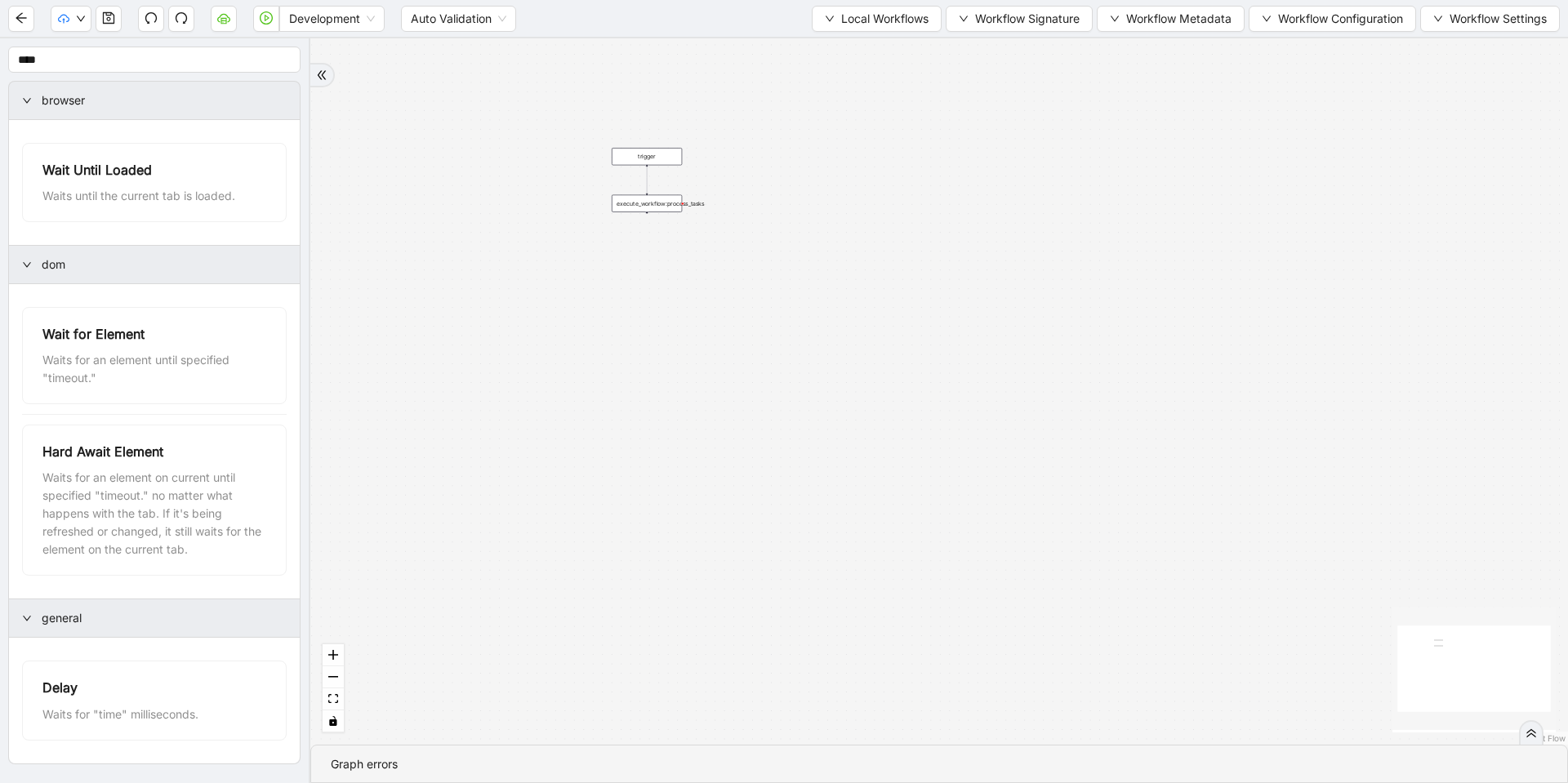
drag, startPoint x: 461, startPoint y: 130, endPoint x: 525, endPoint y: 206, distance: 99.4
click at [525, 206] on div "trigger execute_workflow:process_tasks" at bounding box center [939, 392] width 1258 height 706
click at [1193, 38] on div "trigger execute_workflow:process_tasks" at bounding box center [939, 392] width 1258 height 706
click at [1210, 29] on button "Workflow Metadata" at bounding box center [1170, 18] width 148 height 26
click at [1243, 23] on div "Local Workflows Workflow Signature Workflow Metadata Workflow Configuration Wor…" at bounding box center [1185, 18] width 748 height 26
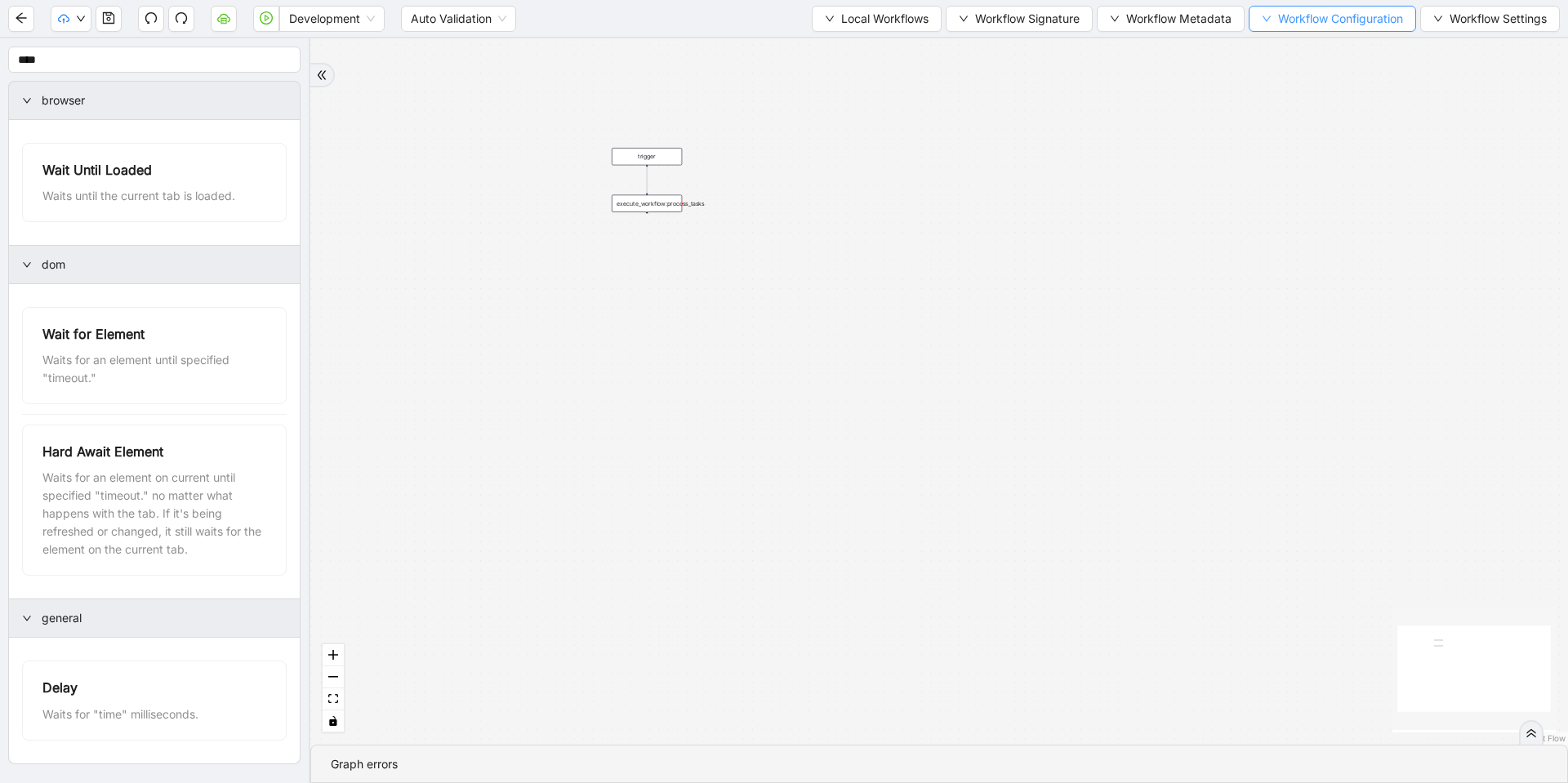
click at [1261, 23] on icon "down" at bounding box center [1266, 19] width 10 height 10
click at [1266, 77] on span "Value" at bounding box center [1329, 77] width 145 height 18
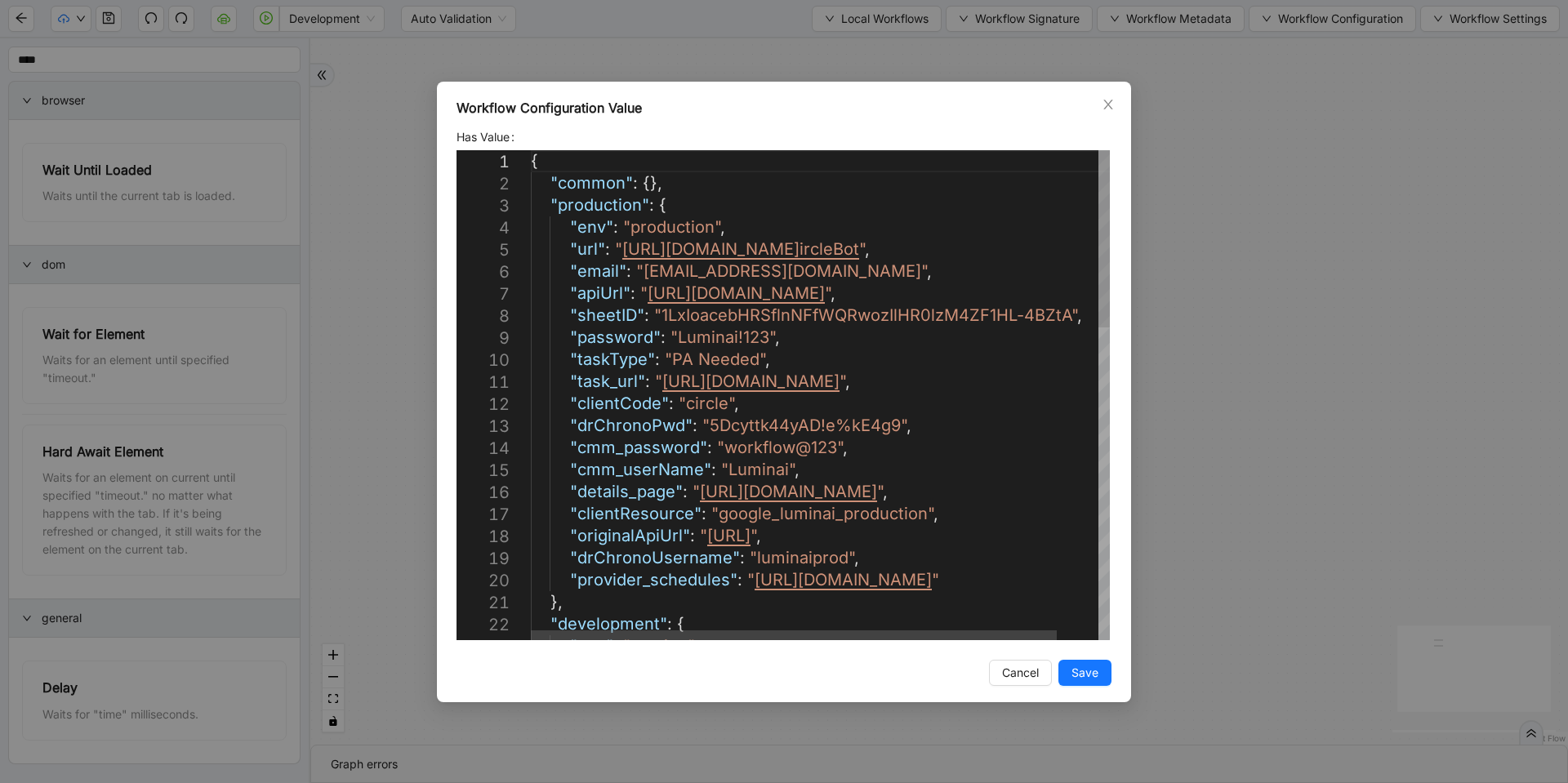
scroll to position [0, 0]
drag, startPoint x: 670, startPoint y: 358, endPoint x: 750, endPoint y: 358, distance: 80.0
click at [386, 245] on div "Workflow Configuration Value Has Value 1 2 3 4 5 6 7 8 9 10 11 12 13 14 15 16 1…" at bounding box center [784, 392] width 1568 height 783
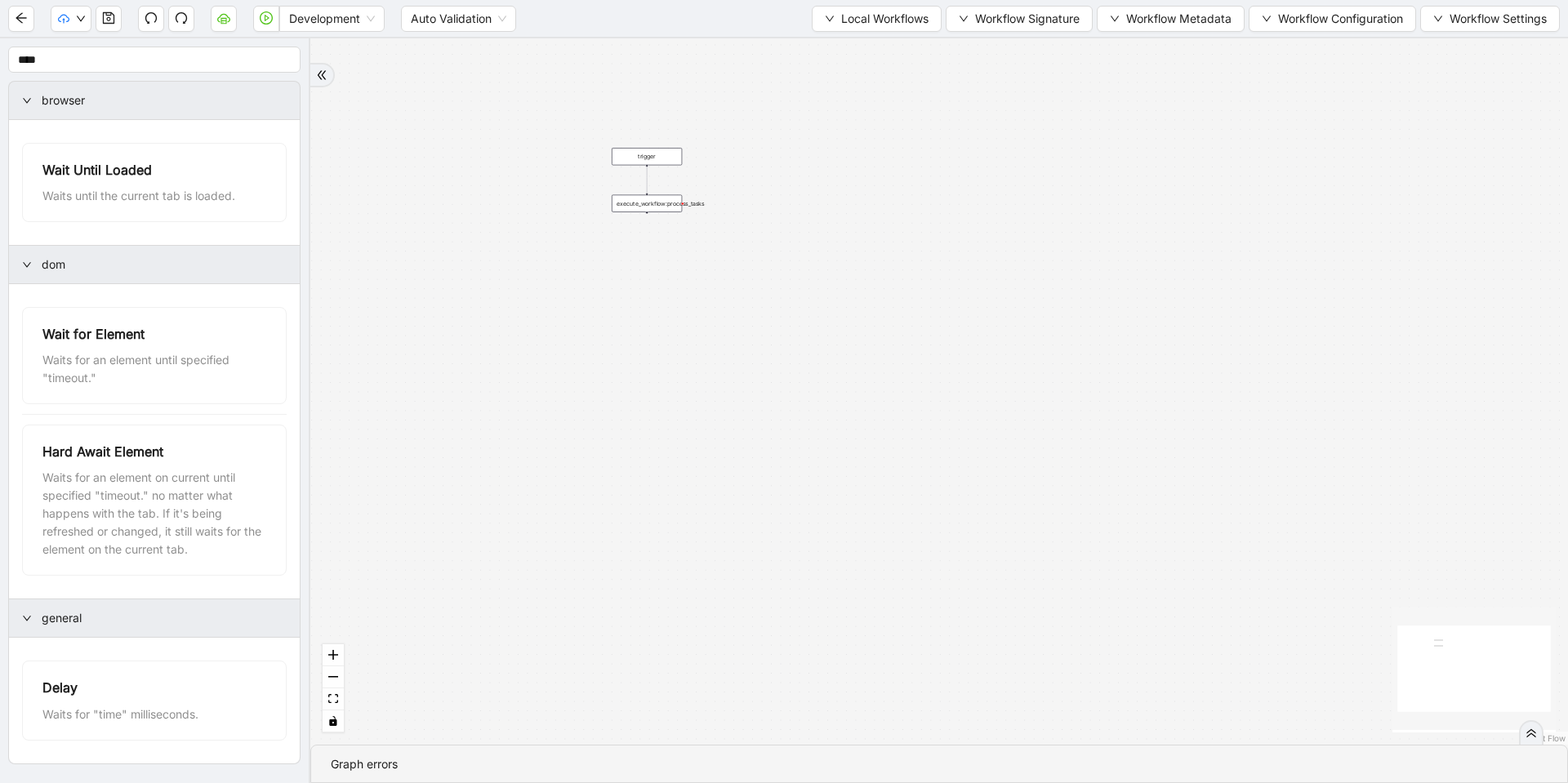
click at [825, 32] on div "Development Auto Validation Local Workflows Workflow Signature Workflow Metadat…" at bounding box center [784, 18] width 1568 height 37
click at [830, 30] on button "Local Workflows" at bounding box center [876, 18] width 130 height 26
click at [846, 58] on span "Select" at bounding box center [868, 51] width 106 height 18
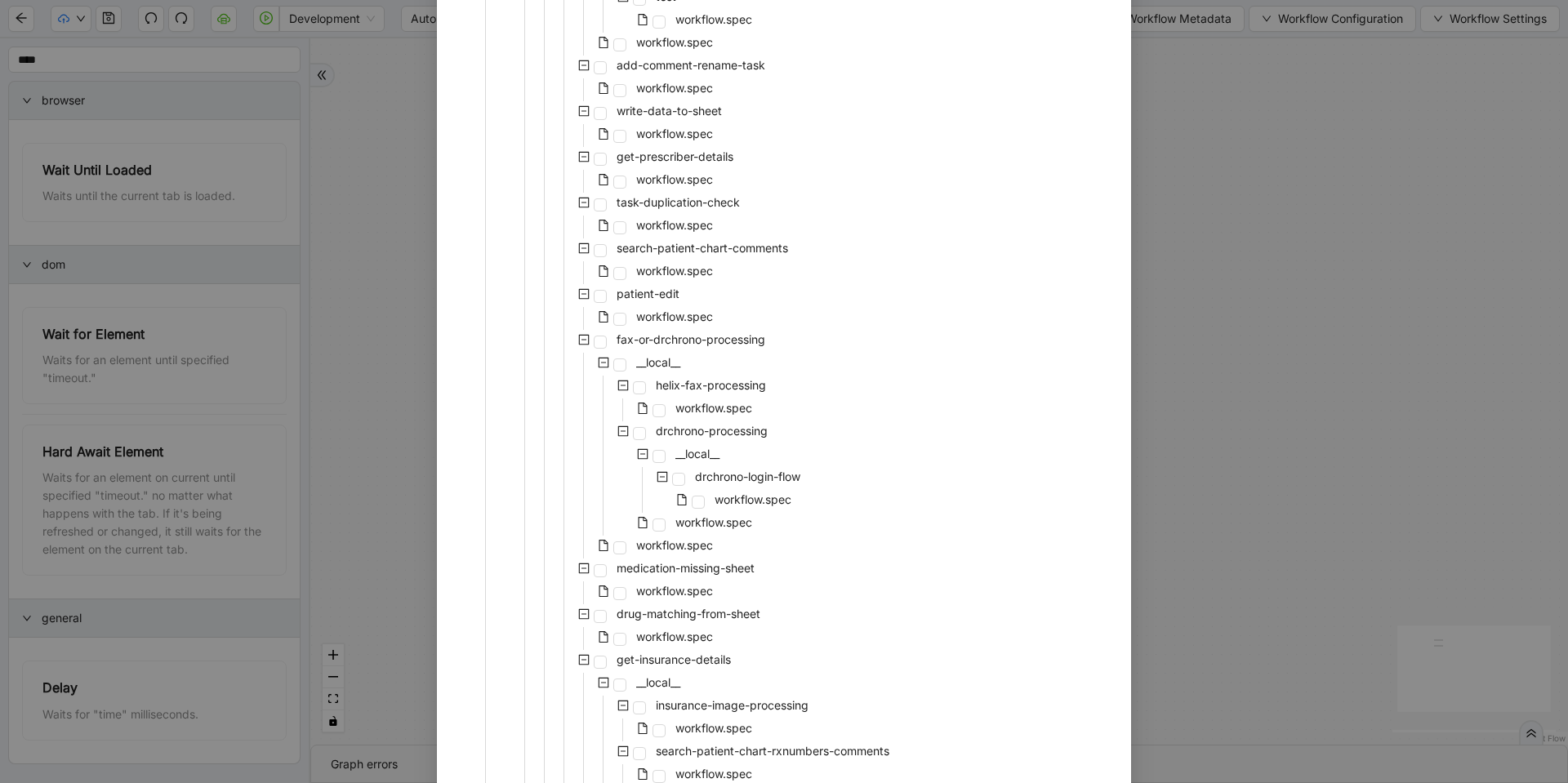
scroll to position [1470, 0]
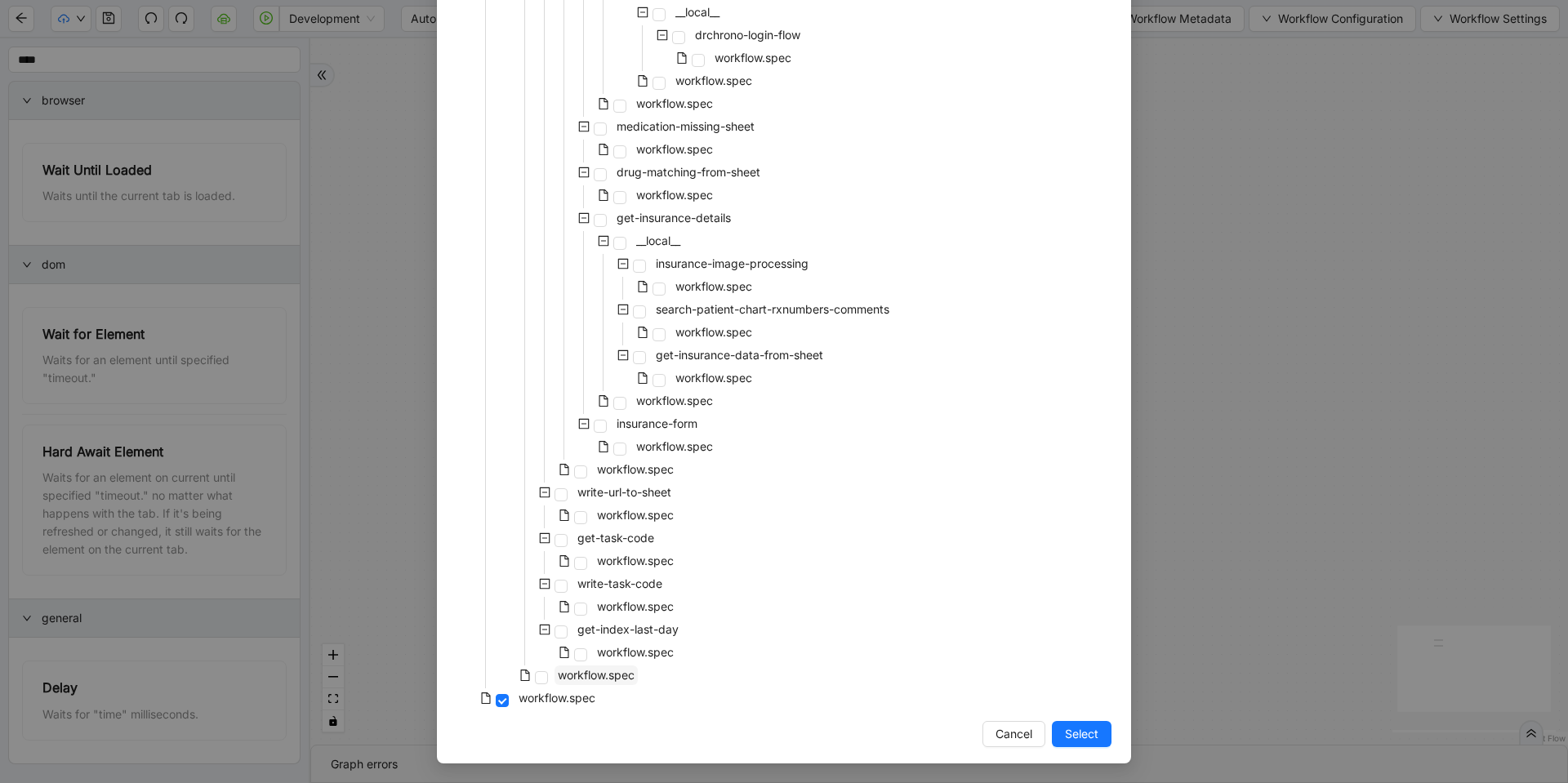
click at [596, 669] on span "workflow.spec" at bounding box center [596, 675] width 77 height 14
drag, startPoint x: 1046, startPoint y: 729, endPoint x: 36, endPoint y: 469, distance: 1042.9
click at [1051, 730] on button "Select" at bounding box center [1081, 734] width 60 height 26
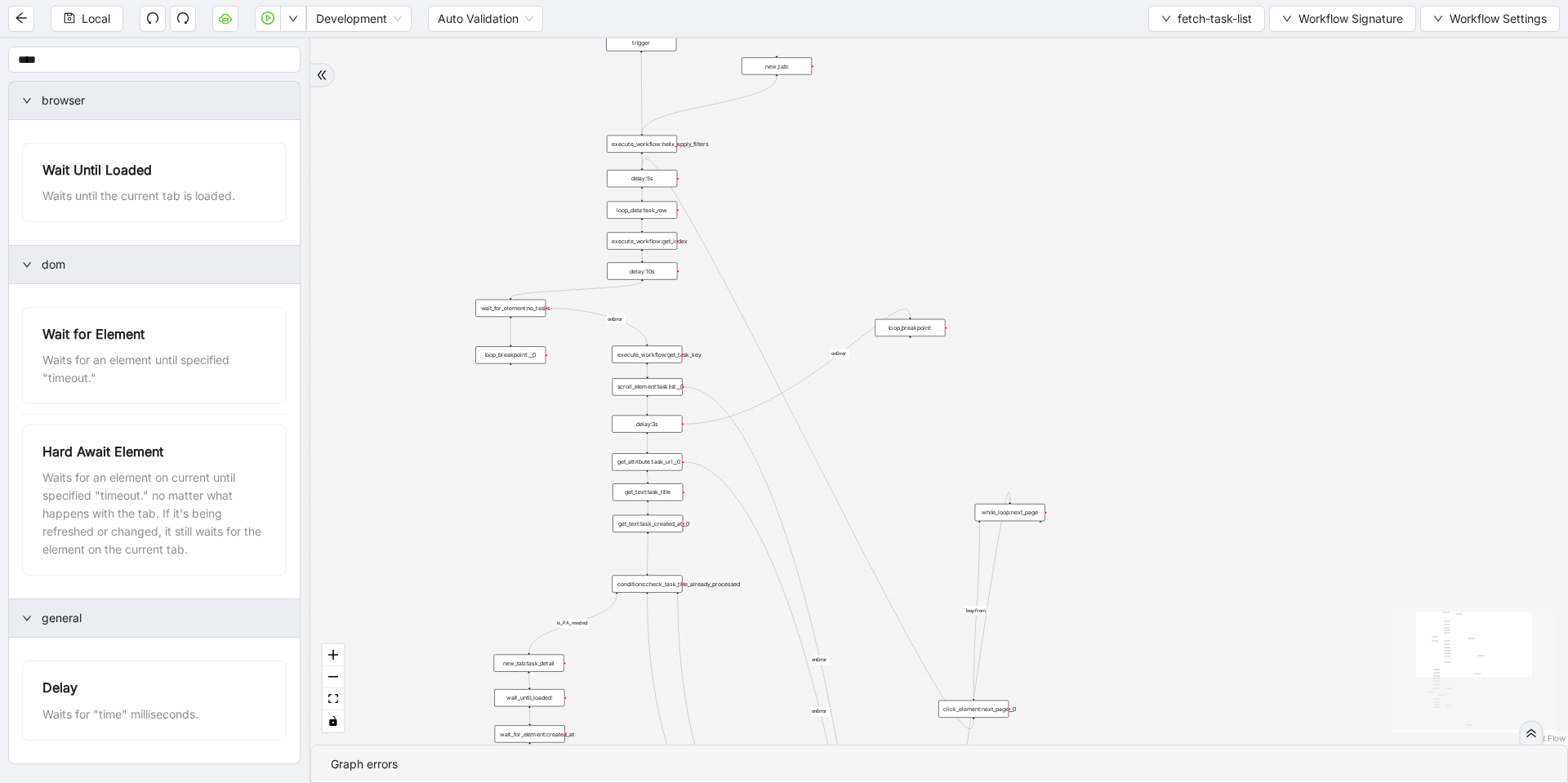
click at [670, 577] on div "conditions:check_task_title_already_processed" at bounding box center [646, 583] width 71 height 17
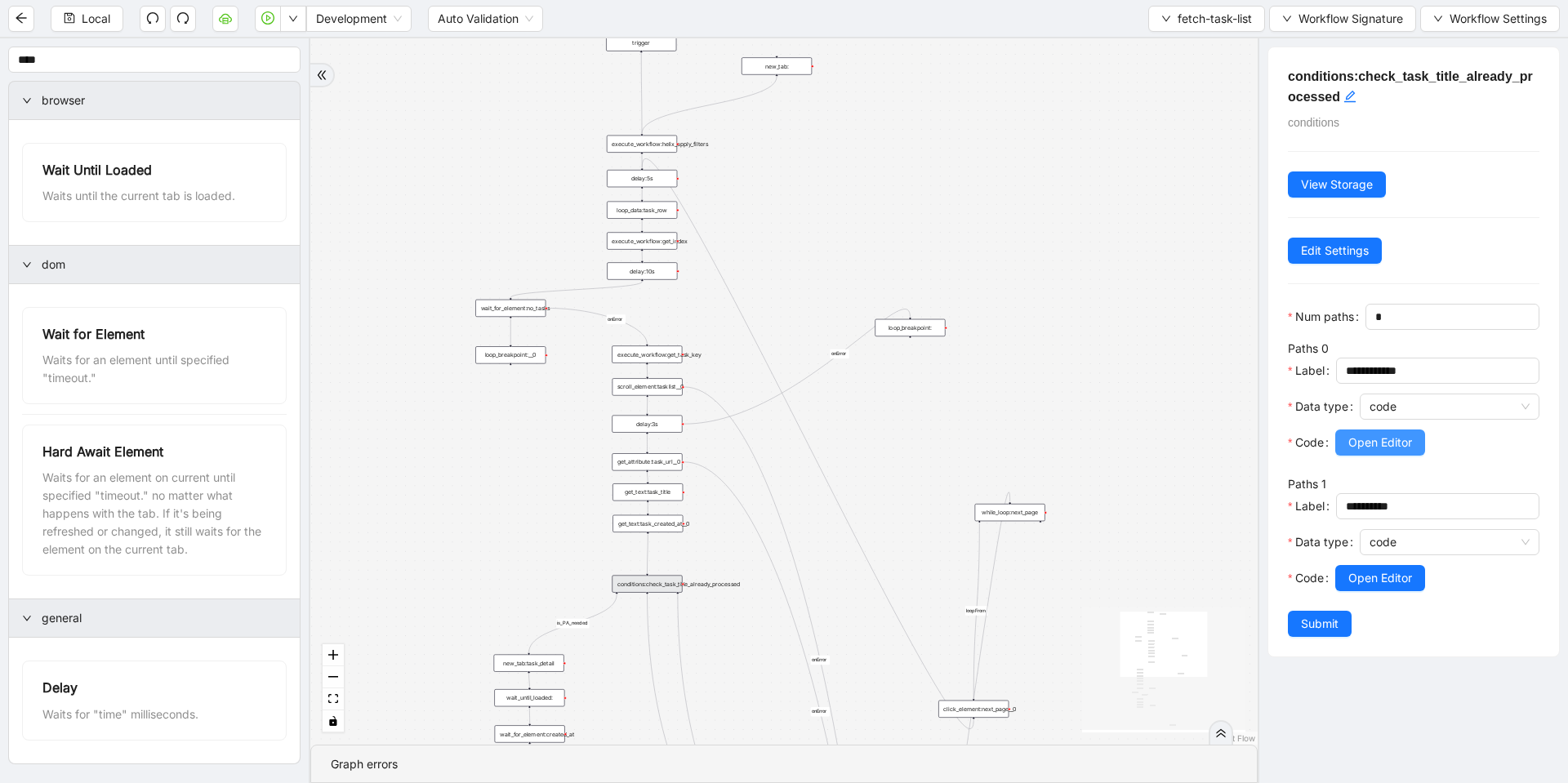
click at [1355, 451] on span "Open Editor" at bounding box center [1379, 442] width 63 height 18
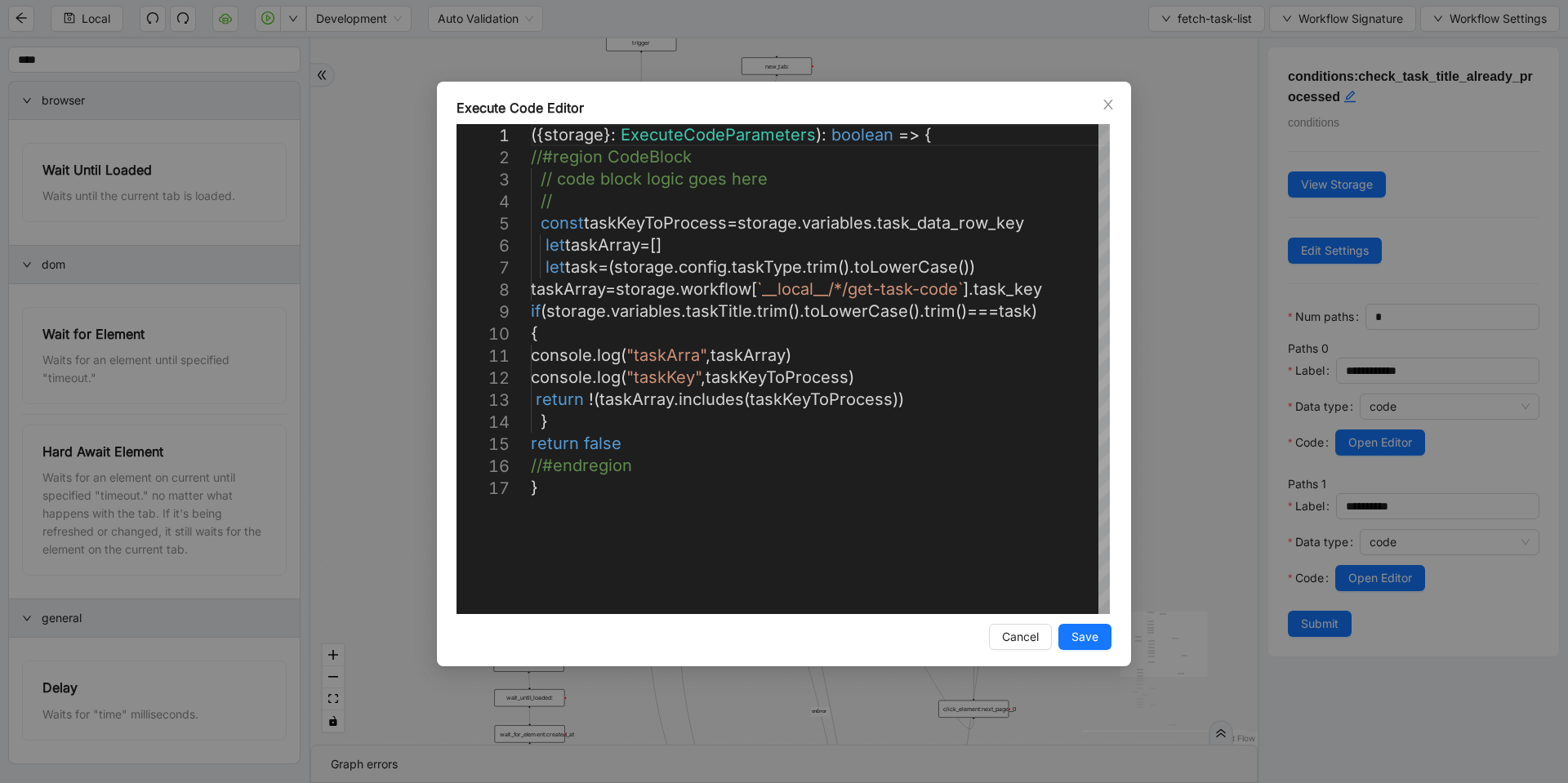
click at [1174, 379] on div "Execute Code Editor 1 2 3 4 5 6 7 8 9 10 11 12 13 14 15 16 17 ({ storage }: Exe…" at bounding box center [784, 392] width 1568 height 783
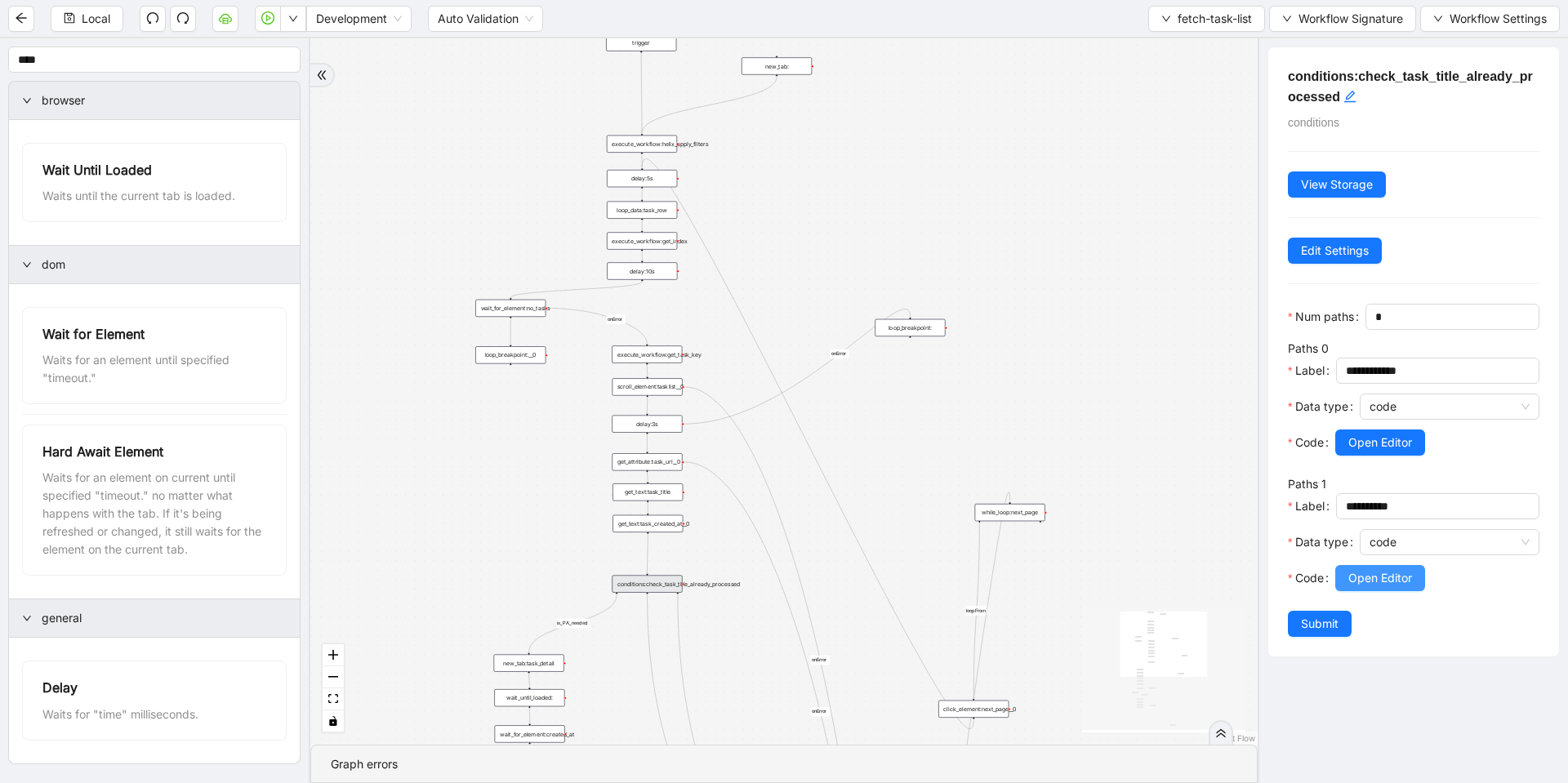
click at [1342, 591] on button "Open Editor" at bounding box center [1379, 577] width 89 height 26
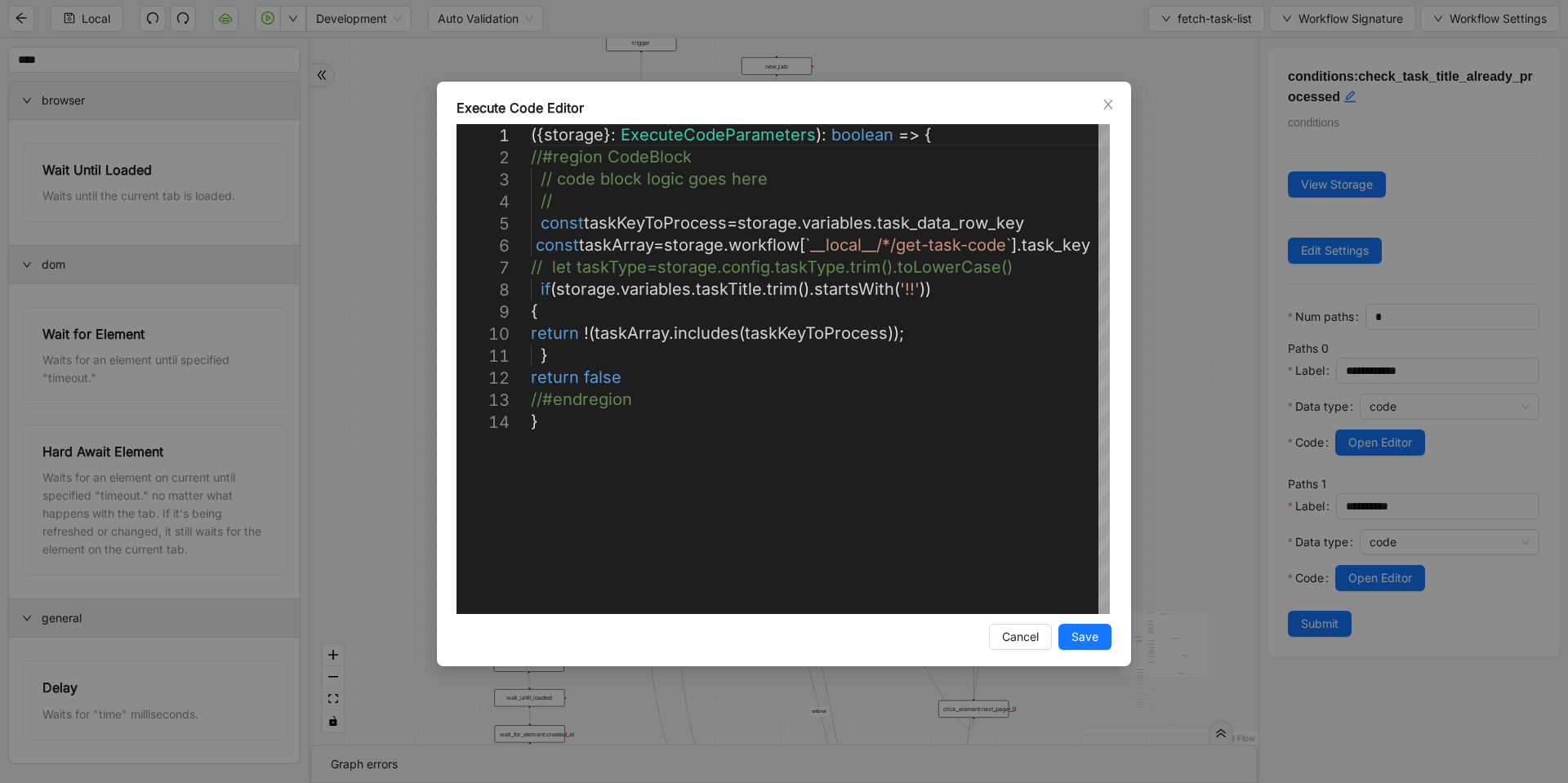
click at [1181, 363] on div "**********" at bounding box center [784, 392] width 1568 height 783
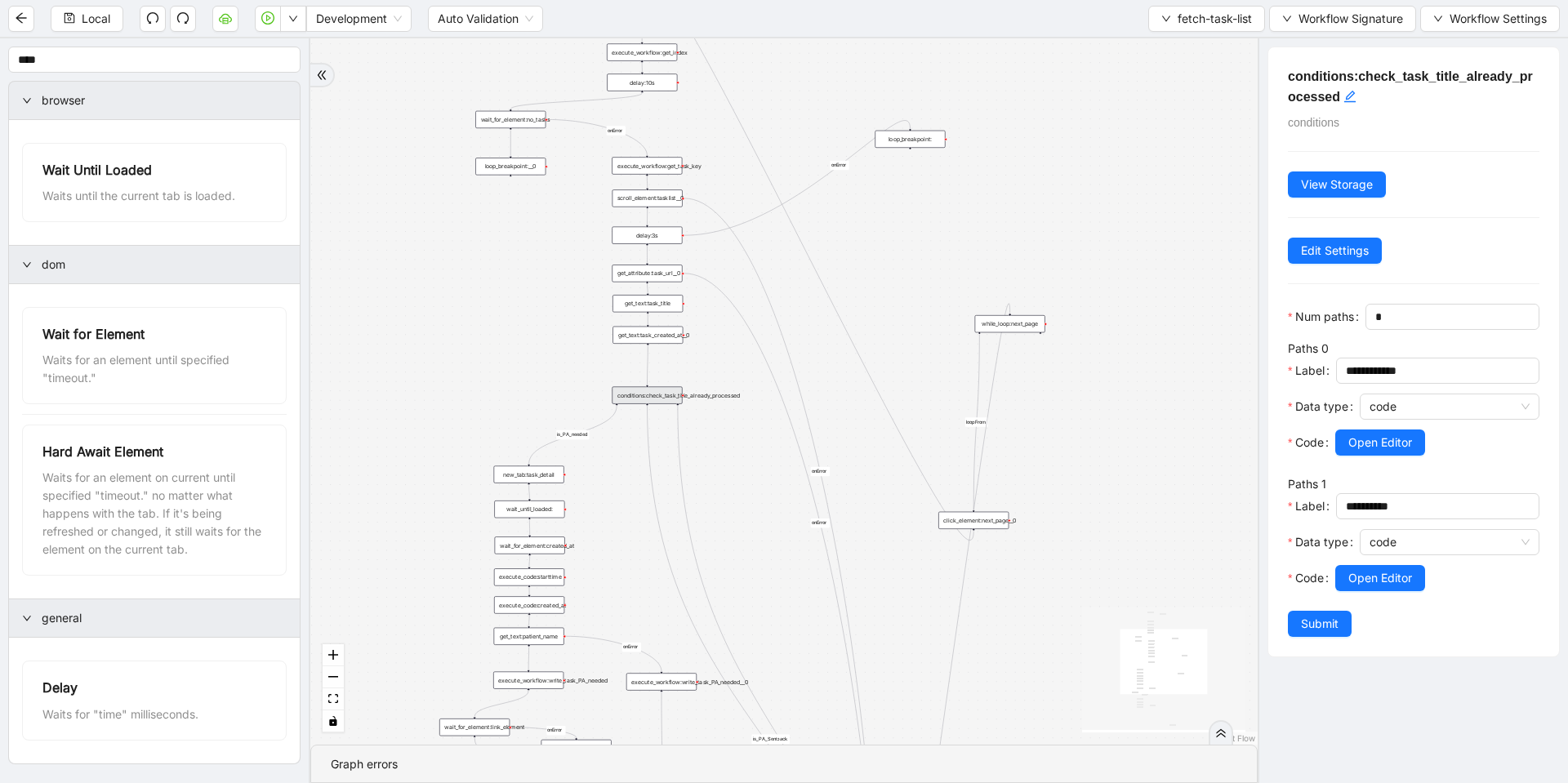
drag, startPoint x: 539, startPoint y: 529, endPoint x: 539, endPoint y: 305, distance: 224.0
click at [539, 305] on div "loopFrom fallback is_PA_needed is_PA_Sent onError onError onError onError onErr…" at bounding box center [784, 392] width 948 height 706
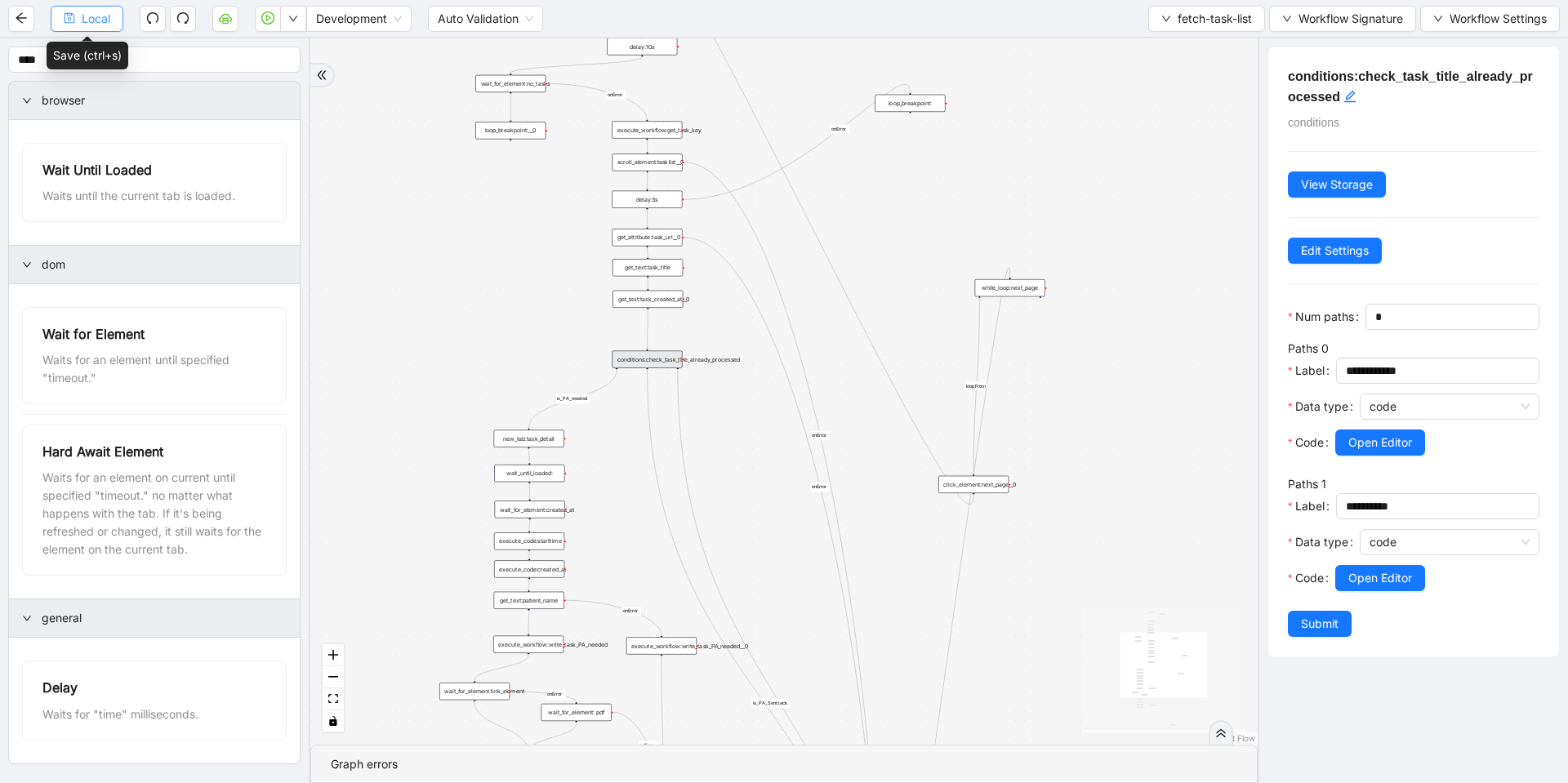
click at [78, 21] on button "Local" at bounding box center [87, 18] width 72 height 26
click at [434, 274] on div "loopFrom fallback is_PA_needed is_PA_Sent onError onError onError onError onErr…" at bounding box center [784, 392] width 948 height 706
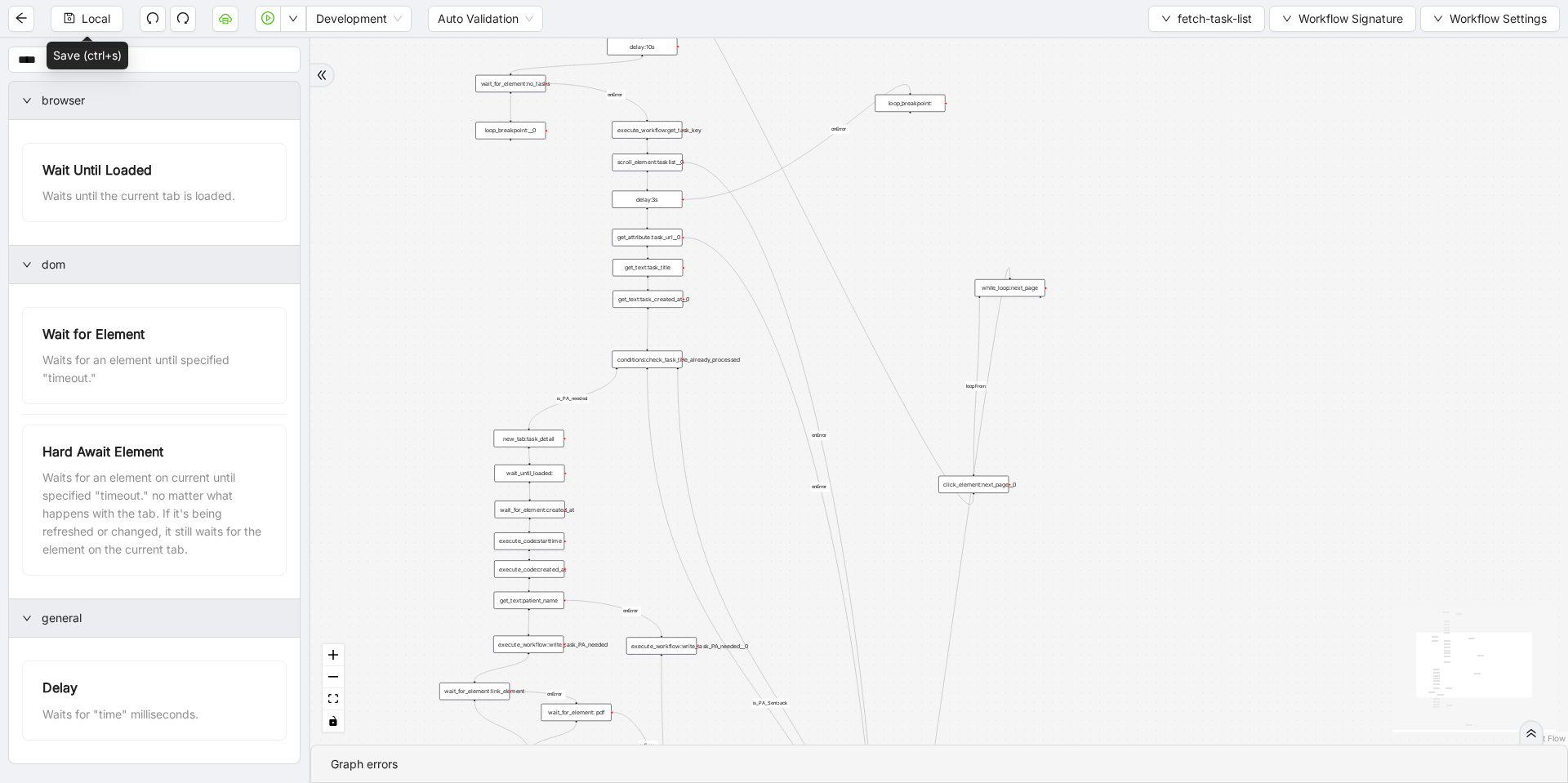
click at [139, 33] on div "Local Development Auto Validation fetch-task-list Workflow Signature Workflow S…" at bounding box center [784, 18] width 1568 height 37
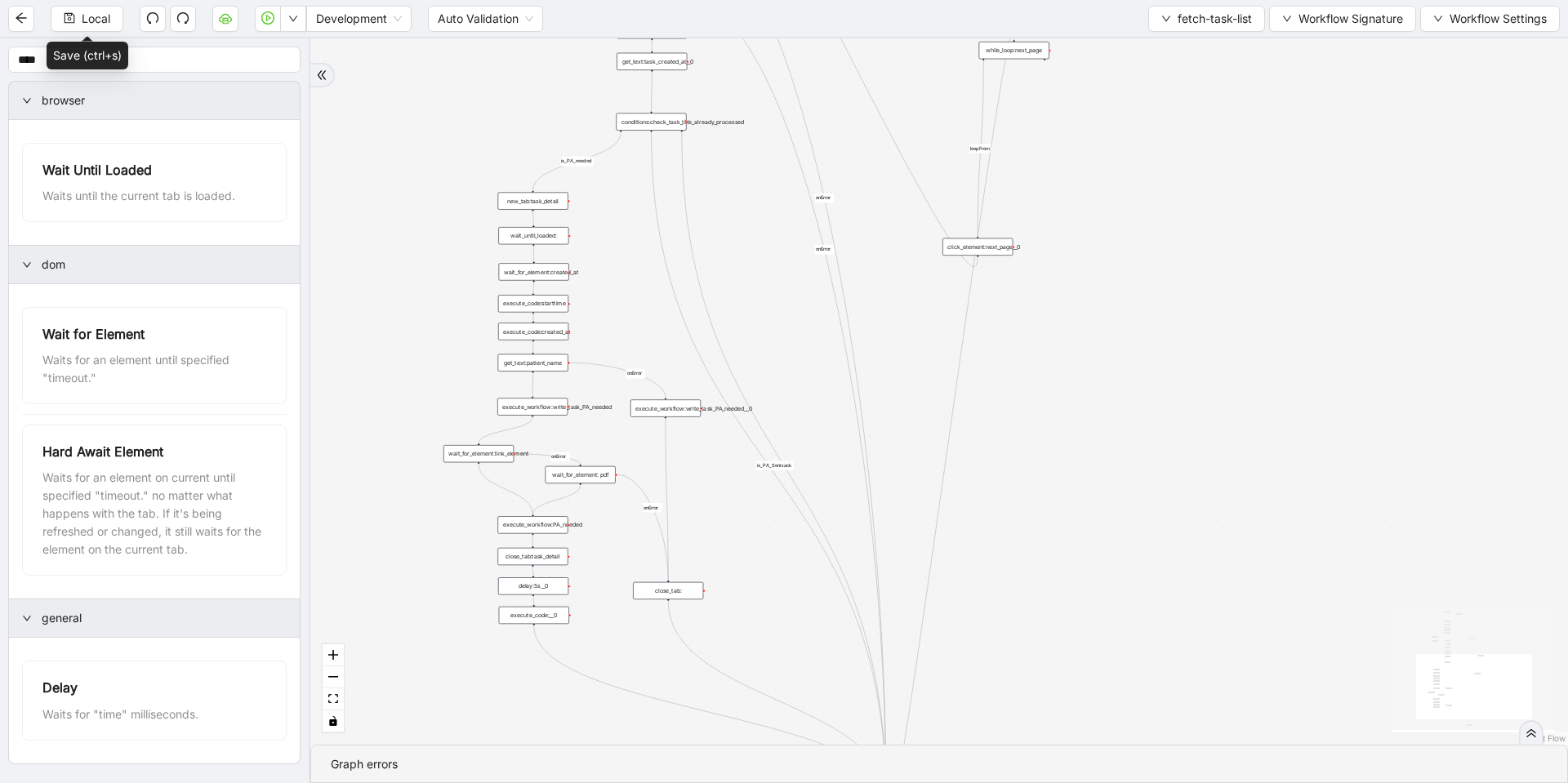
drag, startPoint x: 421, startPoint y: 562, endPoint x: 426, endPoint y: 281, distance: 281.0
click at [426, 281] on div "loopFrom fallback is_PA_needed is_PA_Sent onError onError onError onError onErr…" at bounding box center [939, 392] width 1258 height 706
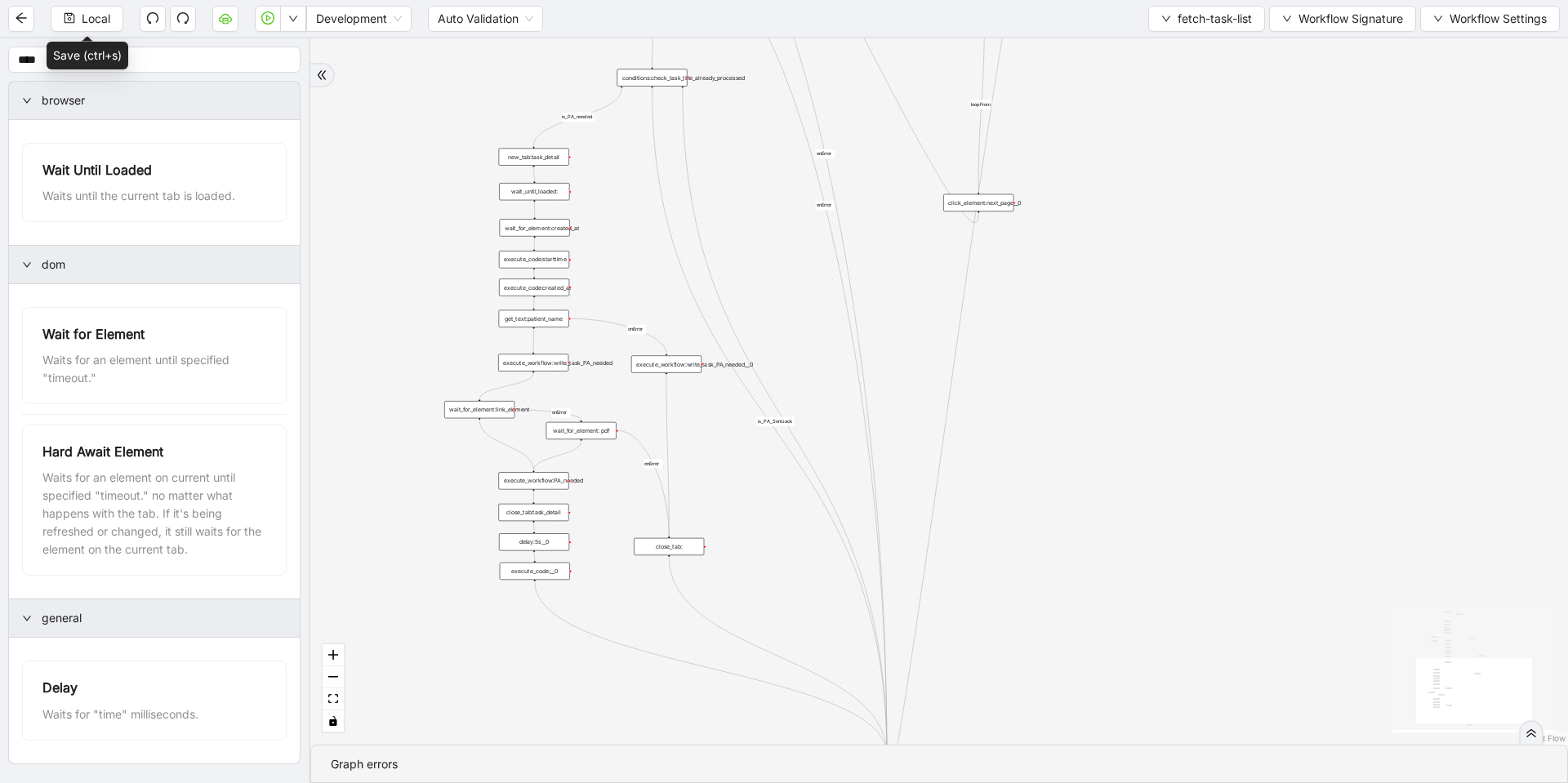
click at [594, 423] on div "wait_for_element: pdf" at bounding box center [581, 430] width 71 height 17
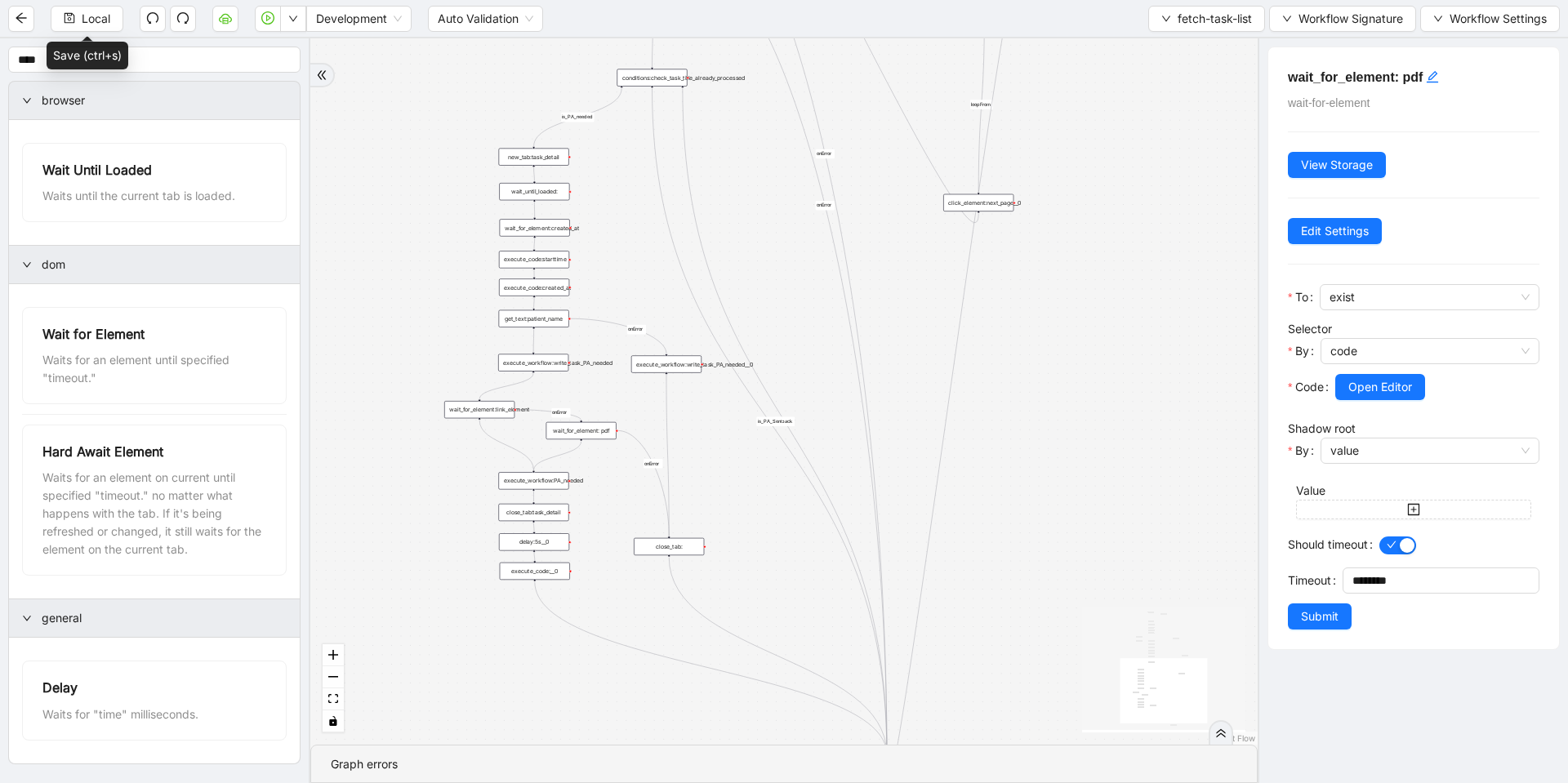
click at [473, 405] on div "wait_for_element:link_element" at bounding box center [479, 408] width 71 height 17
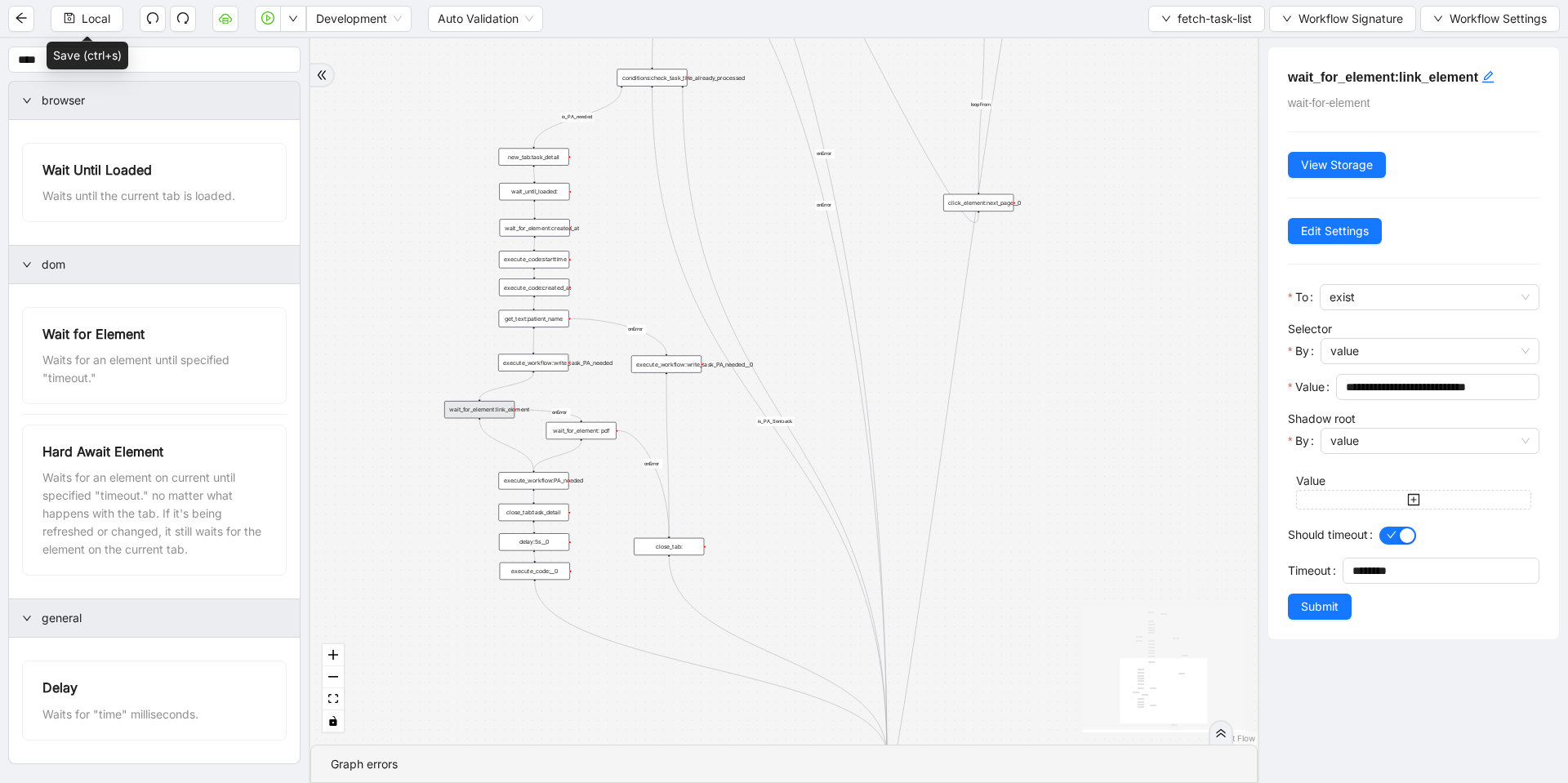
click at [611, 429] on div "wait_for_element: pdf" at bounding box center [581, 430] width 71 height 17
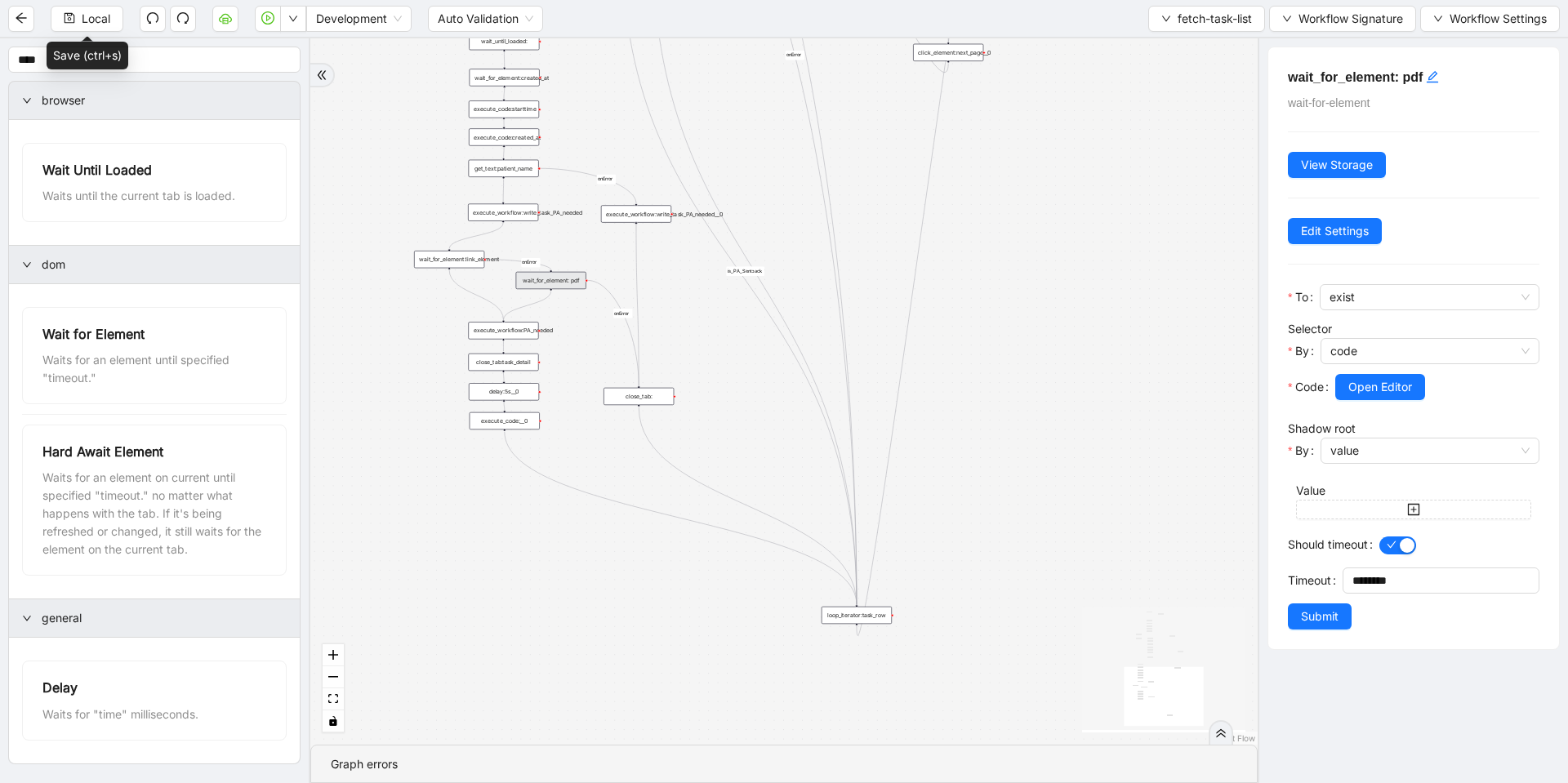
drag, startPoint x: 740, startPoint y: 579, endPoint x: 708, endPoint y: 413, distance: 169.1
click at [708, 413] on div "loopFrom fallback is_PA_needed is_PA_Sent onError onError onError onError onErr…" at bounding box center [784, 392] width 948 height 706
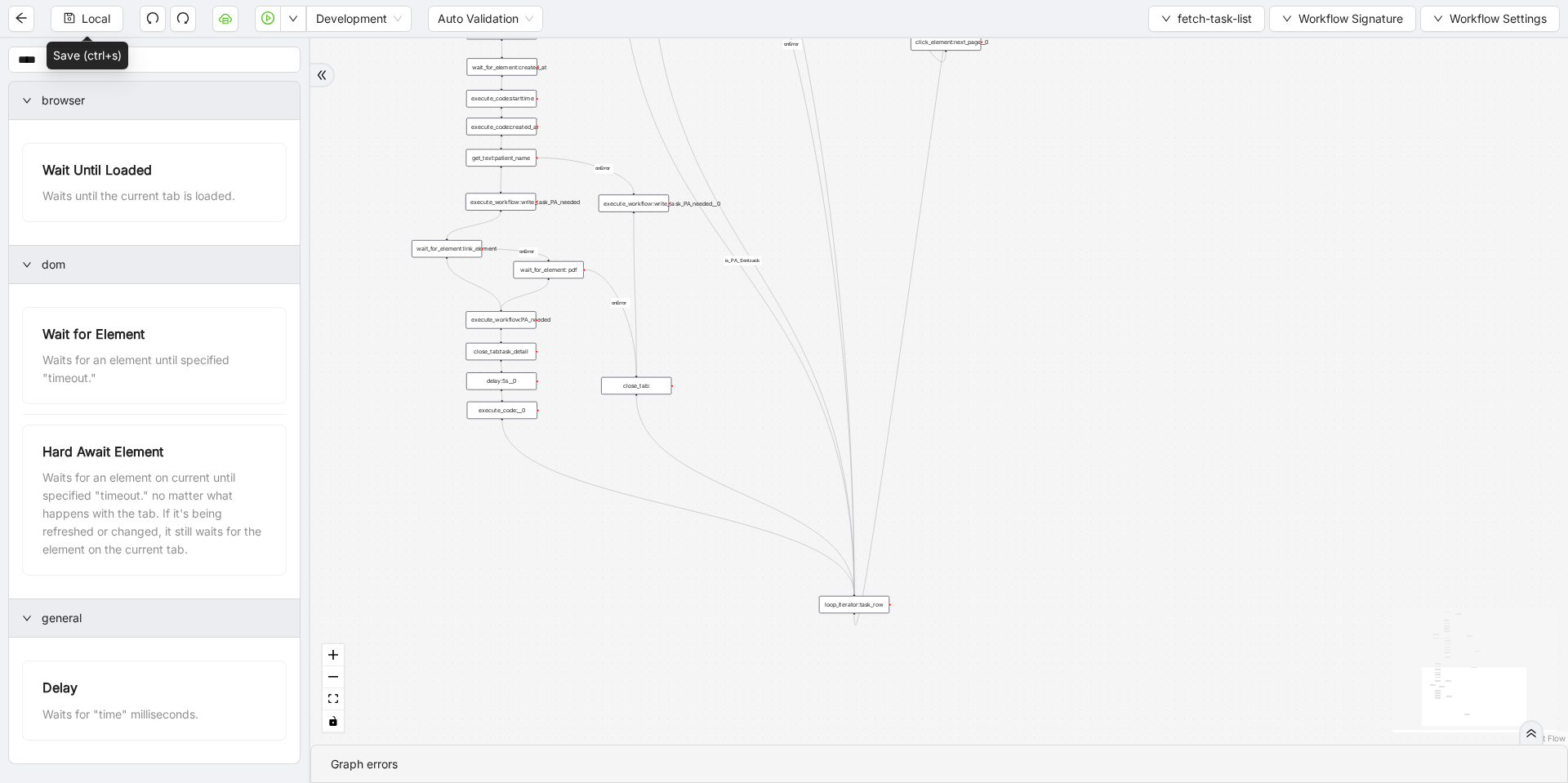
drag, startPoint x: 720, startPoint y: 381, endPoint x: 730, endPoint y: 506, distance: 125.4
click at [714, 498] on div "loopFrom fallback is_PA_needed is_PA_Sent onError onError onError onError onErr…" at bounding box center [939, 392] width 1258 height 706
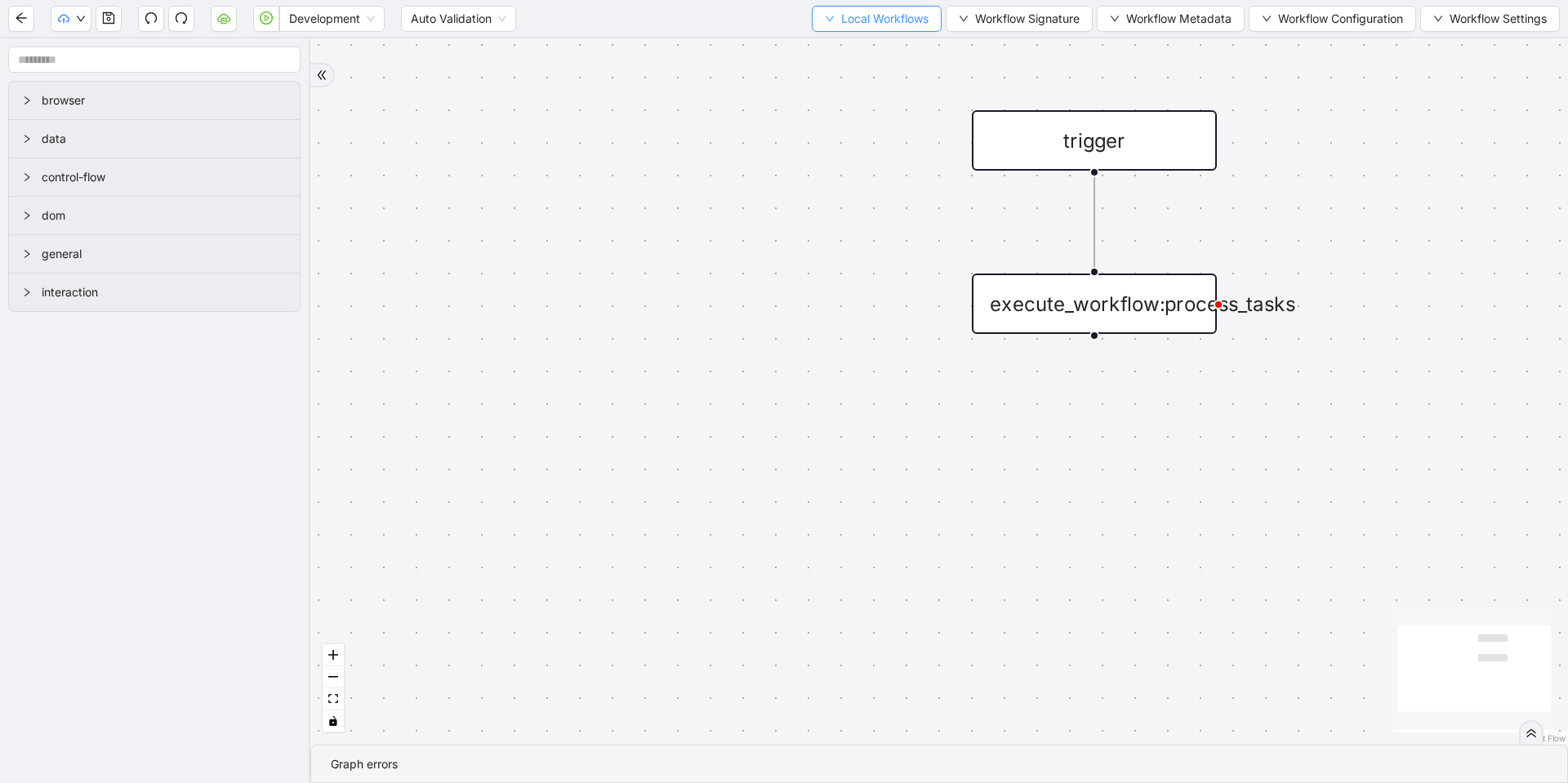
click at [849, 25] on span "Local Workflows" at bounding box center [885, 19] width 88 height 18
click at [487, 99] on div "trigger execute_workflow:process_tasks" at bounding box center [939, 392] width 1258 height 706
click at [109, 17] on icon "save" at bounding box center [108, 18] width 13 height 13
click at [618, 181] on div "trigger execute_workflow:process_tasks" at bounding box center [939, 392] width 1258 height 706
click at [90, 50] on span "Dev: Update Needed" at bounding box center [122, 51] width 118 height 18
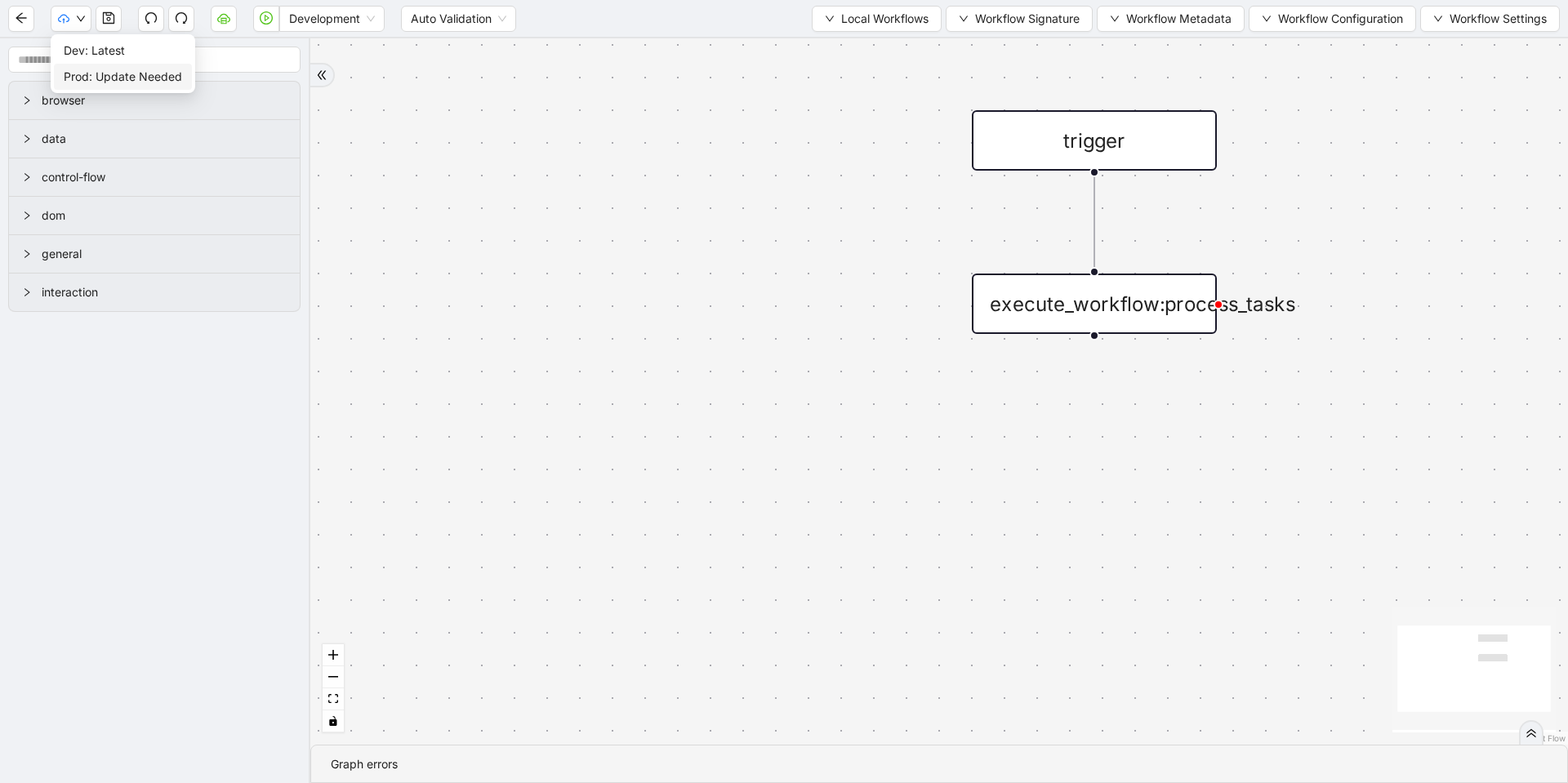
click at [86, 80] on span "Prod: Update Needed" at bounding box center [122, 77] width 118 height 18
click at [277, 23] on button "button" at bounding box center [266, 18] width 26 height 26
click at [297, 23] on span "Development" at bounding box center [332, 18] width 86 height 24
click at [308, 15] on span "Development" at bounding box center [332, 18] width 86 height 24
click at [314, 76] on div "Production" at bounding box center [332, 78] width 80 height 18
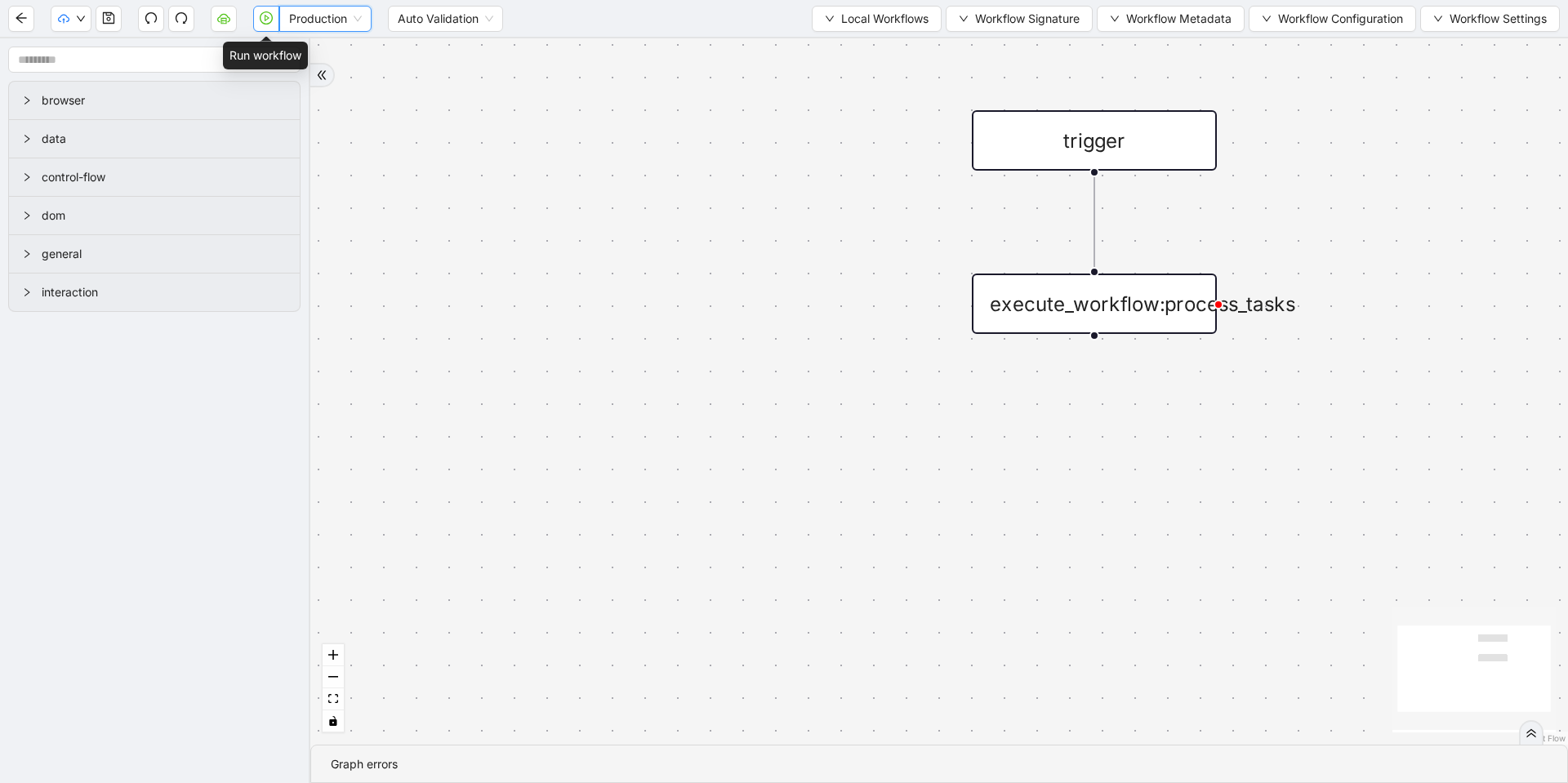
click at [260, 21] on icon "play-circle" at bounding box center [266, 18] width 13 height 13
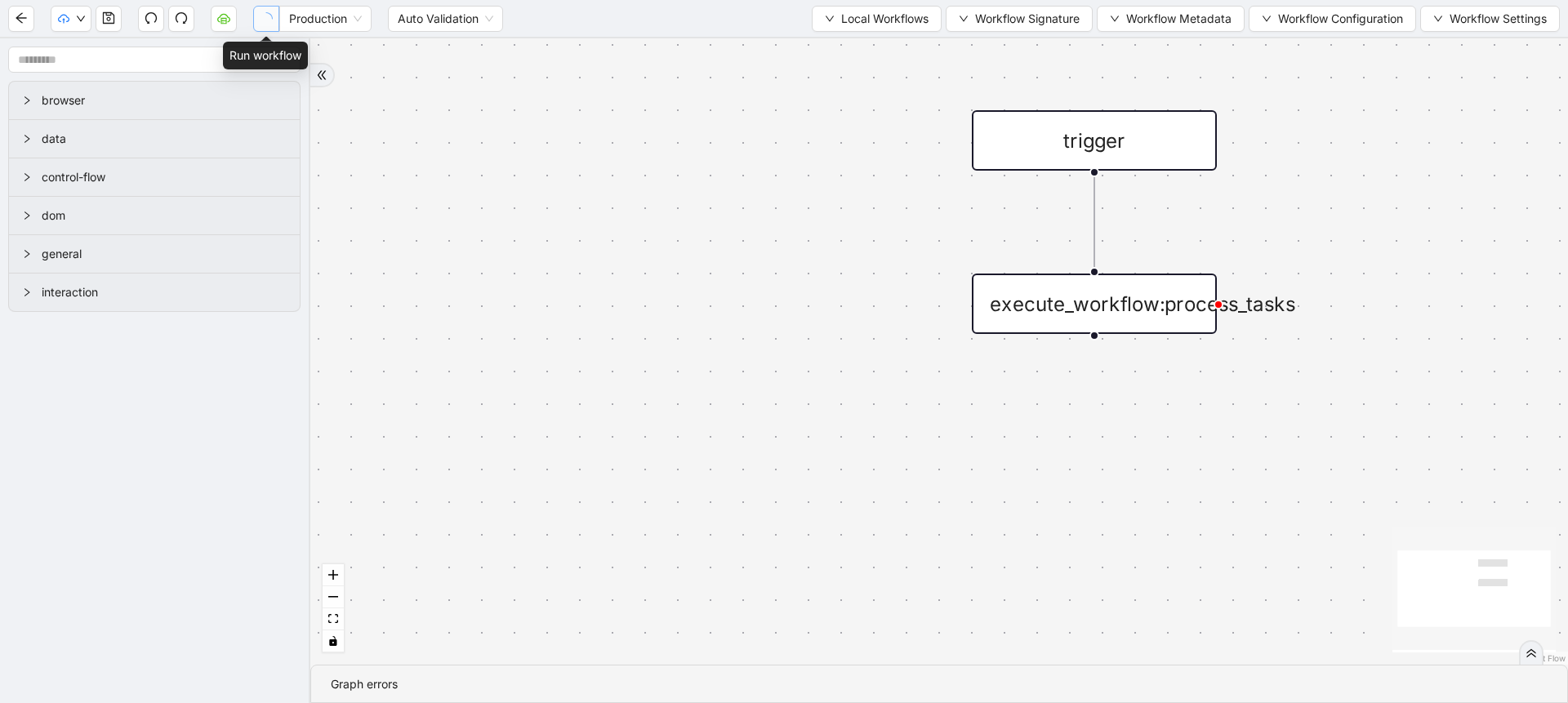
click at [266, 22] on icon "loading" at bounding box center [266, 18] width 14 height 14
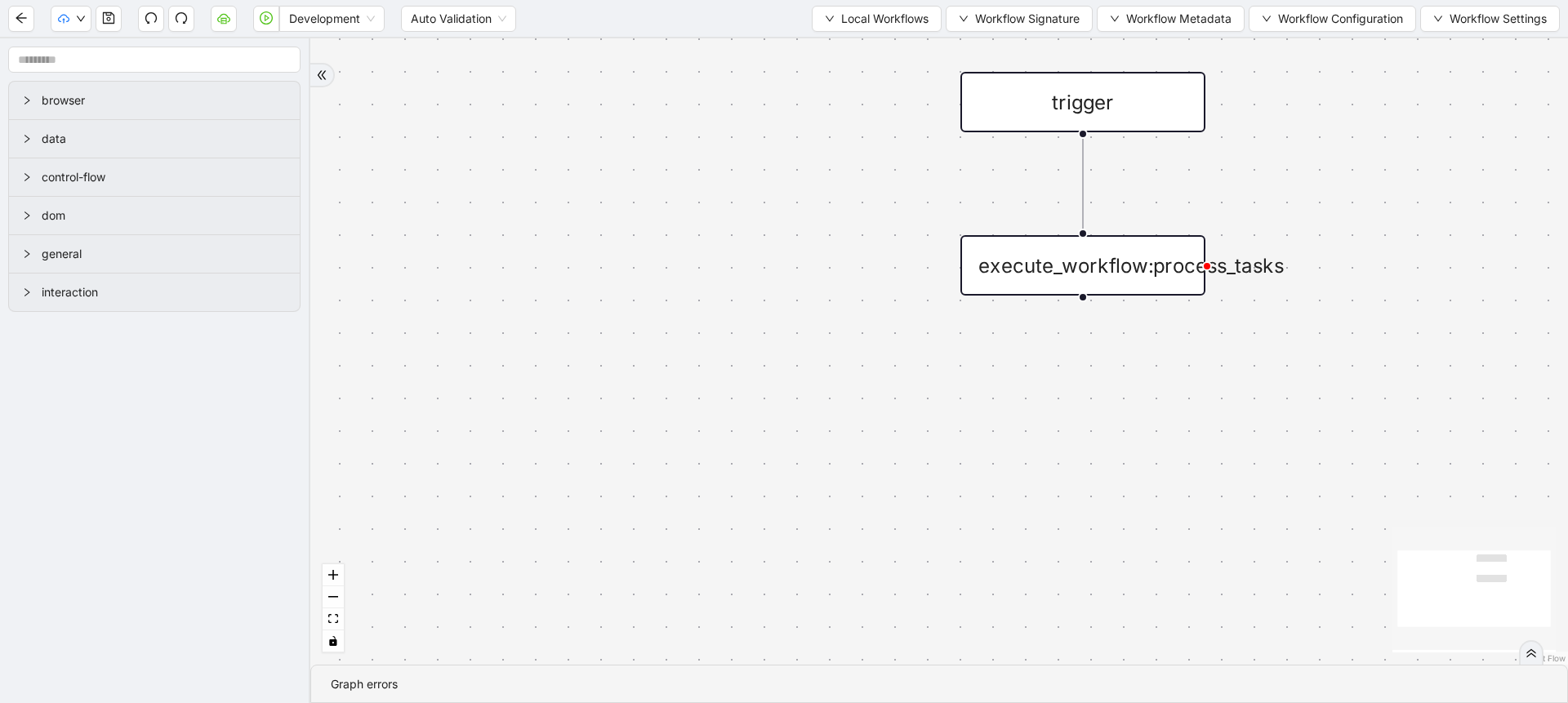
drag, startPoint x: 864, startPoint y: 266, endPoint x: 844, endPoint y: 278, distance: 23.3
click at [844, 278] on div "trigger execute_workflow:process_tasks" at bounding box center [939, 352] width 1258 height 627
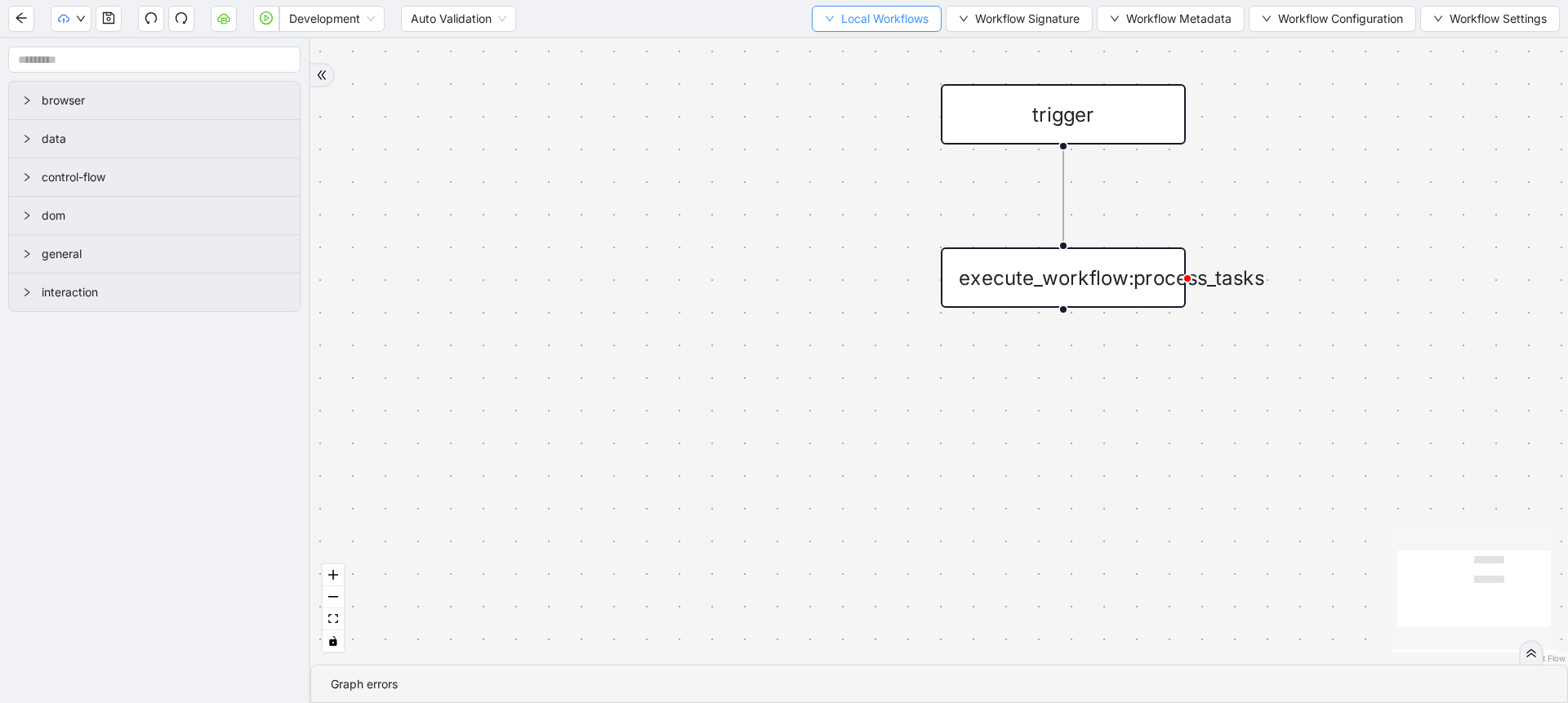
click at [882, 23] on span "Local Workflows" at bounding box center [885, 19] width 88 height 18
click at [863, 52] on span "Select" at bounding box center [868, 51] width 106 height 18
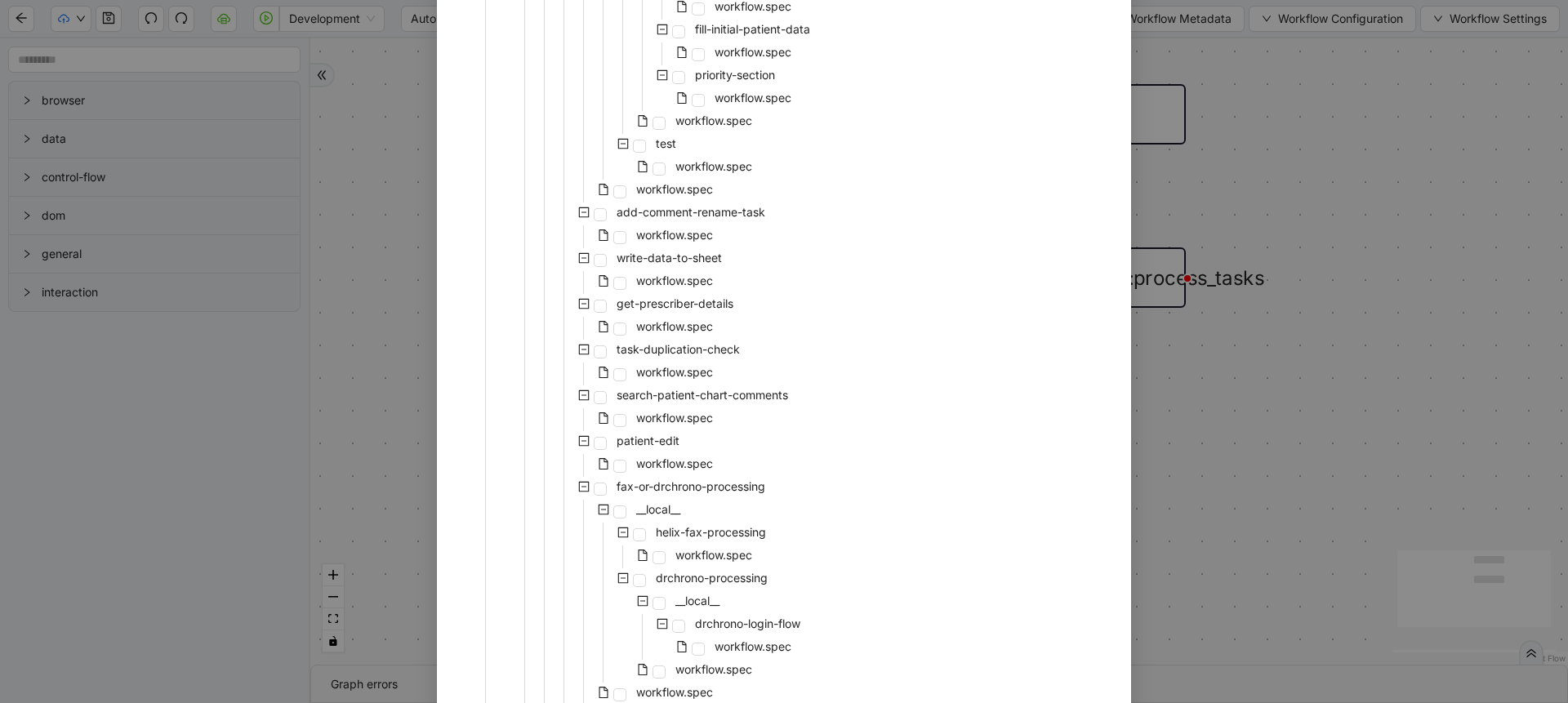
scroll to position [1552, 0]
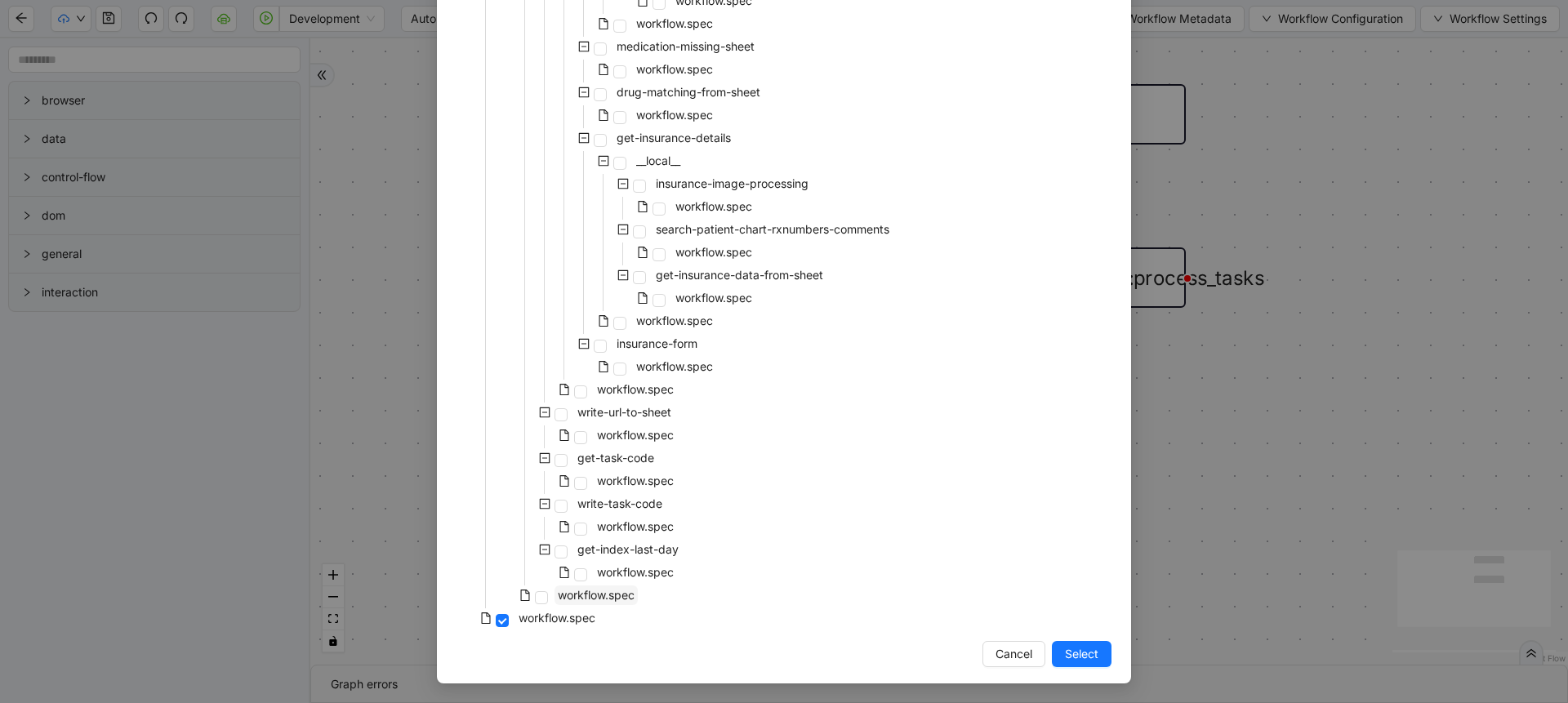
click at [611, 586] on span "workflow.spec" at bounding box center [595, 596] width 83 height 20
click at [1066, 657] on span "Select" at bounding box center [1081, 655] width 33 height 18
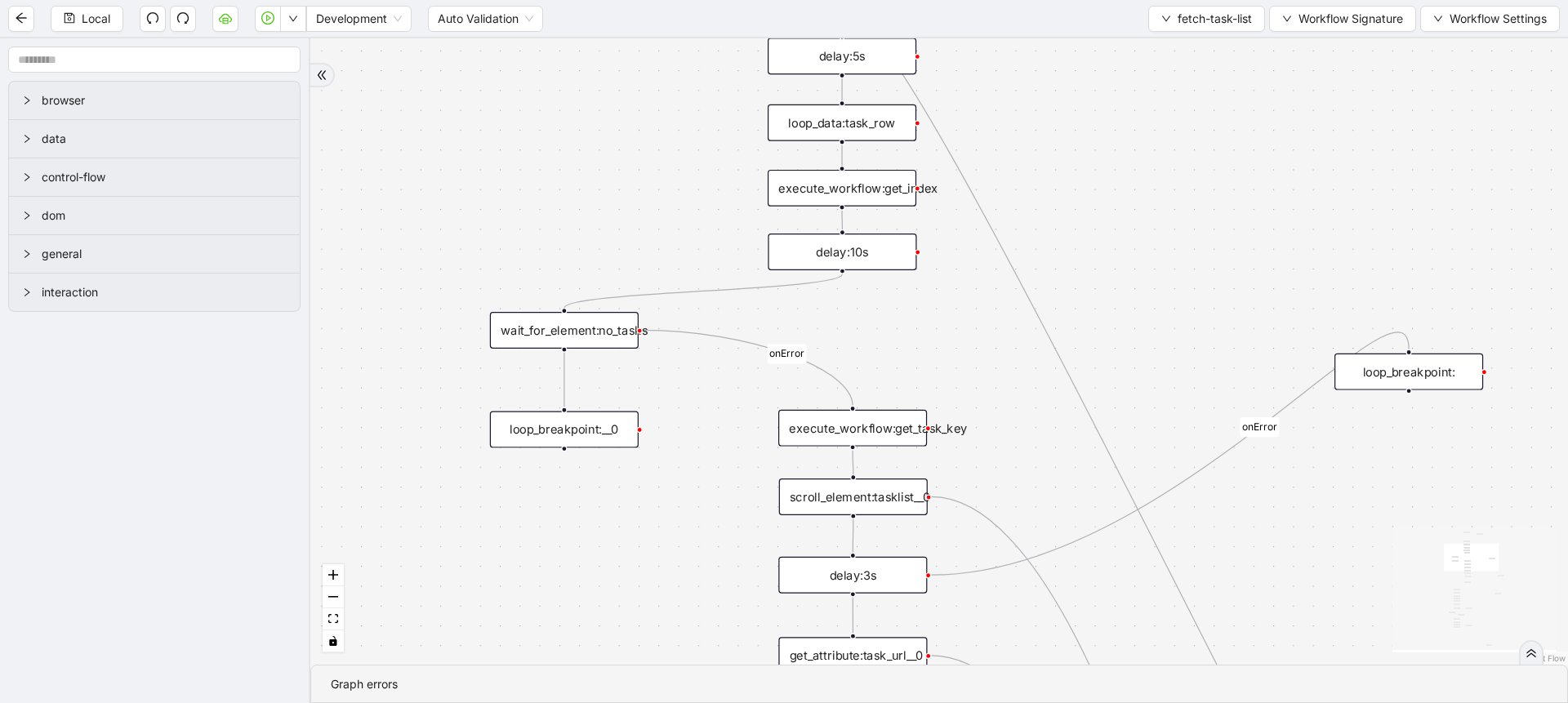
drag, startPoint x: 535, startPoint y: 316, endPoint x: 525, endPoint y: 77, distance: 239.2
click at [525, 77] on div "loopFrom fallback is_PA_needed is_PA_Sent onError onError onError onError onErr…" at bounding box center [939, 352] width 1258 height 627
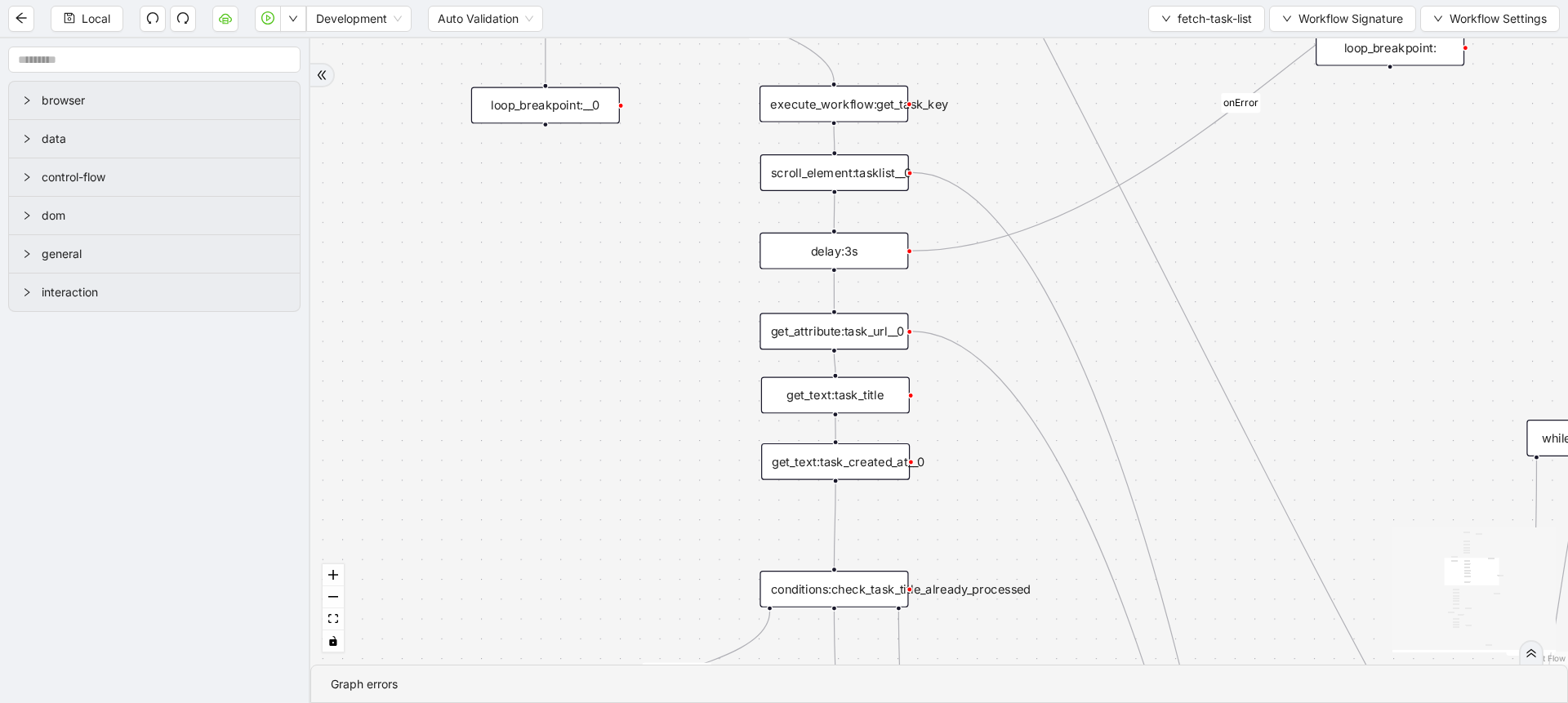
drag, startPoint x: 600, startPoint y: 472, endPoint x: 584, endPoint y: 176, distance: 296.4
click at [583, 174] on div "loopFrom fallback is_PA_needed is_PA_Sent onError onError onError onError onErr…" at bounding box center [939, 352] width 1258 height 627
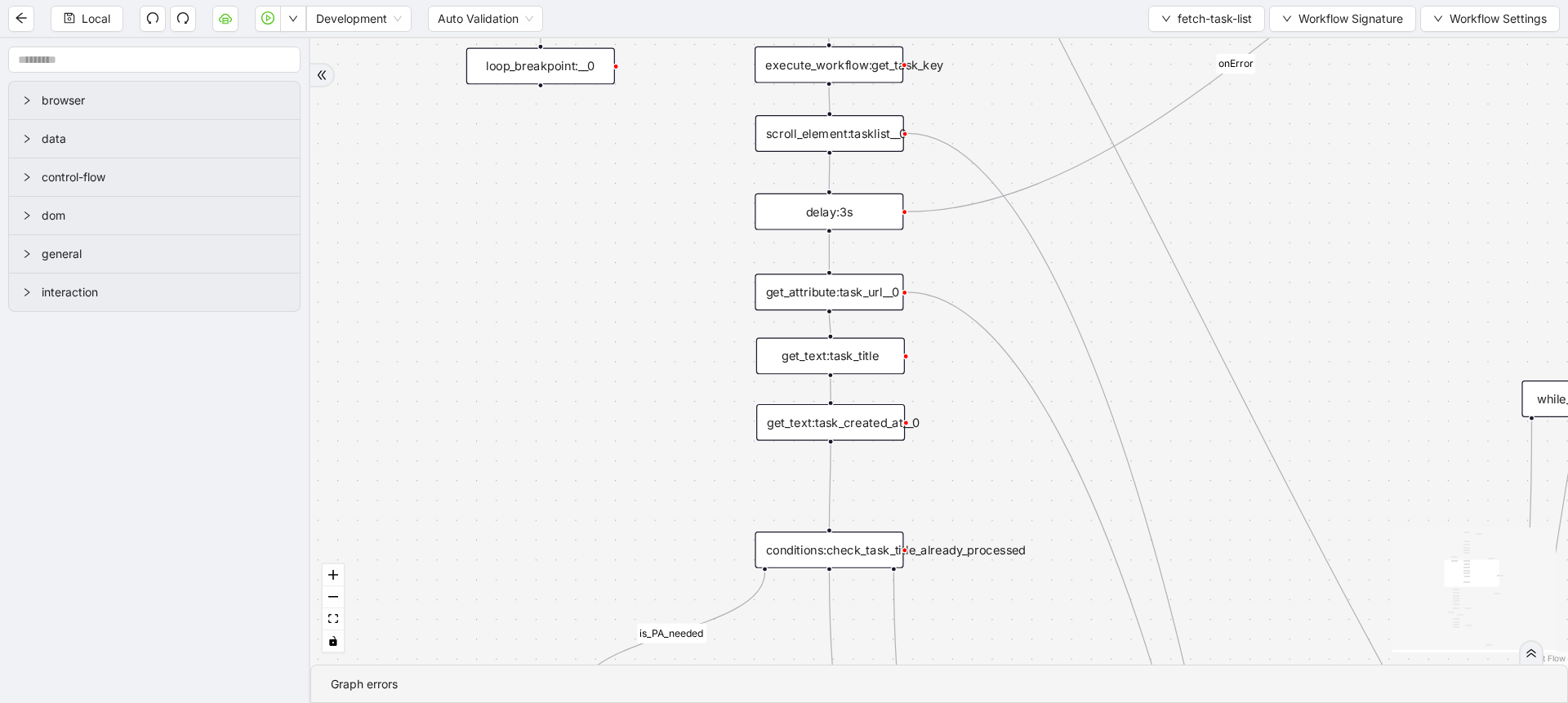
drag, startPoint x: 628, startPoint y: 402, endPoint x: 588, endPoint y: 192, distance: 213.8
click at [588, 192] on div "loopFrom fallback is_PA_needed is_PA_Sent onError onError onError onError onErr…" at bounding box center [939, 352] width 1258 height 627
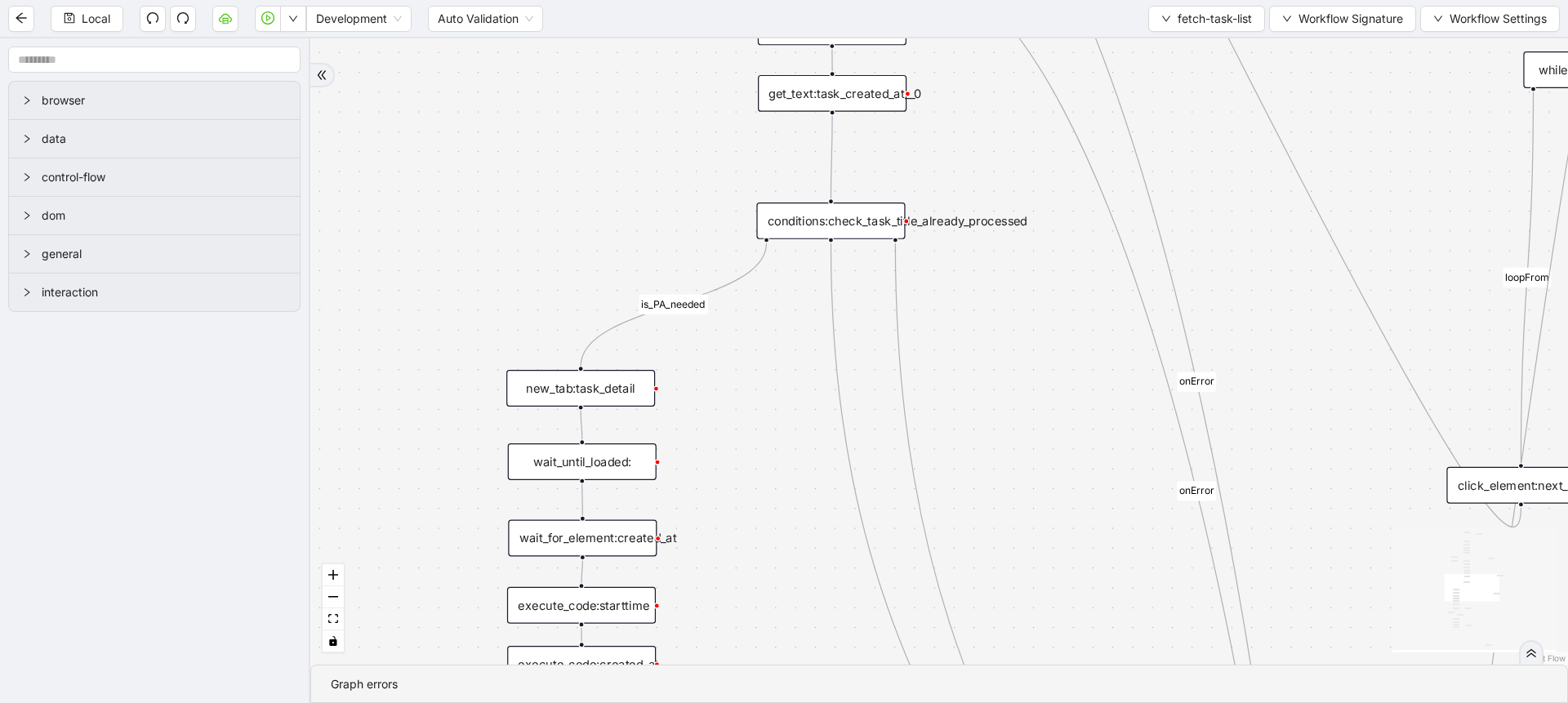
drag, startPoint x: 544, startPoint y: 341, endPoint x: 589, endPoint y: 199, distance: 149.0
click at [589, 201] on div "loopFrom fallback is_PA_needed is_PA_Sent onError onError onError onError onErr…" at bounding box center [939, 352] width 1258 height 627
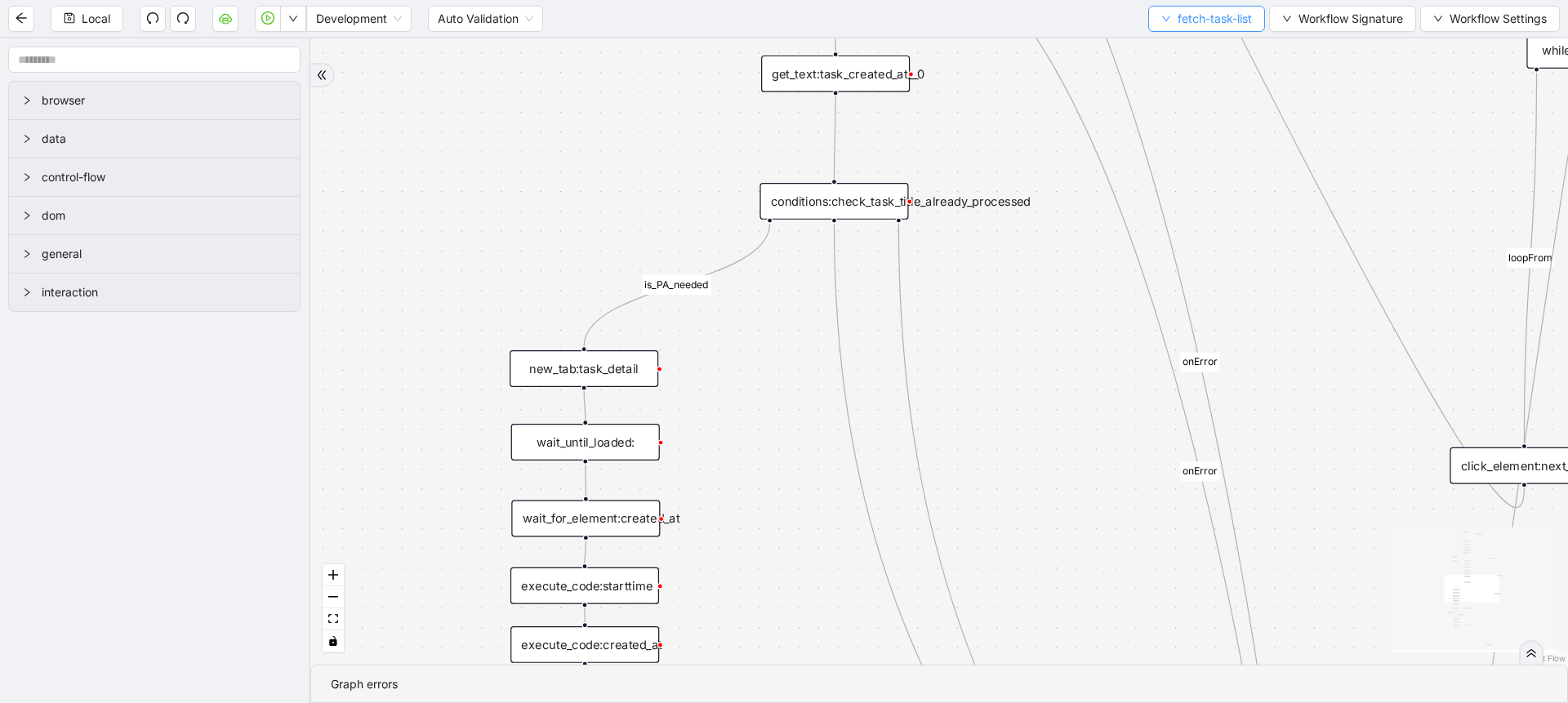
click at [1186, 19] on span "fetch-task-list" at bounding box center [1214, 19] width 74 height 18
click at [1184, 45] on span "Select" at bounding box center [1202, 51] width 91 height 18
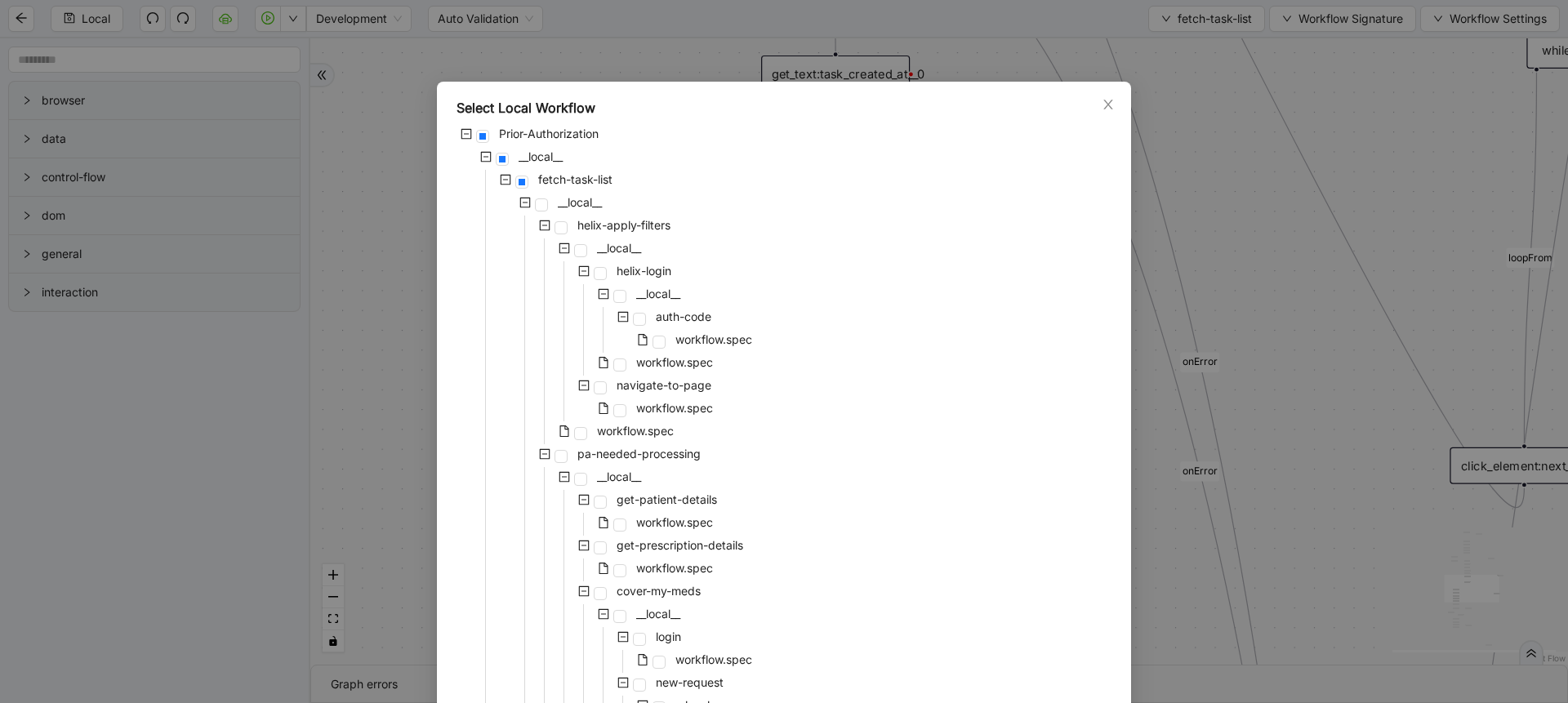
click at [390, 109] on div "Select Local Workflow Prior-Authorization __local__ fetch-task-list __local__ h…" at bounding box center [784, 352] width 1568 height 703
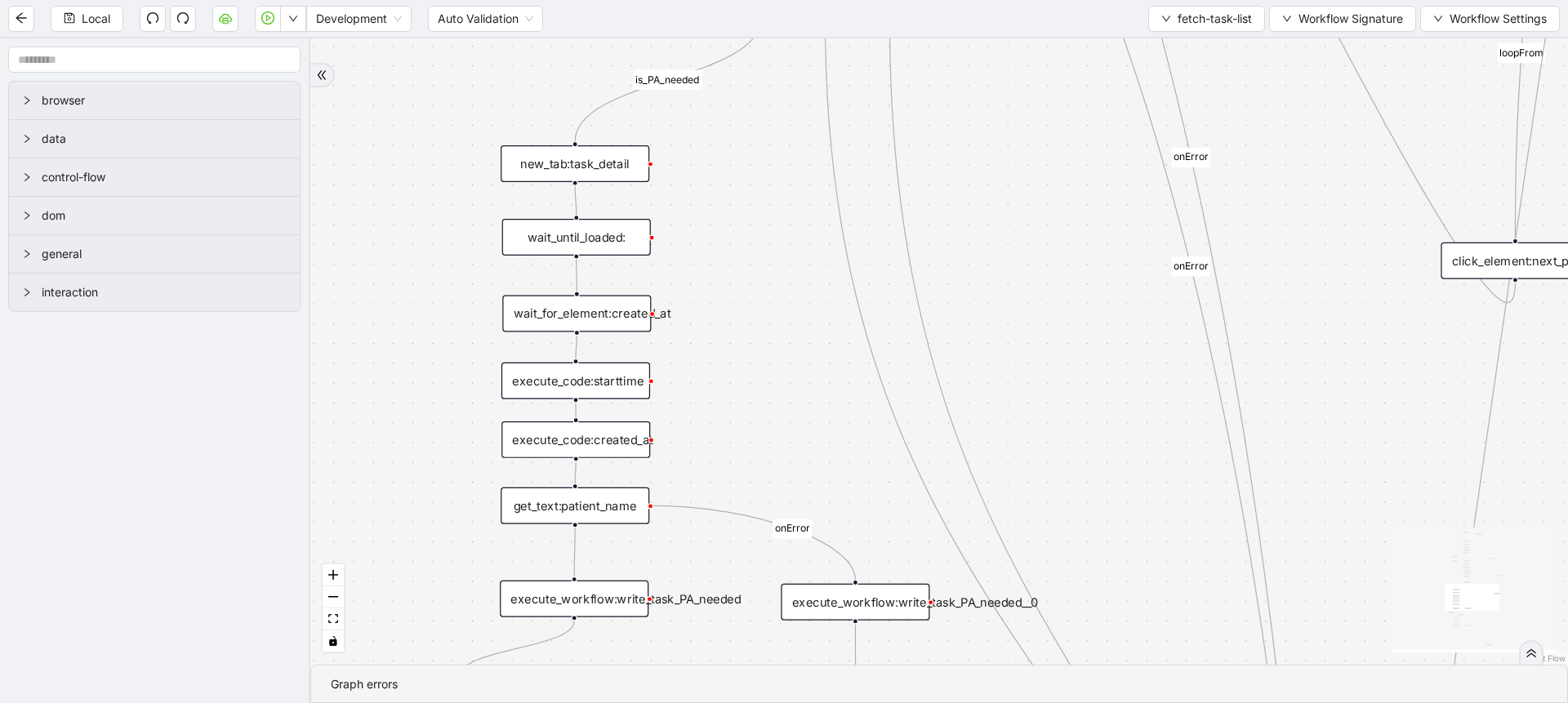
drag, startPoint x: 412, startPoint y: 360, endPoint x: 403, endPoint y: 157, distance: 203.2
click at [403, 157] on div "loopFrom fallback is_PA_needed is_PA_Sent onError onError onError onError onErr…" at bounding box center [939, 352] width 1258 height 627
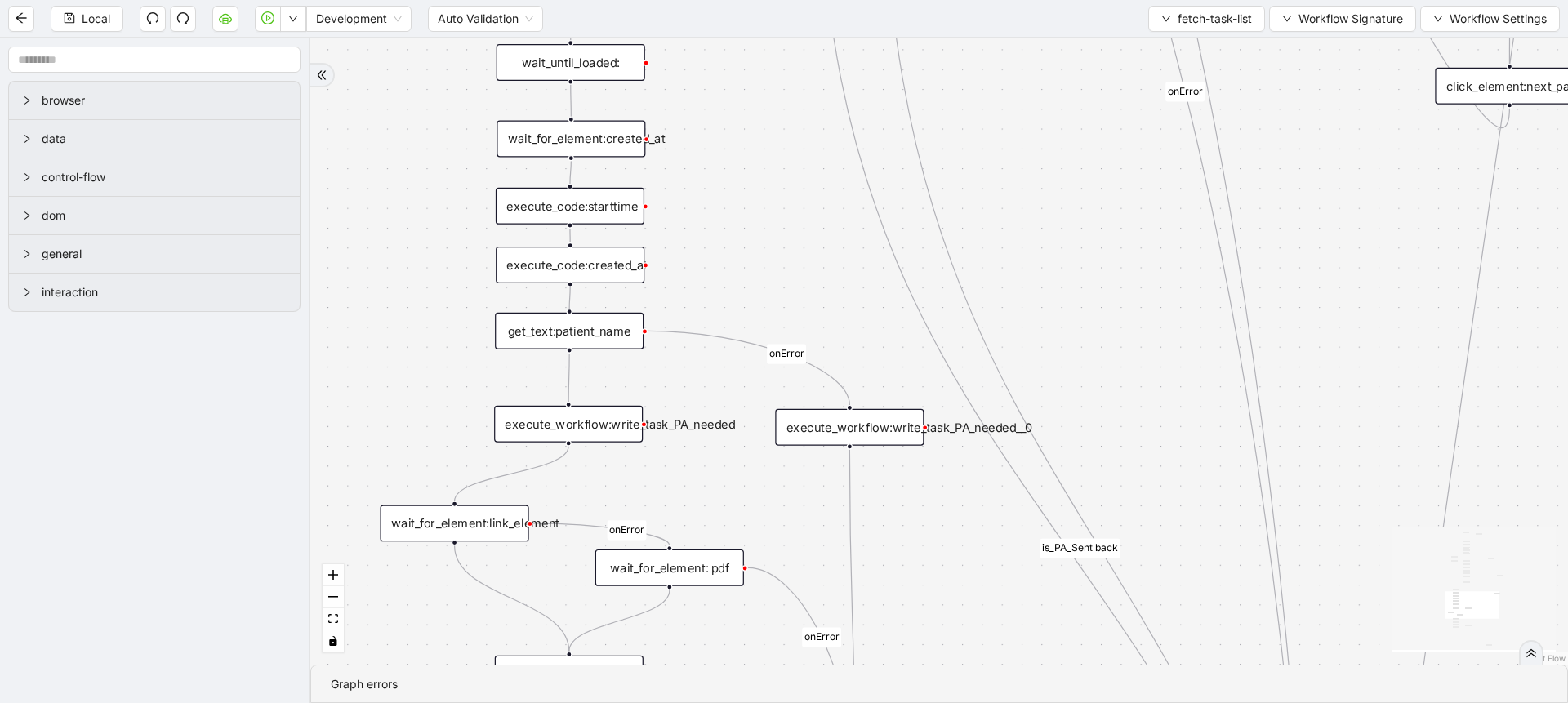
drag, startPoint x: 410, startPoint y: 406, endPoint x: 401, endPoint y: 246, distance: 160.3
click at [401, 246] on div "loopFrom fallback is_PA_needed is_PA_Sent onError onError onError onError onErr…" at bounding box center [939, 352] width 1258 height 627
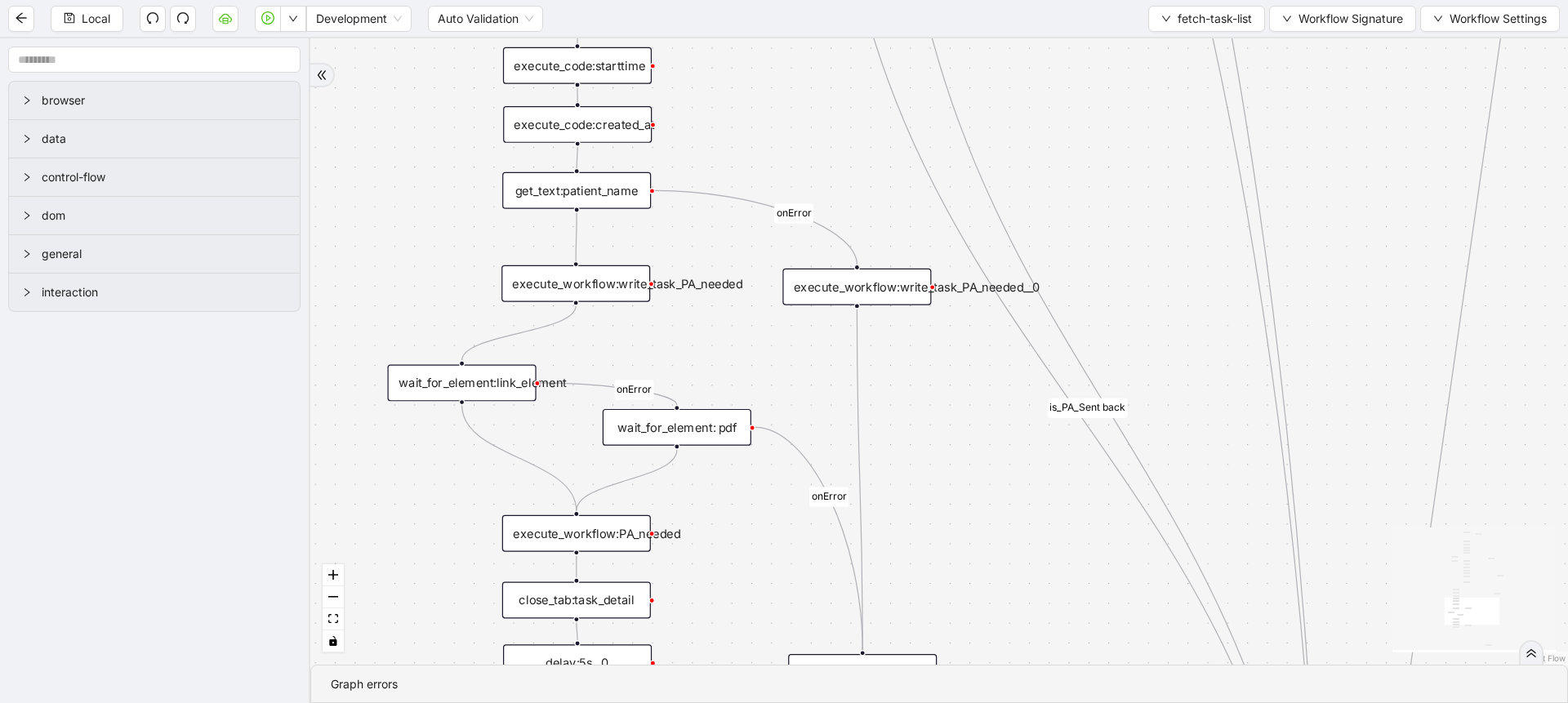
drag, startPoint x: 405, startPoint y: 352, endPoint x: 408, endPoint y: 182, distance: 170.0
click at [408, 182] on div "loopFrom fallback is_PA_needed is_PA_Sent onError onError onError onError onErr…" at bounding box center [939, 352] width 1258 height 627
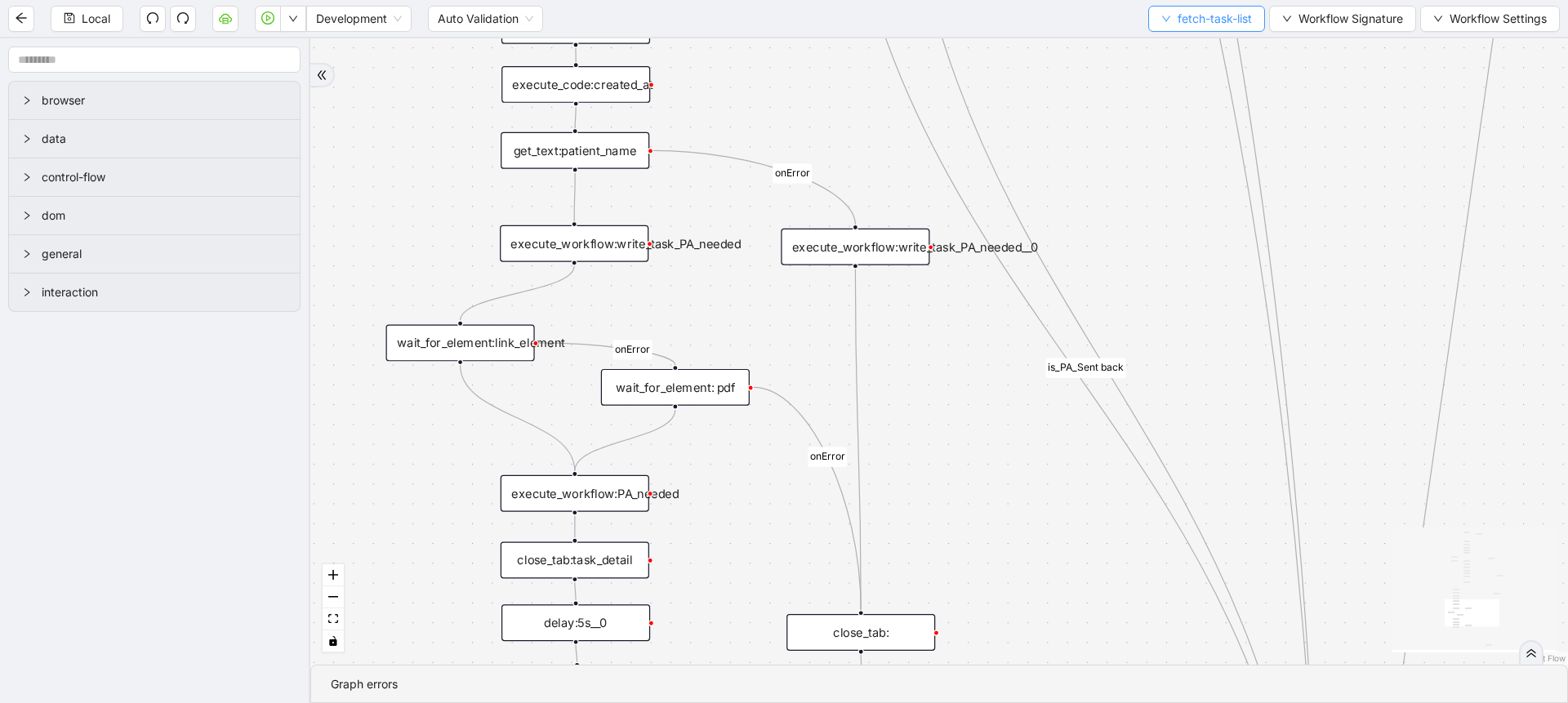
click at [1184, 20] on span "fetch-task-list" at bounding box center [1214, 19] width 74 height 18
click at [1184, 42] on span "Select" at bounding box center [1202, 51] width 91 height 18
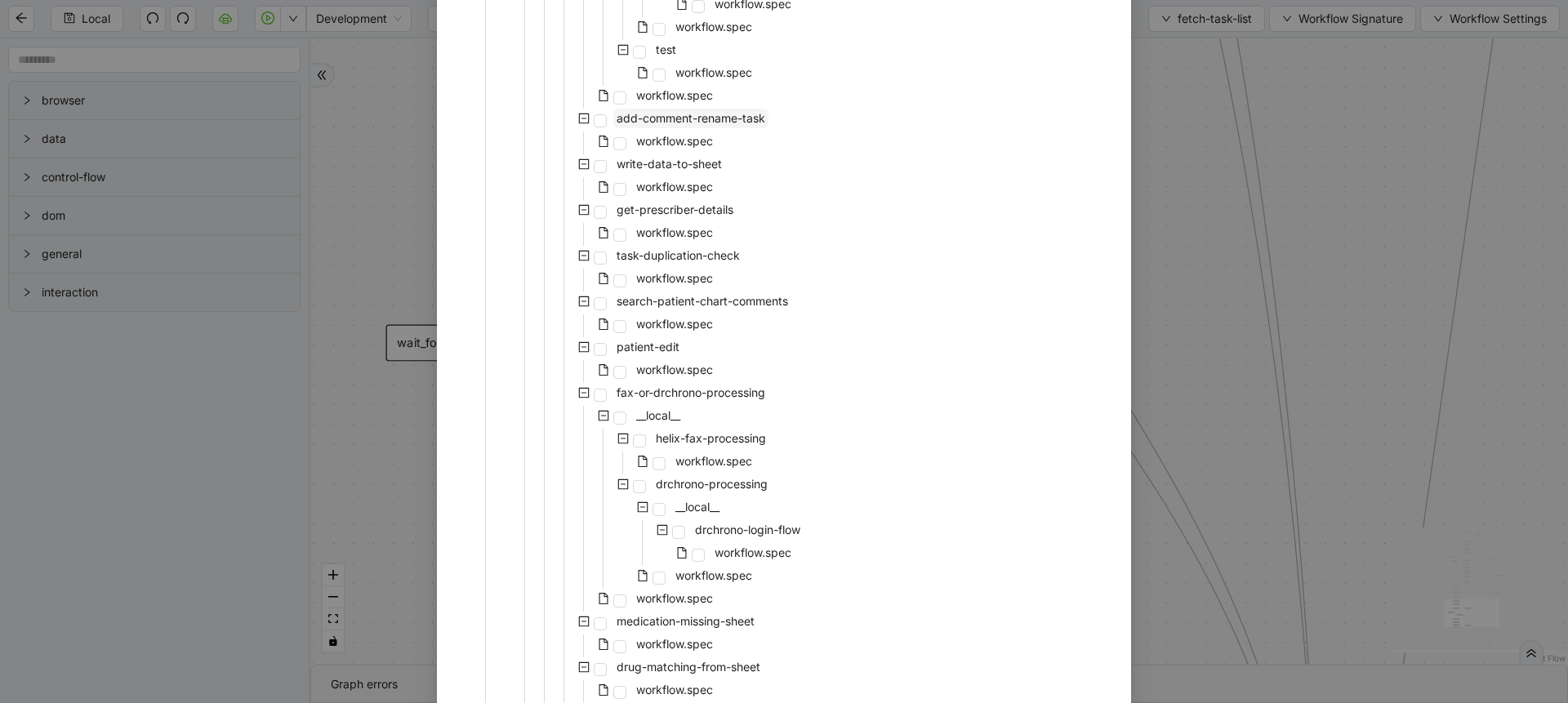
scroll to position [1029, 0]
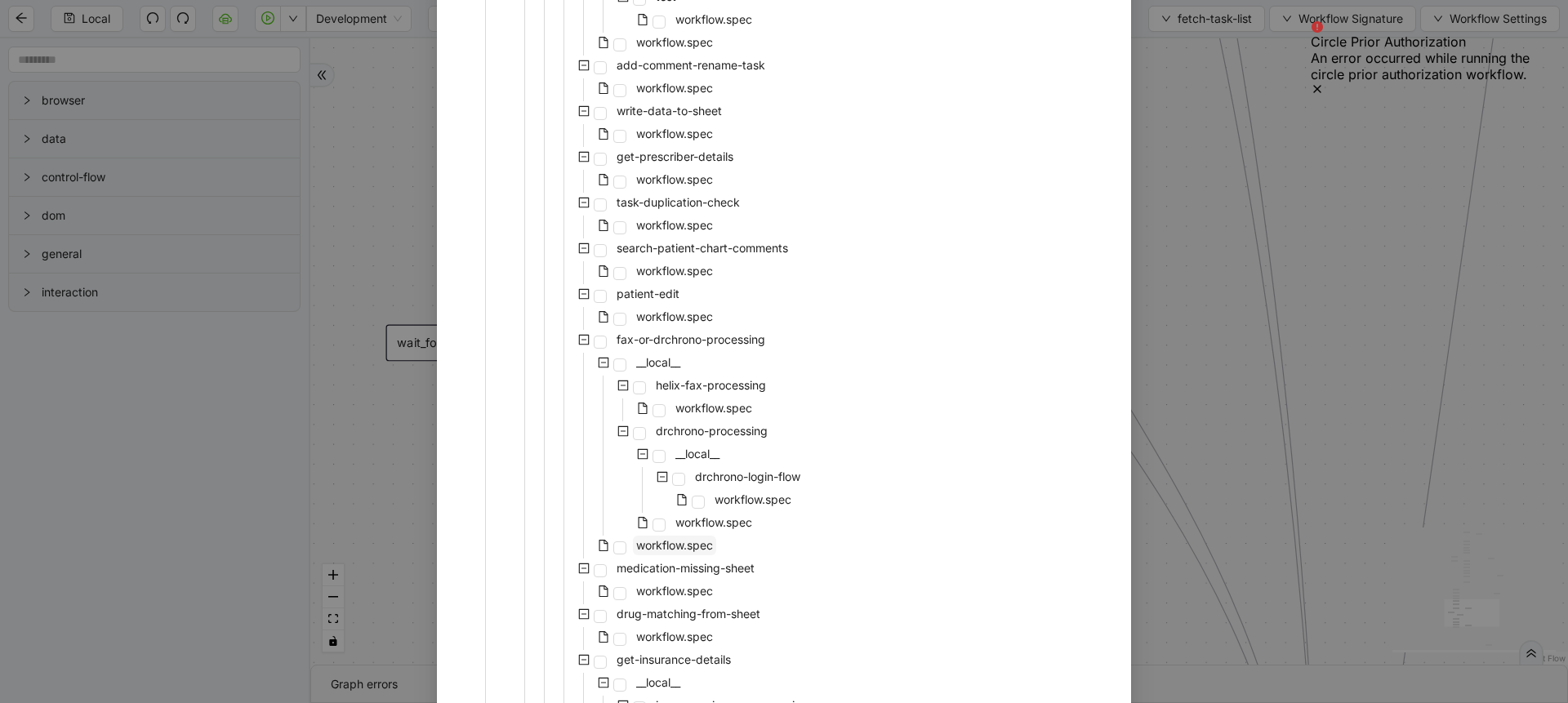
click at [652, 549] on span "workflow.spec" at bounding box center [675, 546] width 77 height 14
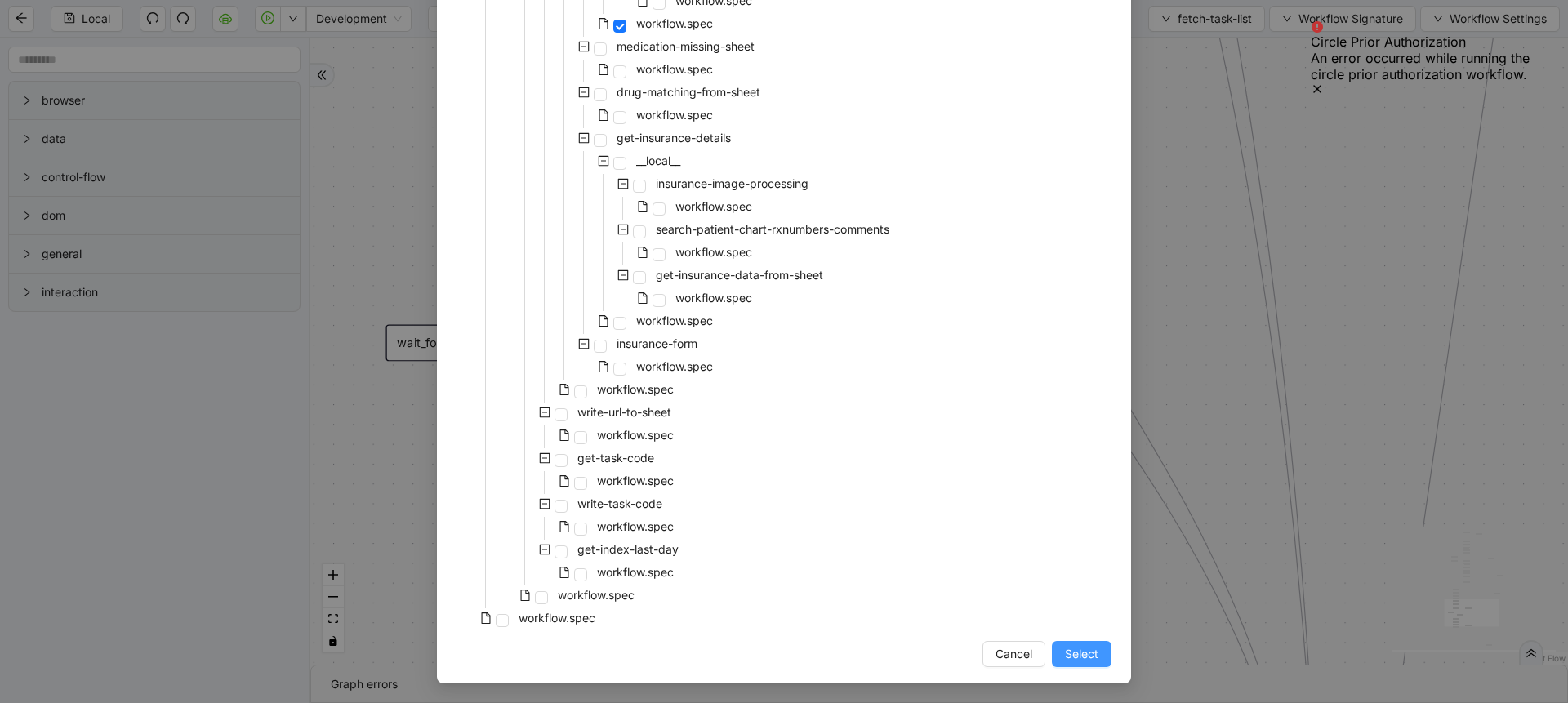
click at [1089, 658] on span "Select" at bounding box center [1081, 655] width 33 height 18
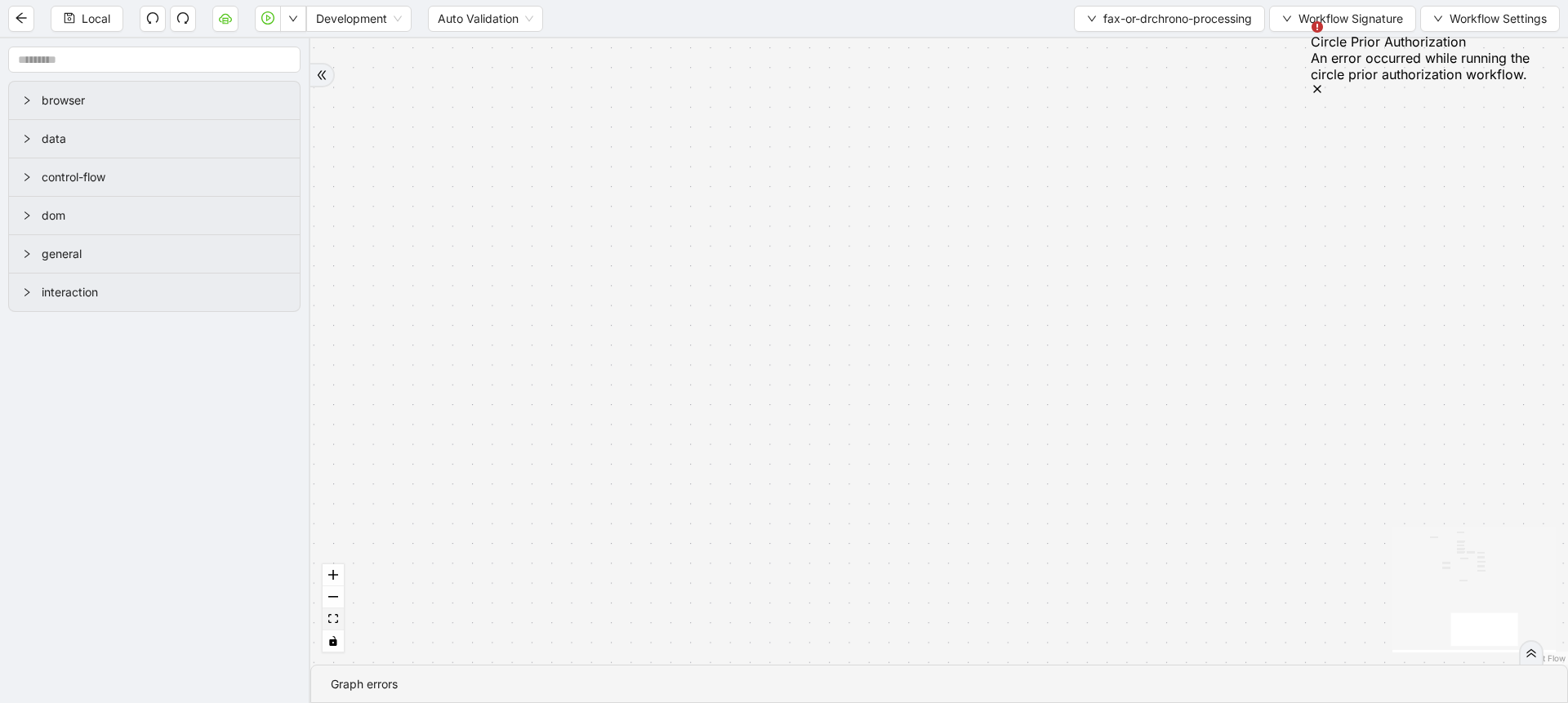
click at [338, 625] on button "fit view" at bounding box center [333, 619] width 21 height 22
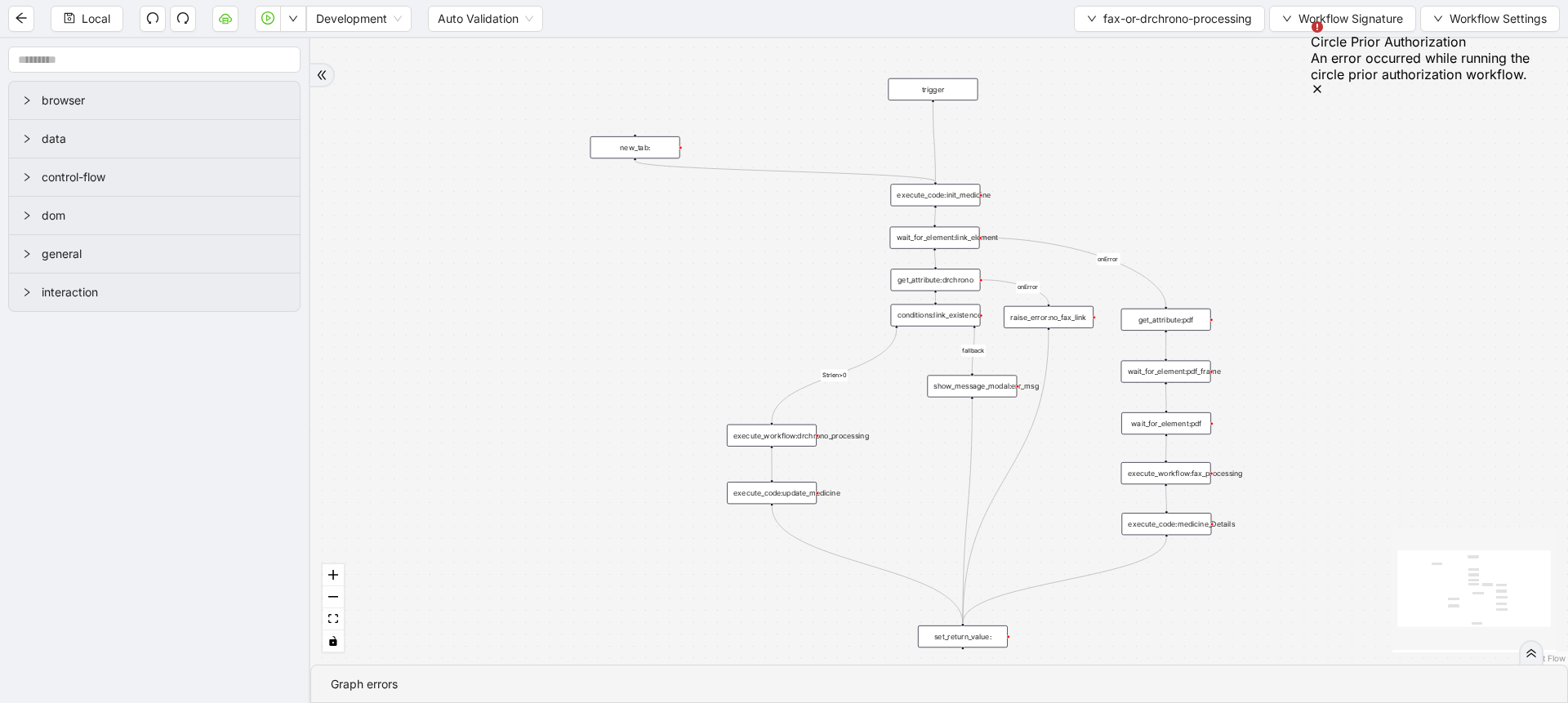
drag, startPoint x: 674, startPoint y: 309, endPoint x: 583, endPoint y: 327, distance: 92.8
click at [583, 327] on div "fallback Strlen>0 onError onError trigger get_attribute:pdf wait_for_element:pd…" at bounding box center [939, 352] width 1258 height 627
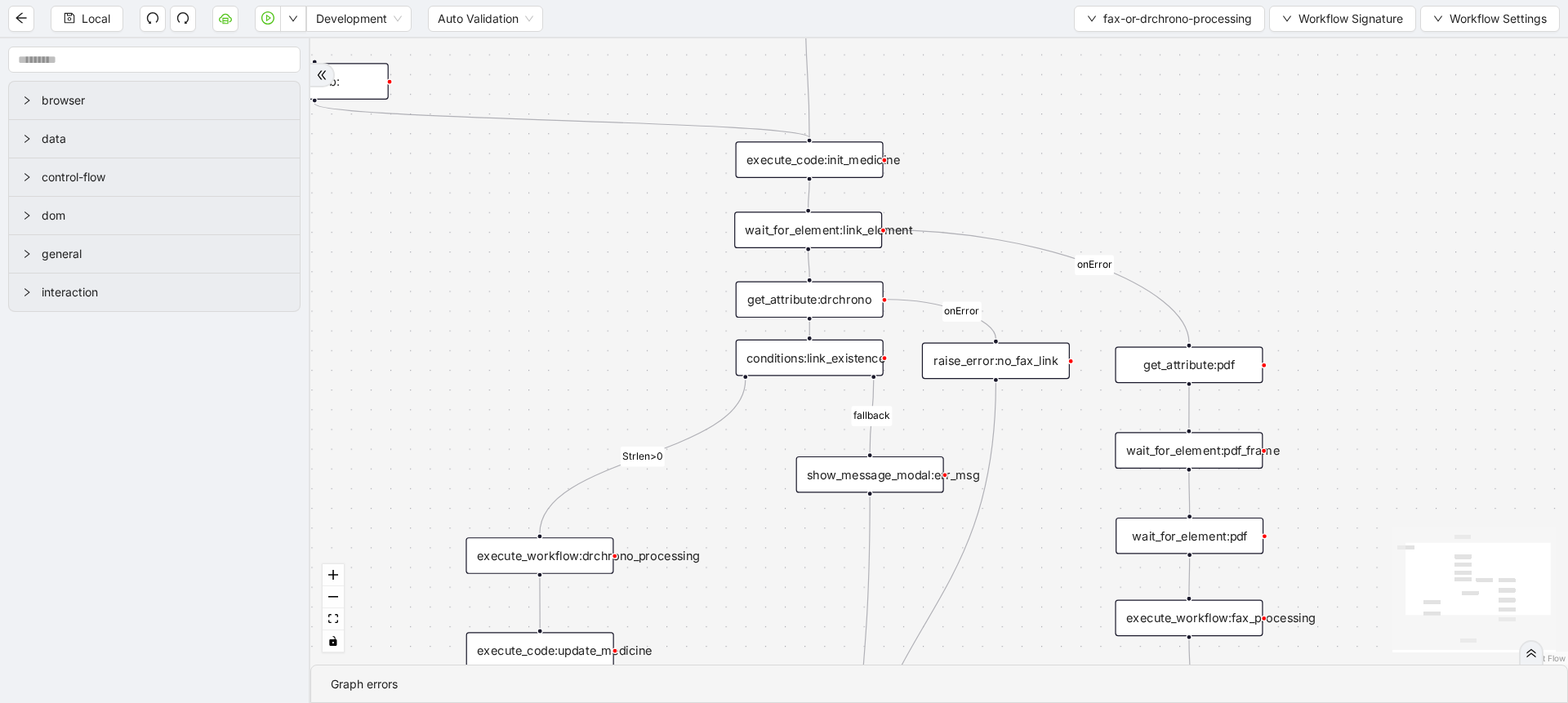
drag, startPoint x: 980, startPoint y: 174, endPoint x: 967, endPoint y: 184, distance: 16.4
click at [967, 184] on div "fallback Strlen>0 onError onError trigger get_attribute:pdf wait_for_element:pd…" at bounding box center [939, 352] width 1258 height 627
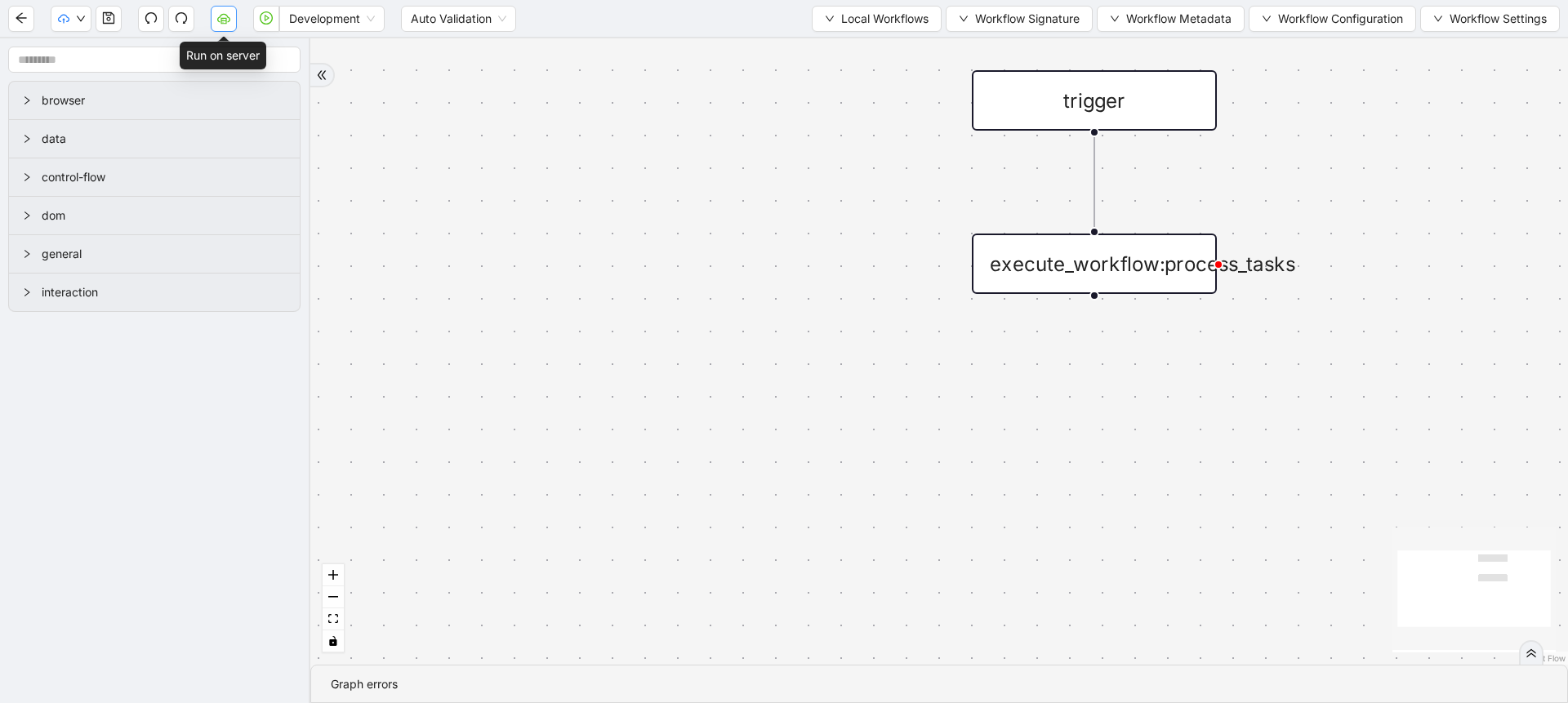
click at [222, 20] on icon "cloud-server" at bounding box center [222, 21] width 1 height 4
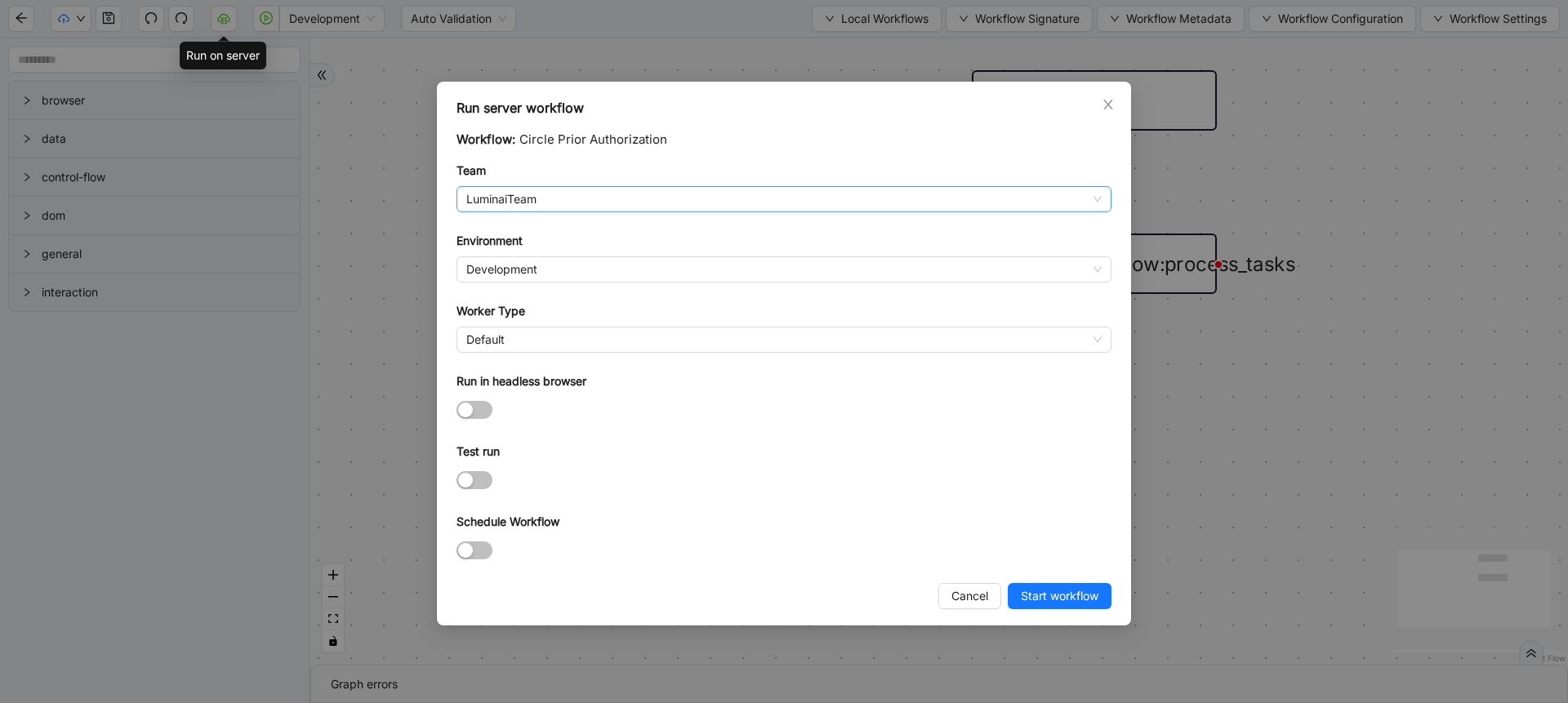
click at [533, 191] on span "LuminaiTeam" at bounding box center [784, 199] width 636 height 24
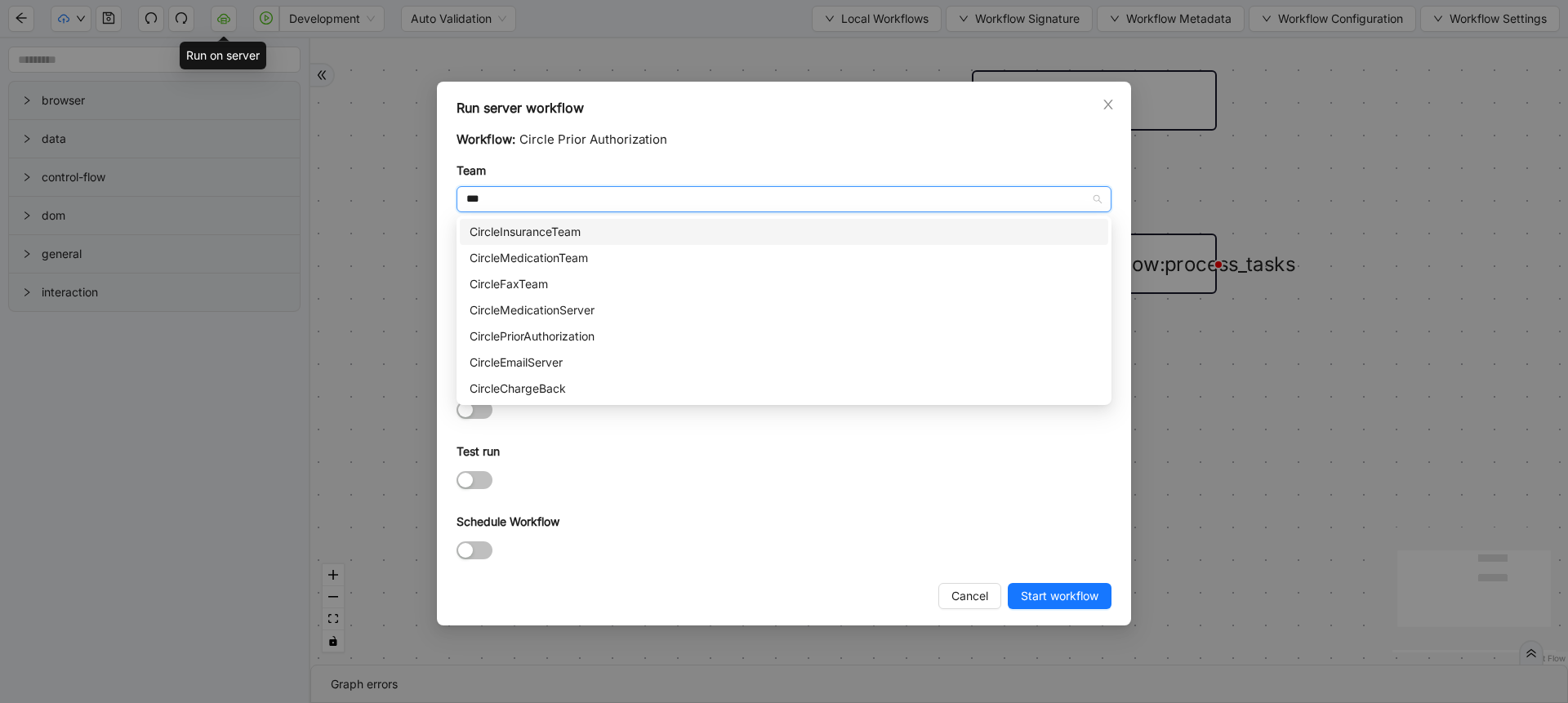
type input "****"
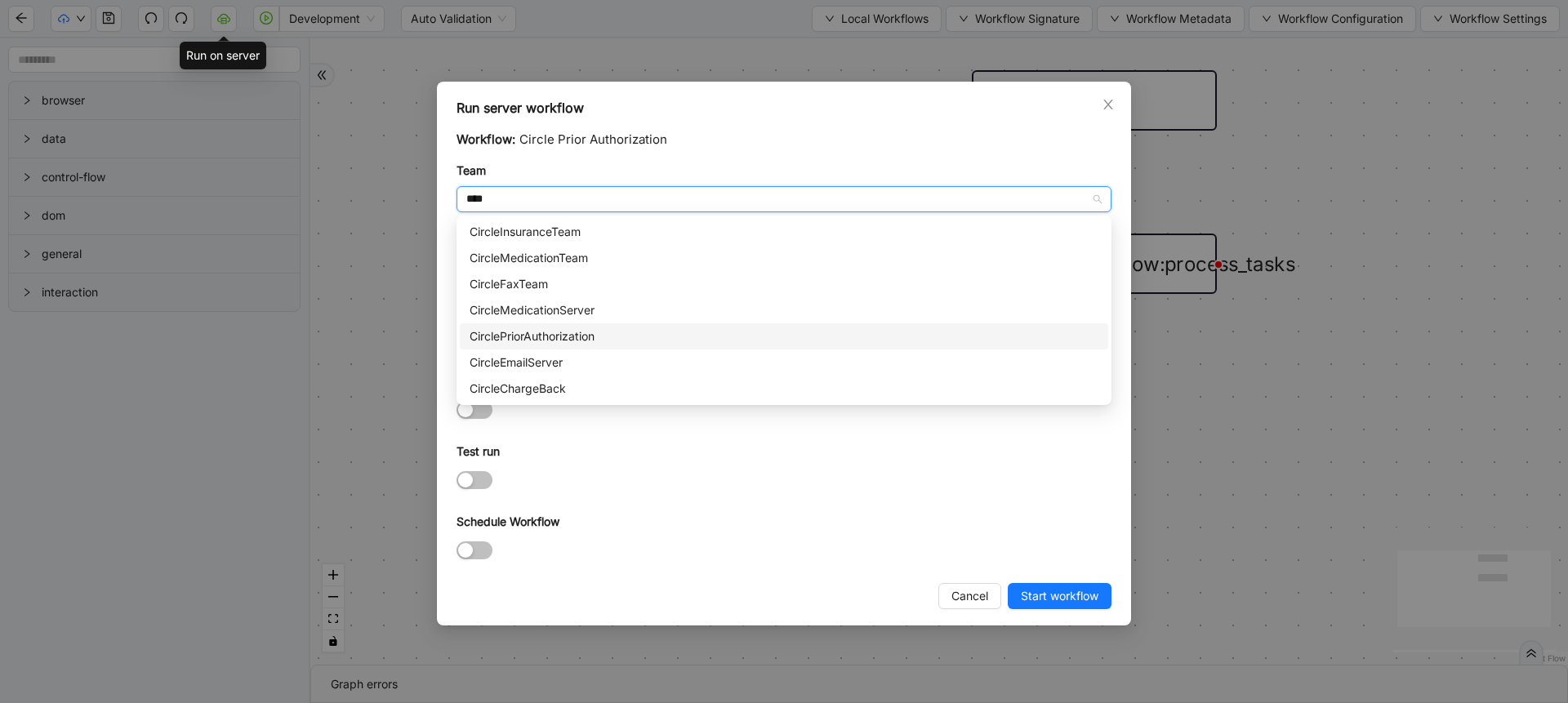
click at [537, 335] on div "CirclePriorAuthorization" at bounding box center [783, 336] width 628 height 18
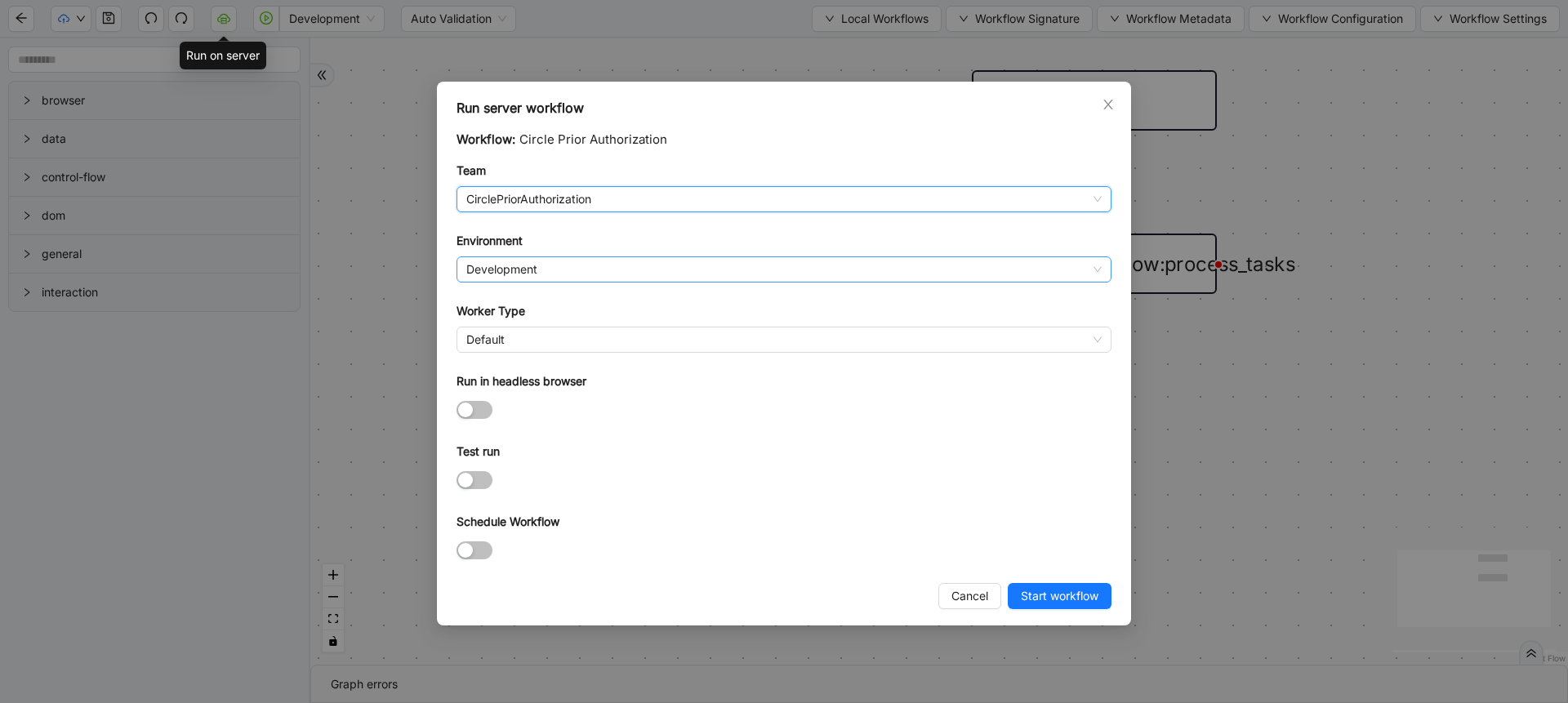
click at [527, 267] on span "Development" at bounding box center [784, 269] width 636 height 24
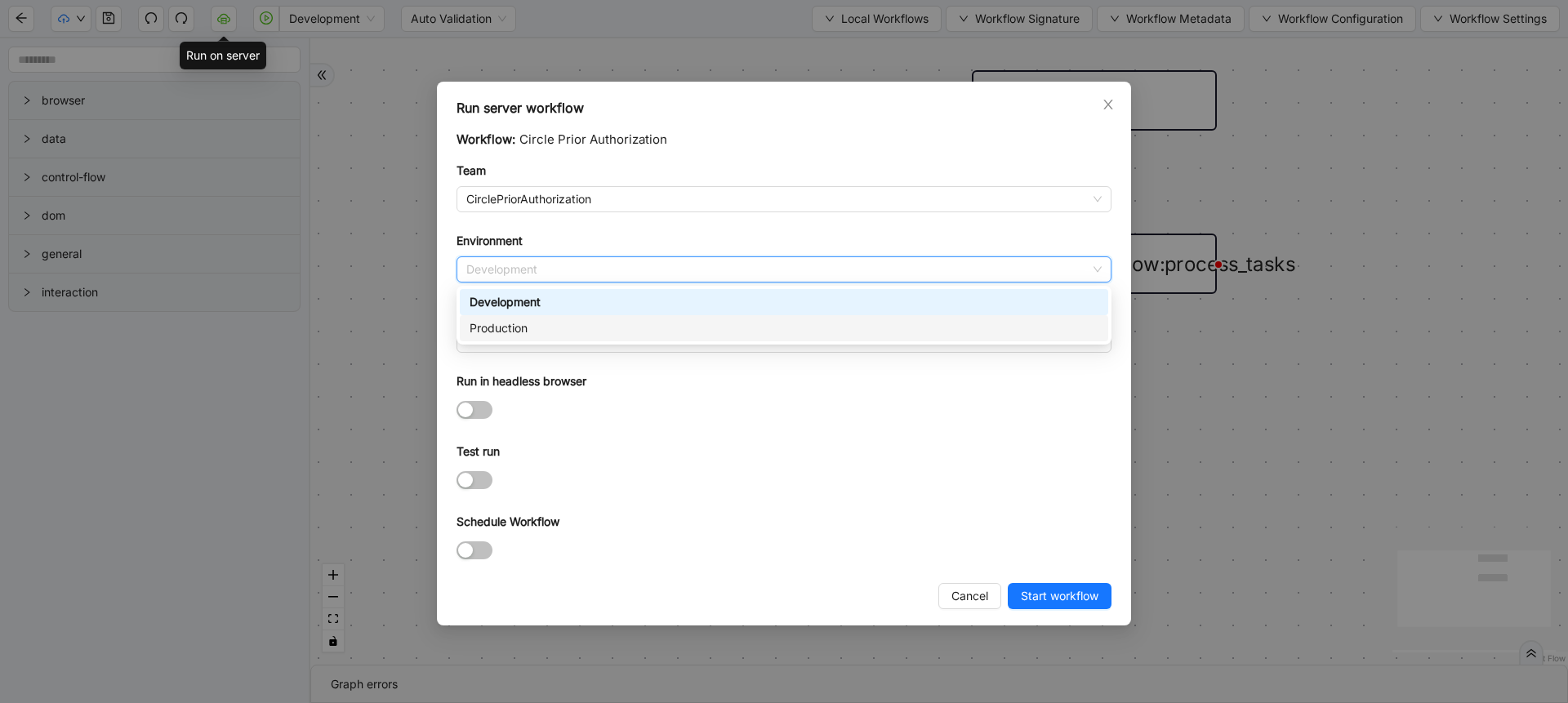
click at [525, 326] on div "Production" at bounding box center [783, 328] width 628 height 18
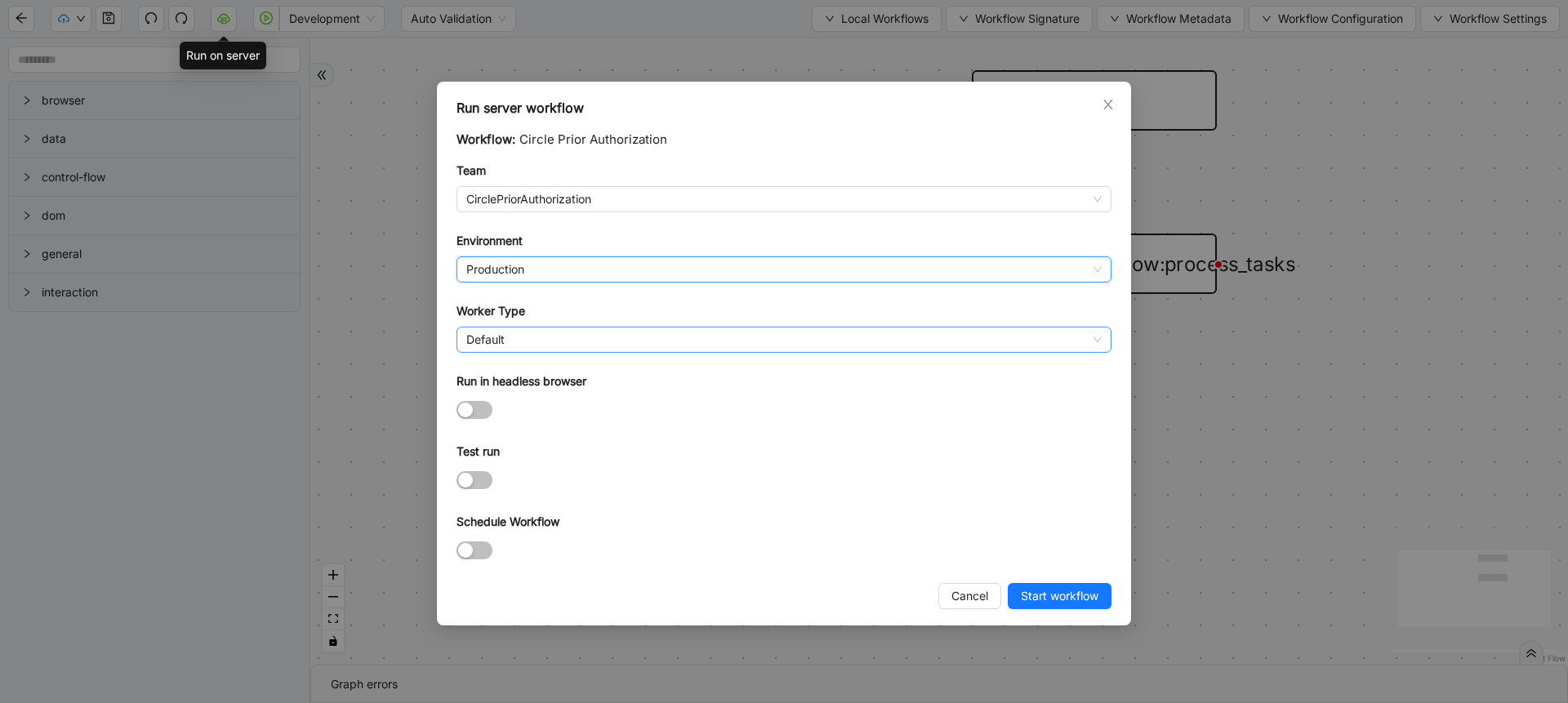
click at [522, 334] on span "Default" at bounding box center [784, 339] width 636 height 24
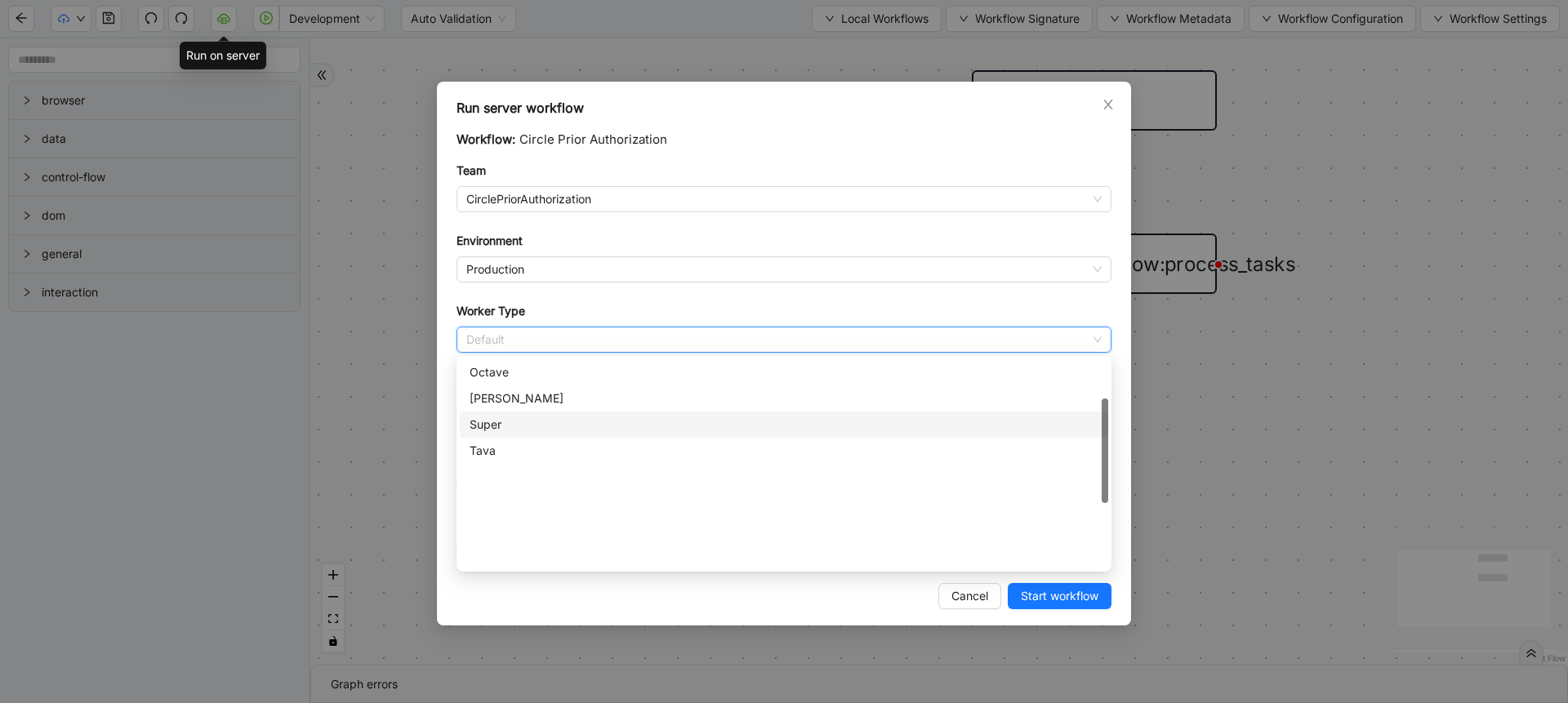
scroll to position [89, 0]
click at [533, 411] on div "Circle Medical EBS" at bounding box center [783, 415] width 628 height 18
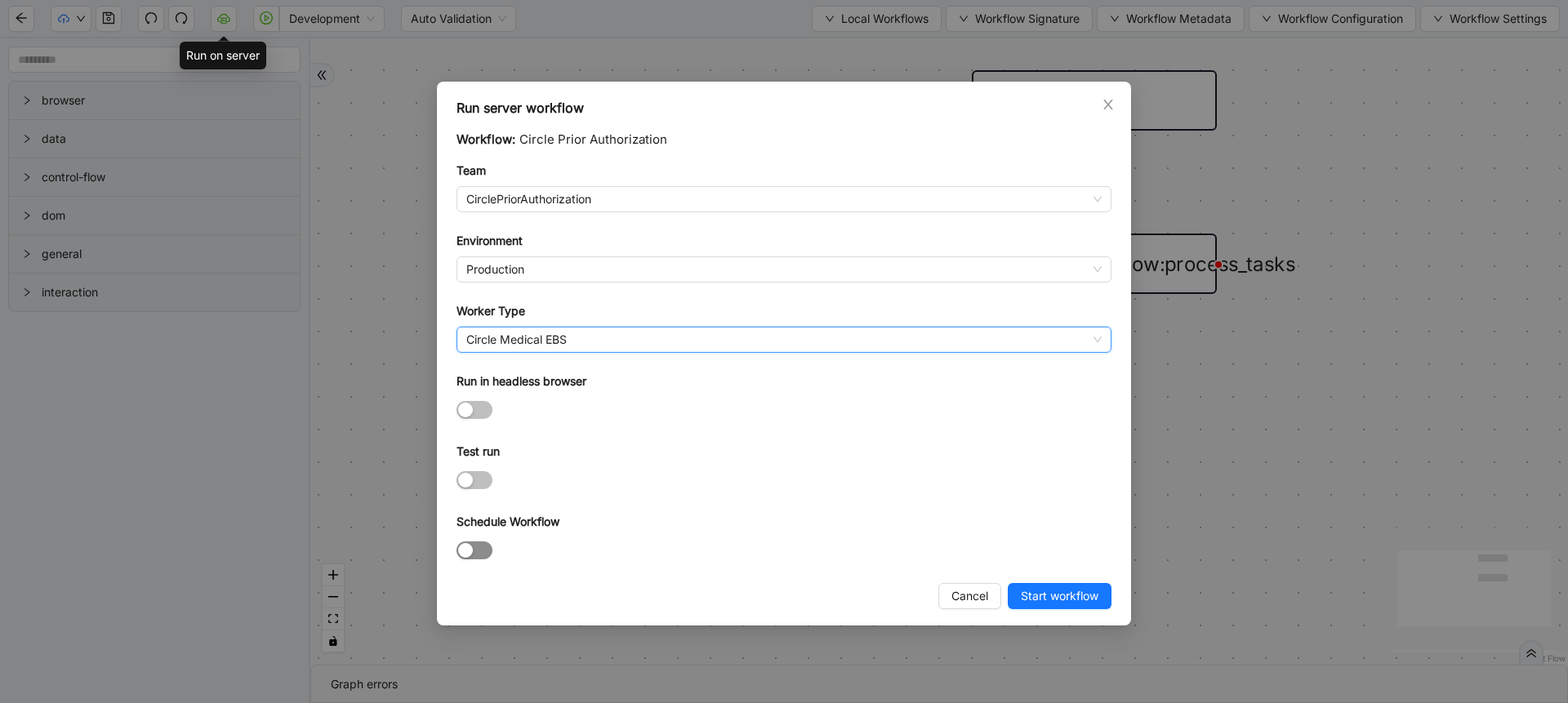
click at [473, 552] on span "button" at bounding box center [475, 551] width 36 height 18
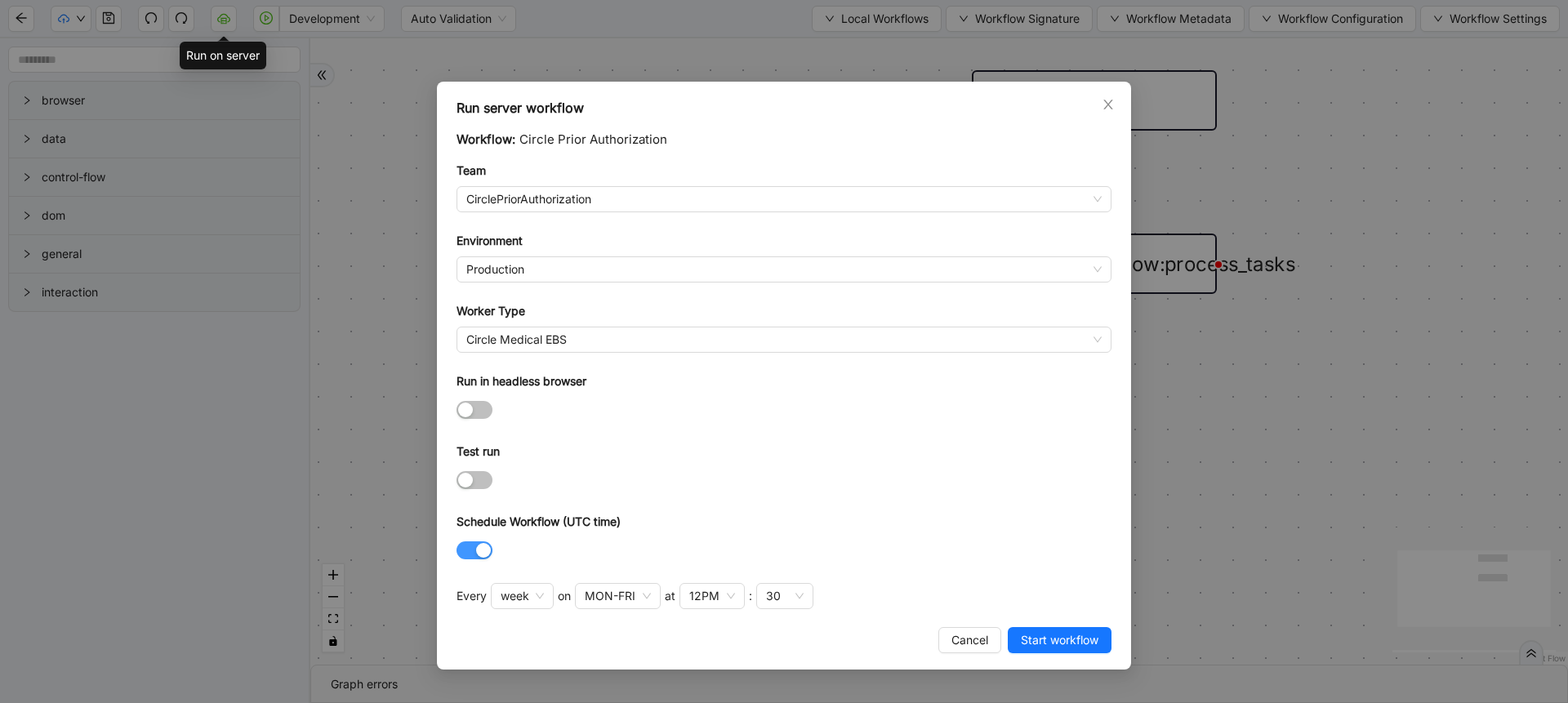
click at [467, 548] on span "button" at bounding box center [475, 551] width 36 height 18
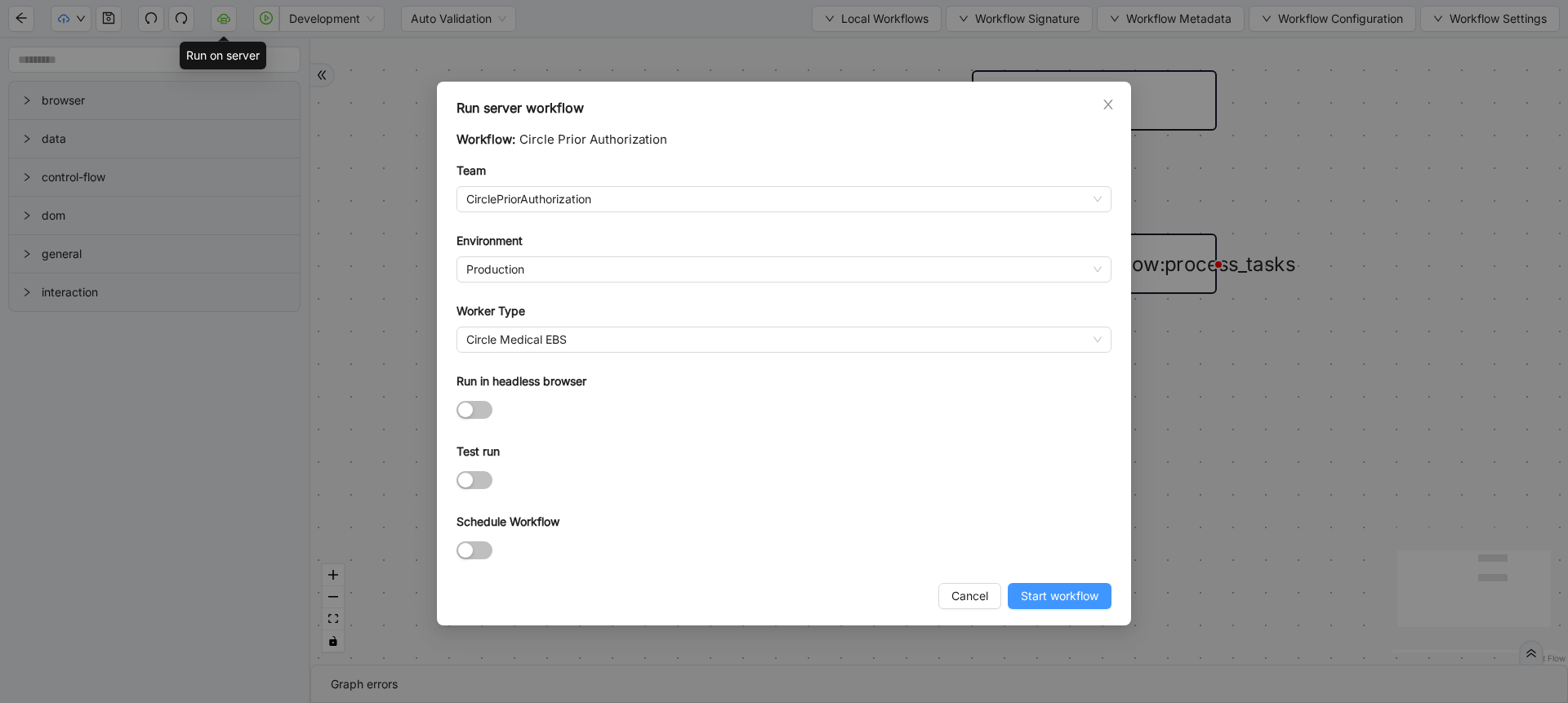
click at [1058, 592] on span "Start workflow" at bounding box center [1059, 597] width 78 height 18
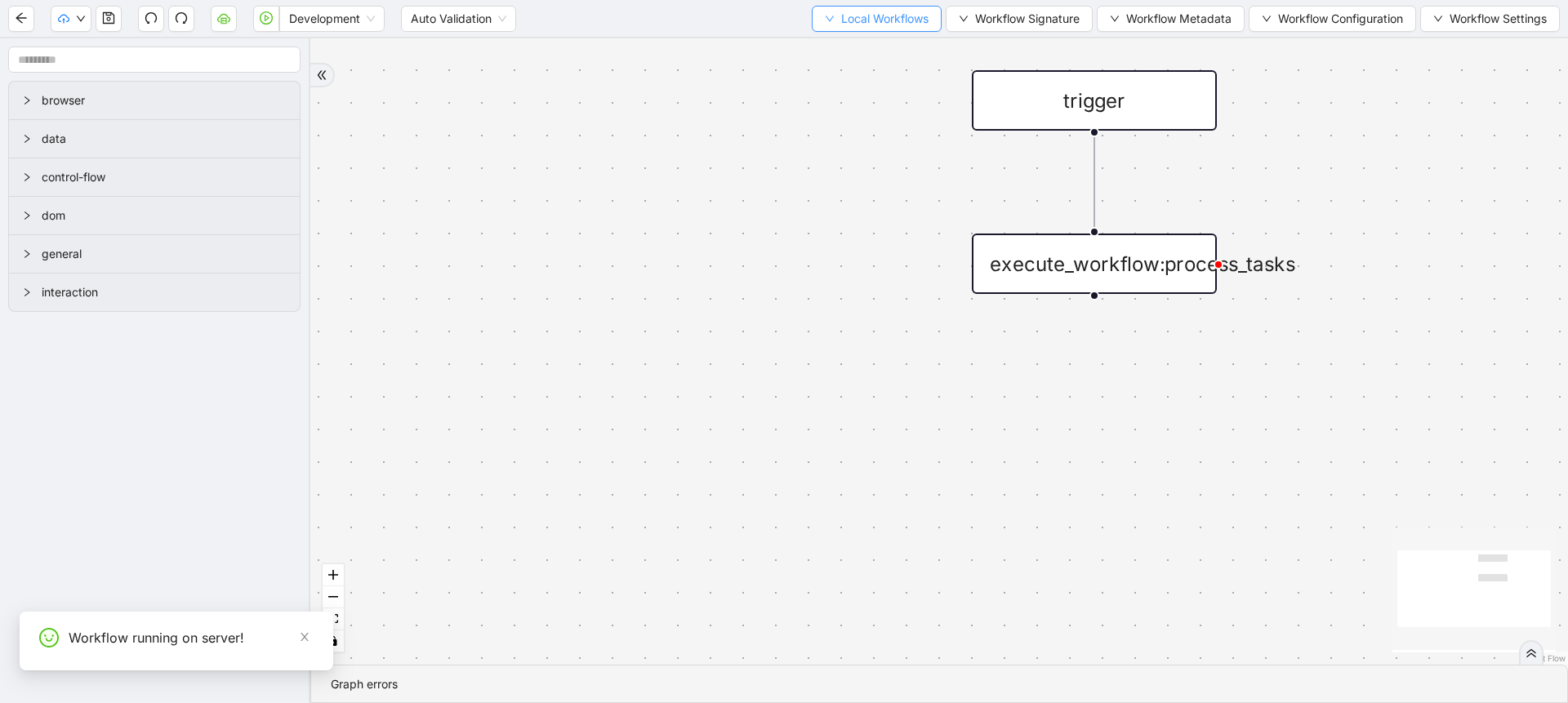
click at [853, 26] on span "Local Workflows" at bounding box center [885, 19] width 88 height 18
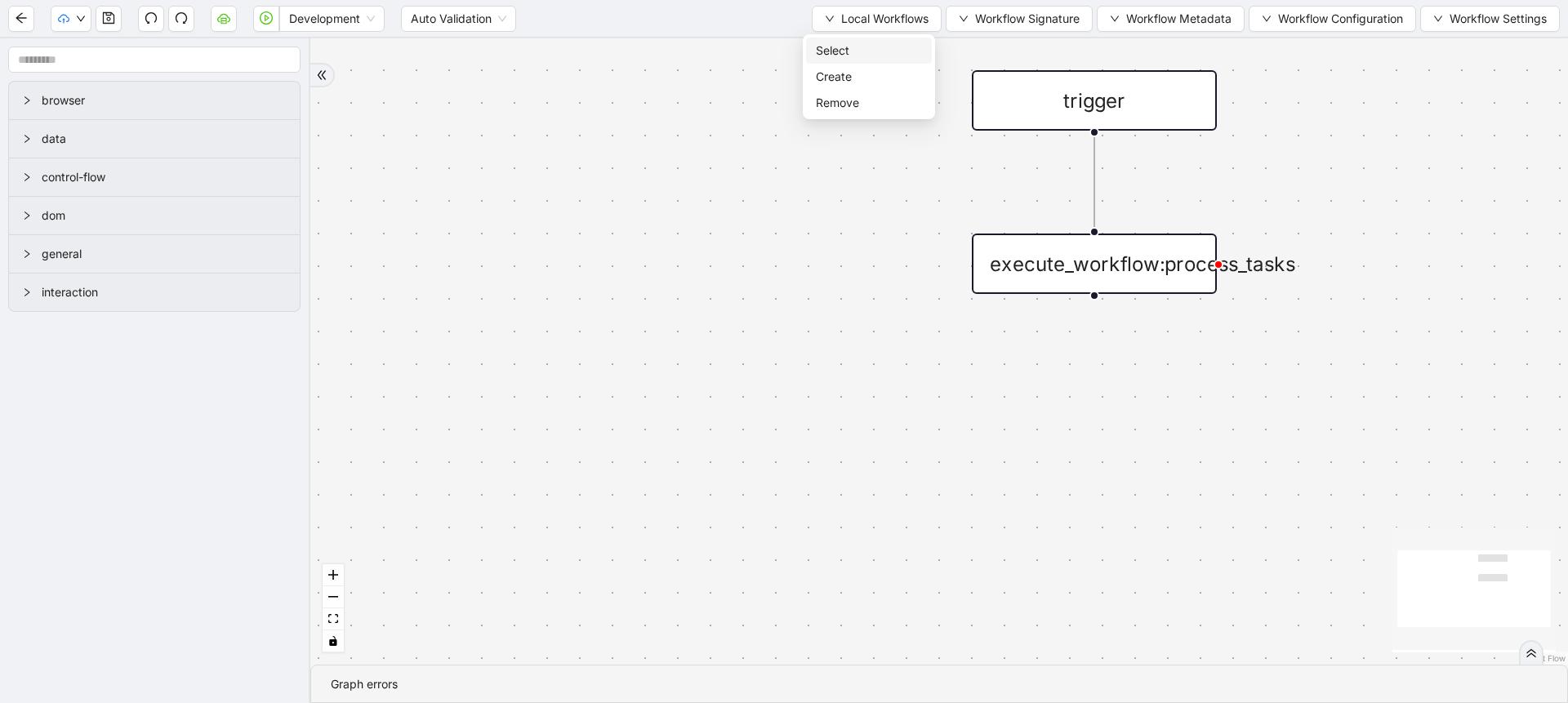
click at [854, 45] on span "Select" at bounding box center [868, 51] width 106 height 18
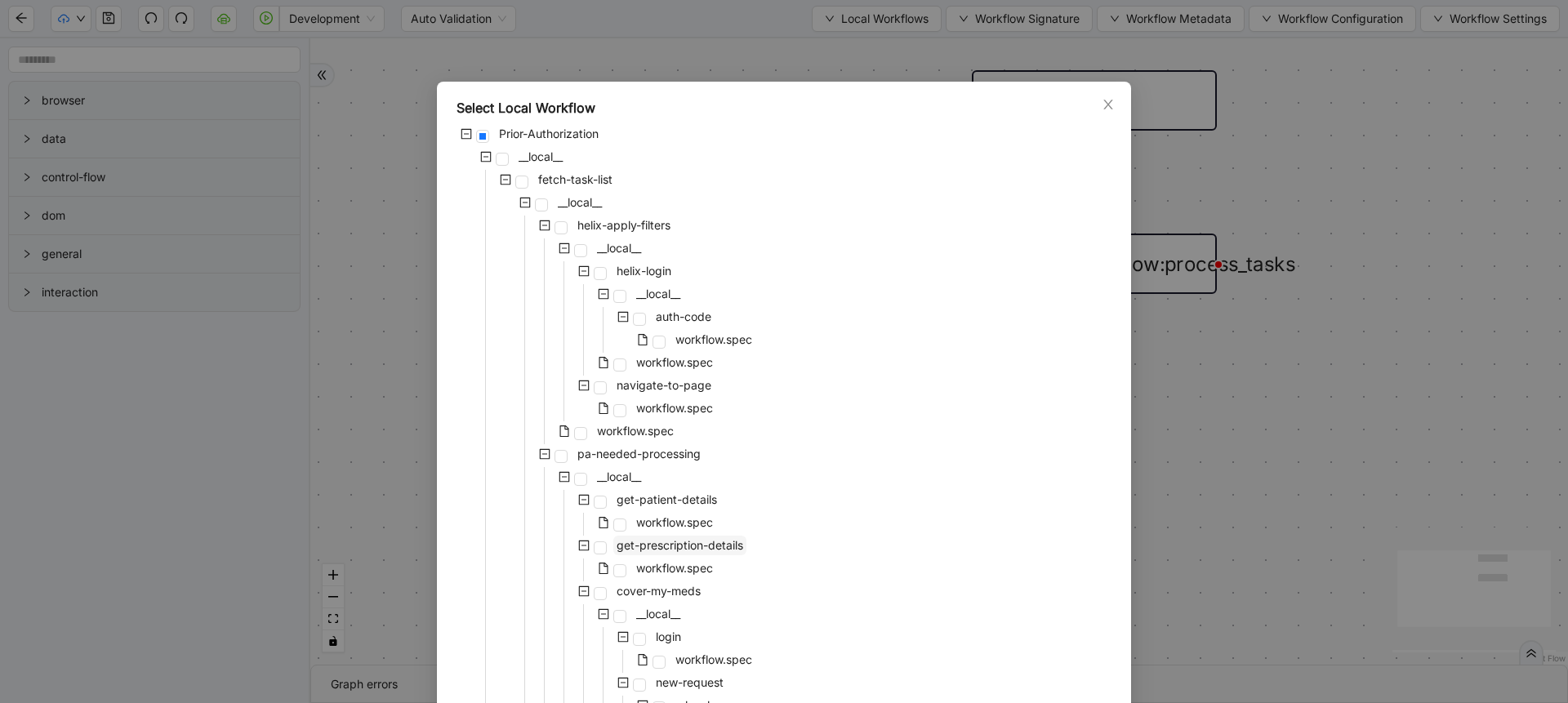
scroll to position [882, 0]
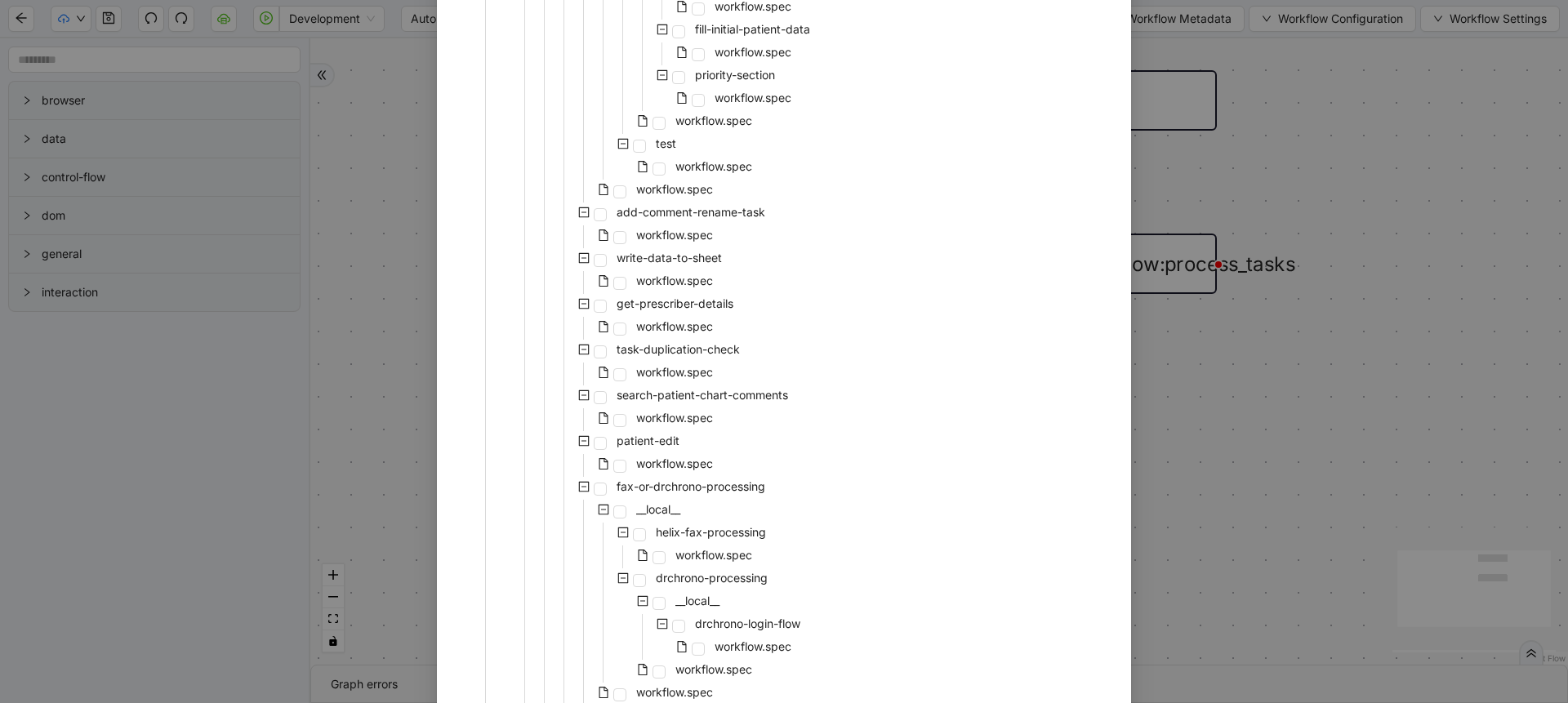
click at [1286, 242] on div "Select Local Workflow Prior-Authorization __local__ fetch-task-list __local__ h…" at bounding box center [784, 352] width 1568 height 703
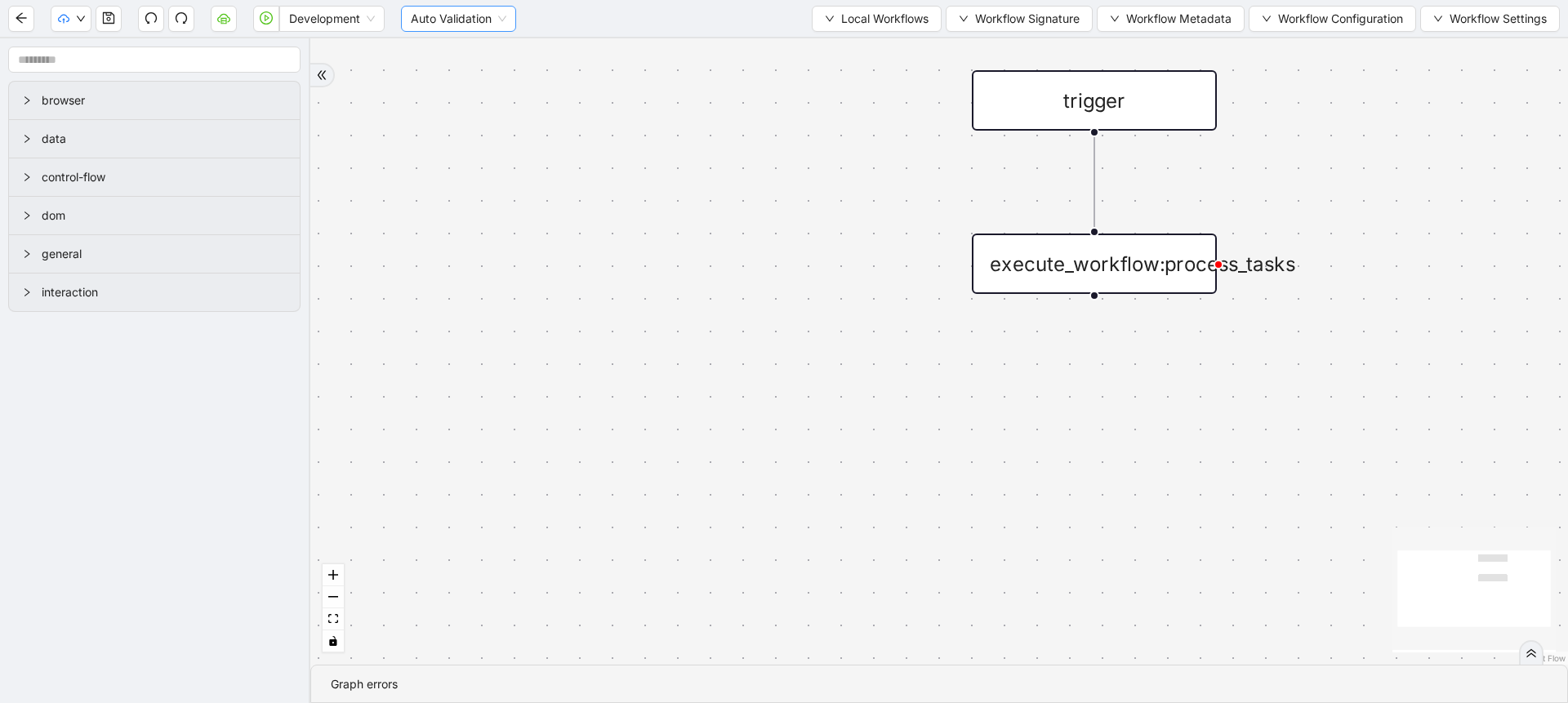
click at [434, 21] on span "Auto Validation" at bounding box center [458, 18] width 96 height 24
click at [342, 13] on span "Development" at bounding box center [332, 18] width 86 height 24
click at [223, 24] on icon "cloud-server" at bounding box center [223, 18] width 13 height 13
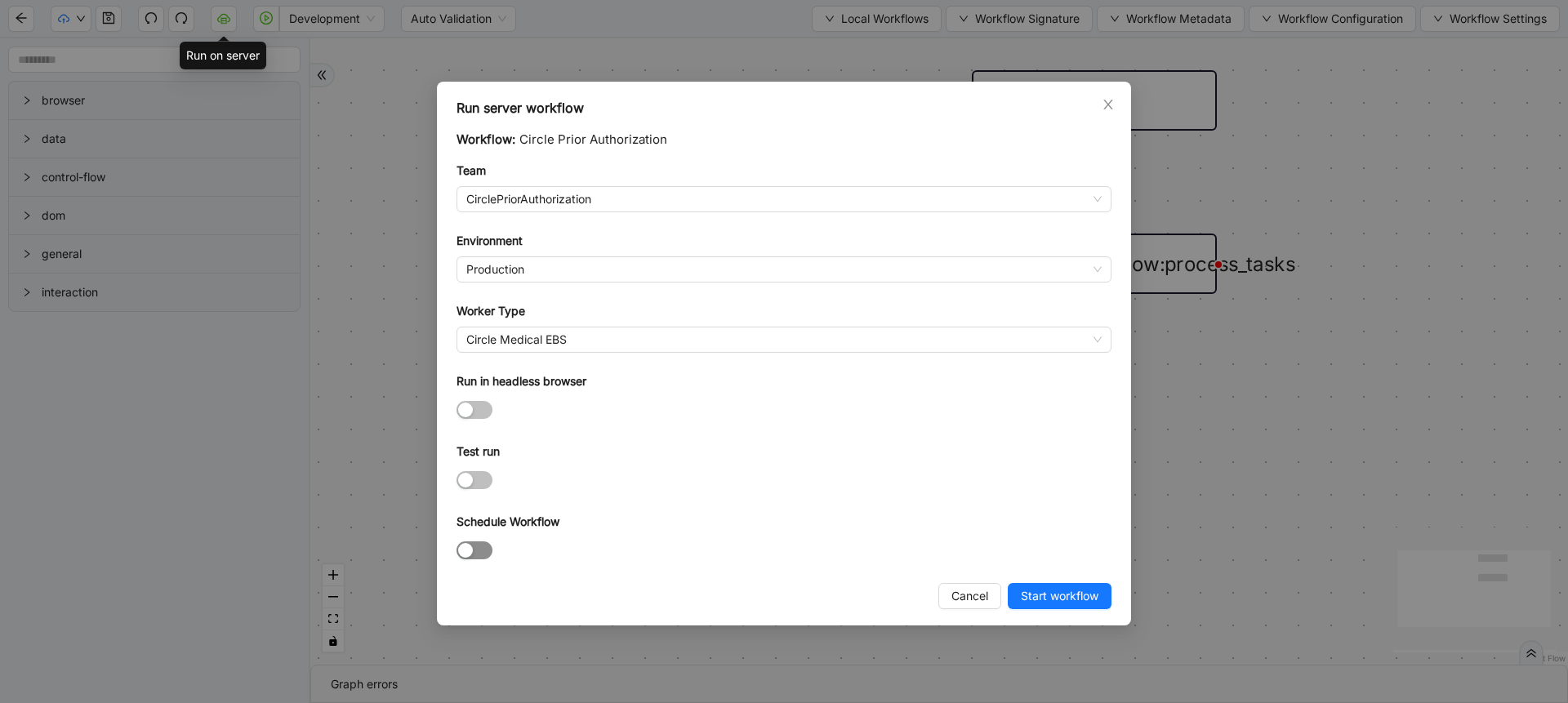
click at [466, 555] on div "button" at bounding box center [465, 550] width 14 height 14
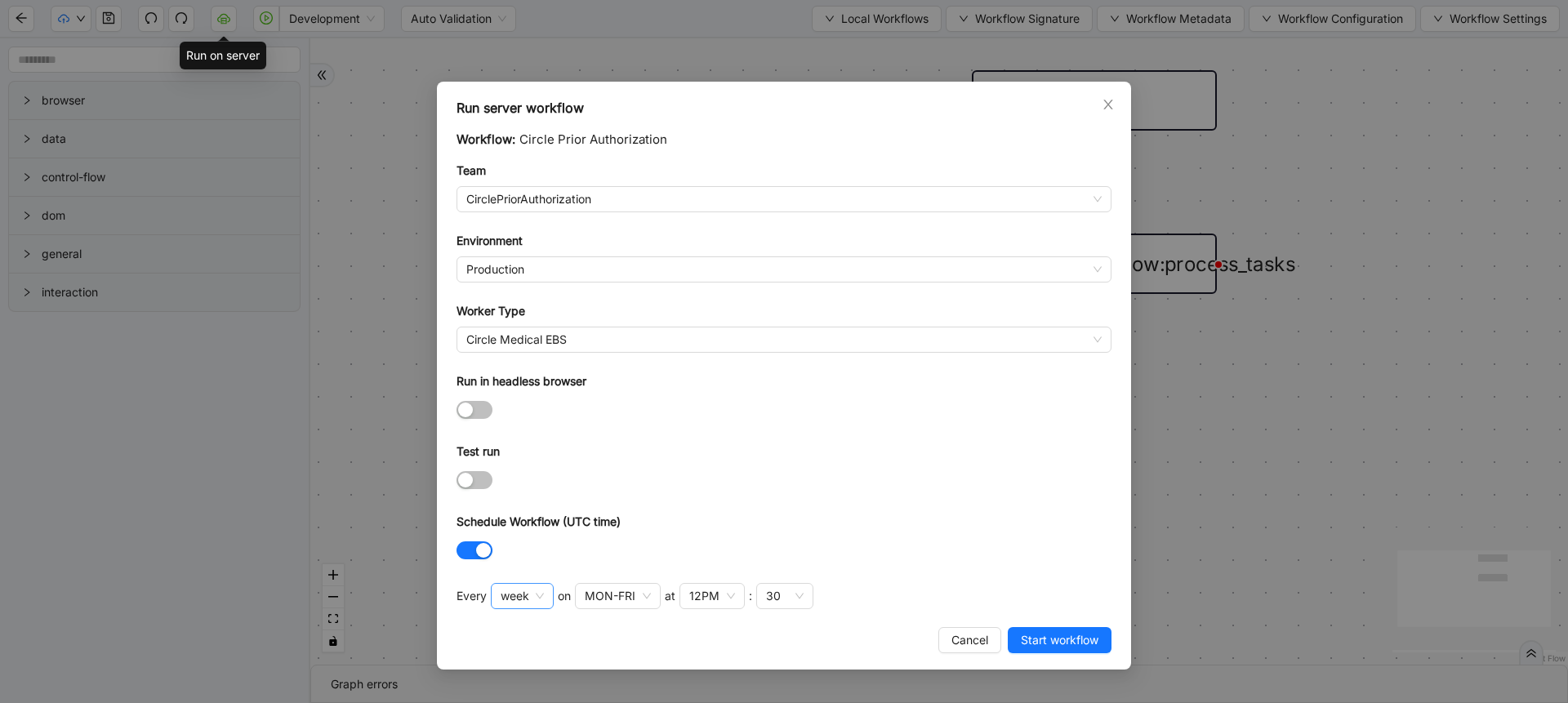
click at [514, 594] on span "week" at bounding box center [522, 596] width 43 height 24
click at [523, 540] on div "day" at bounding box center [520, 538] width 33 height 18
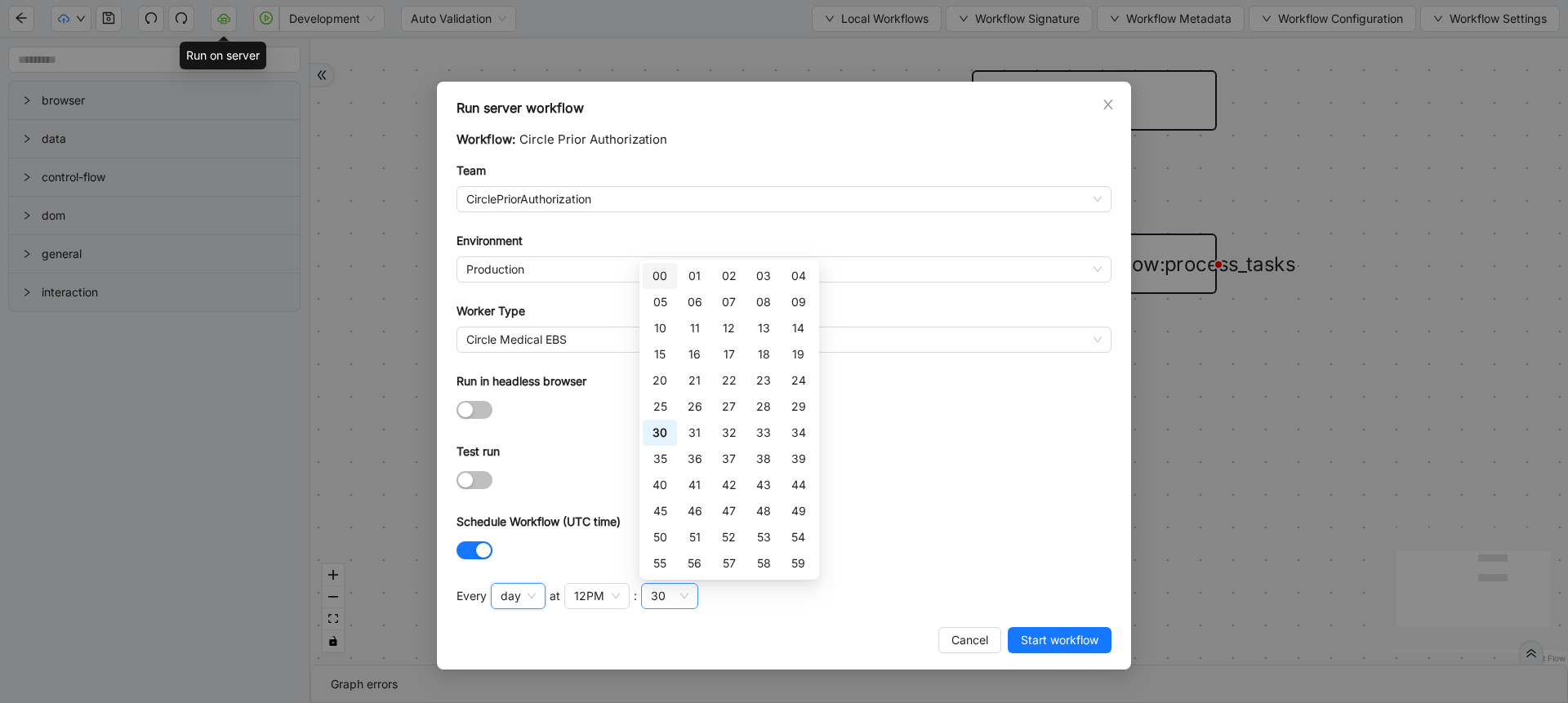
click at [653, 594] on div "30" at bounding box center [658, 597] width 14 height 18
click at [654, 277] on div "00" at bounding box center [660, 276] width 14 height 18
click at [580, 599] on div "12PM" at bounding box center [589, 597] width 30 height 18
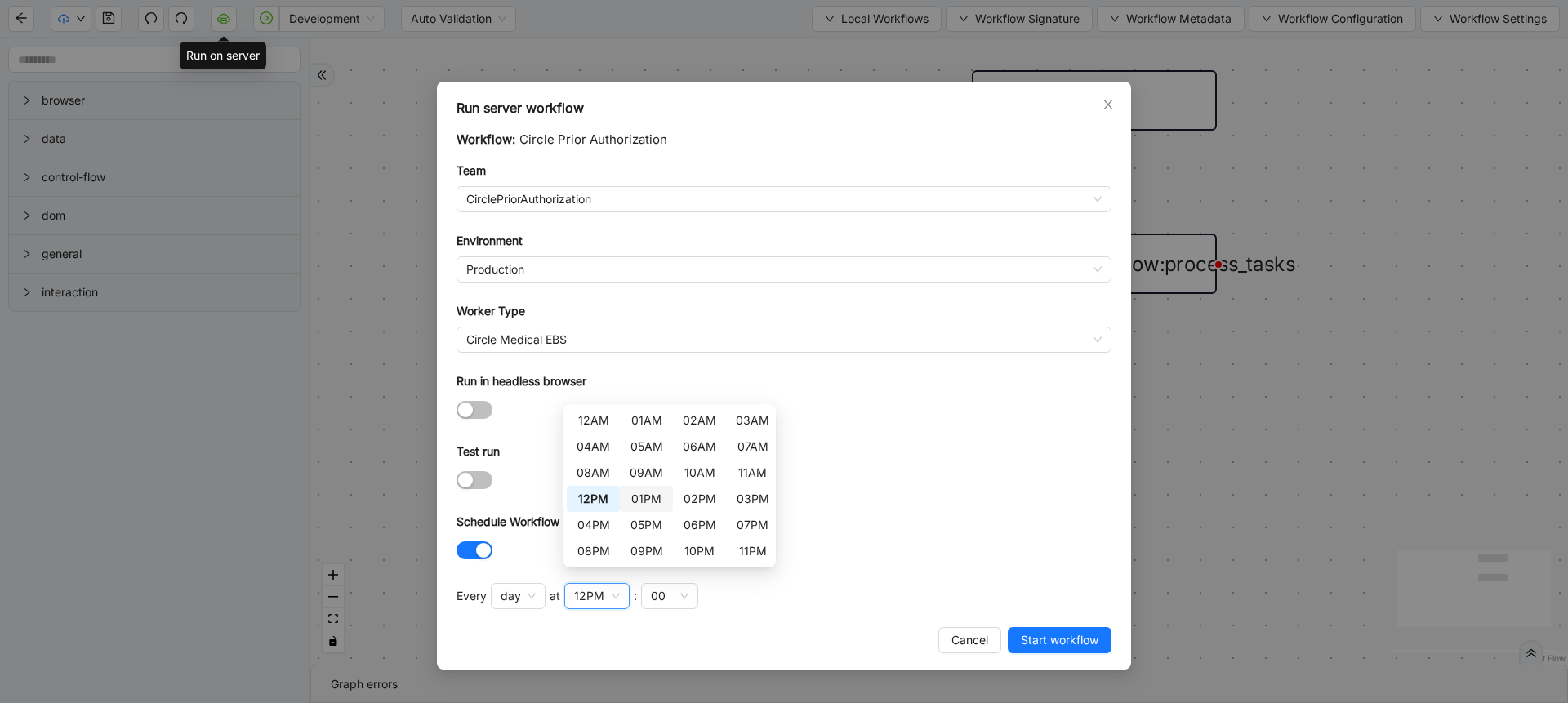
click at [653, 498] on div "01PM" at bounding box center [645, 499] width 33 height 18
click at [685, 499] on div "02PM" at bounding box center [699, 499] width 33 height 18
click at [583, 498] on div "12PM" at bounding box center [593, 499] width 33 height 18
click at [600, 418] on div "12AM" at bounding box center [593, 420] width 33 height 18
click at [595, 498] on div "12PM" at bounding box center [593, 499] width 33 height 18
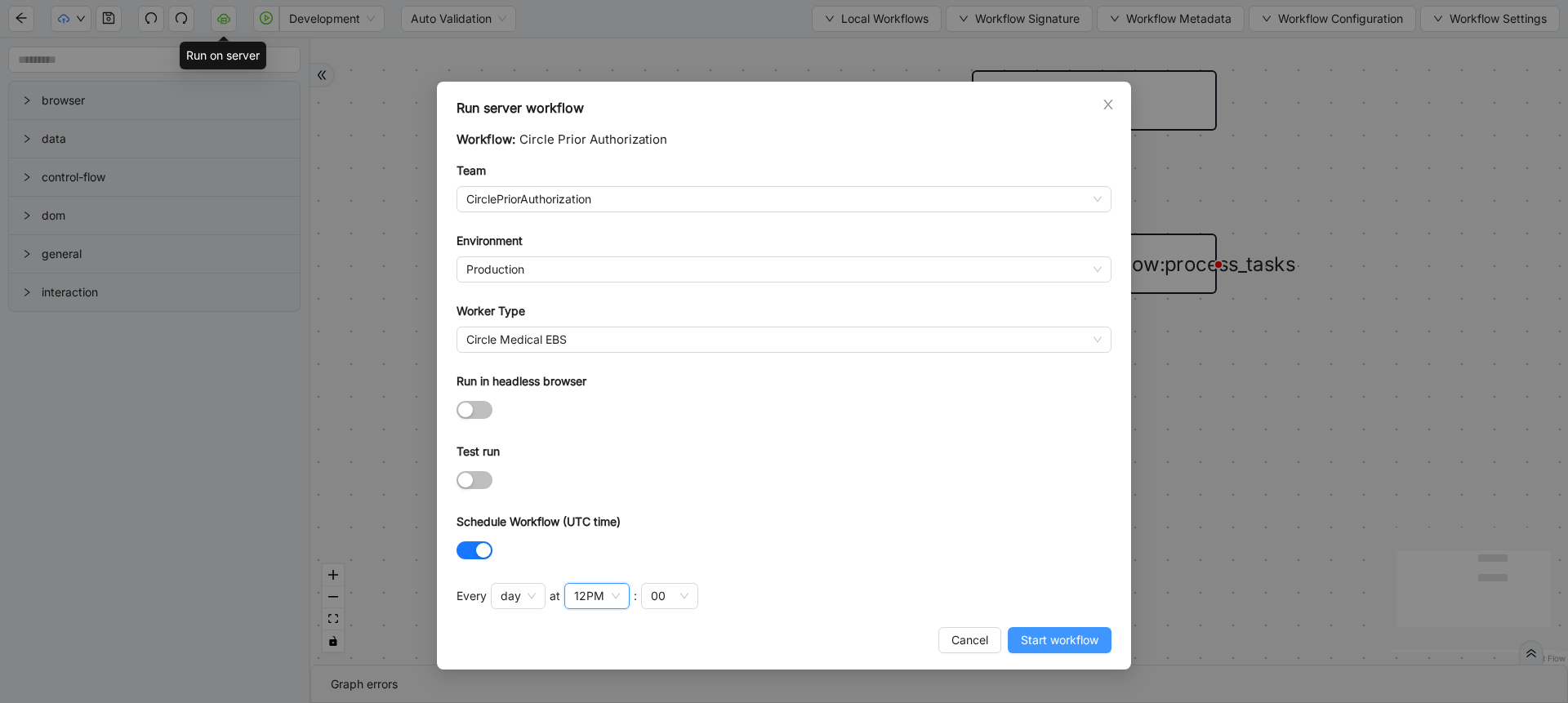
click at [1073, 637] on span "Start workflow" at bounding box center [1059, 640] width 78 height 18
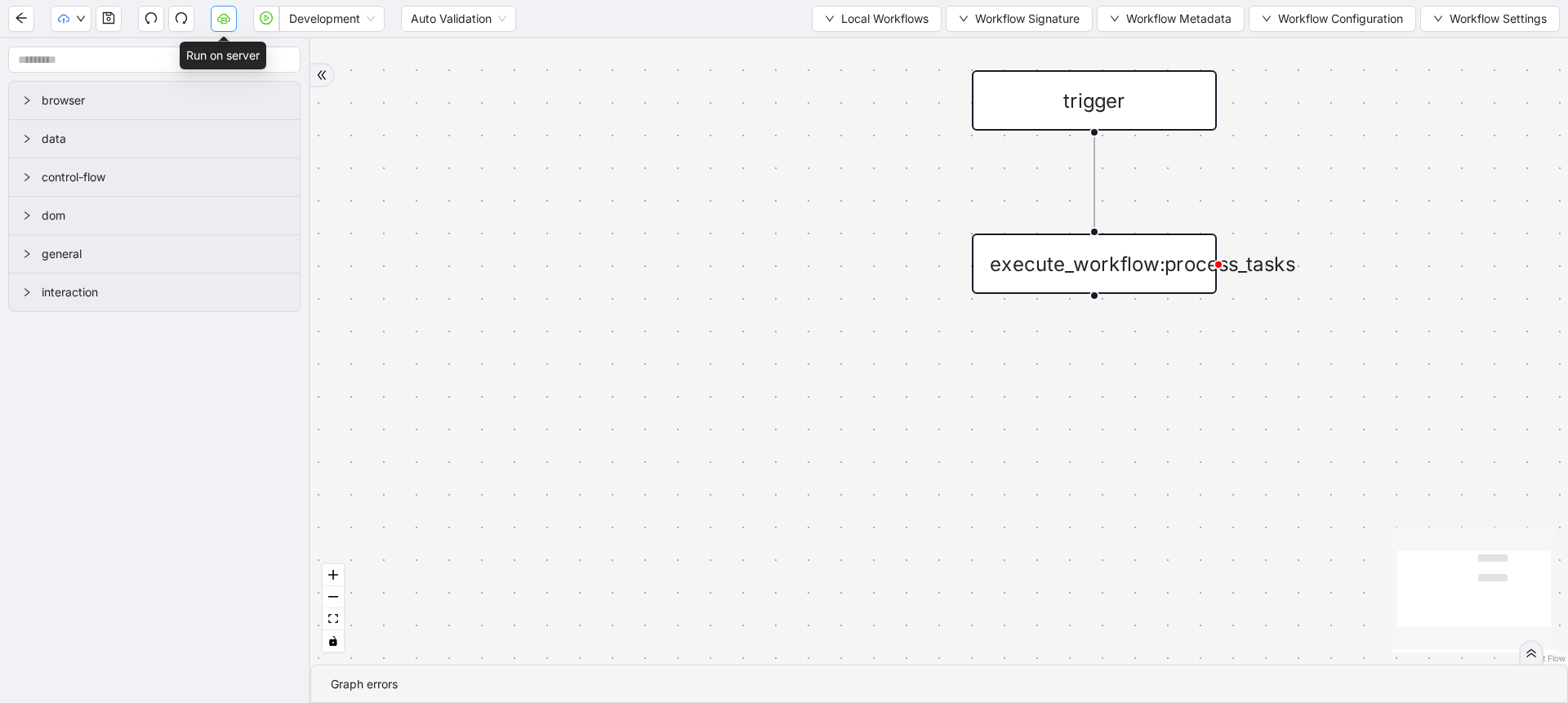
click at [223, 21] on icon "cloud-server" at bounding box center [222, 21] width 1 height 4
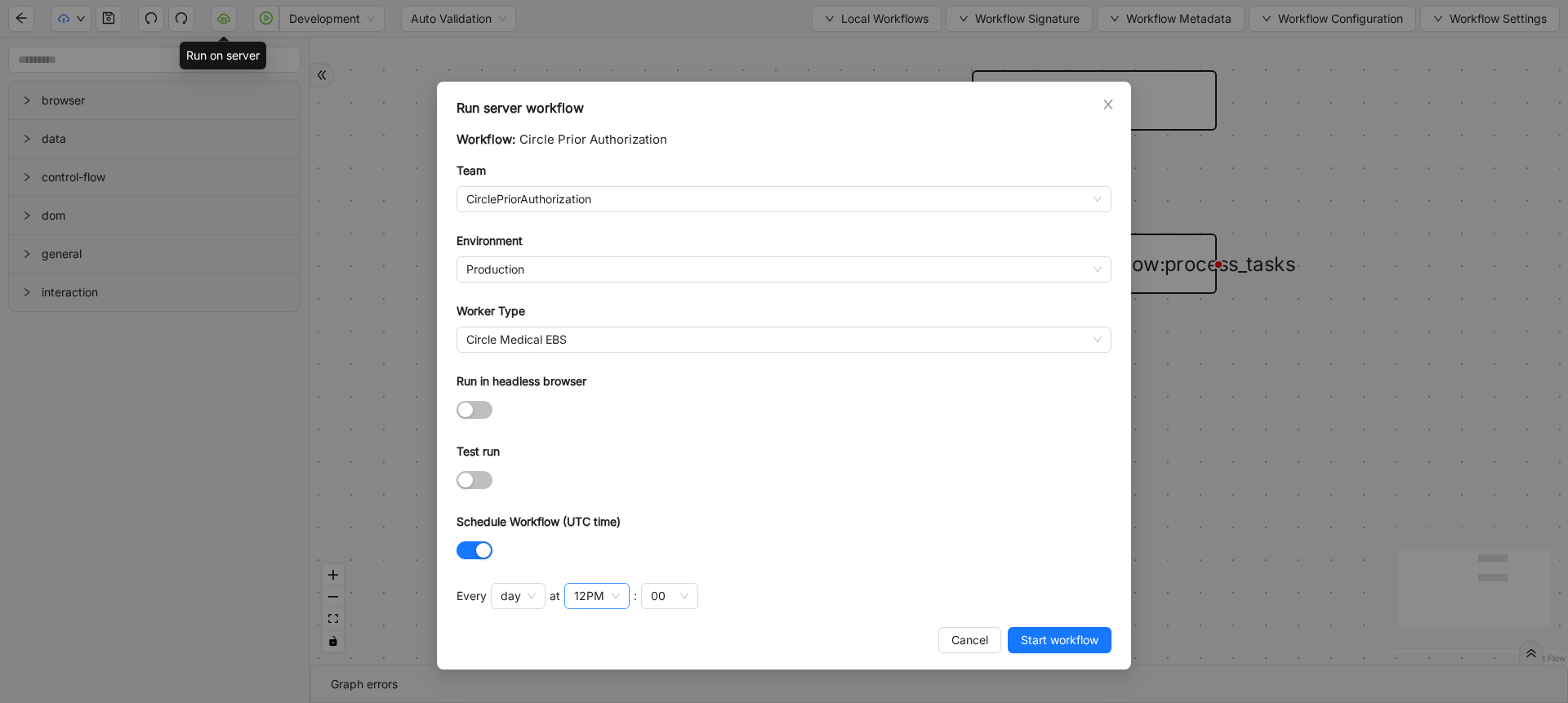
click at [582, 595] on div "12PM" at bounding box center [589, 597] width 30 height 18
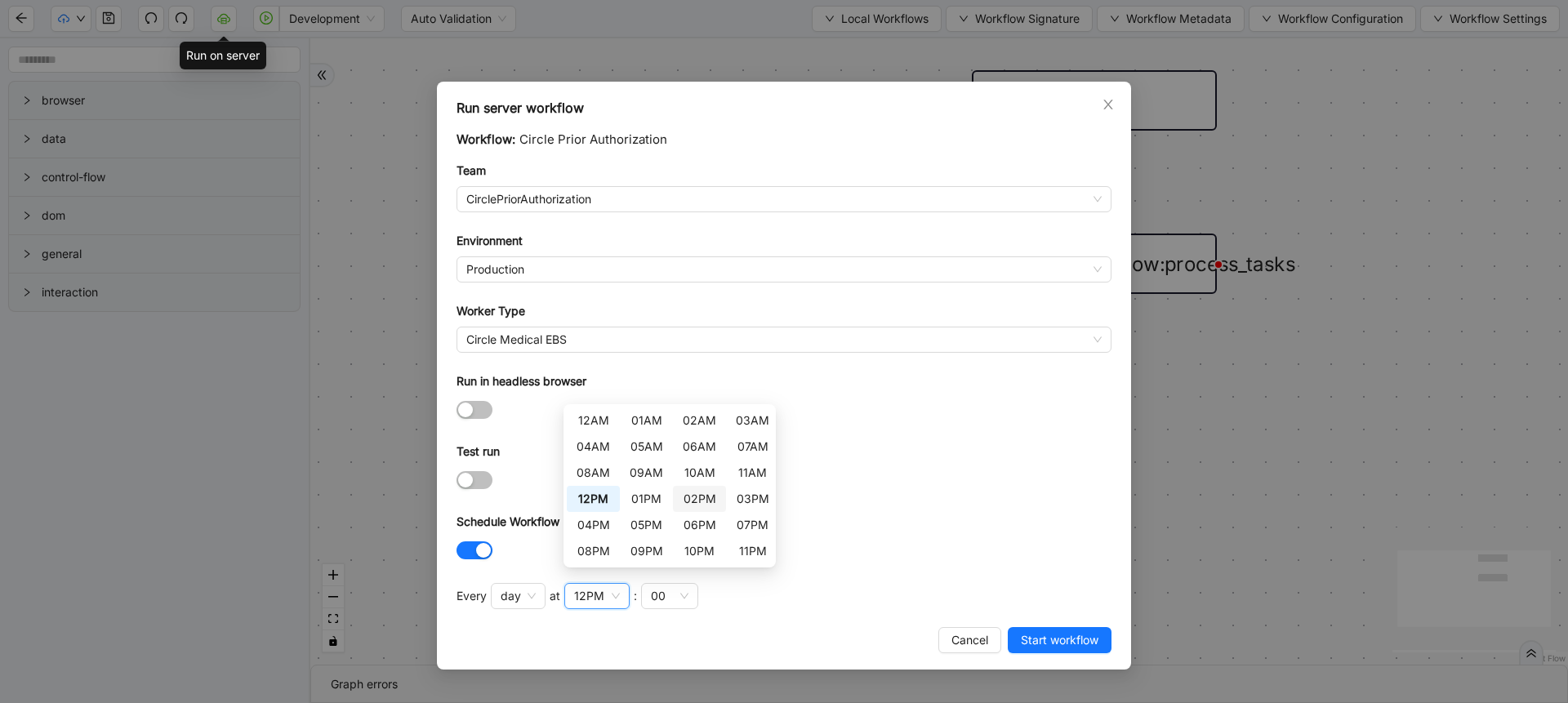
click at [691, 495] on div "02PM" at bounding box center [699, 499] width 33 height 18
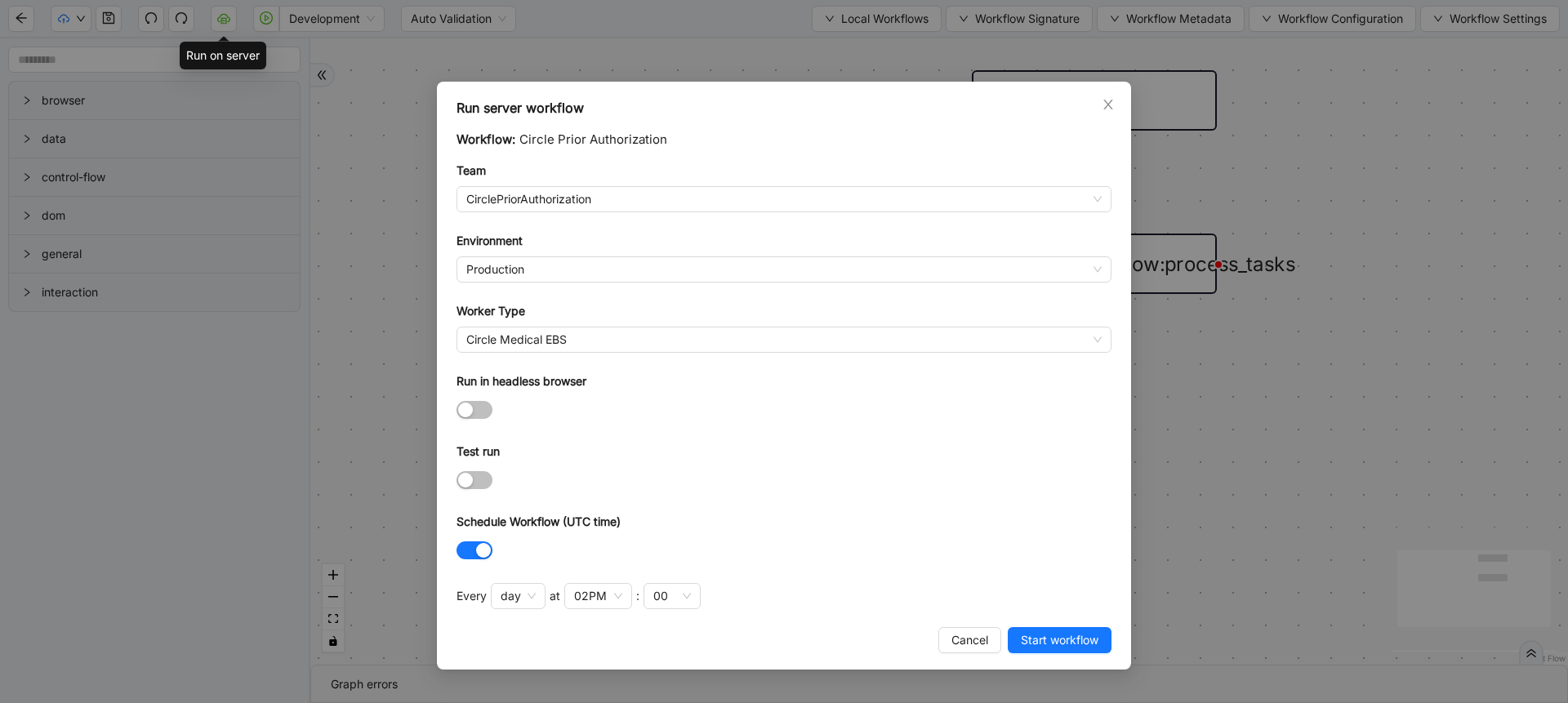
click at [860, 417] on div at bounding box center [784, 410] width 655 height 19
click at [1034, 646] on span "Start workflow" at bounding box center [1059, 640] width 78 height 18
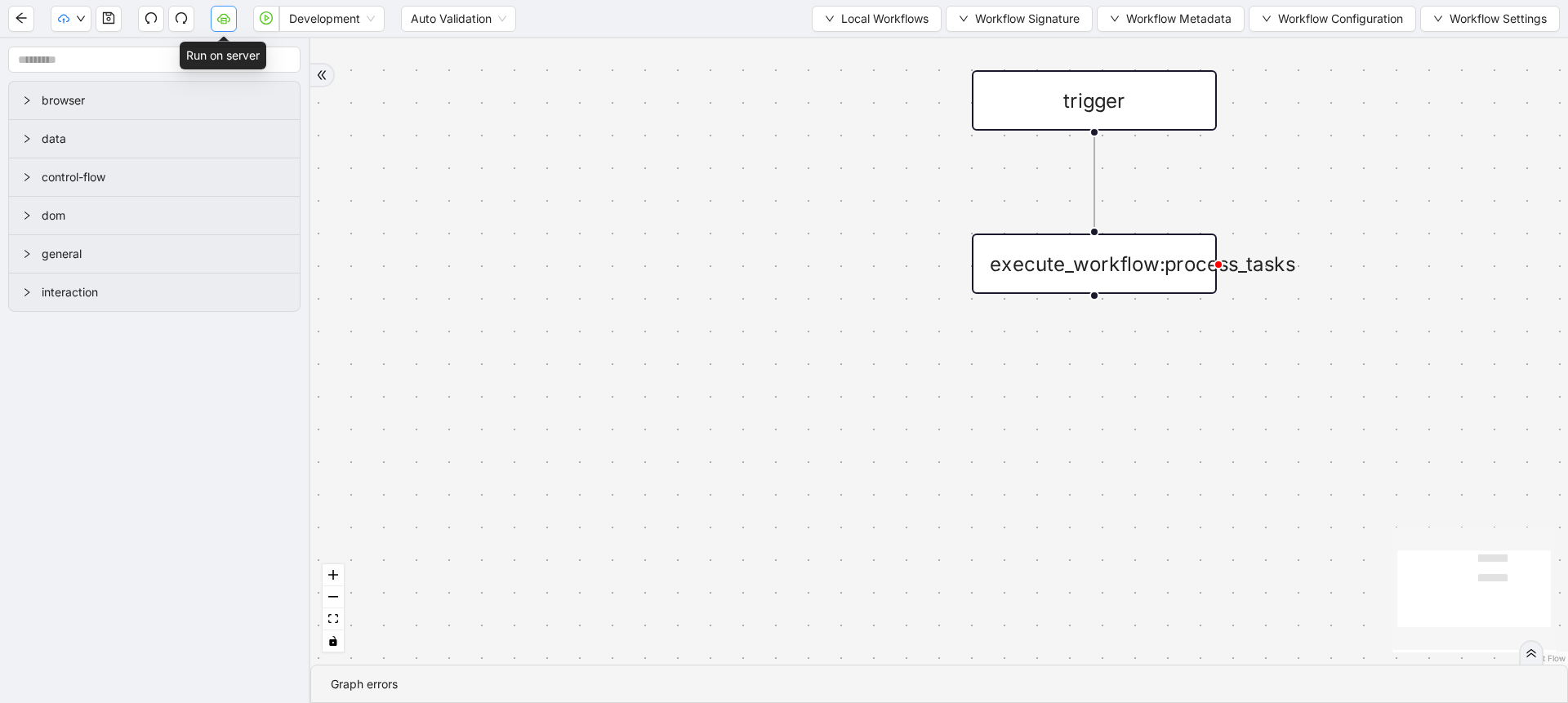
click at [224, 23] on icon "cloud-server" at bounding box center [223, 20] width 5 height 5
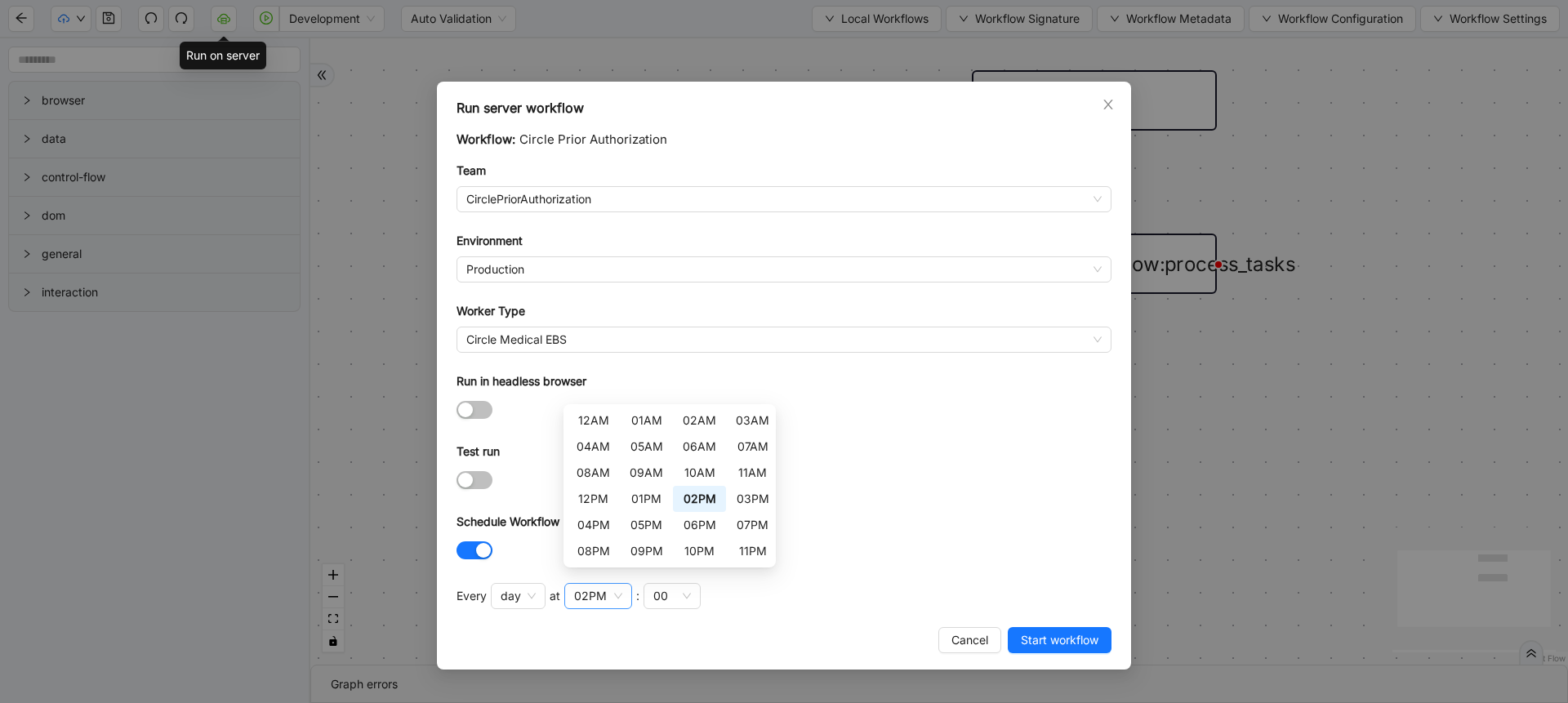
click at [583, 596] on div "02PM" at bounding box center [590, 597] width 33 height 18
click at [594, 524] on div "04PM" at bounding box center [593, 525] width 33 height 18
click at [963, 514] on div "Schedule Workflow (UTC time)" at bounding box center [784, 525] width 655 height 24
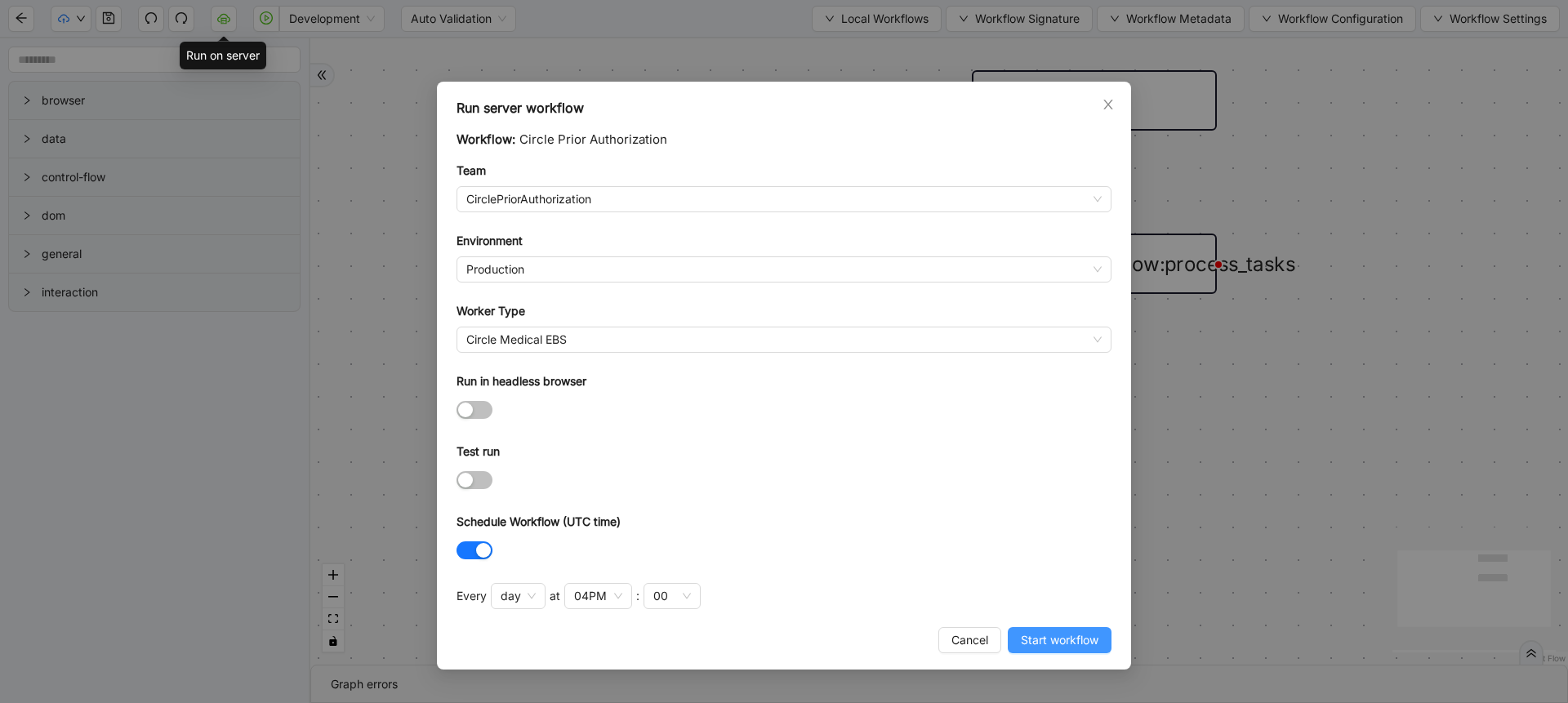
click at [1041, 639] on span "Start workflow" at bounding box center [1059, 640] width 78 height 18
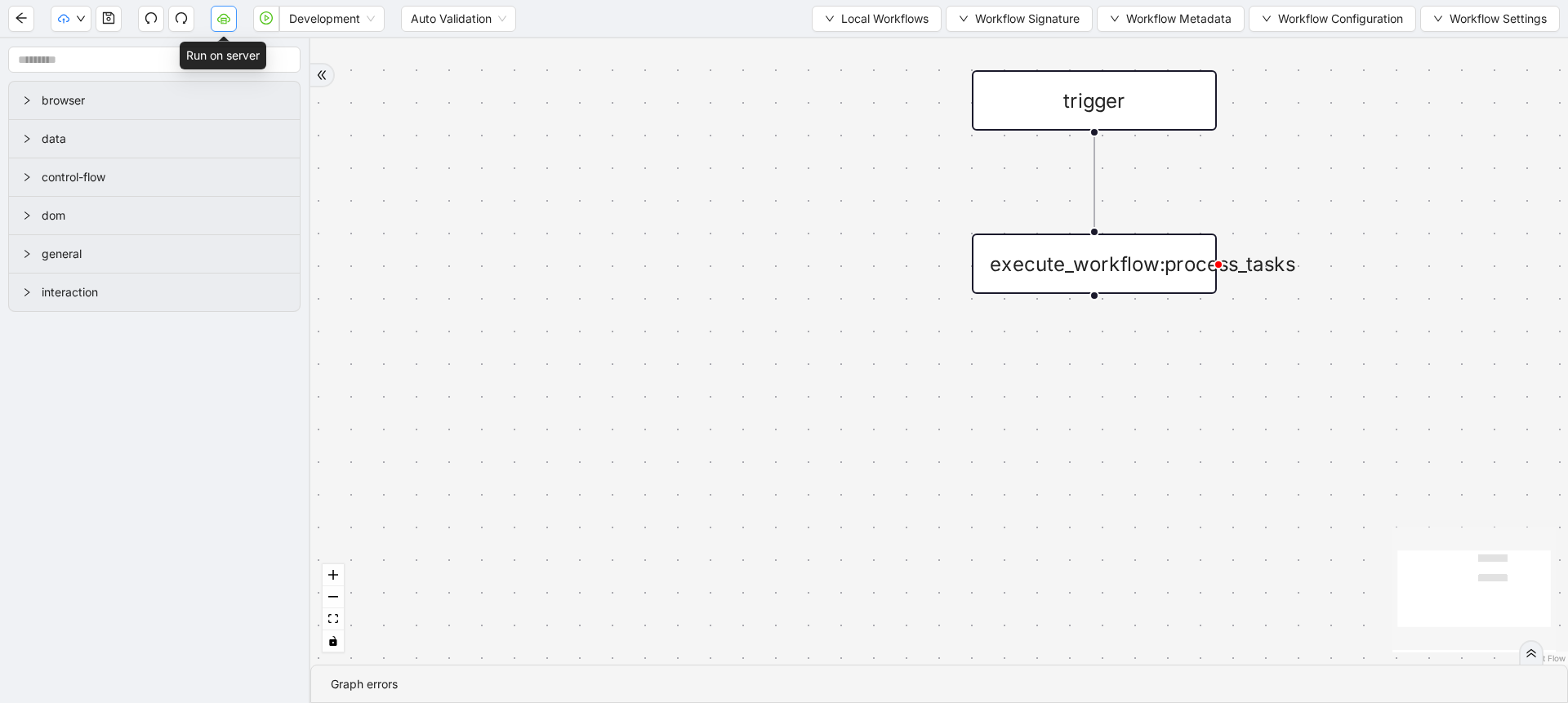
click at [218, 19] on icon "cloud-server" at bounding box center [223, 18] width 13 height 13
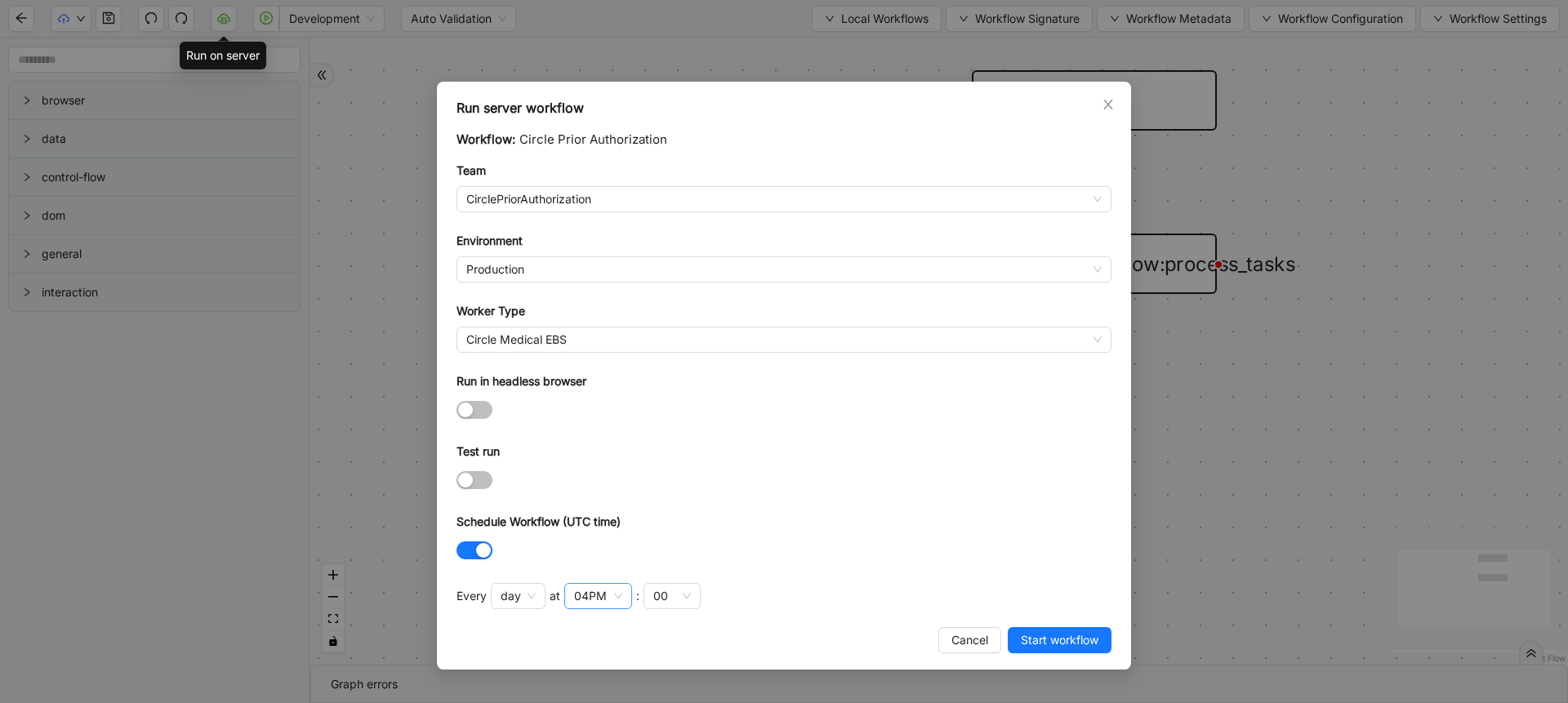
click at [598, 603] on div "04PM" at bounding box center [590, 597] width 33 height 18
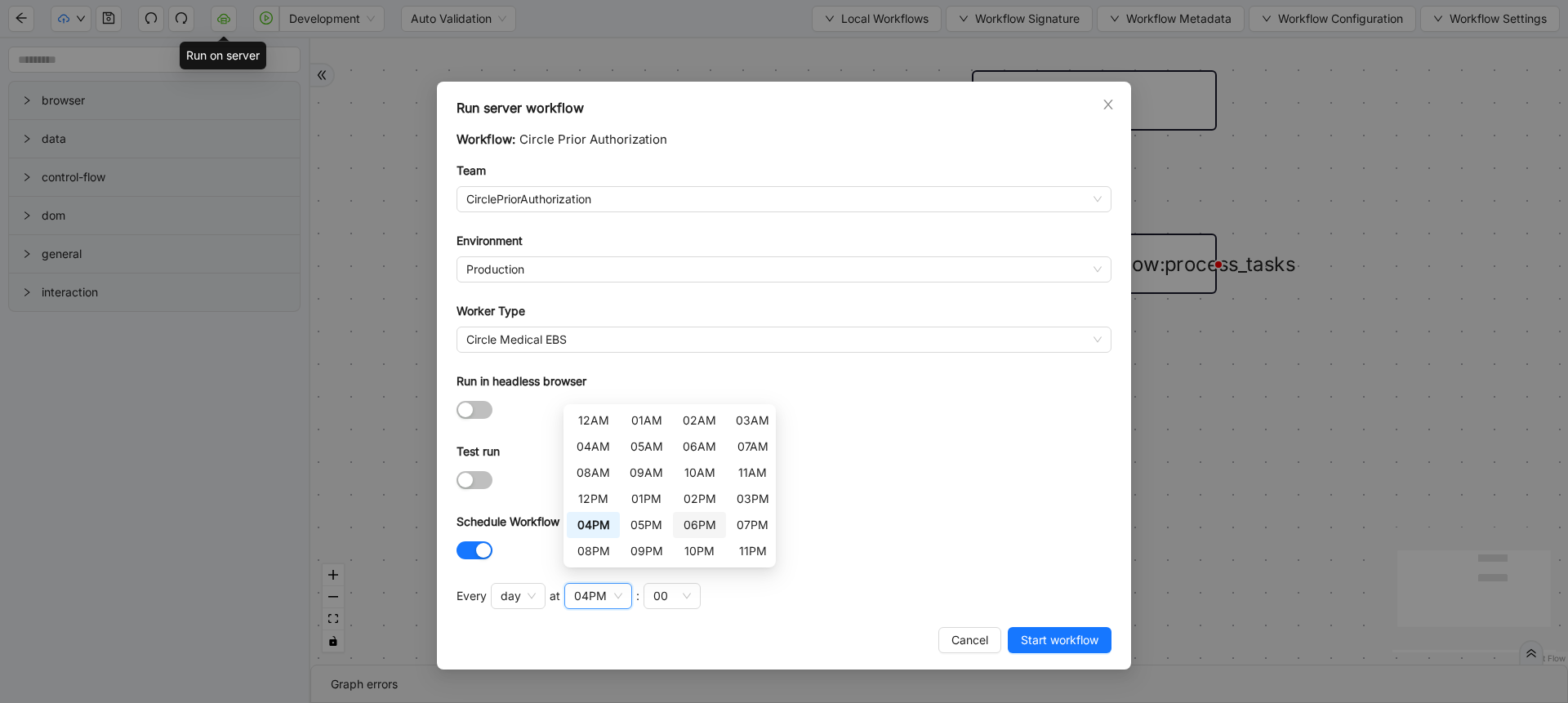
click at [698, 531] on div "06PM" at bounding box center [699, 525] width 33 height 18
click at [957, 525] on div "Schedule Workflow (UTC time)" at bounding box center [784, 525] width 655 height 24
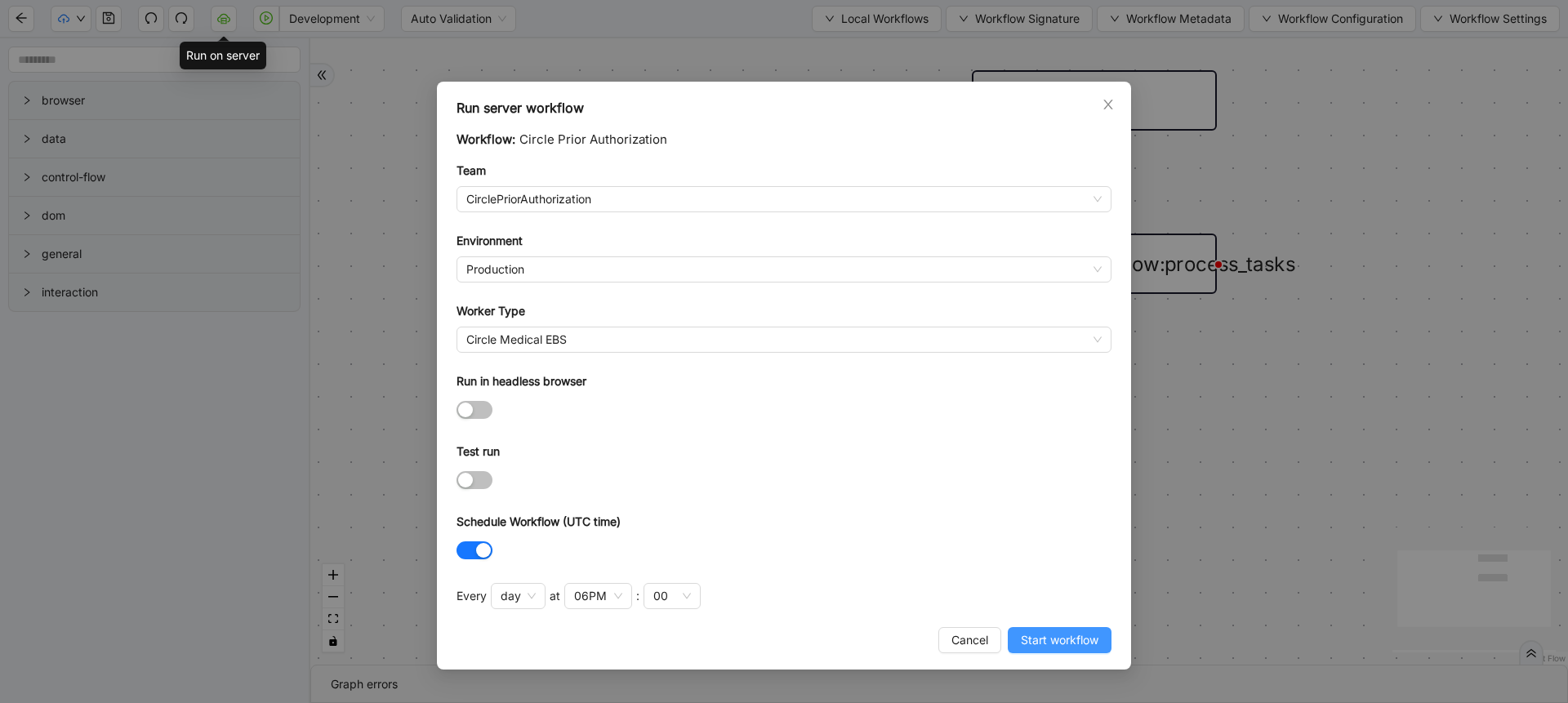
click at [1038, 644] on span "Start workflow" at bounding box center [1059, 640] width 78 height 18
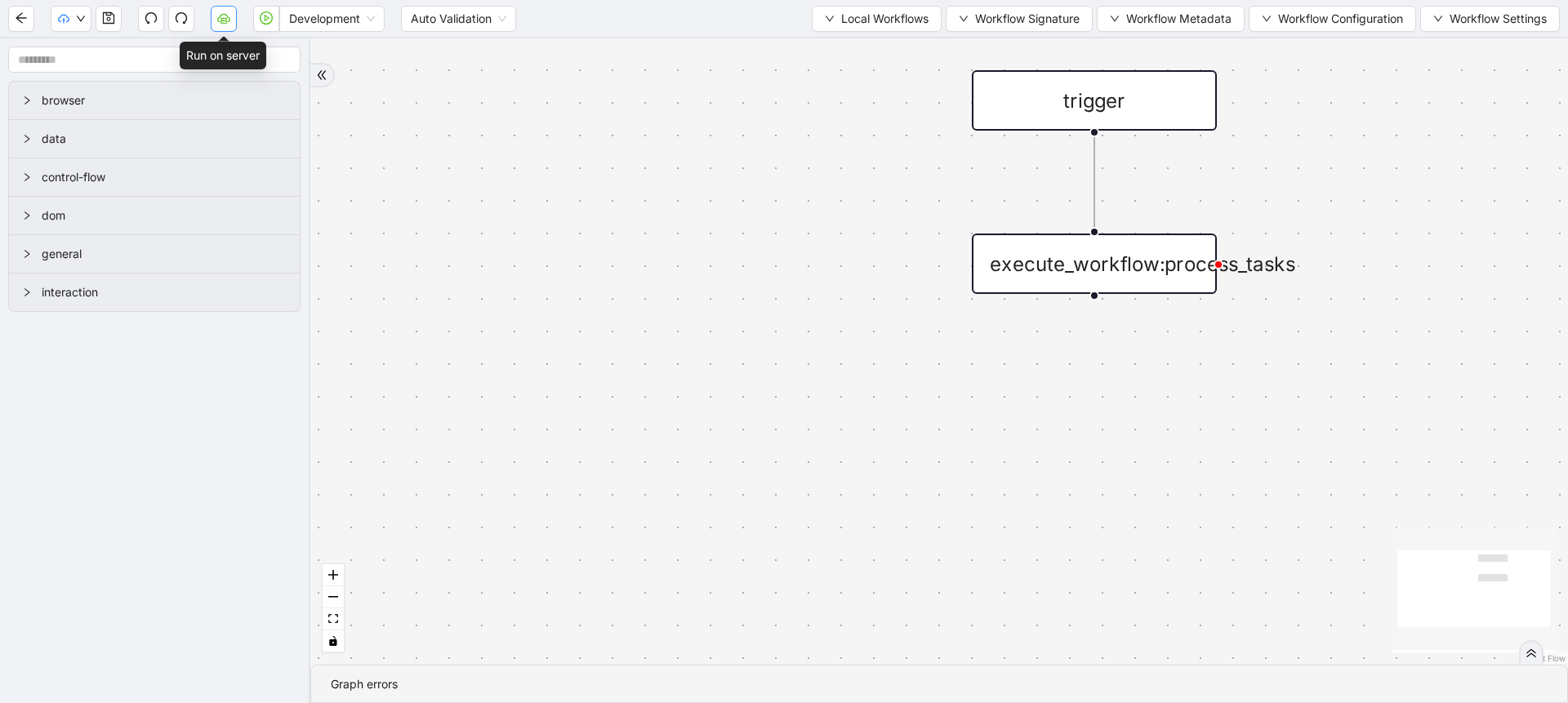
click at [218, 19] on icon "cloud-server" at bounding box center [223, 18] width 13 height 9
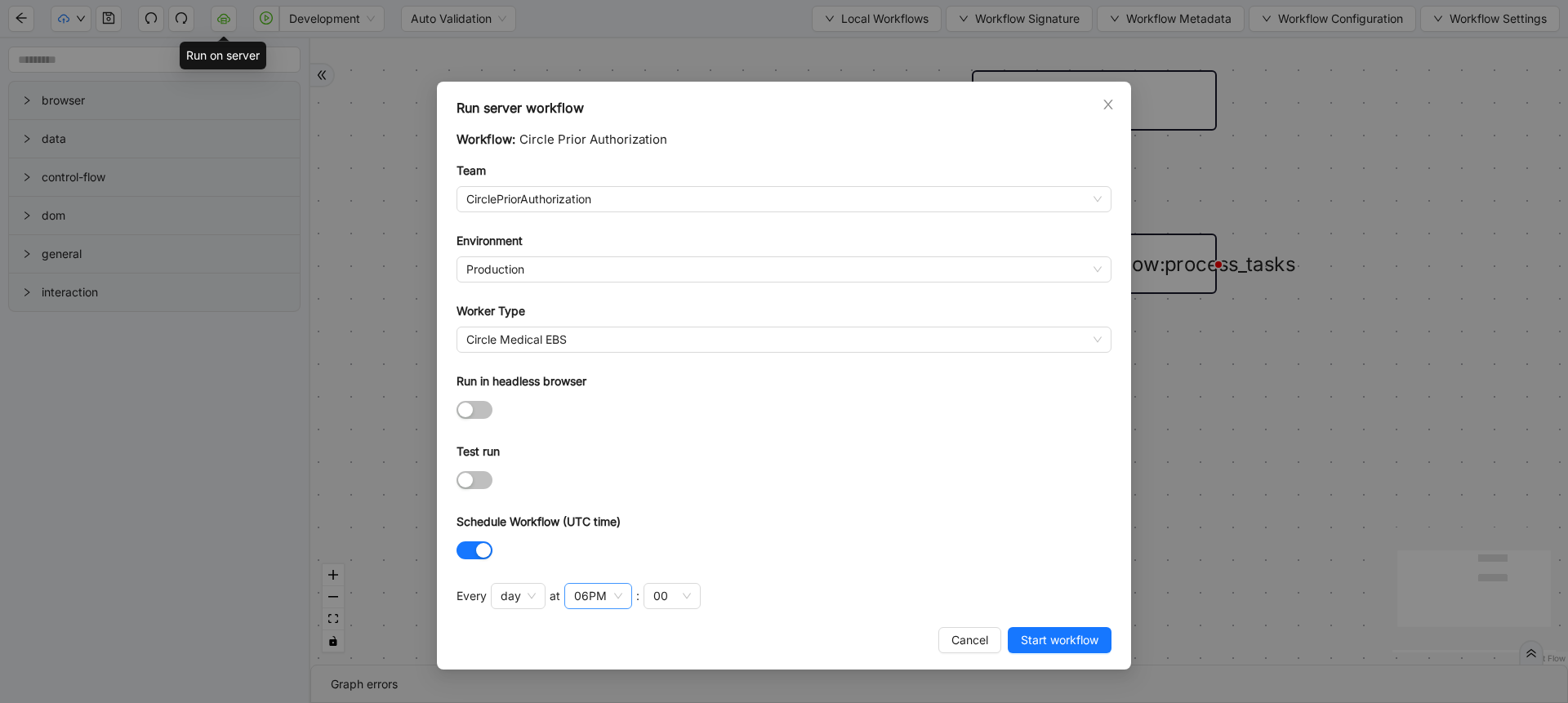
click at [620, 589] on div "06PM" at bounding box center [598, 596] width 68 height 26
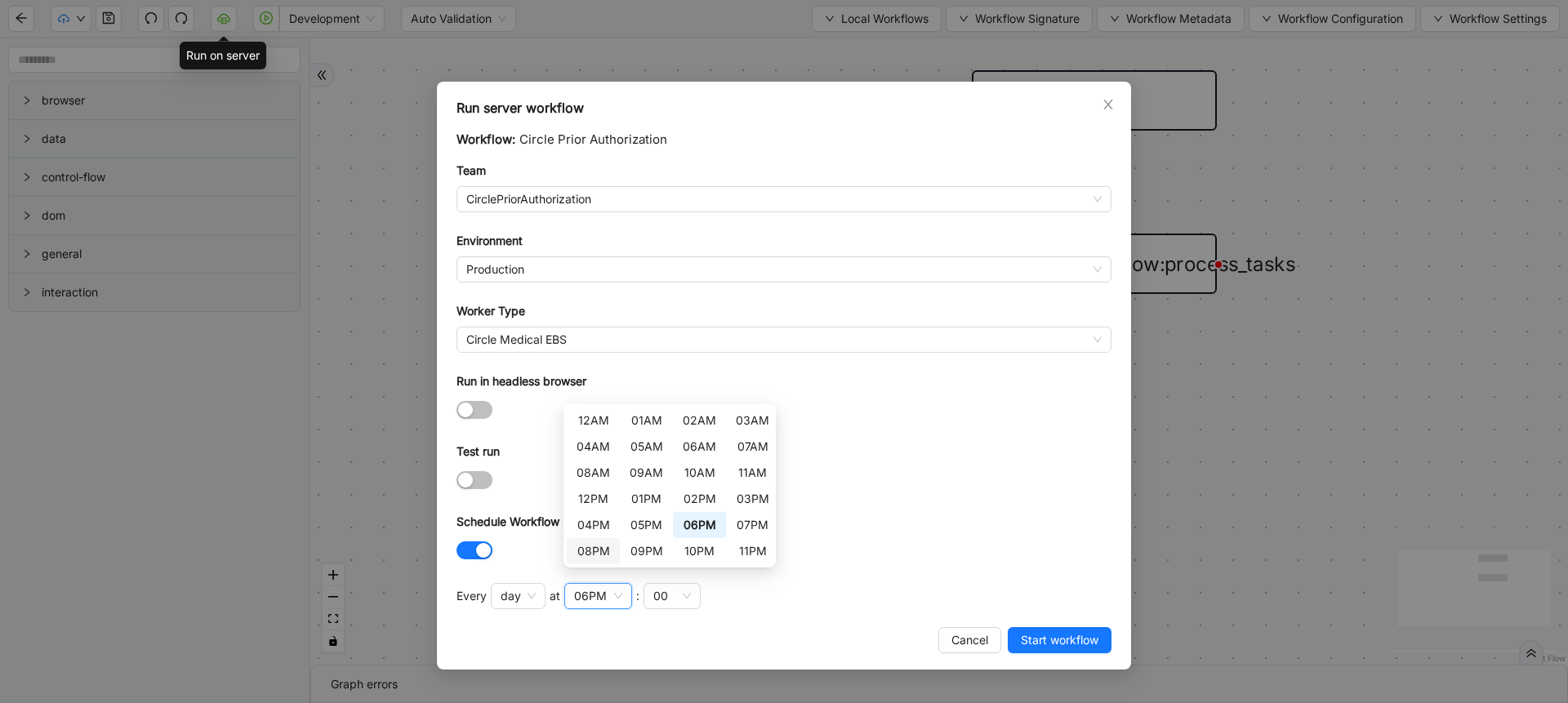
click at [593, 551] on div "08PM" at bounding box center [593, 551] width 33 height 18
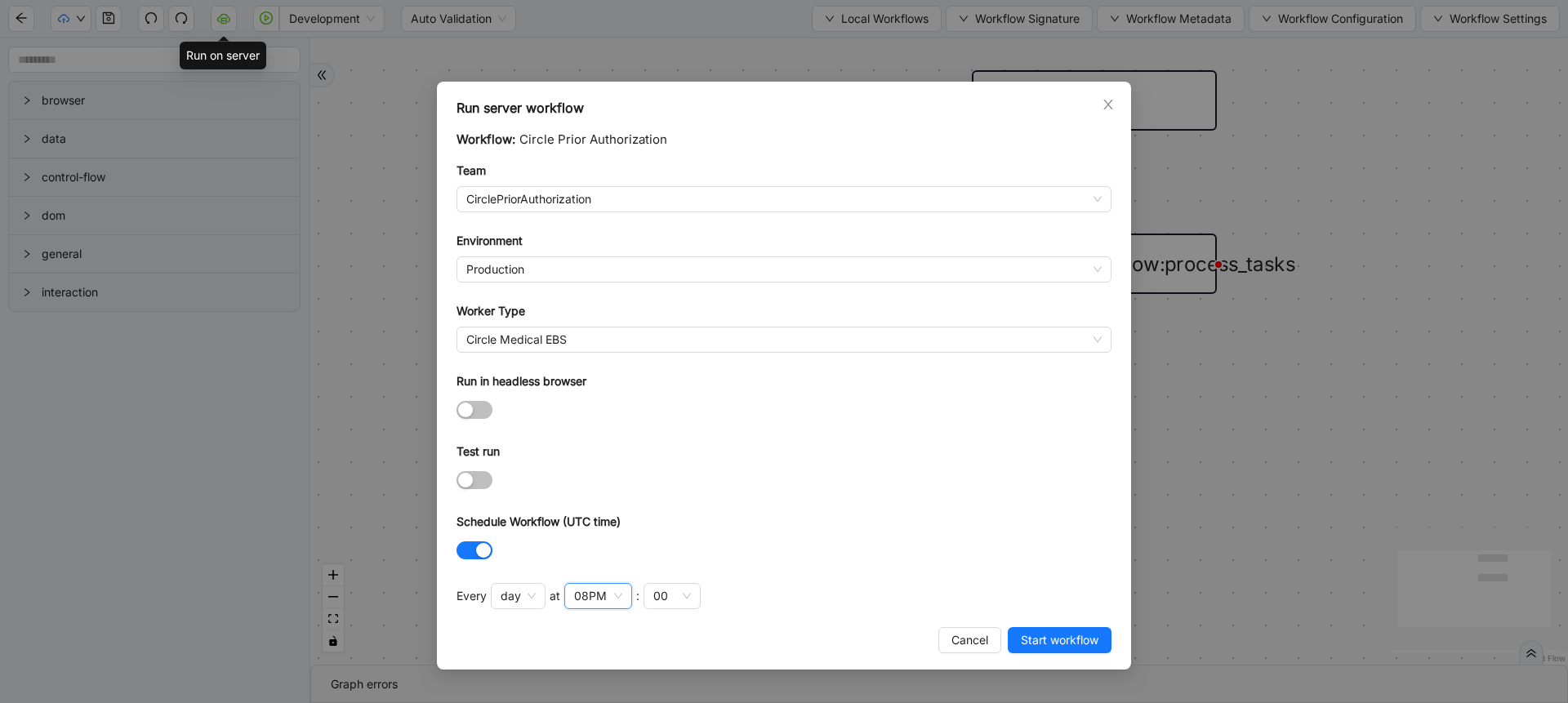
click at [926, 538] on div at bounding box center [784, 550] width 655 height 26
click at [1045, 639] on span "Start workflow" at bounding box center [1059, 640] width 78 height 18
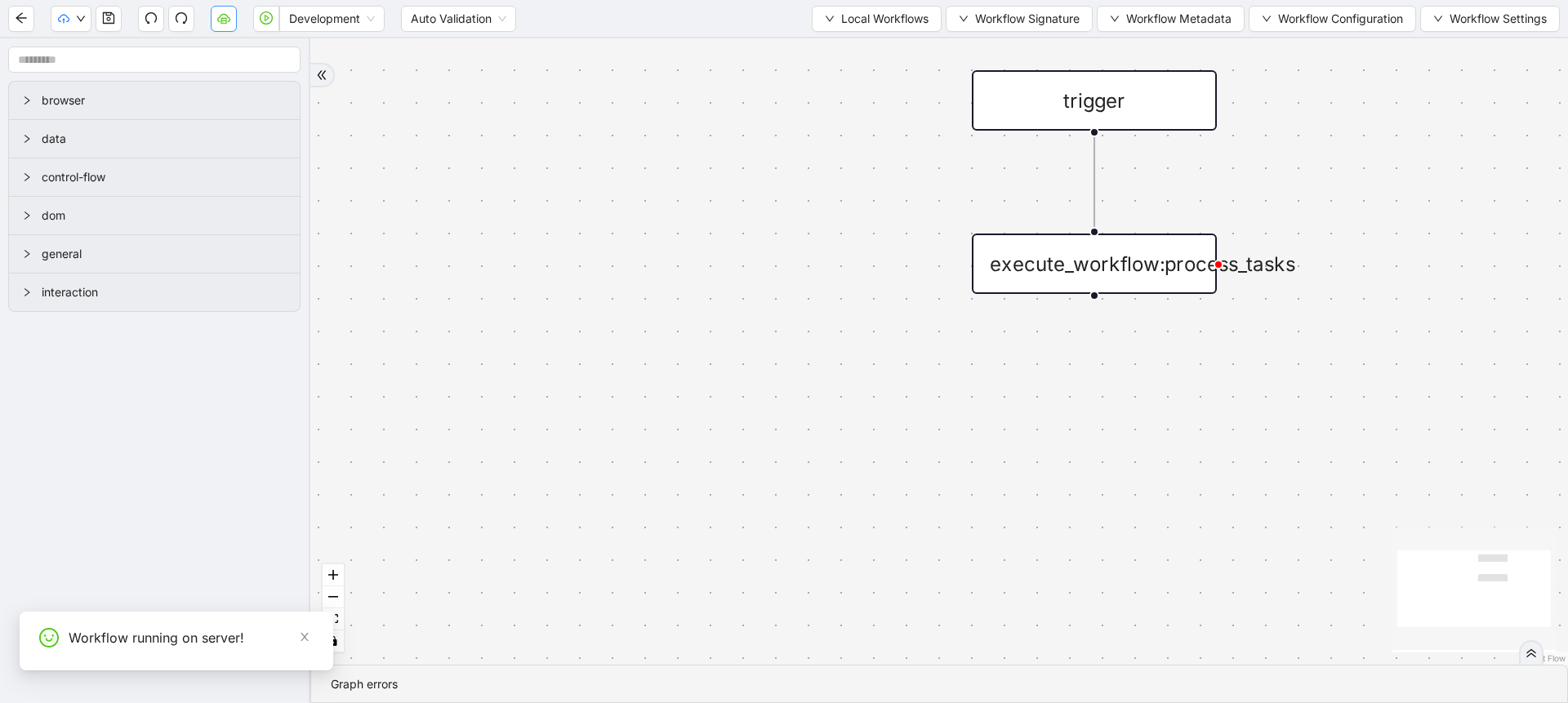
click at [217, 15] on icon "cloud-server" at bounding box center [223, 18] width 13 height 13
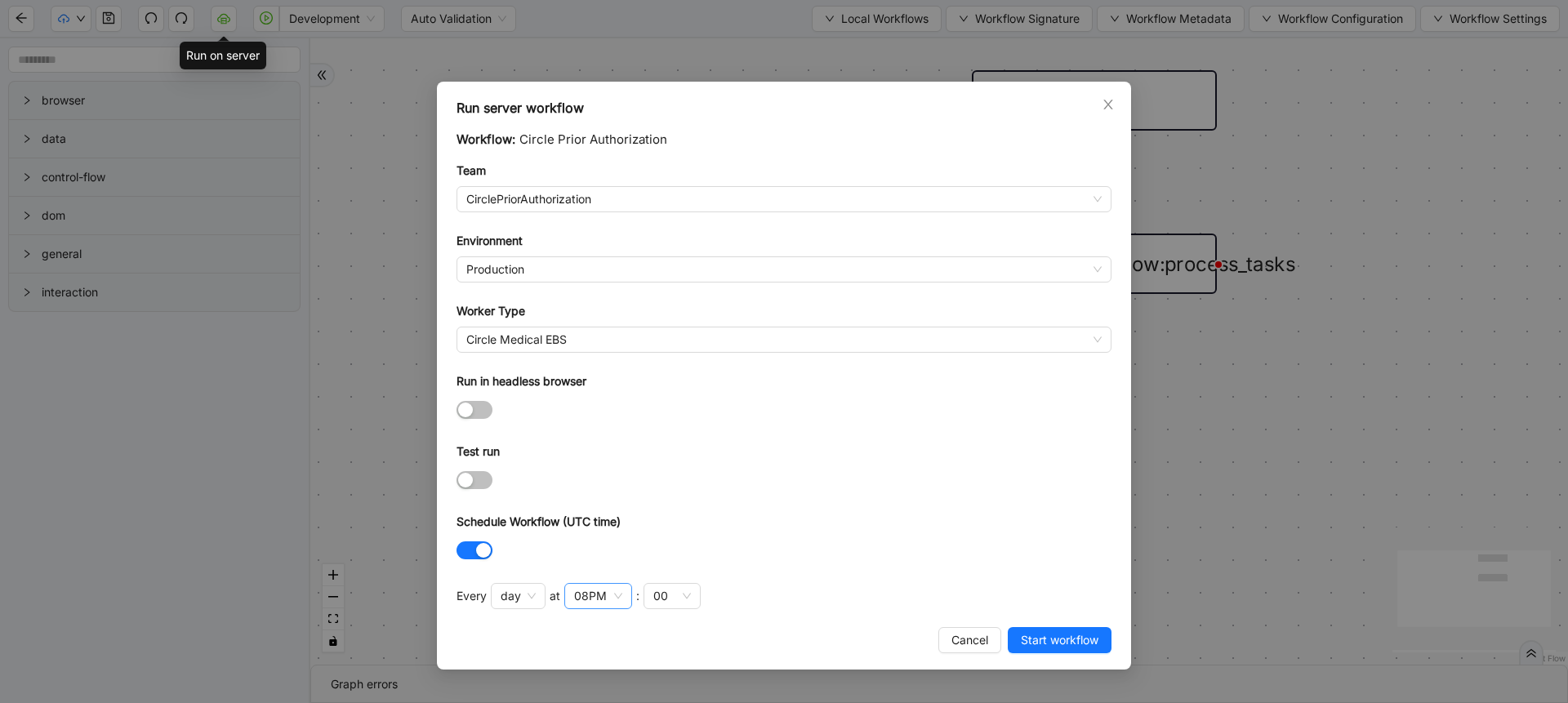
click at [603, 596] on div "08PM" at bounding box center [590, 597] width 33 height 18
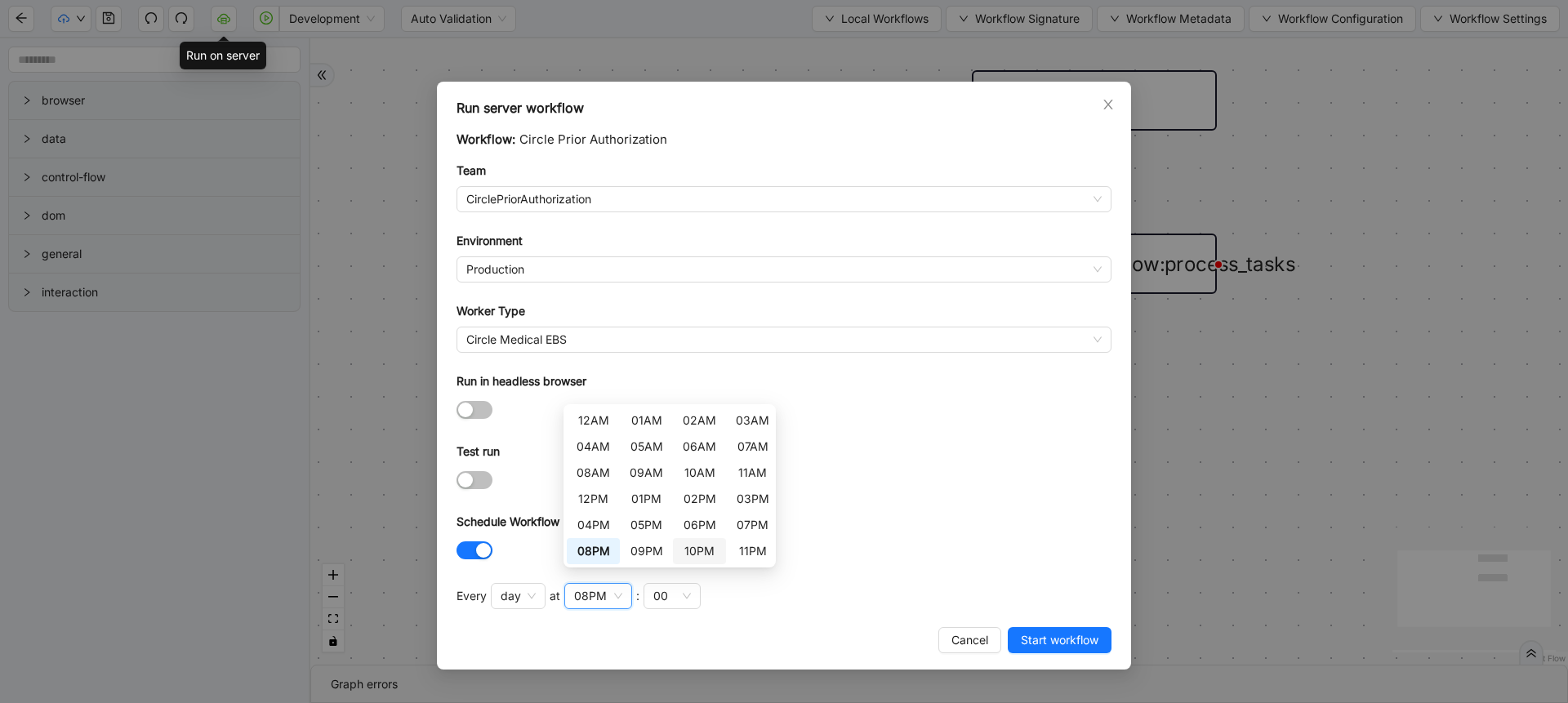
click at [696, 545] on div "10PM" at bounding box center [699, 551] width 33 height 18
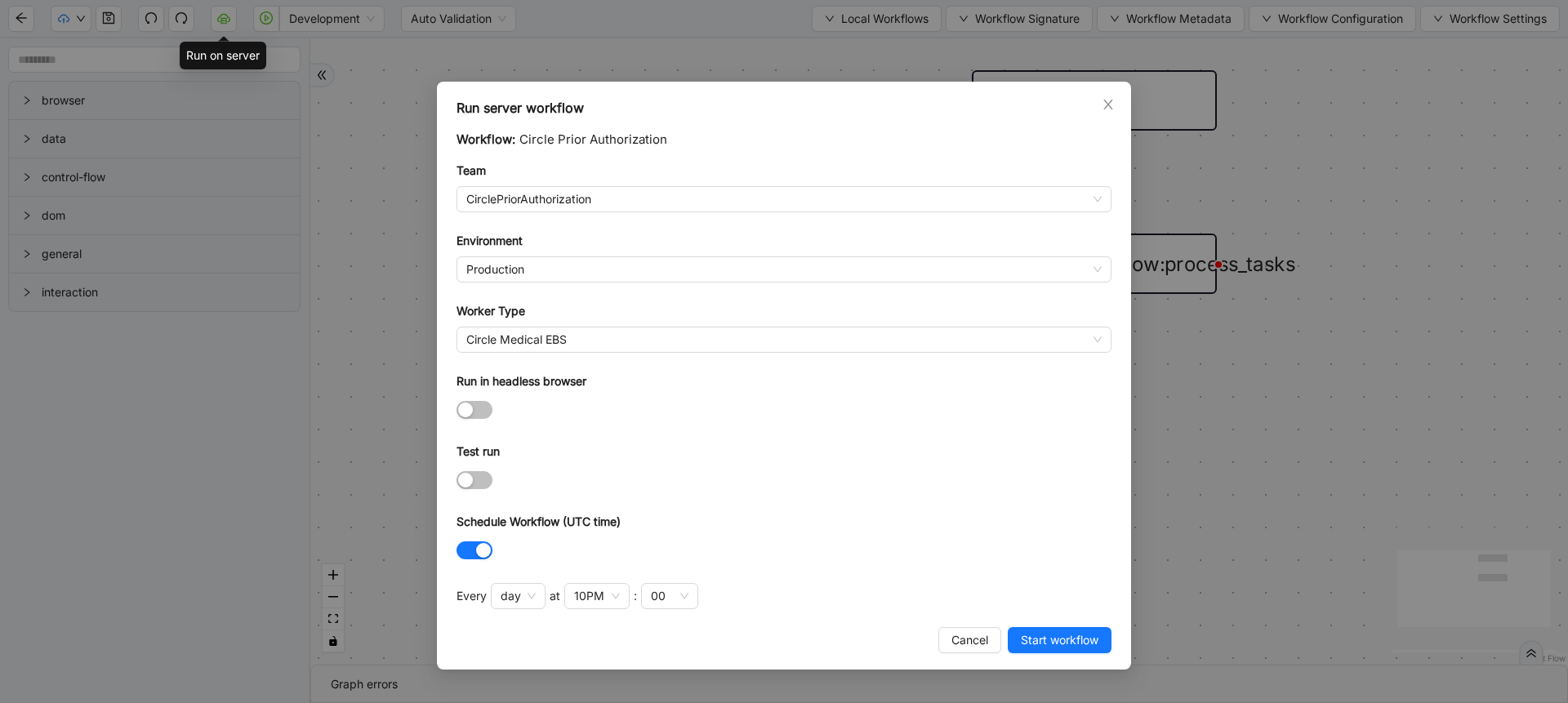
click at [863, 531] on div "Schedule Workflow (UTC time)" at bounding box center [784, 525] width 655 height 24
click at [1033, 630] on button "Start workflow" at bounding box center [1059, 639] width 104 height 26
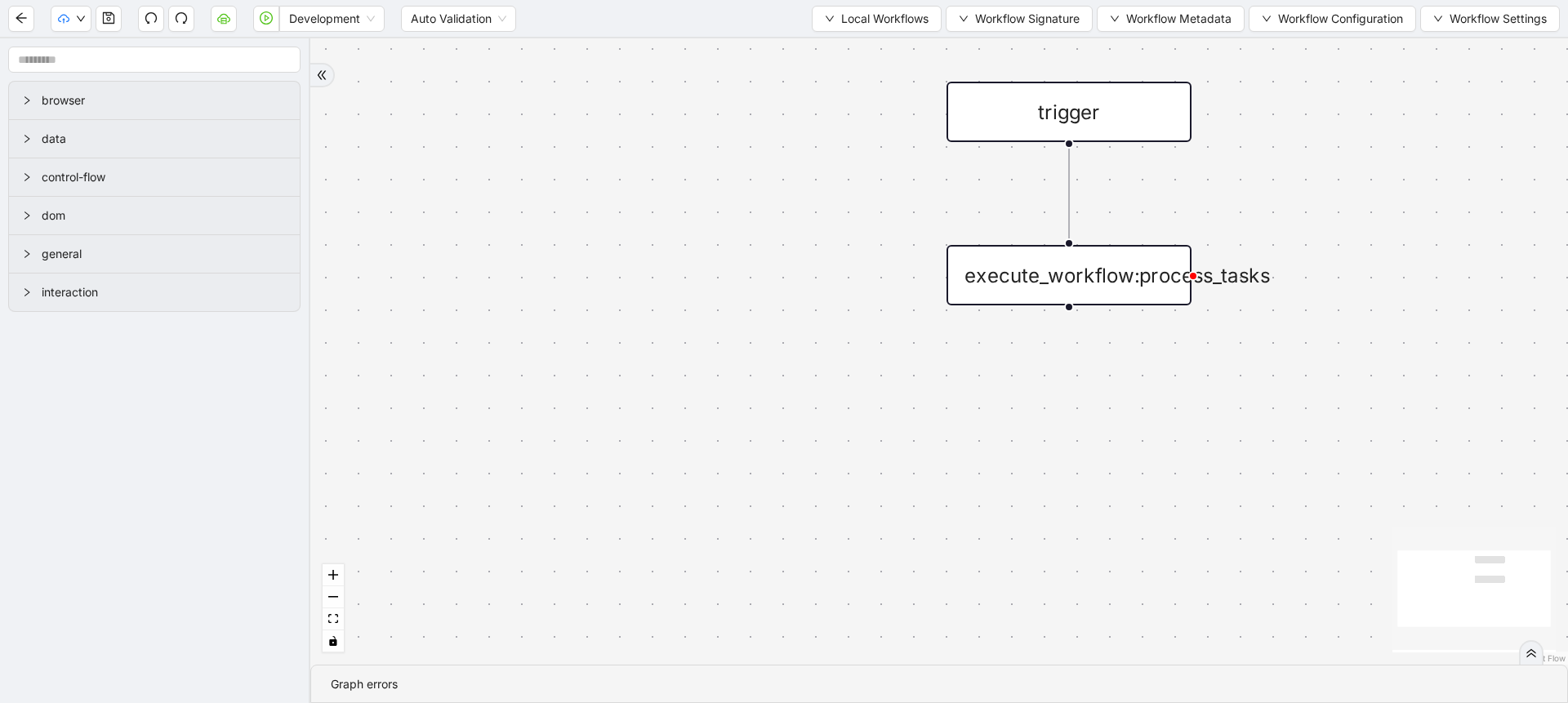
drag, startPoint x: 703, startPoint y: 328, endPoint x: 608, endPoint y: 357, distance: 99.3
click at [618, 357] on div "trigger execute_workflow:process_tasks" at bounding box center [939, 352] width 1258 height 627
